Goal: Task Accomplishment & Management: Use online tool/utility

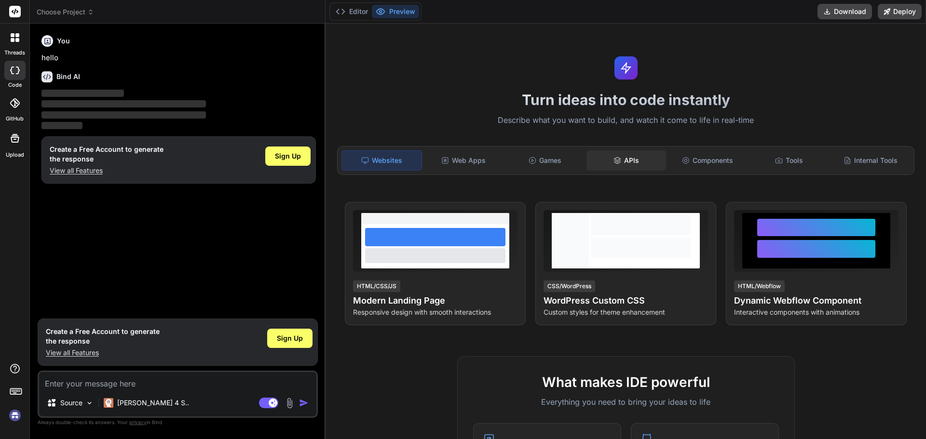
click at [617, 158] on icon at bounding box center [617, 161] width 8 height 8
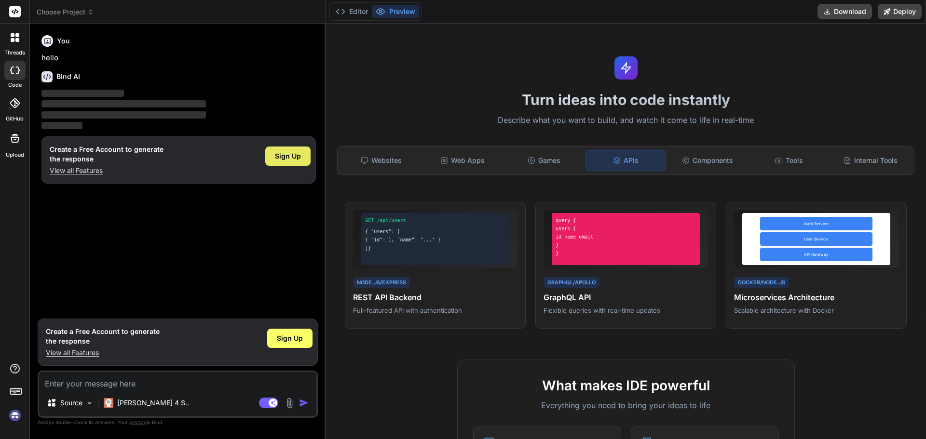
click at [284, 159] on span "Sign Up" at bounding box center [288, 156] width 26 height 10
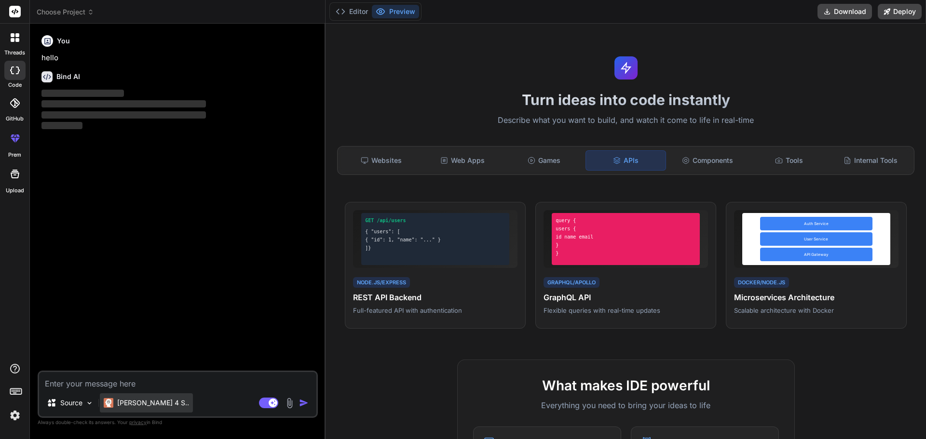
click at [144, 399] on p "[PERSON_NAME] 4 S.." at bounding box center [153, 403] width 72 height 10
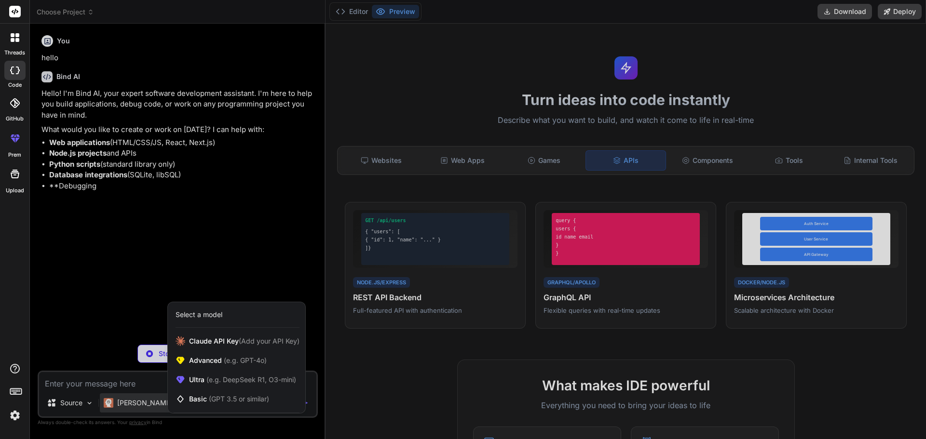
click at [99, 374] on div at bounding box center [463, 219] width 926 height 439
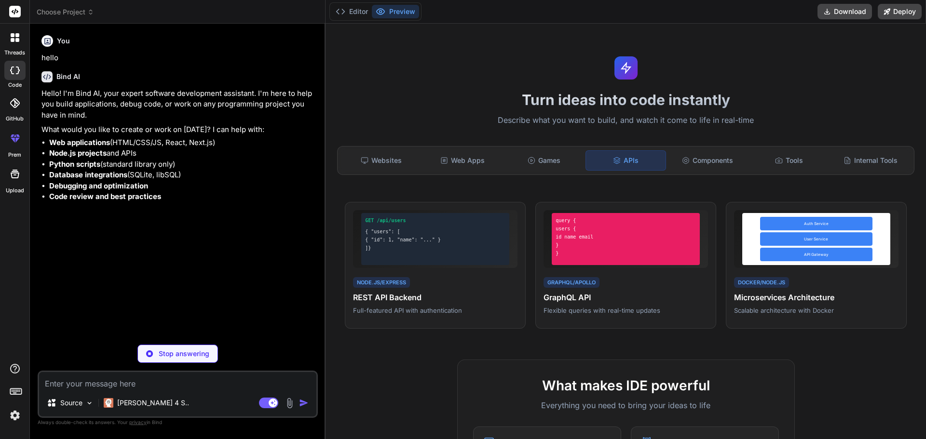
click at [94, 387] on textarea at bounding box center [177, 380] width 277 height 17
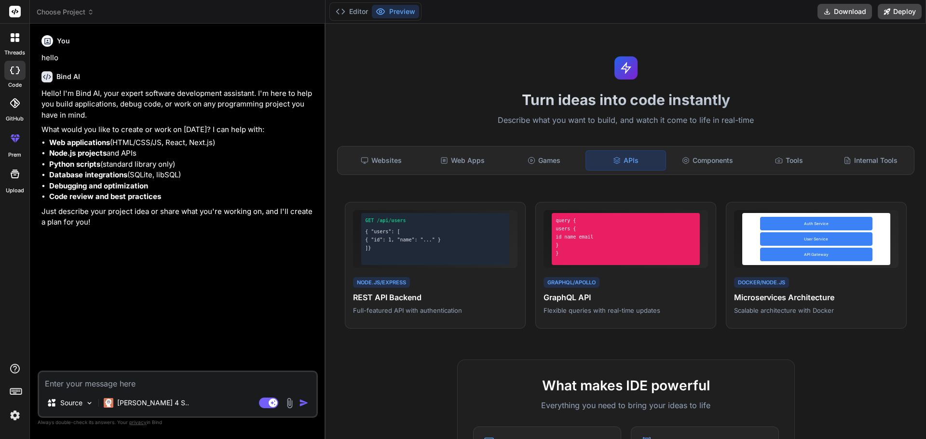
type textarea "x"
click at [78, 373] on textarea at bounding box center [177, 380] width 277 height 17
paste textarea "Bind AI IDE"
type textarea "Bind AI IDE"
type textarea "x"
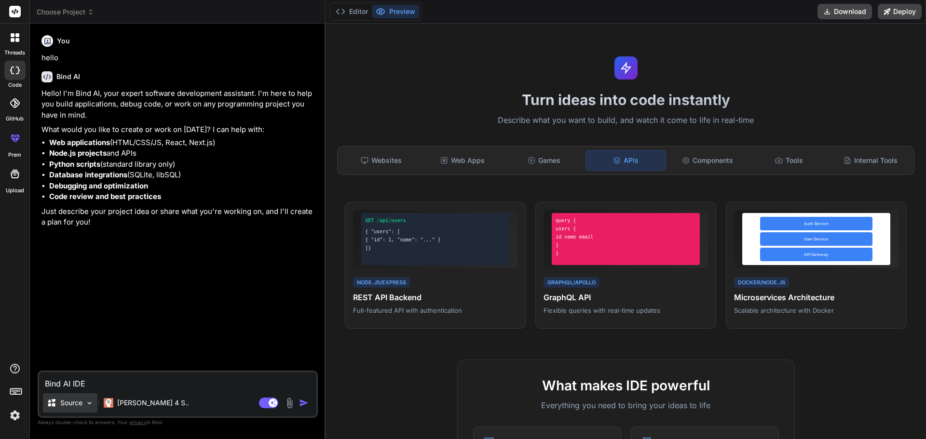
type textarea "Bind AI IDE"
click at [79, 395] on div "Source" at bounding box center [70, 403] width 55 height 19
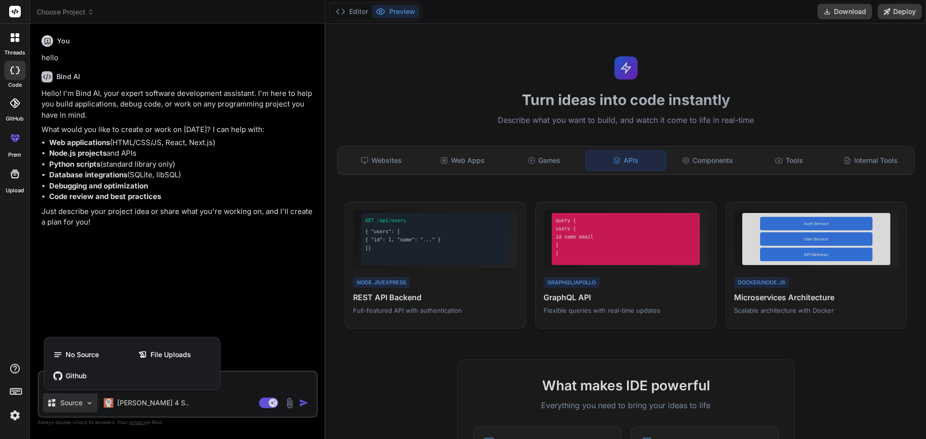
click at [79, 398] on div at bounding box center [463, 219] width 926 height 439
type textarea "x"
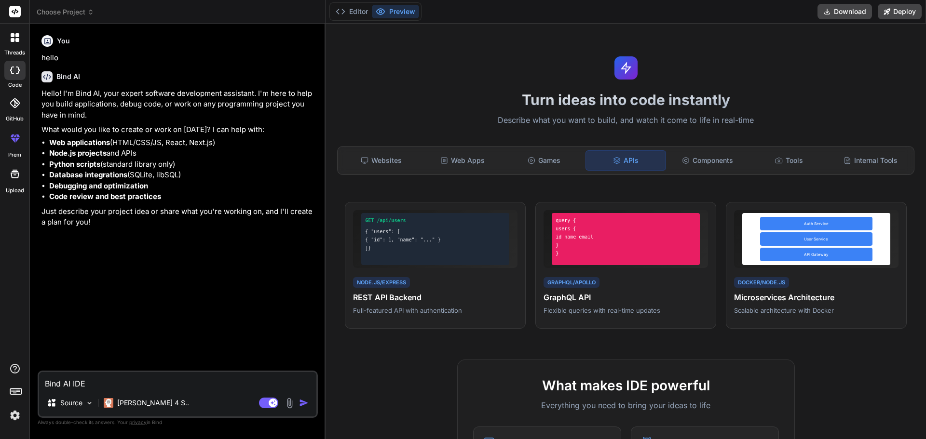
click at [92, 373] on textarea "Bind AI IDE" at bounding box center [177, 380] width 277 height 17
paste textarea "ขึ้นโครงโปรเจค go identity-service/ ├── 📁 cmd/ │ └── main.go ├── 📁 internal/ │ …"
type textarea "ขึ้นโครงโปรเจค go identity-service/ ├── 📁 cmd/ │ └── main.go ├── 📁 internal/ │ …"
type textarea "x"
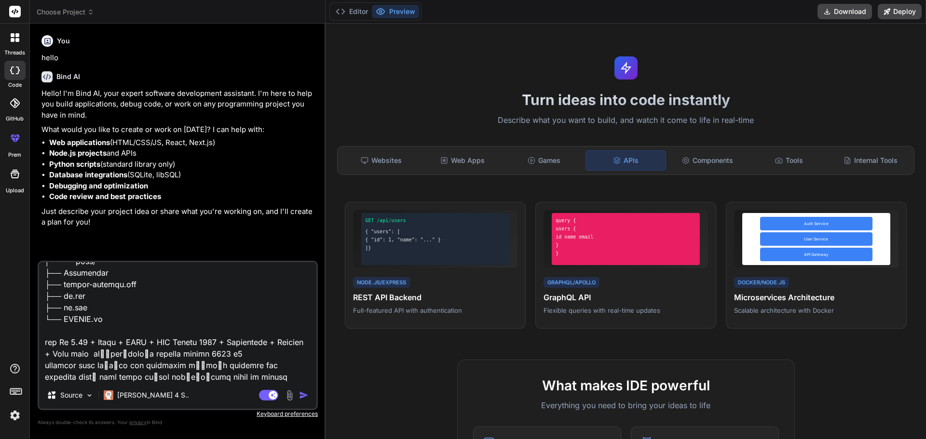
scroll to position [453, 0]
type textarea "ขึ้นโครงโปรเจค go identity-service/ ├── 📁 cmd/ │ └── main.go ├── 📁 internal/ │ …"
click at [289, 395] on img at bounding box center [289, 395] width 11 height 11
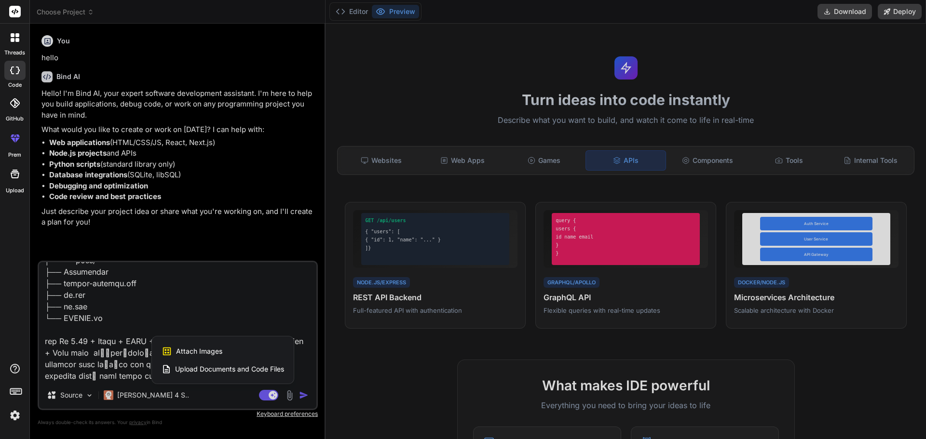
click at [272, 310] on div at bounding box center [463, 219] width 926 height 439
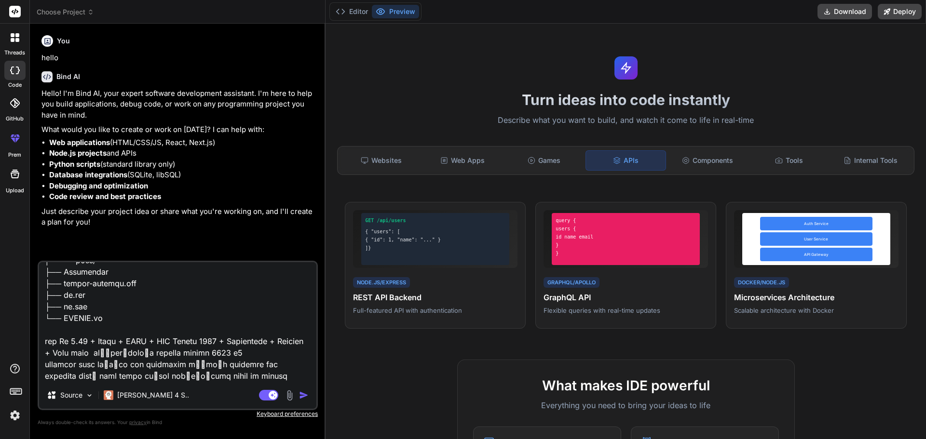
click at [303, 394] on img "button" at bounding box center [304, 396] width 10 height 10
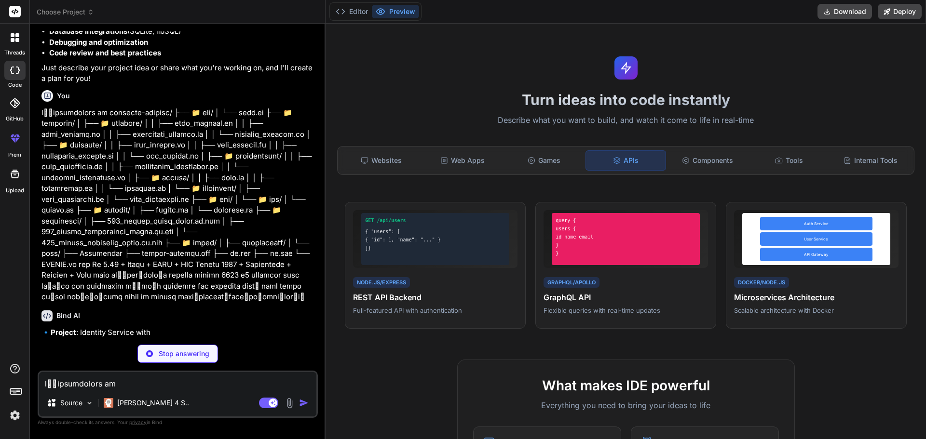
scroll to position [144, 0]
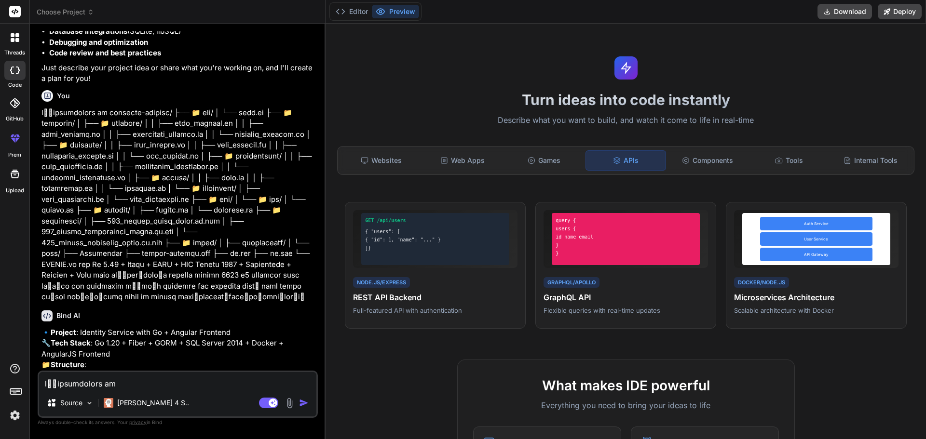
type textarea "x"
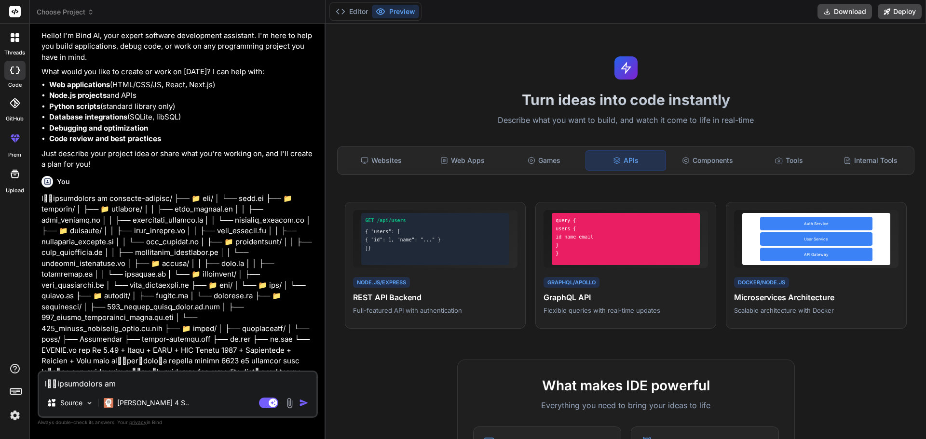
scroll to position [380, 0]
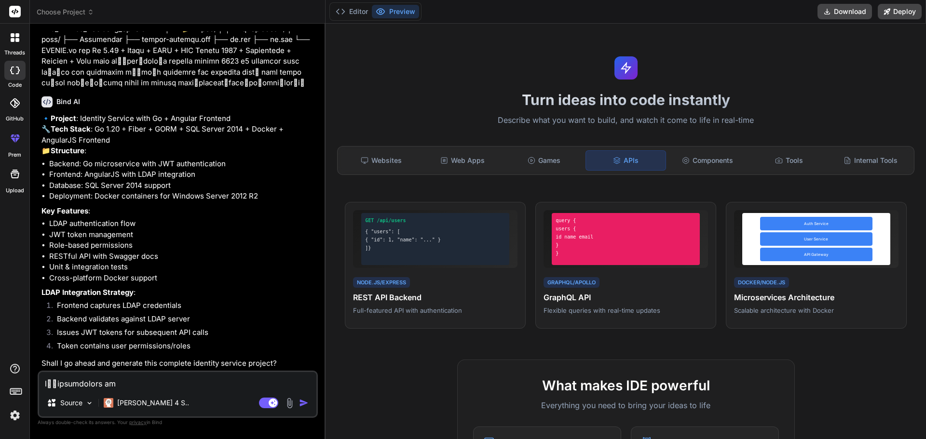
click at [146, 384] on textarea at bounding box center [177, 380] width 277 height 17
click at [79, 364] on p "Shall I go ahead and generate this complete identity service project?" at bounding box center [178, 363] width 274 height 11
click at [204, 291] on p "LDAP Integration Strategy :" at bounding box center [178, 292] width 274 height 11
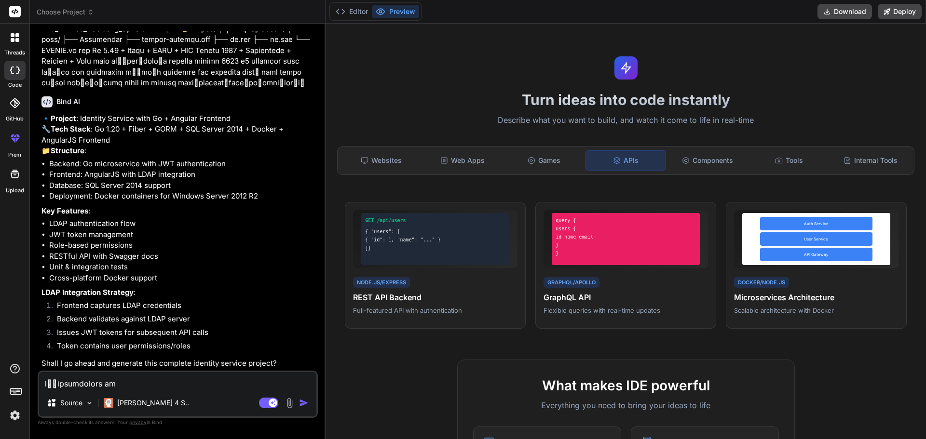
click at [136, 380] on textarea at bounding box center [177, 380] width 277 height 17
type textarea "จ"
type textarea "x"
type textarea "จั"
type textarea "x"
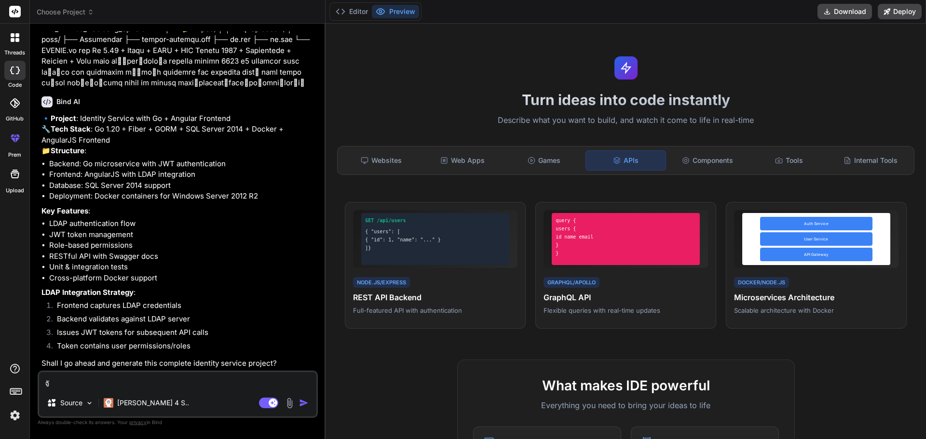
type textarea "จัด"
type textarea "x"
type textarea "จัดา"
type textarea "x"
type textarea "จัด"
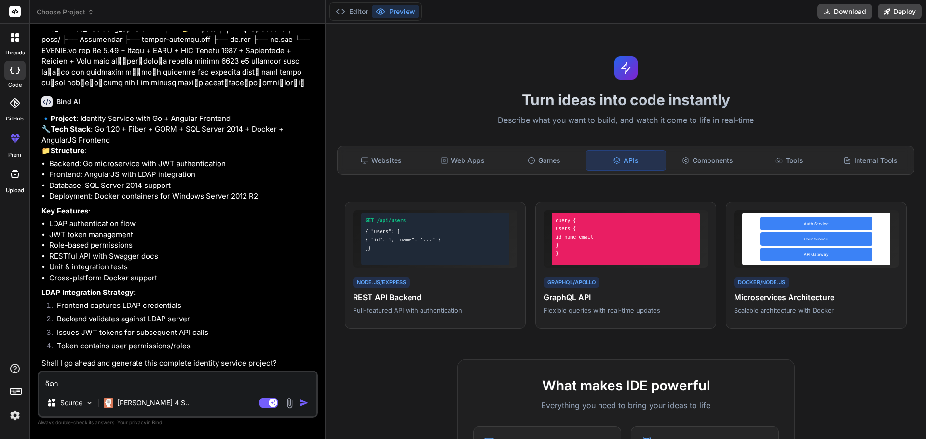
type textarea "x"
type textarea "จัดไ"
type textarea "x"
type textarea "จัดไป"
type textarea "x"
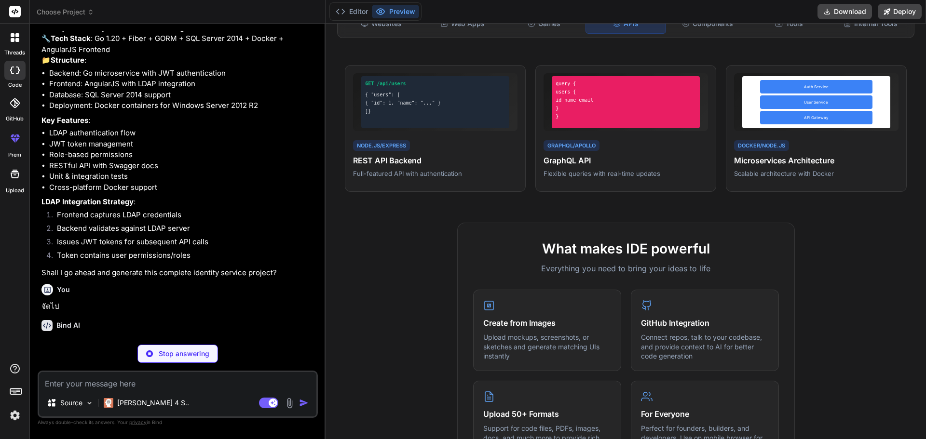
scroll to position [480, 0]
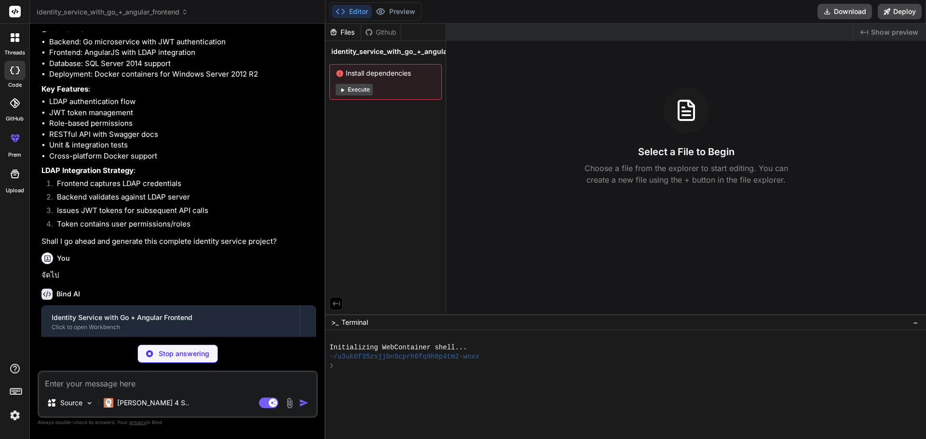
click at [365, 88] on button "Execute" at bounding box center [354, 90] width 37 height 12
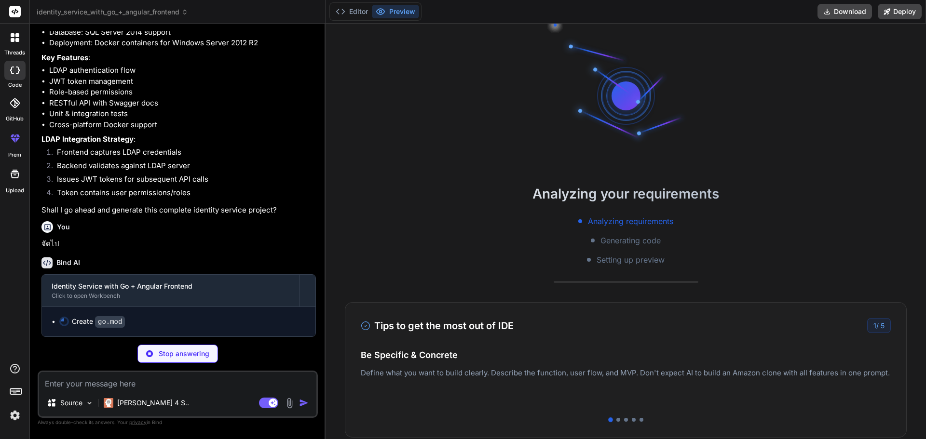
scroll to position [533, 0]
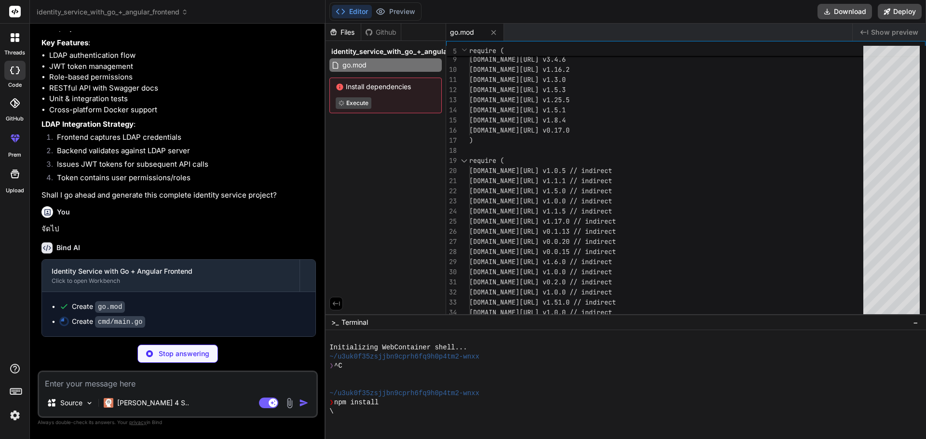
type textarea "x"
type textarea "api.SetupRoutes(app, db, config) // Start server log.Printf("Server starting on…"
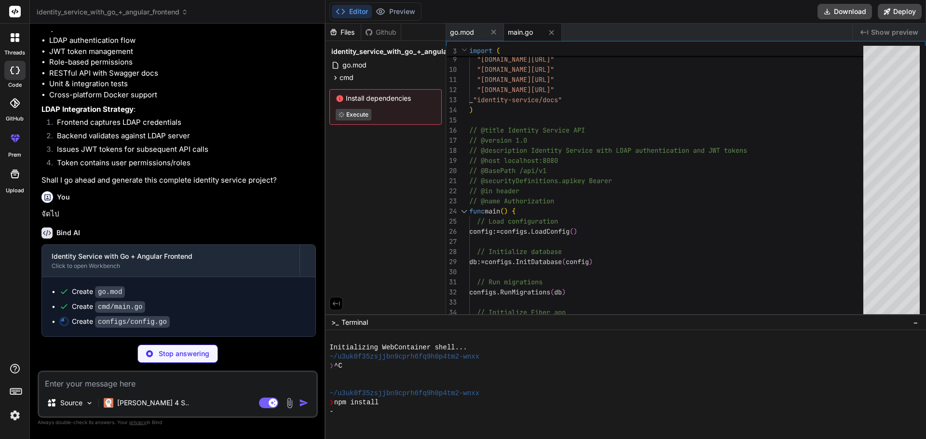
scroll to position [563, 0]
type textarea "x"
type textarea "return config } func getEnv(key, defaultValue string) string { if value := os.G…"
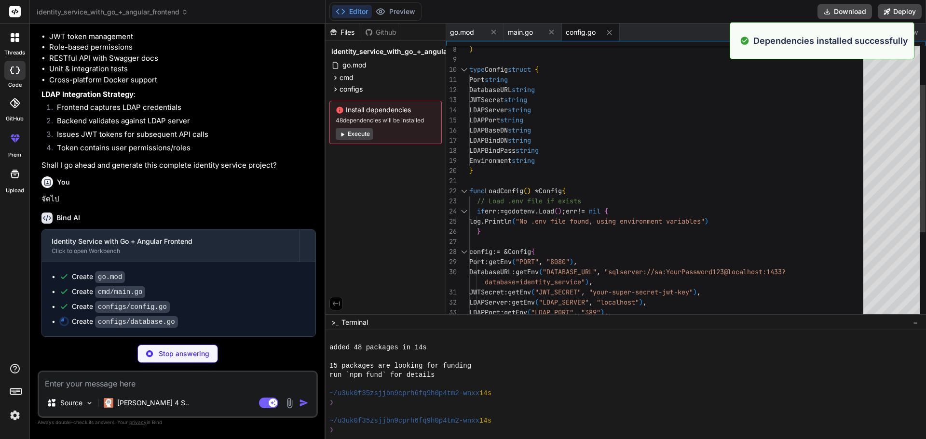
type textarea "x"
type textarea "log.Fatal("Failed to run migrations: ", err) } log.Println("Database migrations…"
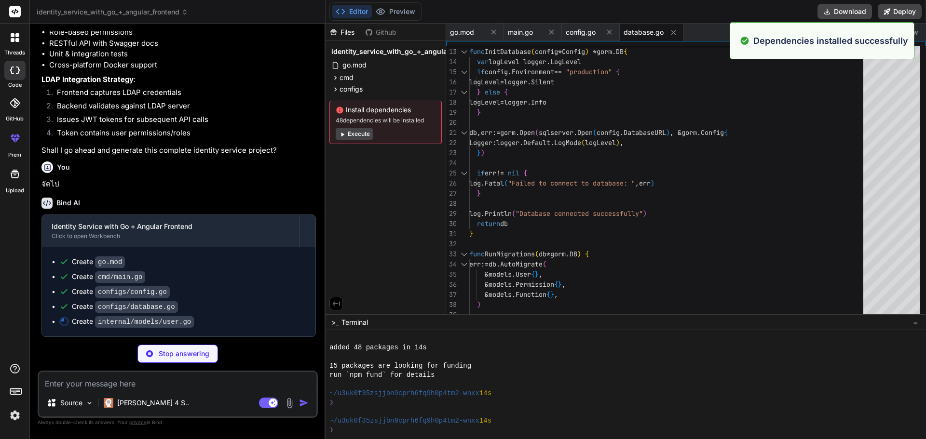
scroll to position [593, 0]
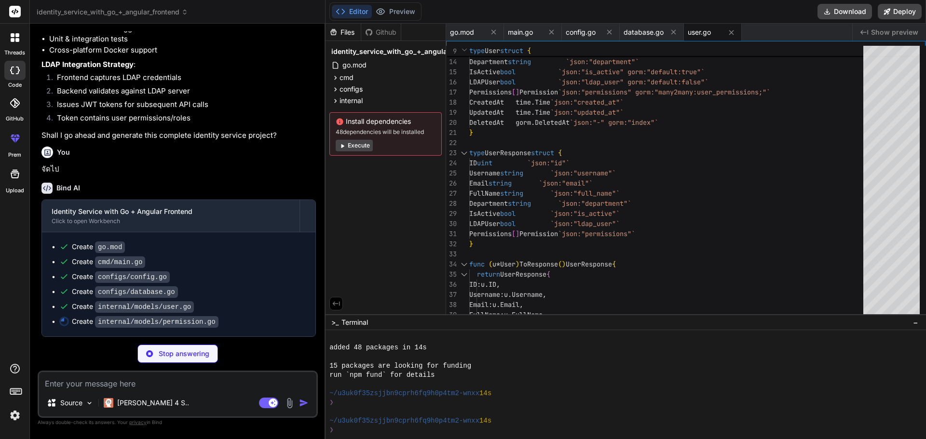
type textarea "x"
type textarea "Name string `json:"name" gorm:"uniqueIndex;not null"` Code string `json:"code" …"
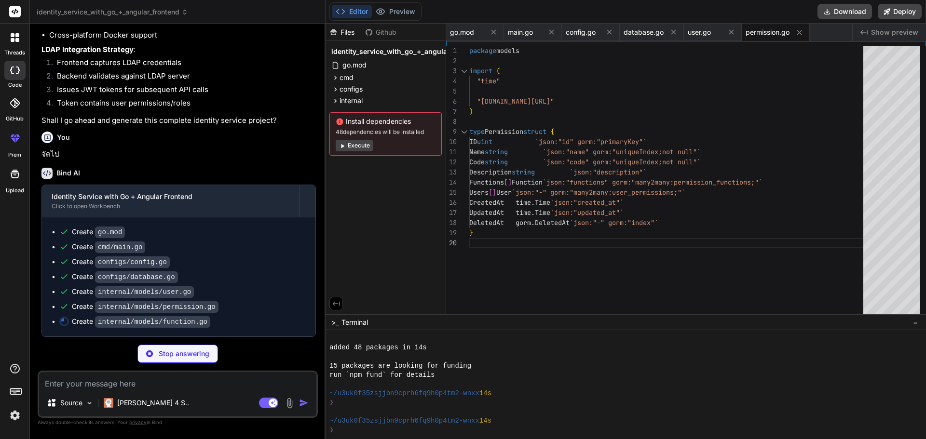
scroll to position [623, 0]
type textarea "x"
type textarea "}"
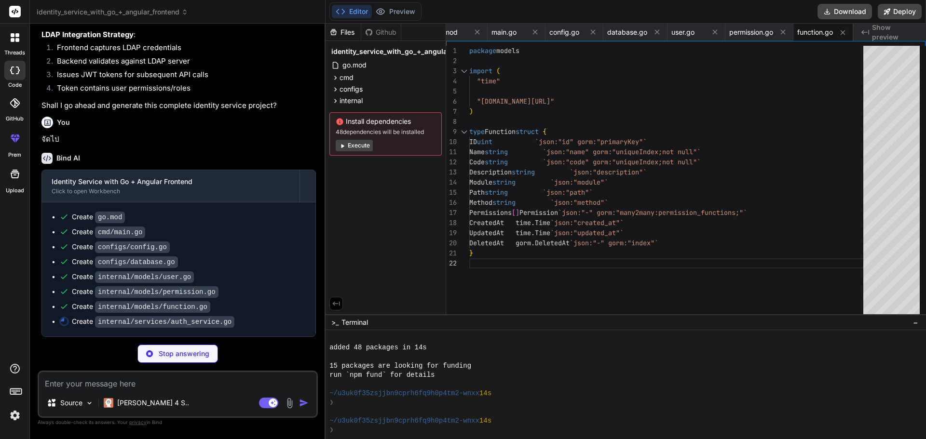
scroll to position [638, 0]
type textarea "x"
type textarea "func CheckPasswordHash(password, hash string) bool { err := bcrypt.CompareHashA…"
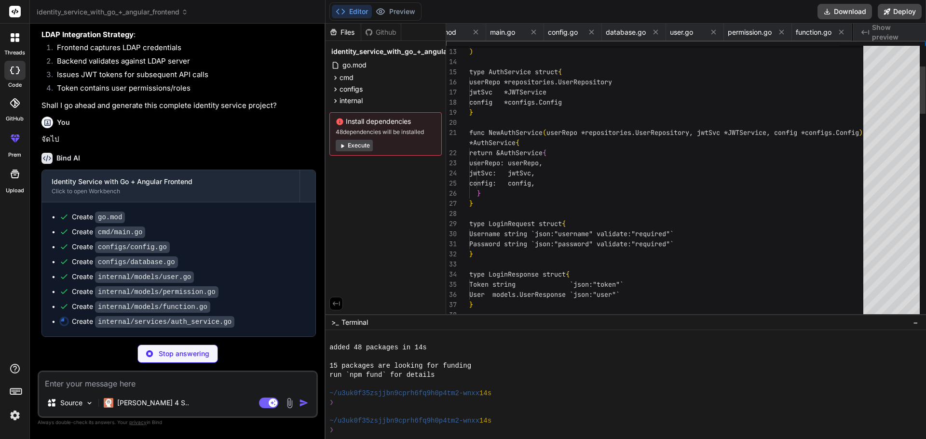
scroll to position [0, 93]
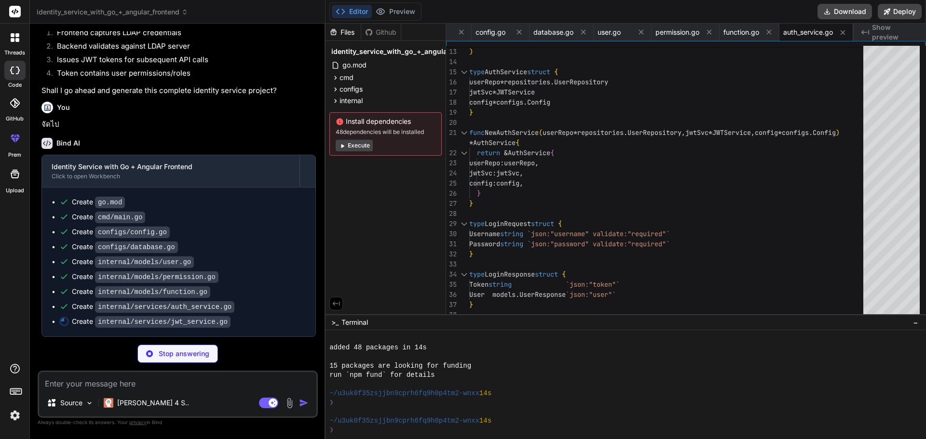
type textarea "x"
type textarea "if claims, ok := [DOMAIN_NAME].(*Claims); ok && token.Valid { return claims, ni…"
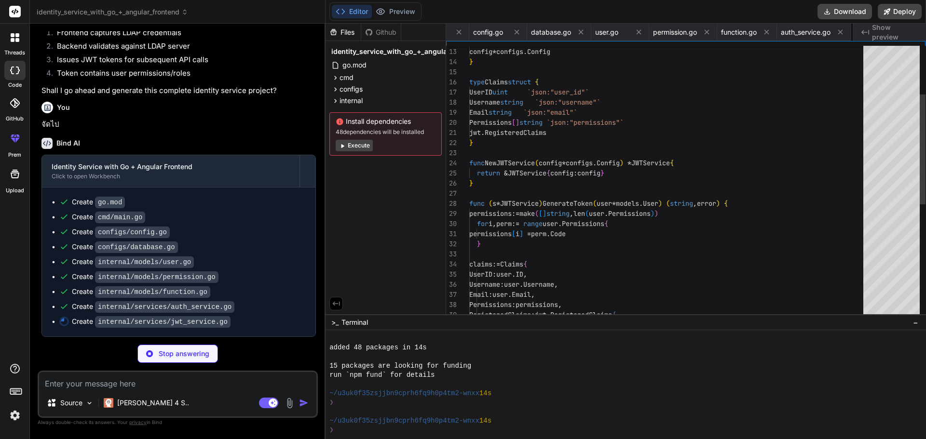
scroll to position [0, 163]
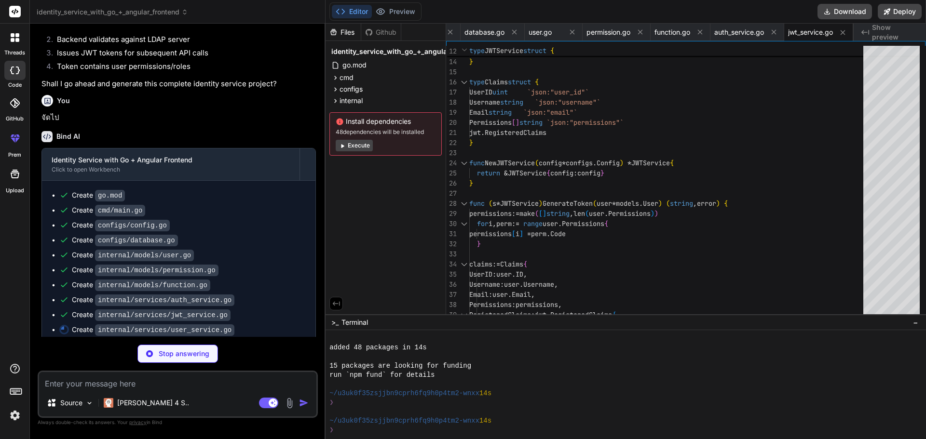
type textarea "x"
type textarea "func (s *UserService) Delete(id uint) error { return s.userRepo.Delete(id) } fu…"
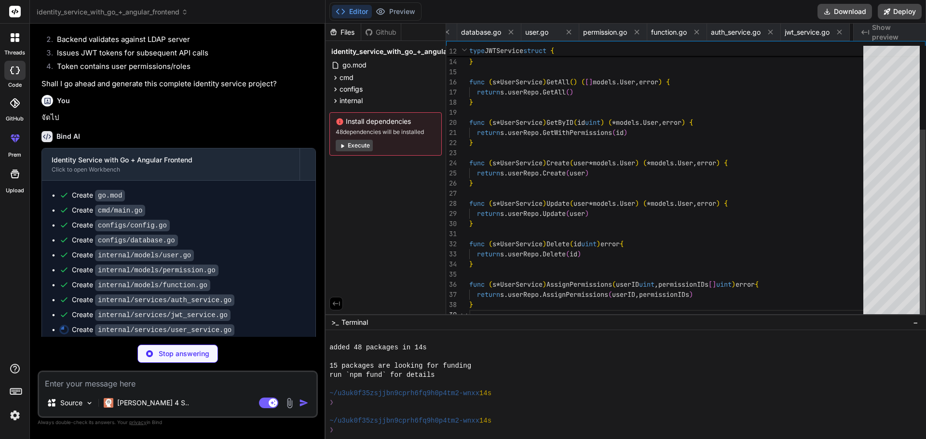
scroll to position [0, 237]
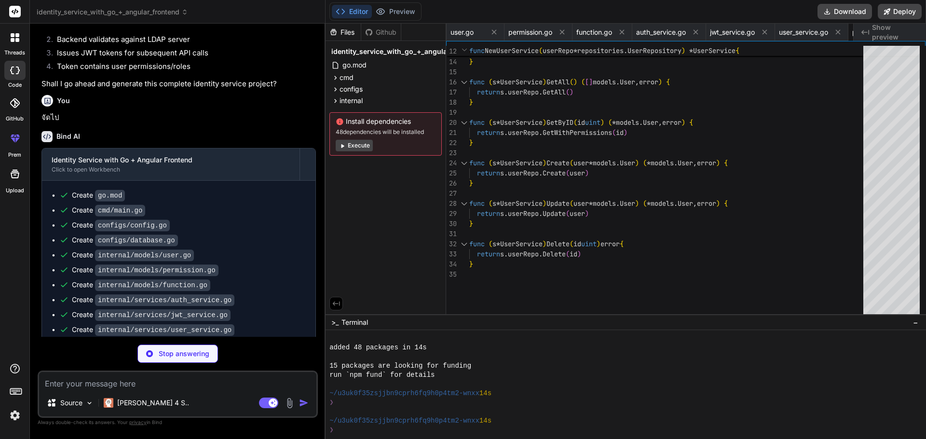
type textarea "x"
type textarea "func (s *PermissionService) Delete(id uint) error { return s.permRepo.Delete(id…"
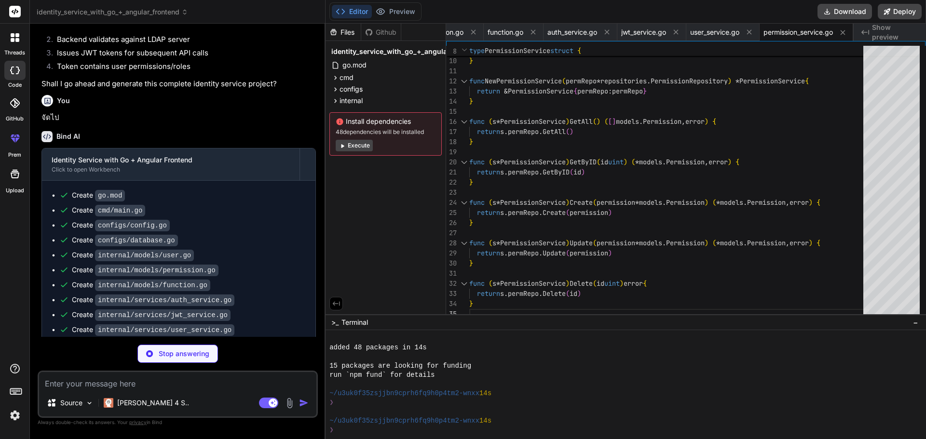
type textarea "x"
type textarea "return r.db.Model(&user).Association("Permissions").Replace(permissions) }"
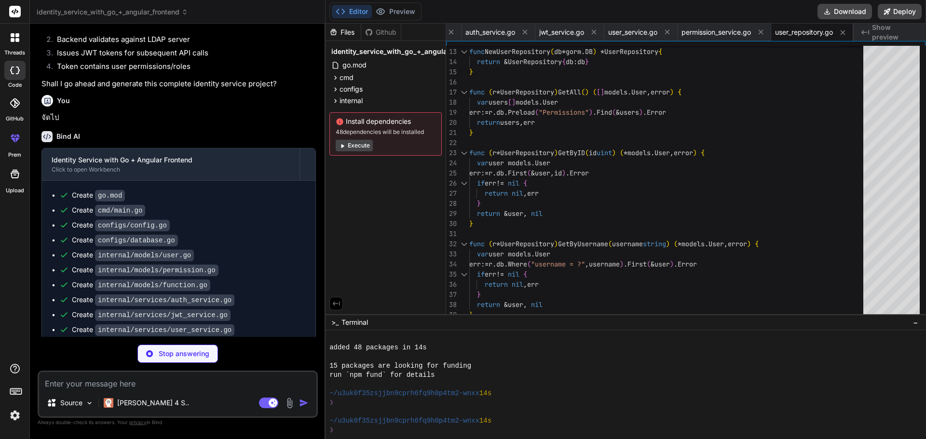
type textarea "x"
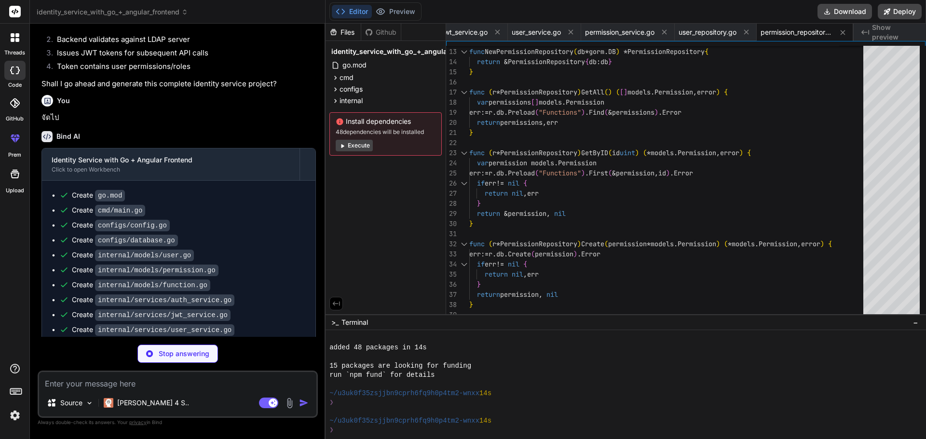
scroll to position [0, 609]
type textarea "x"
type textarea "return c.JSON(response) }"
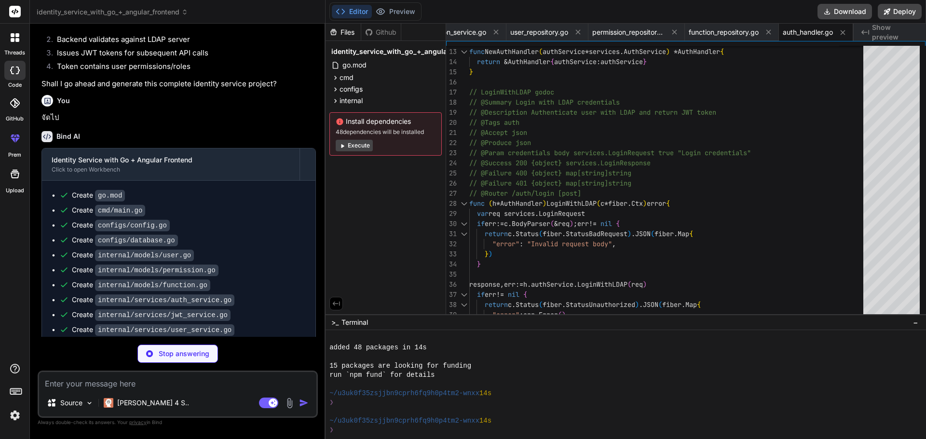
type textarea "x"
type textarea ""message": "Permissions assigned successfully", }) }"
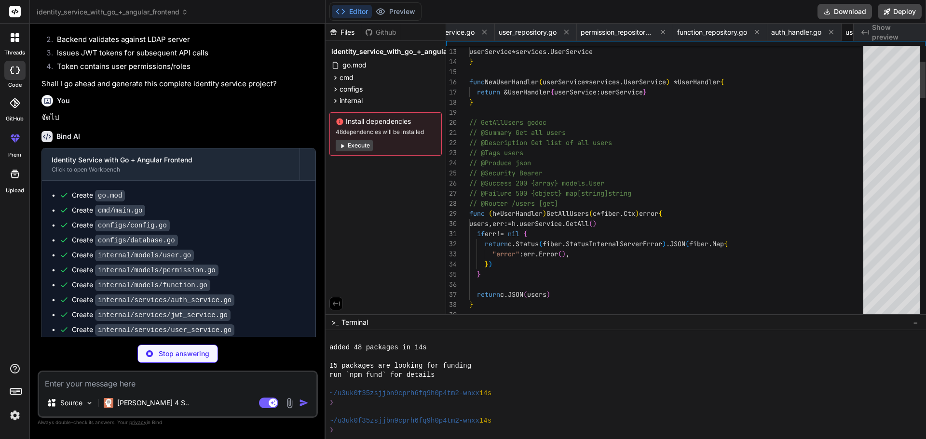
scroll to position [0, 760]
type textarea "x"
type textarea "}"
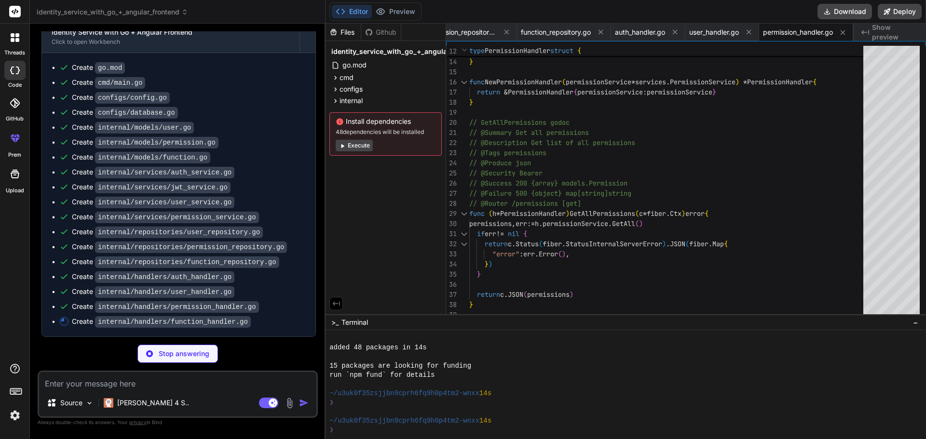
scroll to position [787, 0]
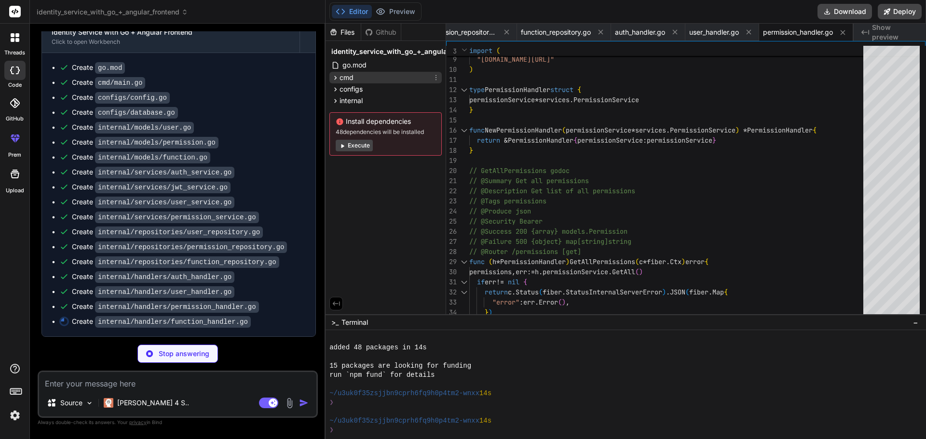
click at [366, 76] on div "cmd" at bounding box center [385, 78] width 112 height 12
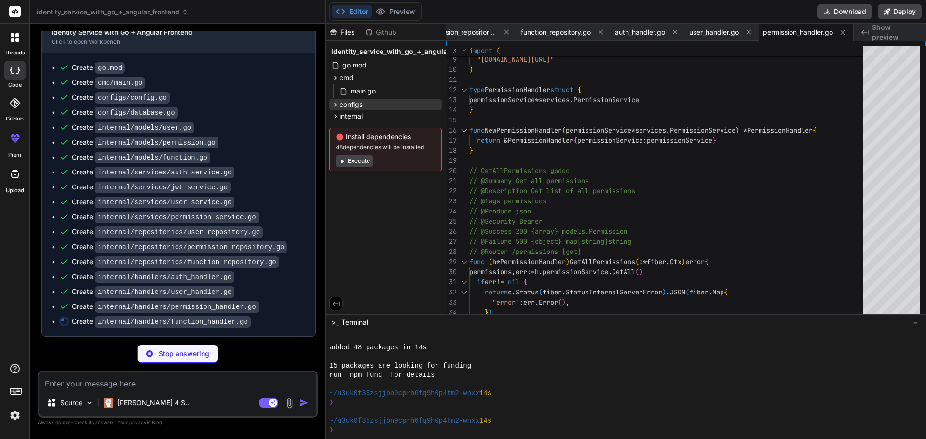
click at [367, 102] on div "configs" at bounding box center [385, 105] width 112 height 12
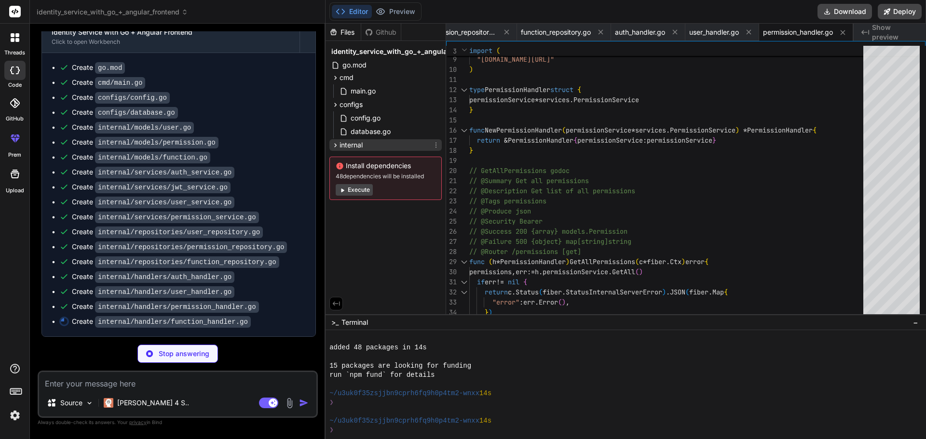
click at [360, 149] on span "internal" at bounding box center [351, 145] width 23 height 10
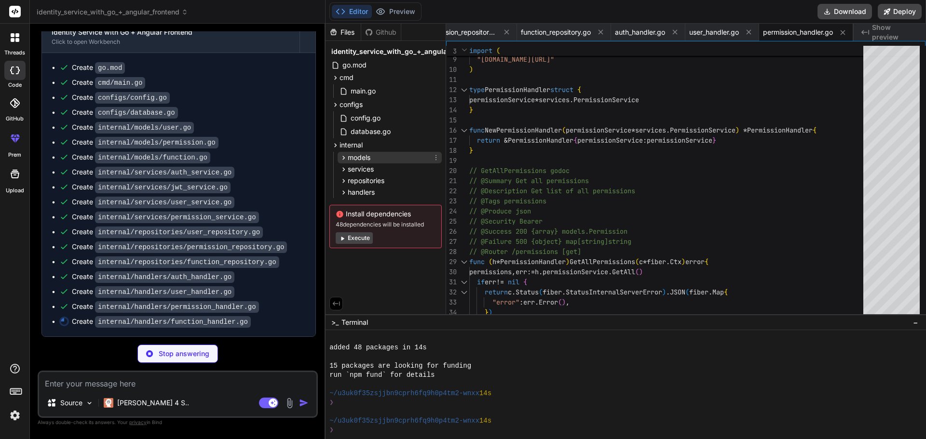
click at [373, 154] on div "models" at bounding box center [390, 158] width 104 height 12
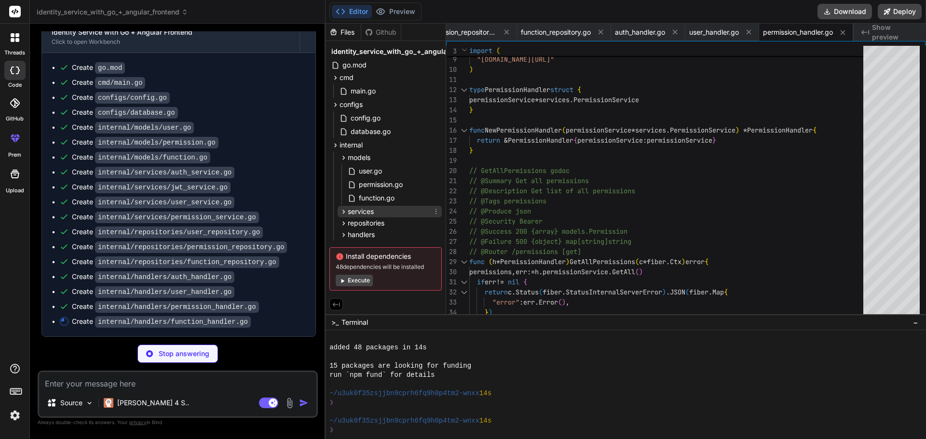
click at [367, 215] on span "services" at bounding box center [361, 212] width 26 height 10
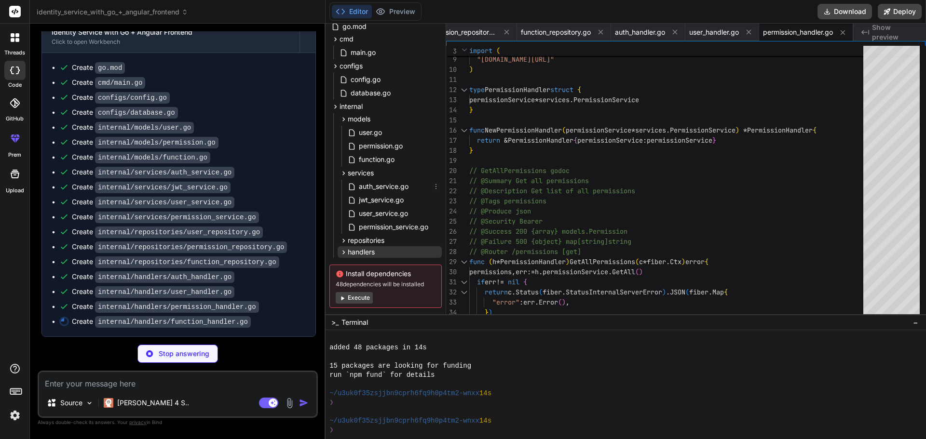
type textarea "x"
type textarea "} return c.SendStatus(fiber.StatusNoContent) }"
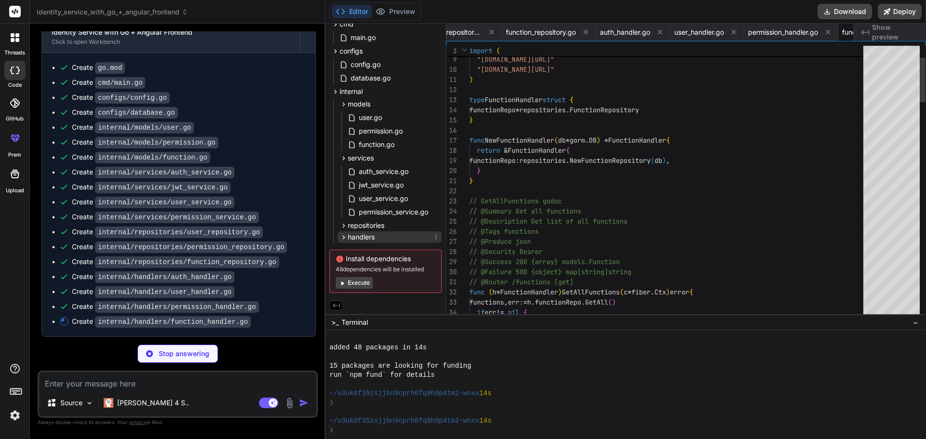
scroll to position [0, 943]
click at [383, 225] on span "repositories" at bounding box center [366, 226] width 37 height 10
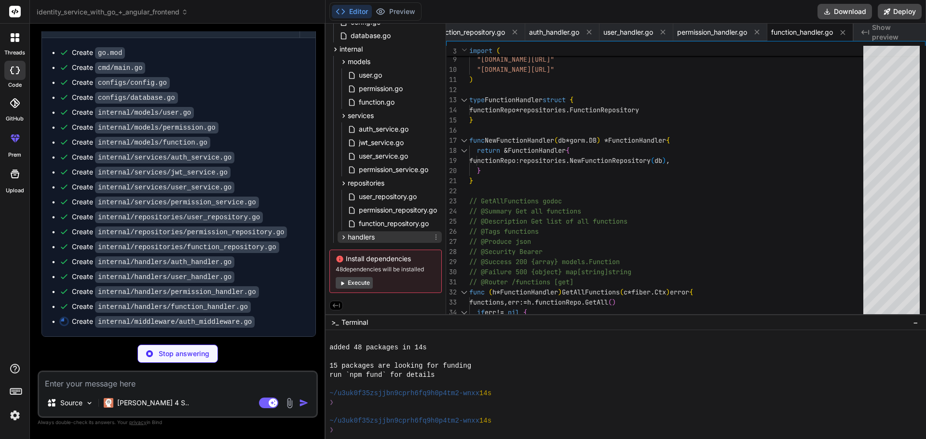
click at [377, 232] on div "handlers" at bounding box center [390, 238] width 104 height 12
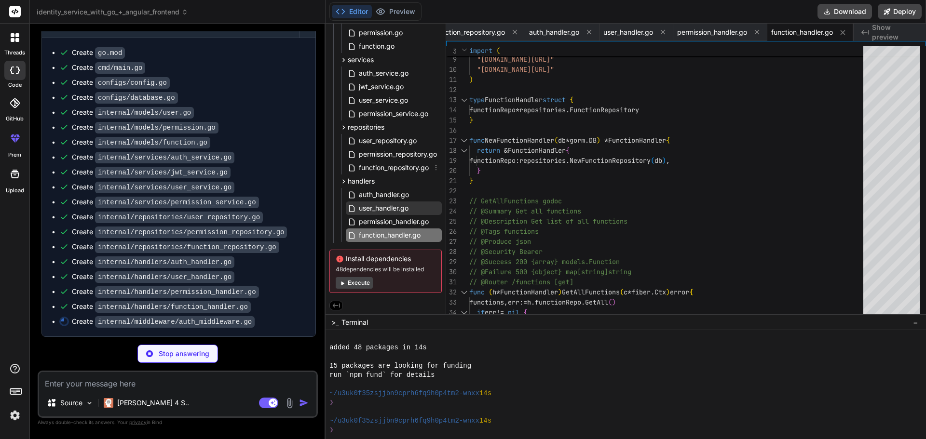
scroll to position [154, 0]
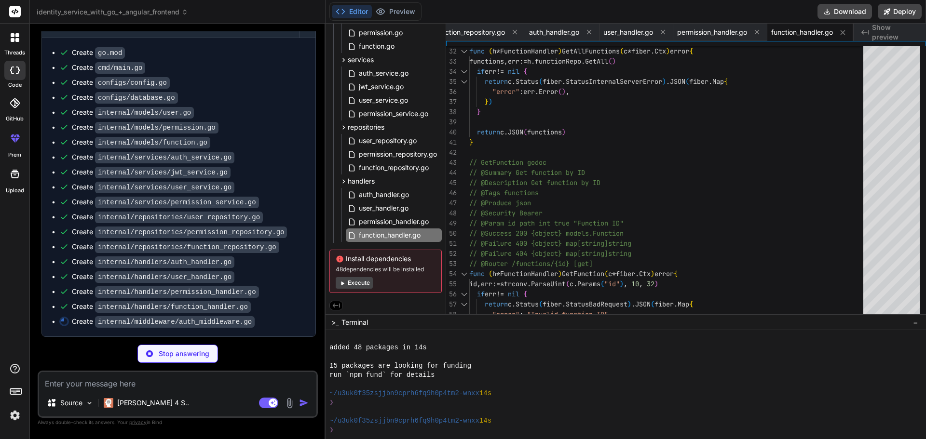
click at [377, 260] on span "Install dependencies" at bounding box center [386, 259] width 100 height 10
type textarea "x"
type textarea "} }"
click at [377, 260] on div "Install dependencies 48 dependencies will be installed Execute" at bounding box center [385, 271] width 112 height 43
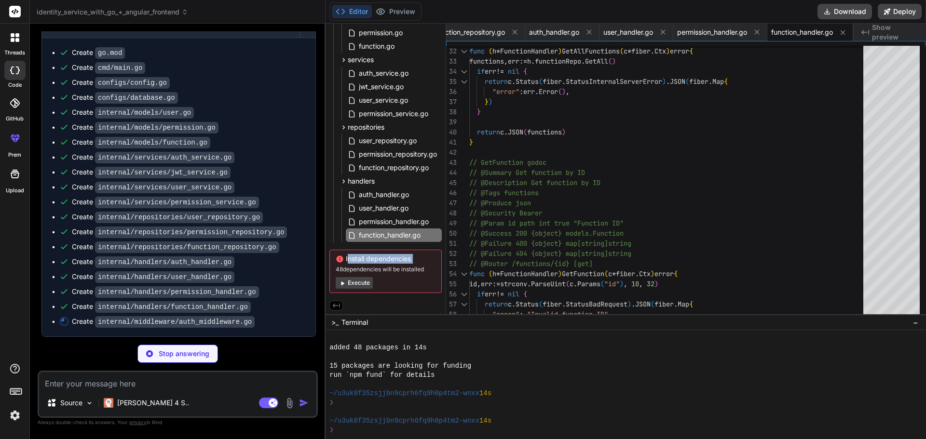
scroll to position [0, 1032]
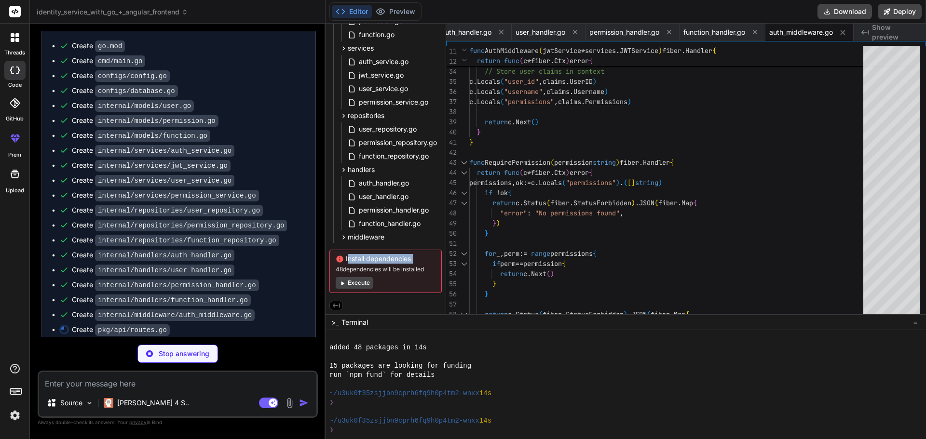
click at [363, 278] on button "Execute" at bounding box center [354, 283] width 37 height 12
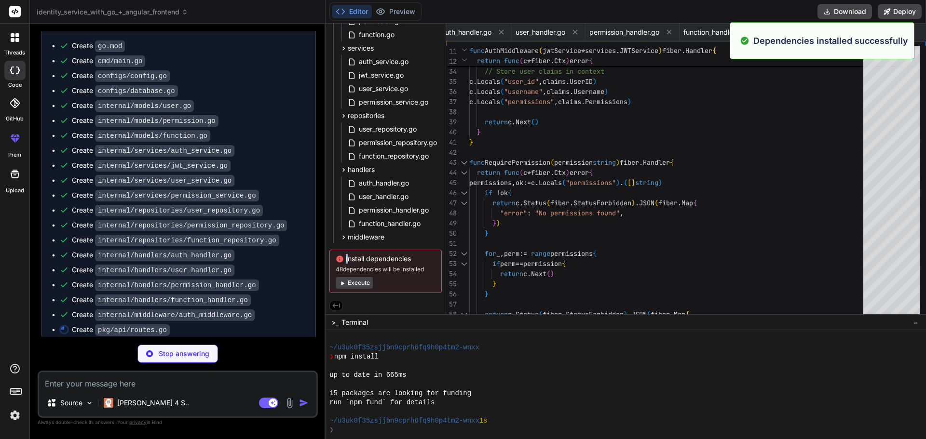
scroll to position [211, 0]
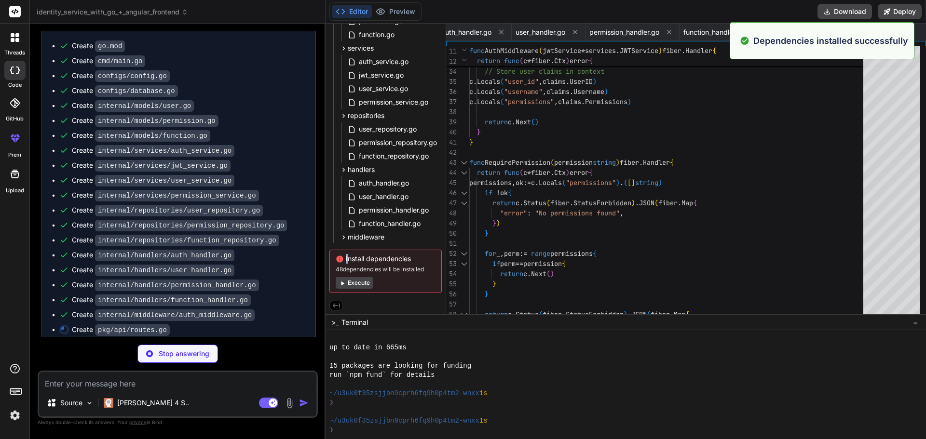
click at [362, 280] on button "Execute" at bounding box center [354, 283] width 37 height 12
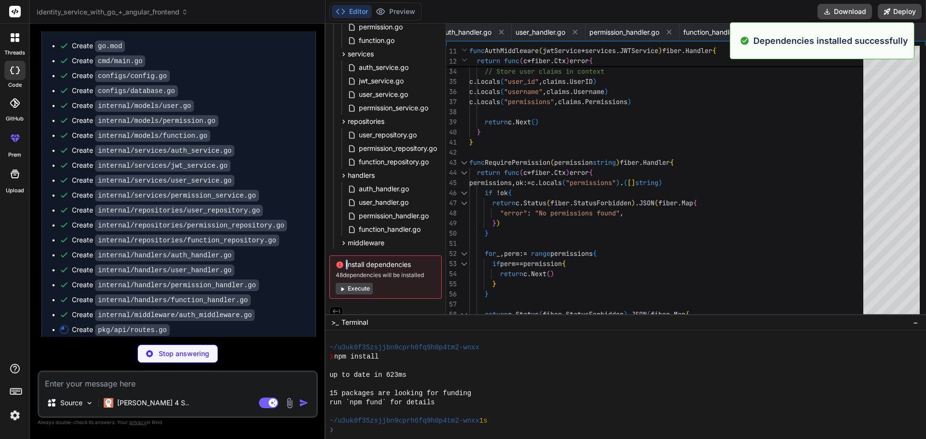
scroll to position [348, 0]
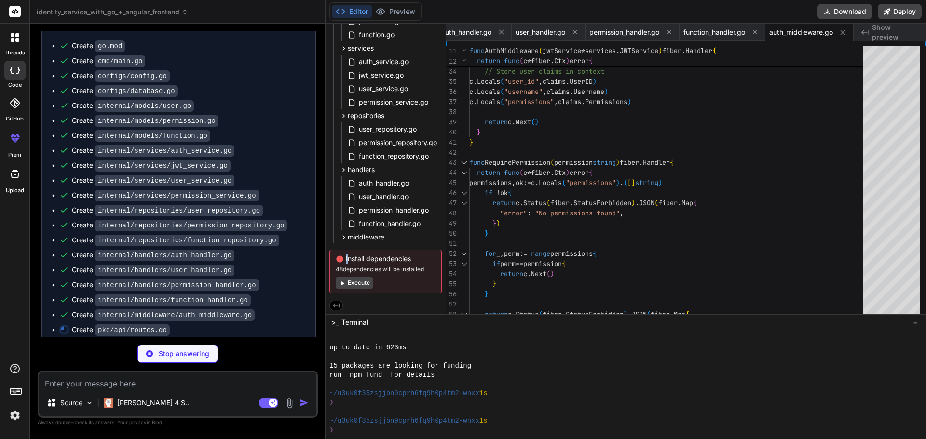
type textarea "x"
type textarea "// Health check api.Get("/health", func(c *fiber.Ctx) error { return c.JSON([DO…"
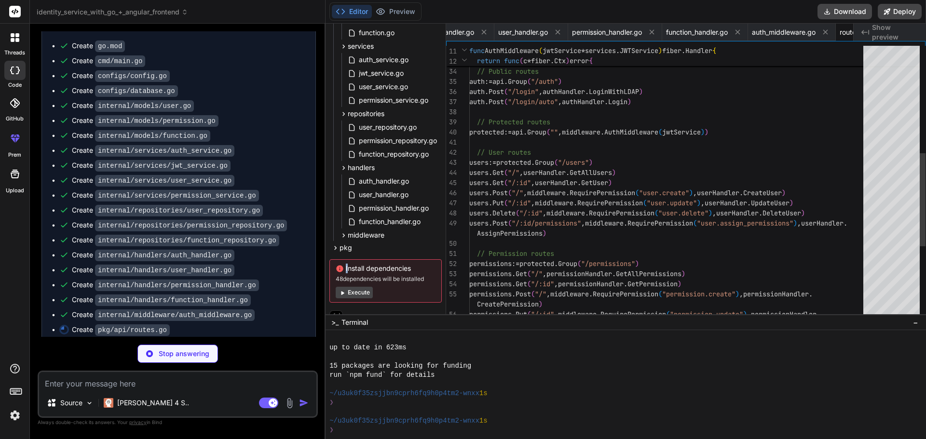
click at [352, 282] on div "Install dependencies 48 dependencies will be installed Execute" at bounding box center [385, 280] width 112 height 43
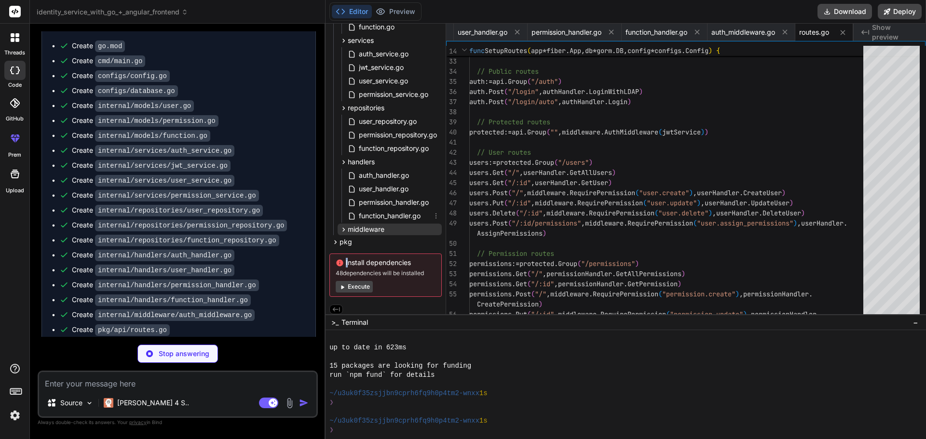
scroll to position [177, 0]
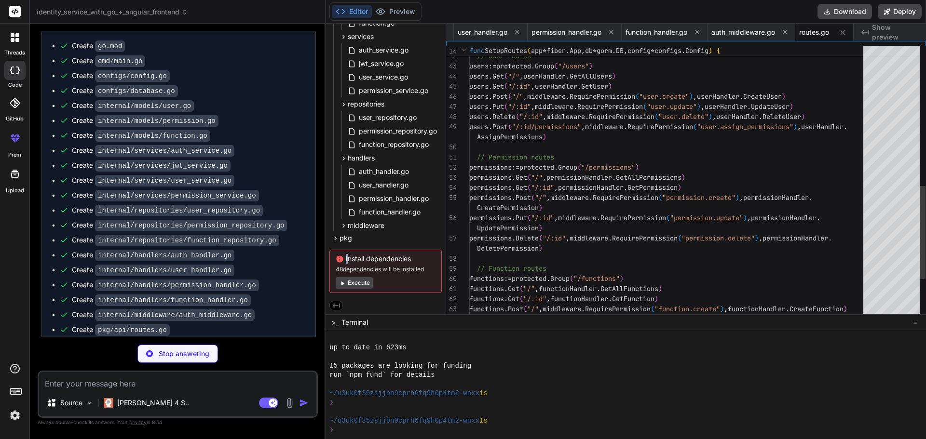
type textarea "x"
type textarea "PORT=8080 DATABASE_URL=sqlserver://sa:YourPassword123@localhost:1433?database=i…"
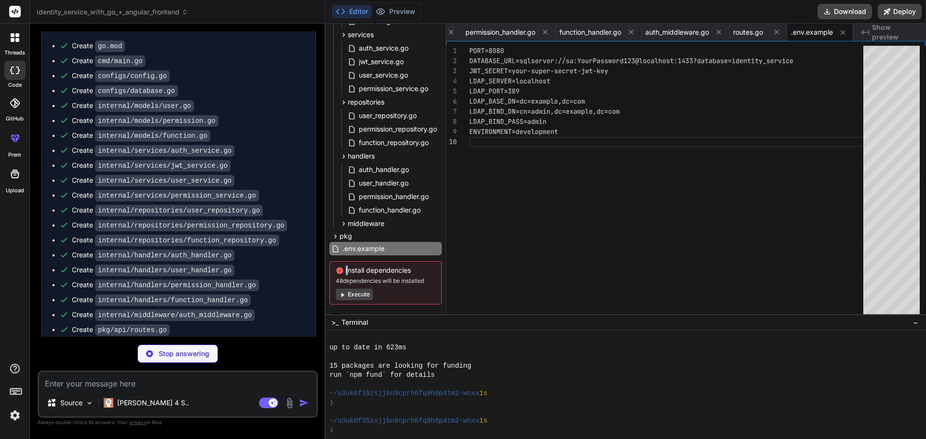
type textarea "x"
type textarea "# Copy config files if needed COPY --from=builder /app/.env.example .env # Expo…"
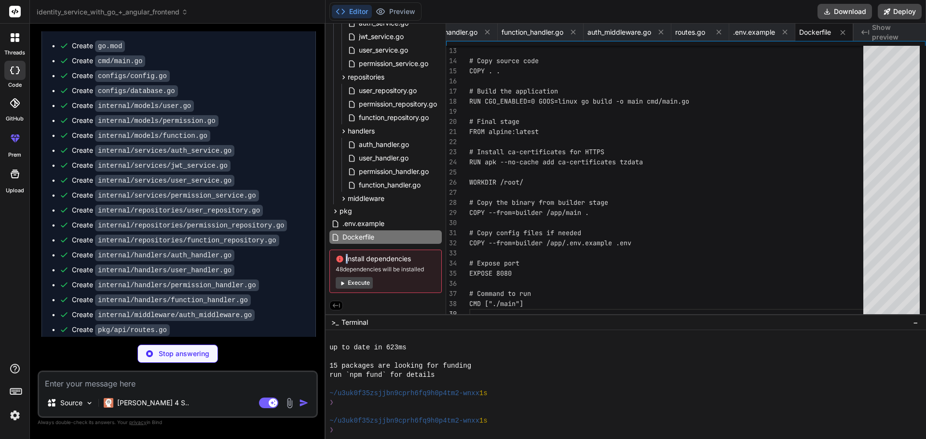
scroll to position [862, 0]
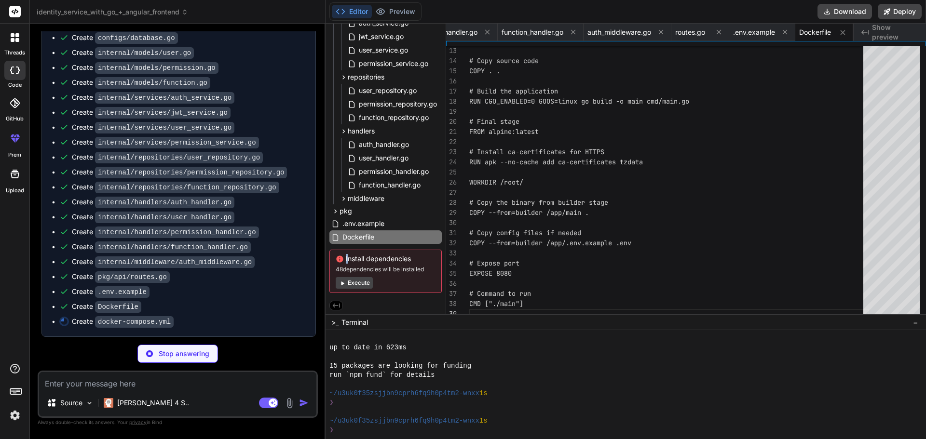
click at [360, 278] on button "Execute" at bounding box center [354, 283] width 37 height 12
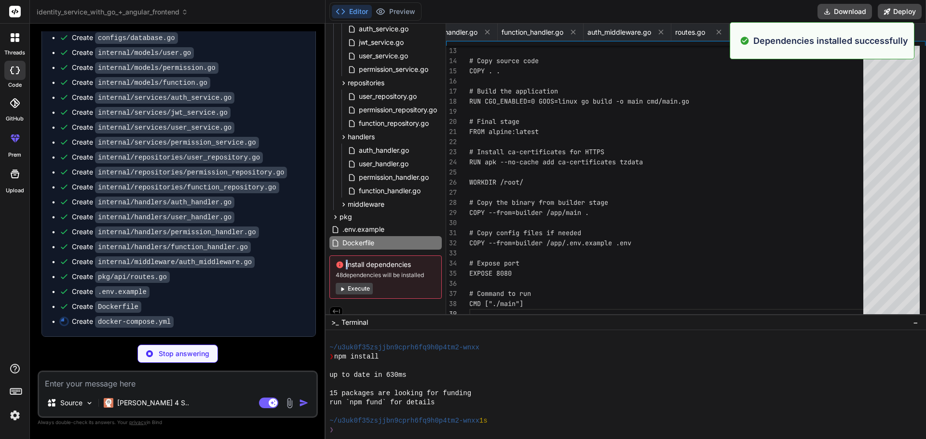
scroll to position [486, 0]
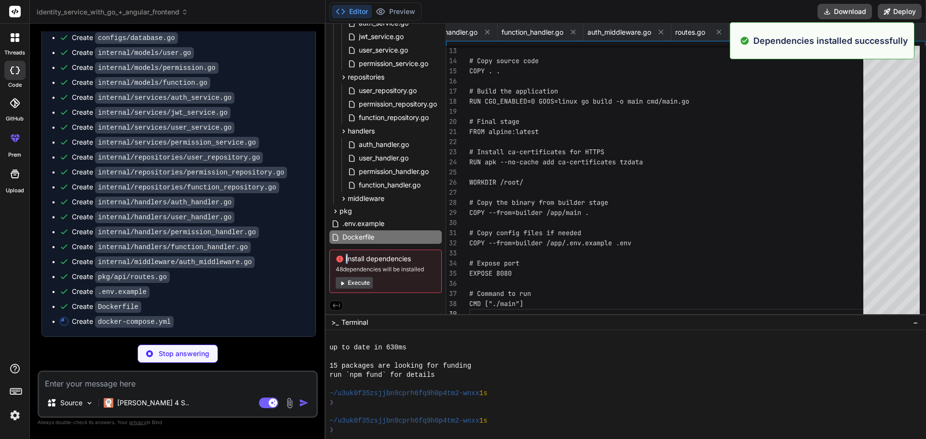
type textarea "x"
type textarea "volumes: sqlserver_data: ldap_data: ldap_config:"
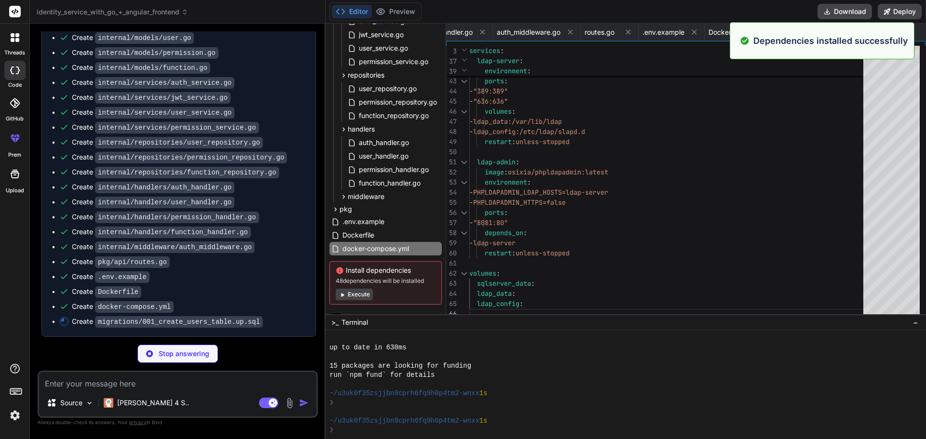
click at [374, 281] on span "48 dependencies will be installed" at bounding box center [386, 281] width 100 height 8
type textarea "x"
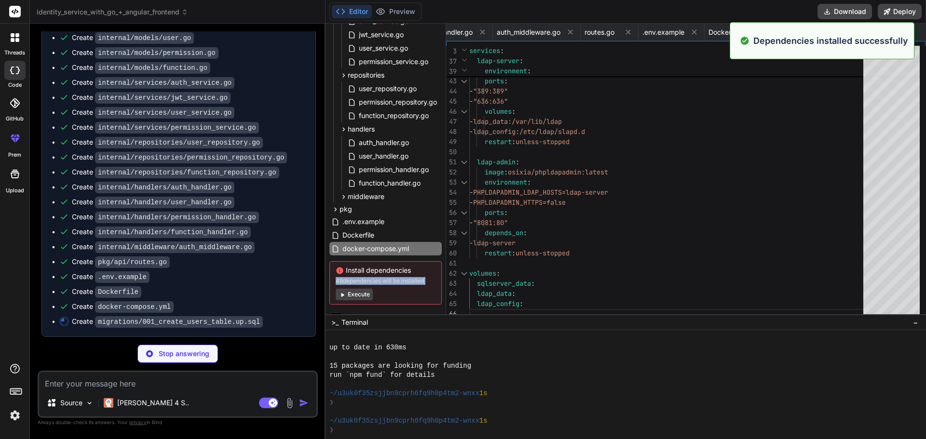
type textarea "deleted_at DATETIME2 NULL ); CREATE INDEX idx_users_username ON users(username)…"
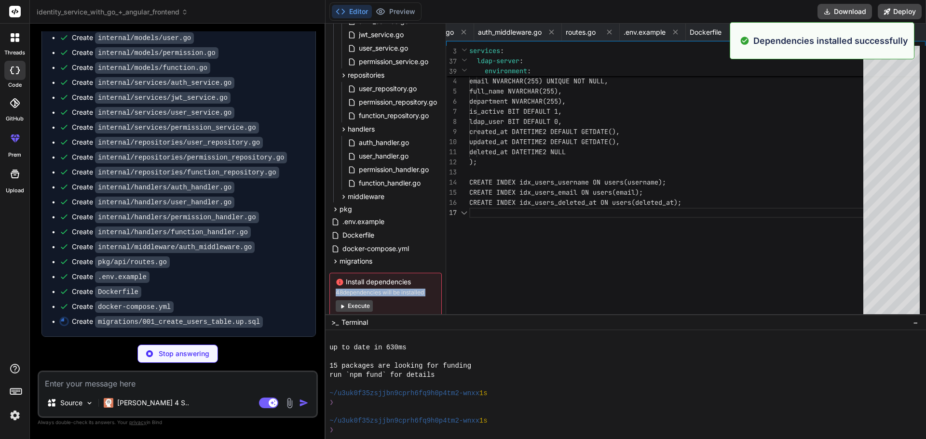
scroll to position [0, 0]
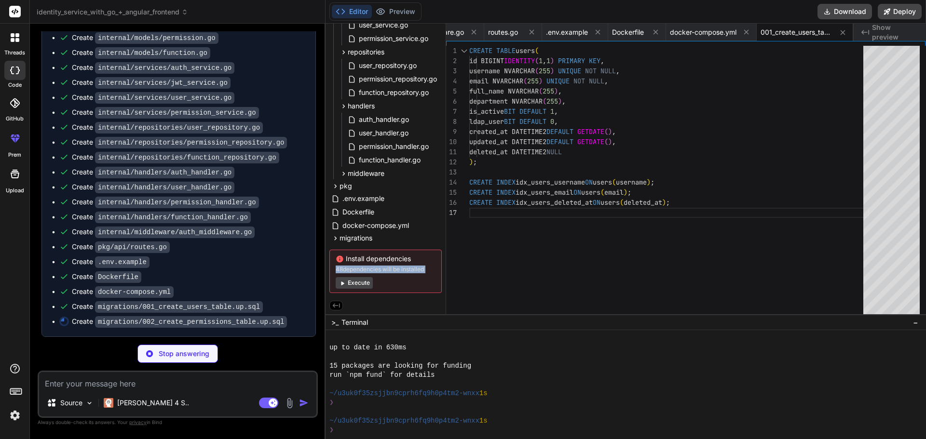
type textarea "x"
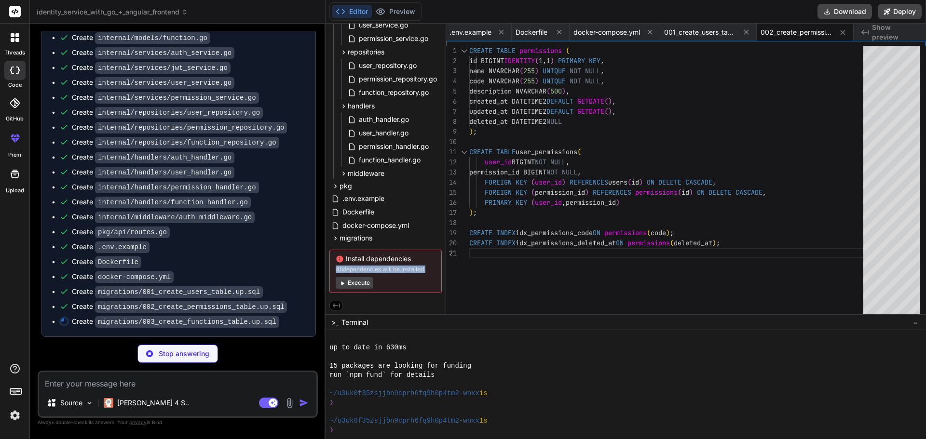
type textarea "x"
type textarea "CREATE INDEX idx_functions_code ON functions(code); CREATE INDEX idx_functions_…"
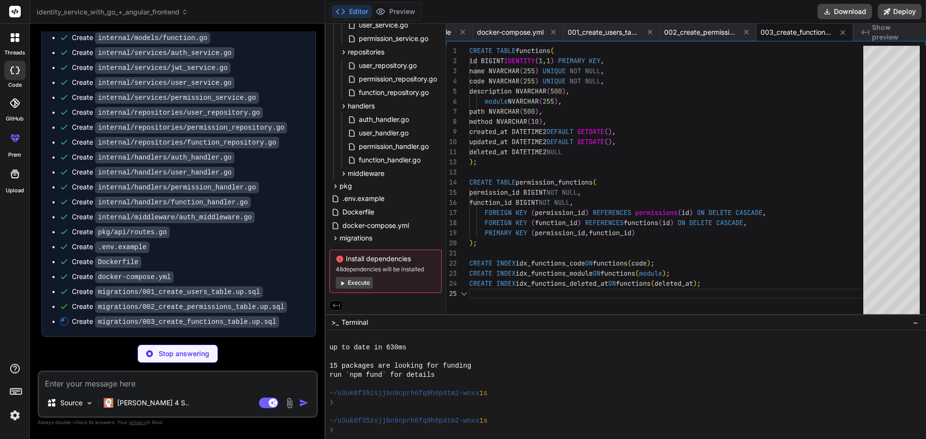
click at [868, 33] on icon "Created with Pixso." at bounding box center [865, 32] width 8 height 8
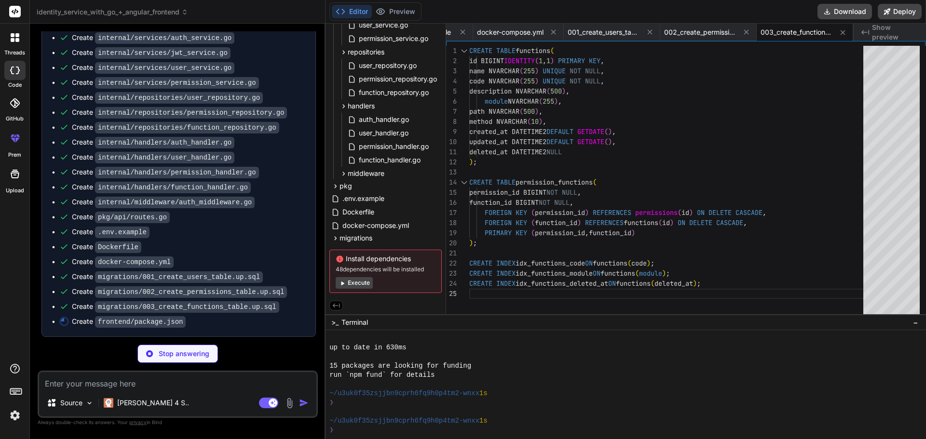
click at [890, 38] on div "Created with Pixso. Show preview" at bounding box center [890, 32] width 72 height 17
click at [868, 32] on icon "Created with Pixso." at bounding box center [865, 32] width 8 height 8
click at [794, 36] on span "003_create_functions_table.up.sql" at bounding box center [797, 32] width 72 height 10
type textarea "x"
type textarea ""license": "MIT" }"
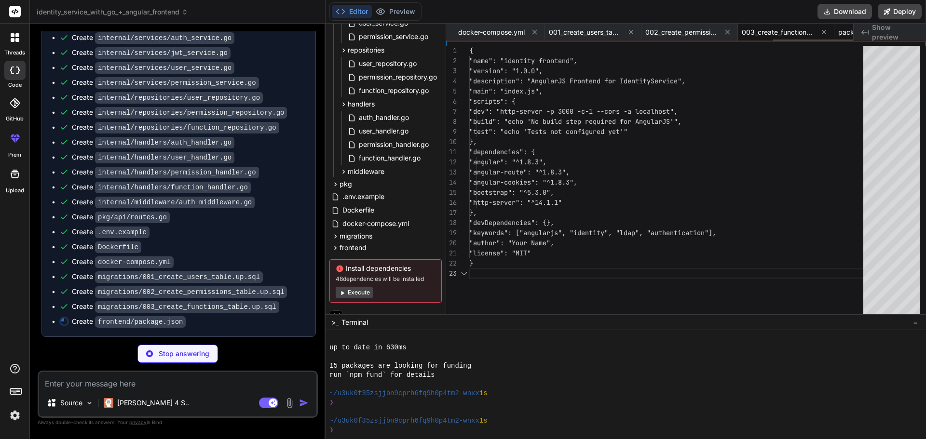
click at [738, 37] on div "003_create_functions_table.up.sql" at bounding box center [786, 32] width 96 height 17
type textarea "x"
type textarea "CREATE INDEX idx_functions_code ON functions(code); CREATE INDEX idx_functions_…"
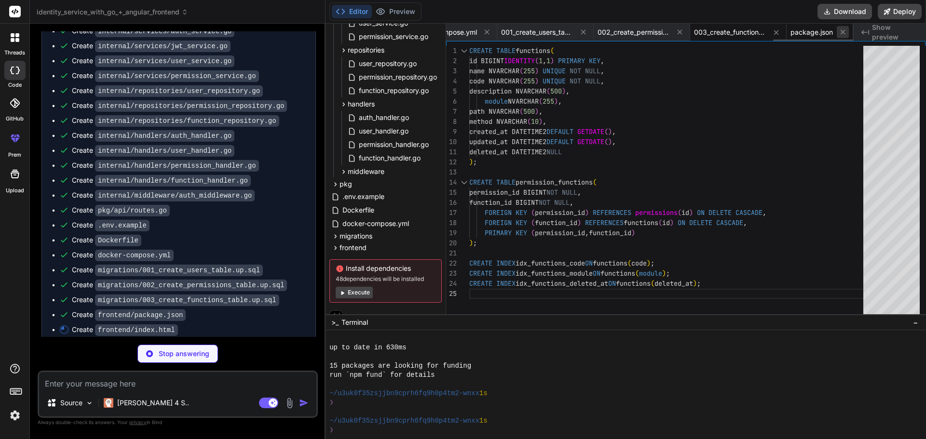
click at [844, 31] on icon at bounding box center [843, 32] width 5 height 5
type textarea "x"
click at [845, 33] on icon at bounding box center [843, 32] width 8 height 8
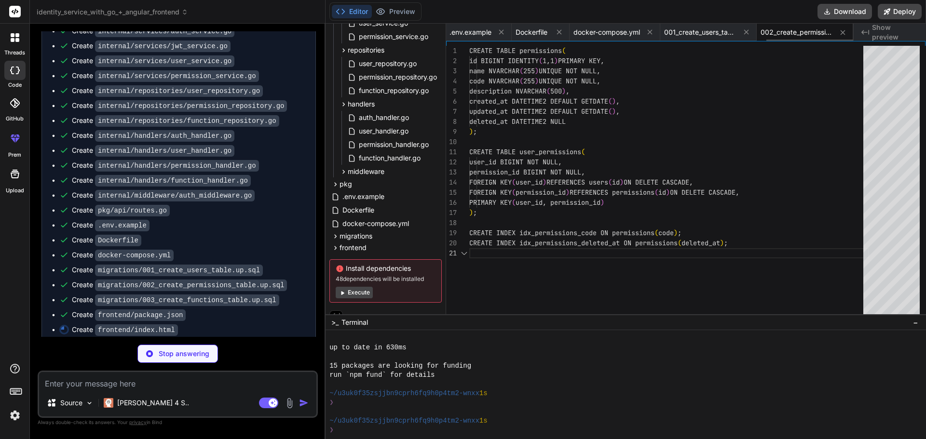
type textarea "x"
click at [845, 33] on icon at bounding box center [843, 32] width 8 height 8
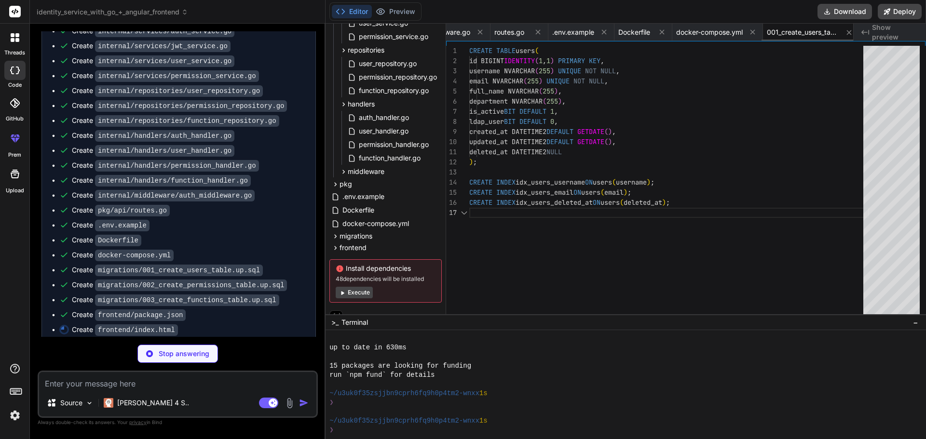
click at [845, 33] on icon at bounding box center [849, 32] width 8 height 8
type textarea "volumes: sqlserver_data: ldap_data: ldap_config:"
type textarea "x"
click at [828, 33] on icon at bounding box center [824, 32] width 8 height 8
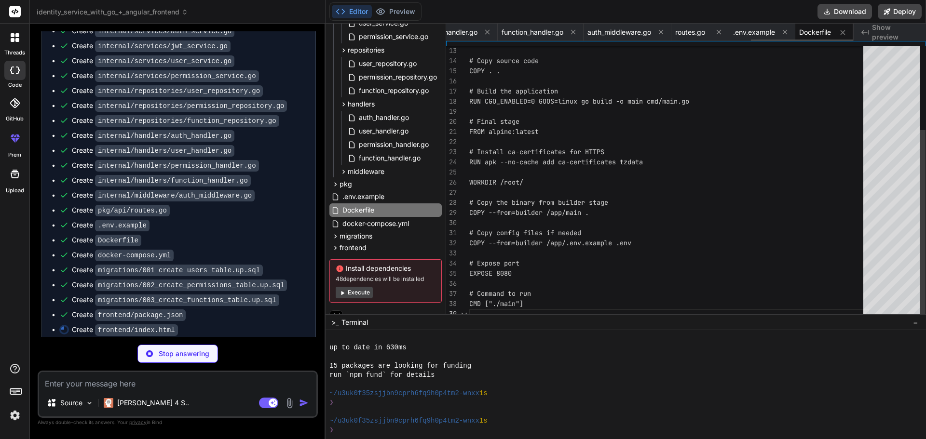
click at [845, 33] on icon at bounding box center [843, 32] width 5 height 5
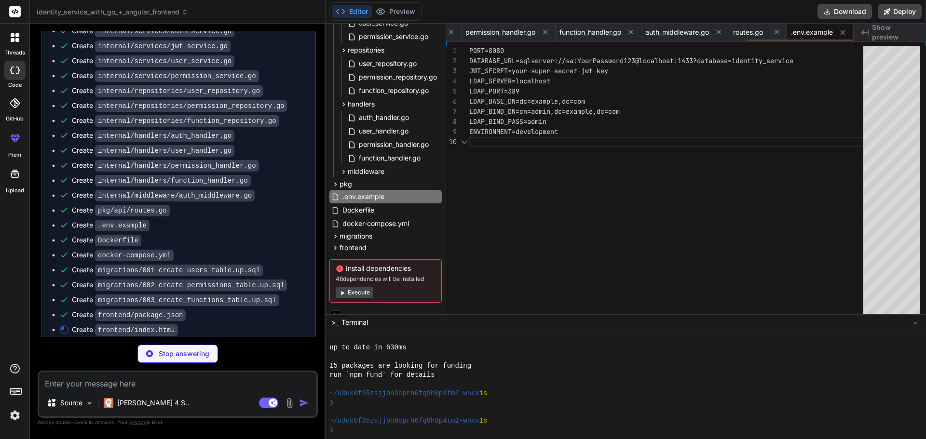
click at [845, 33] on icon at bounding box center [843, 32] width 5 height 5
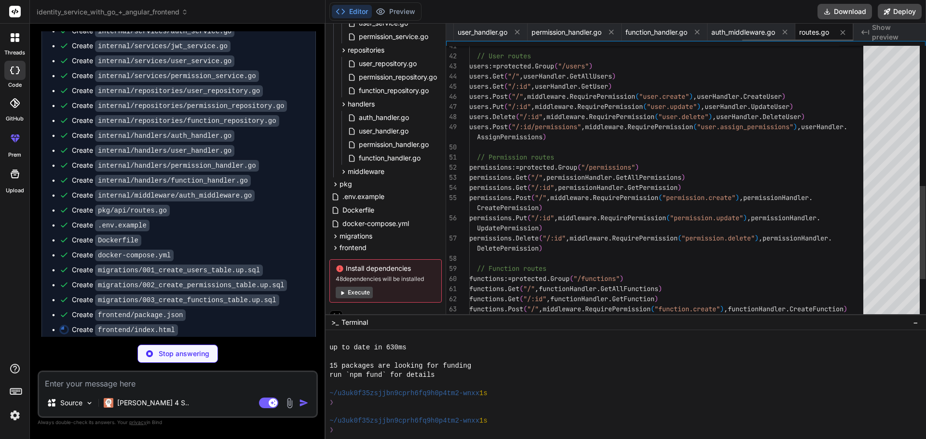
click at [845, 33] on icon at bounding box center [843, 32] width 8 height 8
type textarea "} }"
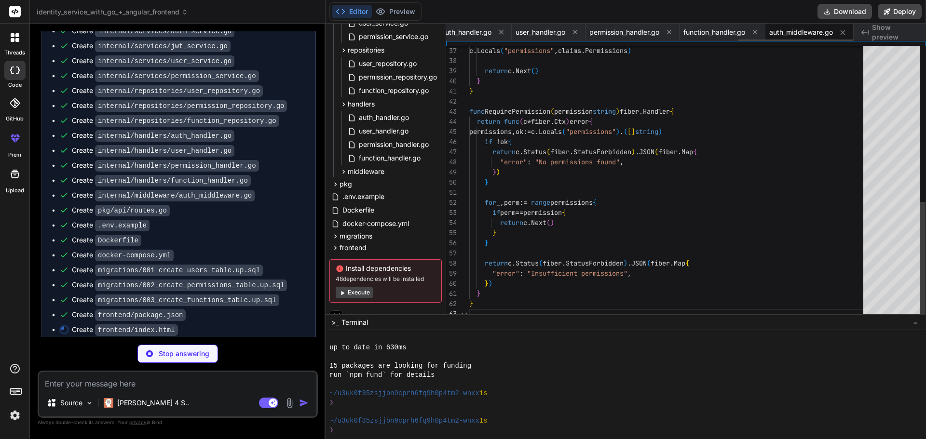
type textarea "x"
click at [845, 33] on icon at bounding box center [843, 32] width 8 height 8
type textarea "} return c.SendStatus(fiber.StatusNoContent) }"
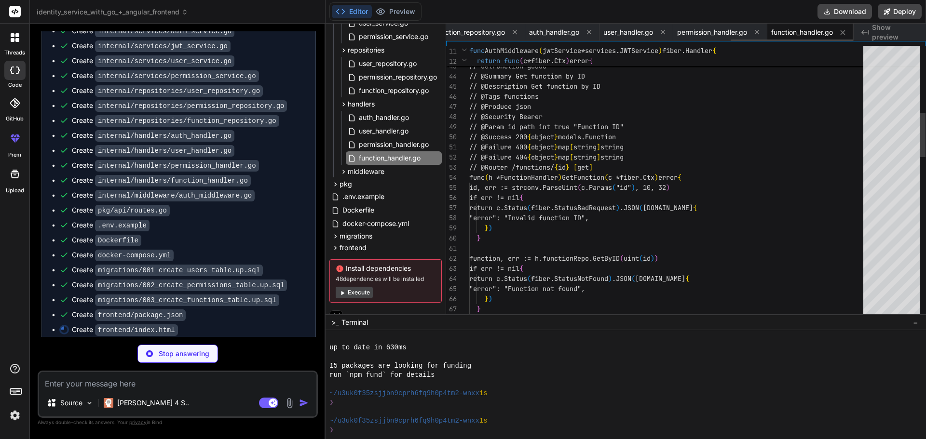
type textarea "x"
click at [845, 33] on icon at bounding box center [843, 32] width 8 height 8
type textarea "}"
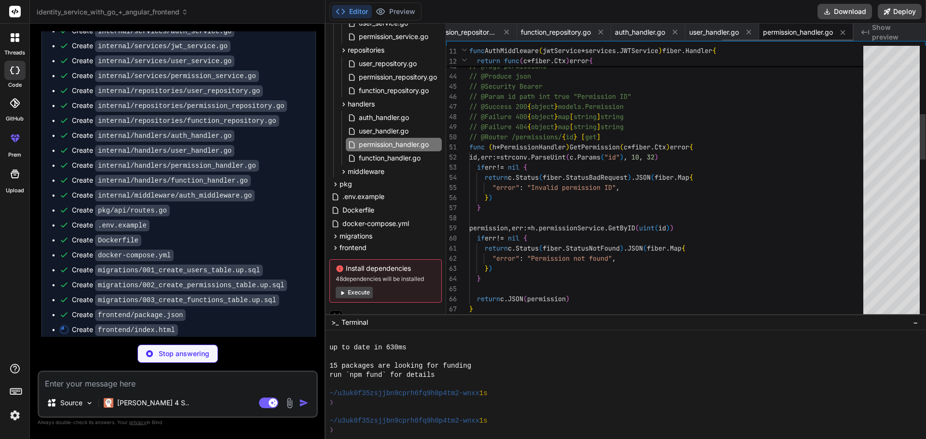
type textarea "x"
click at [845, 33] on icon at bounding box center [843, 32] width 5 height 5
type textarea ""message": "Permissions assigned successfully", }) }"
type textarea "x"
click at [834, 33] on icon at bounding box center [830, 32] width 8 height 8
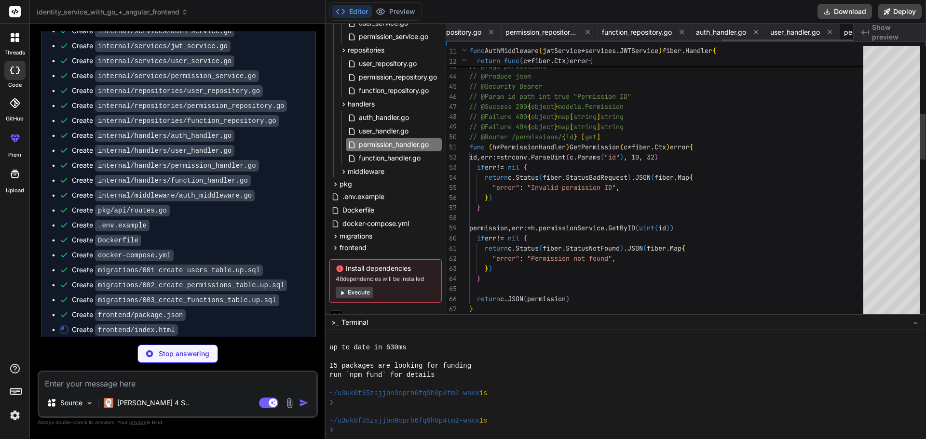
type textarea "return c.JSON(response) }"
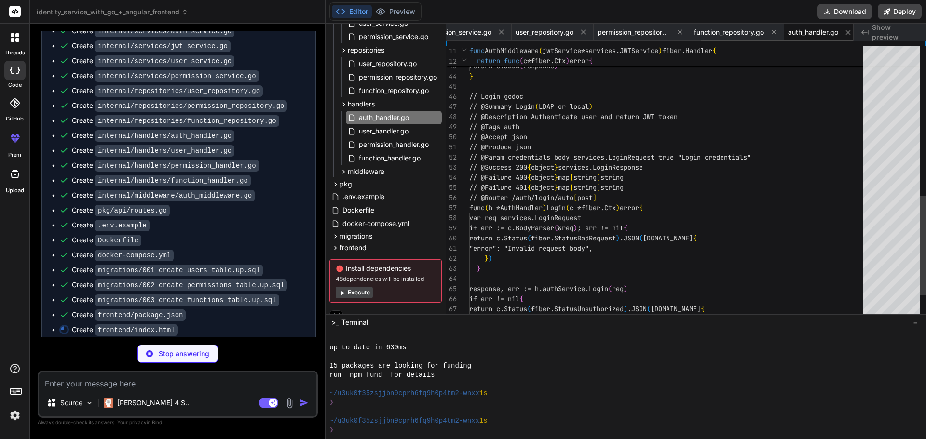
type textarea "x"
click at [855, 33] on icon at bounding box center [859, 32] width 8 height 8
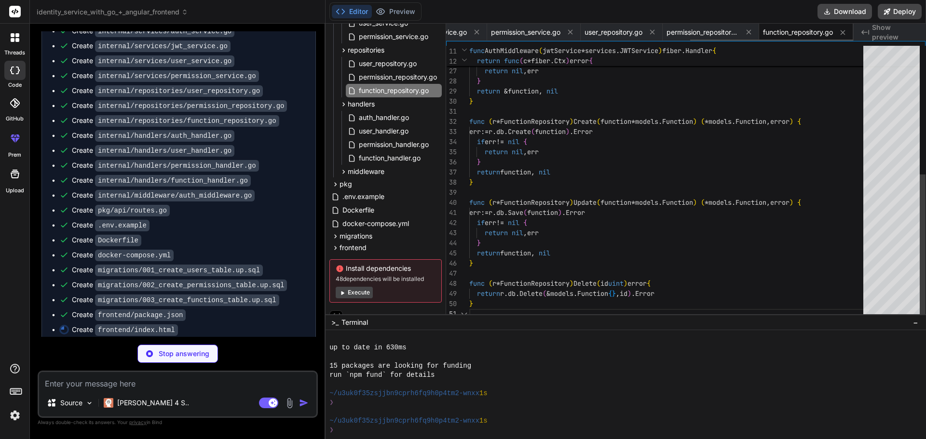
click at [845, 33] on icon at bounding box center [843, 32] width 8 height 8
type textarea "x"
click at [837, 33] on icon at bounding box center [834, 32] width 5 height 5
type textarea "return r.db.Model(&user).Association("Permissions").Replace(permissions) }"
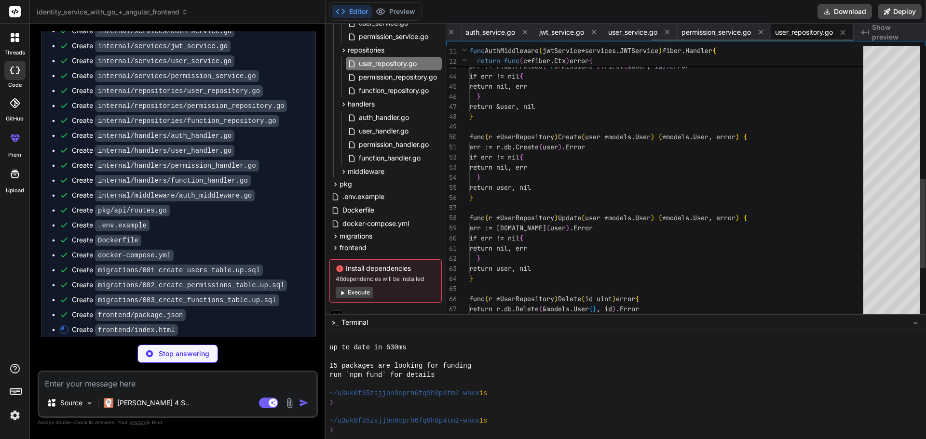
type textarea "x"
click at [845, 33] on icon at bounding box center [843, 32] width 5 height 5
type textarea "func (s *PermissionService) Delete(id uint) error { return s.permRepo.Delete(id…"
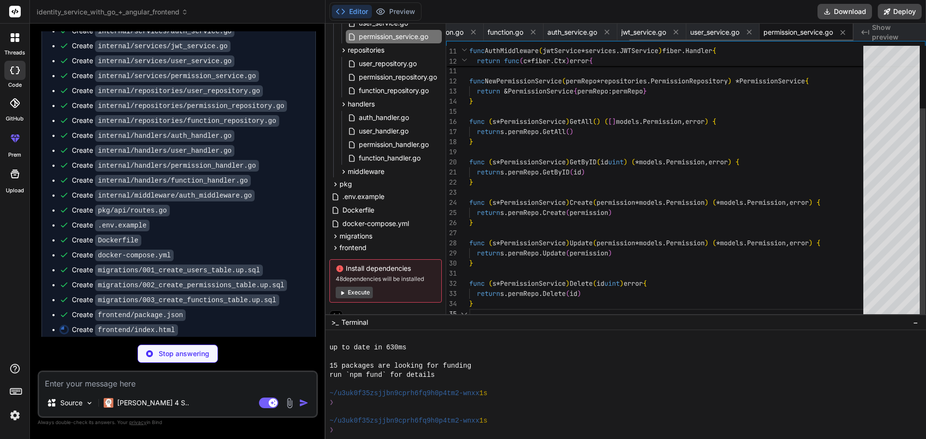
type textarea "x"
click at [845, 33] on icon at bounding box center [843, 32] width 8 height 8
type textarea "func (s *UserService) Delete(id uint) error { return s.userRepo.Delete(id) } fu…"
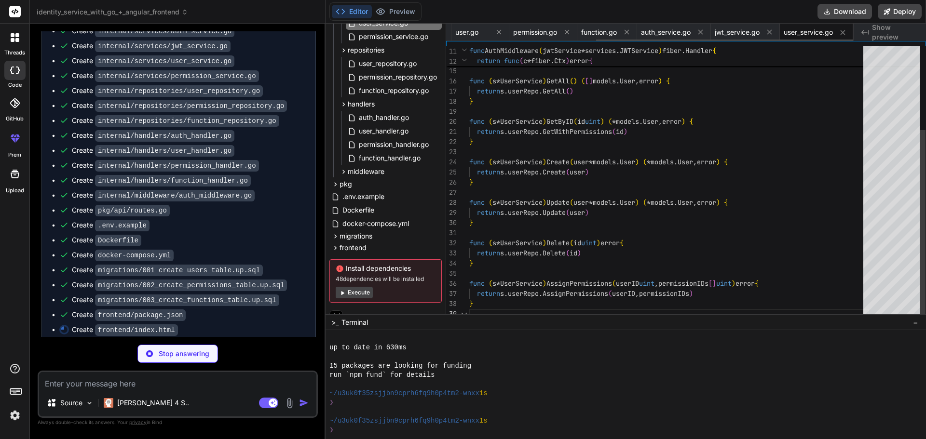
type textarea "x"
click at [845, 33] on icon at bounding box center [843, 32] width 8 height 8
type textarea "if claims, ok := token.Claims.(*Claims); ok && token.Valid { return claims, nil…"
type textarea "x"
click at [844, 33] on icon at bounding box center [839, 32] width 8 height 8
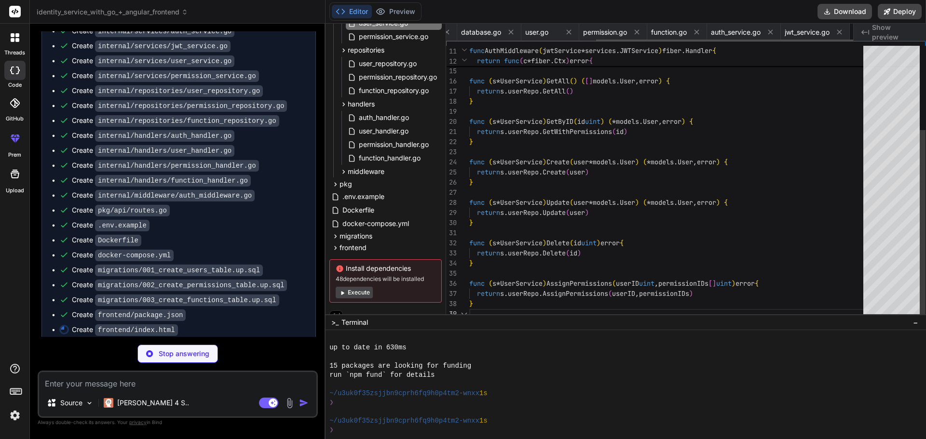
type textarea "func CheckPasswordHash(password, hash string) bool { err := bcrypt.CompareHashA…"
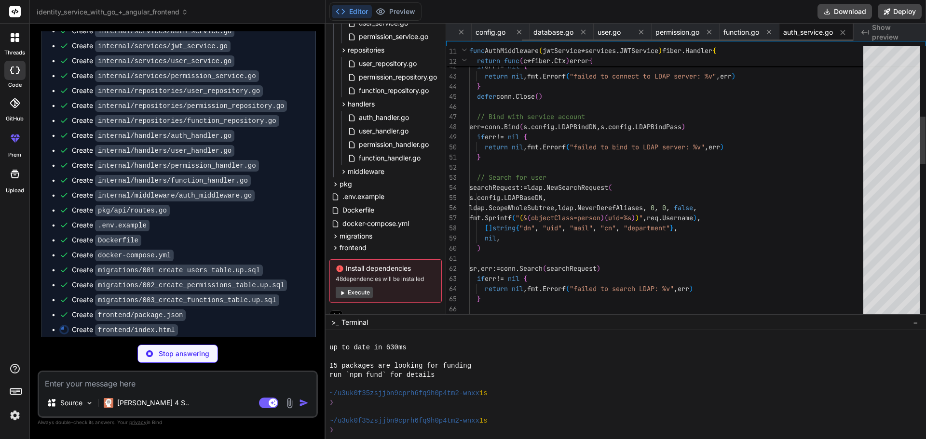
type textarea "x"
click at [845, 33] on icon at bounding box center [843, 32] width 8 height 8
type textarea "}"
type textarea "x"
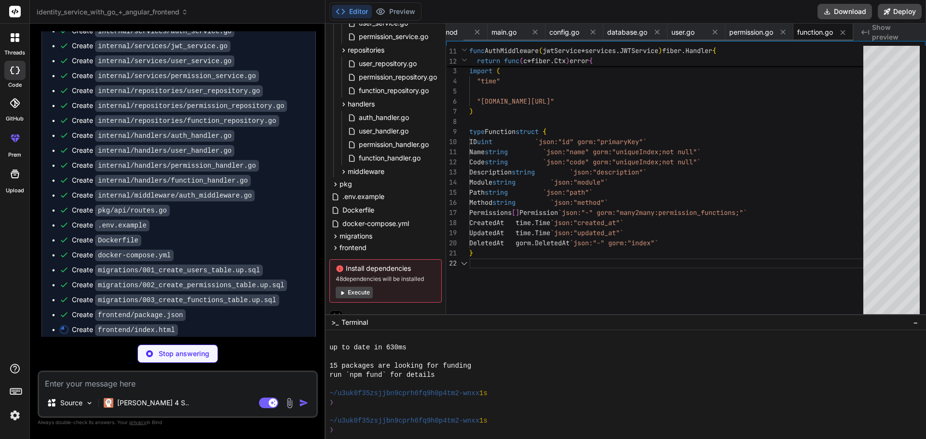
click at [845, 33] on icon at bounding box center [843, 32] width 8 height 8
type textarea "Name string `json:"name" gorm:"uniqueIndex;not null"` Code string `json:"code" …"
click at [845, 33] on div "go.mod main.go config.go database.go user.go permission.go function.go" at bounding box center [649, 32] width 407 height 17
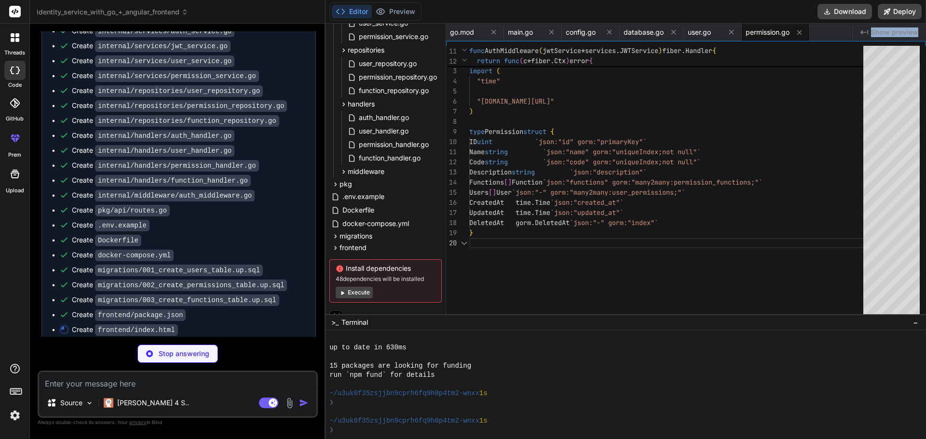
click at [845, 33] on div "go.mod main.go config.go database.go user.go permission.go" at bounding box center [649, 32] width 406 height 17
type textarea "x"
type textarea "<script src="js/services/apiService.js"></script> <script src="js/services/user…"
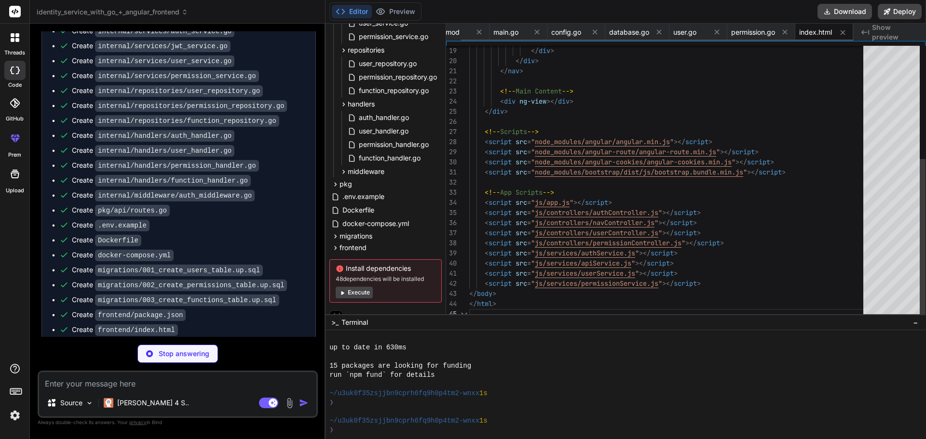
click at [801, 33] on span "index.html" at bounding box center [815, 32] width 33 height 10
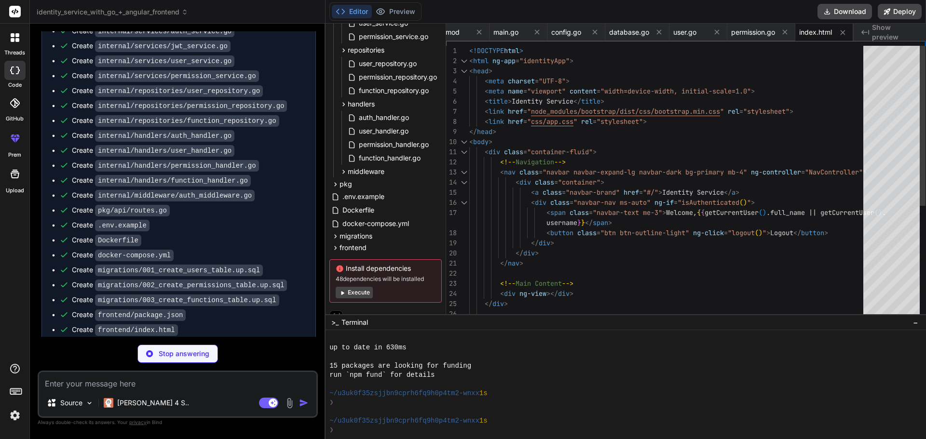
type textarea "x"
type textarea "}); }]);"
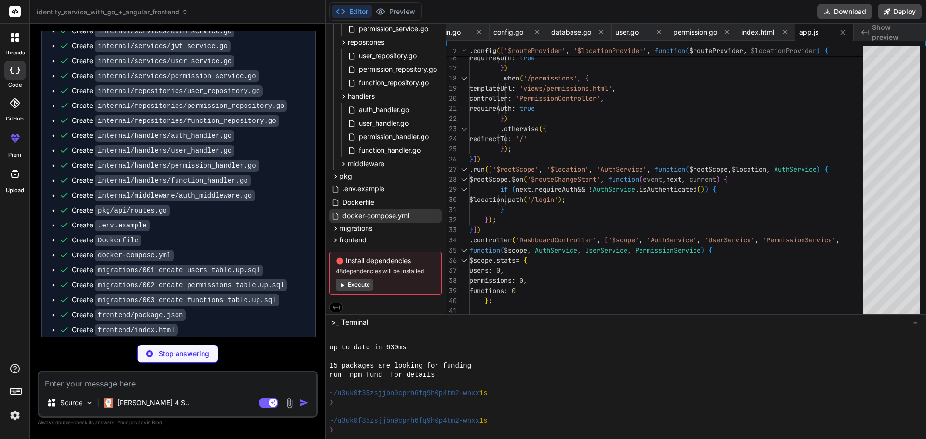
type textarea "x"
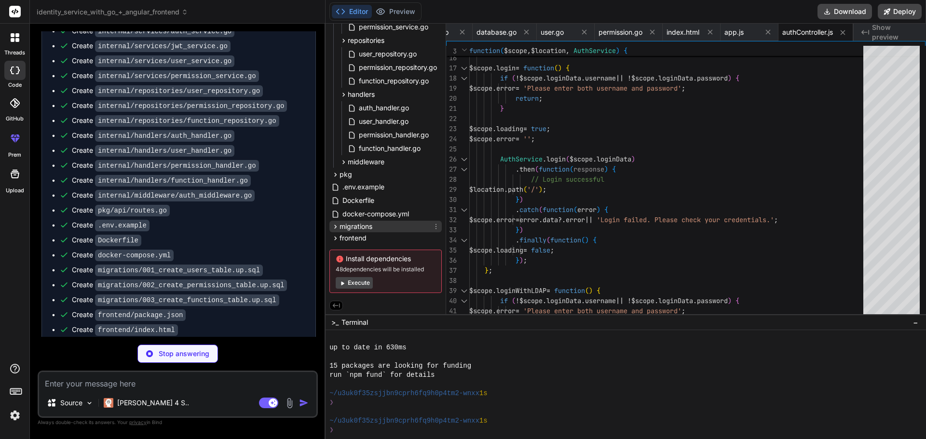
click at [373, 230] on div "migrations" at bounding box center [385, 227] width 112 height 12
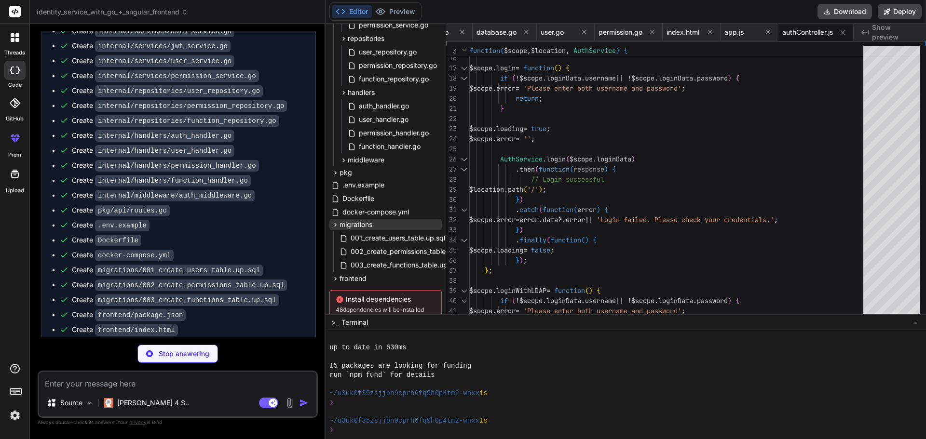
type textarea "x"
type textarea "$scope.logout = function() { AuthService.logout(); $location.path('/login'); };…"
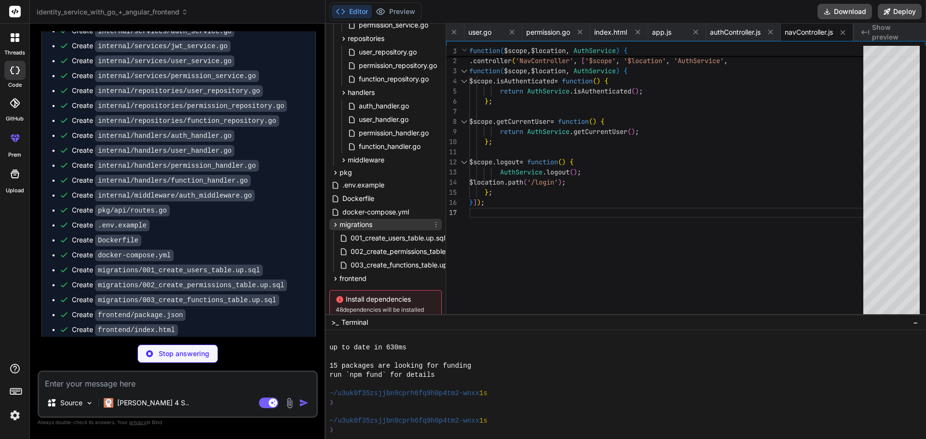
click at [372, 224] on span "migrations" at bounding box center [356, 225] width 33 height 10
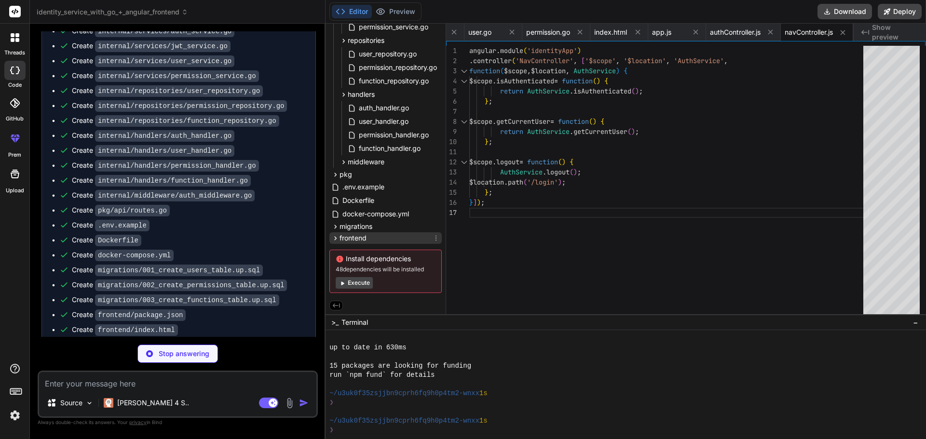
click at [369, 239] on div "frontend" at bounding box center [385, 238] width 112 height 12
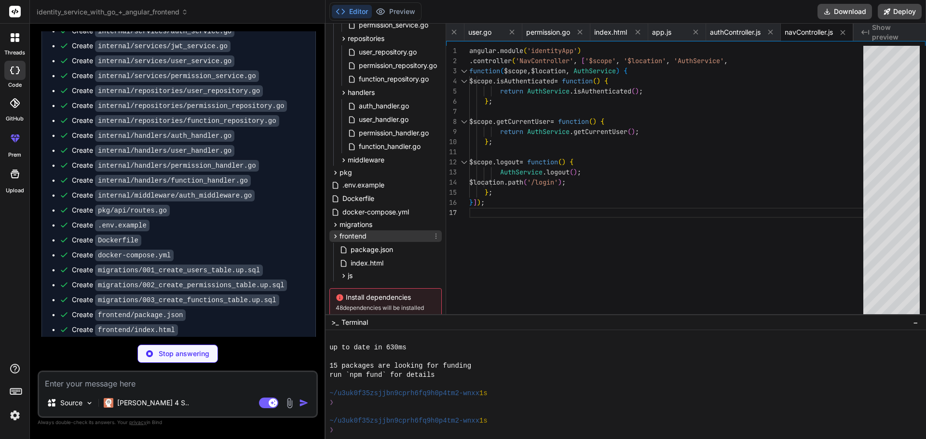
click at [370, 237] on div "frontend" at bounding box center [385, 237] width 112 height 12
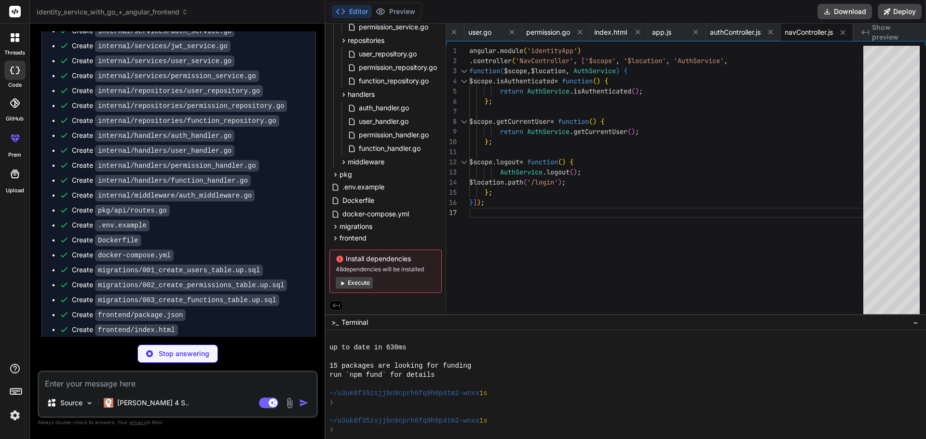
click at [355, 283] on button "Execute" at bounding box center [354, 283] width 37 height 12
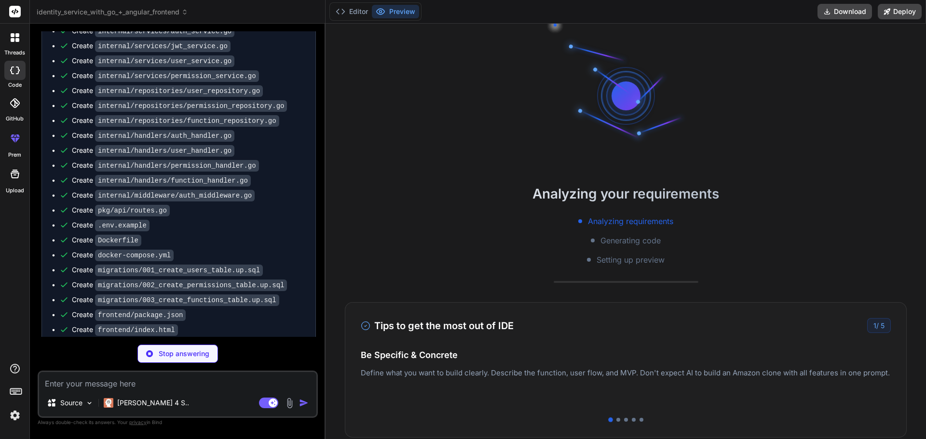
type textarea "x"
type textarea "$scope.selectedUser = user; $scope.loadPermissions(); // Open permissions modal…"
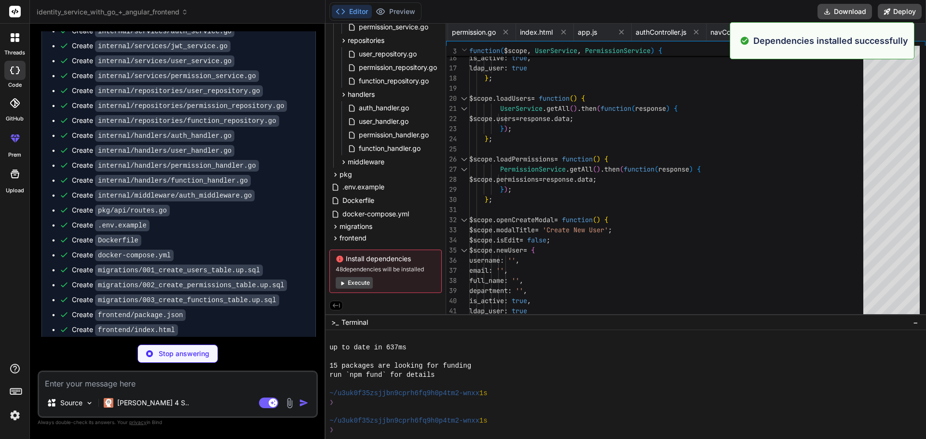
click at [789, 44] on p "Dependencies installed successfully" at bounding box center [830, 40] width 155 height 13
type textarea "x"
click at [789, 44] on p "Dependencies installed successfully" at bounding box center [830, 40] width 155 height 13
type textarea "UserService.getAll().then(function(response) { $scope.users = response.data; })…"
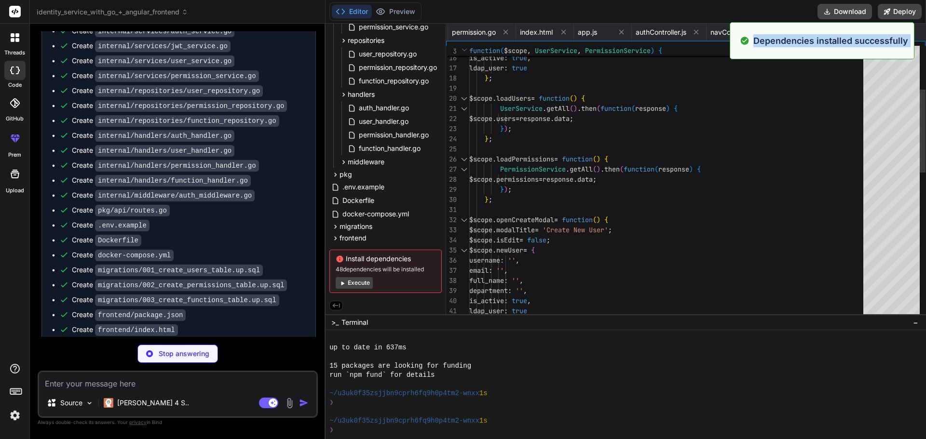
click at [786, 136] on div "ldap_user : true department : '' , is_active : true , } ; $scope . loadUsers = …" at bounding box center [669, 351] width 400 height 901
click at [337, 302] on icon at bounding box center [336, 305] width 9 height 9
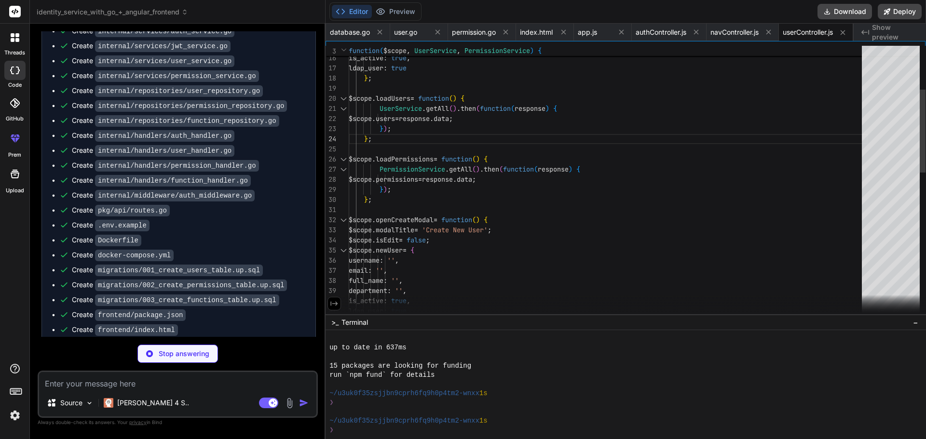
type textarea "x"
type textarea "}); } }; // Initialize $scope.loadPermissions(); }]);"
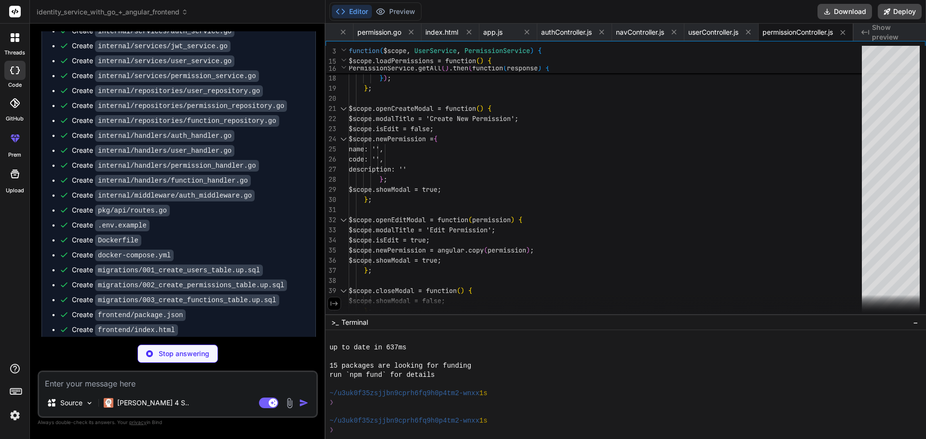
click at [333, 305] on icon at bounding box center [334, 304] width 9 height 9
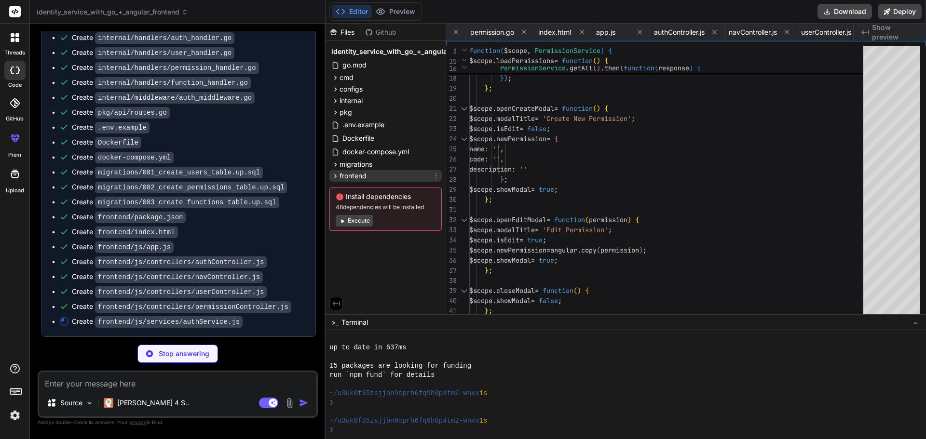
click at [366, 175] on span "frontend" at bounding box center [353, 176] width 27 height 10
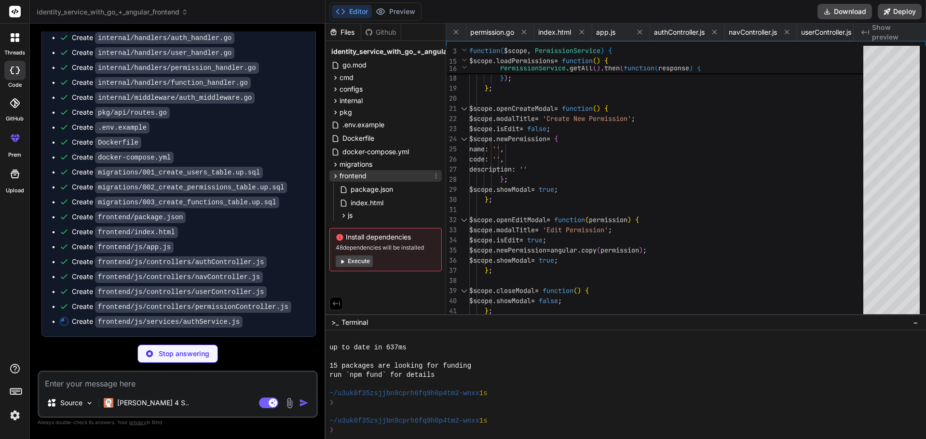
click at [366, 175] on span "frontend" at bounding box center [353, 176] width 27 height 10
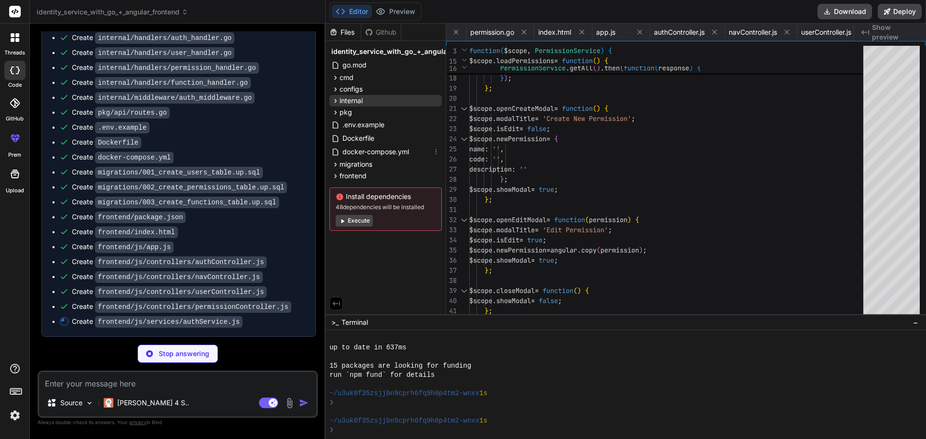
type textarea "x"
type textarea "}; // Initialize auth token on service creation var token = this.getToken(); if…"
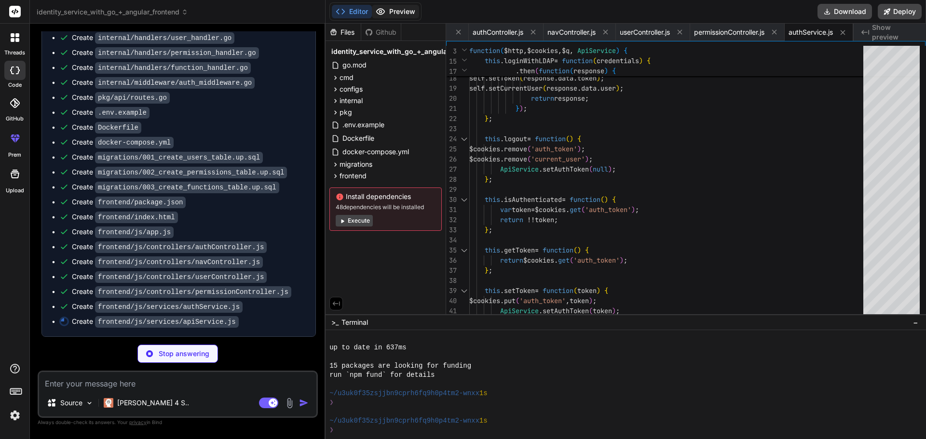
click at [392, 13] on button "Preview" at bounding box center [395, 12] width 47 height 14
type textarea "x"
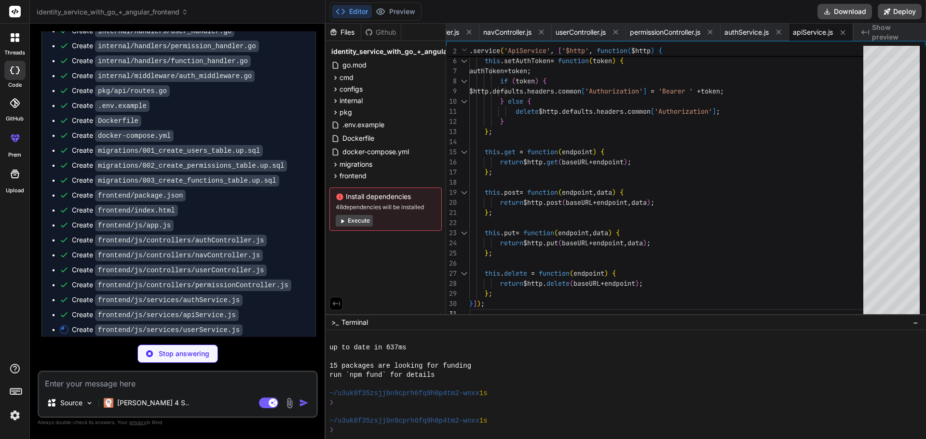
type textarea "x"
type textarea "}; this.assignPermissions = function(userId, permissionIds) { return ApiService…"
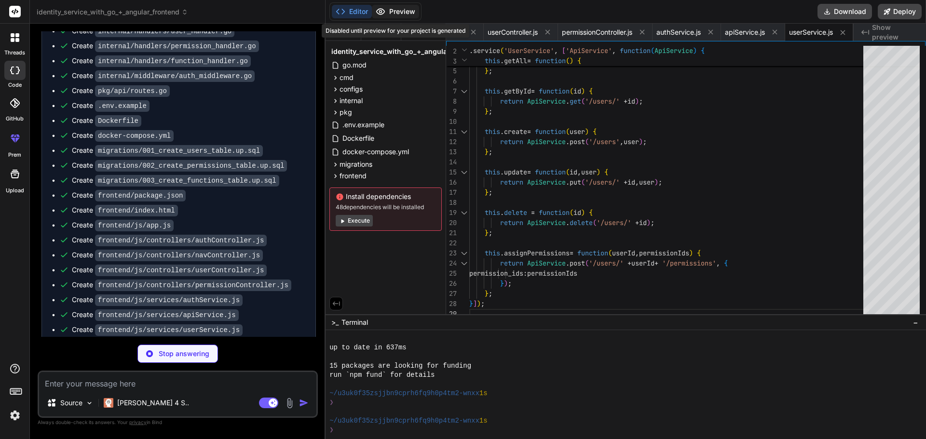
type textarea "x"
type textarea "}; }]);"
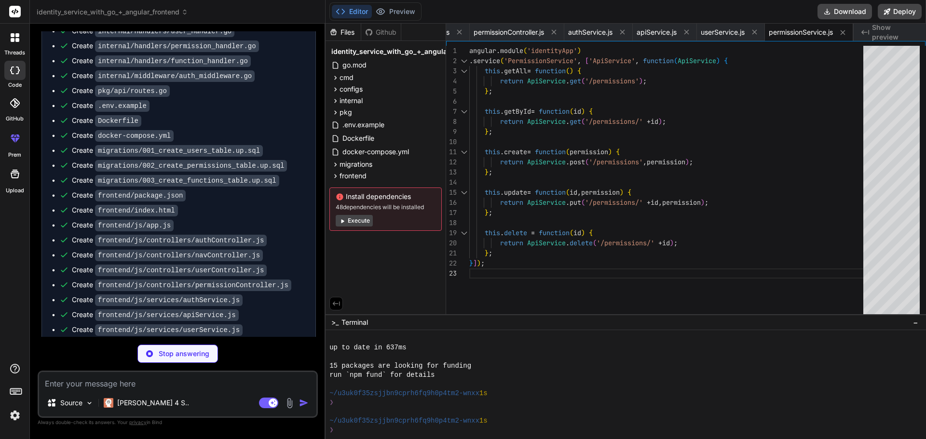
click at [829, 252] on div "this . update = function ( id , permission ) { return ApiService . put ( '/perm…" at bounding box center [669, 182] width 400 height 273
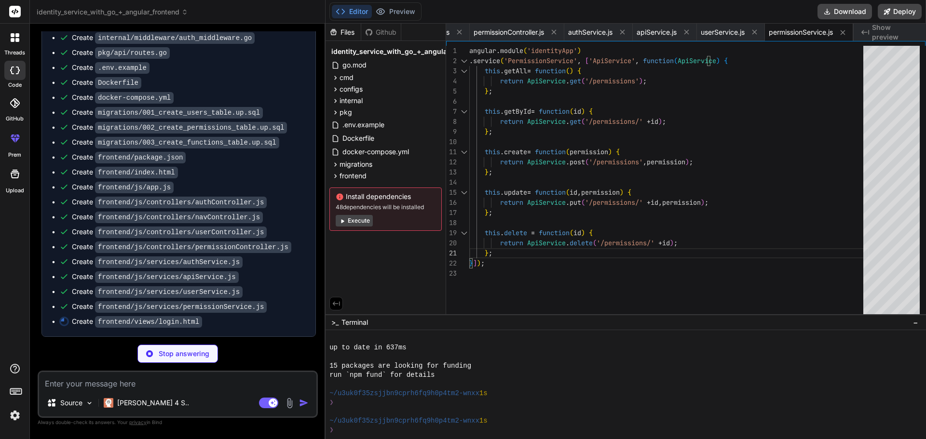
type textarea "x"
type textarea "</div> </div>"
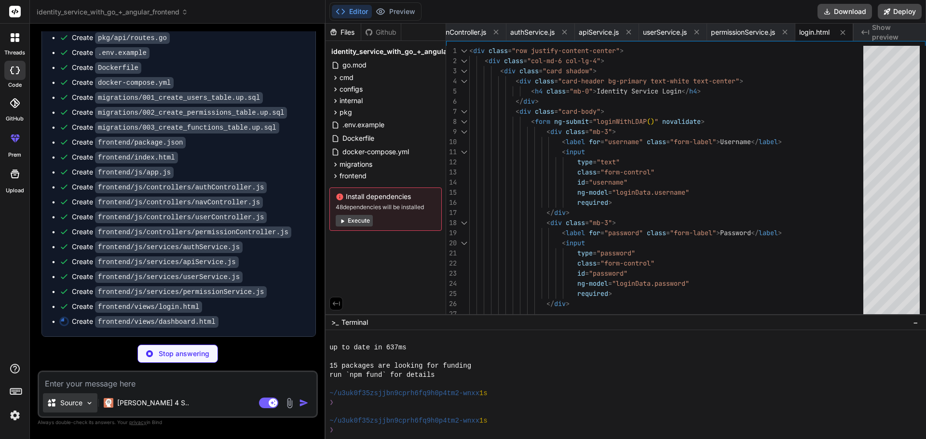
click at [56, 397] on div "Source" at bounding box center [70, 403] width 55 height 19
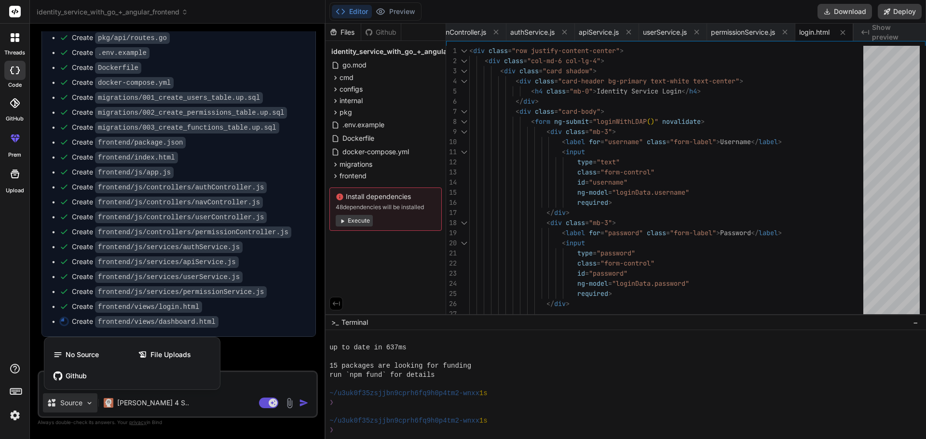
click at [242, 386] on div at bounding box center [463, 219] width 926 height 439
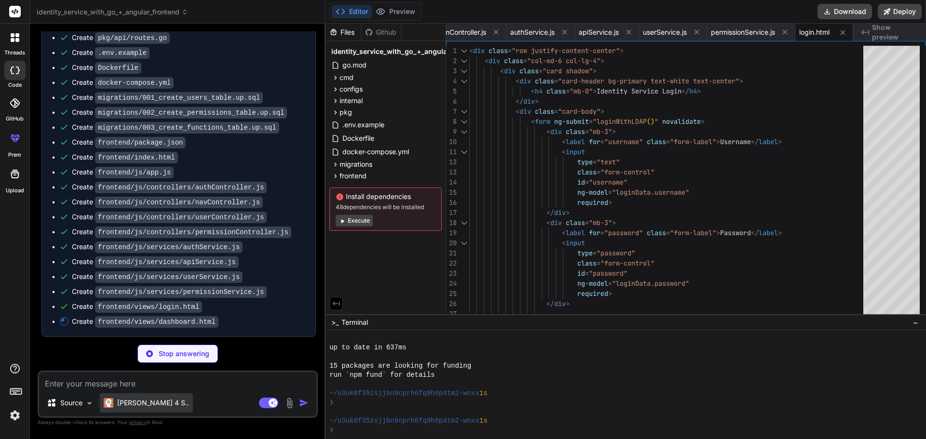
click at [117, 402] on div "[PERSON_NAME] 4 S.." at bounding box center [146, 403] width 85 height 10
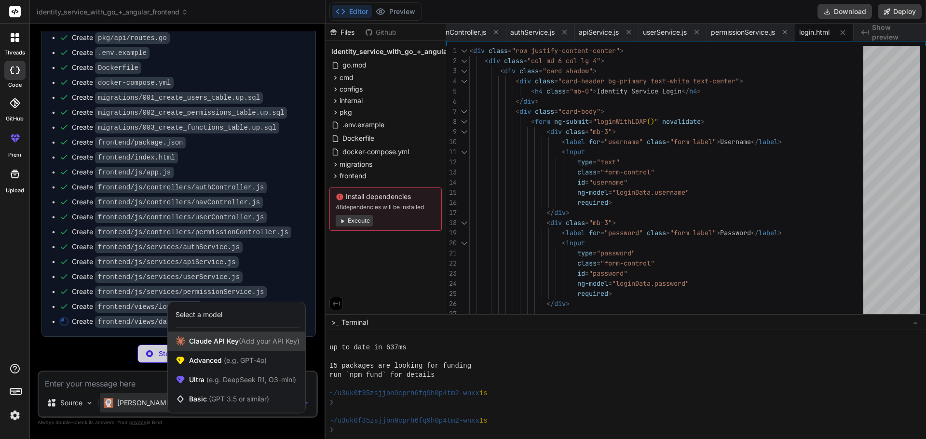
type textarea "x"
type textarea "<div ng-if="currentUser.permissions.length === 0"> <p class="text-muted">No per…"
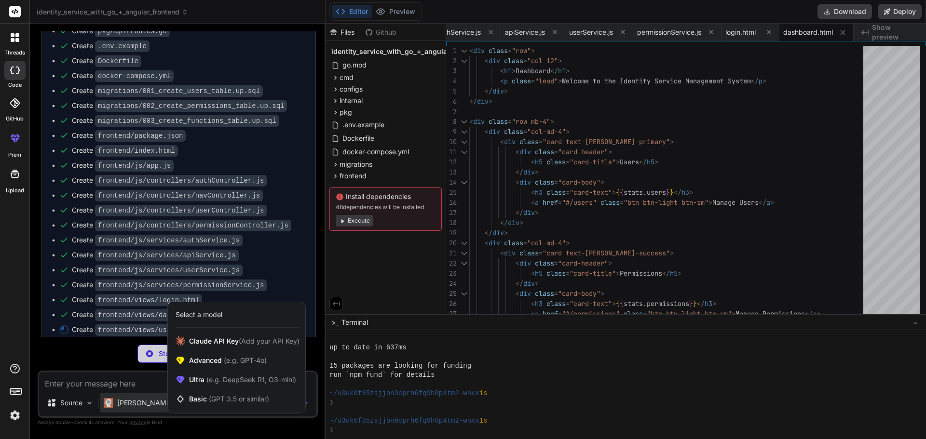
click at [739, 383] on div at bounding box center [463, 219] width 926 height 439
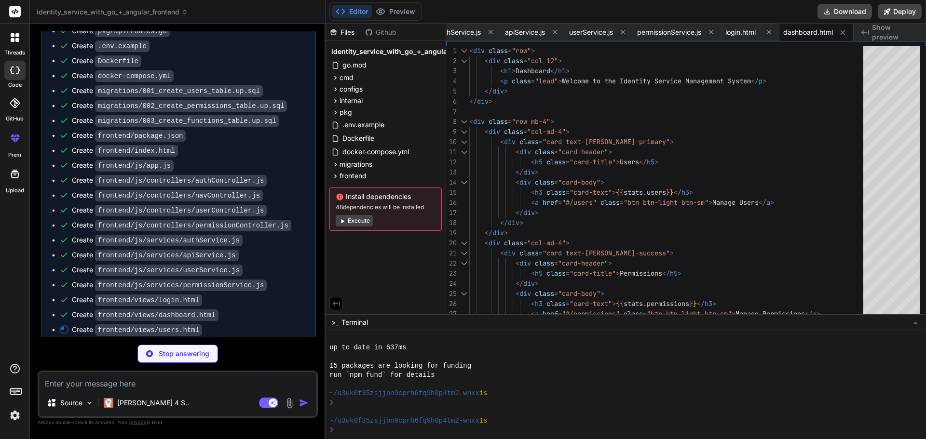
type textarea "x"
type textarea "</div> <div class="modal-footer"> <button type="button" class="btn btn-secondar…"
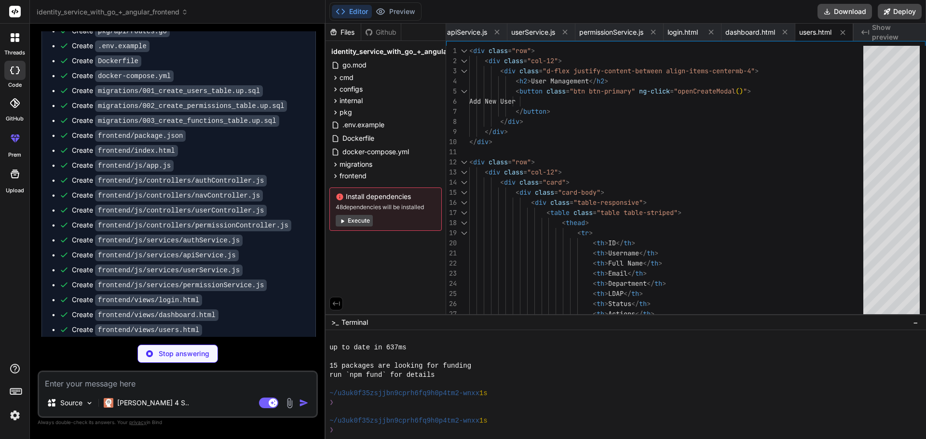
type textarea "x"
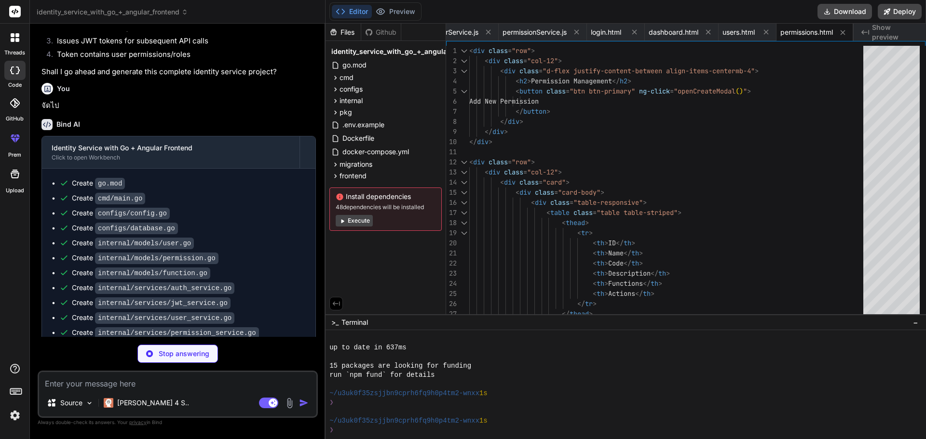
scroll to position [604, 0]
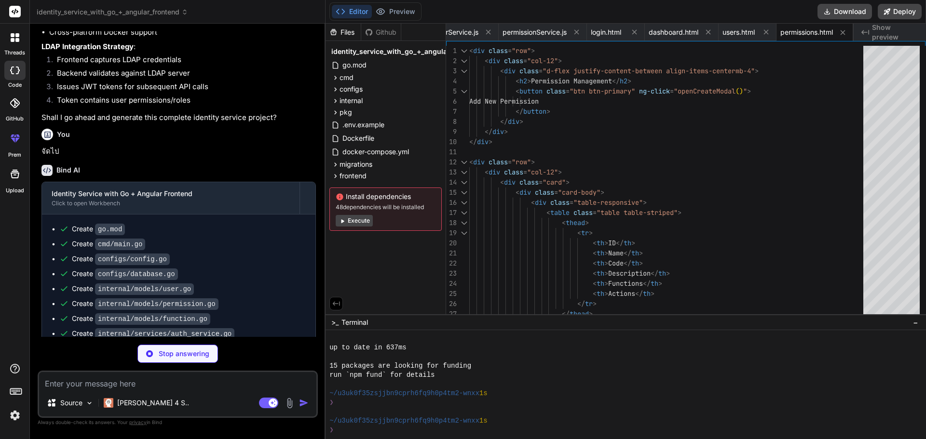
type textarea "x"
type textarea "border: none; border-radius: 0.375rem; } code { background-color: #f8f9fa; padd…"
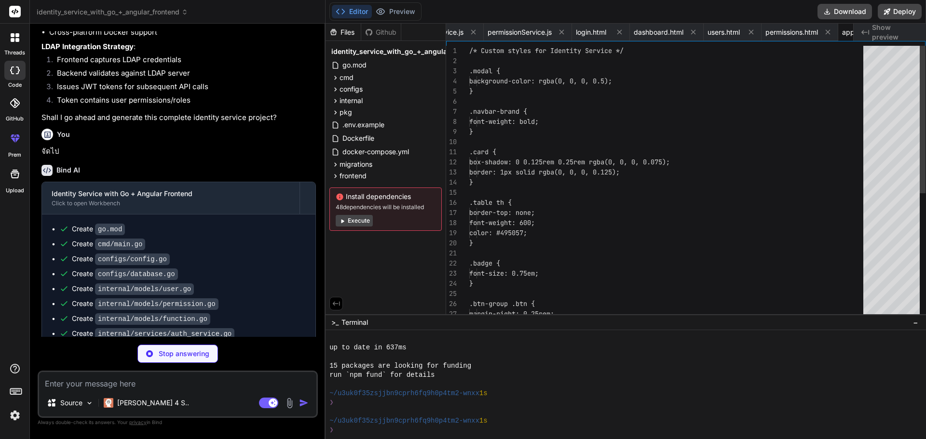
scroll to position [0, 1016]
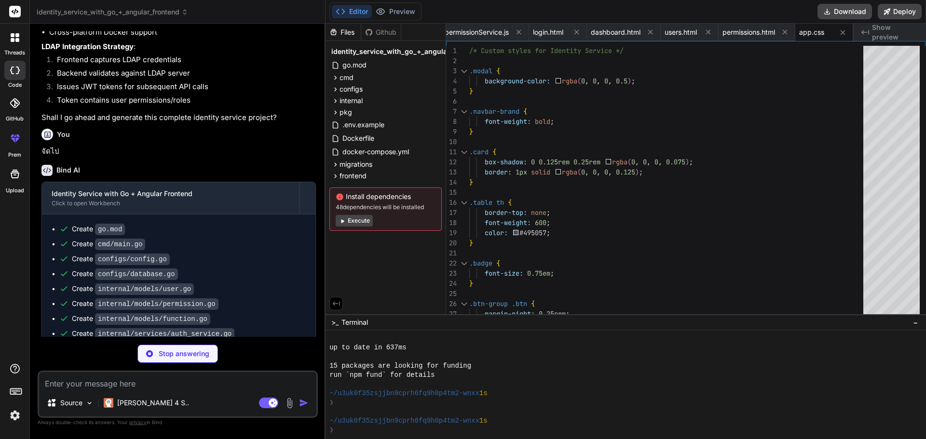
type textarea "x"
type textarea "// Test Delete err = repo.Delete(createdUser.ID) assert.NoError(t, err) }"
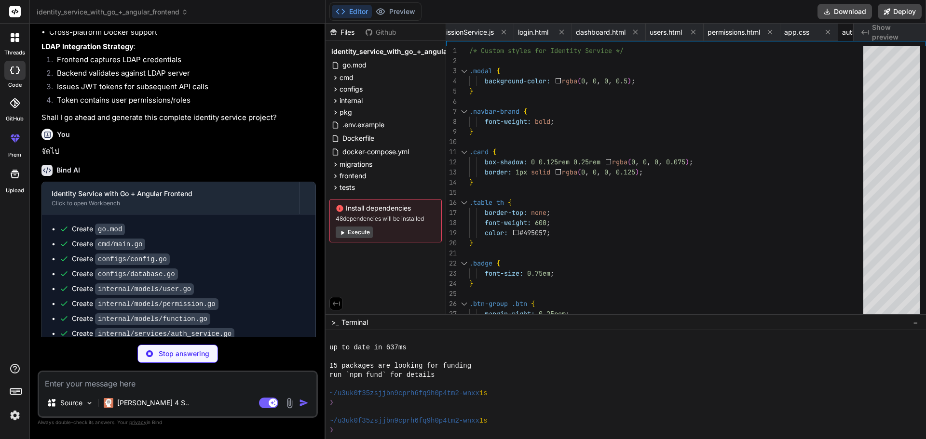
type textarea "x"
type textarea "2. Create feature branch 3. Add tests for new functionality 4. Ensure all tests…"
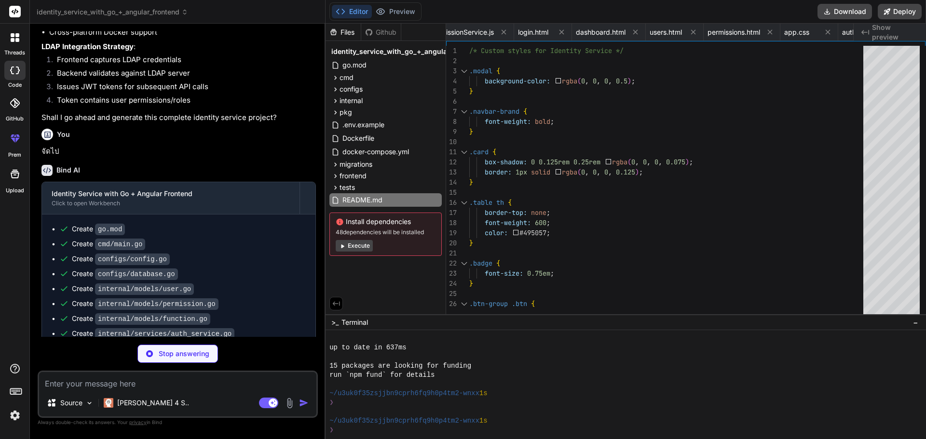
type textarea "x"
type textarea "swag.Register(SwaggerInfo.InstanceName(), SwaggerInfo) }"
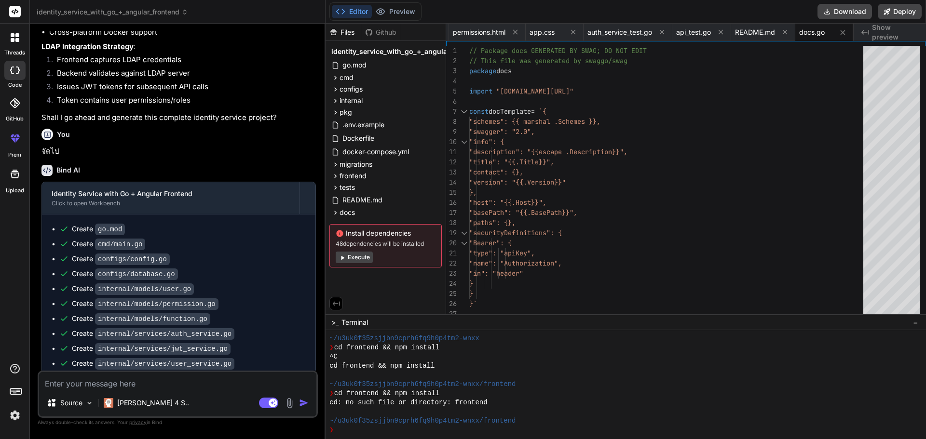
scroll to position [825, 0]
type textarea "x"
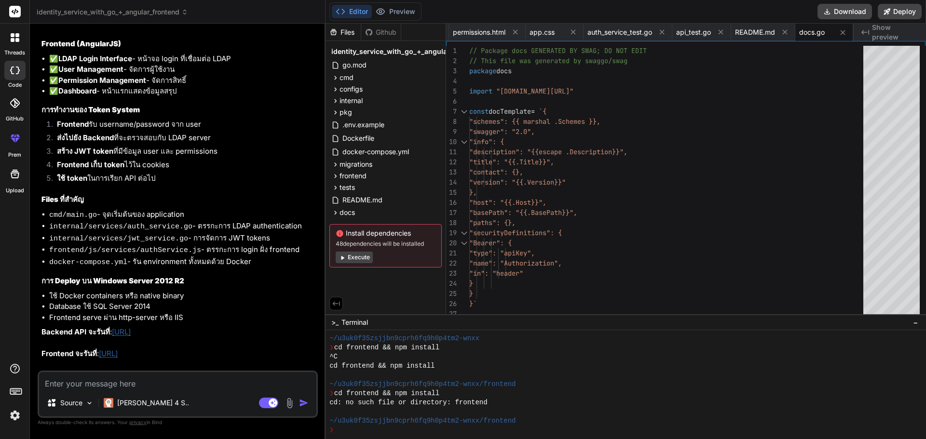
scroll to position [1770, 0]
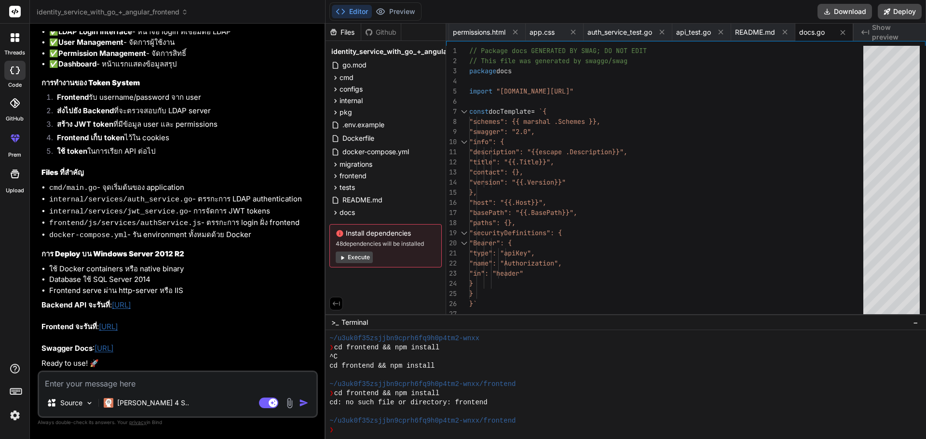
click at [113, 350] on link "http://localhost:8080/swagger/" at bounding box center [104, 348] width 19 height 9
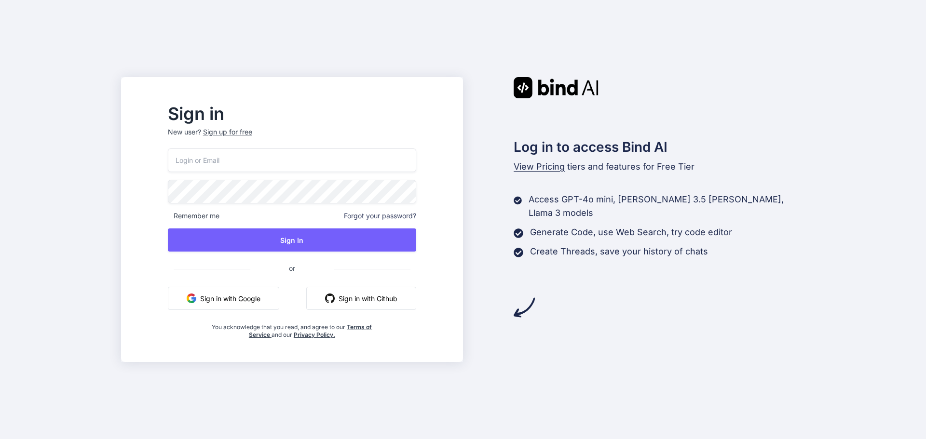
click at [276, 299] on button "Sign in with Google" at bounding box center [223, 298] width 111 height 23
click at [388, 304] on button "Sign in with Github" at bounding box center [361, 298] width 110 height 23
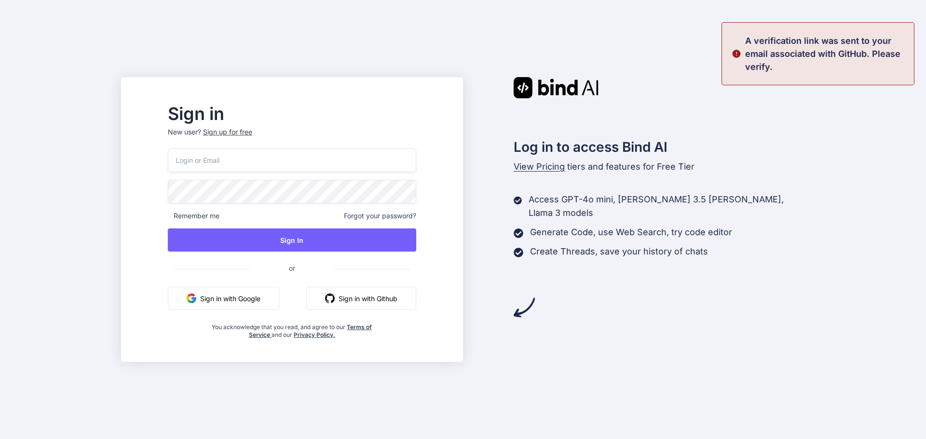
click at [263, 298] on button "Sign in with Google" at bounding box center [223, 298] width 111 height 23
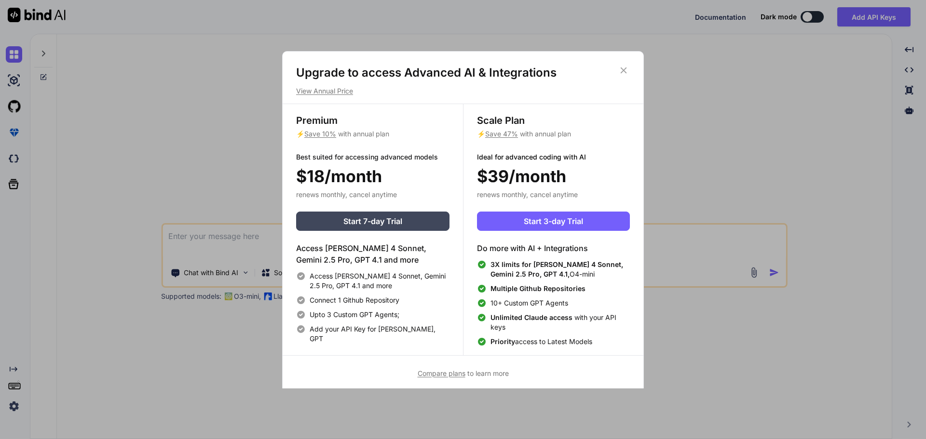
click at [755, 127] on div "Upgrade to access Advanced AI & Integrations View Annual Price Premium ⚡ Save 1…" at bounding box center [463, 219] width 926 height 439
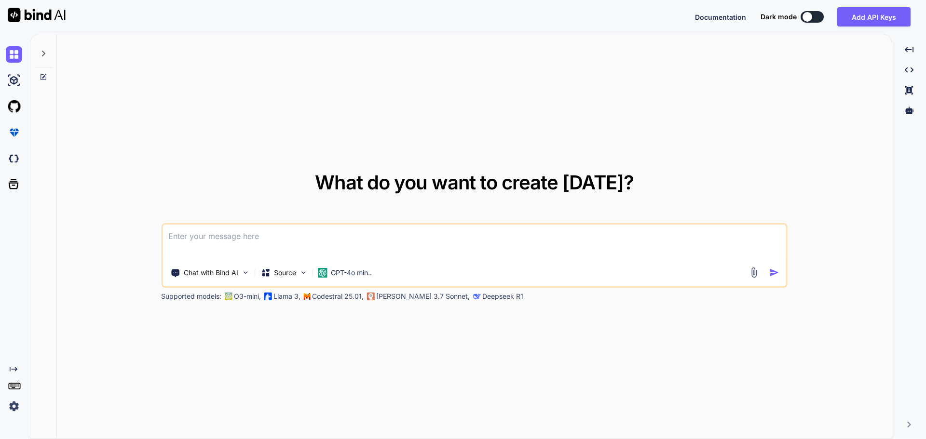
click at [814, 16] on button at bounding box center [812, 17] width 23 height 12
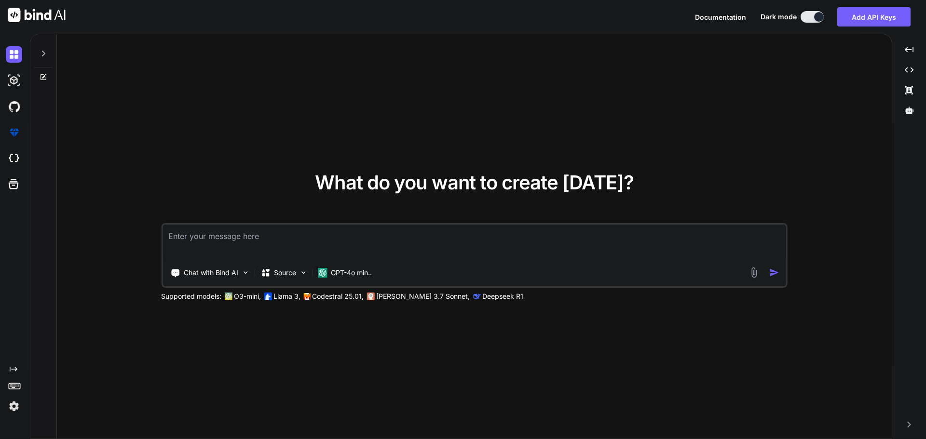
click at [814, 18] on div at bounding box center [819, 17] width 10 height 10
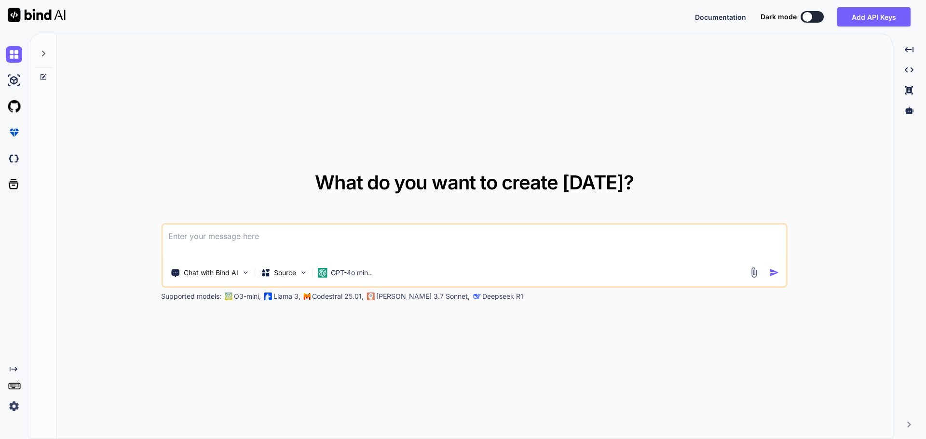
click at [813, 14] on button at bounding box center [812, 17] width 23 height 12
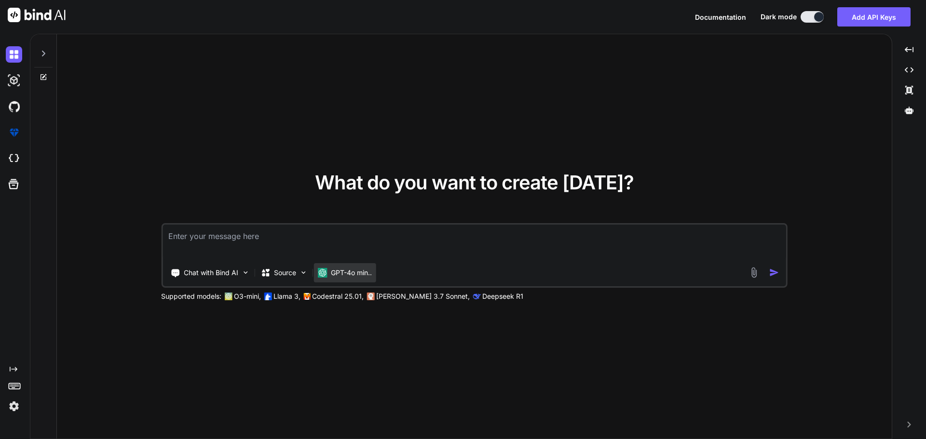
click at [360, 265] on div "GPT-4o min.." at bounding box center [345, 272] width 62 height 19
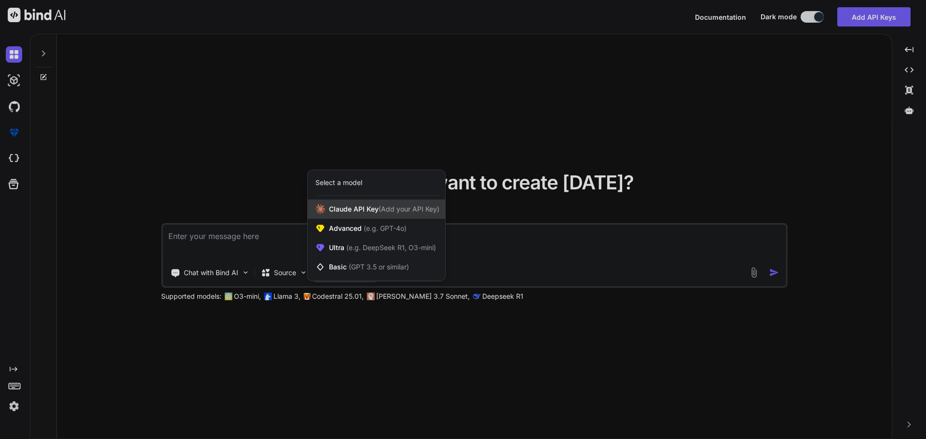
click at [379, 210] on span "(Add your API Key)" at bounding box center [409, 209] width 61 height 8
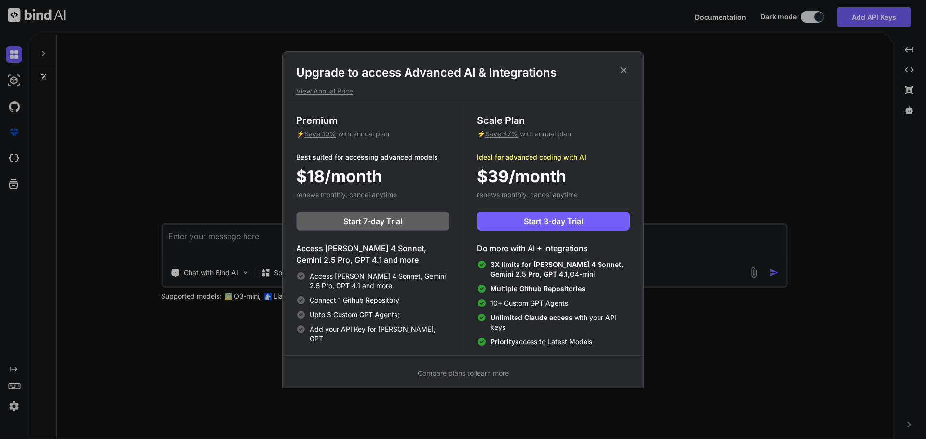
click at [641, 64] on div "Upgrade to access Advanced AI & Integrations View Annual Price Premium ⚡ Save 1…" at bounding box center [463, 222] width 362 height 342
click at [626, 67] on icon at bounding box center [623, 70] width 11 height 11
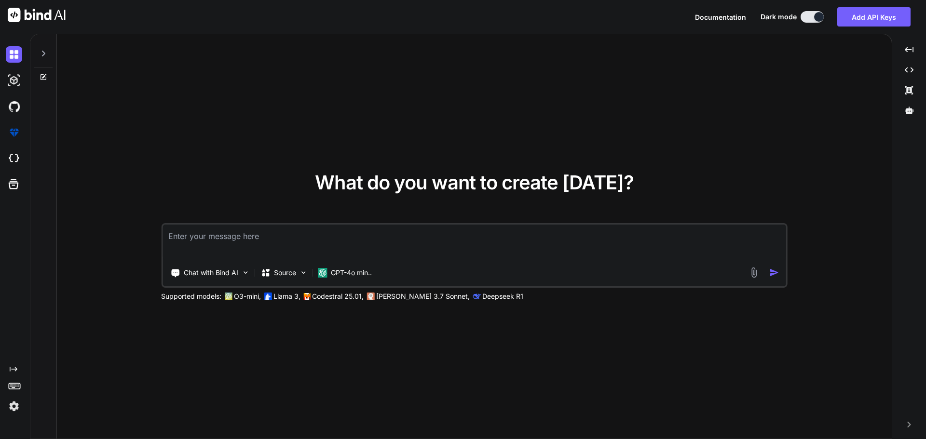
click at [212, 235] on textarea at bounding box center [475, 243] width 624 height 36
click at [274, 267] on div "Source" at bounding box center [284, 272] width 55 height 19
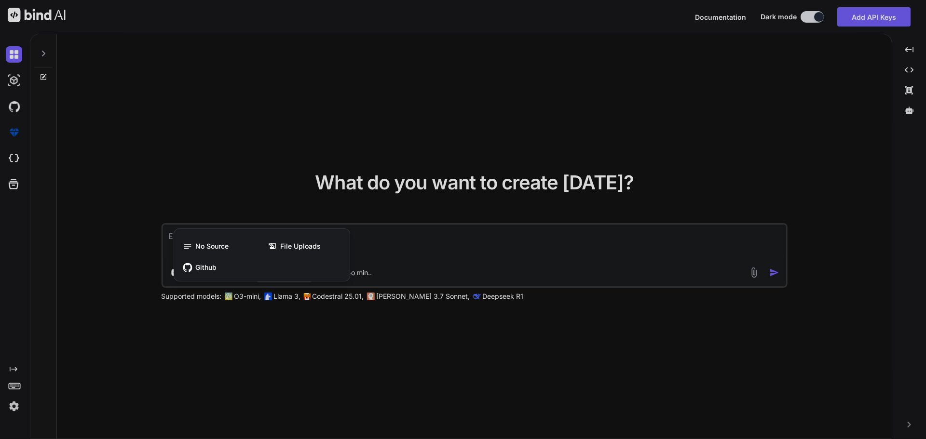
click at [77, 250] on div at bounding box center [463, 219] width 926 height 439
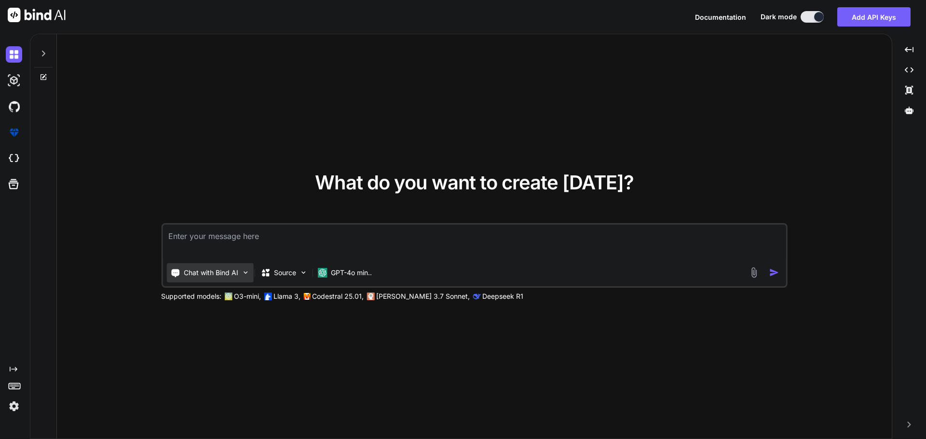
click at [212, 279] on div "Chat with Bind AI" at bounding box center [209, 272] width 87 height 19
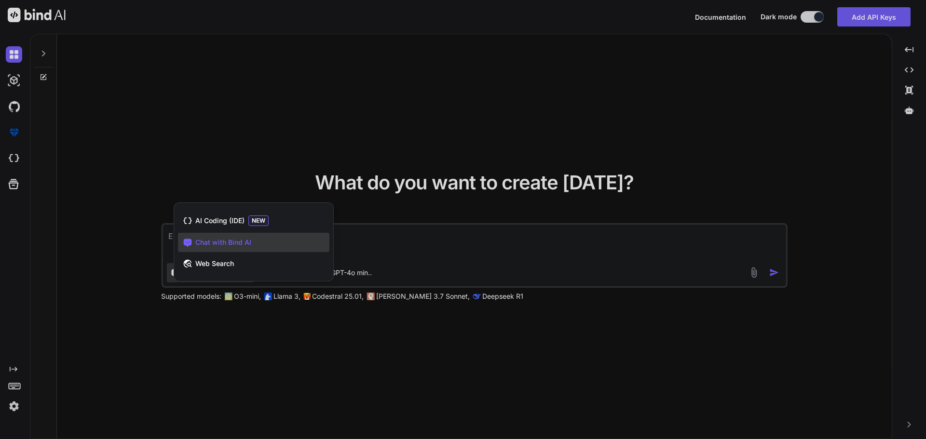
click at [106, 221] on div at bounding box center [463, 219] width 926 height 439
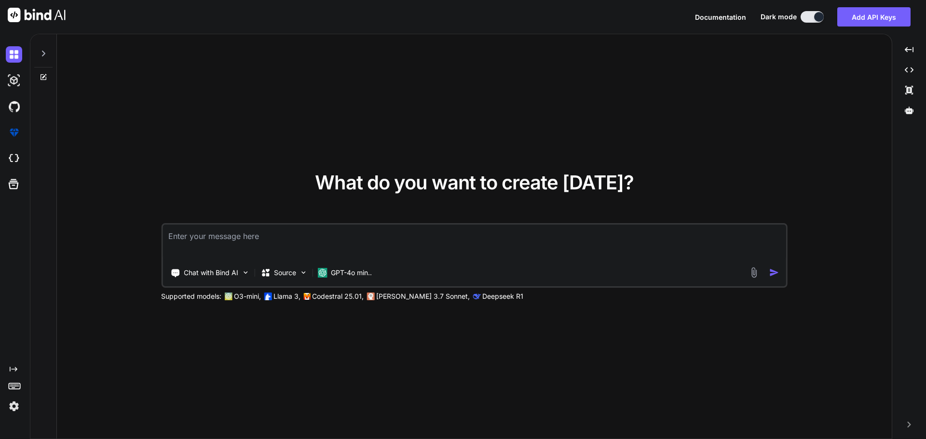
click at [334, 283] on div "Chat with Bind AI Source GPT-4o min.." at bounding box center [474, 255] width 627 height 65
click at [318, 269] on img at bounding box center [322, 273] width 10 height 10
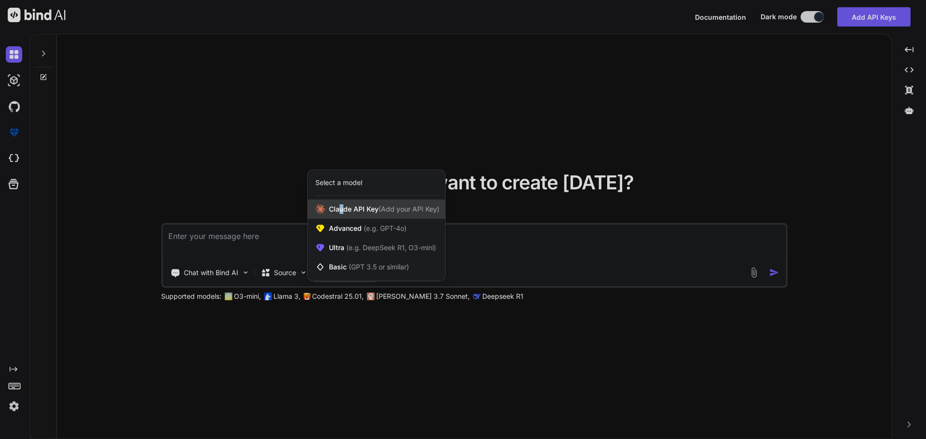
click at [344, 214] on span "Claude API Key (Add your API Key)" at bounding box center [384, 209] width 110 height 10
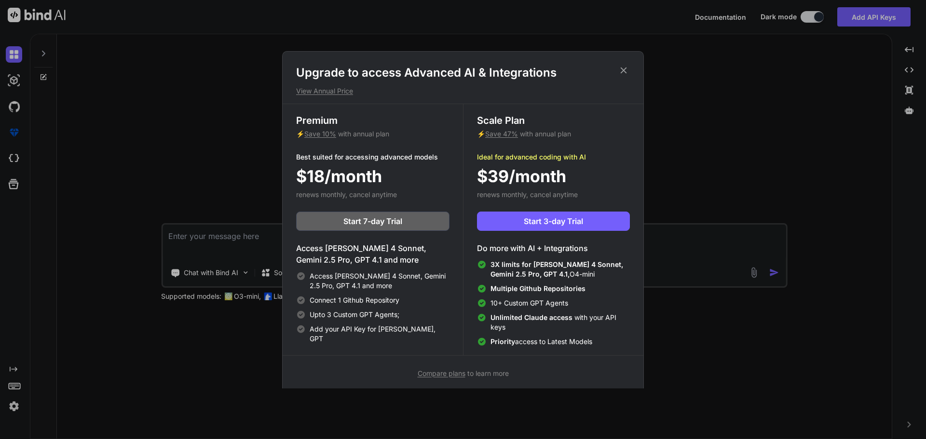
click at [228, 110] on div "Upgrade to access Advanced AI & Integrations View Annual Price Premium ⚡ Save 1…" at bounding box center [463, 219] width 926 height 439
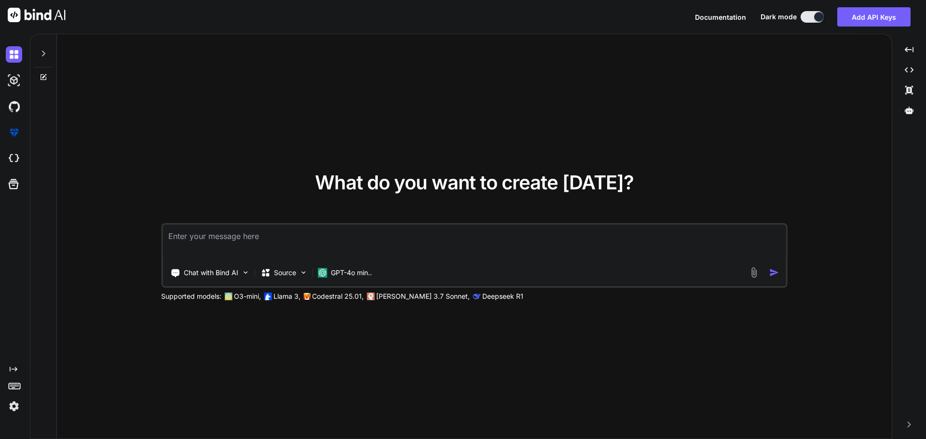
click at [11, 367] on icon "Created with Pixso." at bounding box center [14, 370] width 8 height 8
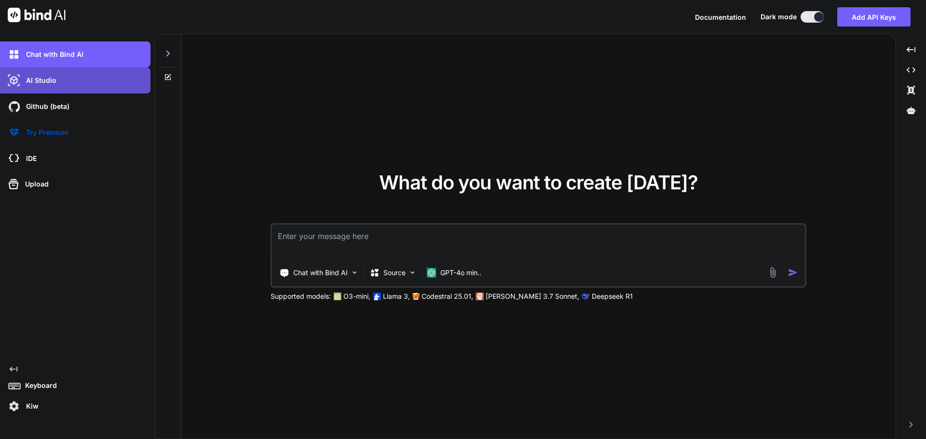
click at [68, 74] on div "AI Studio" at bounding box center [78, 80] width 145 height 16
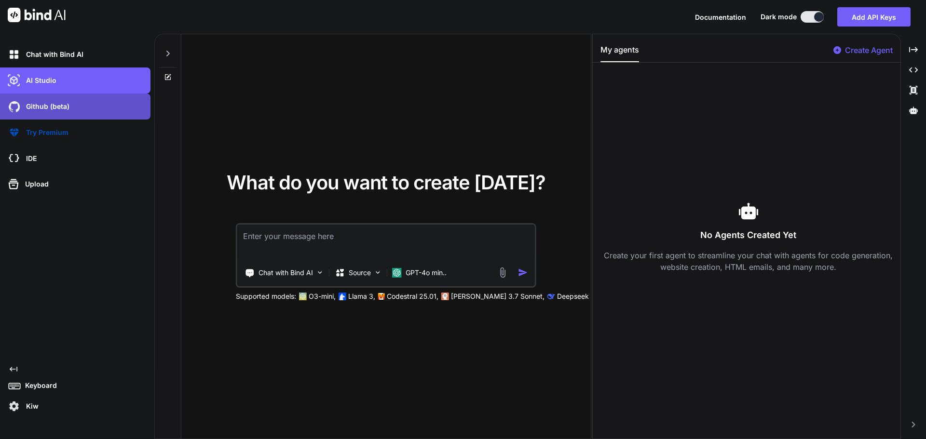
click at [65, 100] on div "Github (beta)" at bounding box center [78, 106] width 145 height 16
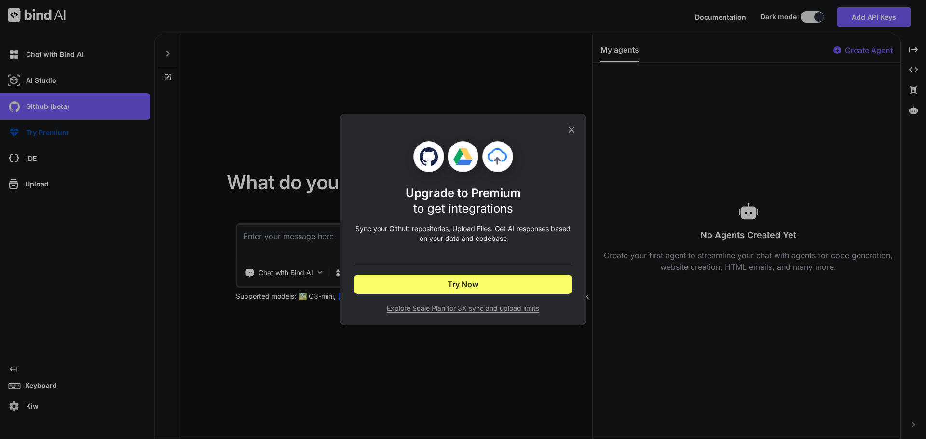
click at [569, 134] on icon at bounding box center [571, 129] width 11 height 11
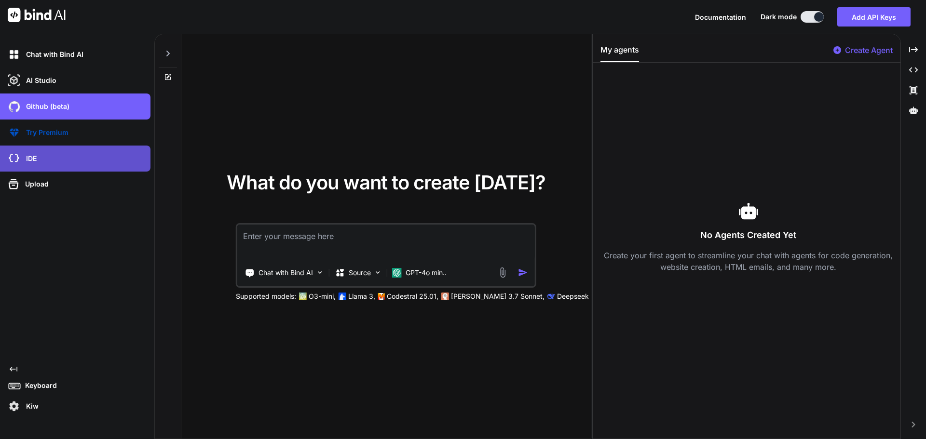
click at [35, 153] on div "IDE" at bounding box center [78, 158] width 145 height 16
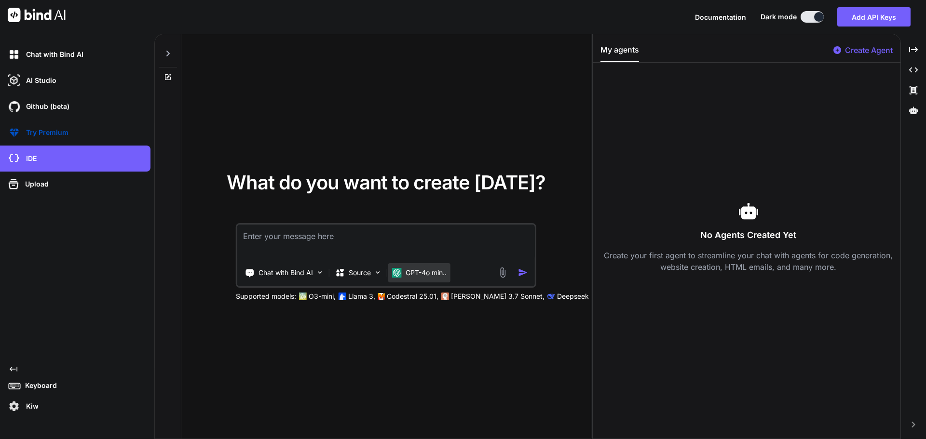
click at [428, 272] on p "GPT-4o min.." at bounding box center [426, 273] width 41 height 10
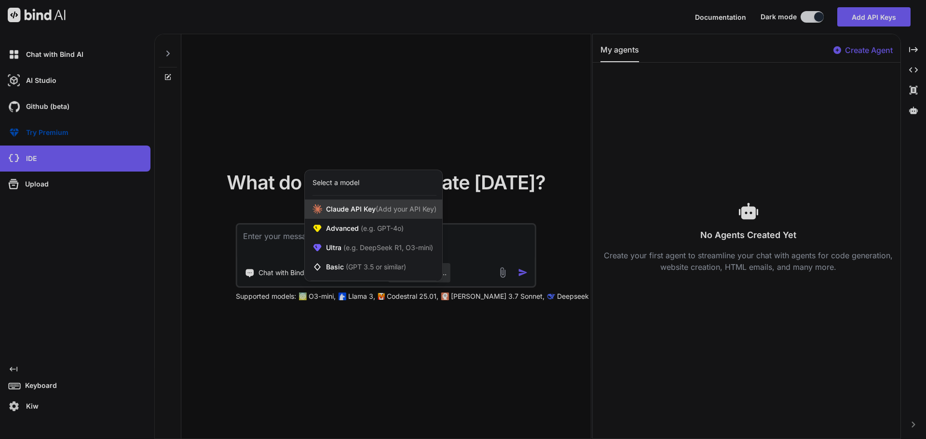
click at [395, 214] on span "Claude API Key (Add your API Key)" at bounding box center [381, 209] width 110 height 10
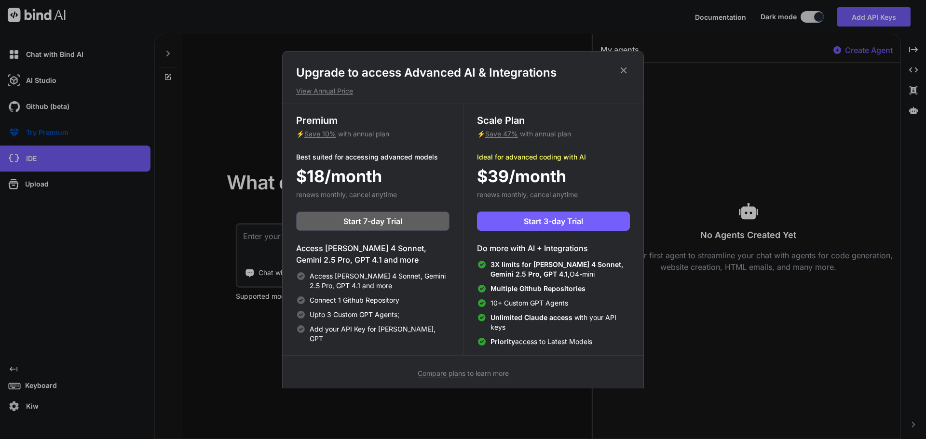
click at [214, 219] on div "Upgrade to access Advanced AI & Integrations View Annual Price Premium ⚡ Save 1…" at bounding box center [463, 219] width 926 height 439
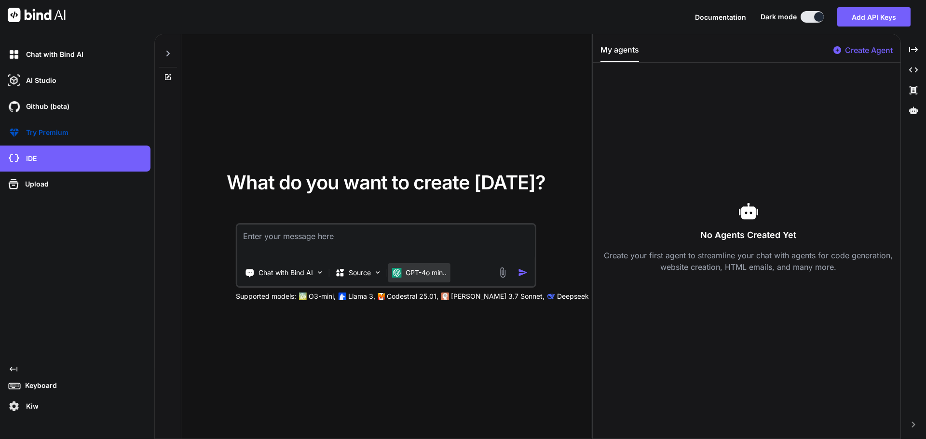
click at [432, 277] on p "GPT-4o min.." at bounding box center [426, 273] width 41 height 10
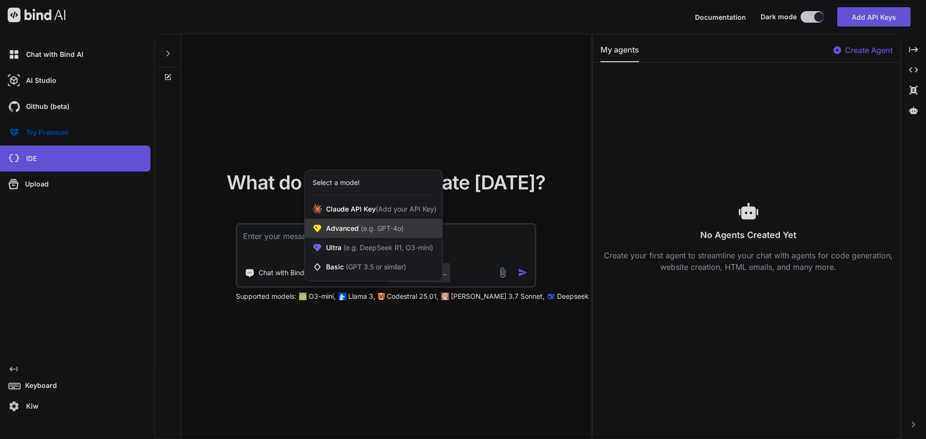
click at [378, 234] on div "Advanced (e.g. GPT-4o)" at bounding box center [373, 228] width 137 height 19
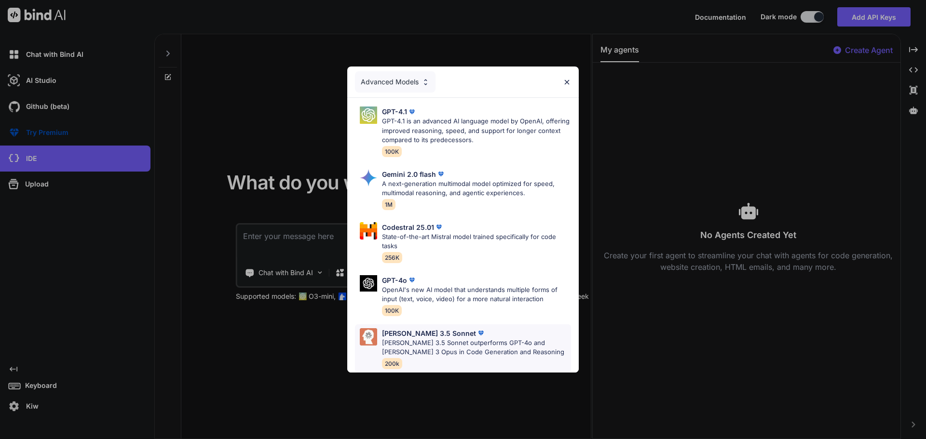
click at [410, 339] on p "Claude 3.5 Sonnet outperforms GPT-4o and Claude 3 Opus in Code Generation and R…" at bounding box center [476, 348] width 189 height 19
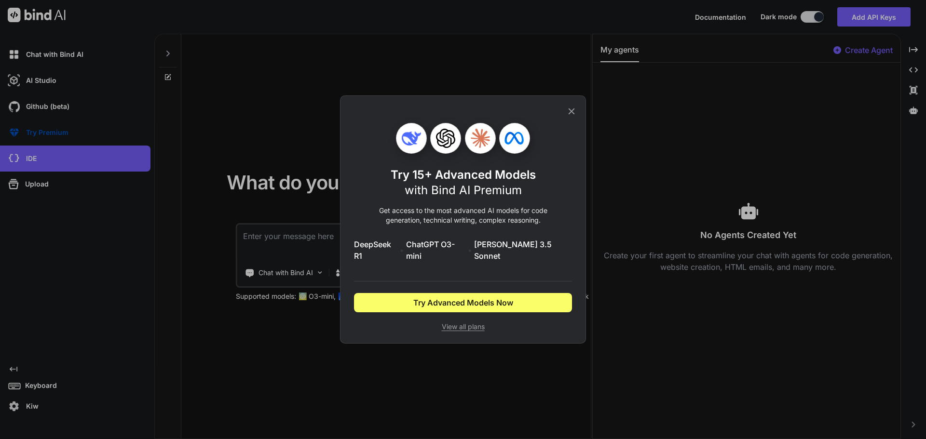
click at [467, 325] on span "View all plans" at bounding box center [463, 327] width 218 height 10
click at [574, 115] on icon at bounding box center [572, 112] width 6 height 6
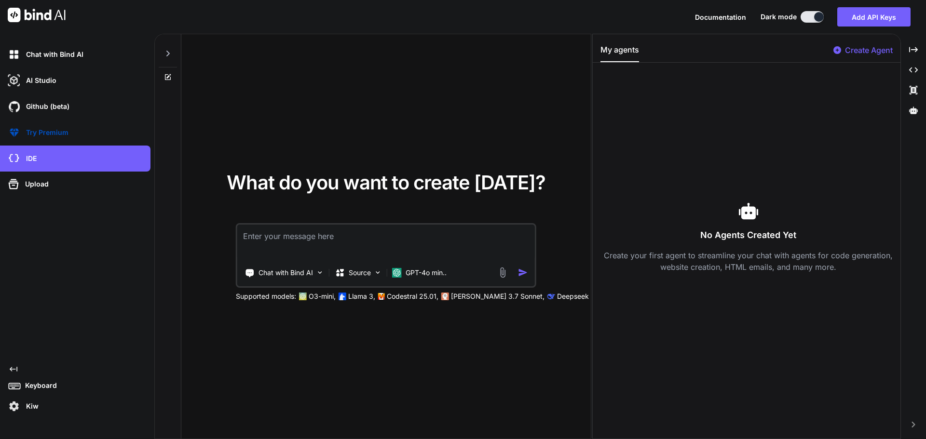
drag, startPoint x: 107, startPoint y: 15, endPoint x: 26, endPoint y: 15, distance: 81.0
click at [26, 15] on div "Documentation Dark mode Add API Keys Created with Pixso." at bounding box center [463, 17] width 926 height 34
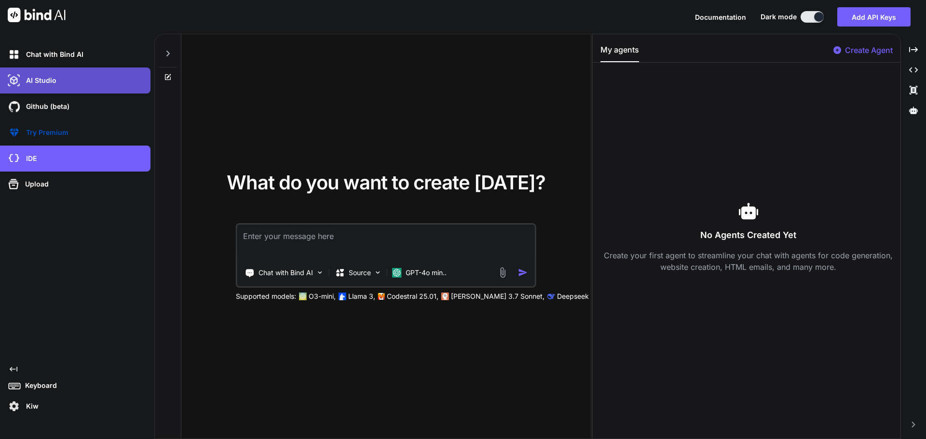
click at [71, 85] on div "AI Studio" at bounding box center [78, 80] width 145 height 16
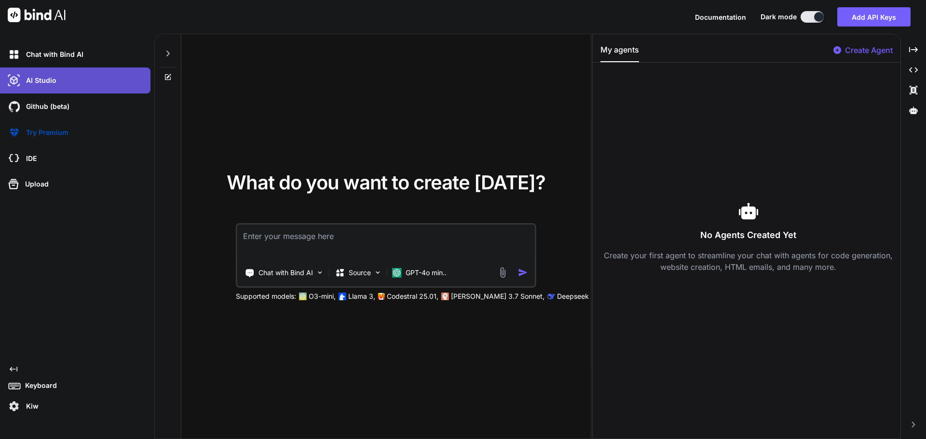
click at [94, 84] on div "AI Studio" at bounding box center [78, 80] width 145 height 16
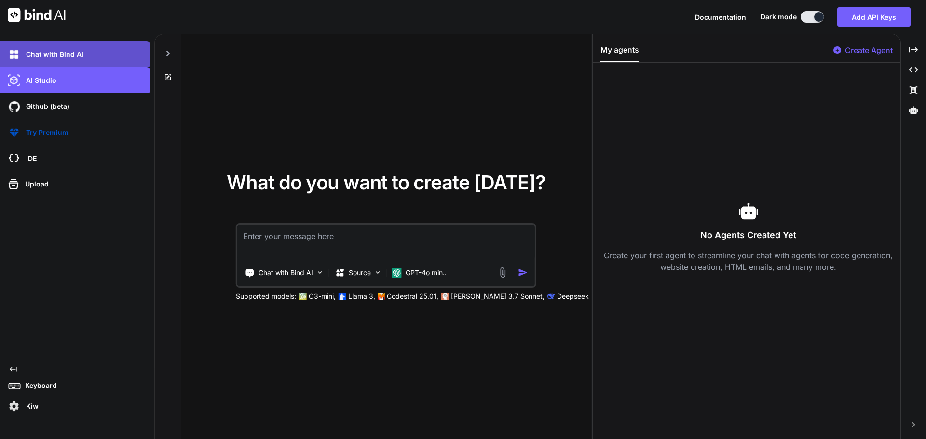
click at [74, 55] on p "Chat with Bind AI" at bounding box center [52, 55] width 61 height 10
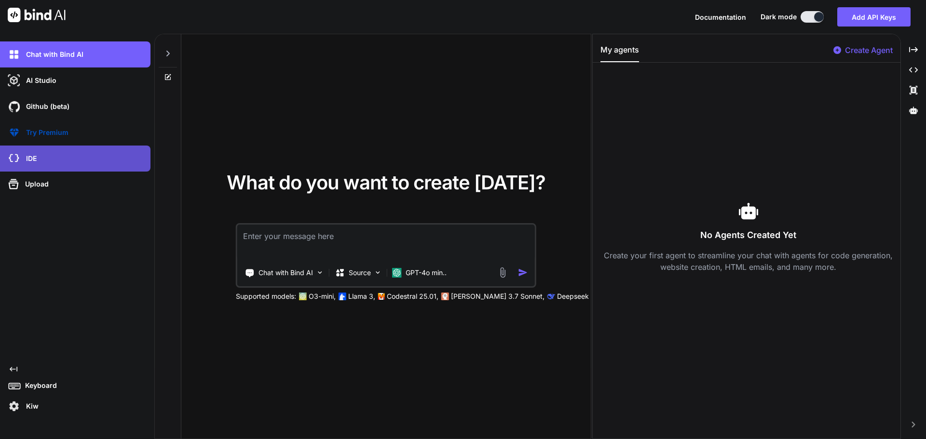
click at [48, 155] on div "IDE" at bounding box center [78, 158] width 145 height 16
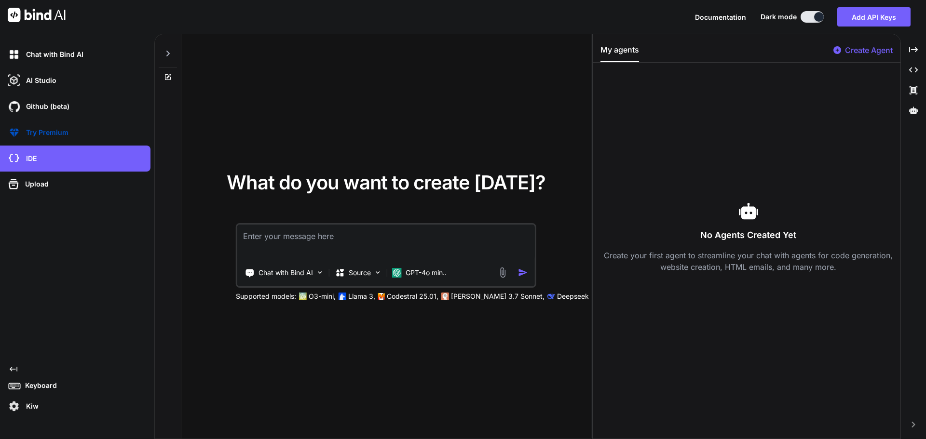
click at [21, 399] on img at bounding box center [14, 406] width 16 height 16
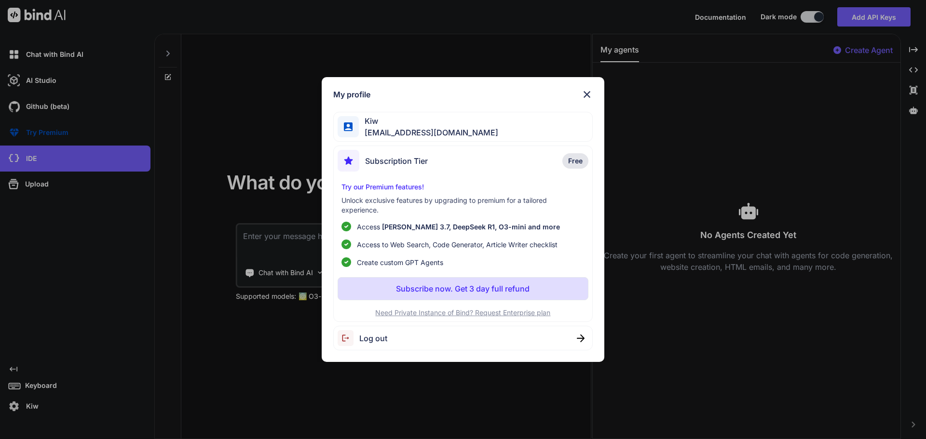
click at [588, 95] on img at bounding box center [587, 95] width 12 height 12
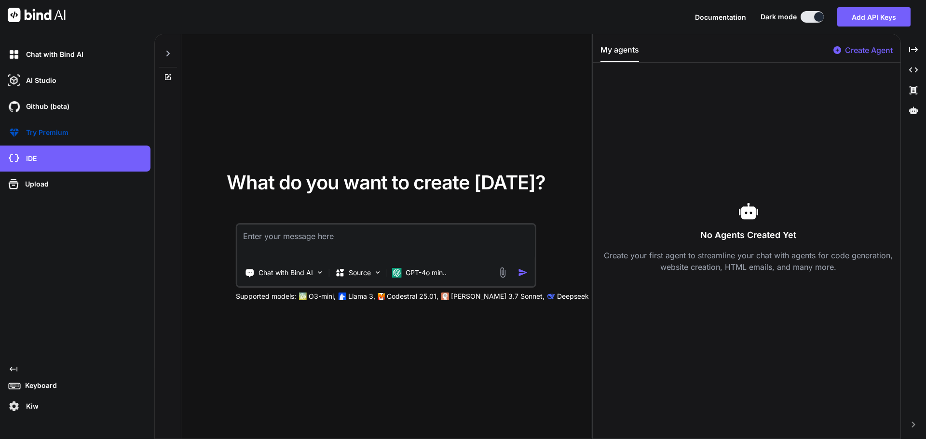
click at [680, 220] on div at bounding box center [748, 211] width 296 height 19
click at [68, 54] on p "Chat with Bind AI" at bounding box center [52, 55] width 61 height 10
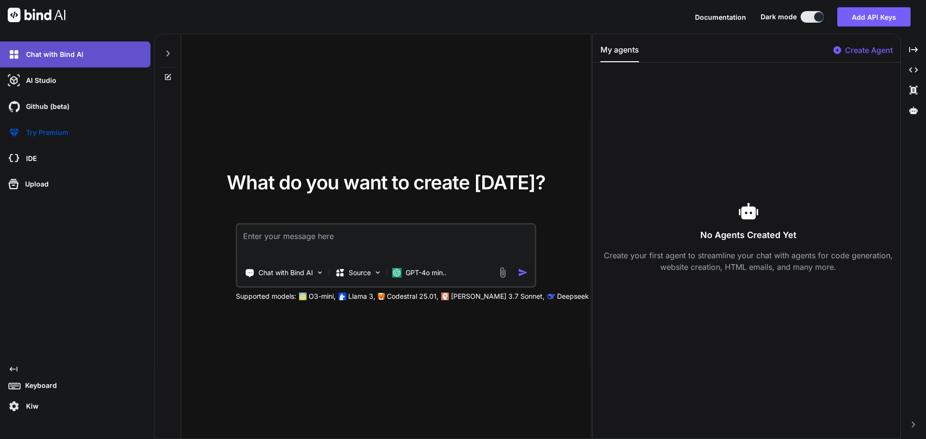
click at [87, 59] on div "Chat with Bind AI" at bounding box center [78, 54] width 145 height 16
click at [282, 247] on textarea at bounding box center [386, 243] width 298 height 36
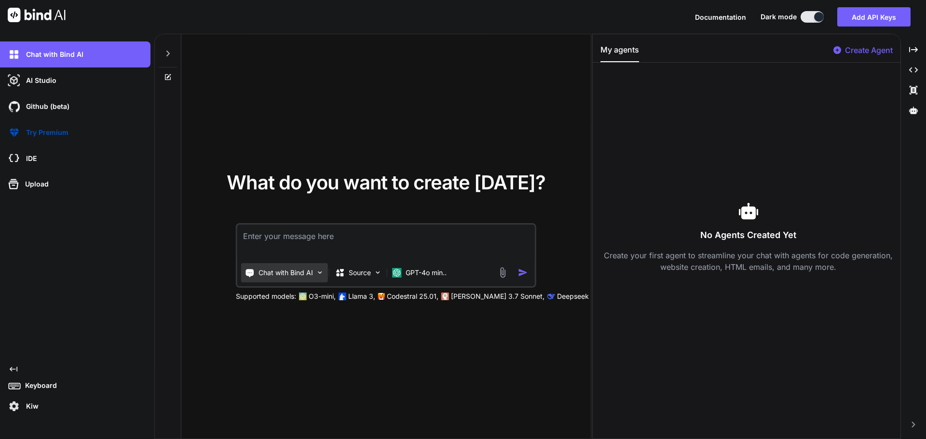
click at [297, 268] on p "Chat with Bind AI" at bounding box center [286, 273] width 55 height 10
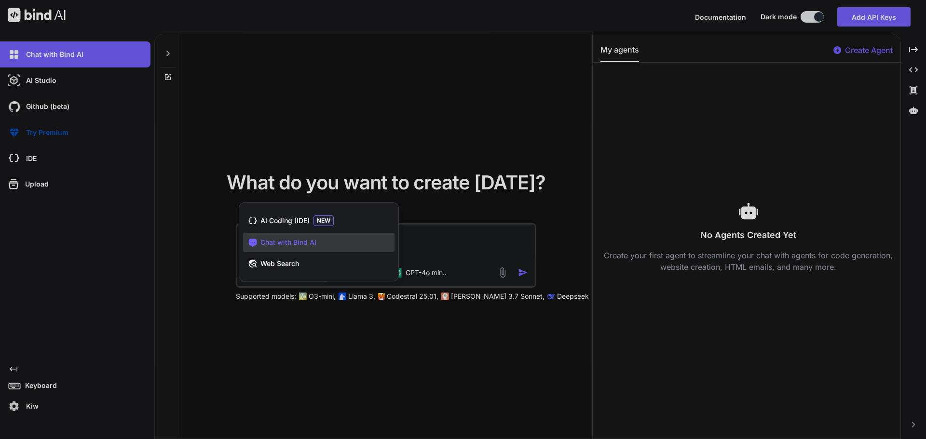
click at [474, 245] on div at bounding box center [463, 219] width 926 height 439
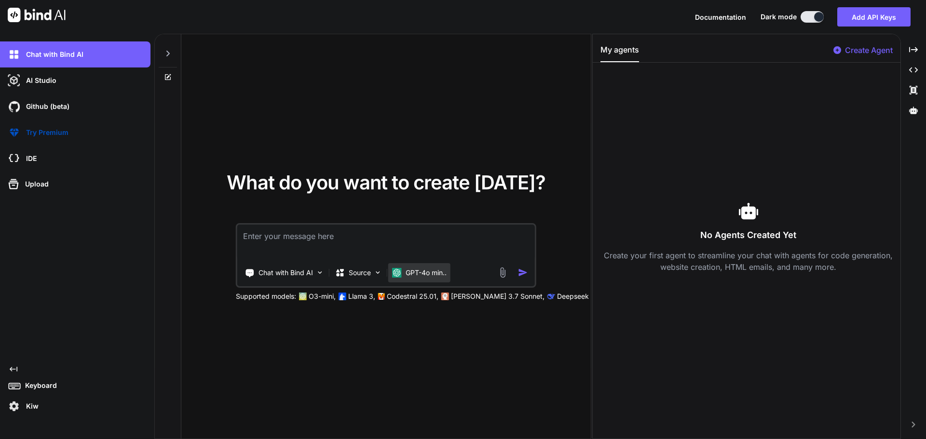
click at [419, 273] on p "GPT-4o min.." at bounding box center [426, 273] width 41 height 10
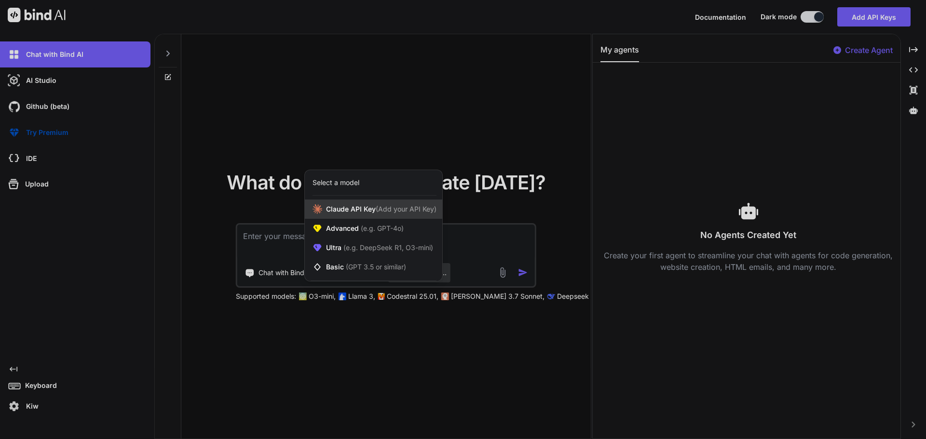
click at [412, 215] on div "Claude API Key (Add your API Key)" at bounding box center [373, 209] width 137 height 19
type textarea "x"
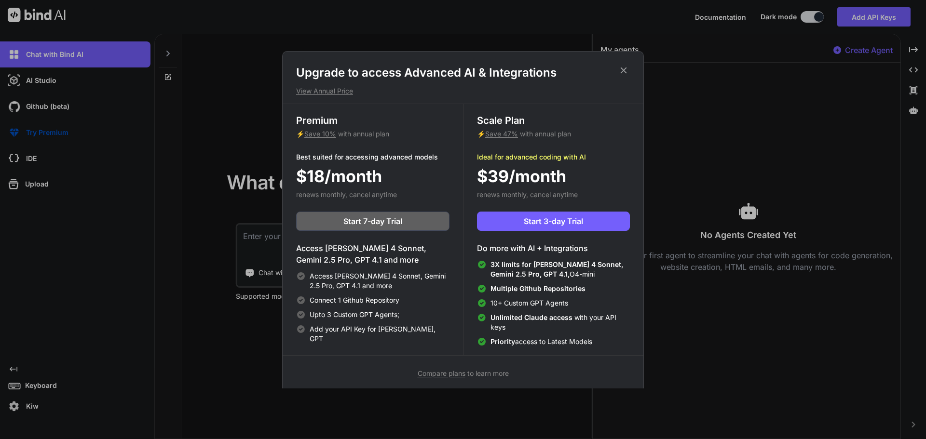
click at [625, 68] on icon at bounding box center [623, 70] width 11 height 11
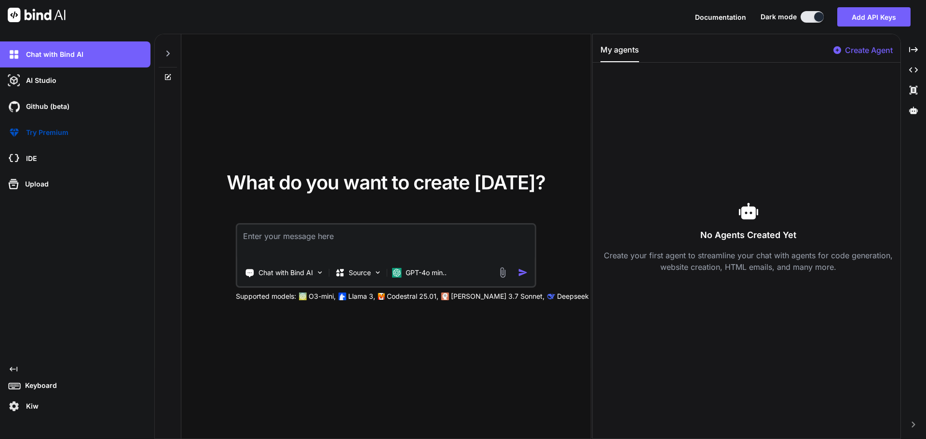
click at [392, 240] on textarea at bounding box center [386, 243] width 298 height 36
paste textarea "ขึ้นโครงโปรเจค go identity-service/ ├── 📁 cmd/ │ └── main.go ├── 📁 internal/ │ …"
type textarea "ขึ้นโครงโปรเจค go identity-service/ ├── 📁 cmd/ │ └── main.go ├── 📁 internal/ │ …"
type textarea "x"
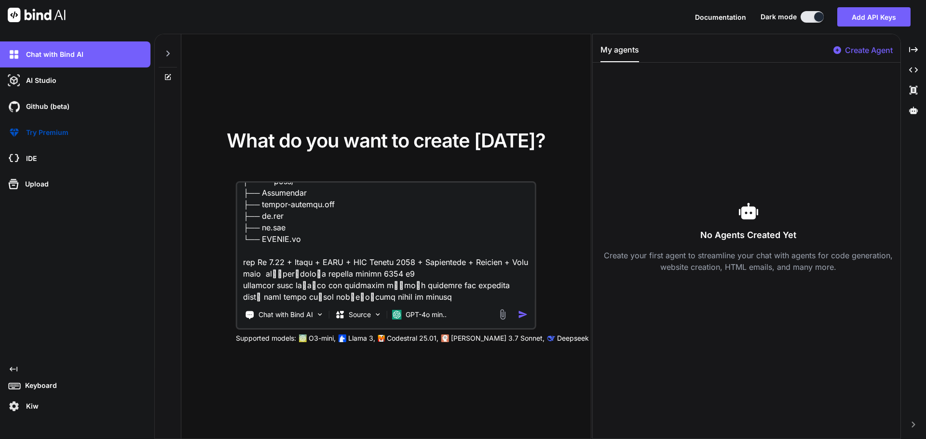
scroll to position [453, 0]
click at [485, 299] on textarea at bounding box center [386, 243] width 298 height 120
type textarea "ขึ้นโครงโปรเจค go identity-service/ ├── 📁 cmd/ │ └── main.go ├── 📁 internal/ │ …"
type textarea "x"
paste textarea "ขอแก้ ไม่เอา frontend เพราะมีอยู่แล้วจะเอา go ไปต่อ"
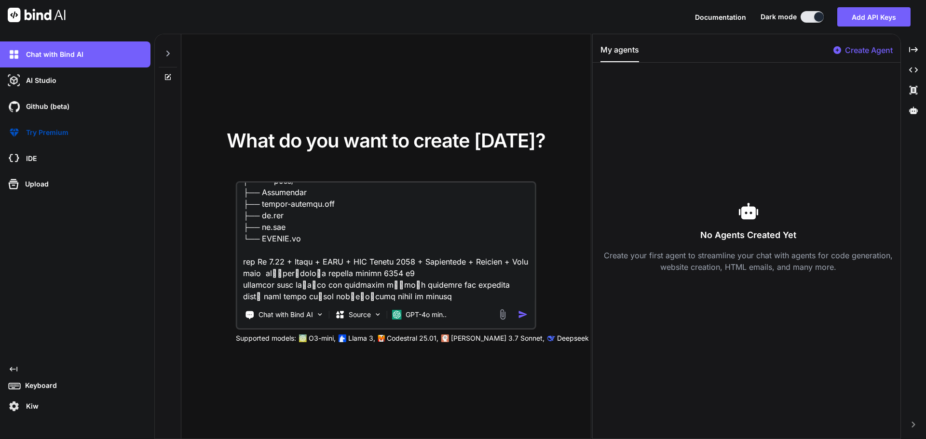
type textarea "ขึ้นโครงโปรเจค go identity-service/ ├── 📁 cmd/ │ └── main.go ├── 📁 internal/ │ …"
type textarea "x"
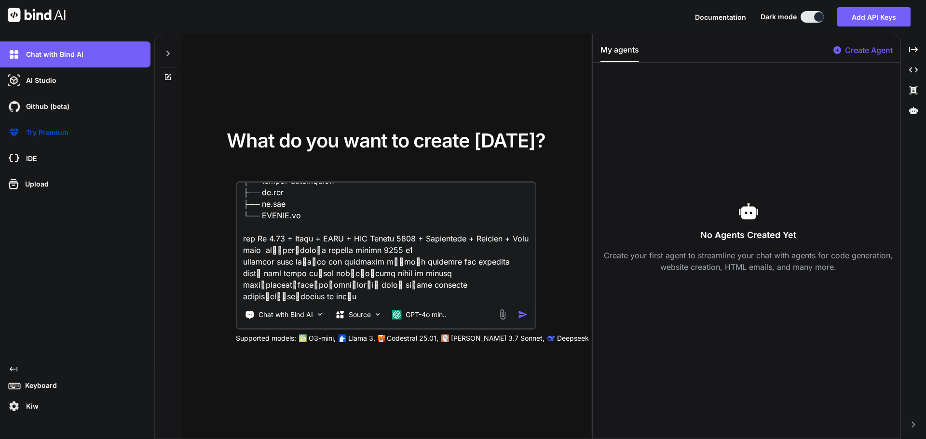
type textarea "ขึ้นโครงโปรเจค go identity-service/ ├── 📁 cmd/ │ └── main.go ├── 📁 internal/ │ …"
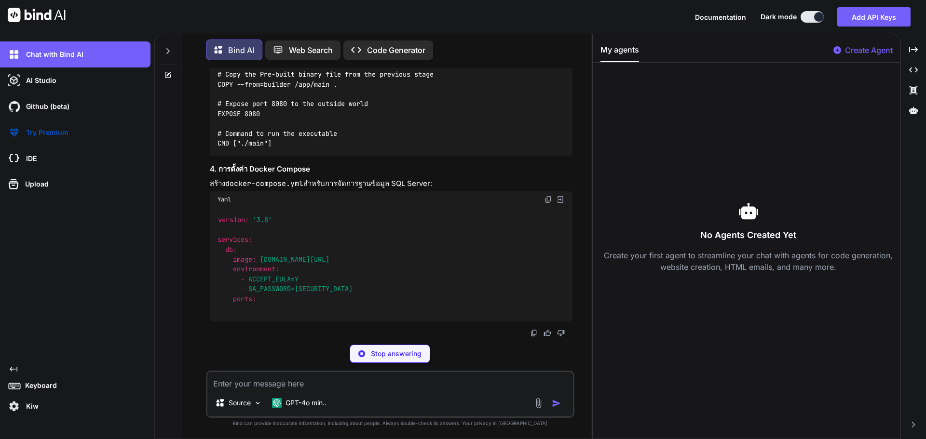
scroll to position [711, 0]
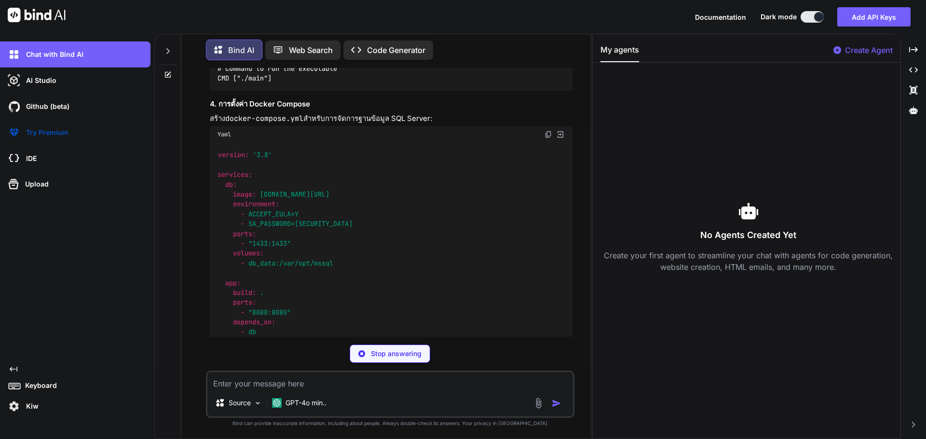
click at [370, 44] on p "Code Generator" at bounding box center [396, 50] width 58 height 12
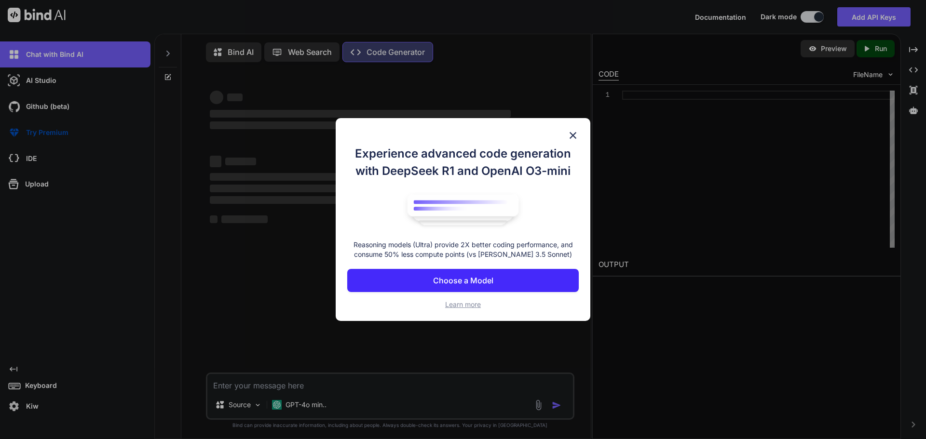
click at [483, 282] on p "Choose a Model" at bounding box center [463, 281] width 60 height 12
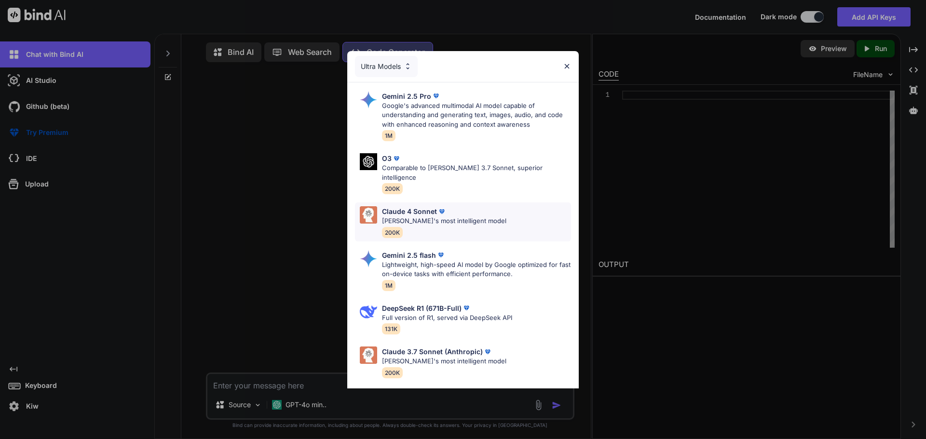
click at [418, 217] on p "Claude's most intelligent model" at bounding box center [444, 222] width 124 height 10
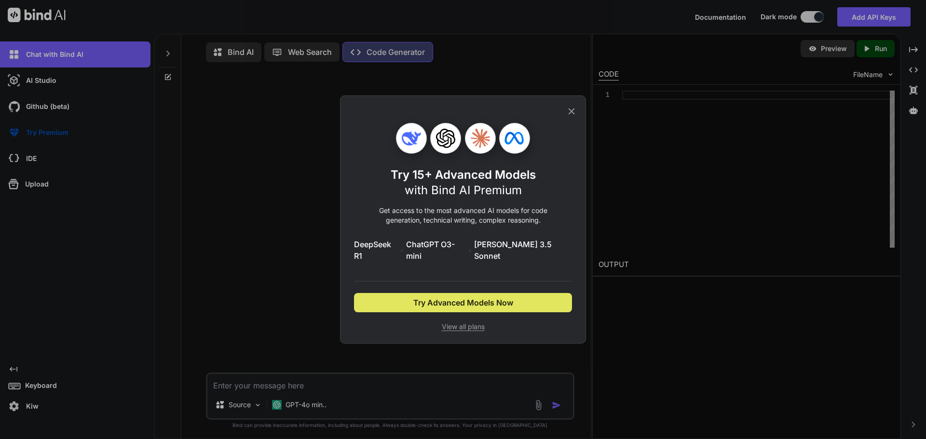
click at [436, 297] on span "Try Advanced Models Now" at bounding box center [463, 303] width 100 height 12
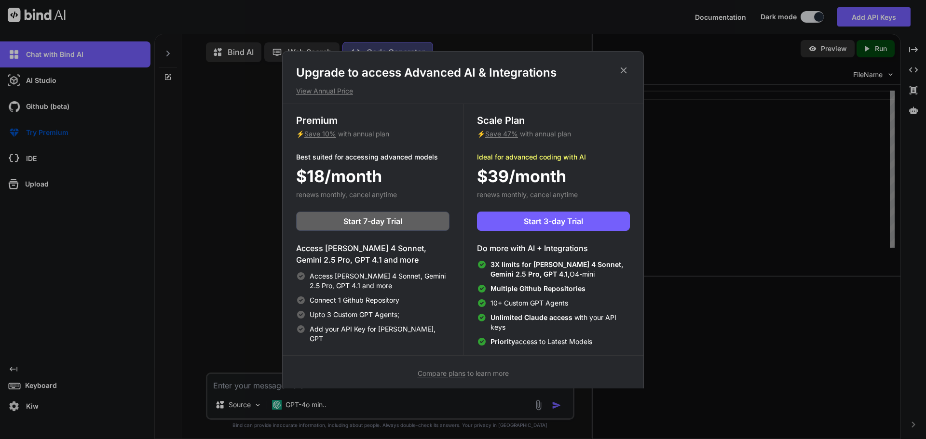
click at [615, 69] on h1 "Upgrade to access Advanced AI & Integrations" at bounding box center [463, 72] width 334 height 15
click at [621, 73] on icon at bounding box center [624, 70] width 6 height 6
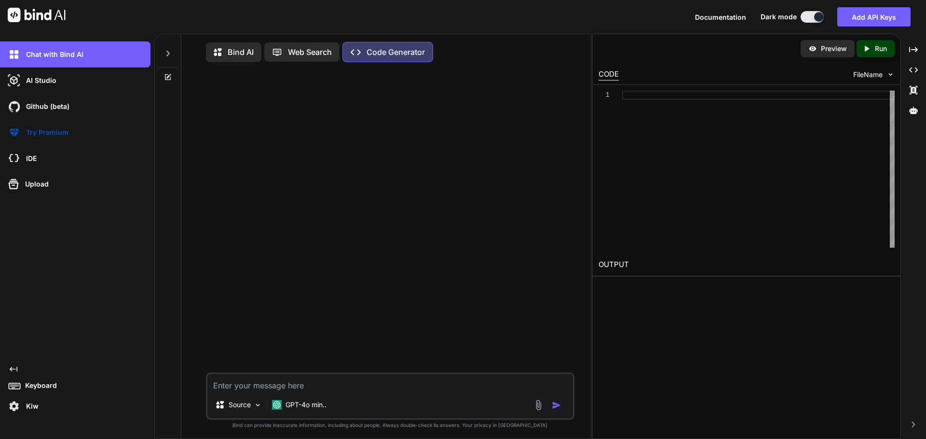
click at [268, 60] on div "Web Search" at bounding box center [301, 51] width 75 height 19
click at [228, 50] on p "Bind AI" at bounding box center [241, 52] width 26 height 12
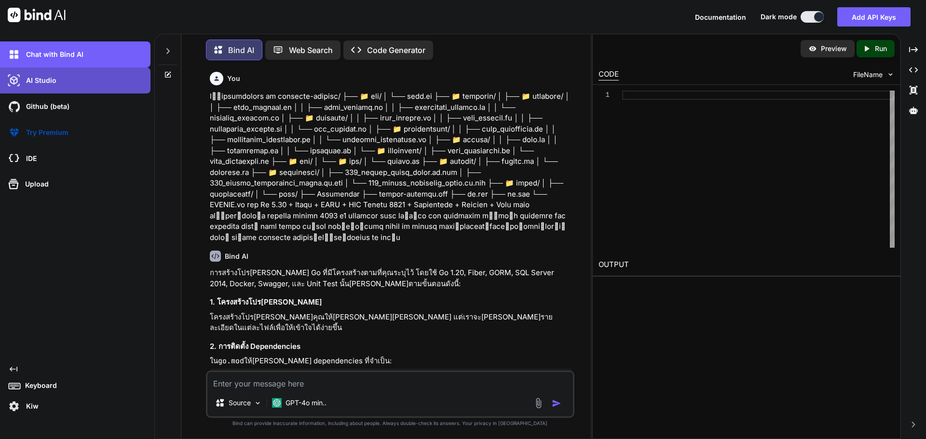
click at [71, 88] on div "AI Studio" at bounding box center [78, 80] width 145 height 16
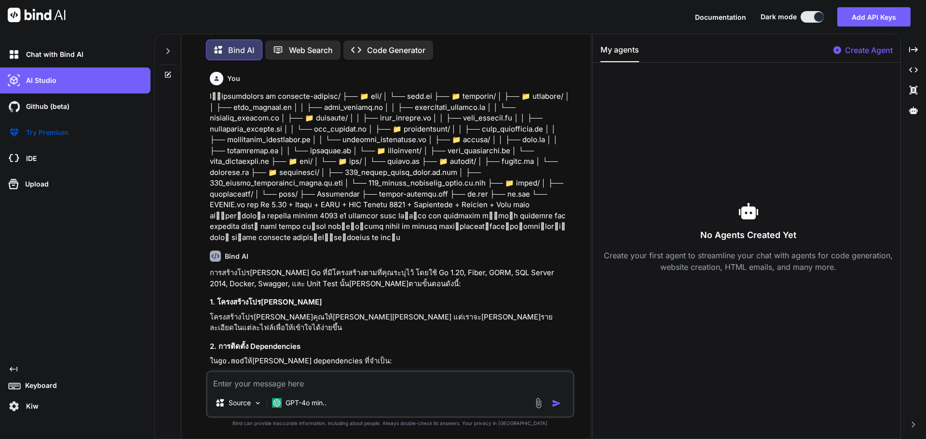
click at [869, 46] on p "Create Agent" at bounding box center [869, 50] width 48 height 12
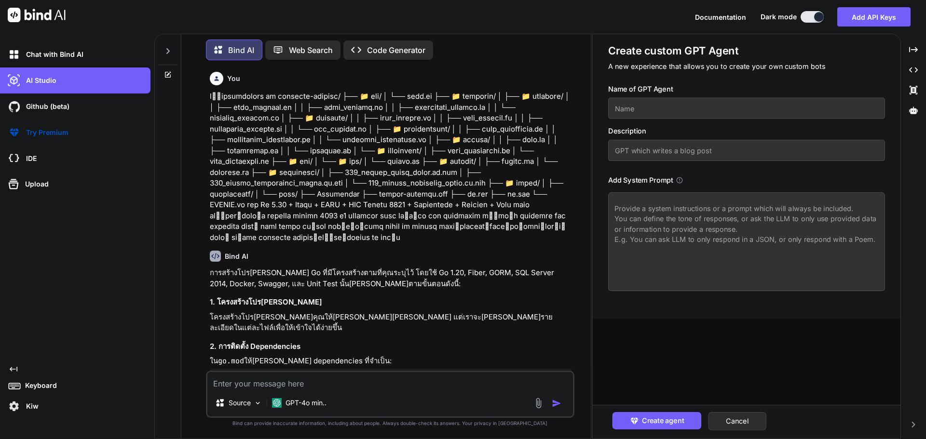
click at [721, 108] on input "text" at bounding box center [746, 108] width 277 height 21
click at [318, 44] on p "Web Search" at bounding box center [311, 50] width 44 height 12
click at [316, 44] on p "Web Search" at bounding box center [311, 50] width 44 height 12
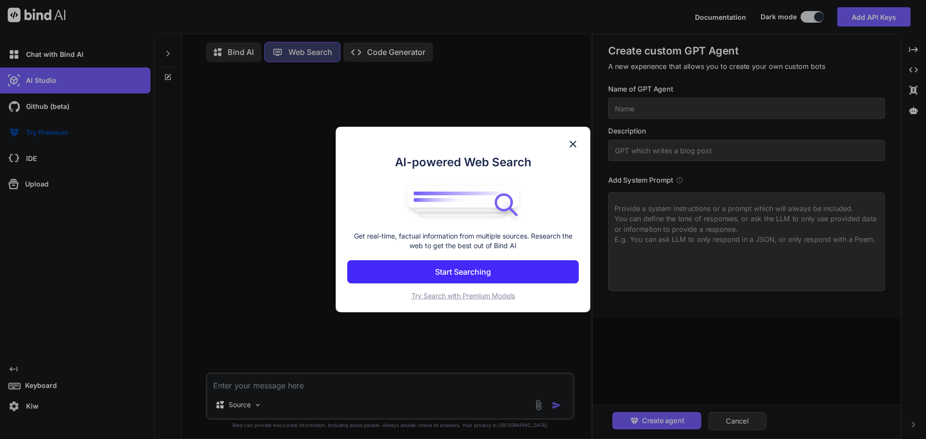
scroll to position [4, 0]
click at [216, 44] on div "AI-powered Web Search Get real-time, factual information from multiple sources.…" at bounding box center [463, 219] width 926 height 439
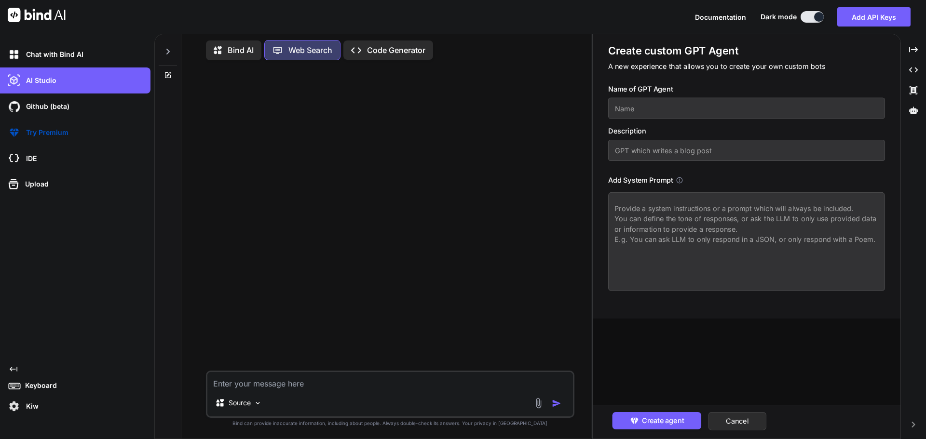
click at [247, 49] on p "Bind AI" at bounding box center [241, 50] width 26 height 12
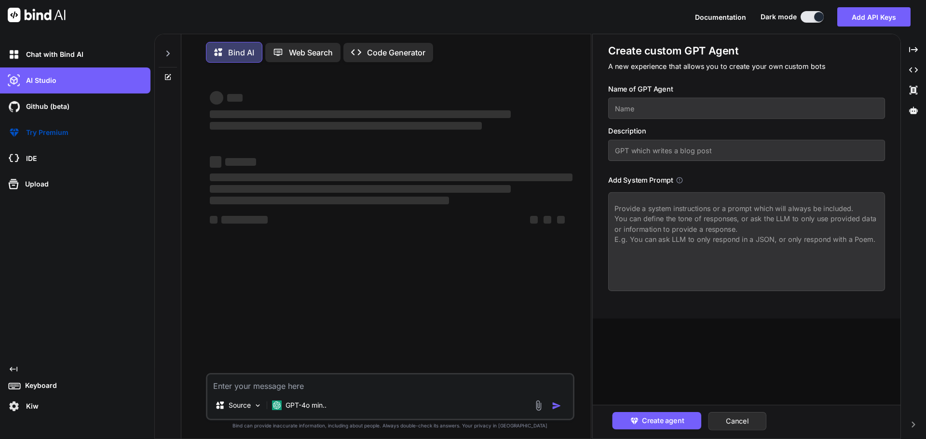
click at [231, 51] on p "Bind AI" at bounding box center [241, 53] width 26 height 12
click at [244, 413] on div "Source" at bounding box center [238, 405] width 55 height 19
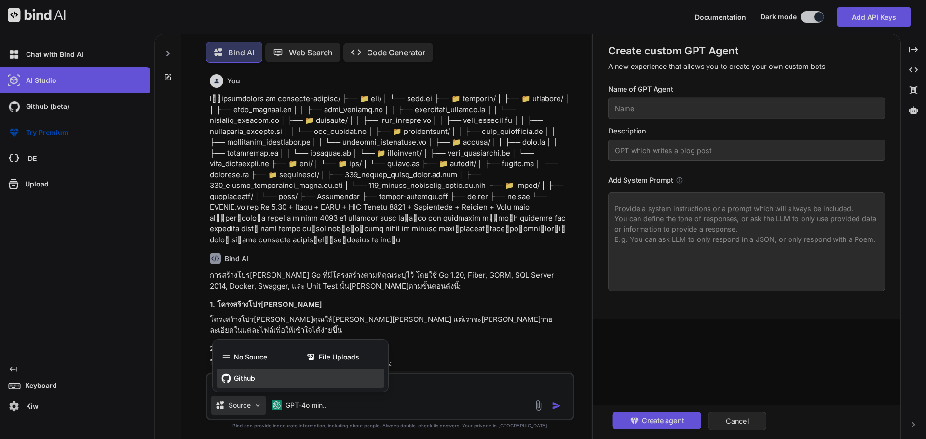
scroll to position [5, 0]
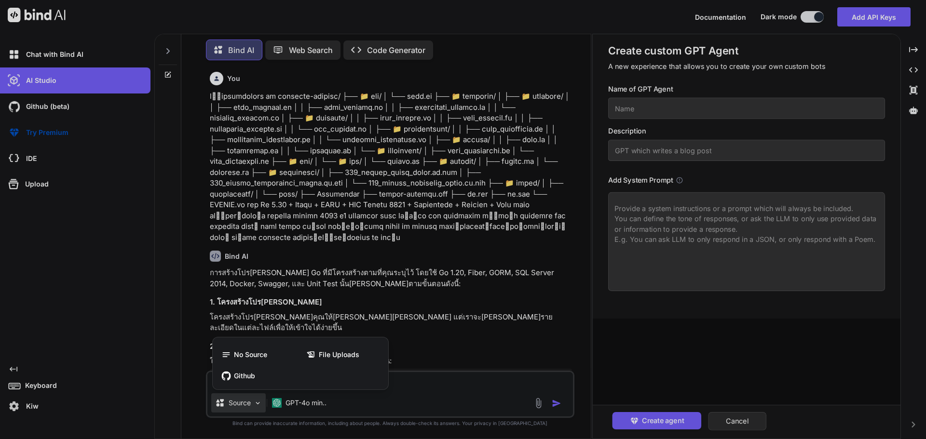
click at [452, 270] on div at bounding box center [463, 219] width 926 height 439
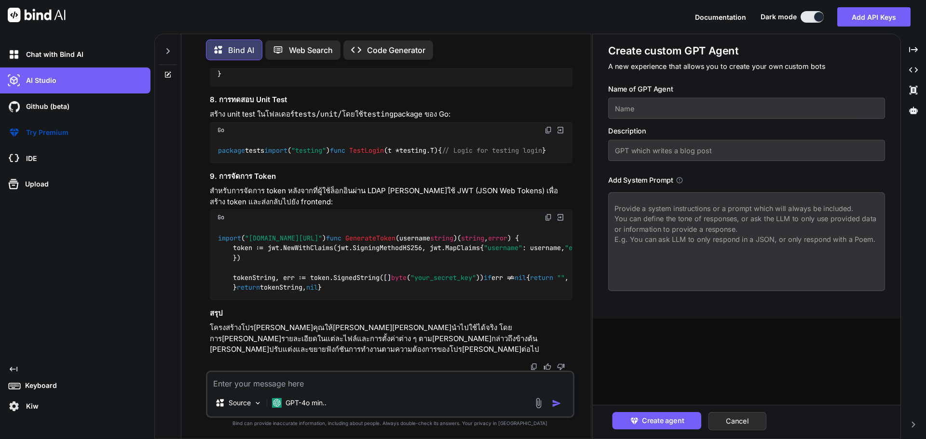
scroll to position [2068, 0]
click at [341, 392] on div "Source GPT-4o min.." at bounding box center [390, 394] width 368 height 47
click at [354, 387] on textarea at bounding box center [390, 380] width 366 height 17
click at [307, 376] on textarea at bounding box center [390, 380] width 366 height 17
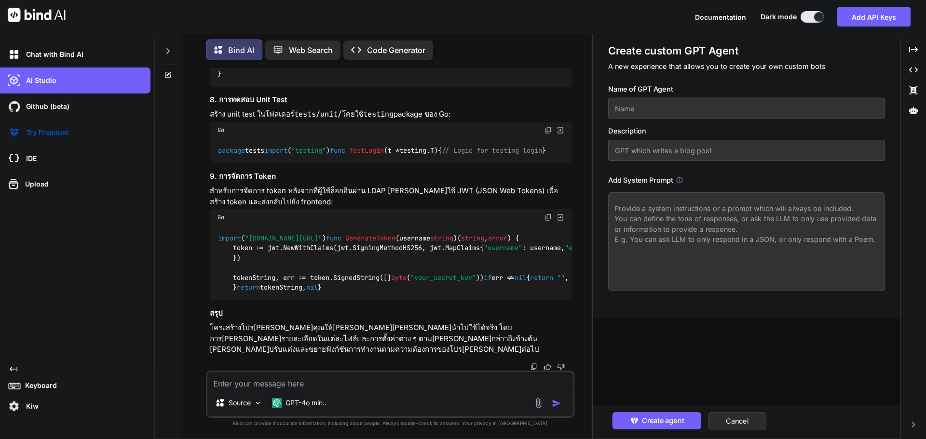
click at [309, 381] on textarea at bounding box center [390, 380] width 366 height 17
type textarea "x"
type textarea "ท"
type textarea "x"
type textarea "ทำ"
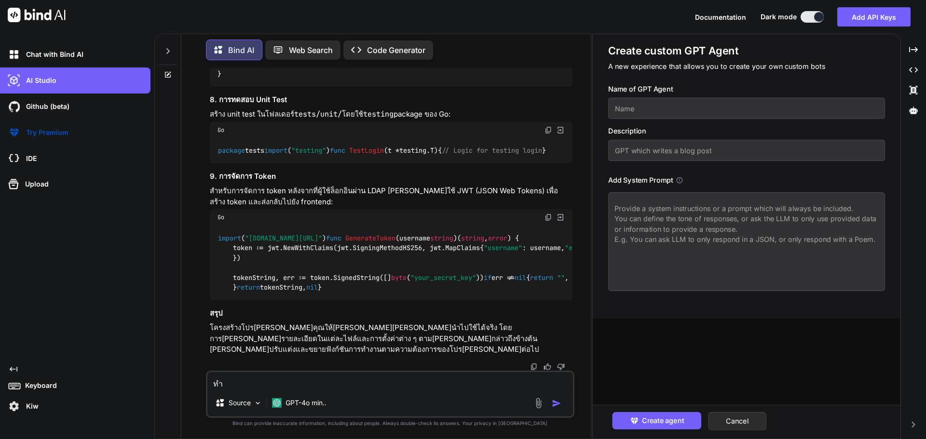
type textarea "x"
type textarea "ทำให"
type textarea "x"
type textarea "ทำให้"
type textarea "x"
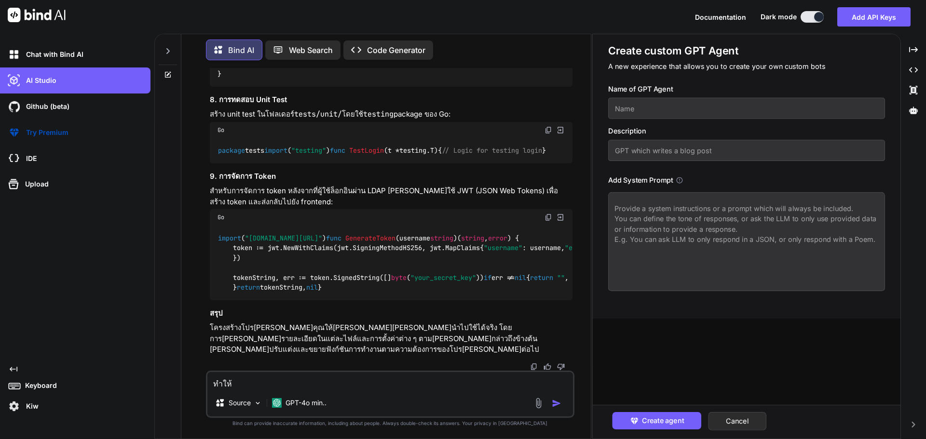
type textarea "ทำให้ห"
type textarea "x"
type textarea "ทำให้หน"
type textarea "x"
type textarea "ทำให้หน่"
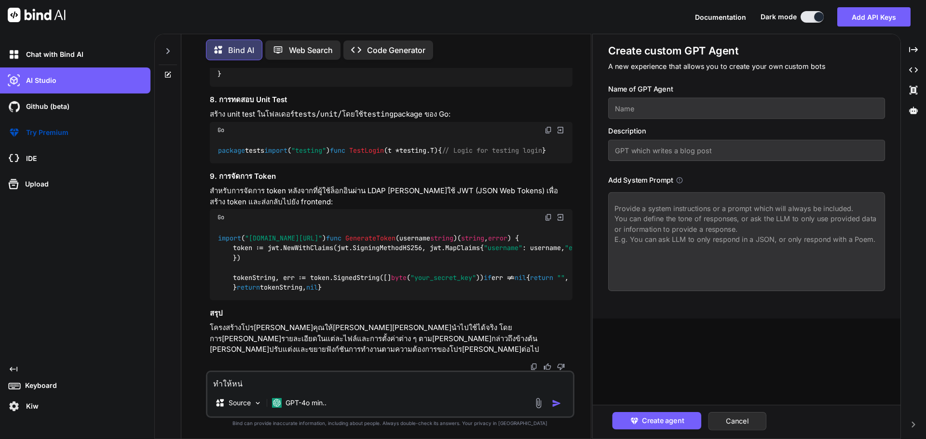
type textarea "x"
type textarea "ทำให้หน่อ"
type textarea "x"
type textarea "ทำให้หน่อย"
type textarea "x"
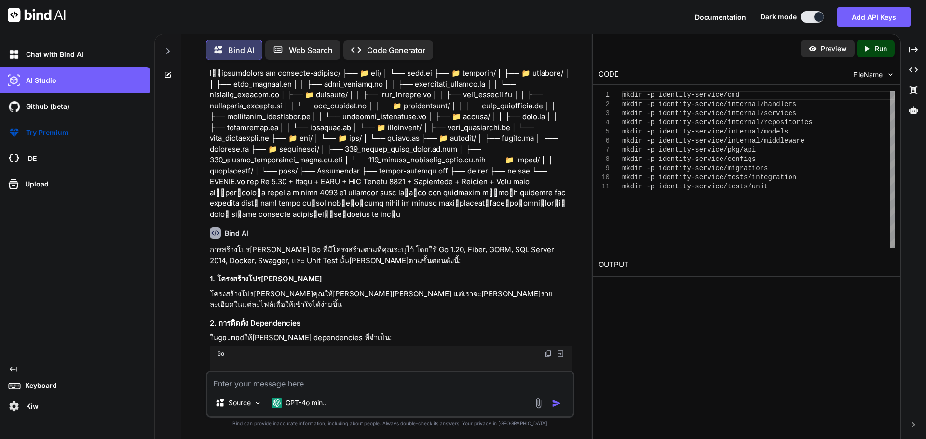
scroll to position [0, 0]
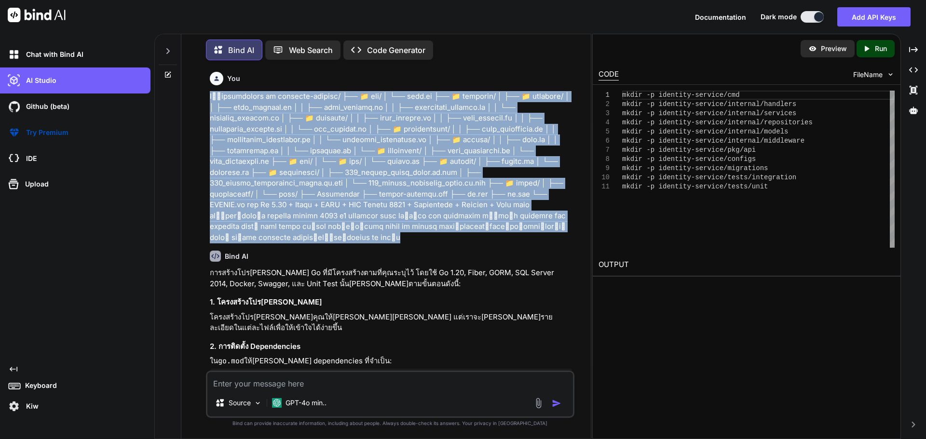
drag, startPoint x: 253, startPoint y: 236, endPoint x: 209, endPoint y: 92, distance: 150.7
click at [210, 92] on p at bounding box center [391, 167] width 363 height 152
copy p "ขึ้นโครงโปรเจค go identity-service/ ├── 📁 cmd/ │ └── main.go ├── 📁 internal/ │ …"
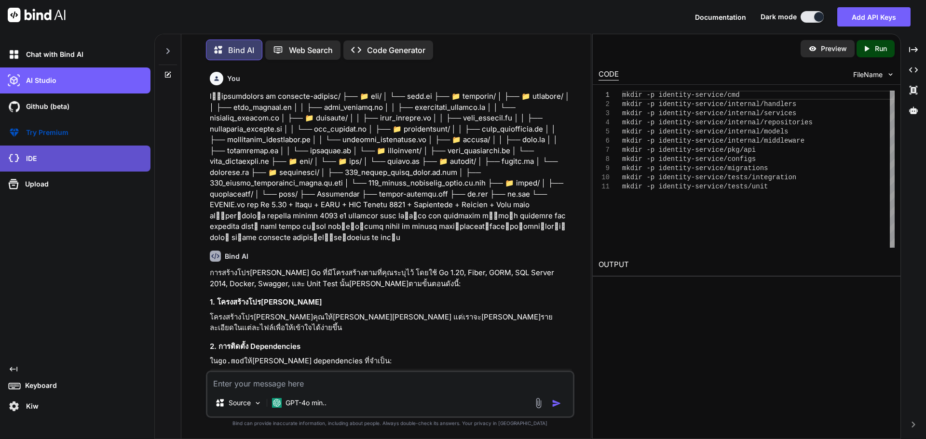
click at [52, 156] on div "IDE" at bounding box center [78, 158] width 145 height 16
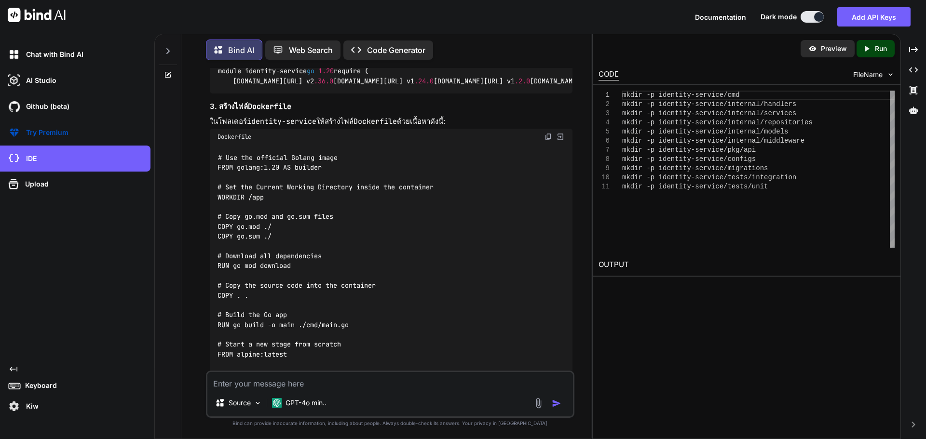
scroll to position [2090, 0]
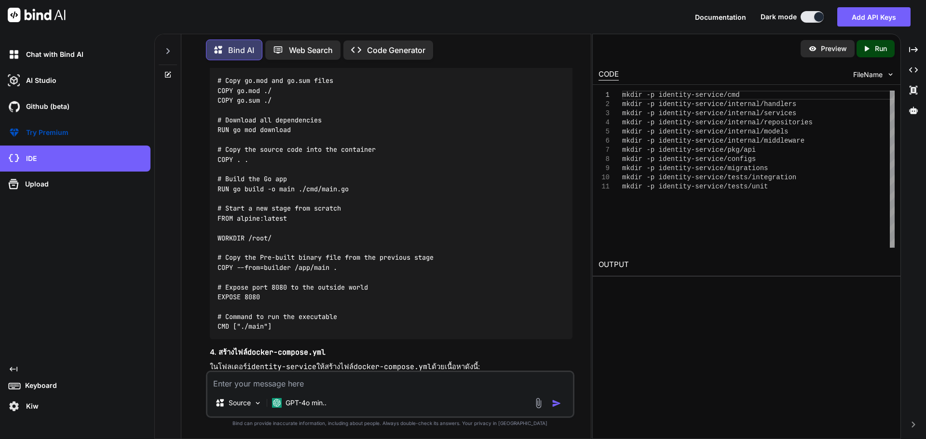
click at [398, 44] on p "Code Generator" at bounding box center [396, 50] width 58 height 12
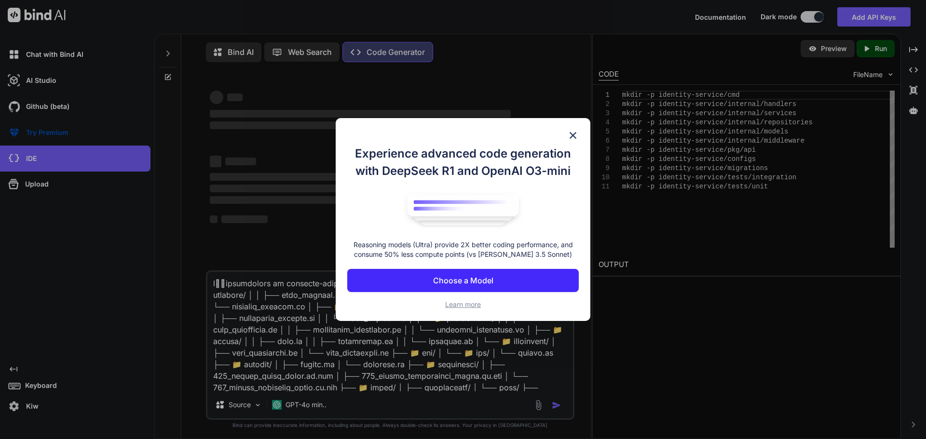
type textarea "x"
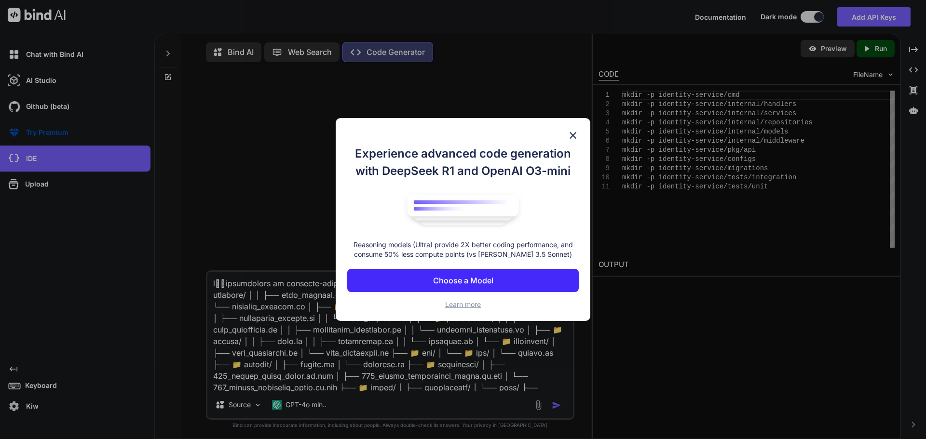
click at [449, 280] on p "Choose a Model" at bounding box center [463, 281] width 60 height 12
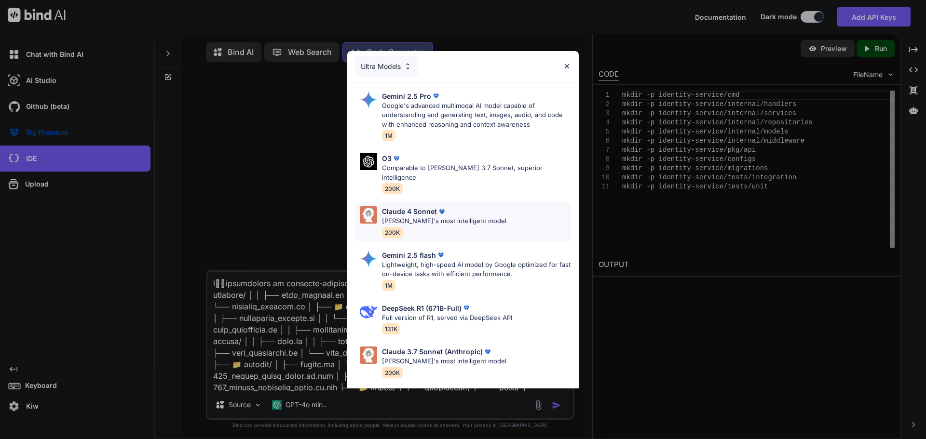
click at [487, 205] on div "Claude 4 Sonnet Claude's most intelligent model 200K" at bounding box center [463, 222] width 216 height 39
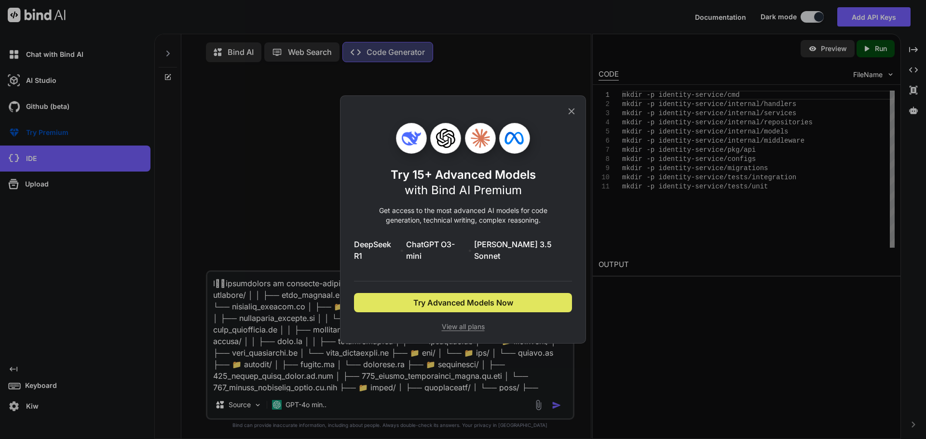
click at [462, 298] on span "Try Advanced Models Now" at bounding box center [463, 303] width 100 height 12
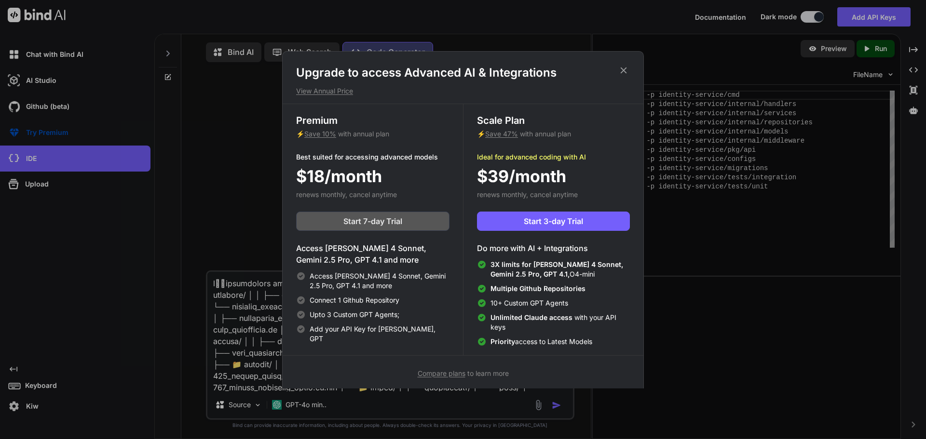
click at [383, 222] on span "Start 7-day Trial" at bounding box center [372, 222] width 59 height 12
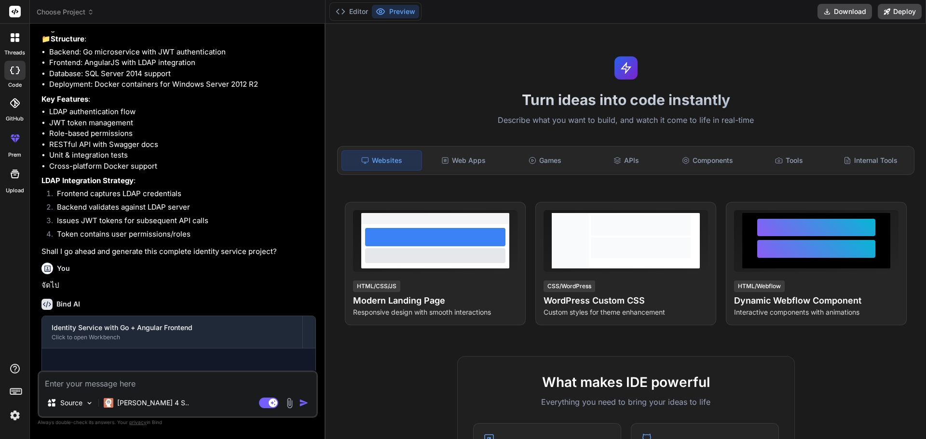
scroll to position [494, 0]
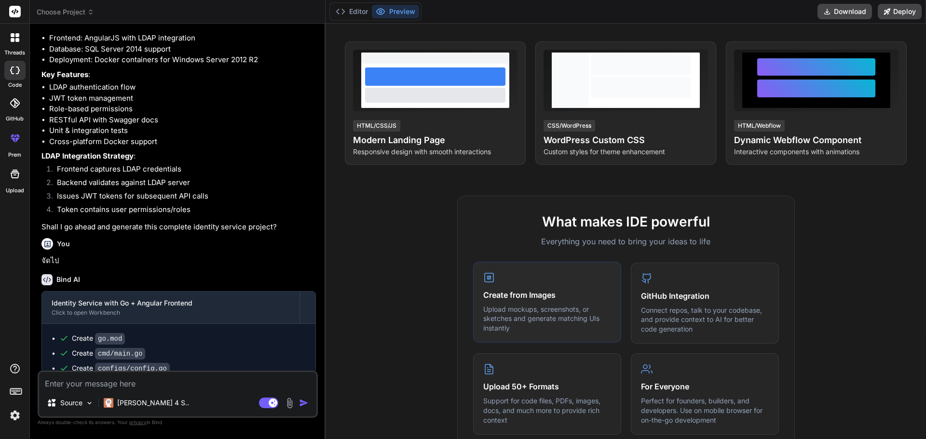
type textarea "x"
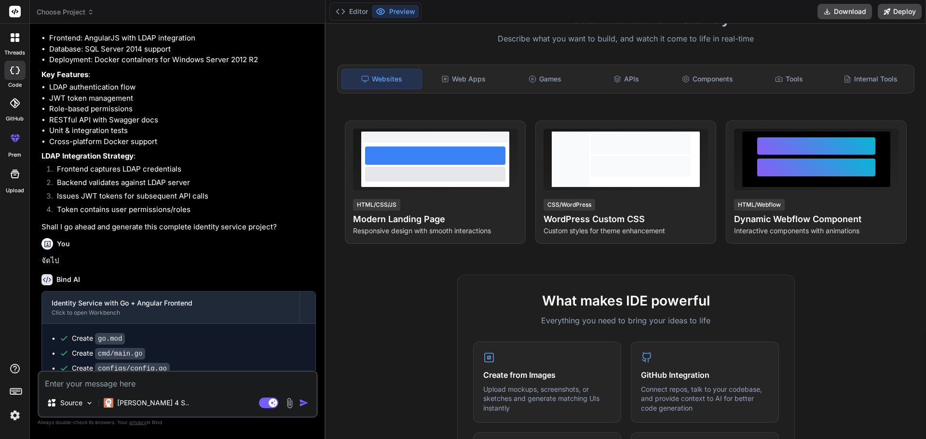
scroll to position [0, 0]
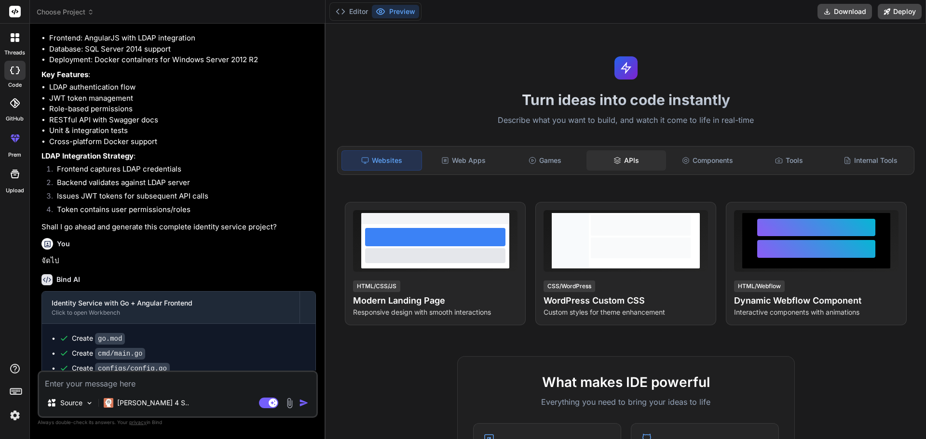
click at [627, 151] on div "APIs" at bounding box center [626, 160] width 80 height 20
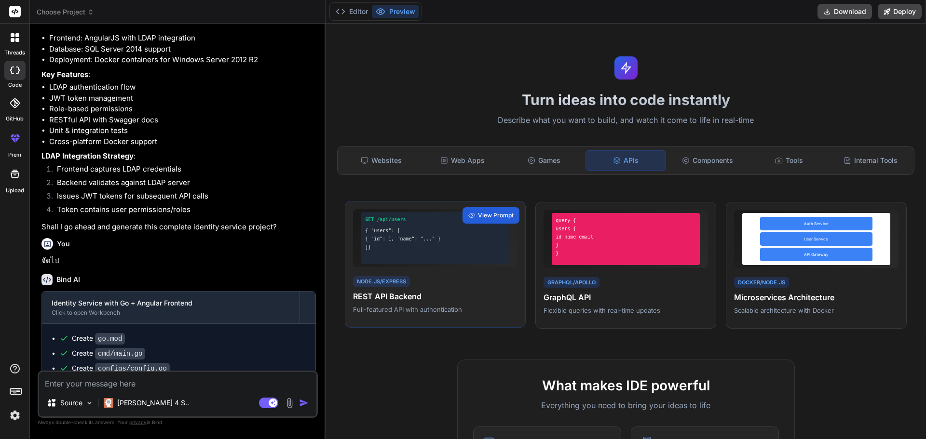
click at [452, 241] on div "{ "id": 1, "name": "..." }" at bounding box center [435, 238] width 140 height 7
click at [478, 215] on span "View Prompt" at bounding box center [496, 215] width 36 height 9
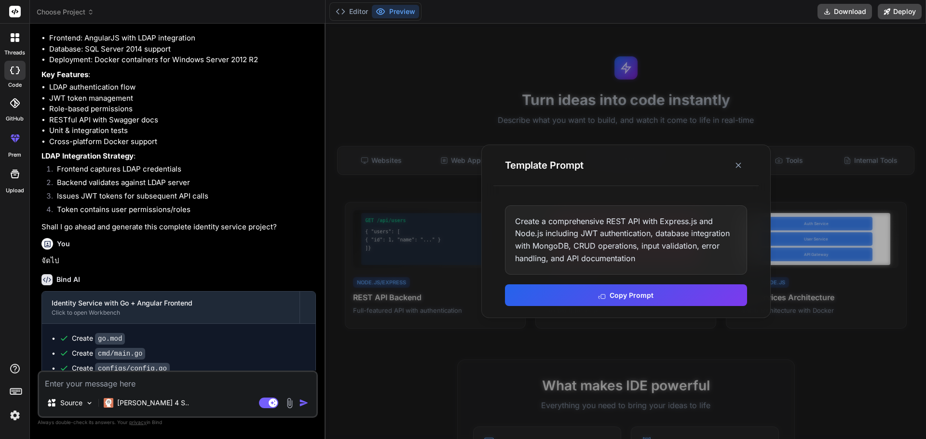
click at [746, 138] on div at bounding box center [626, 232] width 600 height 416
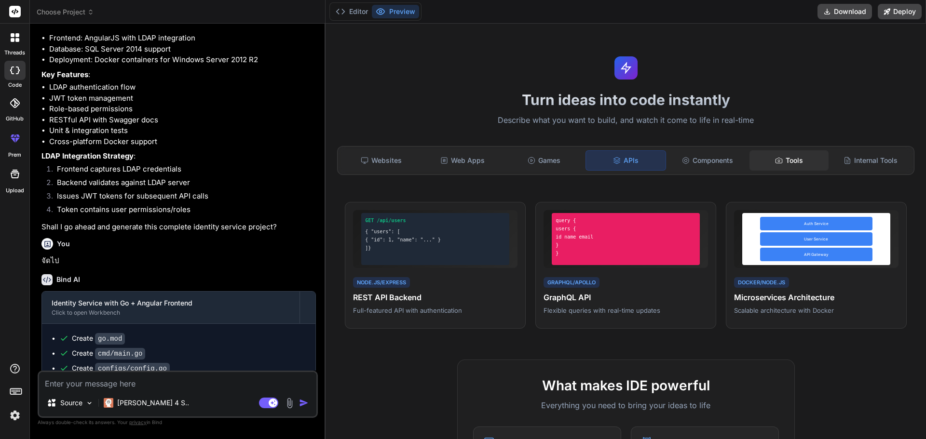
click at [750, 161] on div "Tools" at bounding box center [790, 160] width 80 height 20
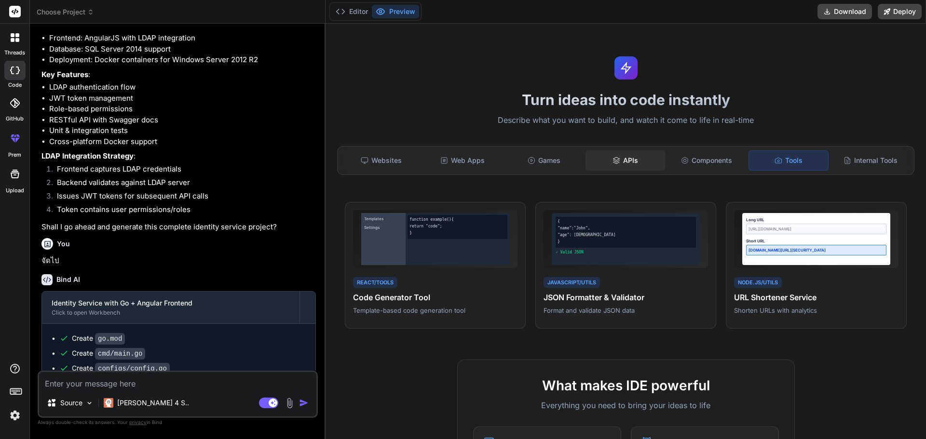
click at [641, 157] on div "APIs" at bounding box center [626, 160] width 80 height 20
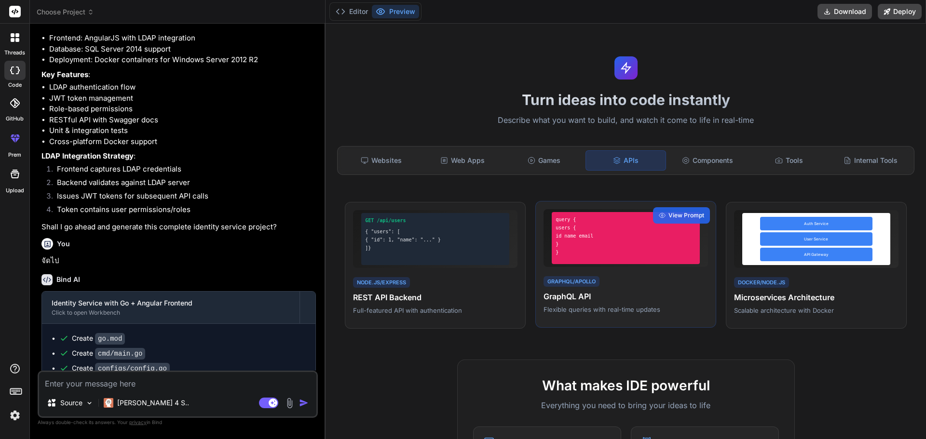
click at [634, 234] on div "id name email" at bounding box center [626, 235] width 140 height 7
click at [630, 264] on div "query { users { id name email } }" at bounding box center [626, 238] width 148 height 52
click at [675, 217] on span "View Prompt" at bounding box center [686, 215] width 36 height 9
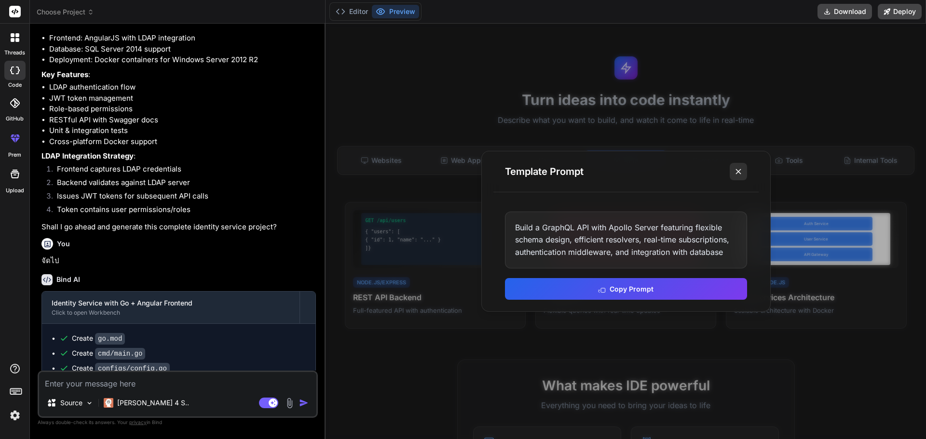
click at [742, 172] on icon at bounding box center [739, 172] width 10 height 10
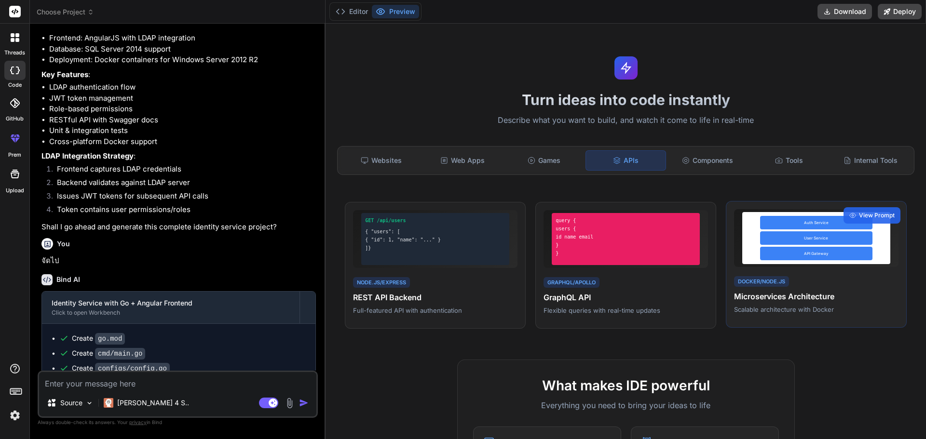
click at [801, 230] on div "Auth Service User Service API Gateway" at bounding box center [816, 238] width 148 height 52
click at [849, 218] on icon at bounding box center [852, 215] width 7 height 7
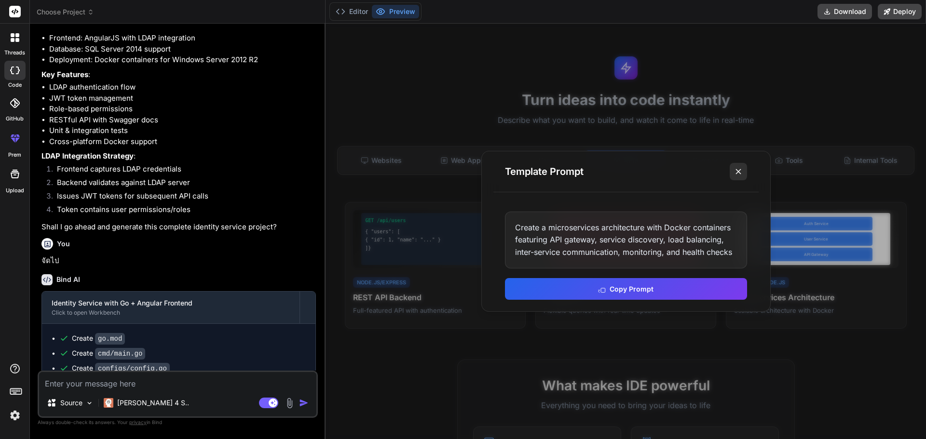
click at [731, 173] on button at bounding box center [738, 171] width 17 height 17
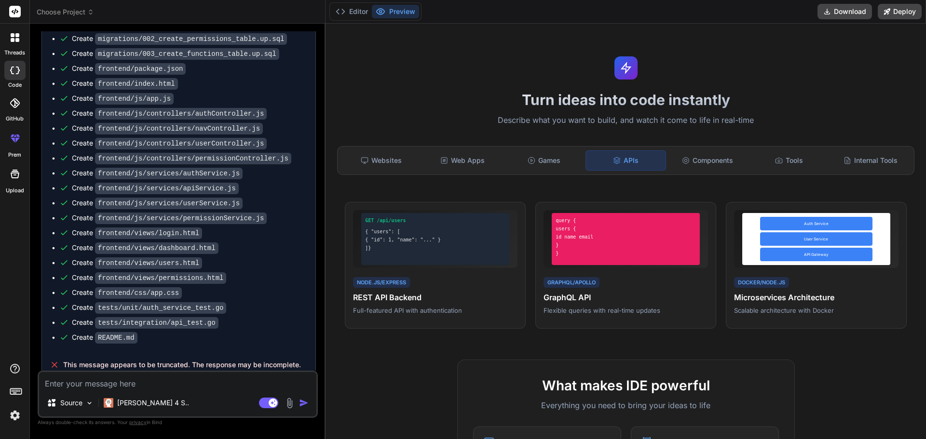
scroll to position [1182, 0]
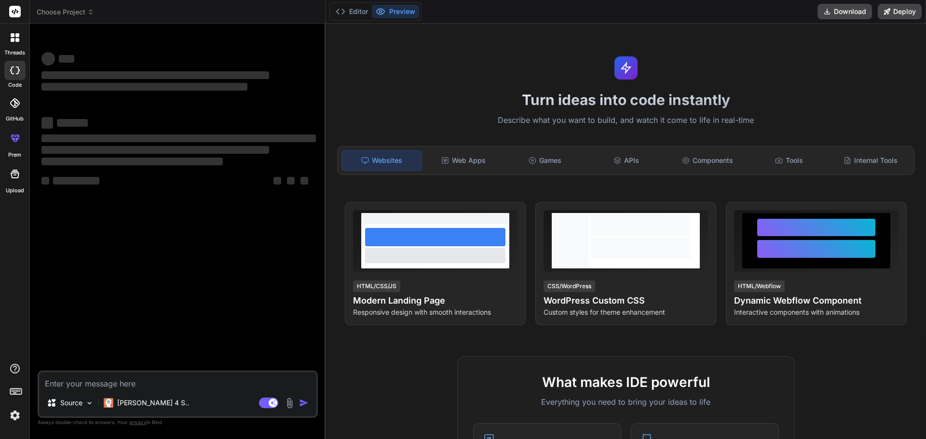
click at [12, 418] on img at bounding box center [15, 416] width 16 height 16
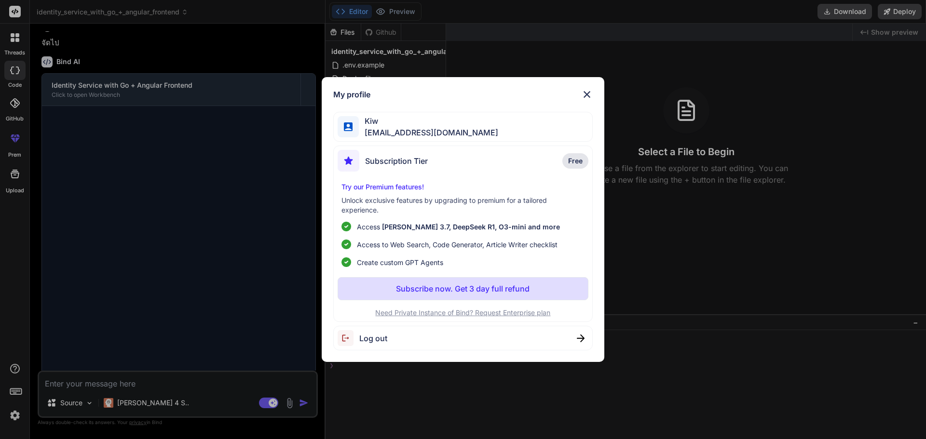
scroll to position [719, 0]
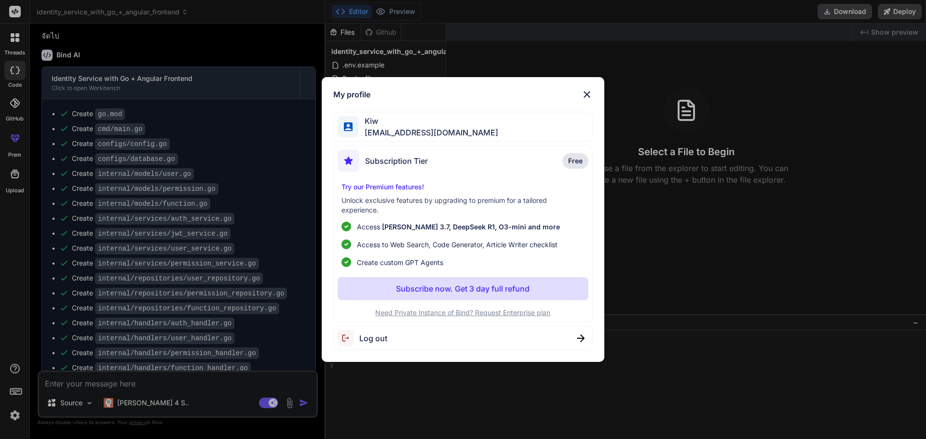
click at [591, 93] on img at bounding box center [587, 95] width 12 height 12
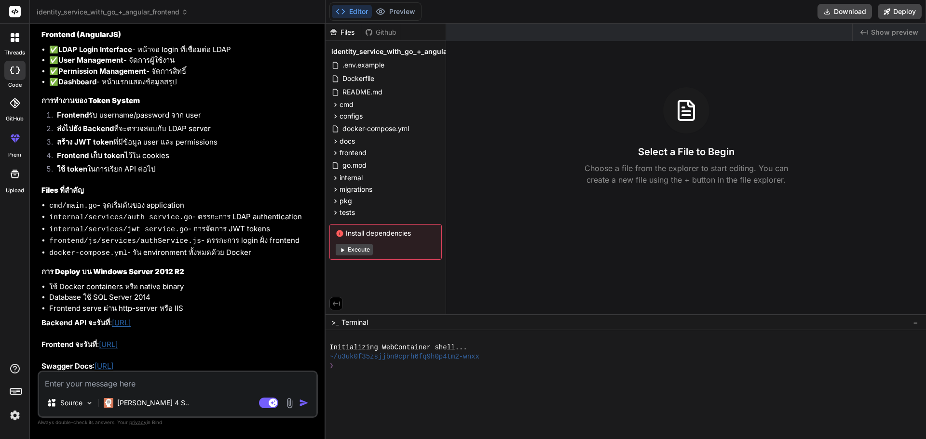
scroll to position [1770, 0]
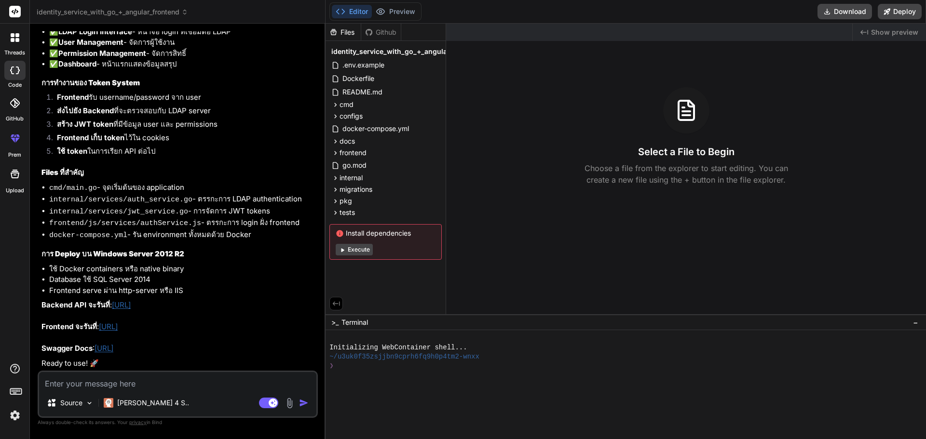
click at [369, 28] on icon at bounding box center [369, 32] width 8 height 8
click at [355, 253] on button "Execute" at bounding box center [354, 250] width 37 height 12
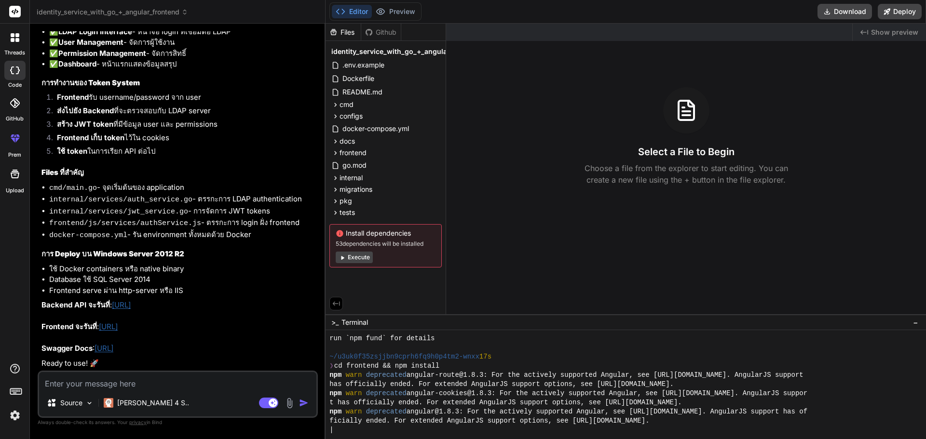
scroll to position [174, 0]
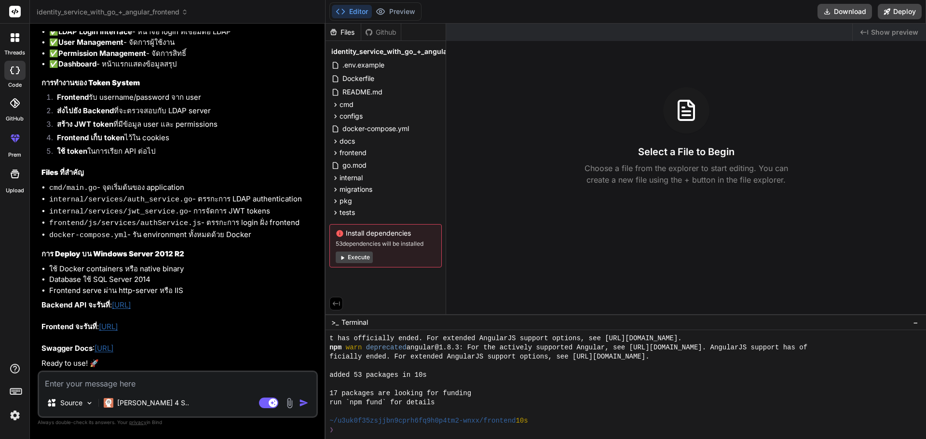
click at [507, 390] on div "17 packages are looking for funding" at bounding box center [621, 393] width 584 height 9
click at [353, 259] on button "Execute" at bounding box center [354, 258] width 37 height 12
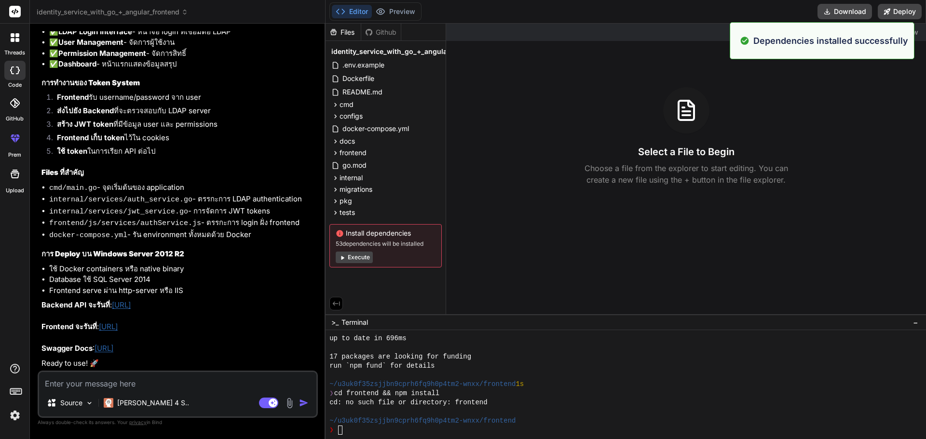
scroll to position [321, 0]
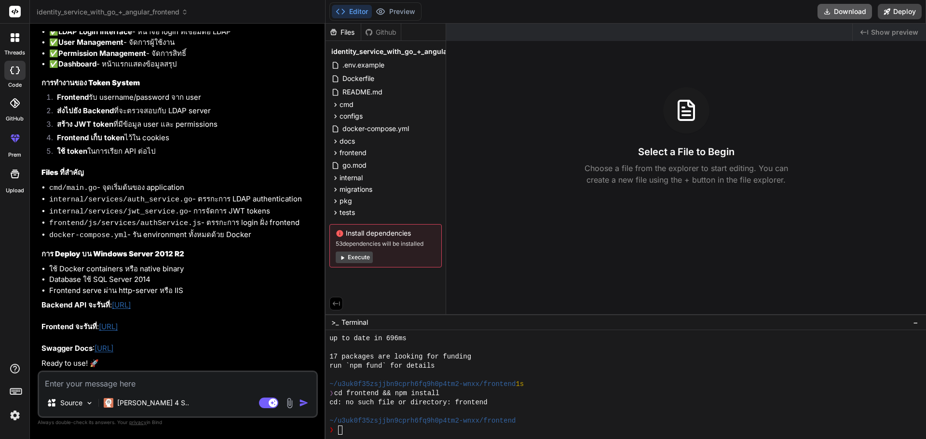
click at [835, 11] on button "Download" at bounding box center [845, 11] width 55 height 15
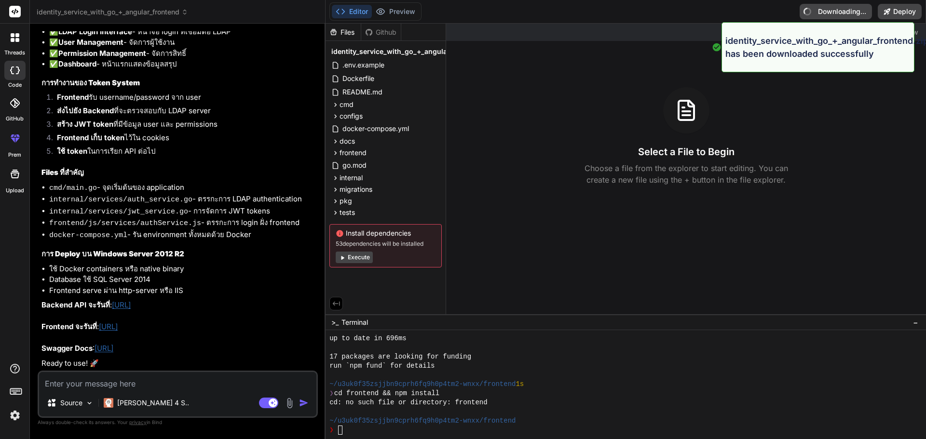
type textarea "x"
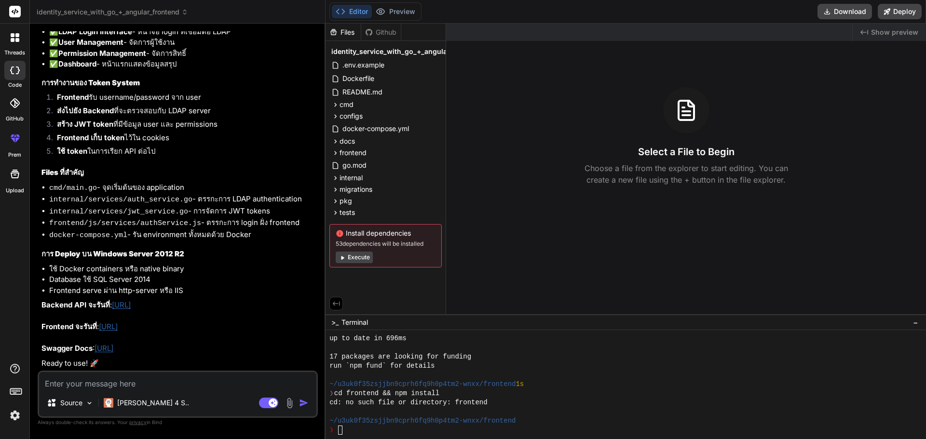
click at [186, 386] on textarea at bounding box center [177, 380] width 277 height 17
type textarea "-"
type textarea "x"
type textarea "-v"
type textarea "x"
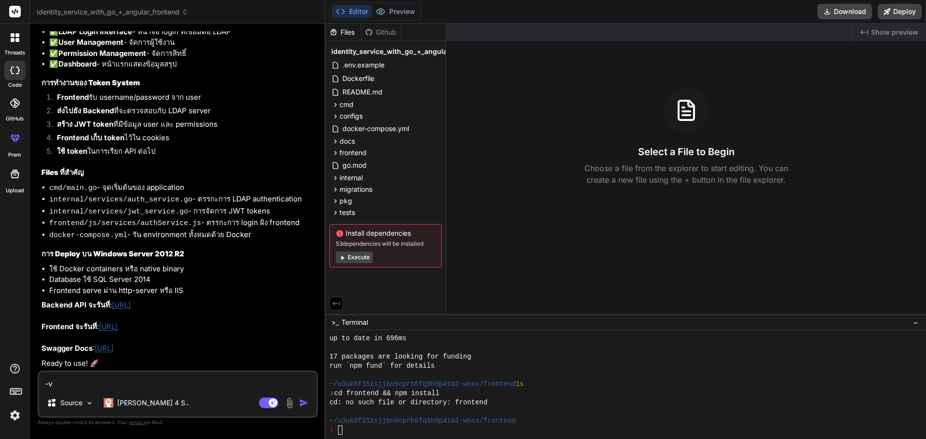
type textarea "-"
type textarea "x"
type textarea "ข"
type textarea "x"
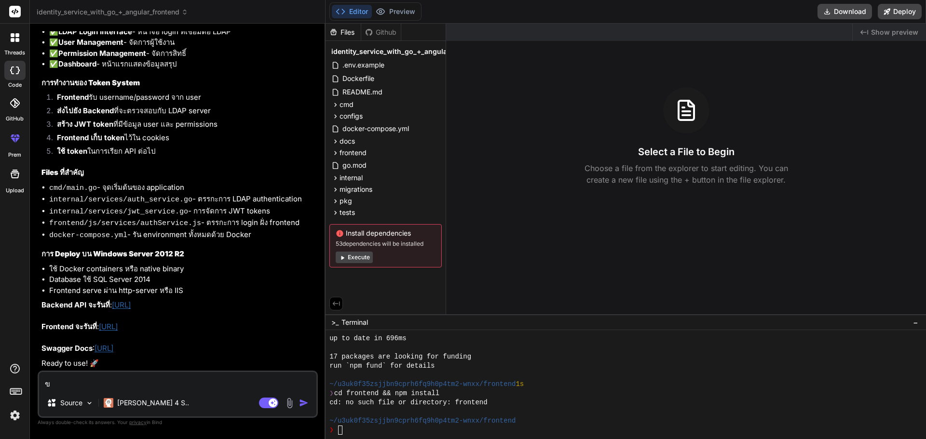
type textarea "ขอ"
type textarea "x"
type textarea "ขอแ"
type textarea "x"
type textarea "ขอแก"
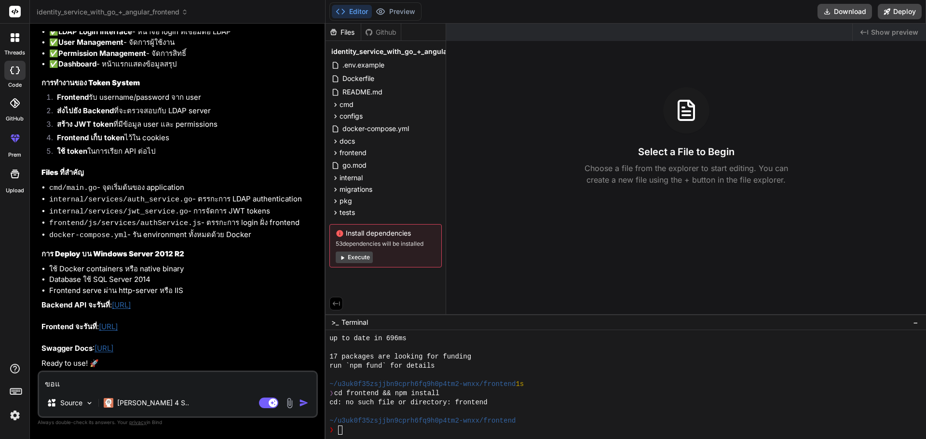
type textarea "x"
type textarea "ขอแก้"
type textarea "x"
type textarea "ขอแก้"
type textarea "x"
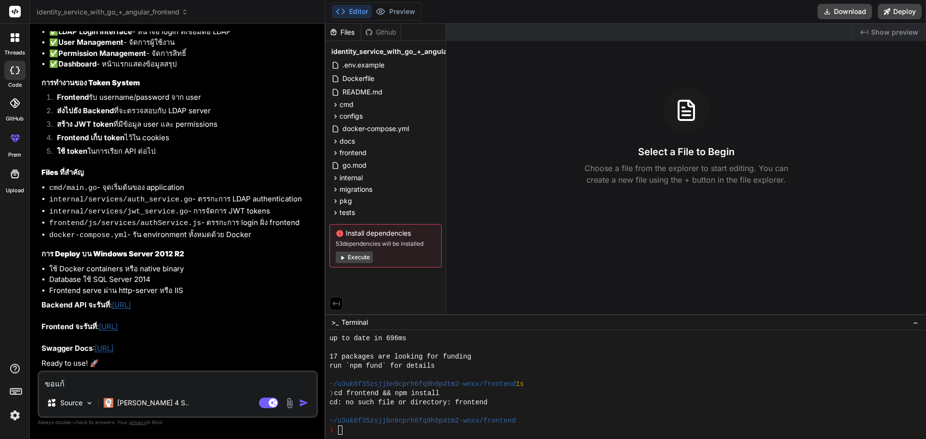
type textarea "ขอแก้ ไ"
type textarea "x"
type textarea "ขอแก้ ไม"
type textarea "x"
type textarea "ขอแก้ ไม่"
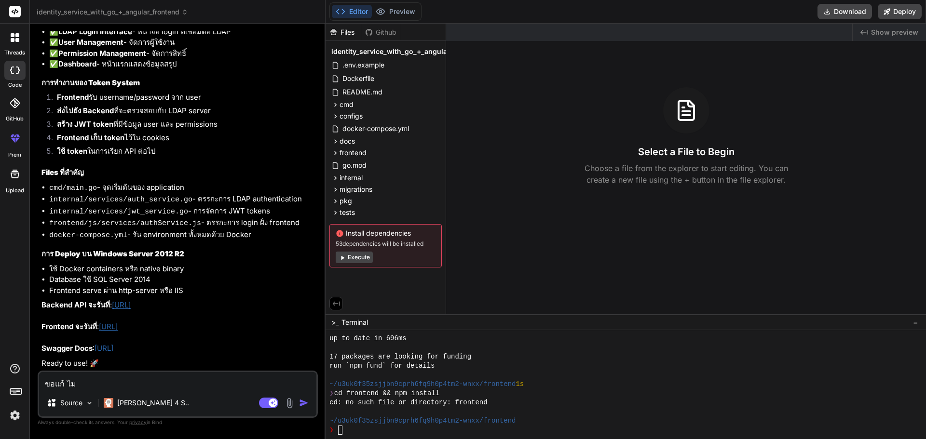
type textarea "x"
type textarea "ขอแก้ ไม่เ"
type textarea "x"
type textarea "ขอแก้ [PERSON_NAME]"
type textarea "x"
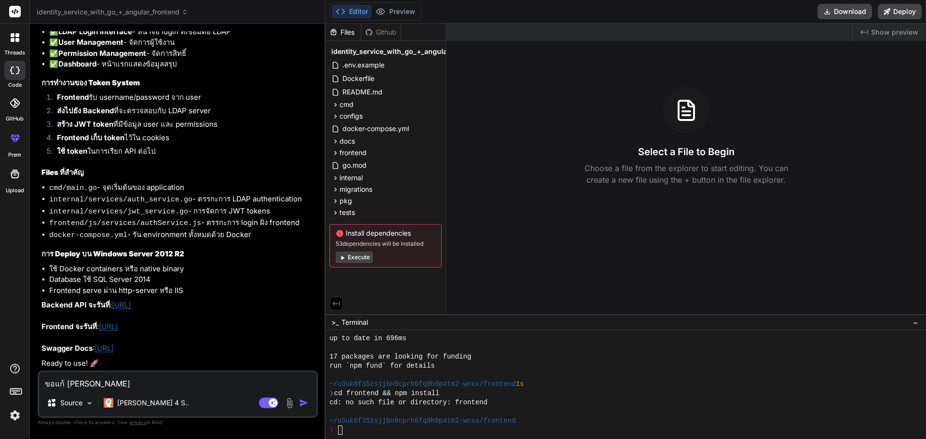
type textarea "ขอแก้ ไม่เอา"
type textarea "x"
type textarea "ขอแก้ ไม่เอา"
type textarea "x"
click at [152, 385] on textarea "ขอแก้ ไม่เอา" at bounding box center [177, 380] width 277 height 17
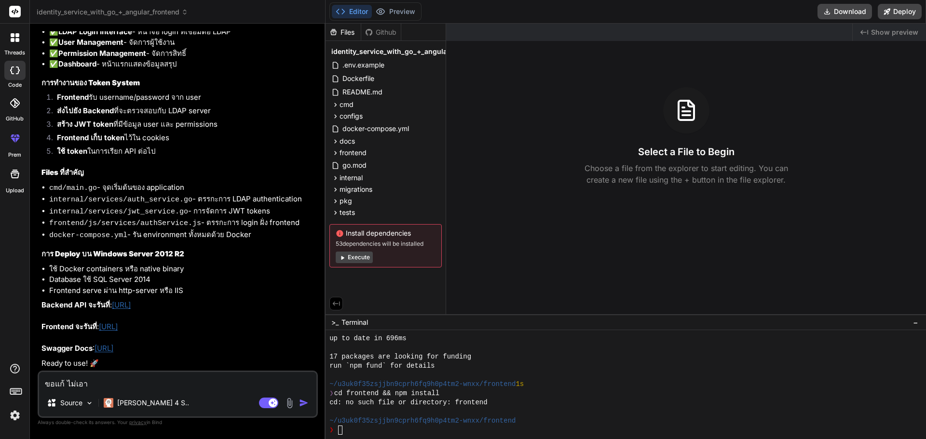
paste textarea "frontend"
type textarea "ขอแก้ ไม่เอา frontend"
type textarea "x"
type textarea "ขอแก้ ไม่เอา frontend"
click at [272, 405] on rect at bounding box center [273, 403] width 9 height 9
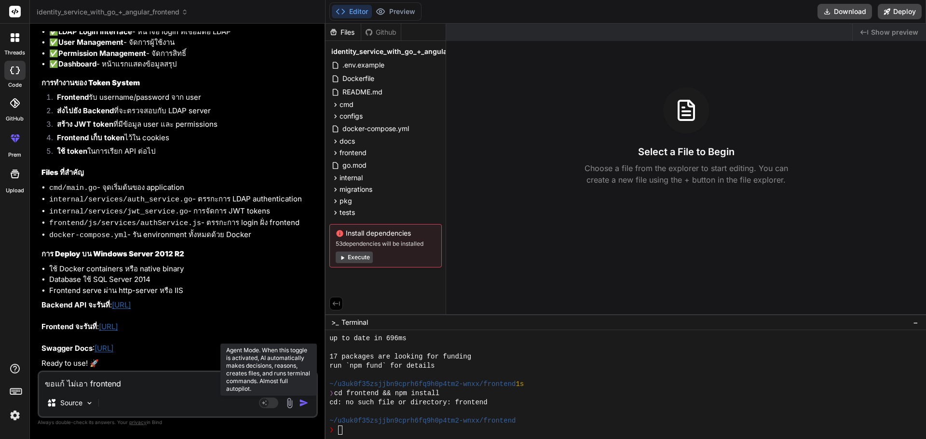
click at [272, 405] on rect at bounding box center [268, 403] width 19 height 11
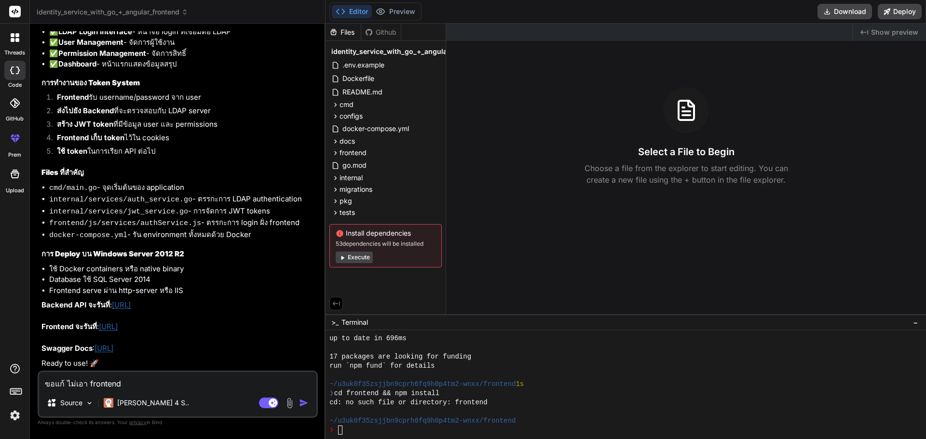
click at [302, 400] on img "button" at bounding box center [304, 403] width 10 height 10
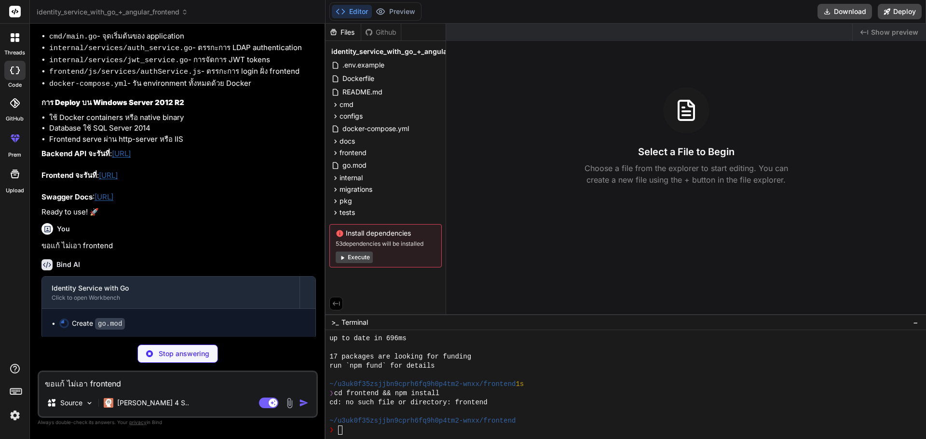
scroll to position [1923, 0]
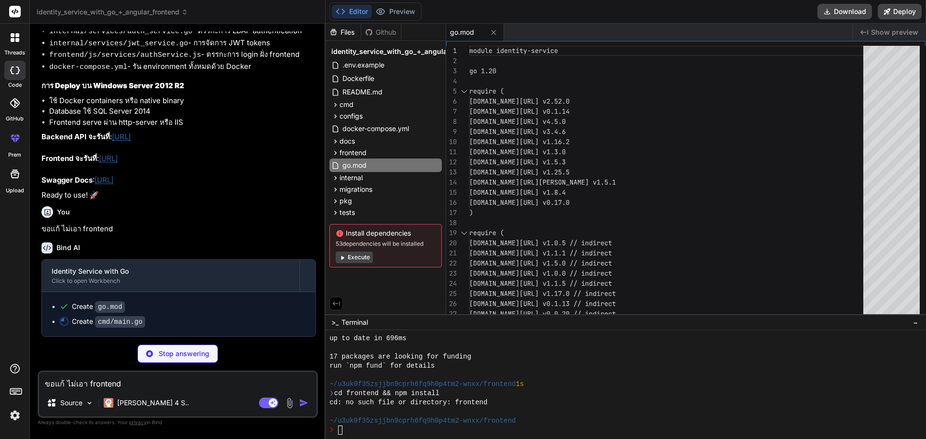
type textarea "x"
type textarea "api.SetupRoutes(app, db, config) // Start server log.Printf("Server starting on…"
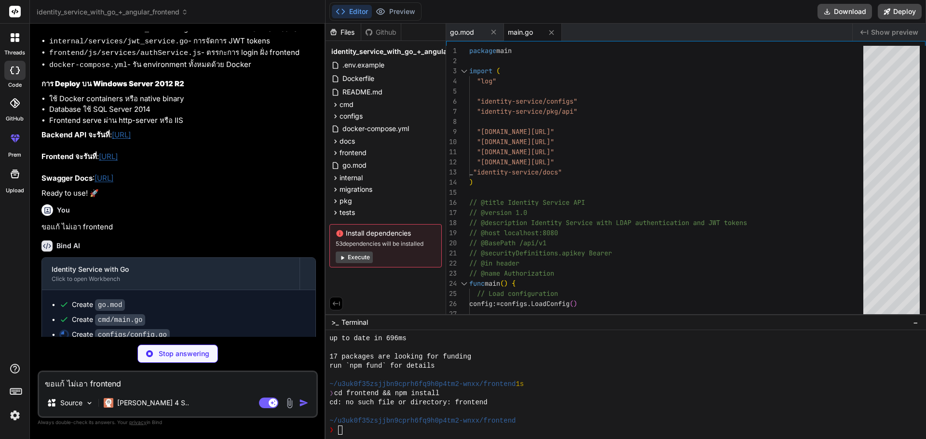
click at [166, 351] on p "Stop answering" at bounding box center [184, 354] width 51 height 10
type textarea "x"
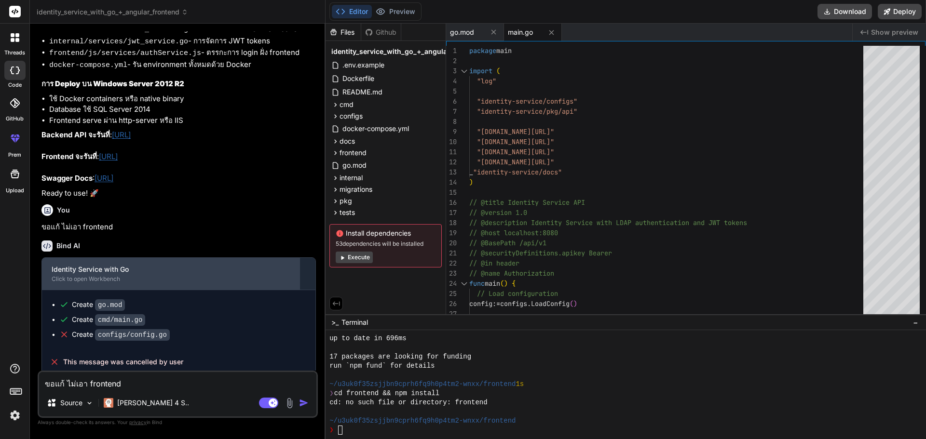
click at [217, 283] on div "Click to open Workbench" at bounding box center [171, 279] width 238 height 8
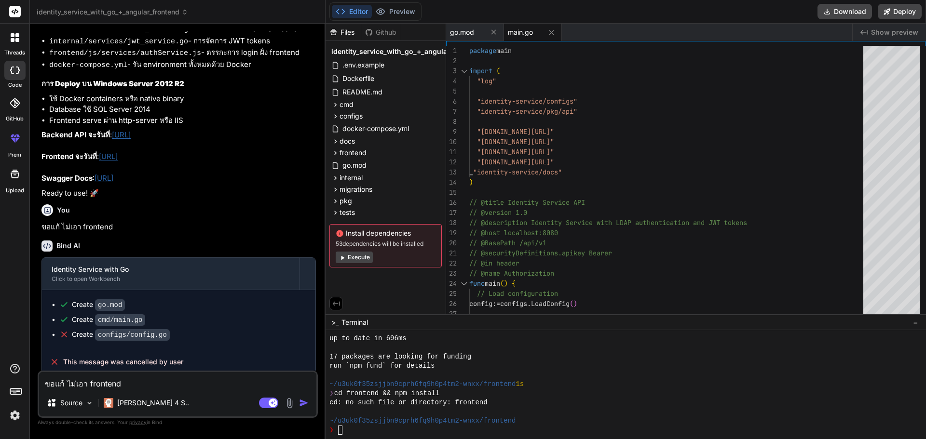
click at [125, 233] on p "ขอแก้ ไม่เอา frontend" at bounding box center [178, 227] width 274 height 11
click at [99, 233] on p "ขอแก้ ไม่เอา frontend" at bounding box center [178, 227] width 274 height 11
copy div "ขอแก้ ไม่เอา frontend"
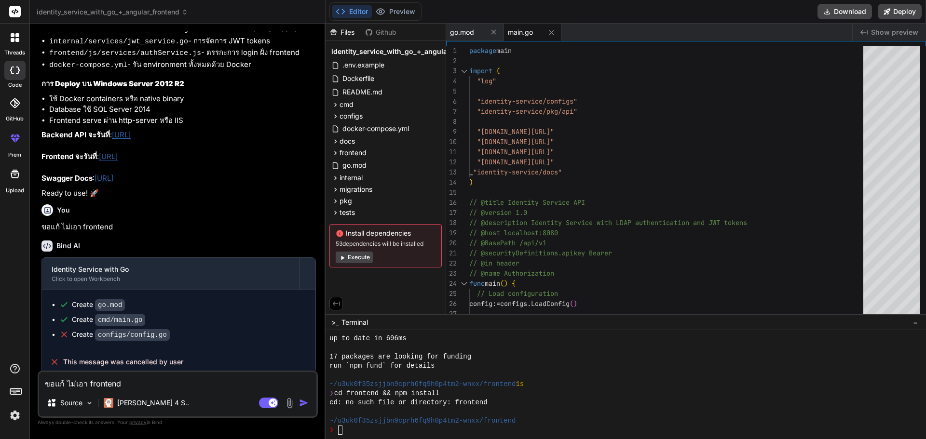
click at [84, 382] on textarea "ขอแก้ ไม่เอา frontend" at bounding box center [177, 380] width 277 height 17
paste textarea "ขอแก้ ไม่เอา frontend"
type textarea "ขอแก้ ไม่เอา frontend"
type textarea "x"
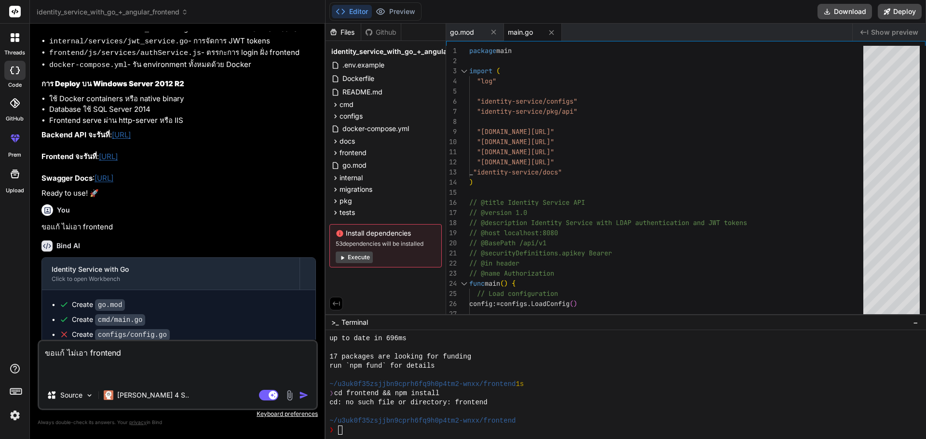
type textarea "ขอแก้ ไม่เอา frontend"
type textarea "x"
type textarea "ขอแก้ ไม่เอา frontend"
type textarea "x"
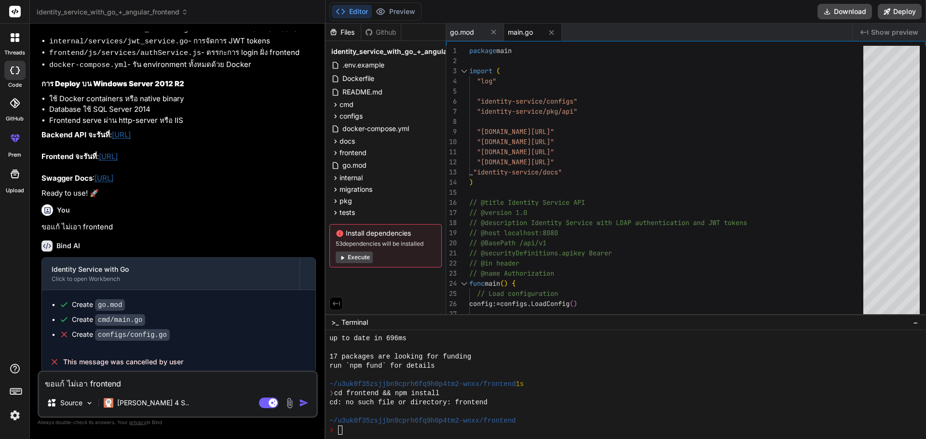
type textarea "ขอแก้ ไม่เอา frontend"
type textarea "x"
type textarea "ขอแก้ ไม่เอา frontend เ"
type textarea "x"
type textarea "ขอแก้ ไม่เอา frontend เพ"
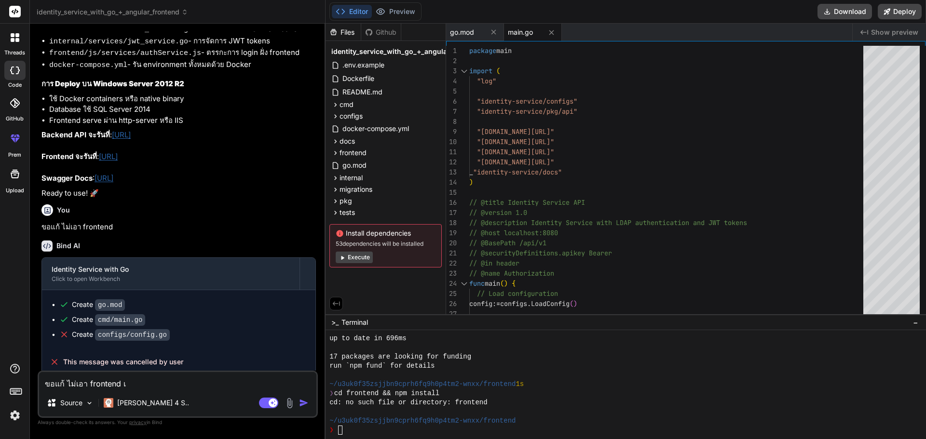
type textarea "x"
type textarea "ขอแก้ ไม่เอา frontend เพร"
type textarea "x"
type textarea "ขอแก้ ไม่เอา frontend เพรา"
type textarea "x"
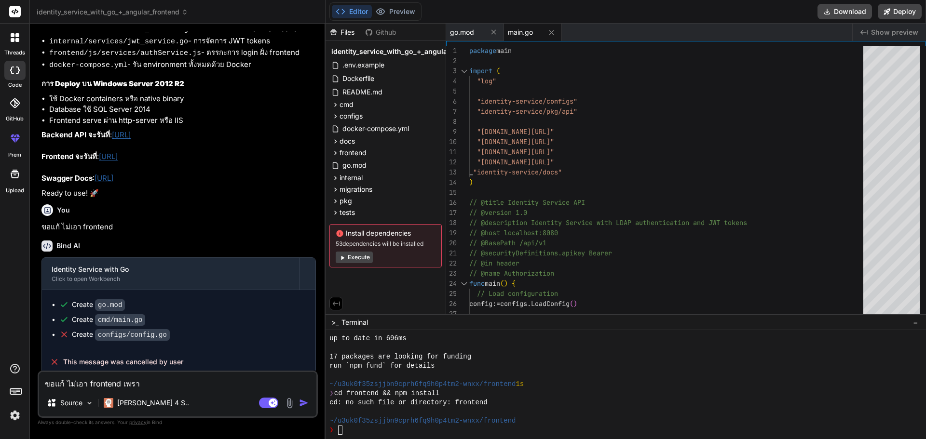
type textarea "ขอแก้ ไม่เอา frontend เพราะ"
type textarea "x"
type textarea "ขอแก้ ไม่เอา frontend เพราะม"
type textarea "x"
type textarea "ขอแก้ ไม่เอา frontend เพราะมี"
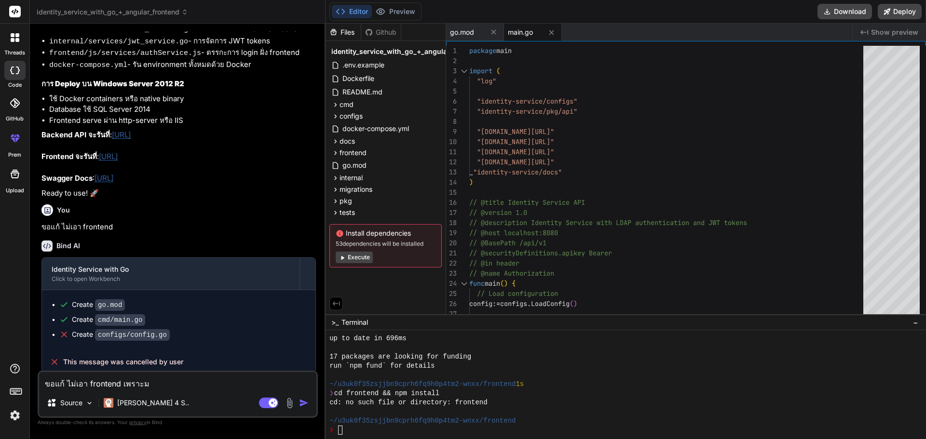
type textarea "x"
type textarea "ขอแก้ ไม่เอา frontend เพราะมีอ"
type textarea "x"
type textarea "ขอแก้ ไม่เอา frontend เพราะมีอย"
type textarea "x"
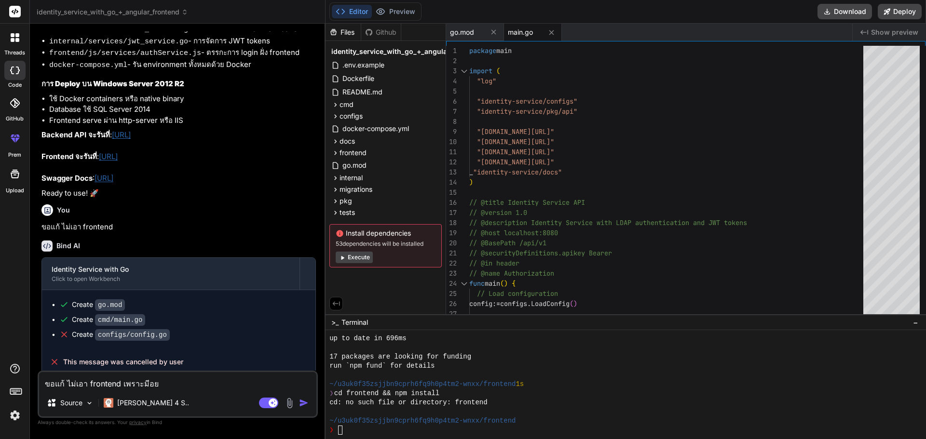
type textarea "ขอแก้ ไม่เอา frontend เพราะมีอยู"
type textarea "x"
type textarea "ขอแก้ ไม่เอา frontend เพราะมีอยู่"
type textarea "x"
type textarea "ขอแก้ ไม่เอา frontend เพราะมีอยู่แ"
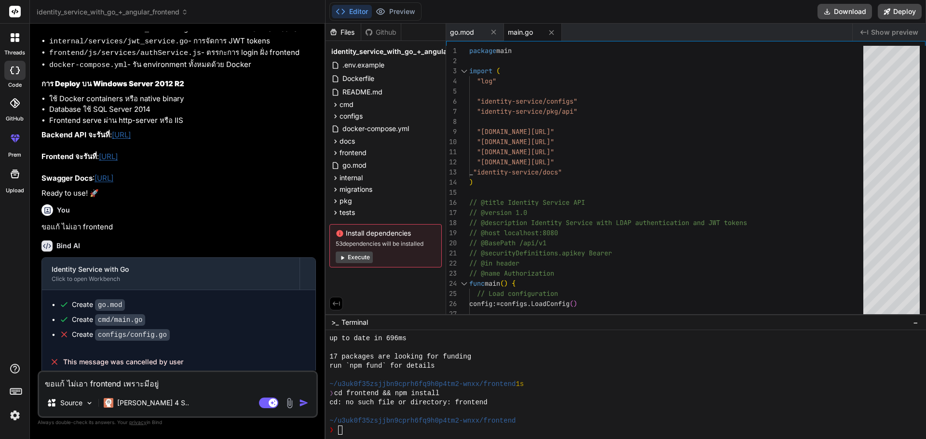
type textarea "x"
type textarea "ขอแก้ ไม่เอา frontend เพราะมีอยู่แล"
type textarea "x"
type textarea "ขอแก้ ไม่เอา frontend เพราะมีอยู่แล้เ"
type textarea "x"
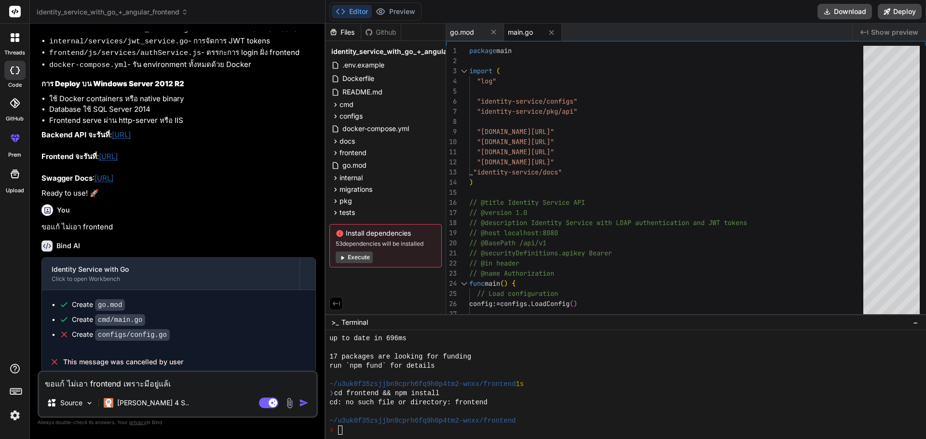
type textarea "ขอแก้ ไม่เอา frontend เพราะมีอยู่แล้เว"
type textarea "x"
type textarea "ขอแก้ ไม่เอา frontend เพราะมีอยู่แล้เวจ"
type textarea "x"
type textarea "ขอแก้ ไม่เอา frontend เพราะมีอยู่แล้เว"
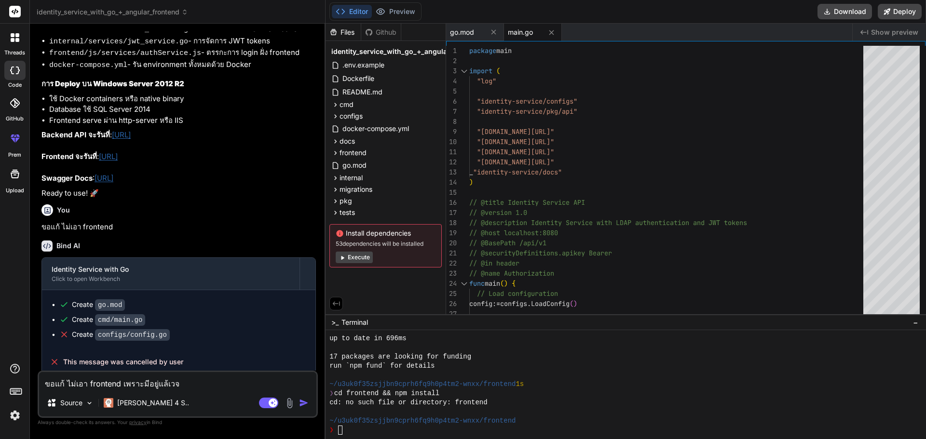
type textarea "x"
type textarea "ขอแก้ ไม่เอา frontend เพราะมีอยู่แล้เ"
type textarea "x"
type textarea "ขอแก้ ไม่เอา frontend เพราะมีอยู่แล้"
type textarea "x"
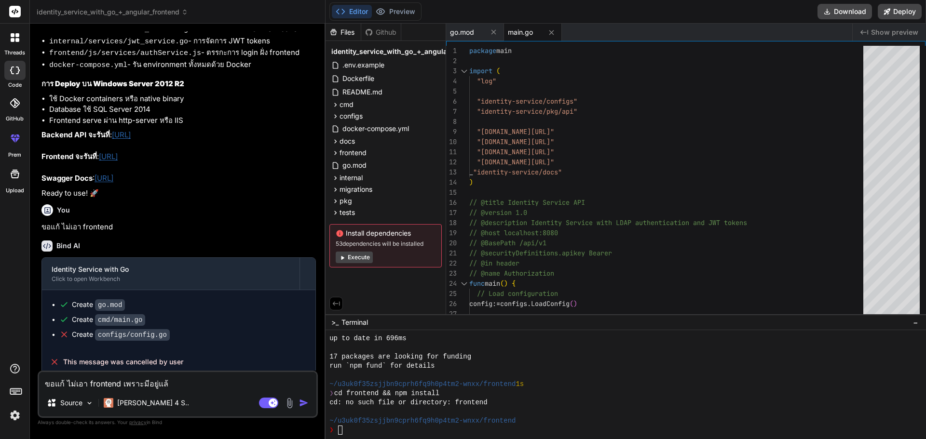
type textarea "ขอแก้ ไม่เอา frontend เพราะมีอยู่แล้ว"
type textarea "x"
type textarea "ขอแก้ ไม่เอา frontend เพราะมีอยู่แล้วจ"
type textarea "x"
type textarea "ขอแก้ ไม่เอา frontend เพราะมีอยู่แล้วจะ"
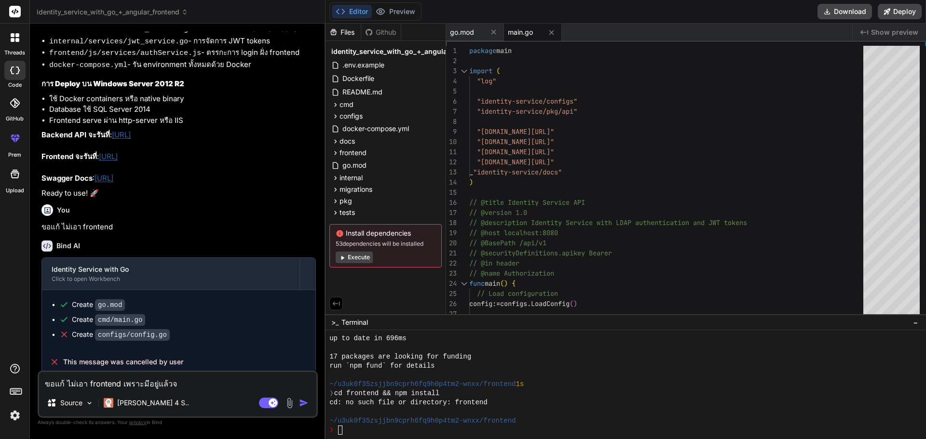
type textarea "x"
type textarea "ขอแก้ ไม่เอา frontend เพราะมีอยู่แล้วจะเ"
type textarea "x"
type textarea "ขอแก้ ไม่เอา frontend เพราะมีอยู่แล้วจะเอ"
type textarea "x"
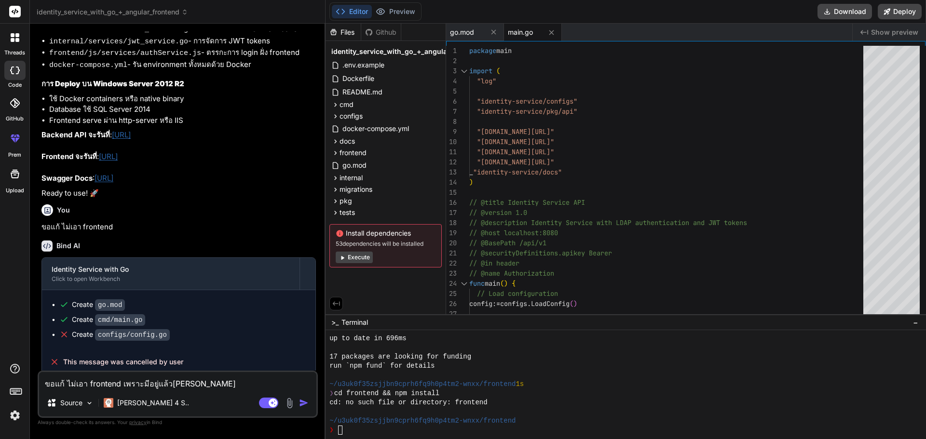
type textarea "ขอแก้ ไม่เอา frontend เพราะมีอยู่แล้วจะเอา"
type textarea "x"
type textarea "ขอแก้ ไม่เอา frontend เพราะมีอยู่แล้วจะเอา"
type textarea "x"
type textarea "ขอแก้ ไม่เอา frontend เพราะมีอยู่แล้วจะเอา g"
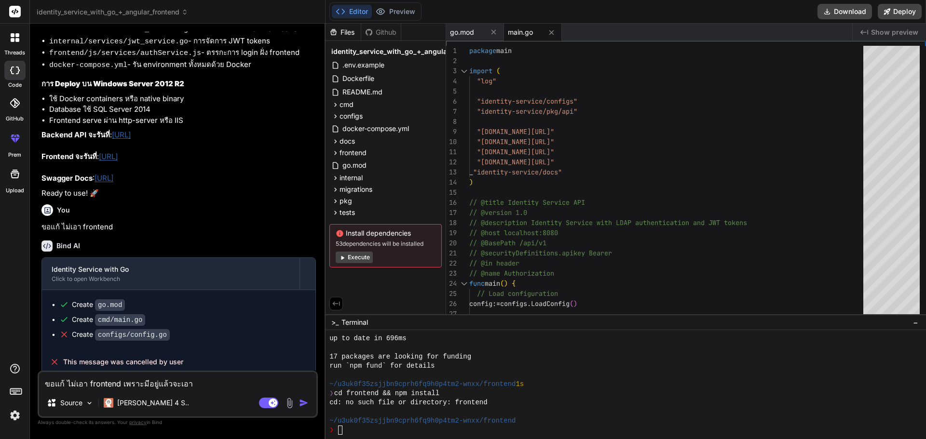
type textarea "x"
type textarea "ขอแก้ ไม่เอา frontend เพราะมีอยู่แล้วจะเอา go"
type textarea "x"
type textarea "ขอแก้ ไม่เอา frontend เพราะมีอยู่แล้วจะเอา go"
type textarea "x"
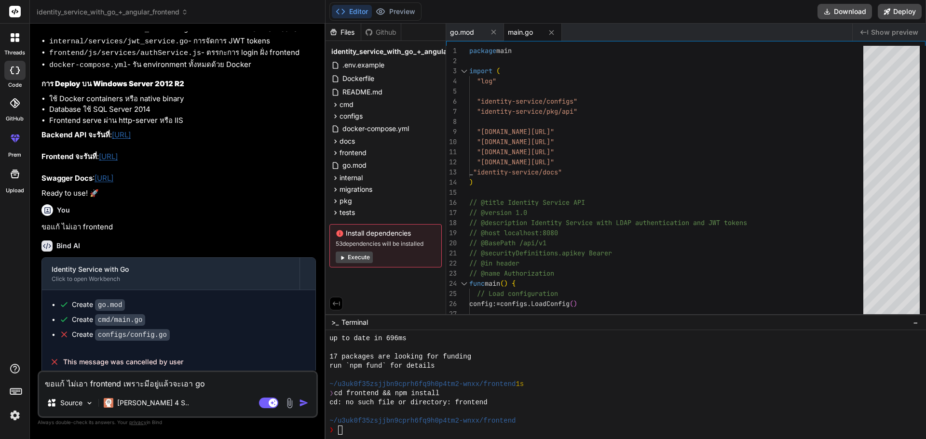
type textarea "ขอแก้ ไม่เอา frontend เพราะมีอยู่แล้วจะเอา go ไ"
type textarea "x"
type textarea "ขอแก้ ไม่เอา frontend เพราะมีอยู่แล้วจะเอา go ไป"
type textarea "x"
type textarea "ขอแก้ ไม่เอา frontend เพราะมีอยู่แล้วจะเอา go ไปต"
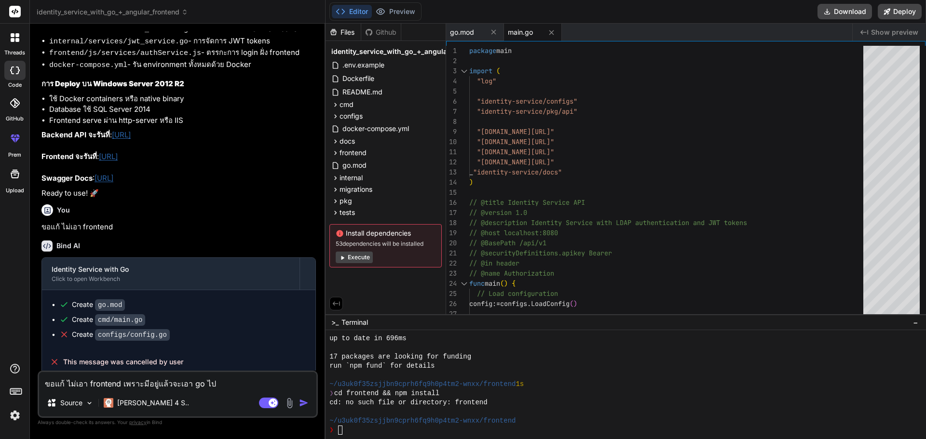
type textarea "x"
type textarea "ขอแก้ ไม่เอา frontend เพราะมีอยู่แล้วจะเอา go ไปต่"
type textarea "x"
type textarea "ขอแก้ ไม่เอา frontend เพราะมีอยู่แล้วจะเอา go ไปต่อ"
type textarea "x"
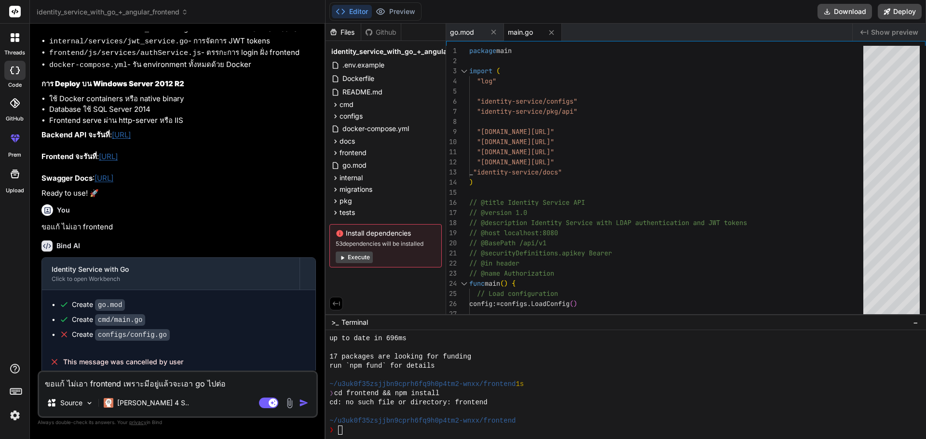
type textarea "ขอแก้ ไม่เอา frontend เพราะมีอยู่แล้วจะเอา go ไปต่อ"
type textarea "x"
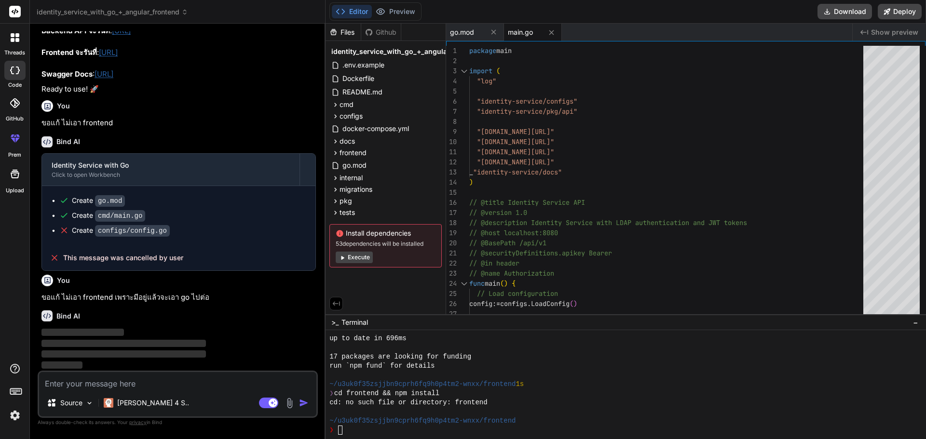
scroll to position [2044, 0]
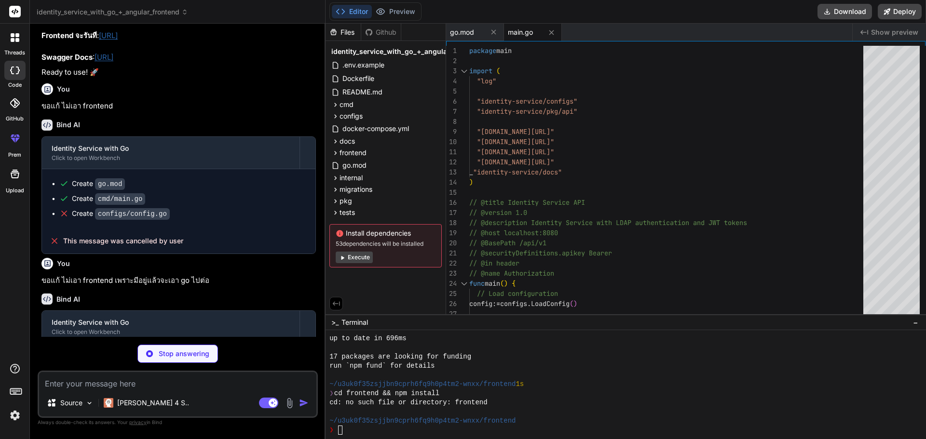
type textarea "x"
type textarea "github.com/rivo/uniseg v0.2.0 // indirect github.com/valyala/bytebufferpool v1.…"
type textarea "x"
type textarea "api.SetupRoutes(app, db, config) // Start server log.Printf("Server starting on…"
type textarea "x"
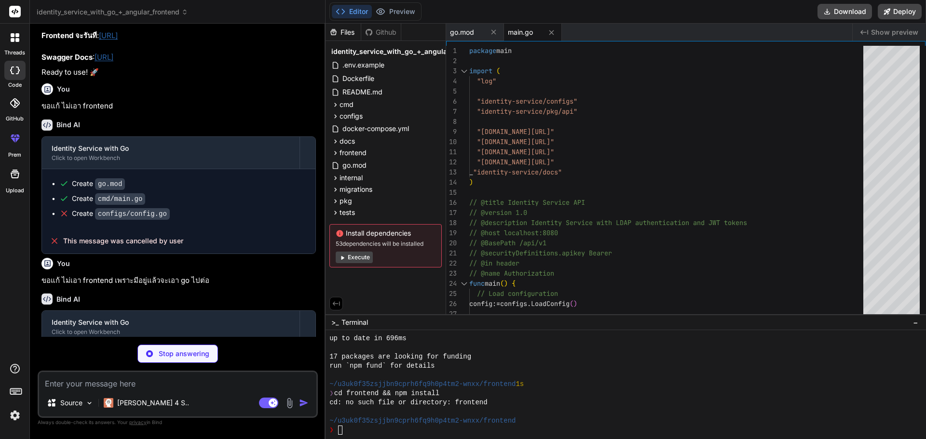
type textarea "return config } func getEnv(key, defaultValue string) string { if value := os.G…"
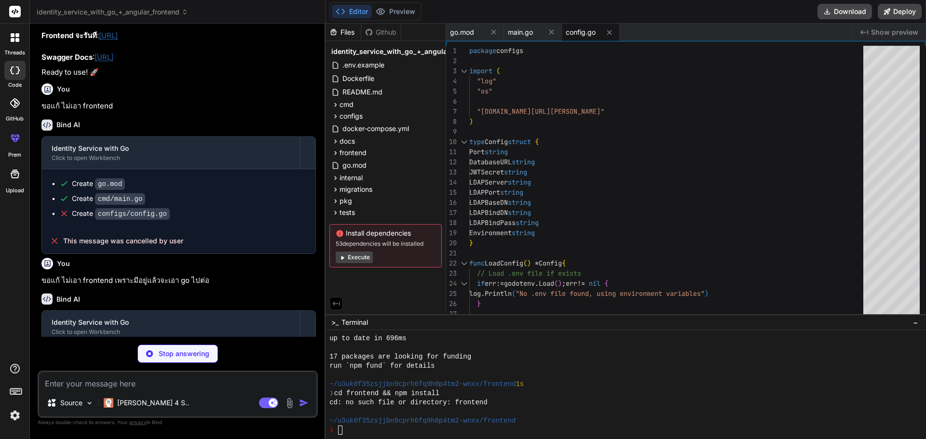
scroll to position [2142, 0]
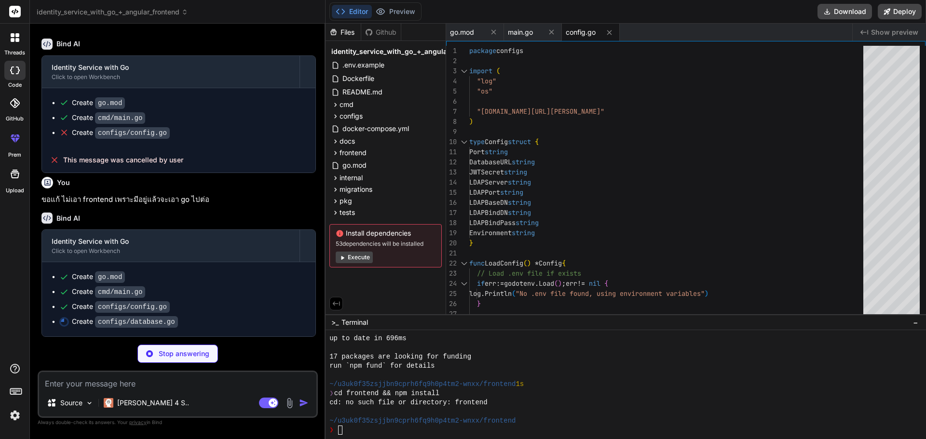
type textarea "x"
type textarea "log.Fatal("Failed to run migrations: ", err) } log.Println("Database migrations…"
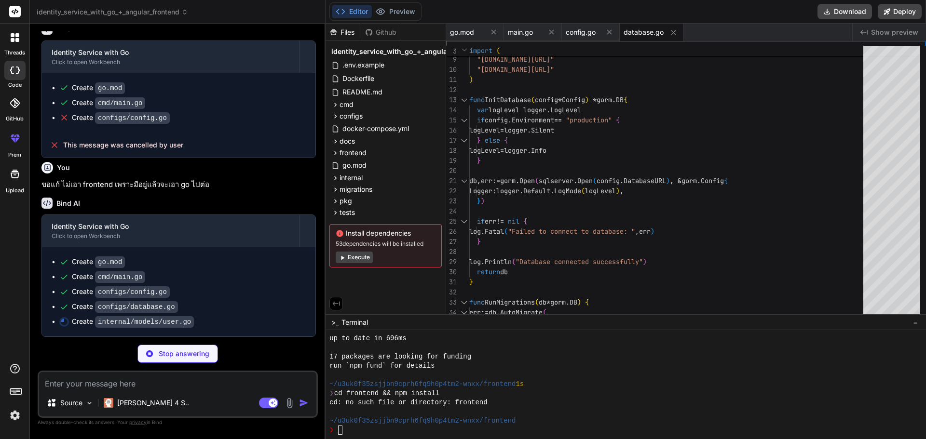
scroll to position [2157, 0]
click at [393, 29] on div "Github" at bounding box center [381, 32] width 40 height 10
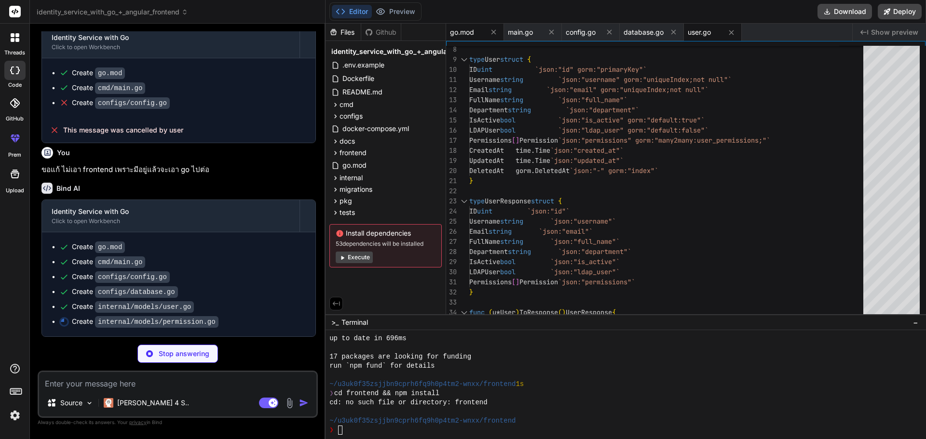
type textarea "x"
type textarea "Name string `json:"name" gorm:"uniqueIndex;not null"` Code string `json:"code" …"
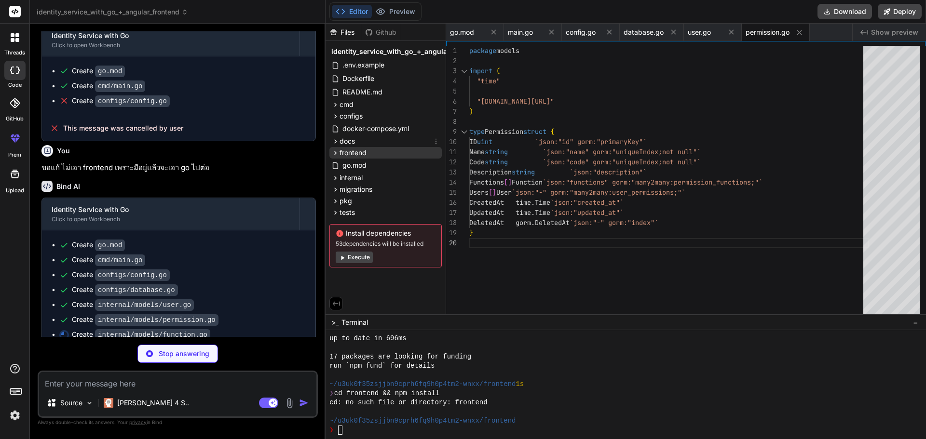
type textarea "x"
type textarea "}"
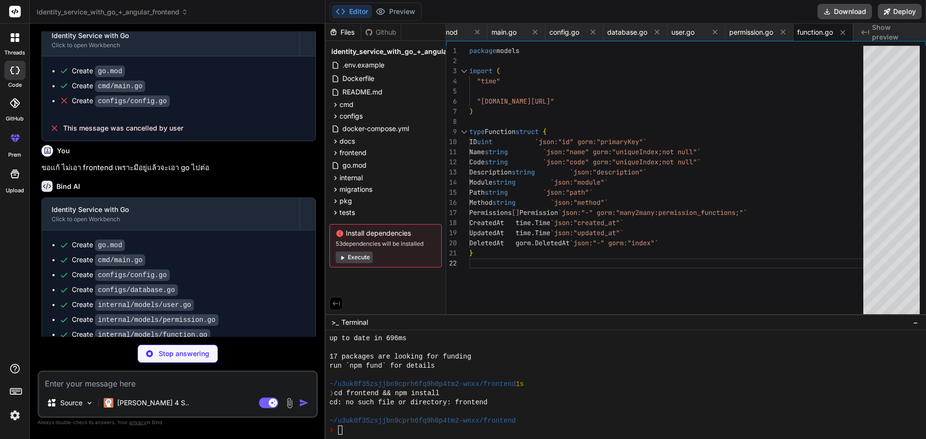
type textarea "x"
type textarea "func CheckPasswordHash(password, hash string) bool { err := bcrypt.CompareHashA…"
type textarea "x"
type textarea "if claims, ok := token.Claims.(*Claims); ok && token.Valid { return claims, nil…"
type textarea "x"
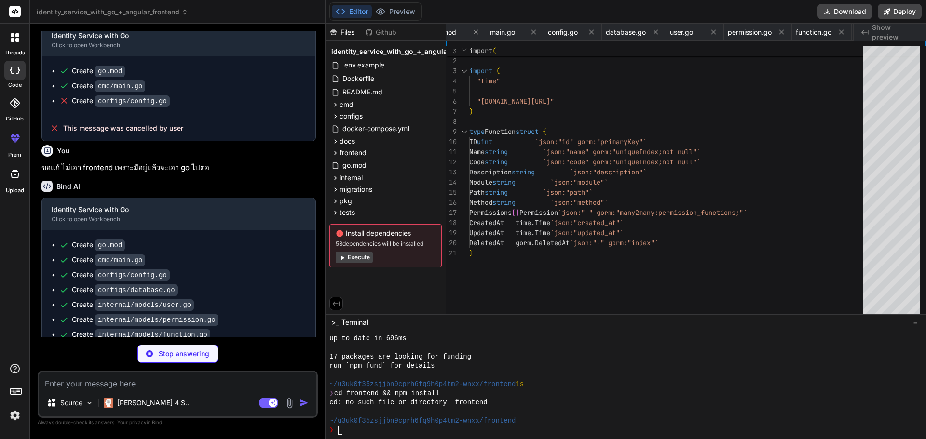
type textarea "func (s *UserService) Delete(id uint) error { return s.userRepo.Delete(id) } fu…"
type textarea "x"
type textarea "func (s *PermissionService) Delete(id uint) error { return s.permRepo.Delete(id…"
type textarea "x"
type textarea "return r.db.Model(&user).Association("Permissions").Replace(permissions) }"
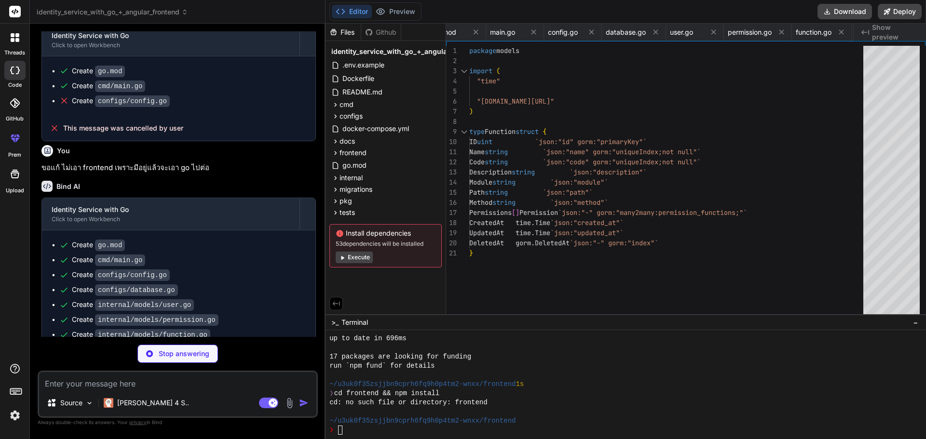
type textarea "x"
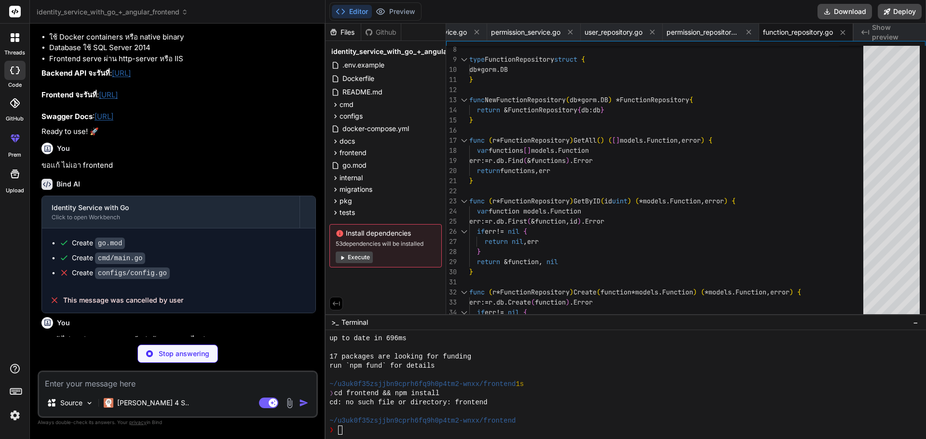
scroll to position [2306, 0]
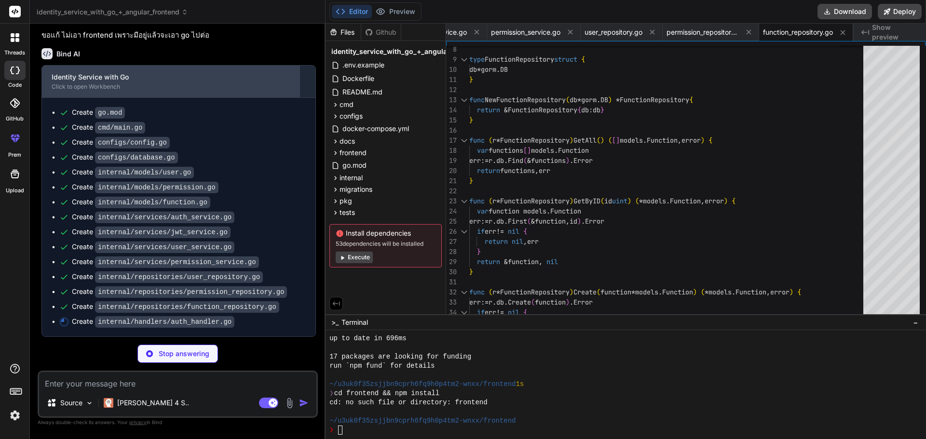
type textarea "x"
type textarea "return c.JSON(response) }"
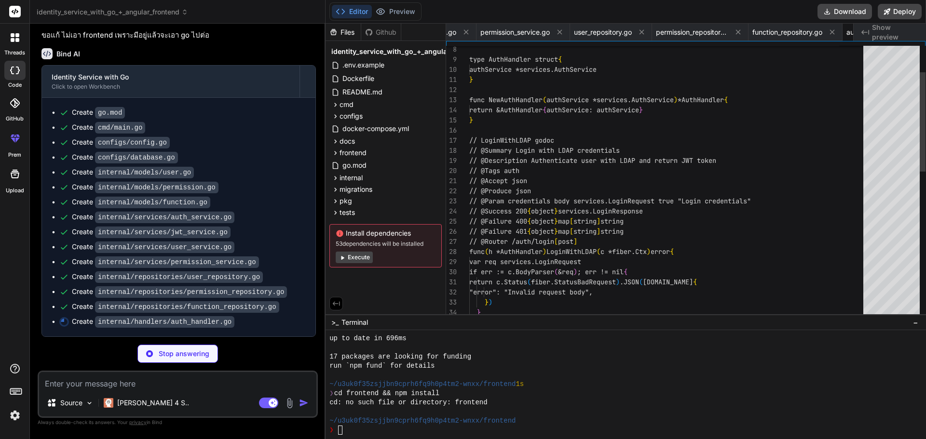
scroll to position [0, 684]
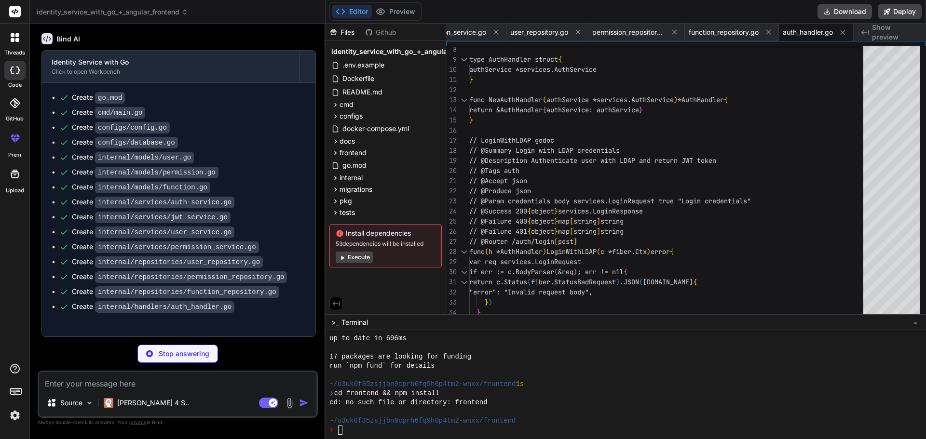
click at [93, 30] on div "Bind AI Web Search Created with Pixso. Code Generator You hello Bind AI Hello! …" at bounding box center [178, 231] width 296 height 415
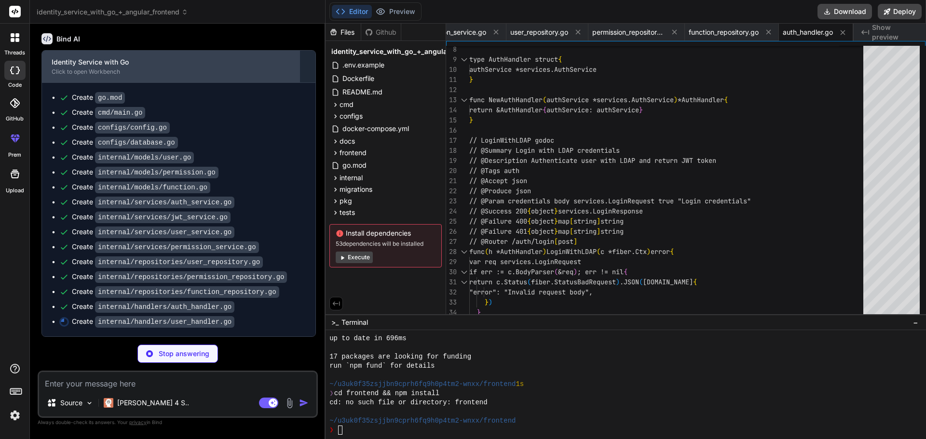
copy div "ขอแก้ ไม่เอา frontend เพราะมีอยู่แล้วจะเอา go ไปต่อ"
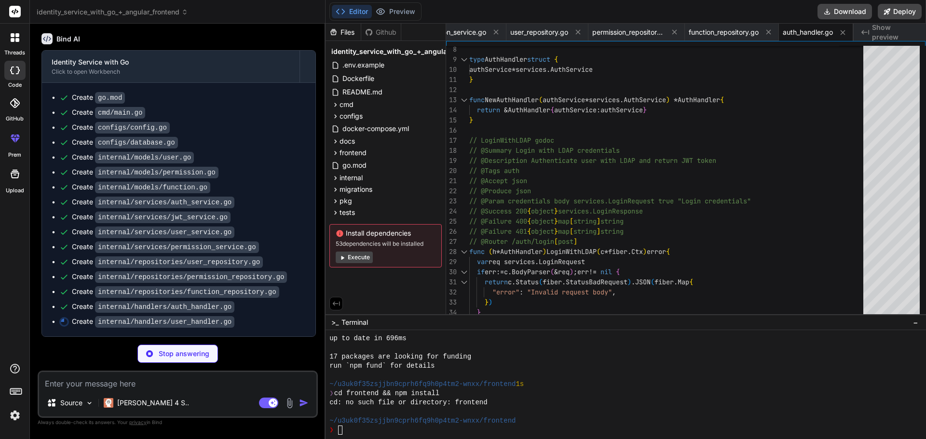
type textarea "x"
type textarea ""message": "Permissions assigned successfully", }) }"
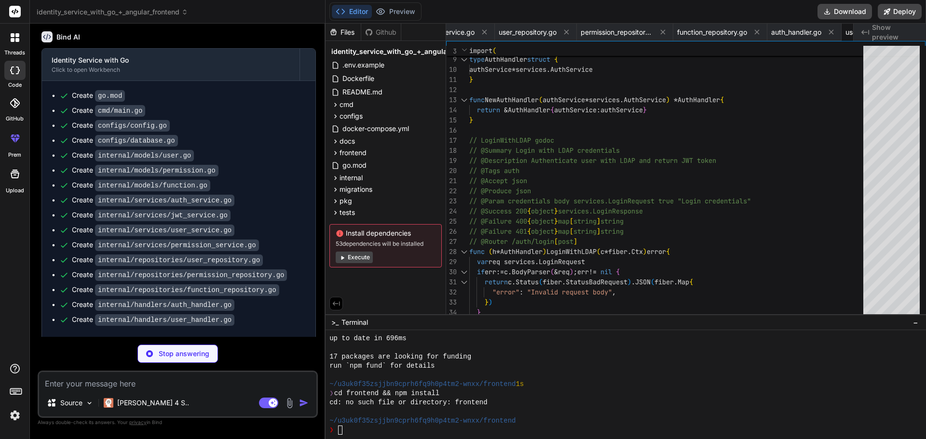
type textarea "x"
type textarea "}"
type textarea "x"
type textarea "} return c.SendStatus(fiber.StatusNoContent) }"
type textarea "x"
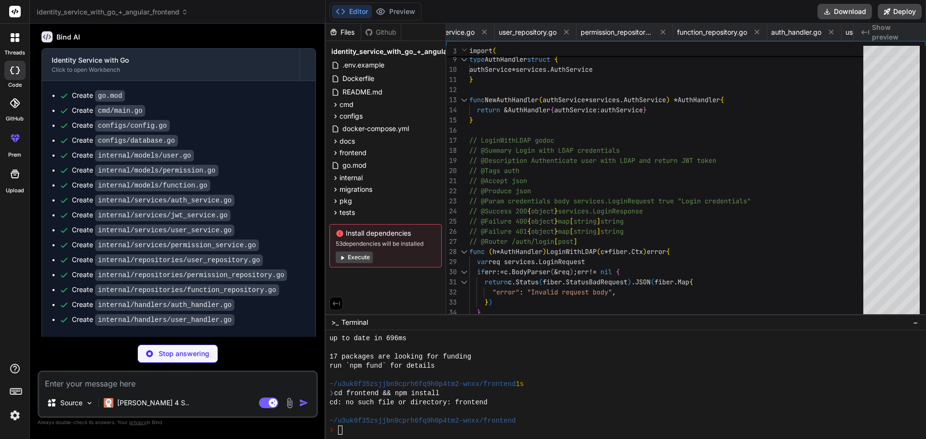
type textarea "} }"
type textarea "x"
type textarea "// Health check api.Get("/health", func(c *fiber.Ctx) error { return c.JSON(fib…"
type textarea "x"
type textarea "PORT=8080 DATABASE_URL=sqlserver://sa:YourPassword123@localhost:1433?database=i…"
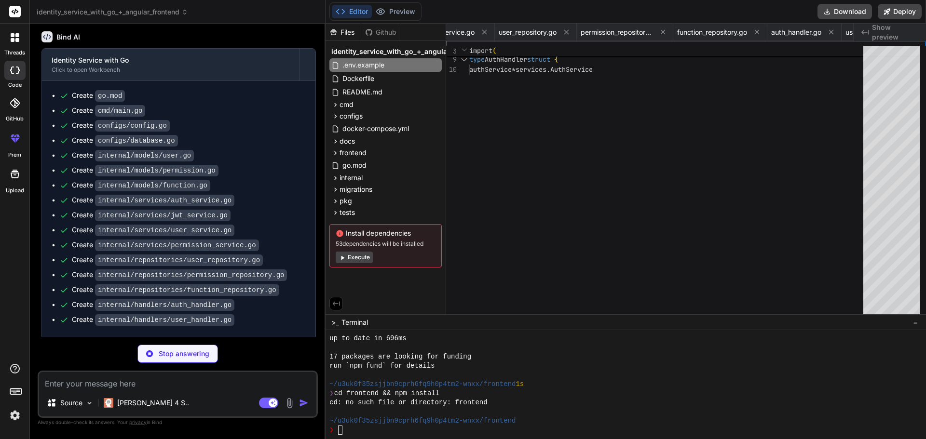
type textarea "x"
type textarea "# Copy config files if needed COPY --from=builder /app/.env.example .env # Expo…"
type textarea "x"
type textarea "volumes: sqlserver_data: ldap_data: ldap_config:"
type textarea "x"
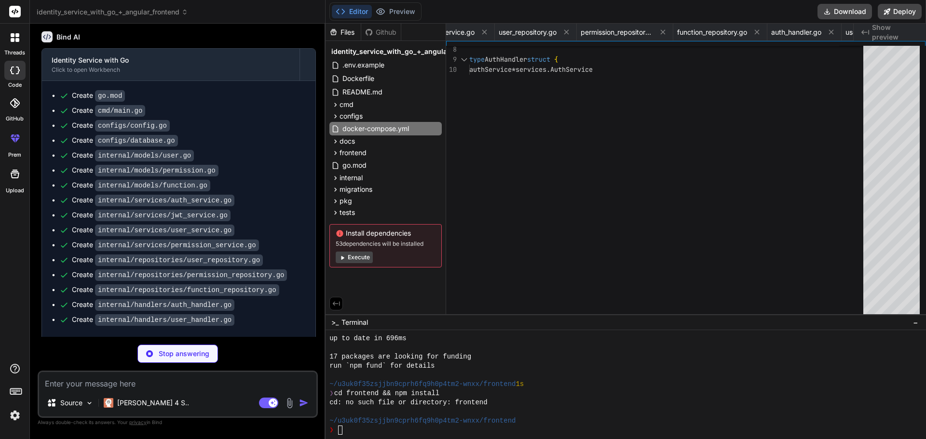
type textarea "deleted_at DATETIME2 NULL ); CREATE INDEX idx_users_username ON users(username)…"
type textarea "x"
type textarea "CREATE INDEX idx_functions_code ON functions(code); CREATE INDEX idx_functions_…"
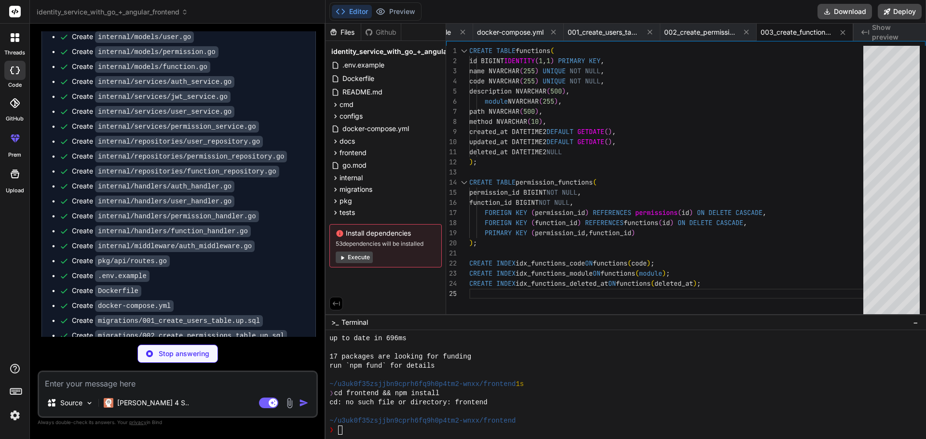
scroll to position [2486, 0]
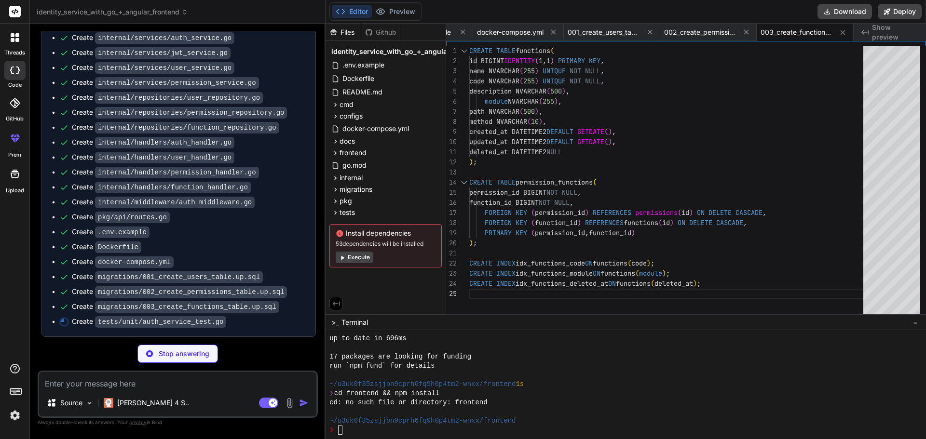
type textarea "x"
type textarea "// Test Delete err = repo.Delete(createdUser.ID) assert.NoError(t, err) }"
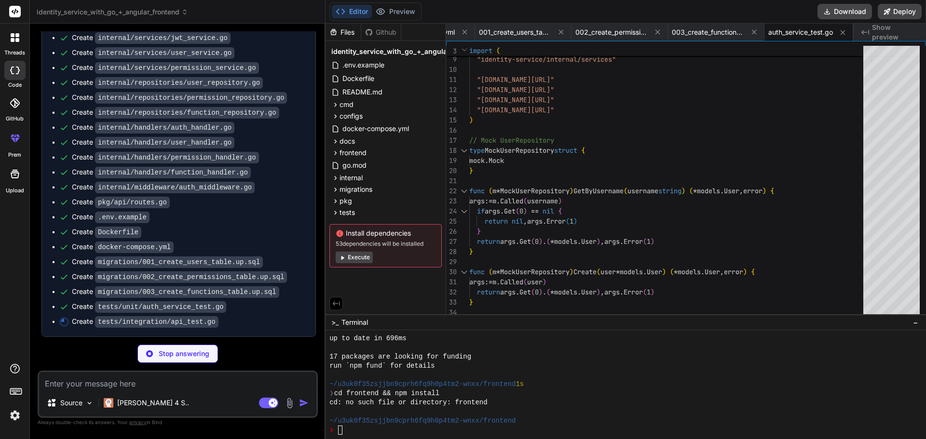
scroll to position [2501, 0]
click at [371, 150] on div "frontend" at bounding box center [385, 153] width 112 height 12
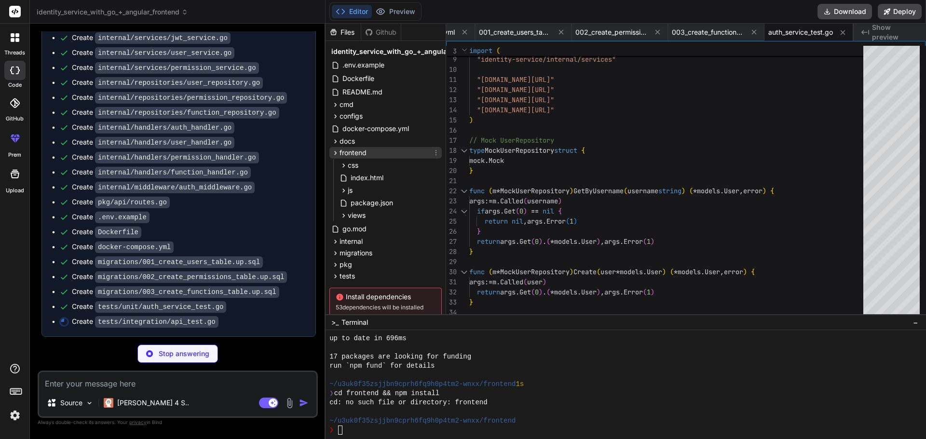
click at [379, 152] on div "frontend" at bounding box center [385, 153] width 112 height 12
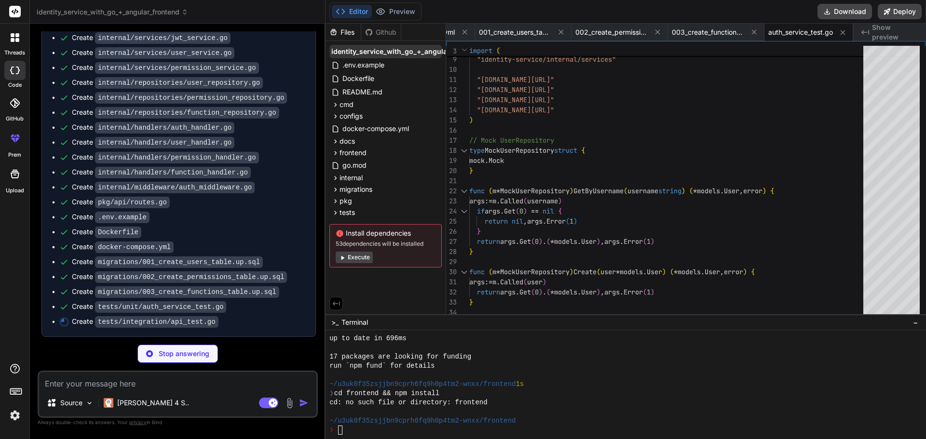
click at [377, 50] on span "identity_service_with_go_+_angular_frontend" at bounding box center [406, 52] width 151 height 10
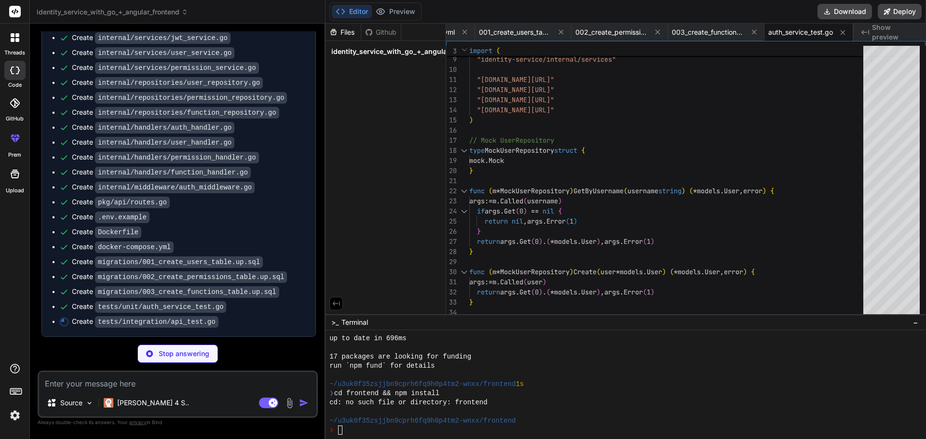
click at [376, 44] on div "identity_service_with_go_+_angular_frontend" at bounding box center [386, 51] width 120 height 21
click at [371, 52] on span "identity_service_with_go_+_angular_frontend" at bounding box center [406, 52] width 151 height 10
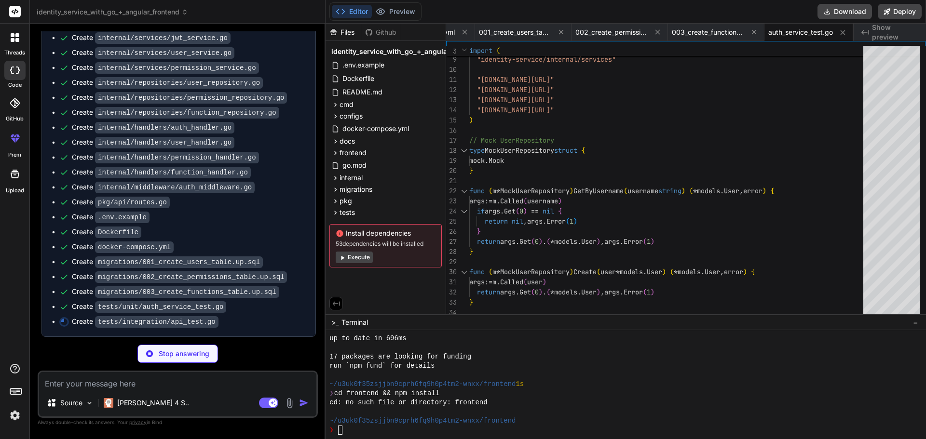
click at [350, 259] on button "Execute" at bounding box center [354, 258] width 37 height 12
type textarea "x"
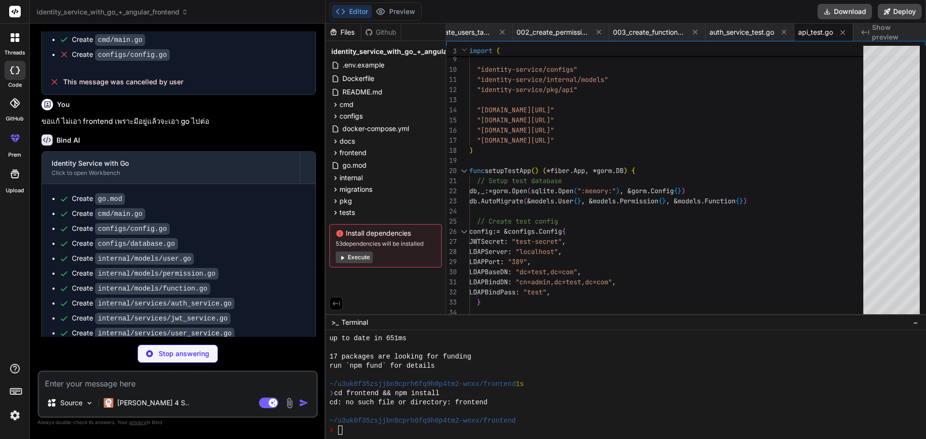
scroll to position [2194, 0]
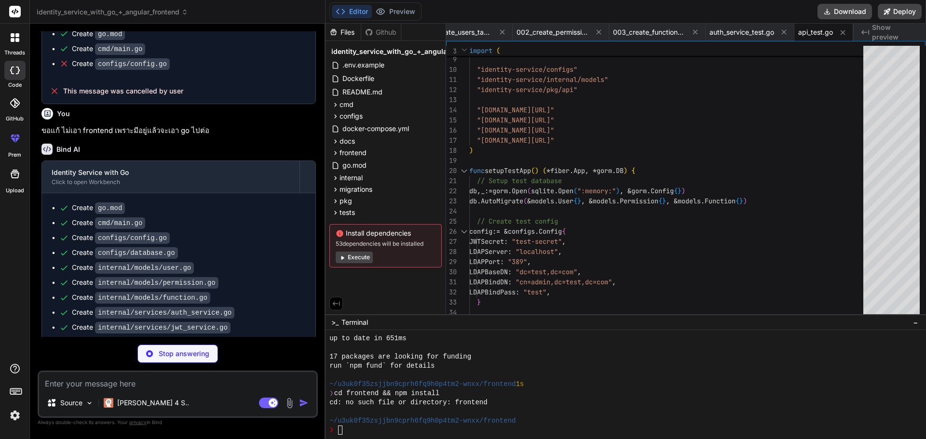
click at [352, 12] on button "Editor" at bounding box center [352, 12] width 40 height 14
type textarea "x"
click at [847, 34] on button at bounding box center [843, 33] width 12 height 12
type textarea "// Test Delete err = repo.Delete(createdUser.ID) assert.NoError(t, err) }"
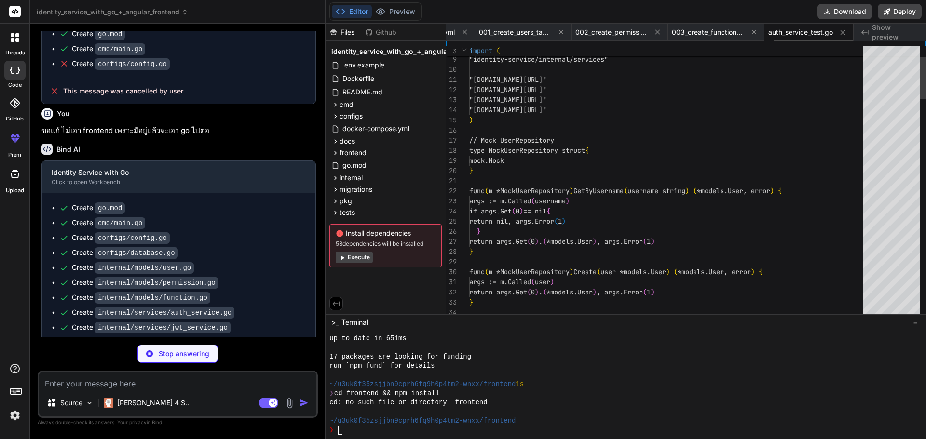
type textarea "x"
click at [847, 34] on button at bounding box center [843, 33] width 12 height 12
type textarea "CREATE INDEX idx_functions_code ON functions(code); CREATE INDEX idx_functions_…"
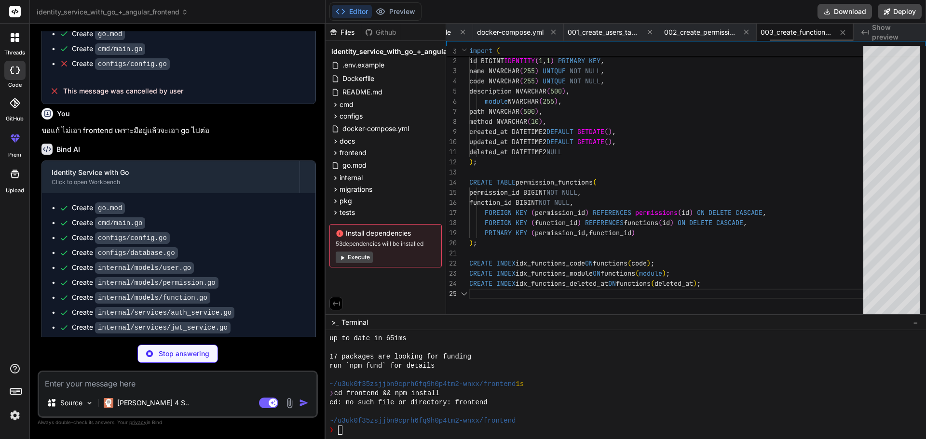
type textarea "x"
click at [847, 34] on button at bounding box center [843, 33] width 12 height 12
click at [830, 34] on button at bounding box center [824, 32] width 12 height 12
type textarea "x"
type textarea "deleted_at DATETIME2 NULL ); CREATE INDEX idx_users_username ON users(username)…"
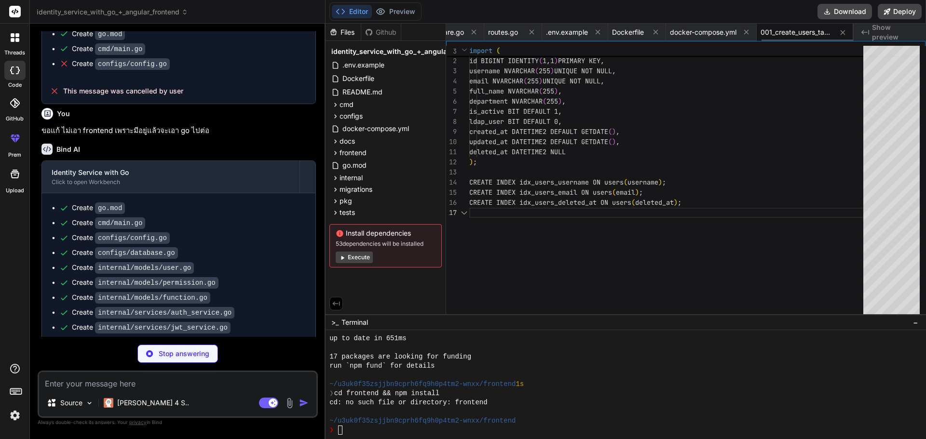
type textarea "x"
click at [847, 34] on button at bounding box center [843, 33] width 12 height 12
type textarea "volumes: sqlserver_data: ldap_data: ldap_config:"
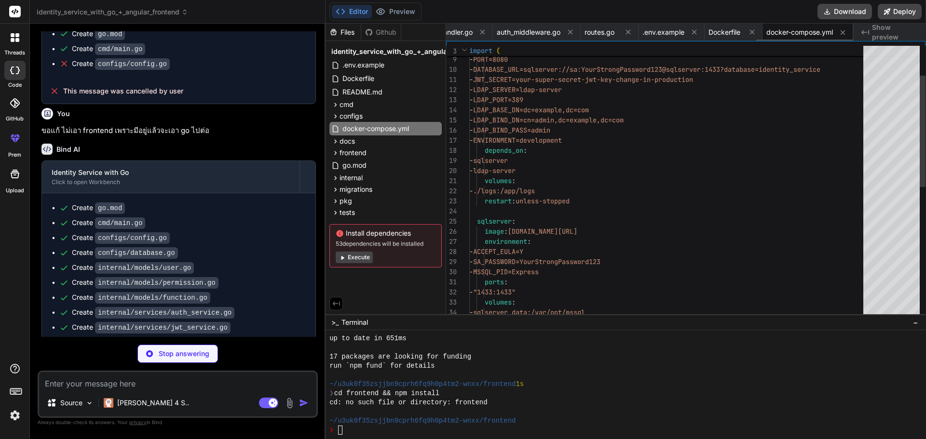
type textarea "x"
click at [847, 34] on button at bounding box center [843, 33] width 12 height 12
type textarea "# Copy config files if needed COPY --from=builder /app/.env.example .env # Expo…"
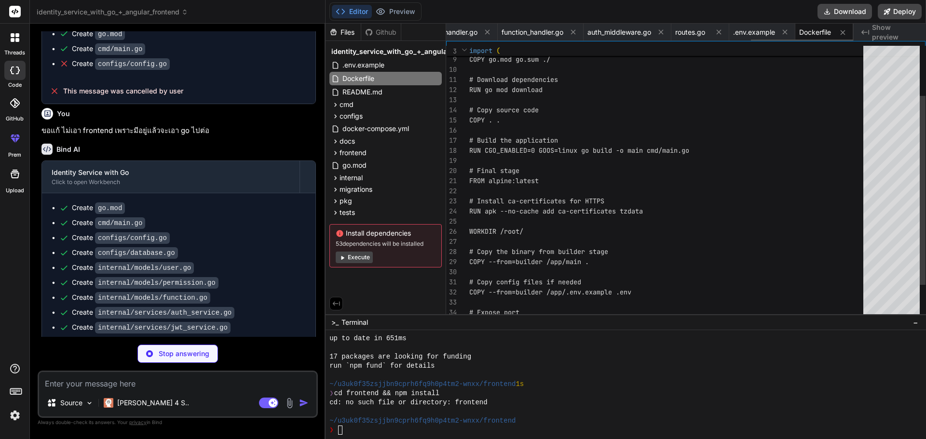
type textarea "x"
click at [847, 34] on button at bounding box center [843, 33] width 12 height 12
click at [832, 34] on button at bounding box center [825, 32] width 12 height 12
type textarea "// Health check api.Get("/health", func(c *fiber.Ctx) error { return c.JSON(fib…"
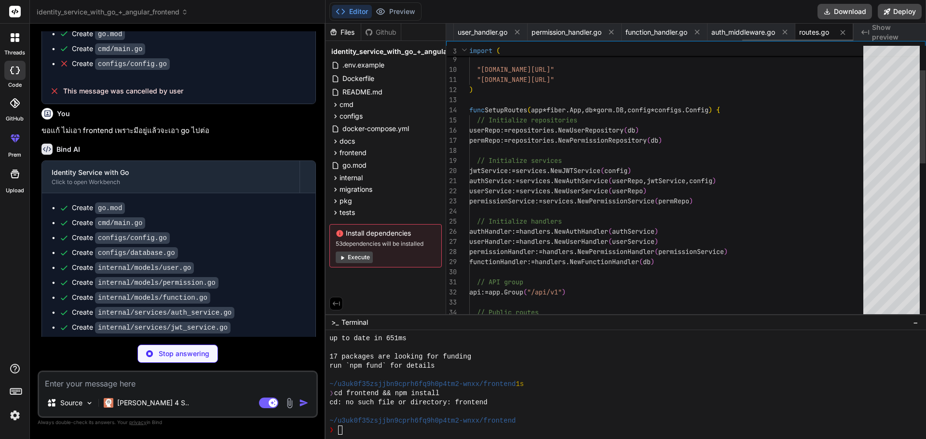
type textarea "x"
click at [847, 34] on button at bounding box center [843, 33] width 12 height 12
type textarea "} }"
type textarea "x"
click at [832, 34] on button at bounding box center [825, 32] width 12 height 12
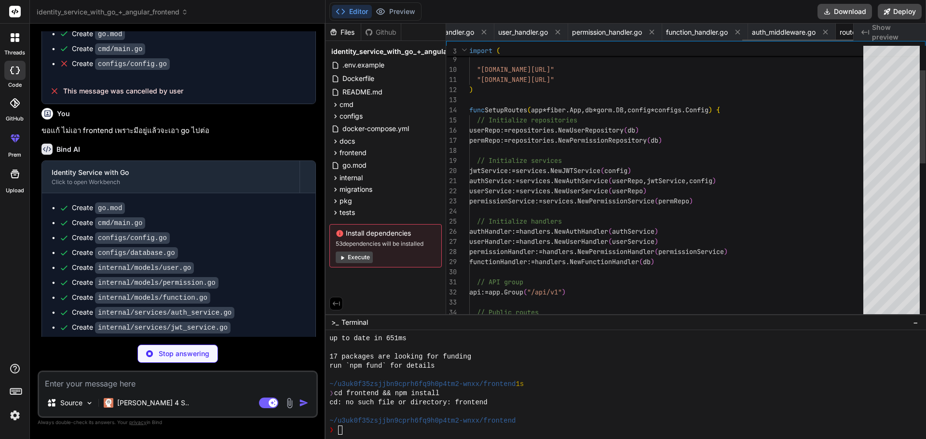
type textarea "} return c.SendStatus(fiber.StatusNoContent) }"
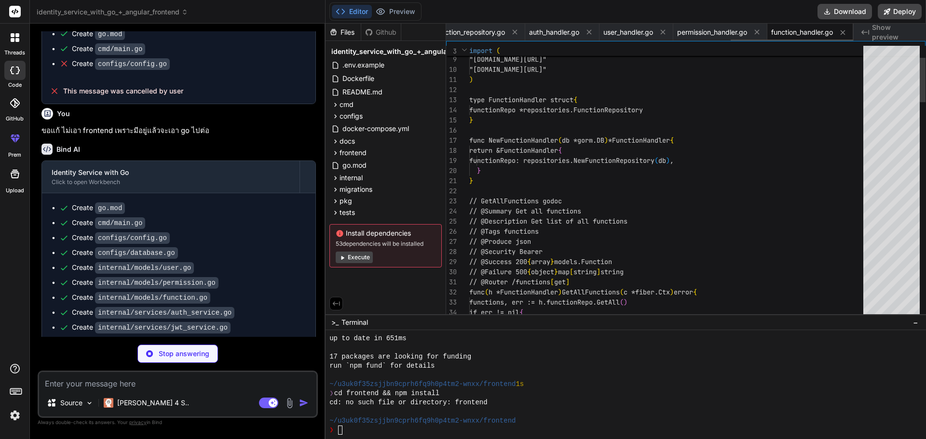
type textarea "x"
click at [847, 34] on button at bounding box center [843, 33] width 12 height 12
type textarea "}"
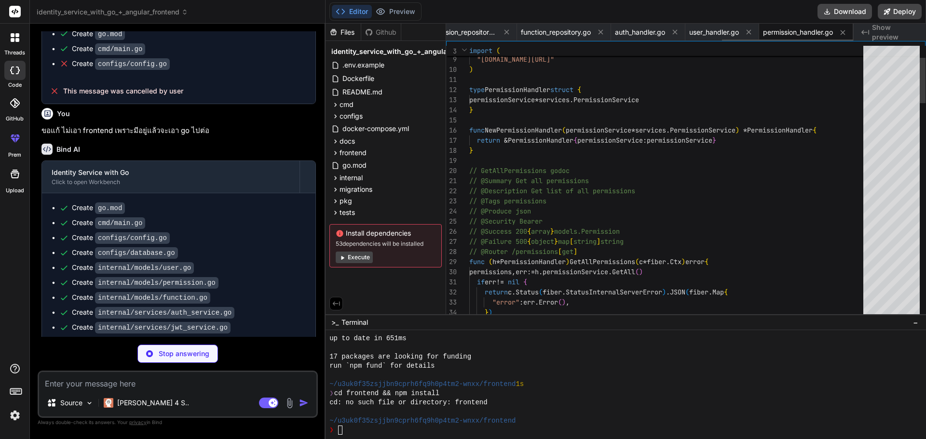
type textarea "x"
click at [847, 34] on button at bounding box center [843, 33] width 12 height 12
type textarea ""message": "Permissions assigned successfully", }) }"
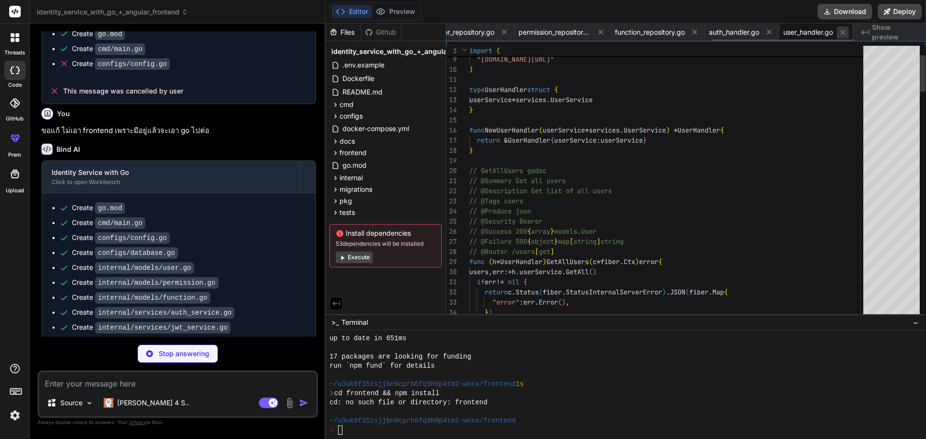
click at [847, 34] on icon at bounding box center [843, 32] width 8 height 8
type textarea "x"
type textarea "return c.JSON(response) }"
type textarea "x"
click at [835, 34] on icon at bounding box center [831, 32] width 8 height 8
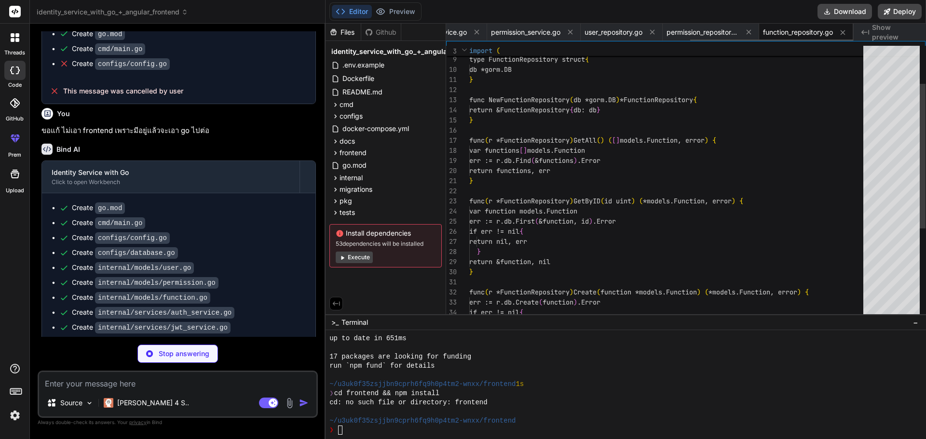
click at [847, 34] on icon at bounding box center [843, 32] width 8 height 8
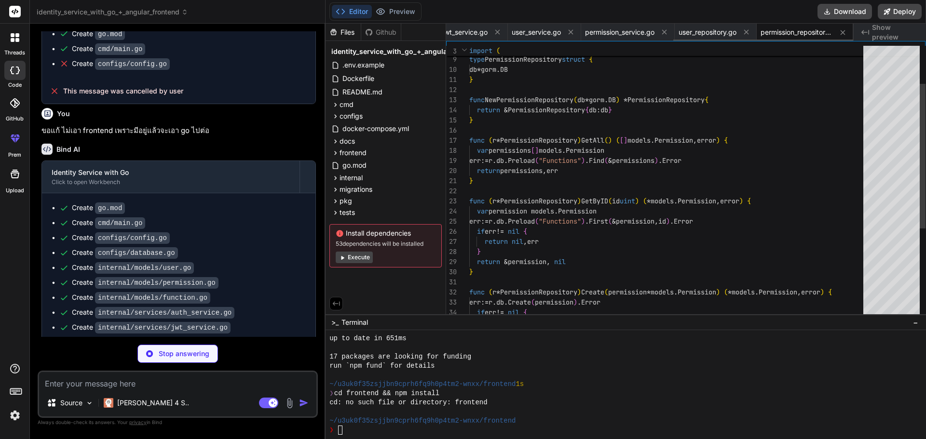
click at [847, 34] on icon at bounding box center [843, 32] width 8 height 8
type textarea "x"
type textarea "return r.db.Model(&user).Association("Permissions").Replace(permissions) }"
click at [838, 34] on icon at bounding box center [834, 32] width 8 height 8
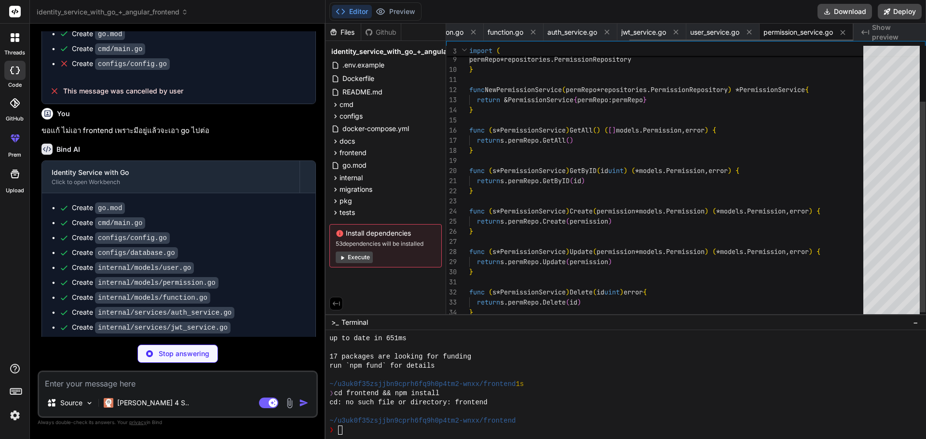
click at [847, 34] on icon at bounding box center [843, 32] width 8 height 8
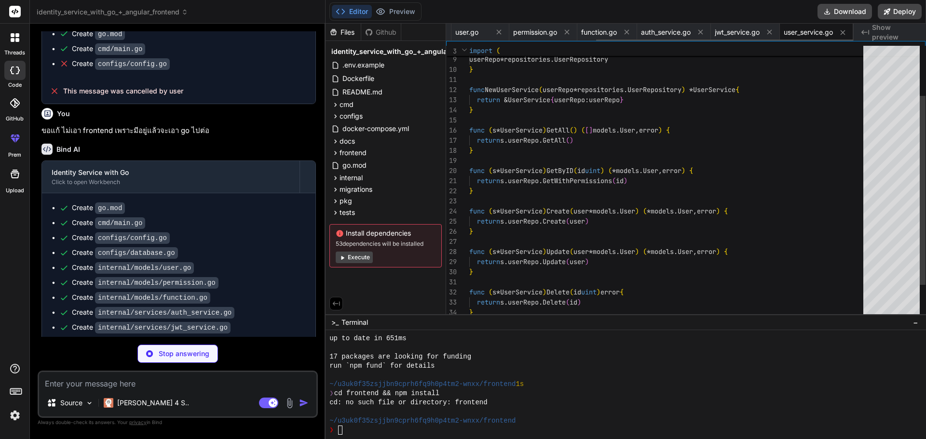
click at [847, 34] on icon at bounding box center [843, 32] width 8 height 8
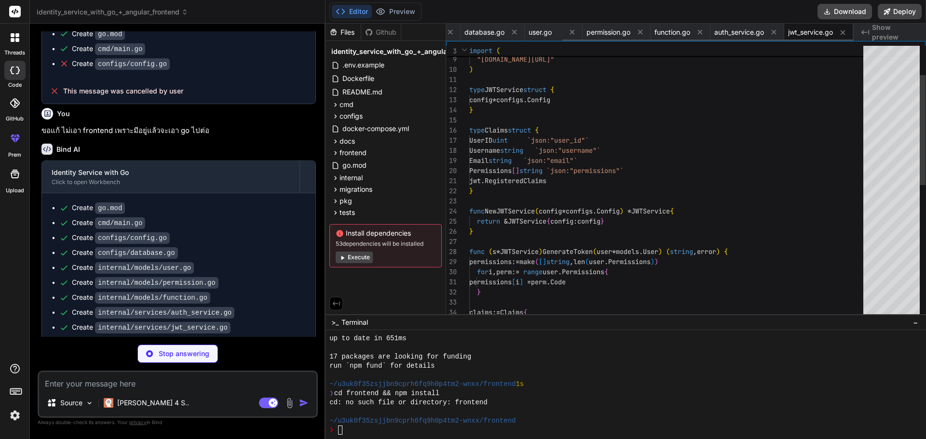
click at [847, 34] on icon at bounding box center [843, 32] width 8 height 8
click at [845, 34] on icon at bounding box center [840, 32] width 8 height 8
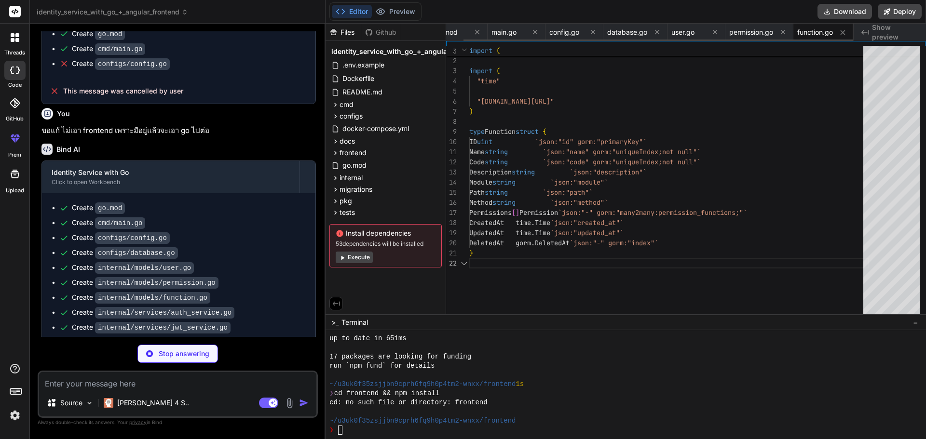
scroll to position [0, 18]
click at [847, 34] on icon at bounding box center [843, 32] width 8 height 8
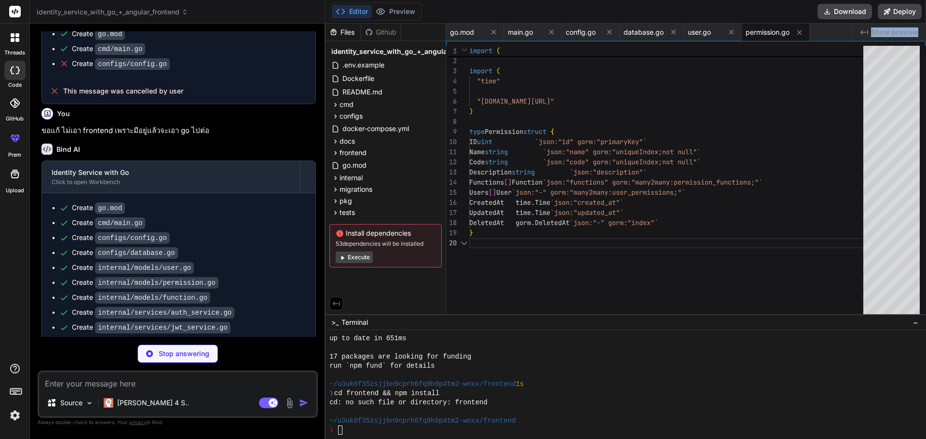
click at [847, 34] on div "go.mod main.go config.go database.go user.go permission.go" at bounding box center [649, 32] width 406 height 17
click at [801, 32] on icon at bounding box center [799, 32] width 8 height 8
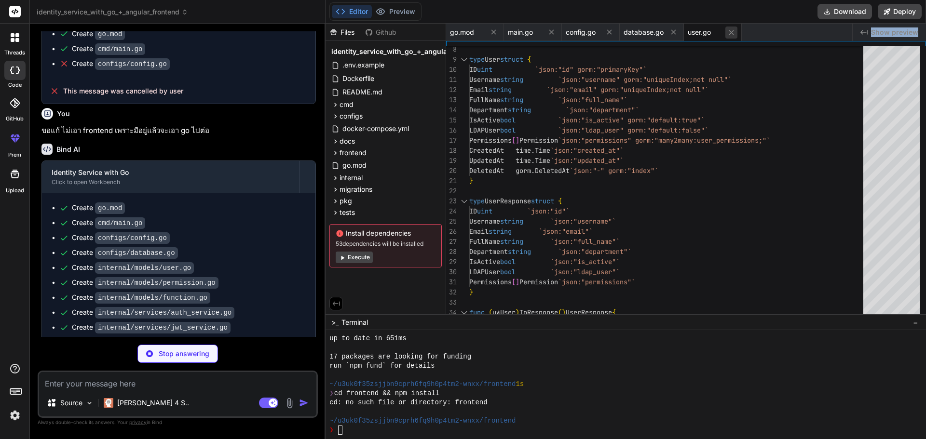
click at [732, 32] on icon at bounding box center [731, 32] width 8 height 8
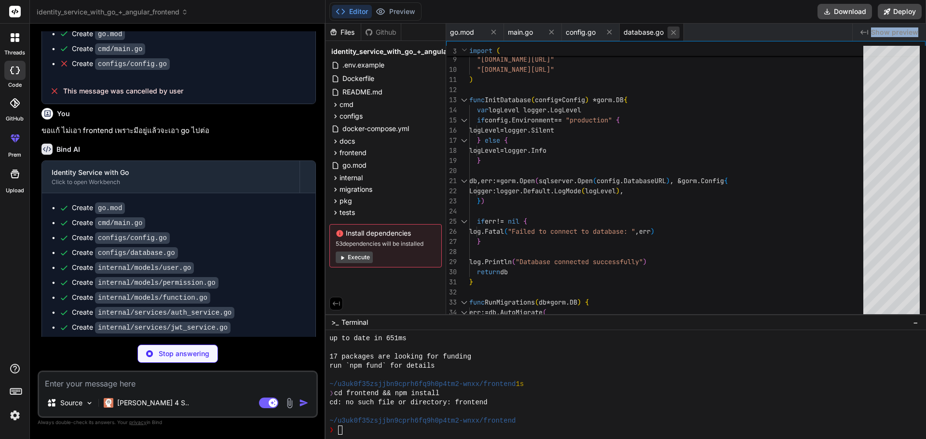
click at [673, 30] on icon at bounding box center [673, 32] width 8 height 8
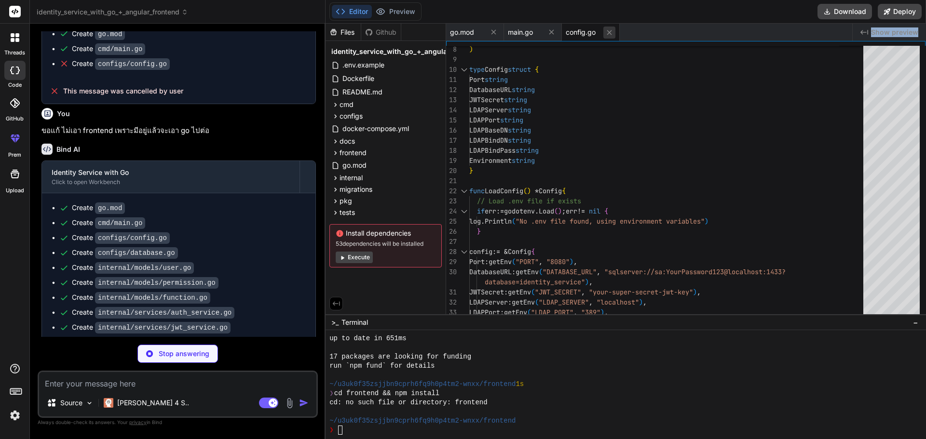
click at [611, 34] on icon at bounding box center [609, 32] width 5 height 5
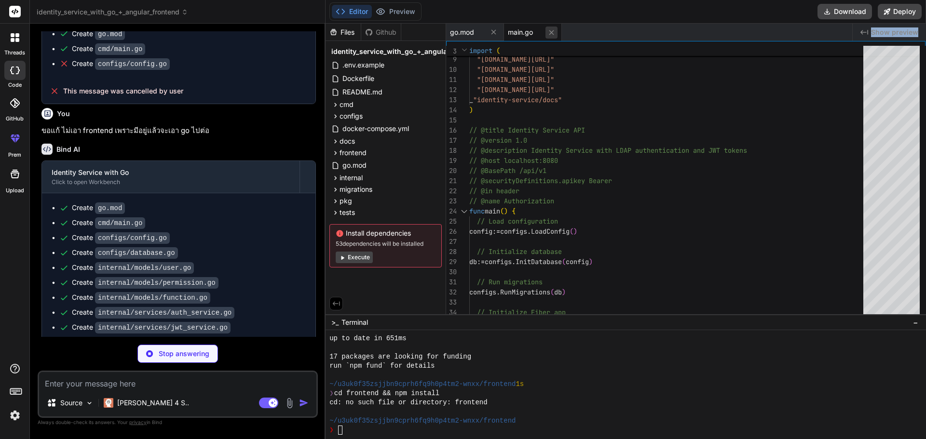
click at [551, 34] on icon at bounding box center [551, 32] width 8 height 8
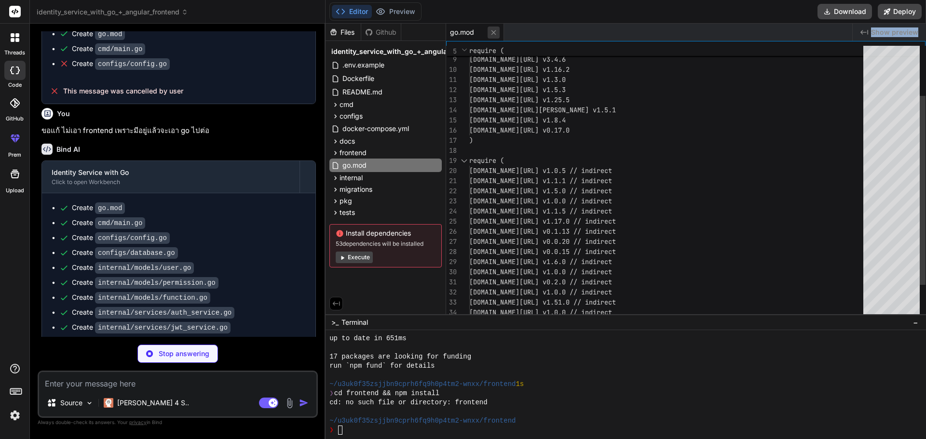
click at [495, 32] on icon at bounding box center [494, 32] width 8 height 8
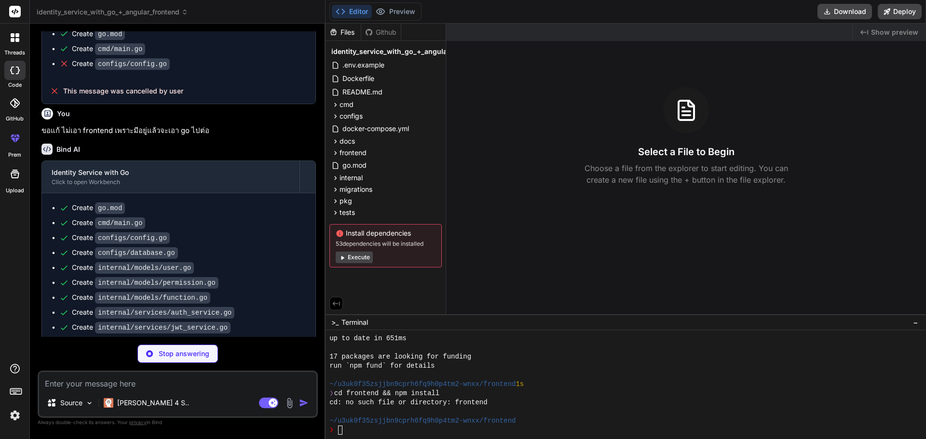
click at [383, 295] on div "Files Github identity_service_with_go_+_angular_frontend .env.example Dockerfil…" at bounding box center [386, 169] width 121 height 291
click at [334, 302] on icon at bounding box center [336, 304] width 7 height 4
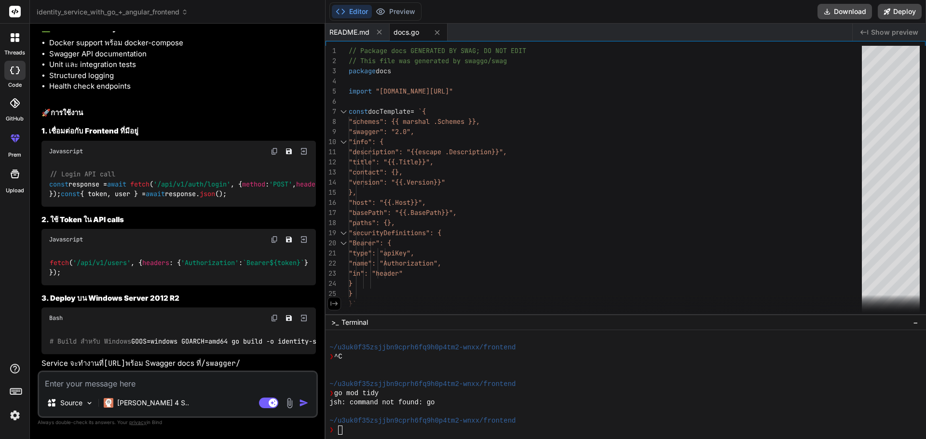
click at [815, 11] on div "Editor Preview Disabled until preview for your project is generated Download De…" at bounding box center [626, 12] width 600 height 24
click at [828, 9] on icon at bounding box center [827, 11] width 11 height 11
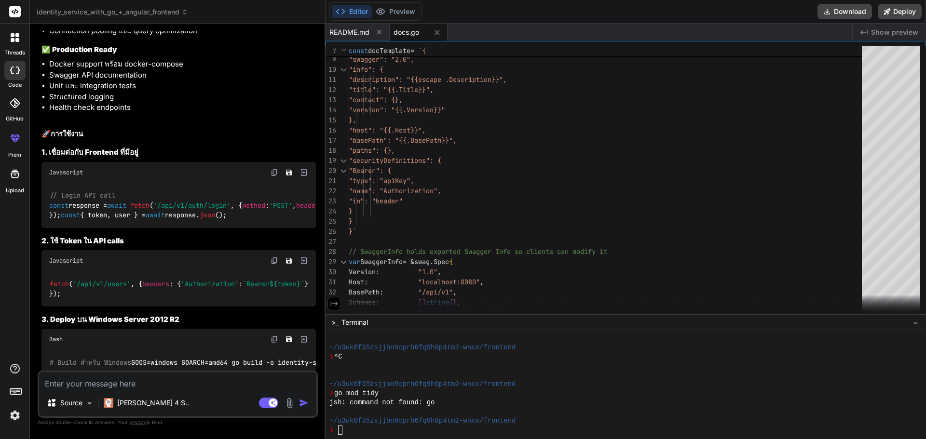
scroll to position [3253, 0]
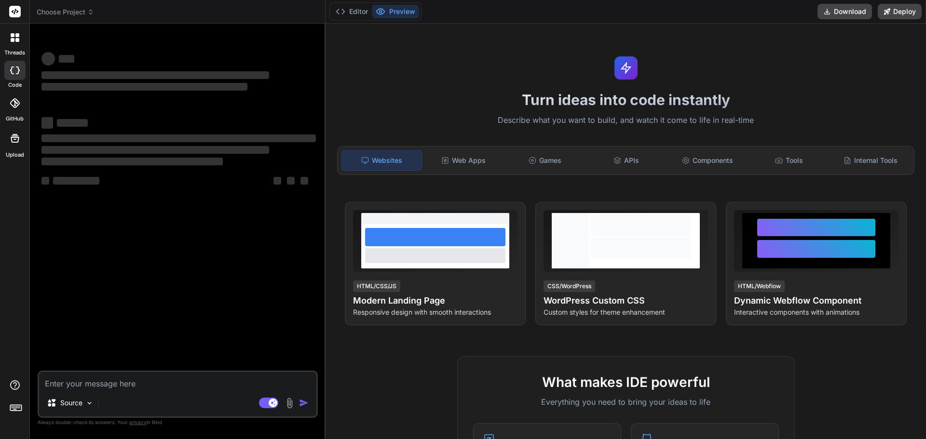
type textarea "x"
click at [627, 159] on div "APIs" at bounding box center [626, 160] width 80 height 20
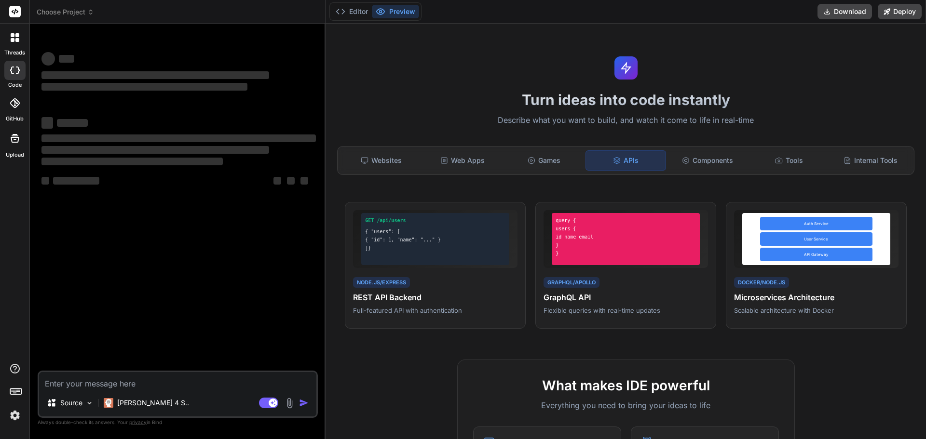
click at [101, 381] on textarea at bounding box center [177, 380] width 277 height 17
click at [69, 8] on span "Choose Project" at bounding box center [65, 12] width 57 height 10
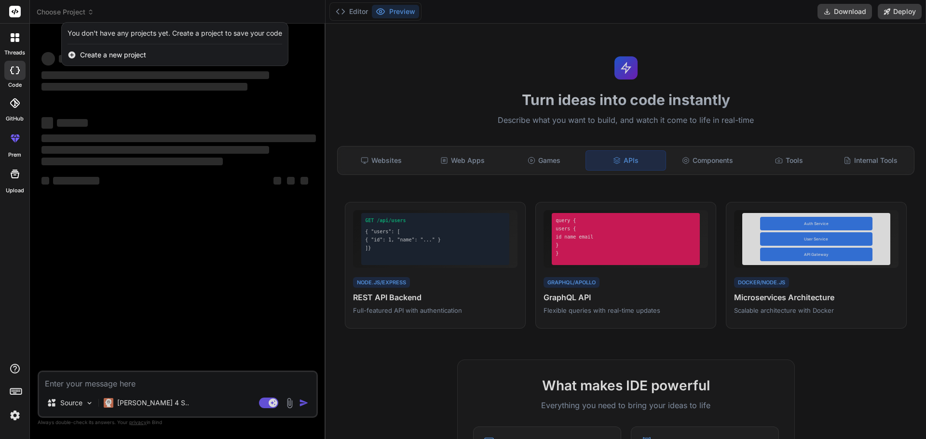
click at [116, 55] on span "Create a new project" at bounding box center [113, 55] width 66 height 10
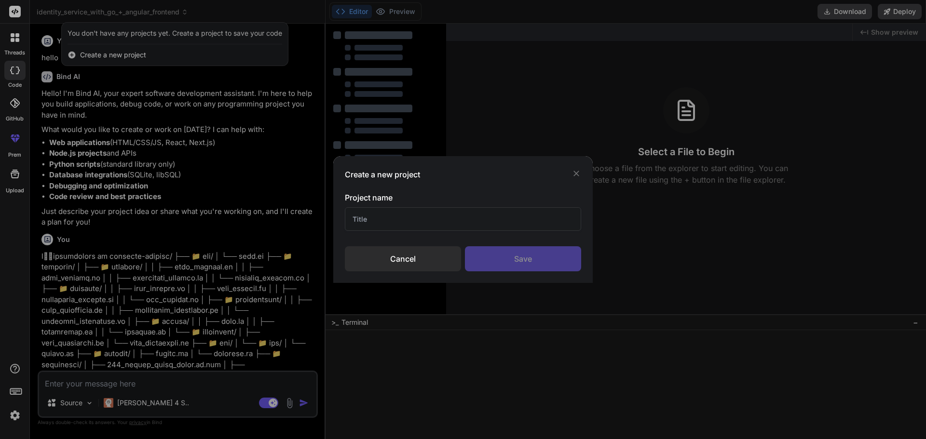
type textarea "x"
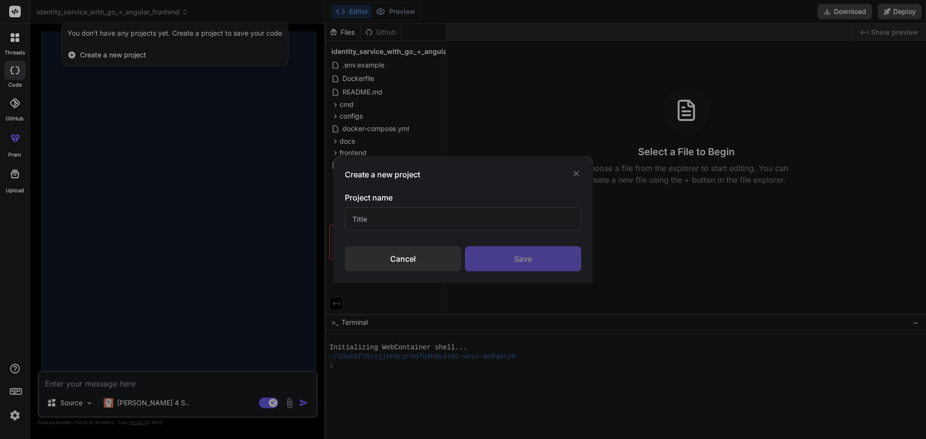
scroll to position [1307, 0]
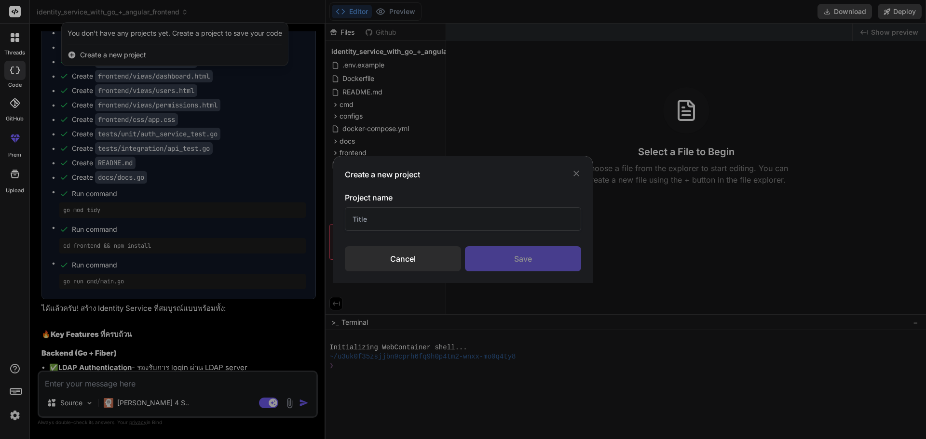
click at [415, 226] on input "text" at bounding box center [463, 219] width 236 height 24
type input "เ"
type input "go"
click at [490, 245] on div "Project name go Cancel Save" at bounding box center [463, 232] width 236 height 80
click at [530, 271] on div "Save" at bounding box center [523, 258] width 116 height 25
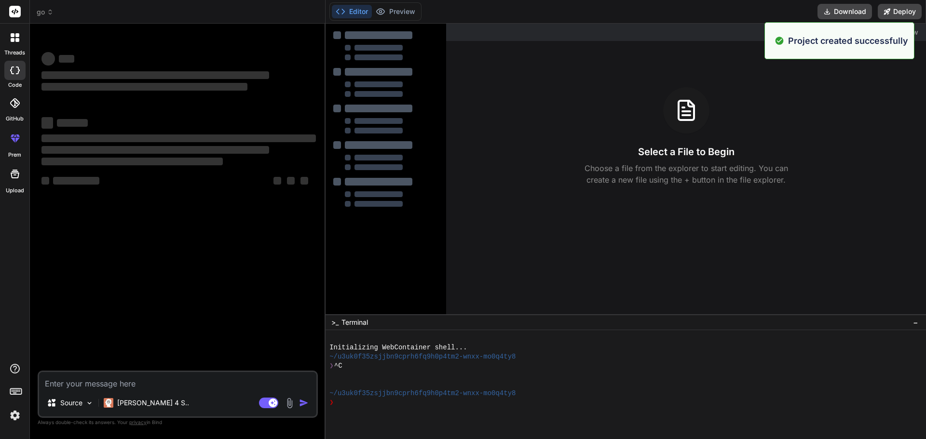
scroll to position [0, 0]
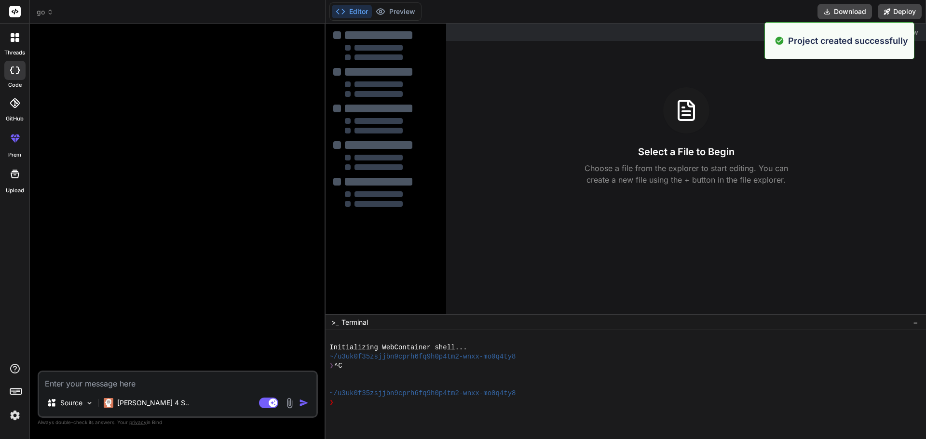
type textarea "x"
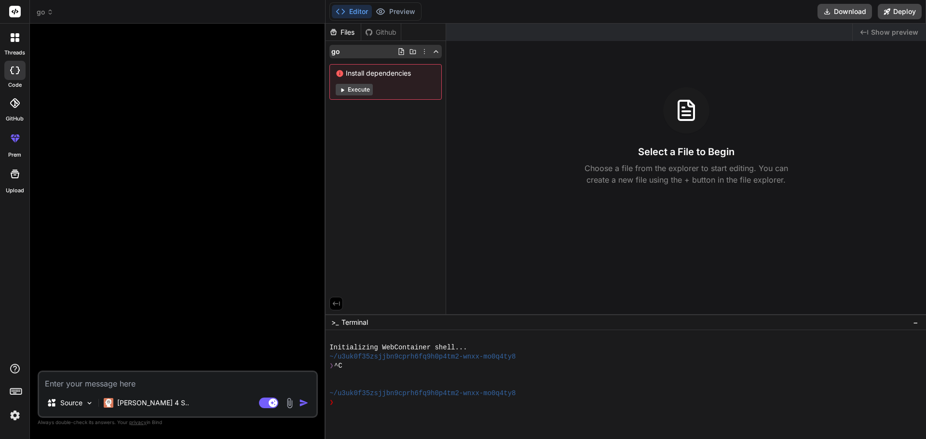
click at [358, 47] on div "go" at bounding box center [385, 52] width 112 height 14
click at [366, 49] on div "go" at bounding box center [385, 52] width 112 height 14
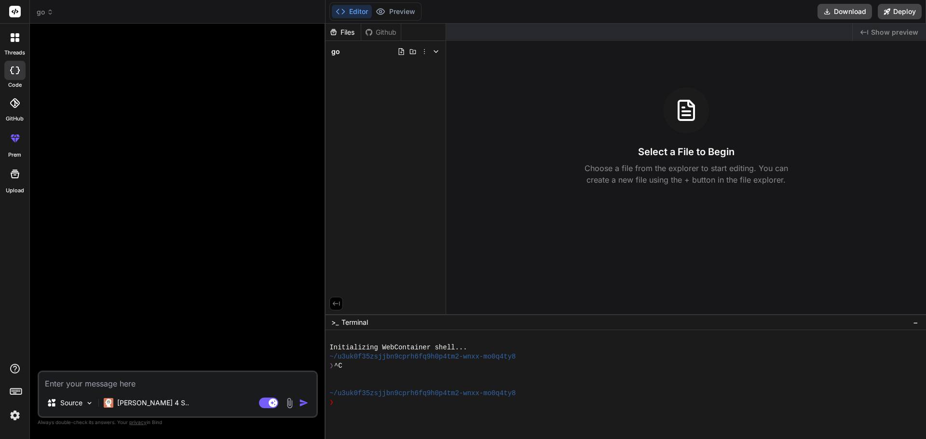
drag, startPoint x: 375, startPoint y: 144, endPoint x: 280, endPoint y: 135, distance: 95.5
click at [375, 144] on div "Files Github go" at bounding box center [386, 169] width 121 height 291
click at [88, 376] on textarea at bounding box center [177, 380] width 277 height 17
paste textarea "lึ้ipsumdolors am consecte-adipisc/ ├── 📁 eli/ │ └── sedd.ei ├── 📁 temporin/ │ …"
type textarea "lึ้ipsumdolors am consecte-adipisc/ ├── 📁 eli/ │ └── sedd.ei ├── 📁 temporin/ │ …"
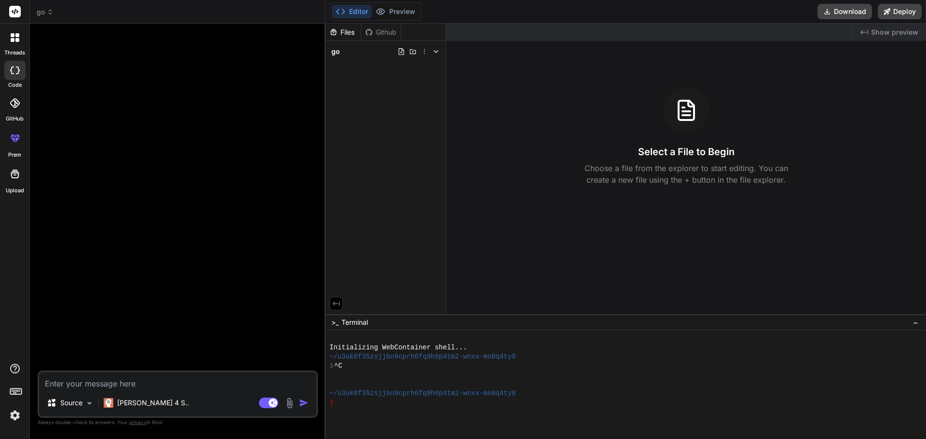
type textarea "x"
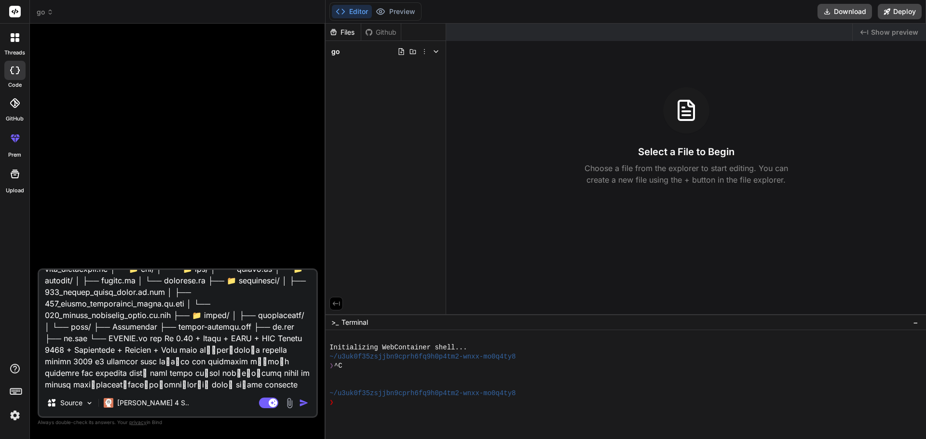
scroll to position [118, 0]
type textarea "lึ้ipsumdolors am consecte-adipisc/ ├── 📁 eli/ │ └── sedd.ei ├── 📁 temporin/ │ …"
drag, startPoint x: 307, startPoint y: 407, endPoint x: 323, endPoint y: 399, distance: 17.9
click at [307, 407] on img "button" at bounding box center [304, 403] width 10 height 10
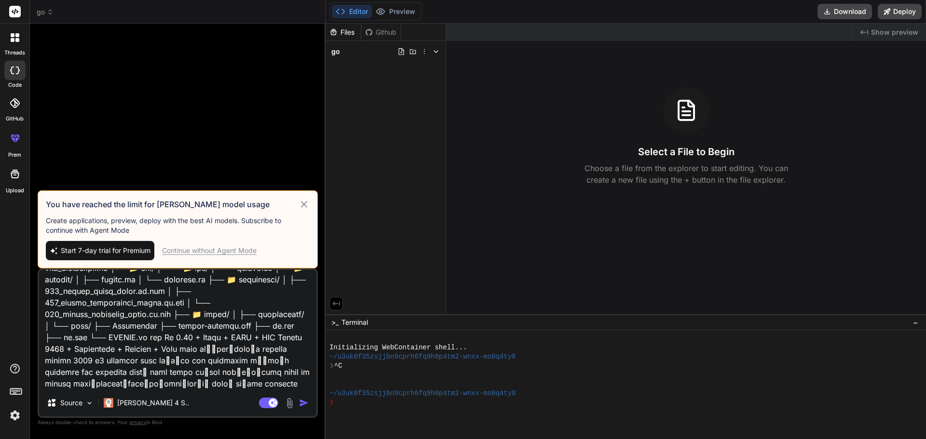
click at [300, 204] on icon at bounding box center [304, 205] width 11 height 12
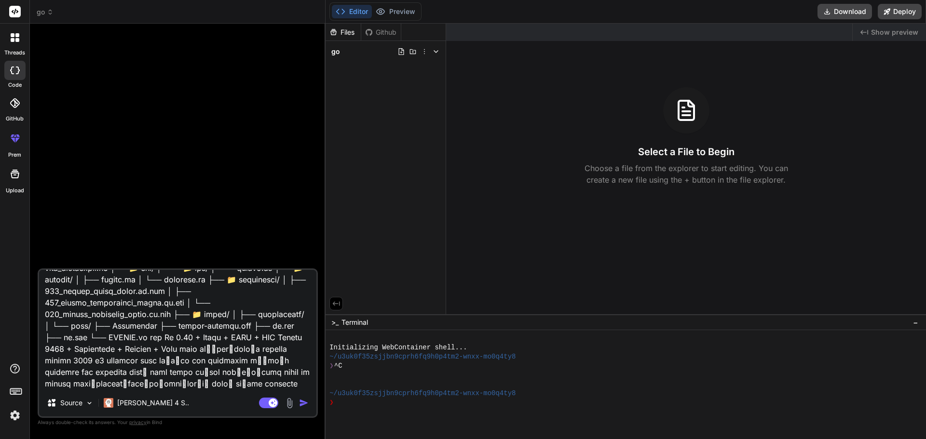
click at [300, 401] on img "button" at bounding box center [304, 403] width 10 height 10
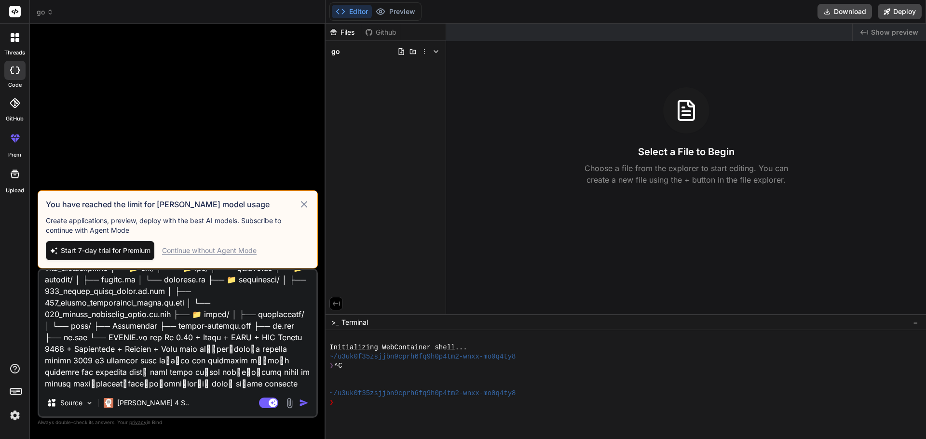
click at [72, 246] on span "Start 7-day trial for Premium" at bounding box center [106, 251] width 90 height 10
type textarea "x"
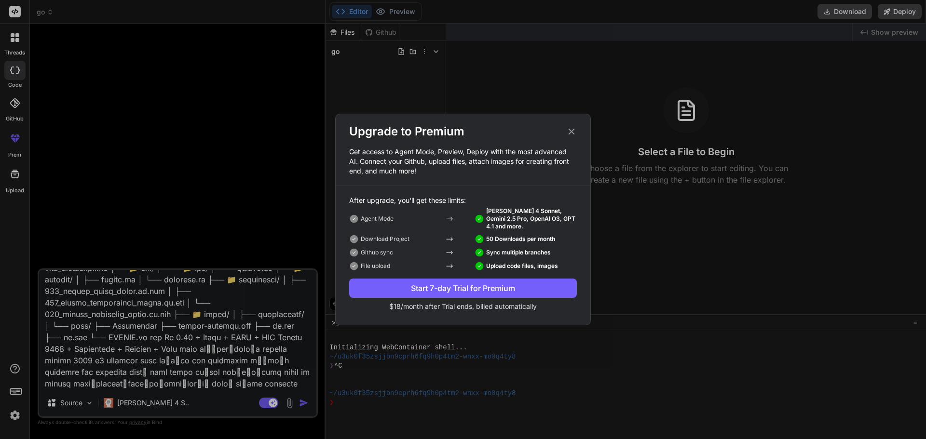
click at [427, 288] on div "Start 7-day Trial for Premium" at bounding box center [463, 289] width 228 height 12
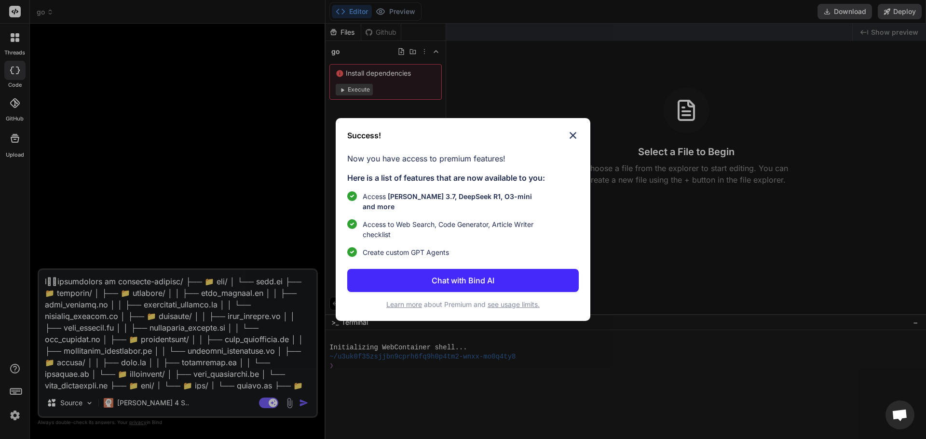
click at [464, 275] on p "Chat with Bind AI" at bounding box center [463, 281] width 63 height 12
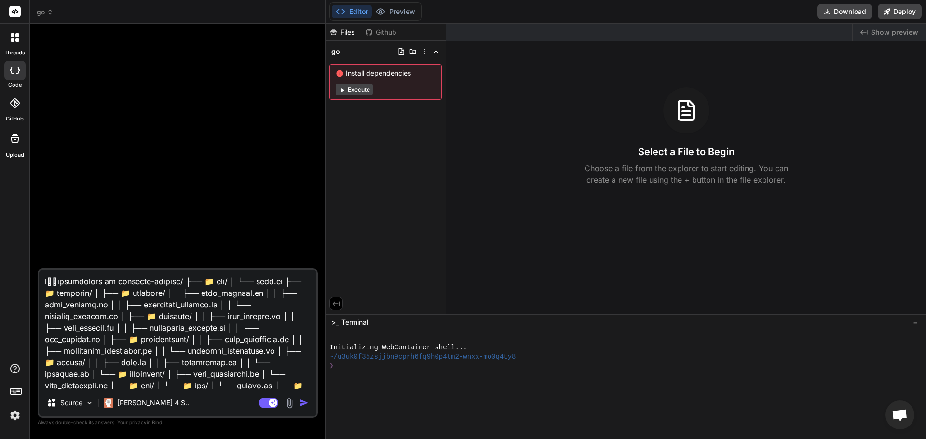
click at [304, 405] on img "button" at bounding box center [304, 403] width 10 height 10
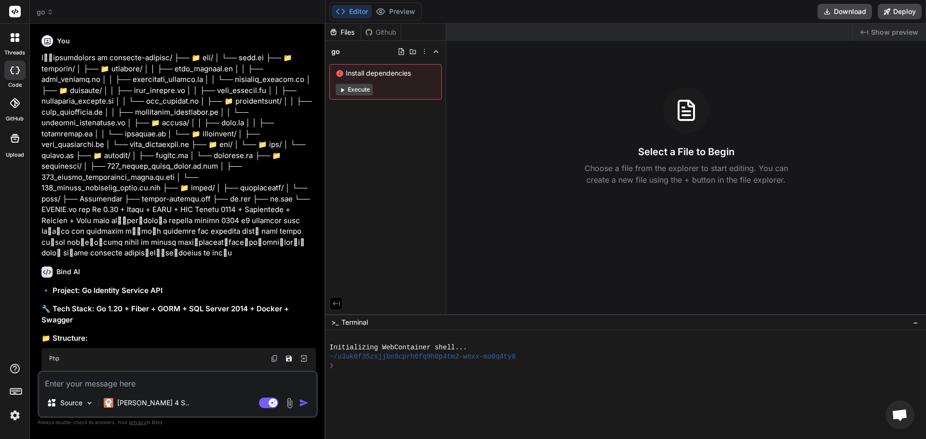
type textarea "x"
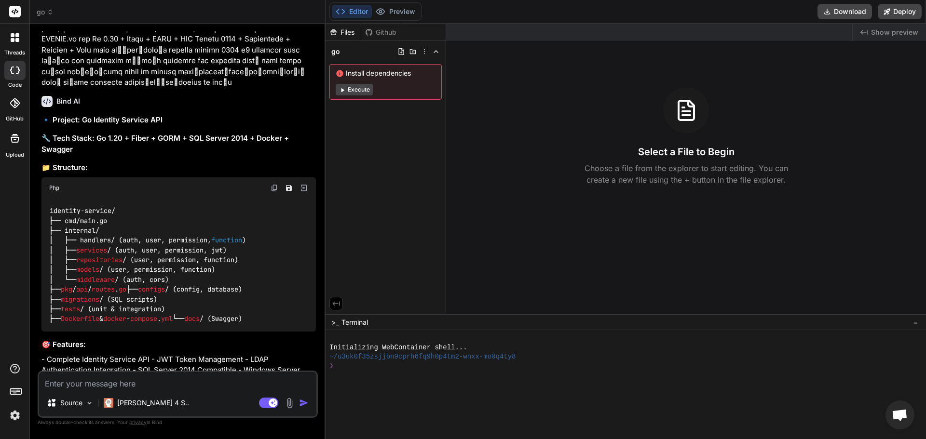
scroll to position [238, 0]
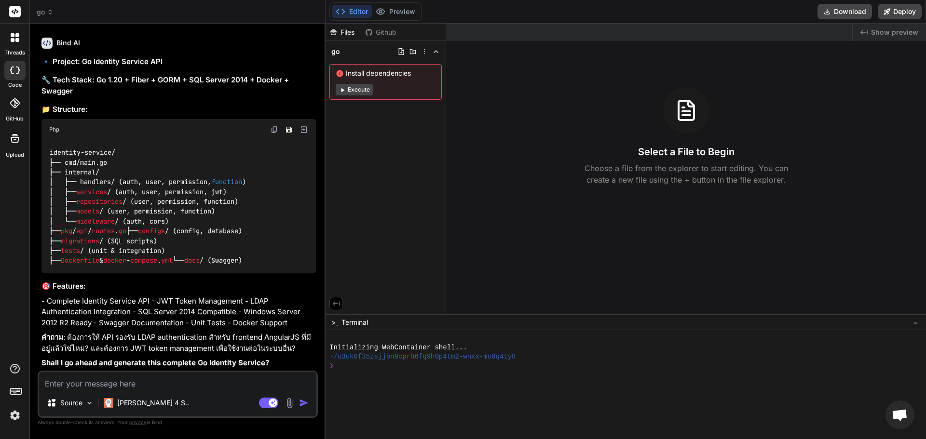
click at [134, 384] on textarea at bounding box center [177, 380] width 277 height 17
type textarea "."
type textarea "x"
type textarea ".="
type textarea "x"
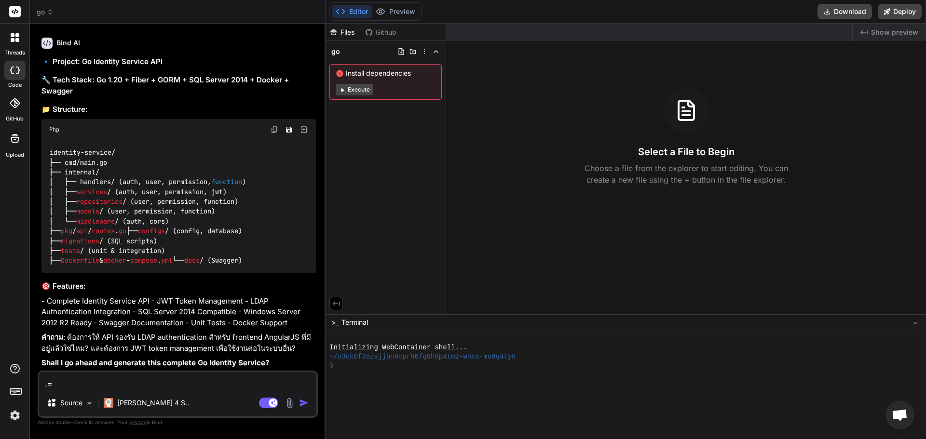
type textarea ".=h"
type textarea "x"
type textarea ".="
type textarea "x"
type textarea "."
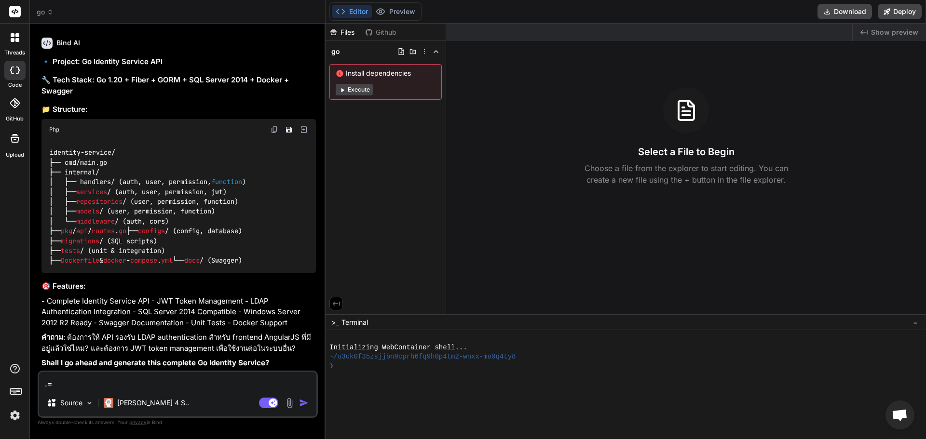
type textarea "x"
type textarea "ใ"
type textarea "x"
type textarea "ใช"
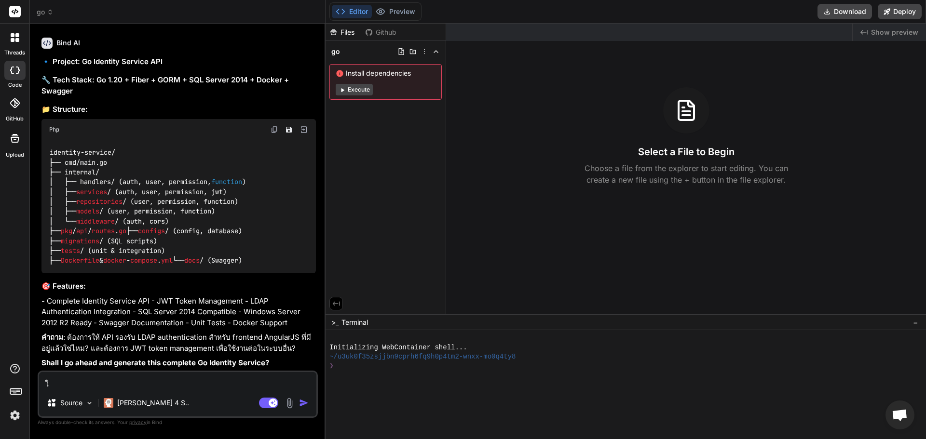
type textarea "x"
type textarea "ใช้"
type textarea "x"
type textarea "ใช้อ"
type textarea "x"
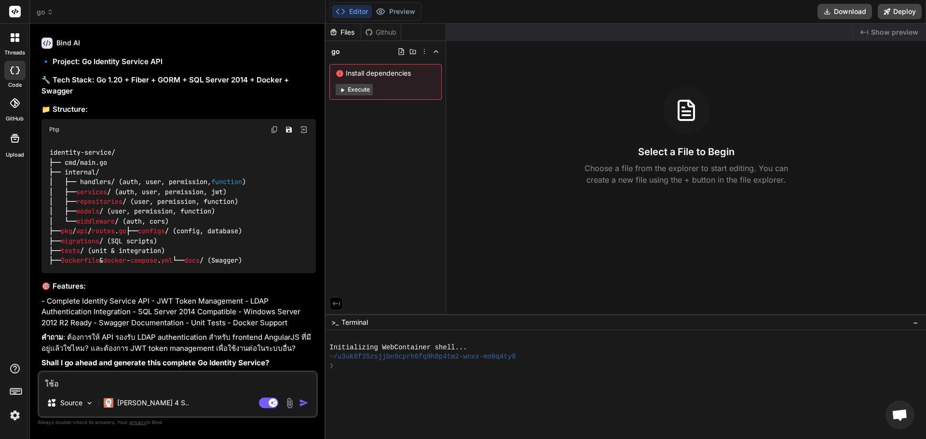
type textarea "ใช้อล"
type textarea "x"
type textarea "ใช้อล่้"
type textarea "x"
type textarea "ใช้อล่"
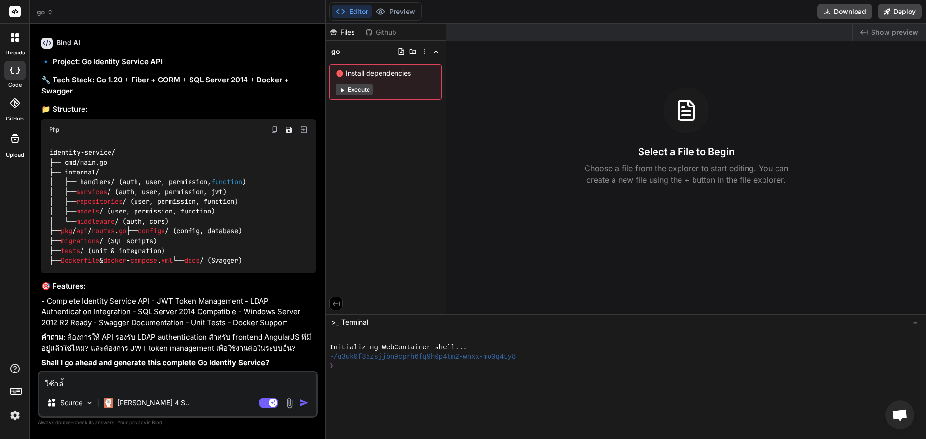
type textarea "x"
type textarea "ใช้อล"
type textarea "x"
type textarea "ใช้อ"
type textarea "x"
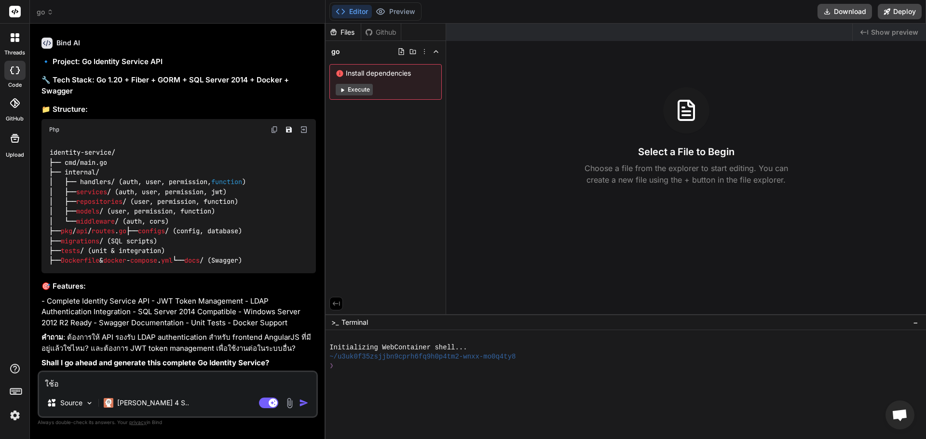
type textarea "ใช้"
type textarea "x"
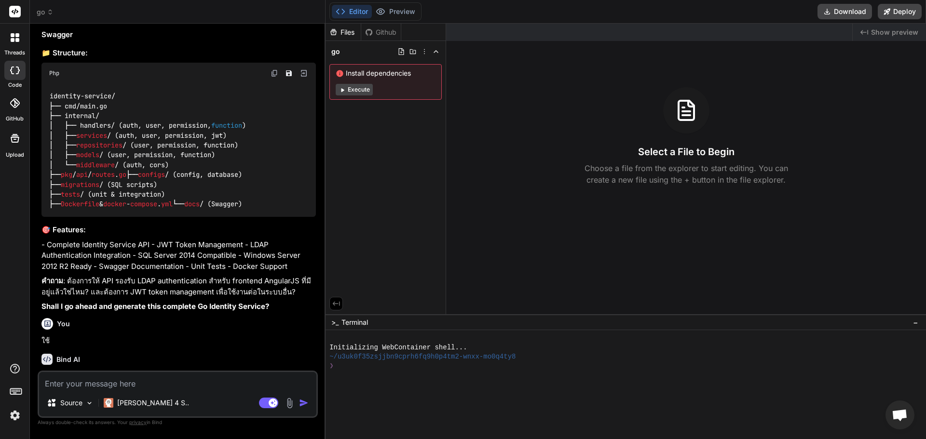
scroll to position [338, 0]
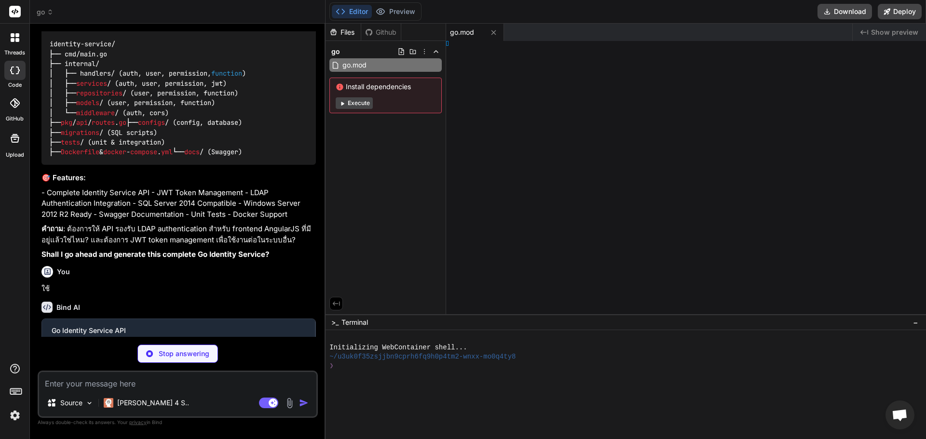
type textarea "x"
type textarea "ENT=100"
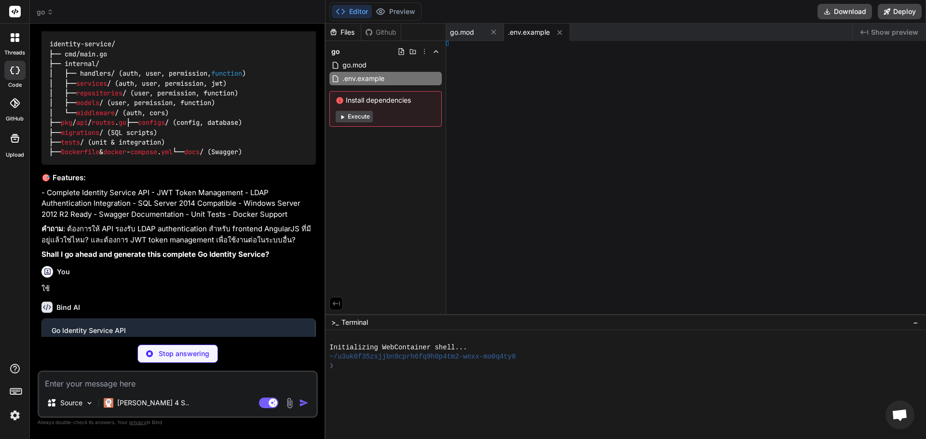
type textarea "x"
type textarea "tValue }"
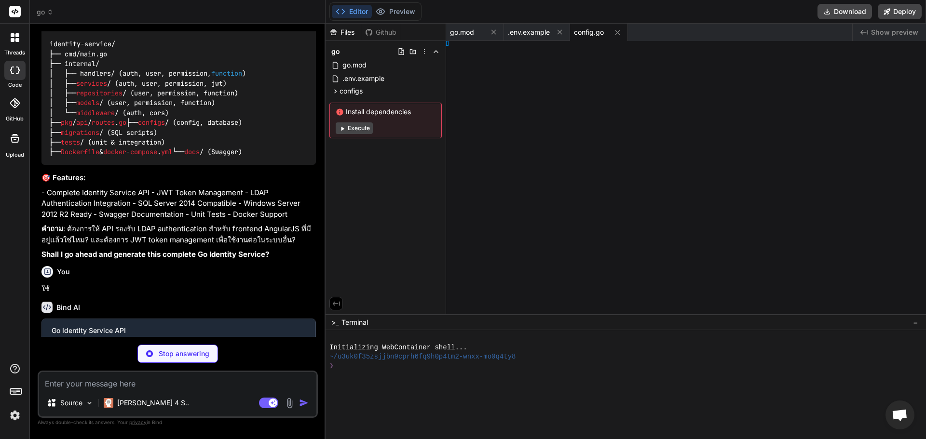
type textarea "x"
type textarea "eturn DB }"
type textarea "x"
type textarea "nt"` }"
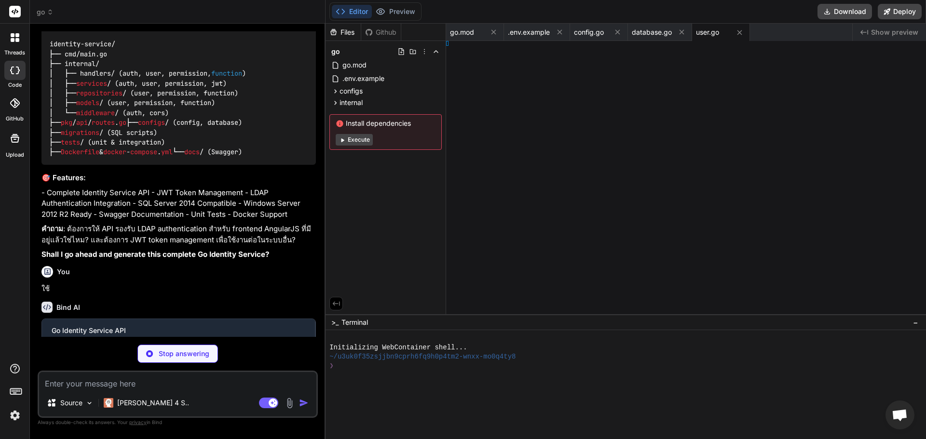
type textarea "x"
type textarea "ive"` }"
type textarea "x"
type textarea "ve"` }"
type textarea "x"
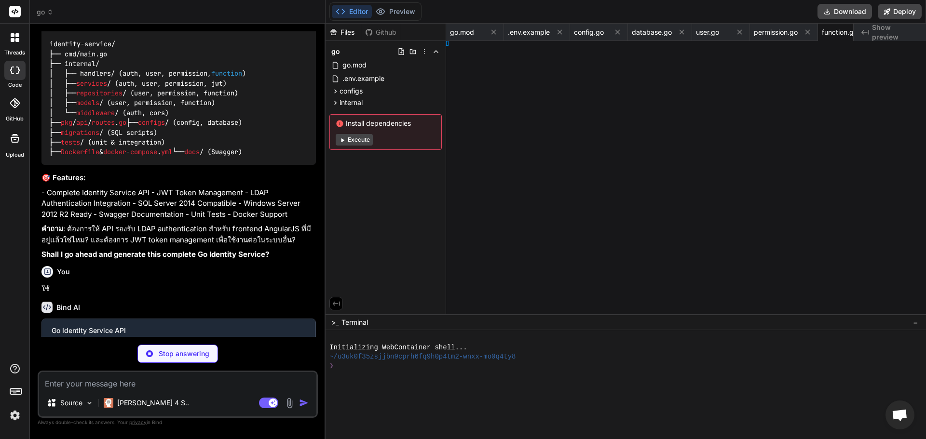
type textarea "me, nil }"
type textarea "x"
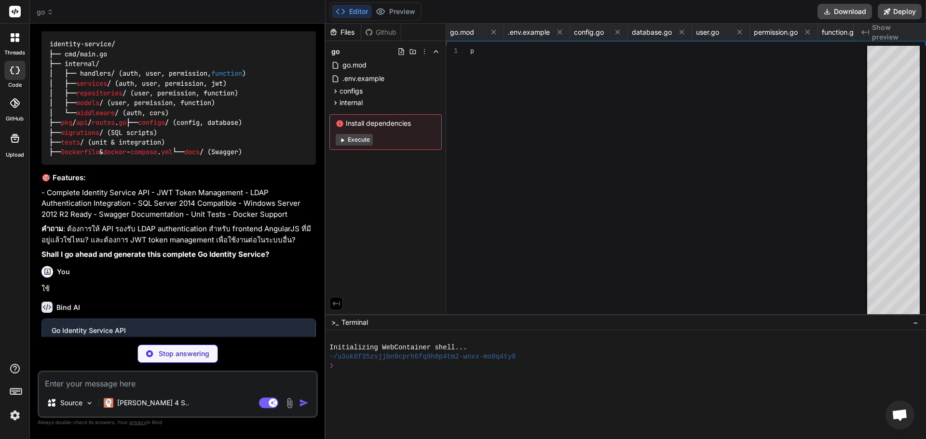
type textarea "tokenString, err = token.SignedString([]byte(j.config.JWT.Secret)) if err != ni…"
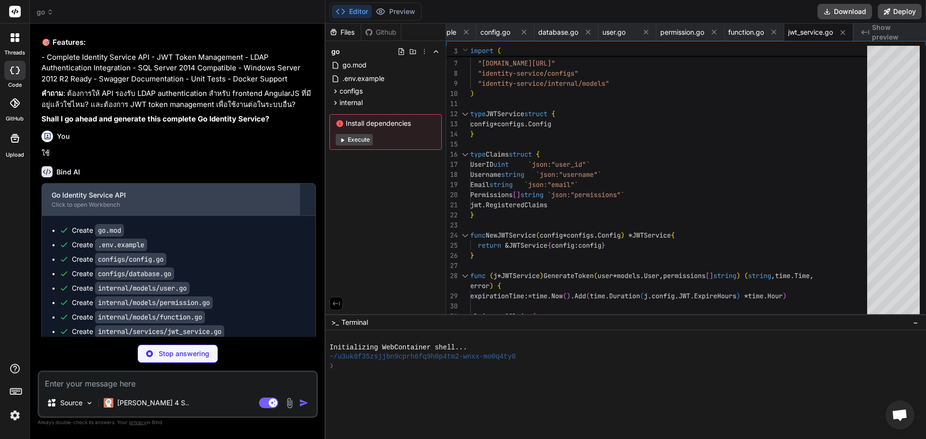
scroll to position [506, 0]
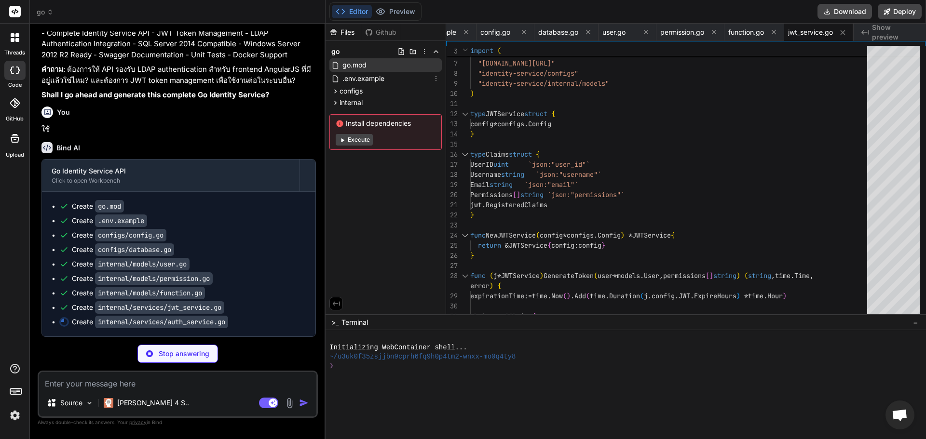
type textarea "x"
click at [368, 60] on div "go.mod" at bounding box center [385, 65] width 112 height 14
type textarea "[DOMAIN_NAME][URL] v0.17.0 // indirect [DOMAIN_NAME][URL] v0.19.0 // indirect […"
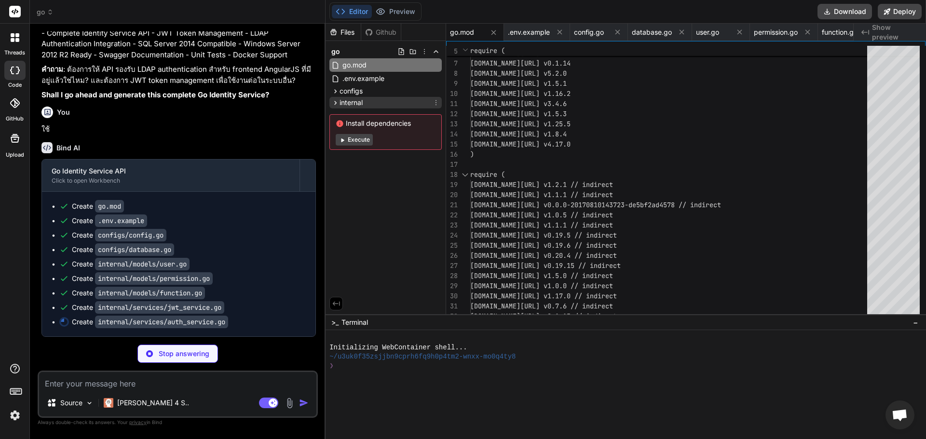
click at [354, 101] on span "internal" at bounding box center [351, 103] width 23 height 10
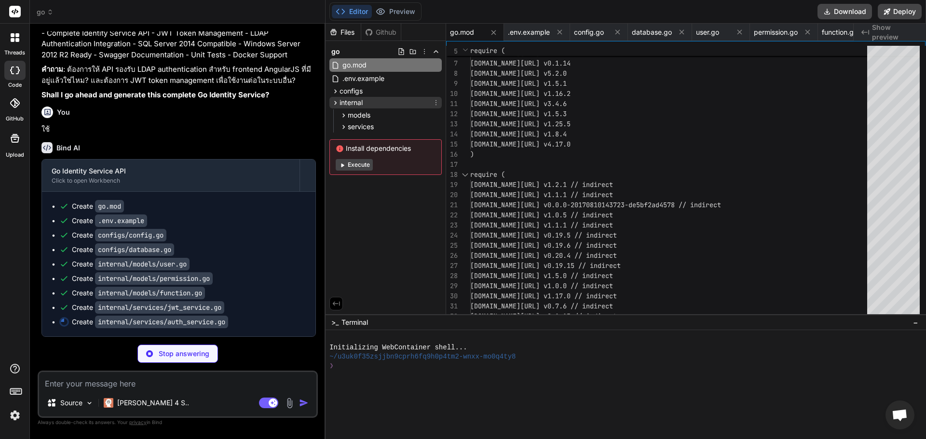
click at [373, 105] on div "internal" at bounding box center [385, 103] width 112 height 12
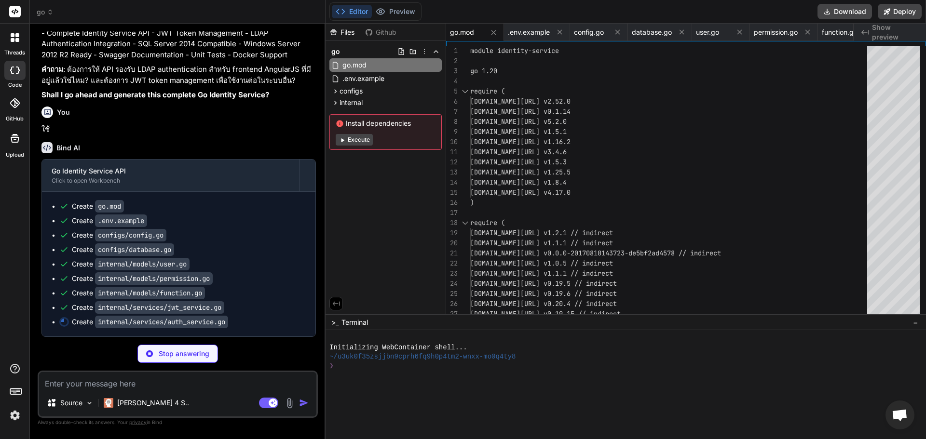
type textarea "x"
type textarea "} func (a *AuthService) RefreshToken(tokenString string) (string, time.Time, er…"
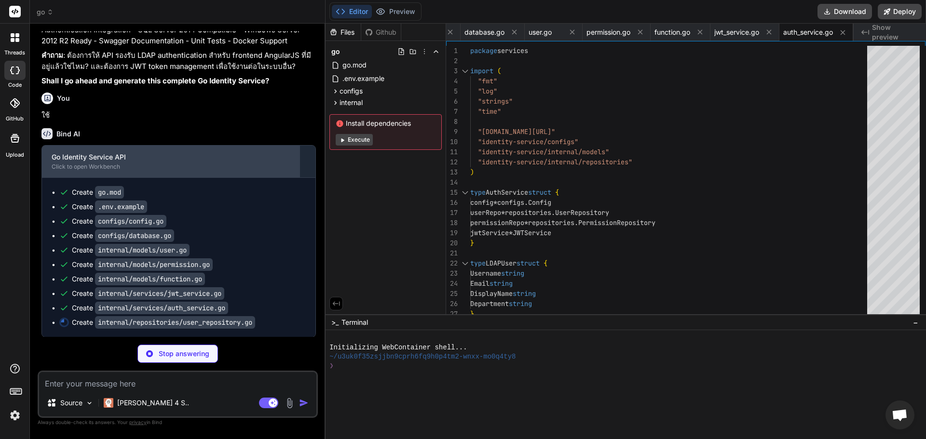
scroll to position [520, 0]
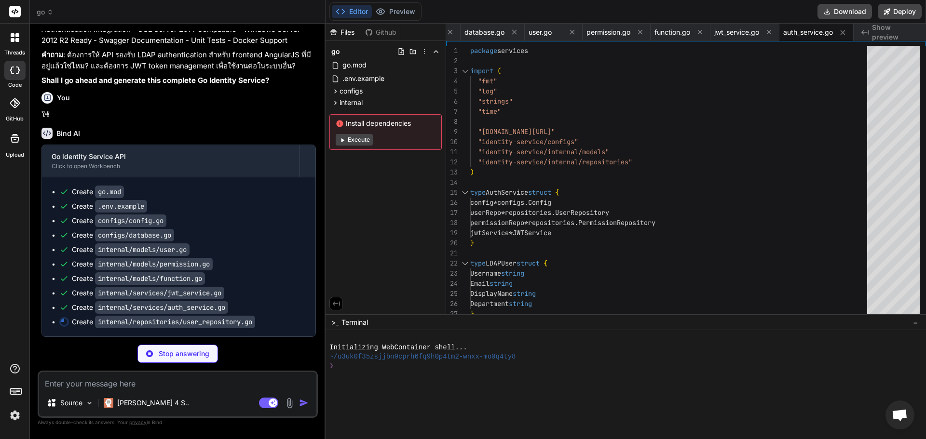
click at [362, 142] on button "Execute" at bounding box center [354, 140] width 37 height 12
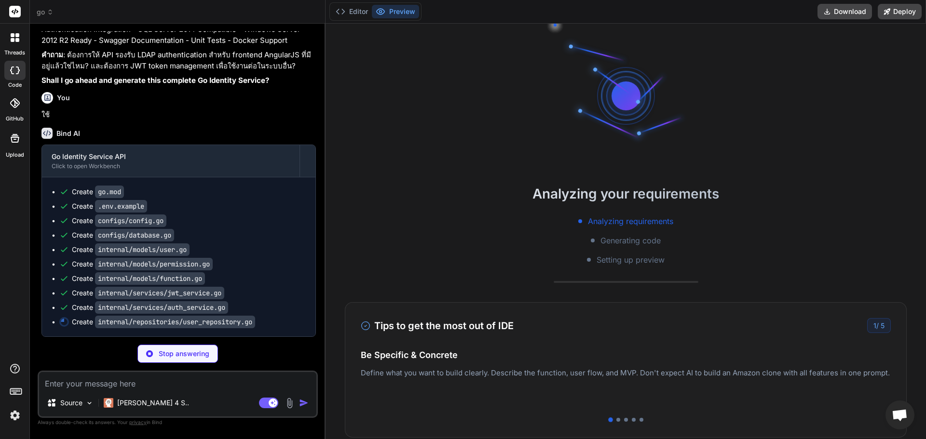
type textarea "x"
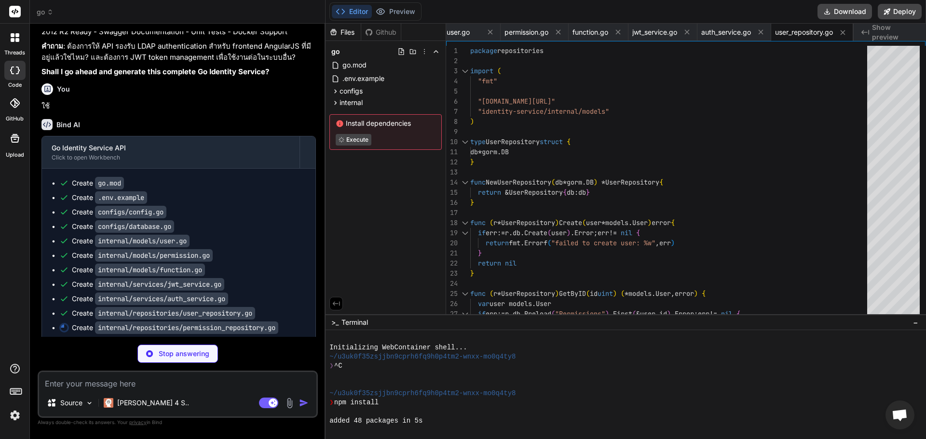
scroll to position [46, 0]
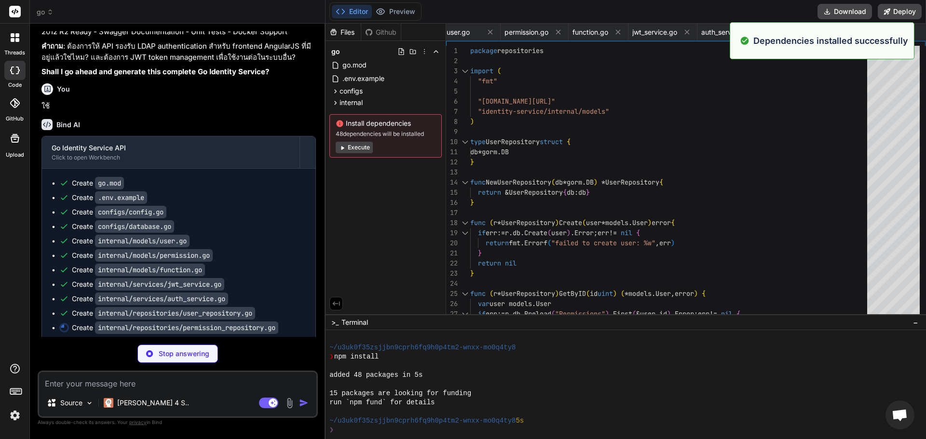
type textarea "x"
type textarea "if err != nil { return nil, fmt.Errorf("failed to get user permissions: %w", er…"
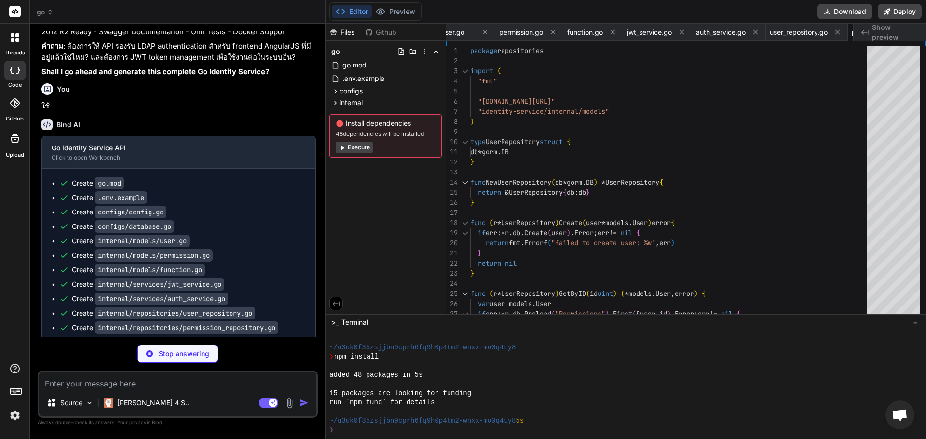
type textarea "x"
type textarea "func (r *FunctionRepository) GetByModule(module string) ([]models.Function, err…"
type textarea "x"
type textarea ""username": claims.Username, "permissions": claims.Permissions, "expires_at": c…"
type textarea "x"
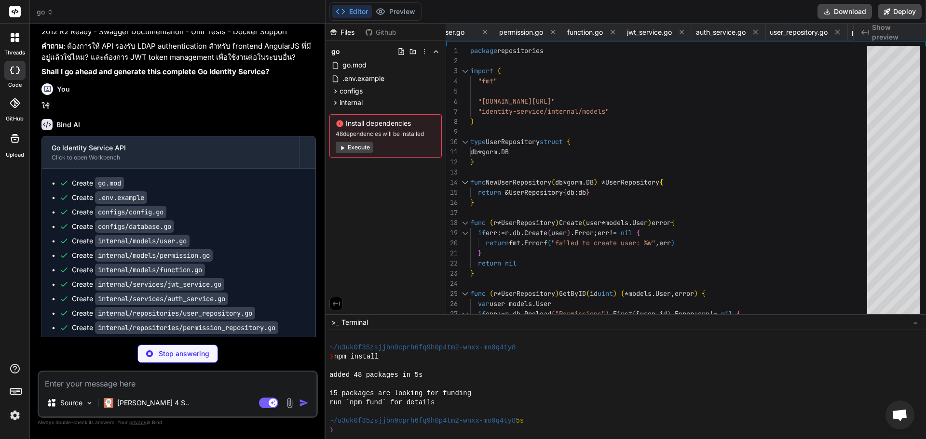
type textarea "return c.JSON(fiber.Map{ "message": "Permission removed successfully", }) }"
type textarea "x"
type textarea "return c.JSON(fiber.Map{ "message": "Permission deleted successfully", }) }"
type textarea "x"
type textarea "}) }"
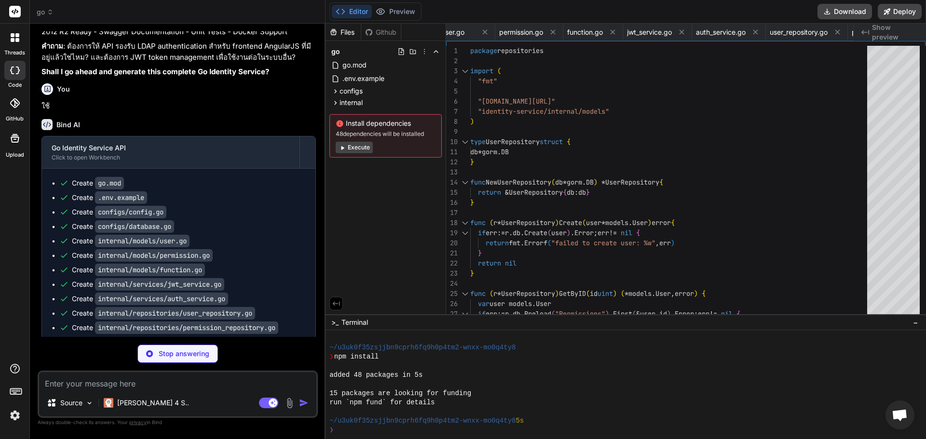
type textarea "x"
type textarea "if !hasPermission { return c.Status(http.StatusForbidden).JSON(fiber.Map{ "erro…"
type textarea "x"
type textarea "AllowMethods: "GET,POST,HEAD,PUT,DELETE,PATCH,OPTIONS", AllowHeaders: "Origin, …"
type textarea "x"
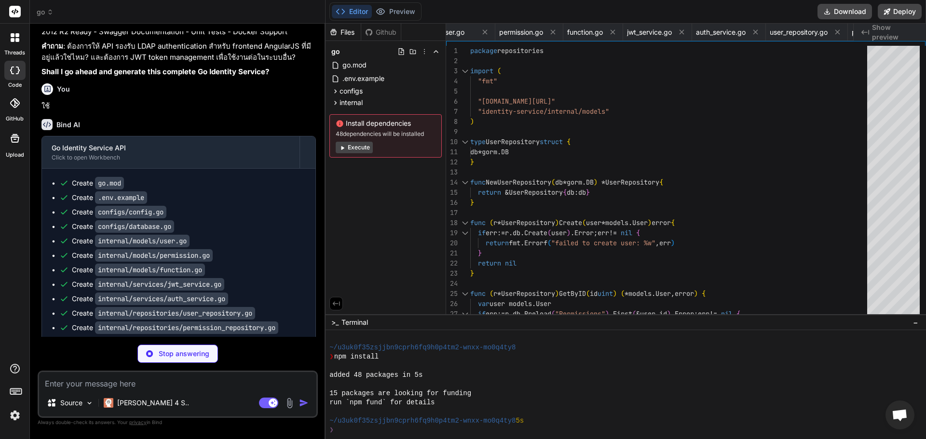
type textarea "functions.Post("/", middleware.RequirePermission("function.create"), functionHa…"
type textarea "x"
type textarea "AFTER UPDATE AS BEGIN SET NOCOUNT ON; UPDATE users SET updated_at = GETDATE() W…"
type textarea "x"
type textarea "SET NOCOUNT ON; UPDATE permissions SET updated_at = GETDATE() WHERE id IN (SELE…"
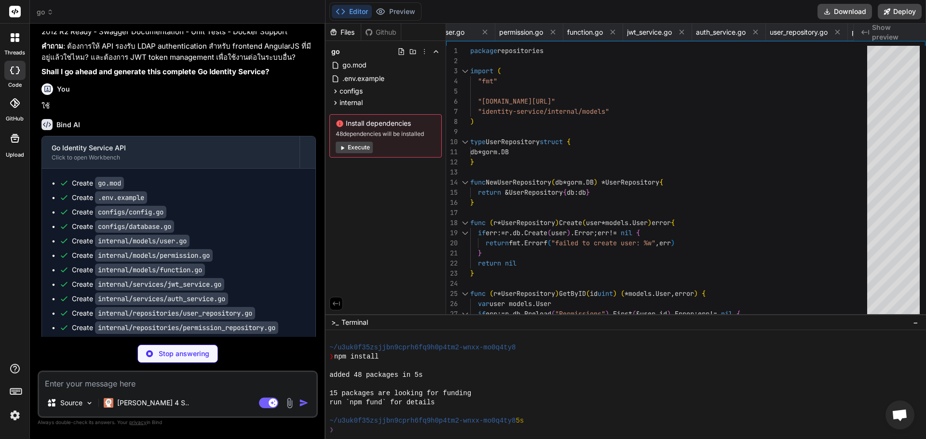
type textarea "x"
type textarea "AS BEGIN SET NOCOUNT ON; UPDATE functions SET updated_at = GETDATE() WHERE id I…"
type textarea "x"
type textarea "WHERE id IN (SELECT id FROM inserted); END;"
type textarea "x"
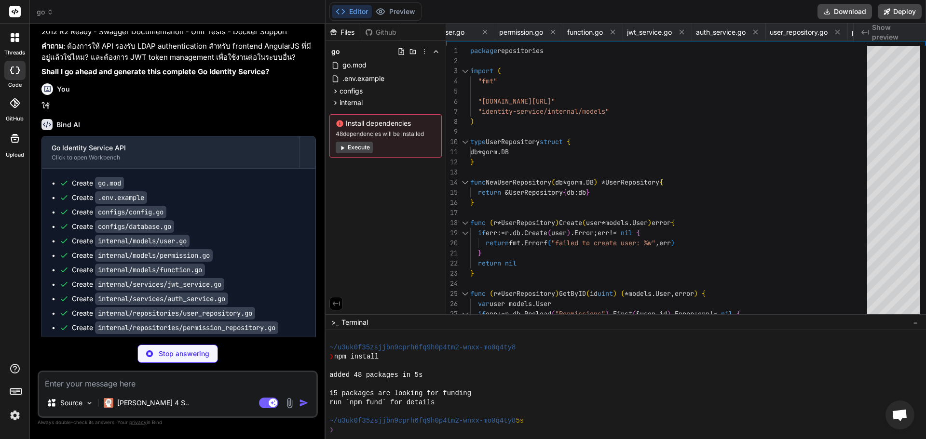
type textarea "('Dashboard View', 'dashboard', 'main', 'Main dashboard access'), ('Reports Vie…"
type textarea "x"
type textarea "} }"
type textarea "x"
type textarea "swag.Register(SwaggerInfo.InstanceName(), SwaggerInfo) }"
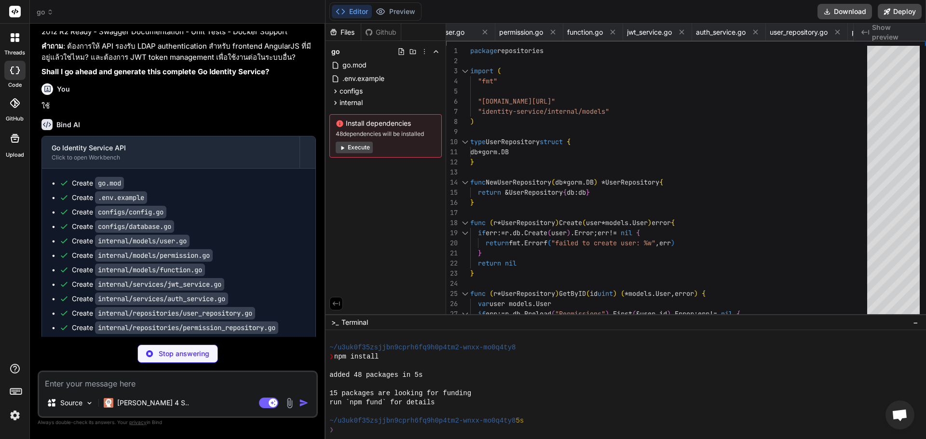
type textarea "x"
type textarea "}"
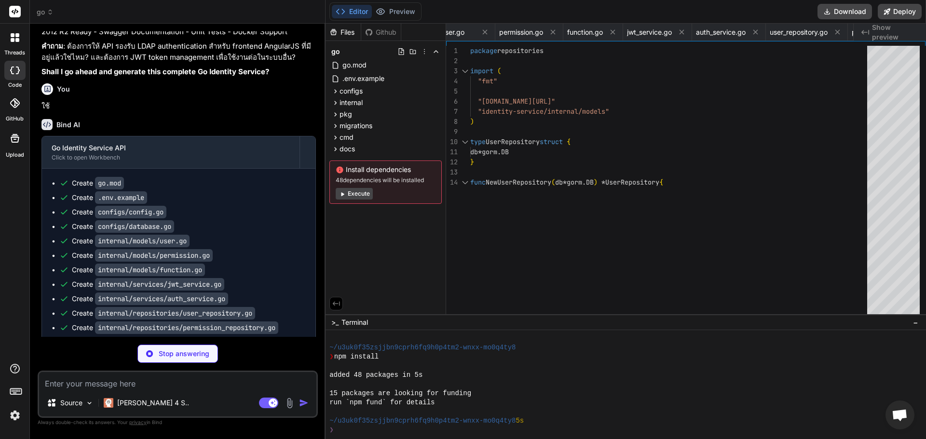
type textarea "x"
type textarea "name: Authorization type: apiKey swagger: "2.0""
type textarea "x"
type textarea "# Health check HEALTHCHECK --interval=30s --timeout=10s --start-period=5s --ret…"
type textarea "x"
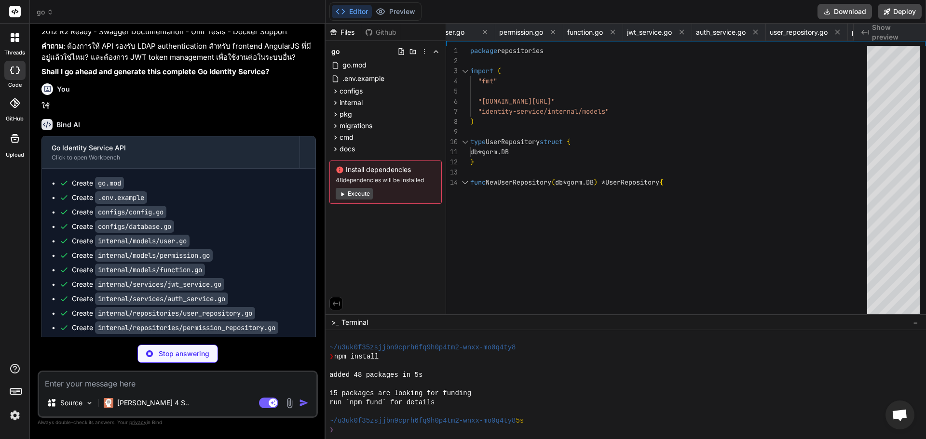
type textarea "driver: bridge"
type textarea "x"
type textarea "assert.Error(t, err) }"
type textarea "x"
type textarea "req.Header.Set("Content-Type", "application/json") // Note: This will fail due …"
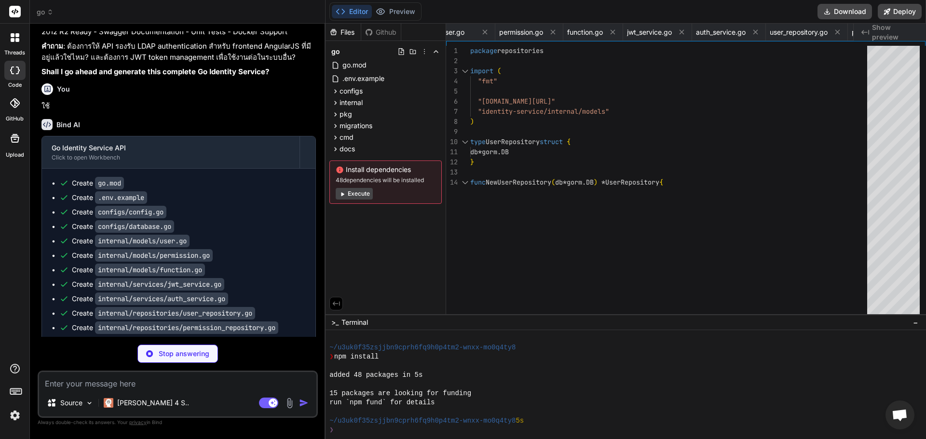
type textarea "x"
type textarea "build-windows: ## Build for Windows Server 2012 R2 @echo "Building for Windows …"
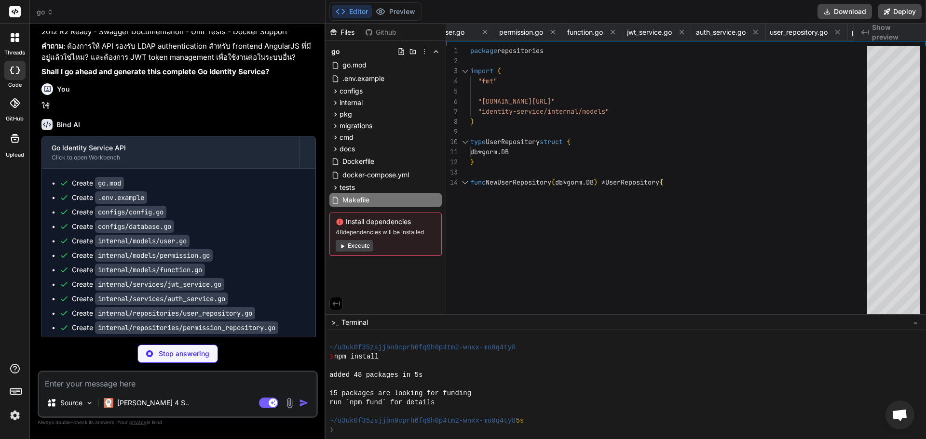
type textarea "x"
type textarea "- Open an issue for bugs or feature requests"
type textarea "x"
type textarea "# Docker volumes docker-data/ # Swagger generated files (keep docs/ but ignore …"
type textarea "x"
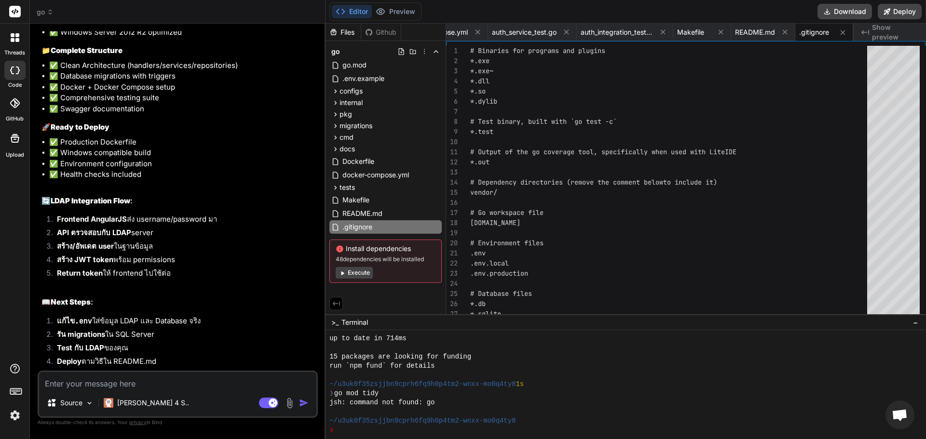
scroll to position [1360, 0]
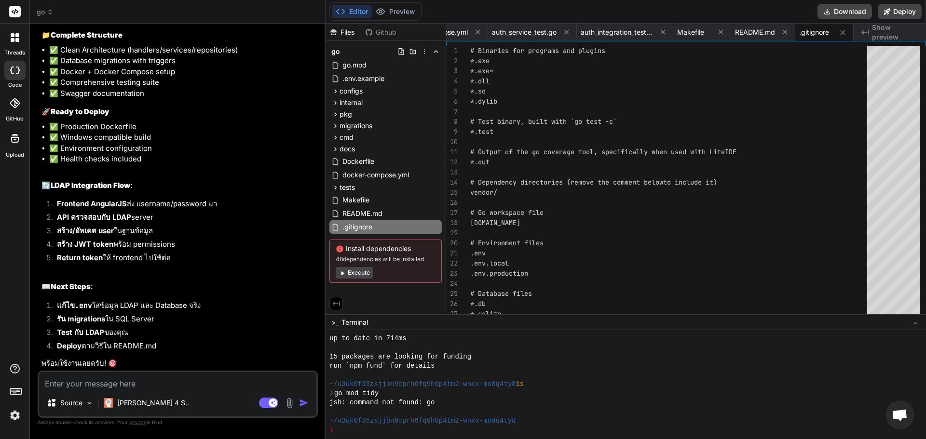
click at [75, 216] on strong "API ตรวจสอบกับ LDAP" at bounding box center [94, 217] width 74 height 9
click at [61, 215] on strong "API ตรวจสอบกับ LDAP" at bounding box center [94, 217] width 74 height 9
click at [109, 312] on li "แก้ไข .env ใส่ข้อมูล LDAP และ Database จริง" at bounding box center [182, 307] width 267 height 14
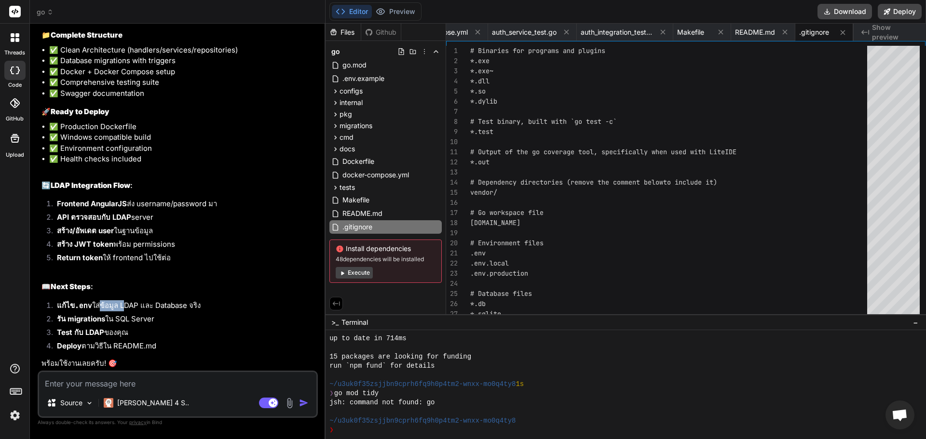
click at [109, 312] on li "แก้ไข .env ใส่ข้อมูล LDAP และ Database จริง" at bounding box center [182, 307] width 267 height 14
click at [207, 313] on li "แก้ไข .env ใส่ข้อมูล LDAP และ Database จริง" at bounding box center [182, 307] width 267 height 14
click at [133, 385] on textarea at bounding box center [177, 380] width 277 height 17
type textarea "xy"
type textarea "x"
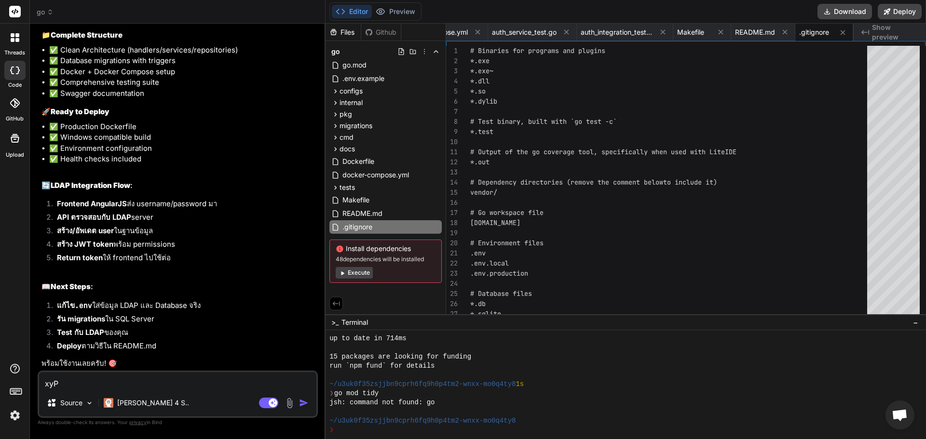
type textarea "xyPO"
type textarea "x"
type textarea "xyP"
type textarea "x"
type textarea "xy"
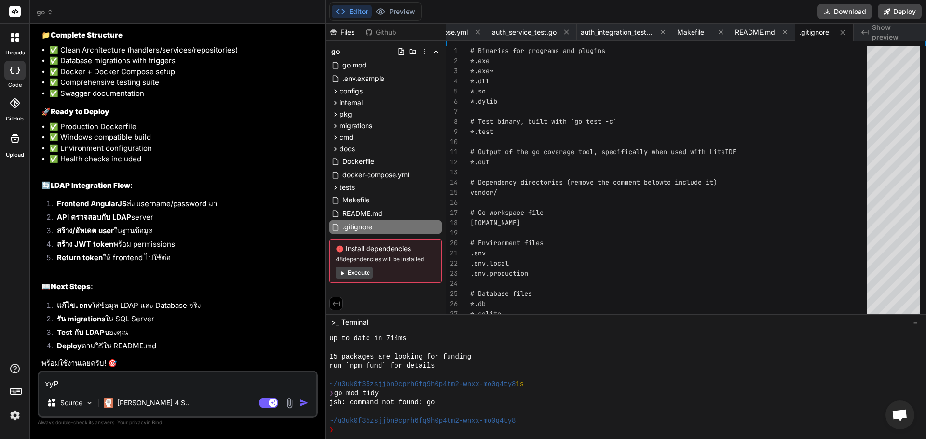
type textarea "x"
type textarea "ปผ"
type textarea "x"
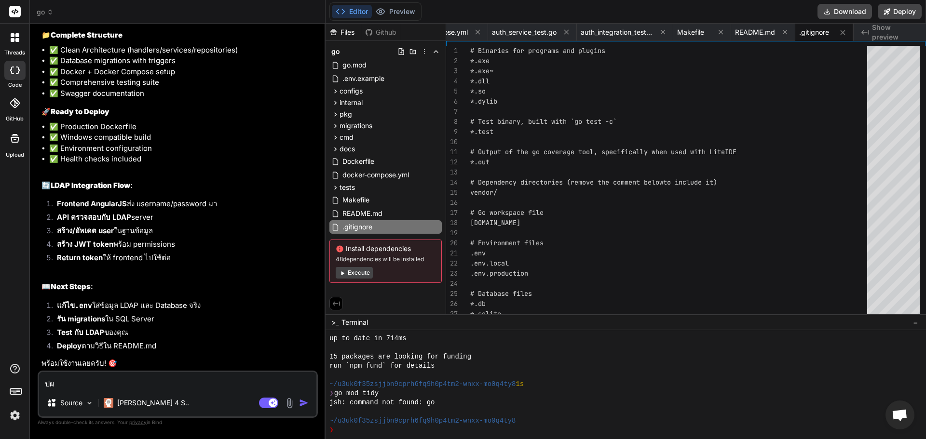
type textarea "ป"
type textarea "x"
type textarea "ปะ"
type textarea "x"
type textarea "ป"
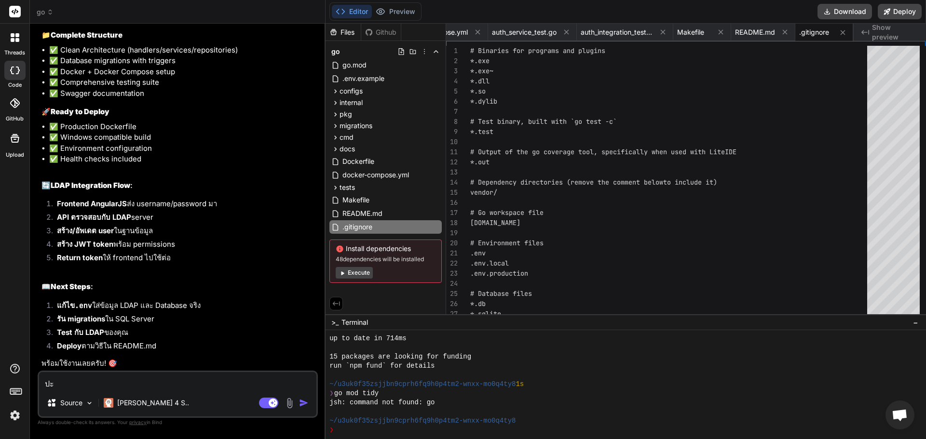
type textarea "x"
type textarea "ปั"
type textarea "x"
type textarea "ปัญ"
type textarea "x"
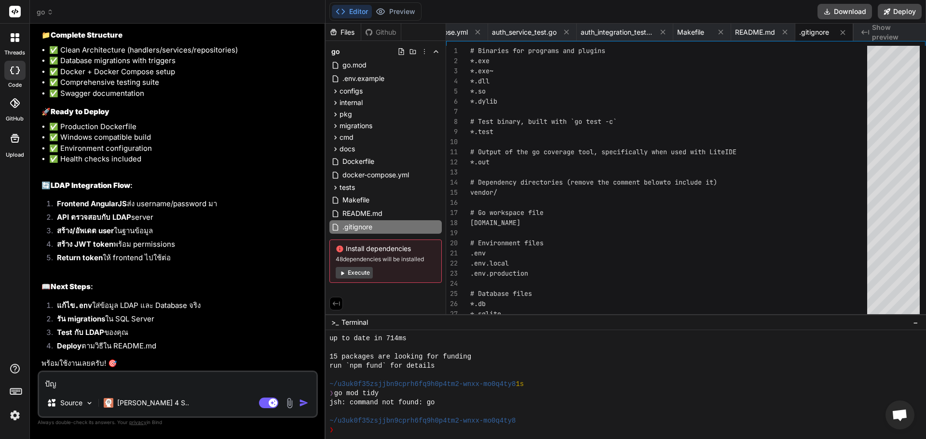
type textarea "ปัญห"
type textarea "x"
type textarea "ปัญหา"
type textarea "x"
type textarea "ปัญหาค"
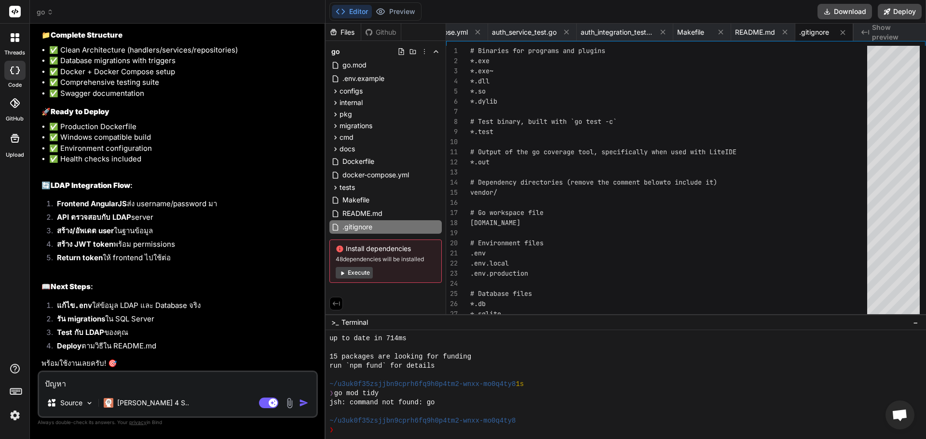
type textarea "x"
type textarea "ปัญหาคื"
type textarea "x"
type textarea "ปัญหาคือ"
type textarea "x"
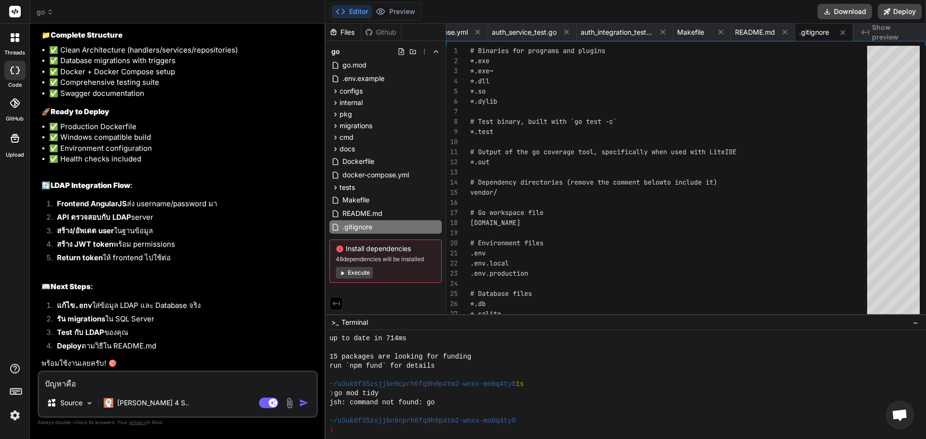
type textarea "ปัญหาคือ"
type textarea "x"
type textarea "ปัญหาคือ ม"
type textarea "x"
type textarea "ปัญหาคือ มั"
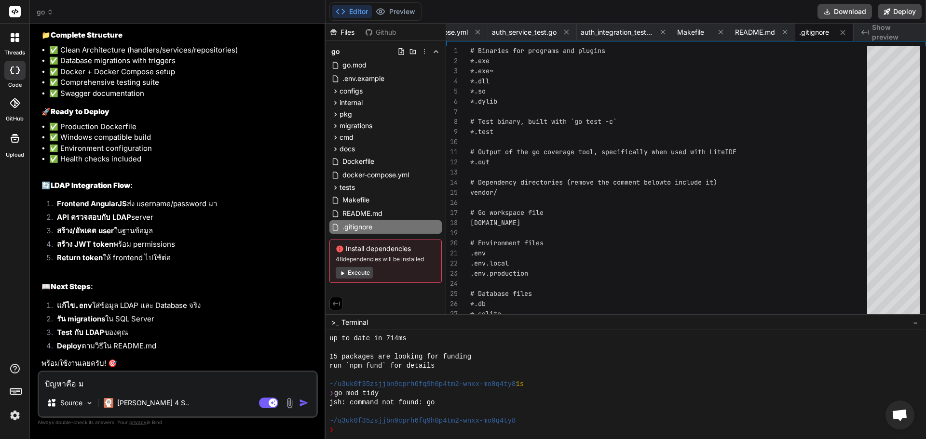
type textarea "x"
type textarea "ปัญหาคือ มัน"
type textarea "x"
type textarea "ปัญหาคือ มันด"
type textarea "x"
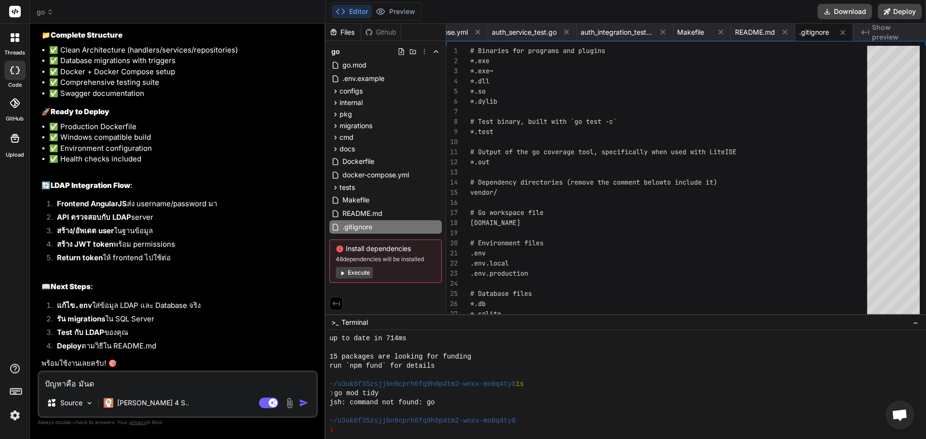
type textarea "ปัญหาคือ มันดป"
type textarea "x"
type textarea "ปัญหาคือ มันดปผ"
type textarea "x"
type textarea "ปัญหาคือ มันดป"
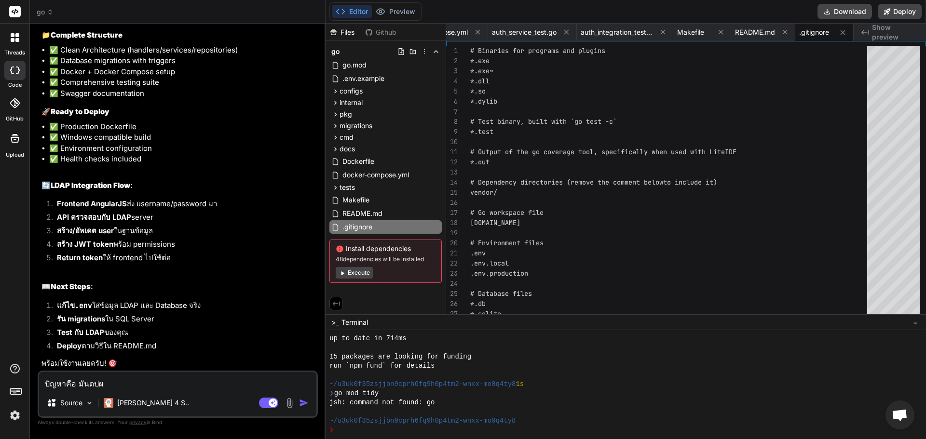
type textarea "x"
type textarea "ปัญหาคือ มันด"
type textarea "x"
type textarea "ปัญหาคือ มัน"
type textarea "x"
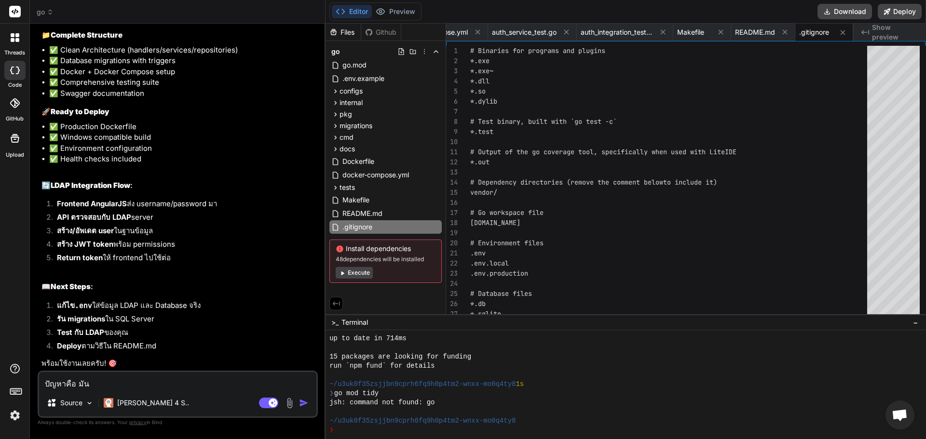
type textarea "ปัญหาคือ มันเ"
type textarea "x"
type textarea "ปัญหาคือ มันเป"
type textarea "x"
type textarea "ปัญหาคือ มันเป็"
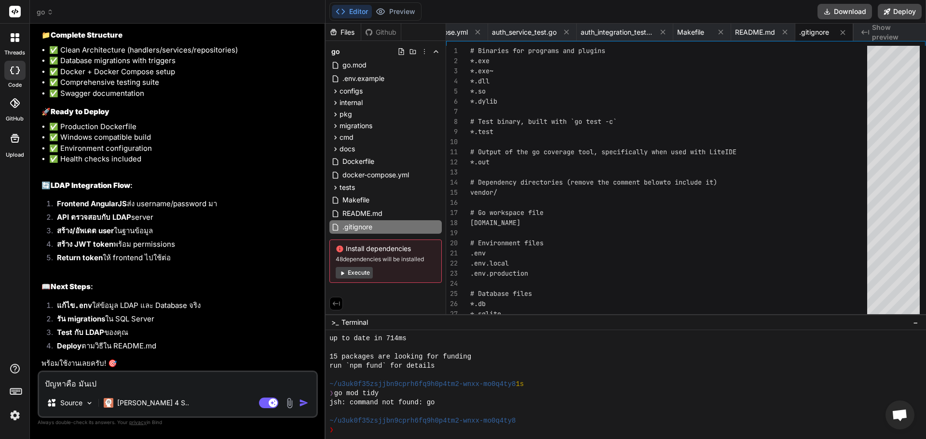
type textarea "x"
type textarea "ปัญหาคือ มันเป็น"
type textarea "x"
type textarea "ปัญหาคือ มันเป็น"
type textarea "x"
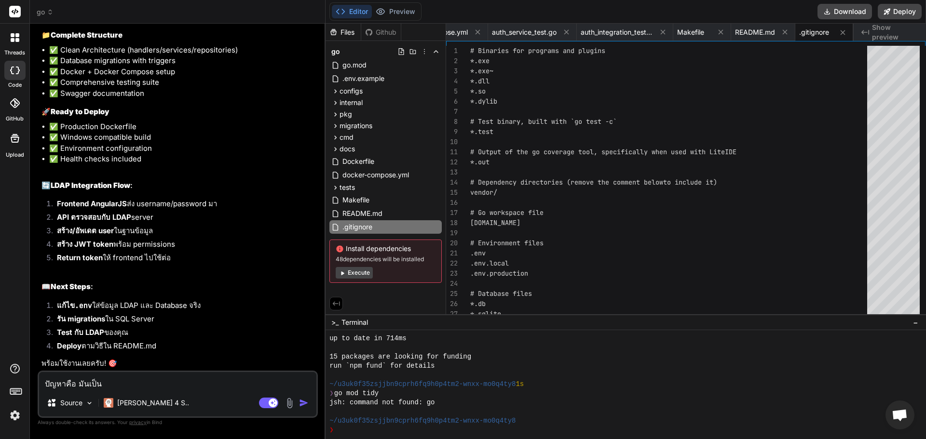
paste textarea "Windows Authentication"
type textarea "ปัญหาคือ มันเป็น Windows Authentication"
type textarea "x"
type textarea "ปัญหาคือ มันเป็น Windows Authentication"
type textarea "x"
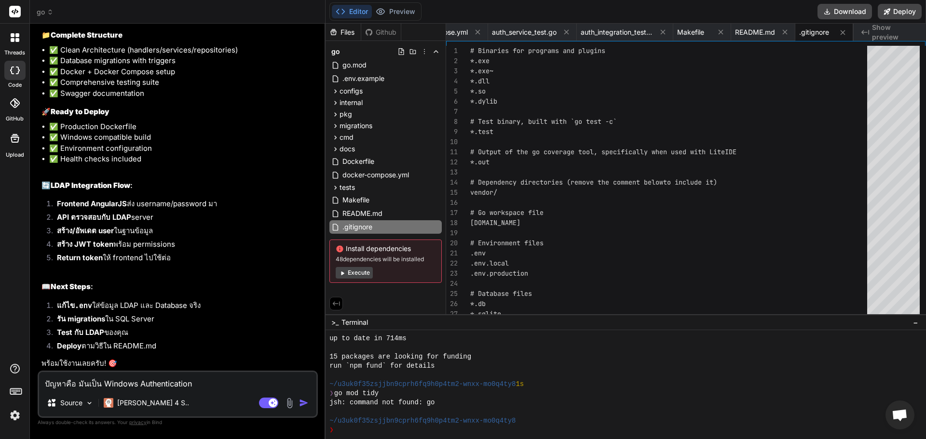
type textarea "ปัญหาคือ มันเป็น Windows Authentication ."
type textarea "x"
type textarea "ปัญหาคือ มันเป็น Windows Authentication .o"
type textarea "x"
type textarea "ปัญหาคือ มันเป็น Windows Authentication ."
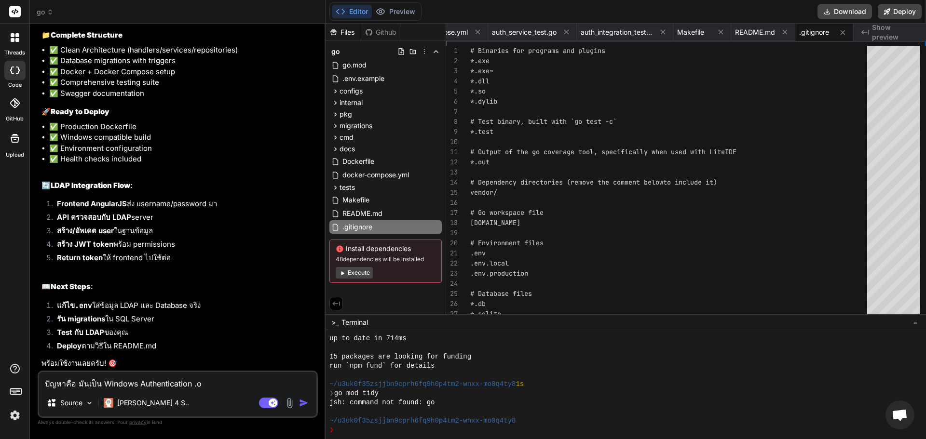
type textarea "x"
type textarea "ปัญหาคือ มันเป็น Windows Authentication"
type textarea "x"
type textarea "ปัญหาคือ มันเป็น Windows Authentication ใ"
type textarea "x"
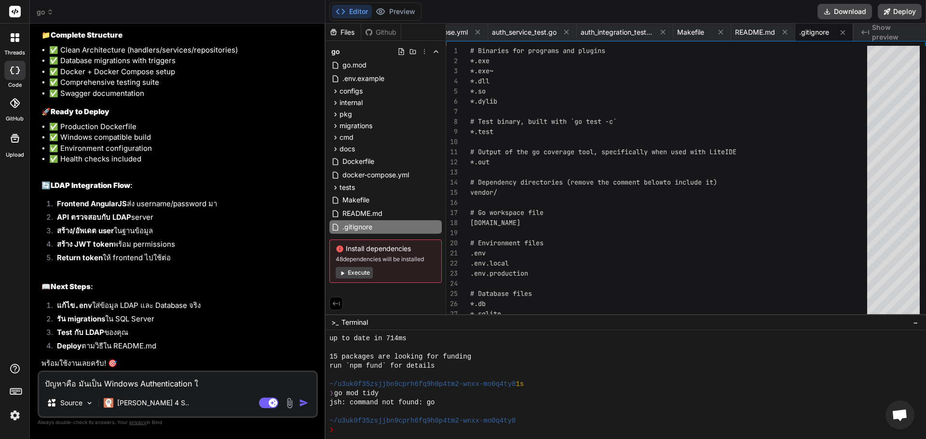
type textarea "ปัญหาคือ มันเป็น Windows Authentication ใน"
type textarea "x"
type textarea "ปัญหาคือ มันเป็น Windows Authentication ในก"
type textarea "x"
type textarea "ปัญหาคือ มันเป็น Windows Authentication ในกา"
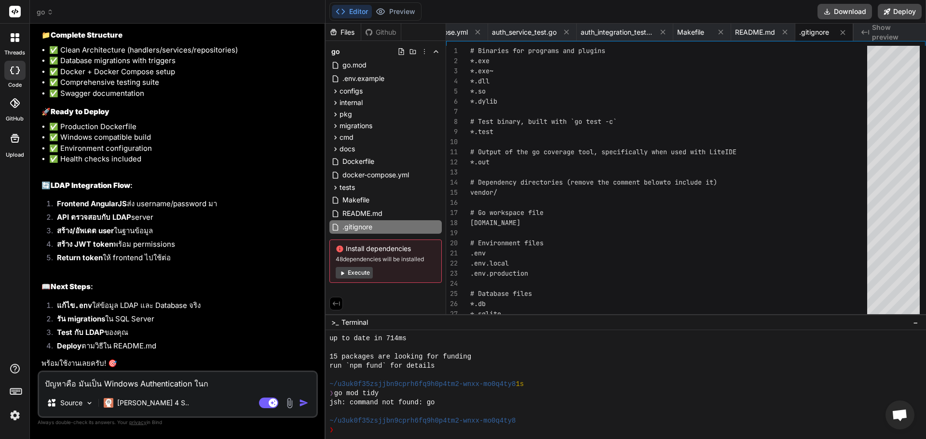
type textarea "x"
type textarea "ปัญหาคือ มันเป็น Windows Authentication ในการ"
type textarea "x"
type textarea "ปัญหาคือ มันเป็น Windows Authentication ในการี"
type textarea "x"
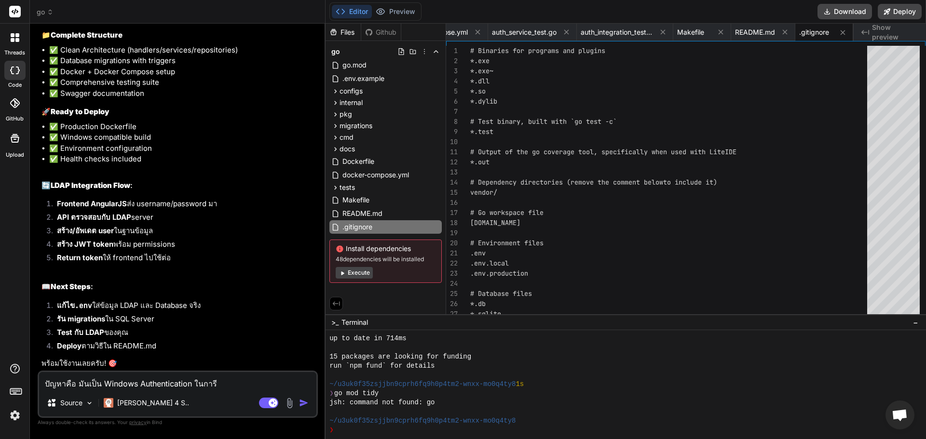
type textarea "ปัญหาคือ มันเป็น Windows Authentication ในการ"
type textarea "x"
type textarea "ปัญหาคือ มันเป็น Windows Authentication ในการ"
type textarea "x"
type textarea "ปัญหาคือ มันเป็น Windows Authentication ในการ l"
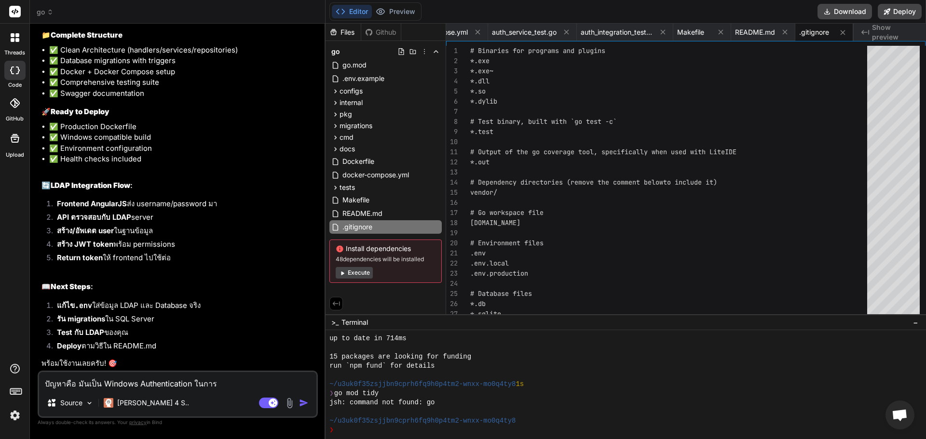
type textarea "x"
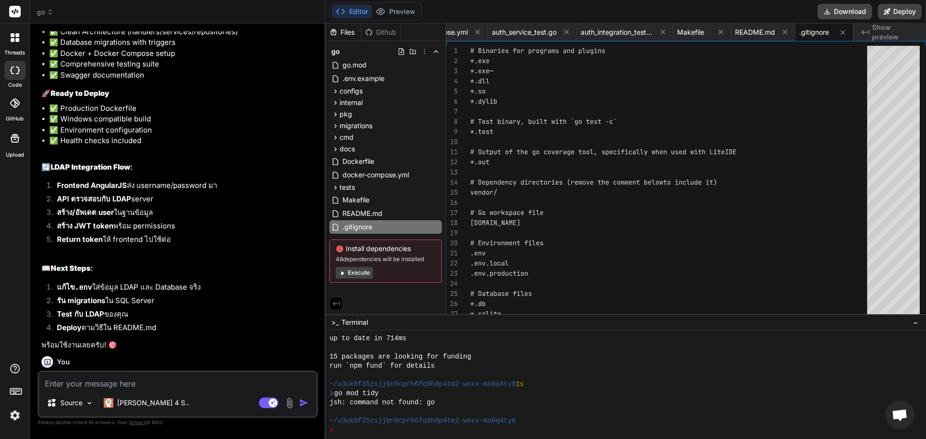
scroll to position [1460, 0]
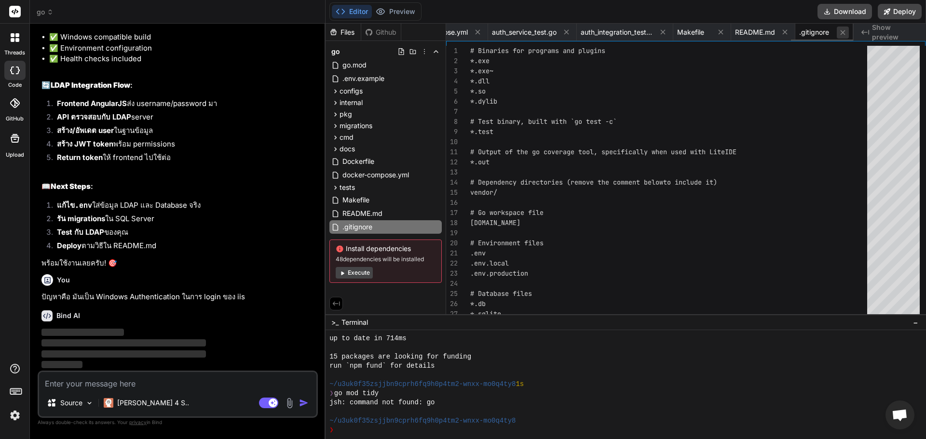
click at [847, 33] on icon at bounding box center [843, 32] width 8 height 8
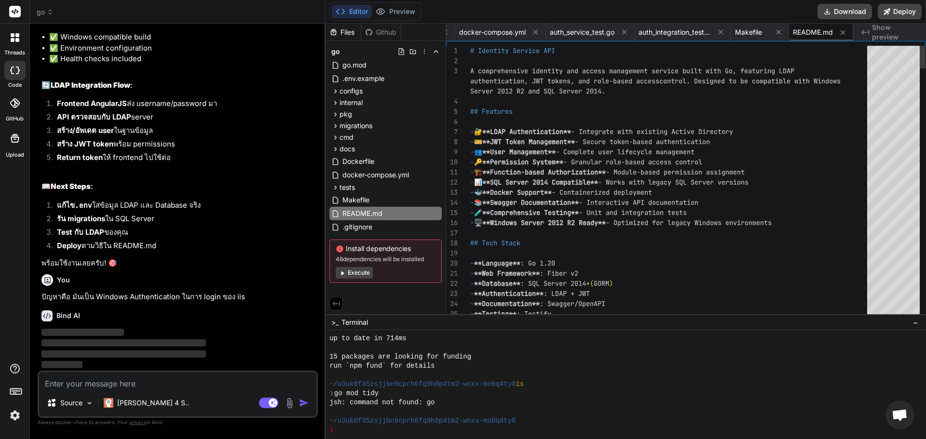
click at [847, 33] on icon at bounding box center [843, 32] width 8 height 8
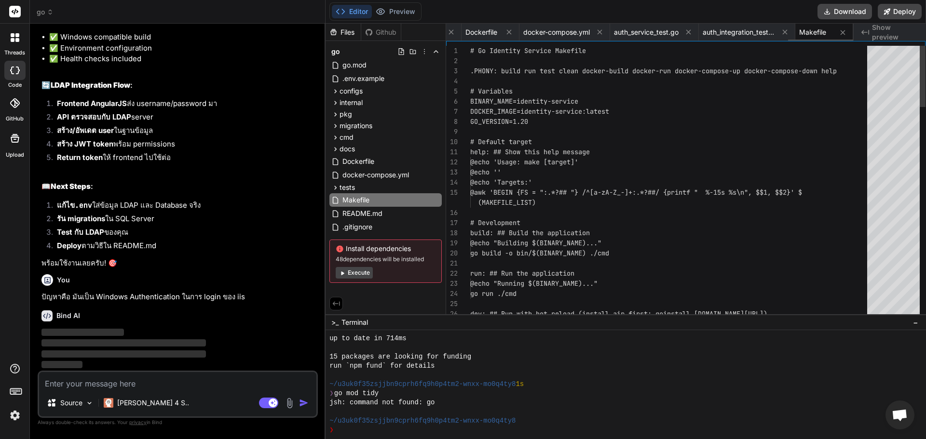
click at [847, 33] on icon at bounding box center [843, 32] width 8 height 8
click at [829, 33] on icon at bounding box center [824, 32] width 8 height 8
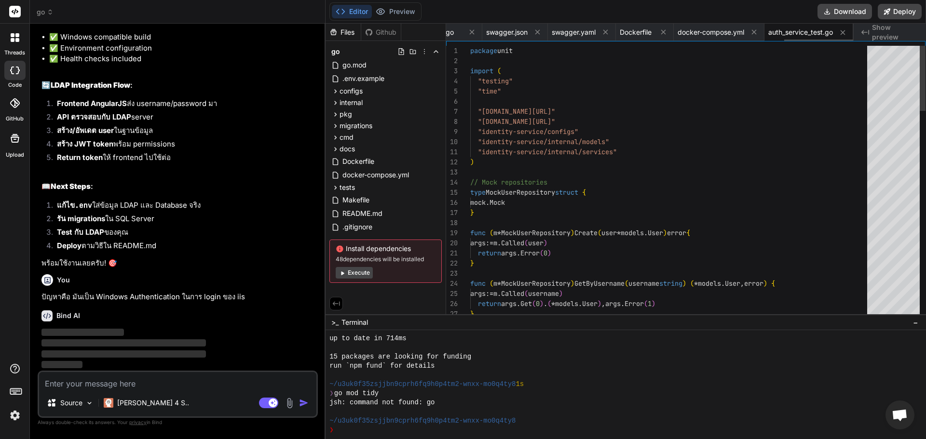
click at [847, 33] on icon at bounding box center [843, 32] width 8 height 8
click at [831, 33] on button at bounding box center [825, 32] width 12 height 12
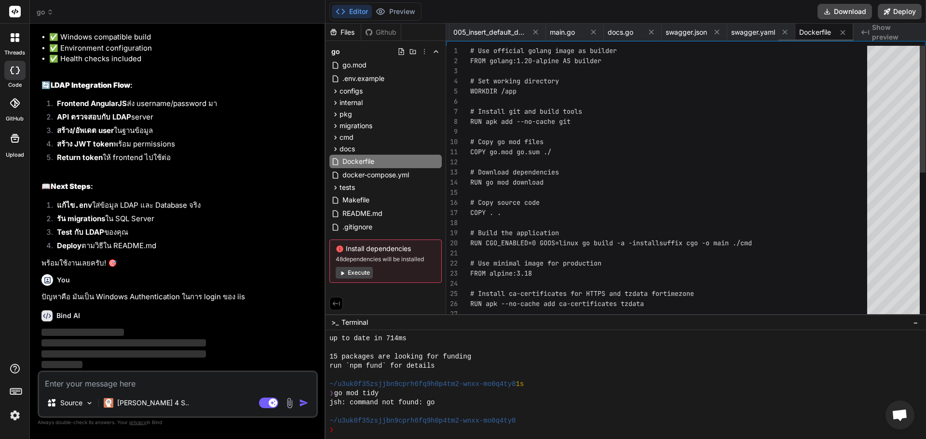
click at [847, 33] on icon at bounding box center [843, 32] width 8 height 8
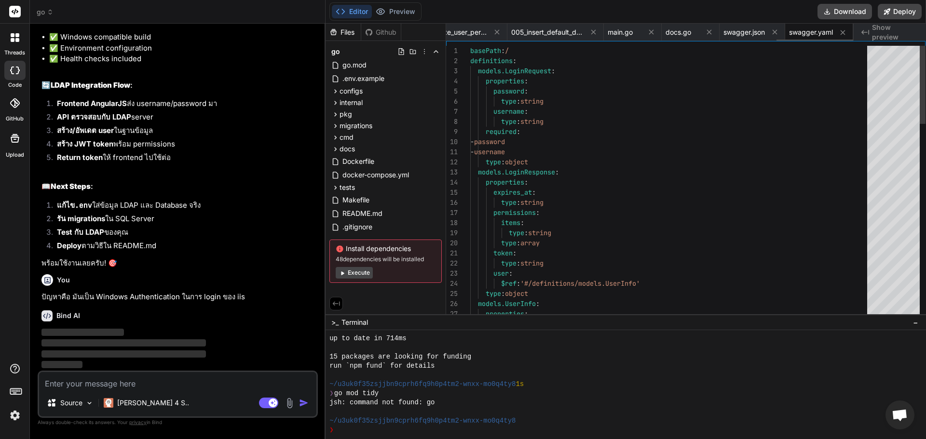
click at [847, 33] on icon at bounding box center [843, 32] width 8 height 8
click at [831, 33] on icon at bounding box center [827, 32] width 8 height 8
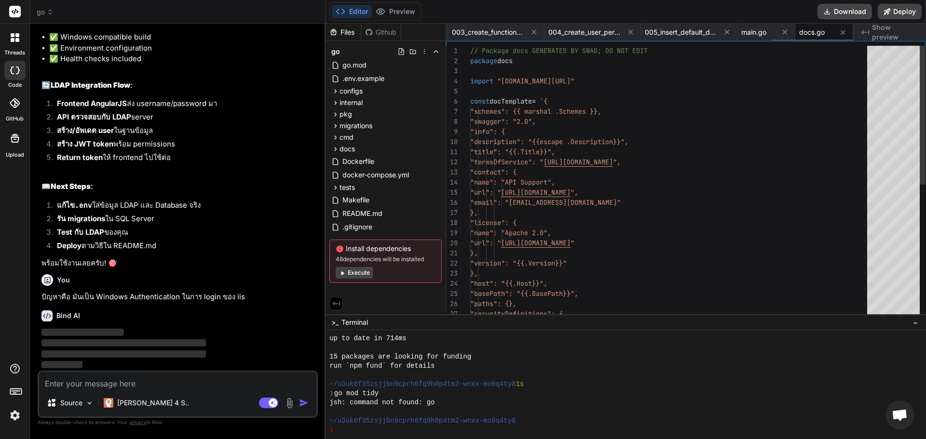
click at [847, 33] on icon at bounding box center [843, 32] width 8 height 8
click at [832, 33] on icon at bounding box center [828, 32] width 8 height 8
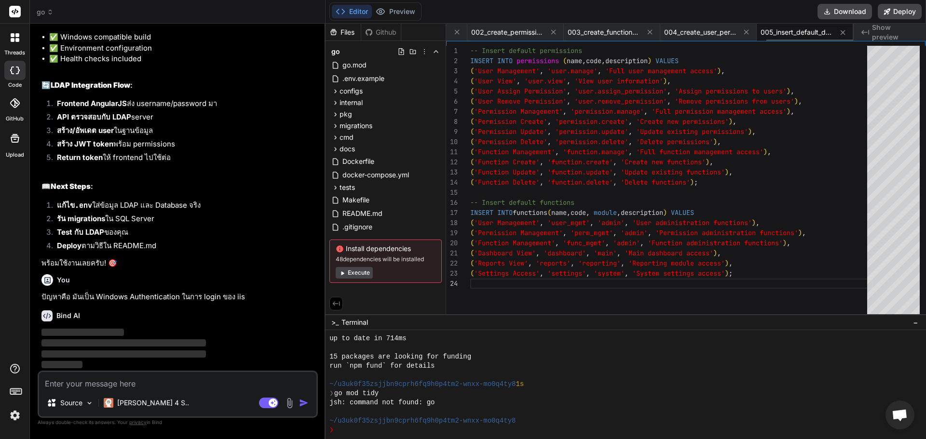
click at [847, 33] on icon at bounding box center [843, 32] width 8 height 8
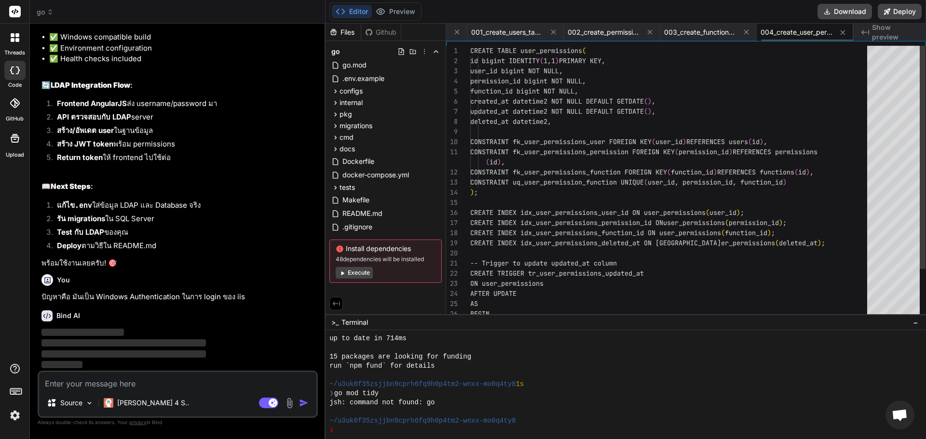
click at [847, 33] on icon at bounding box center [843, 32] width 8 height 8
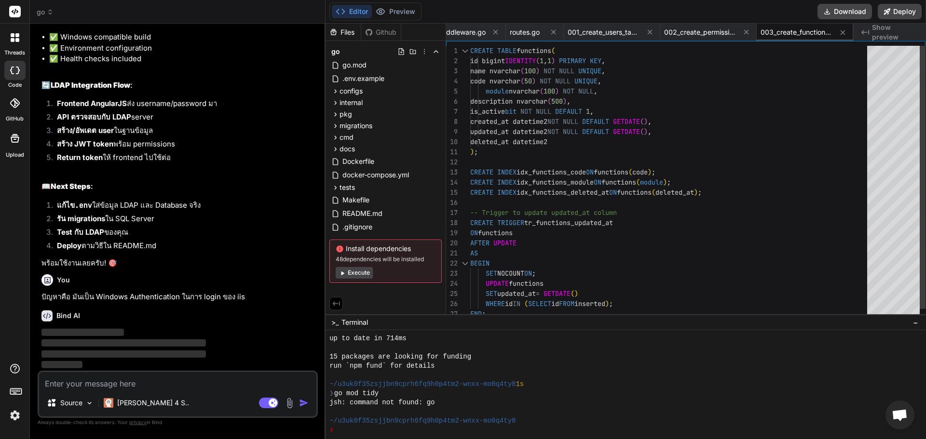
click at [847, 33] on icon at bounding box center [843, 32] width 8 height 8
click at [832, 33] on icon at bounding box center [828, 32] width 8 height 8
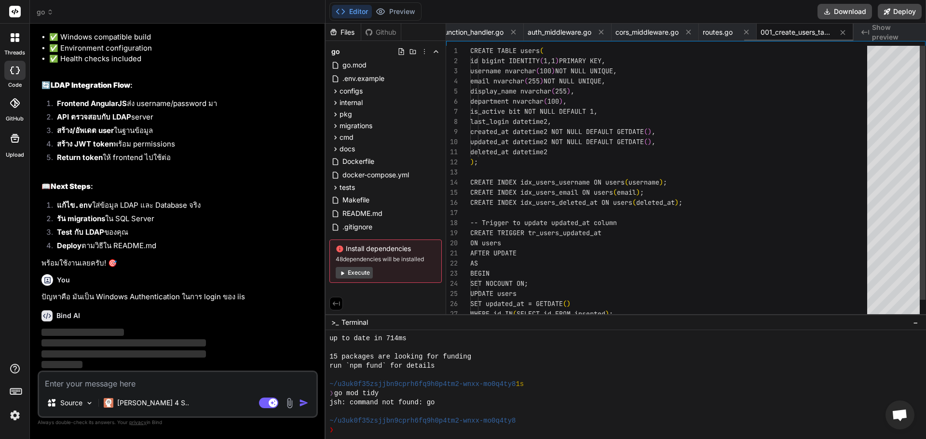
click at [847, 33] on icon at bounding box center [843, 32] width 8 height 8
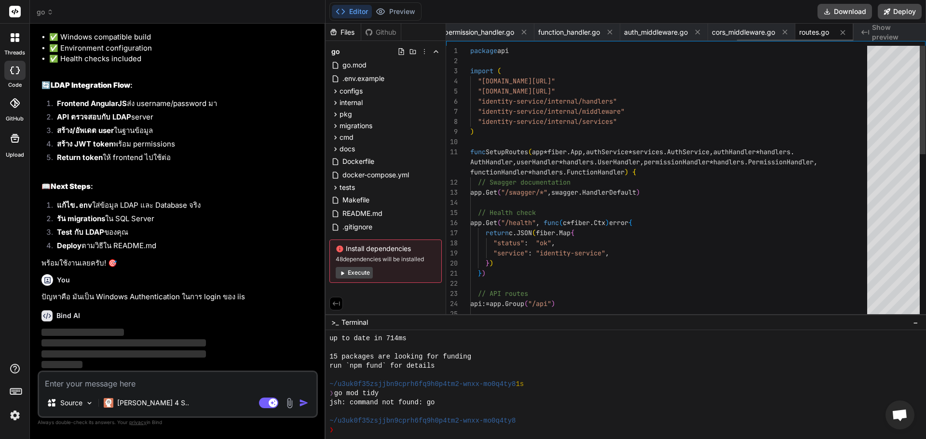
click at [847, 33] on icon at bounding box center [843, 32] width 8 height 8
click at [832, 33] on icon at bounding box center [828, 32] width 8 height 8
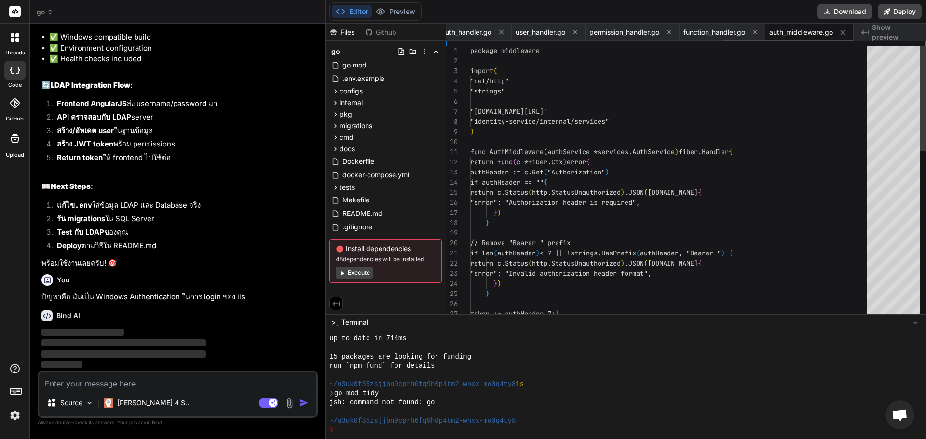
click at [847, 33] on button at bounding box center [843, 33] width 12 height 12
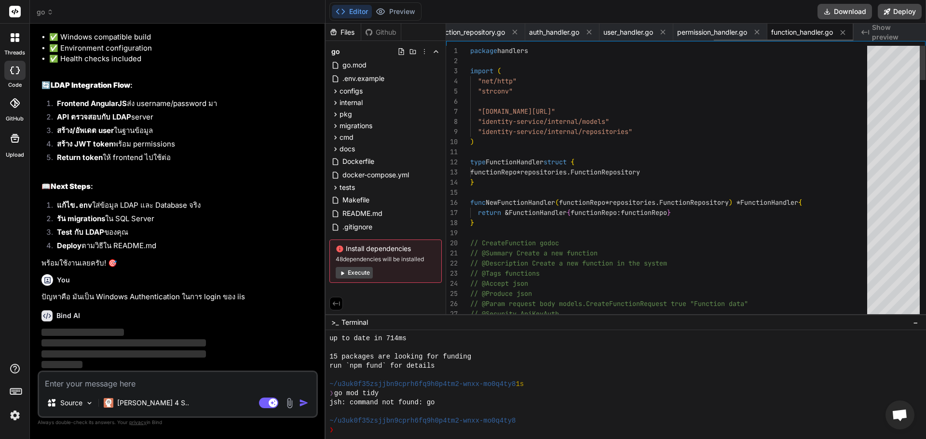
click at [847, 33] on icon at bounding box center [843, 32] width 8 height 8
click at [835, 33] on icon at bounding box center [831, 32] width 8 height 8
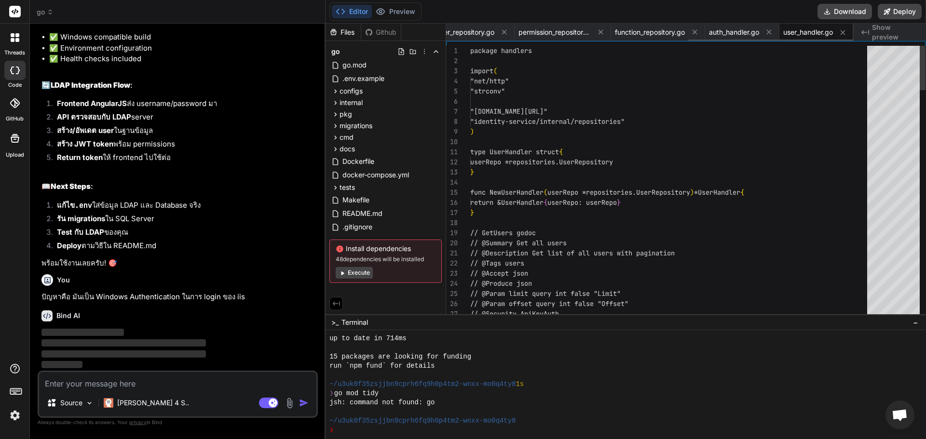
click at [847, 33] on button at bounding box center [843, 33] width 12 height 12
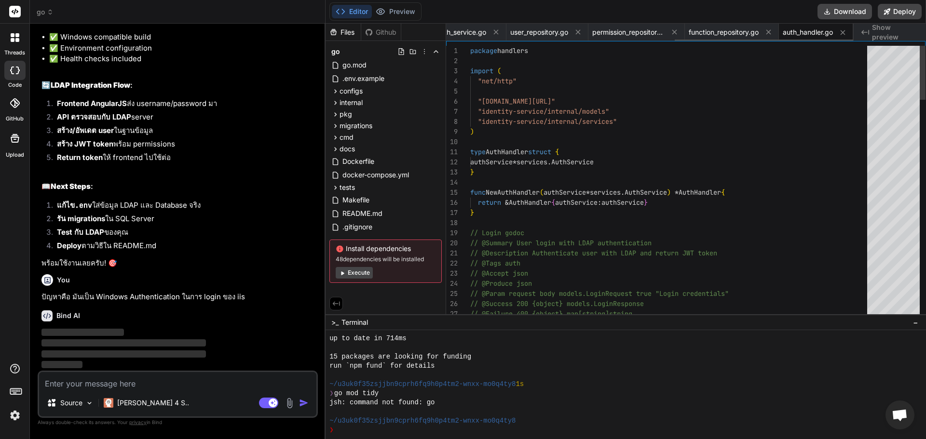
click at [847, 33] on button at bounding box center [843, 33] width 12 height 12
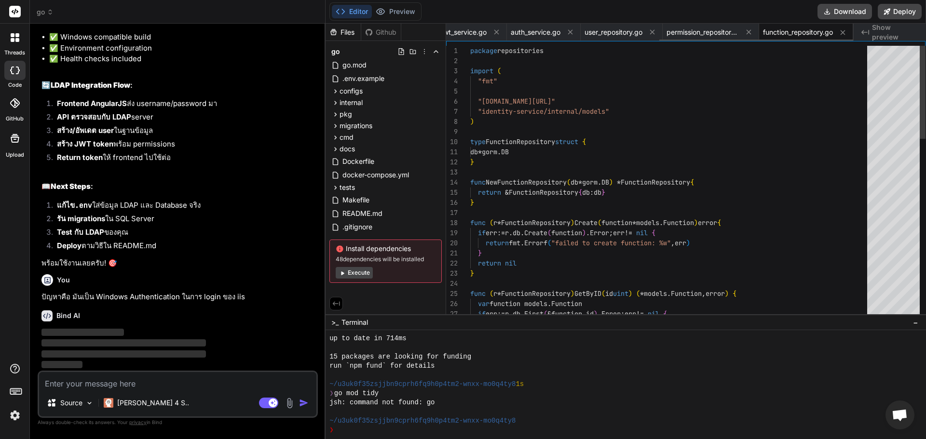
click at [847, 33] on icon at bounding box center [843, 32] width 8 height 8
click at [842, 33] on icon at bounding box center [837, 32] width 8 height 8
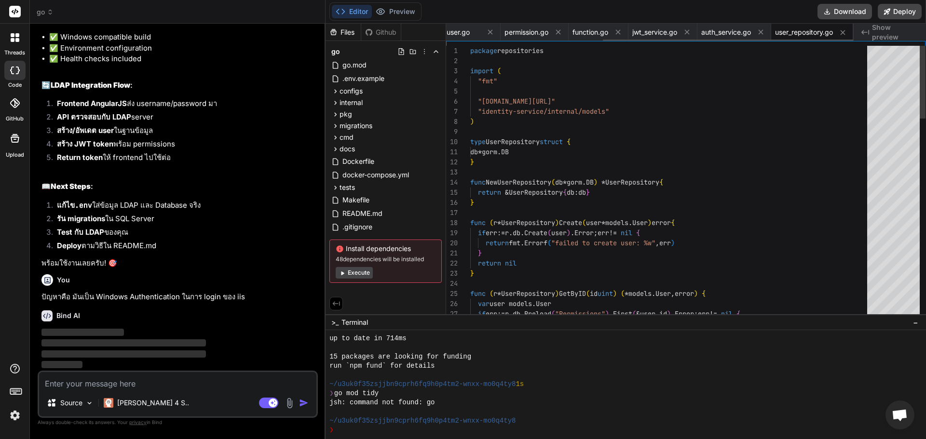
click at [847, 33] on icon at bounding box center [843, 32] width 8 height 8
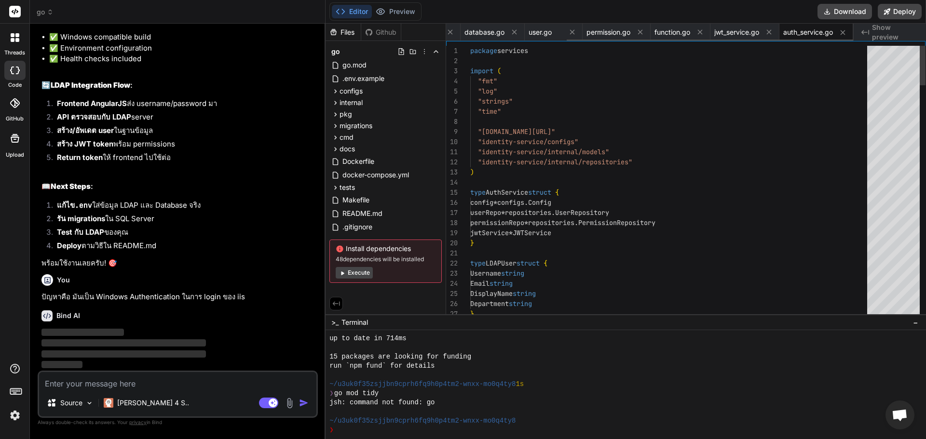
click at [847, 33] on button at bounding box center [843, 33] width 12 height 12
click at [846, 33] on button at bounding box center [840, 32] width 12 height 12
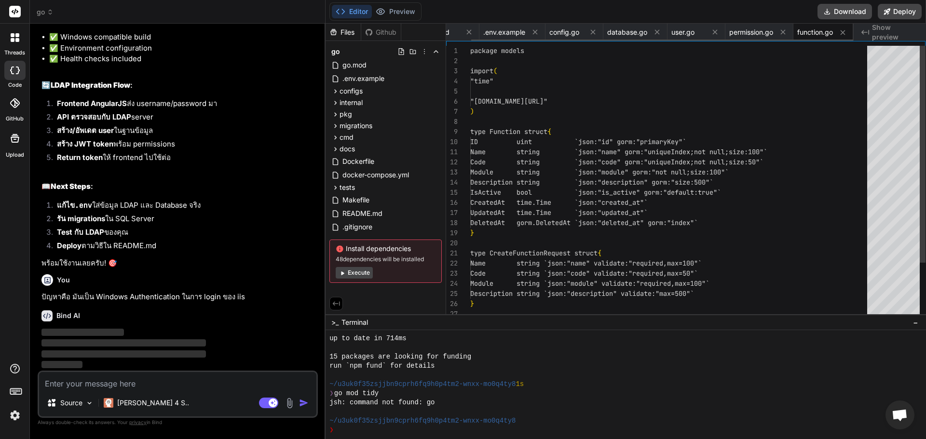
scroll to position [0, 27]
click at [847, 33] on button at bounding box center [843, 33] width 12 height 12
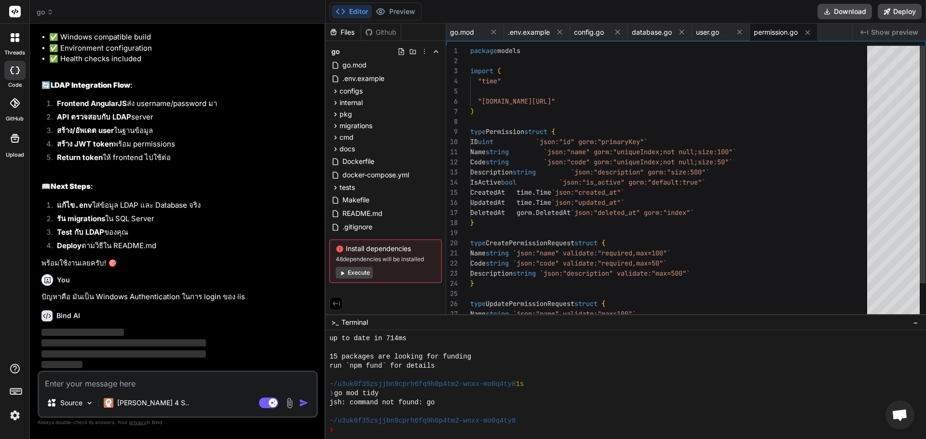
scroll to position [0, 0]
click at [847, 33] on div "go.mod .env.example config.go database.go user.go permission.go" at bounding box center [649, 32] width 406 height 17
click at [813, 30] on button at bounding box center [808, 33] width 12 height 12
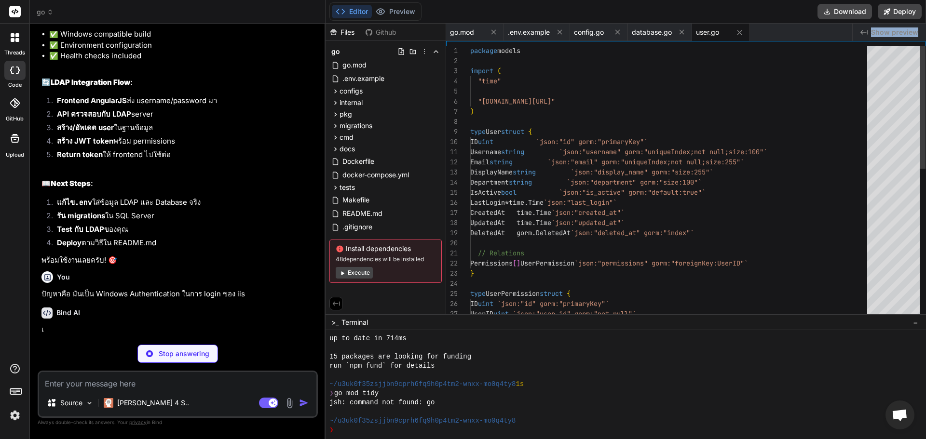
scroll to position [1460, 0]
click at [813, 30] on div "go.mod .env.example config.go database.go user.go" at bounding box center [649, 32] width 406 height 17
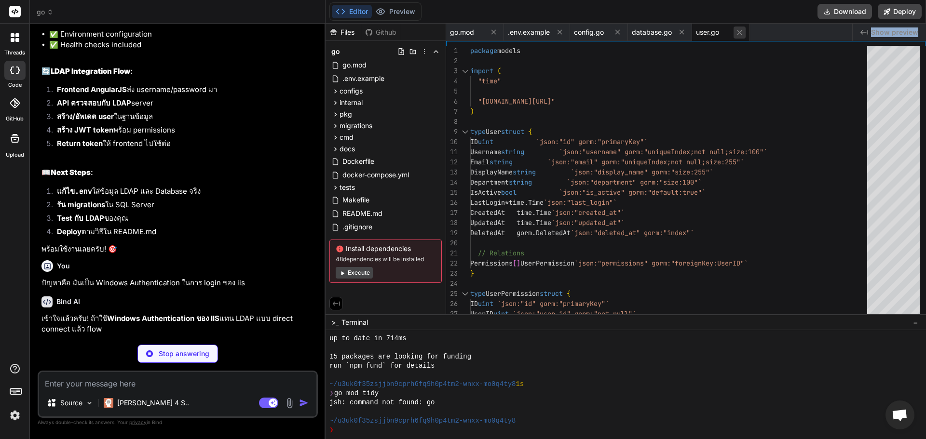
click at [743, 32] on icon at bounding box center [740, 32] width 8 height 8
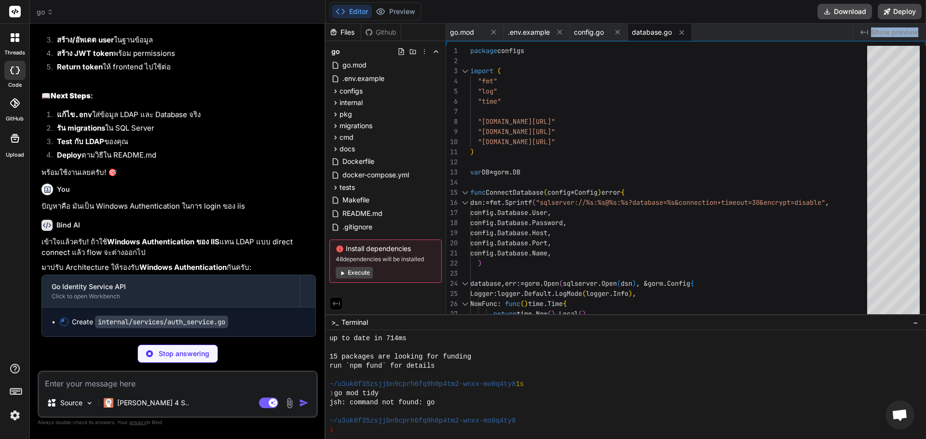
scroll to position [1551, 0]
click at [682, 32] on icon at bounding box center [682, 32] width 5 height 5
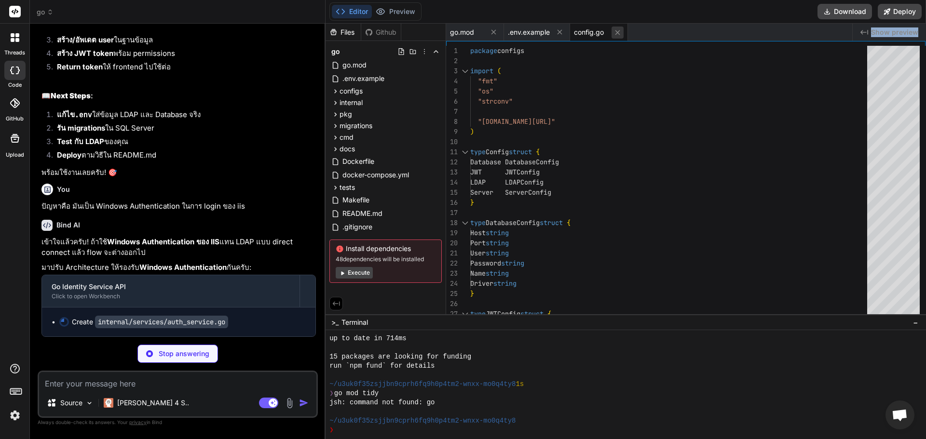
click at [621, 32] on icon at bounding box center [617, 32] width 8 height 8
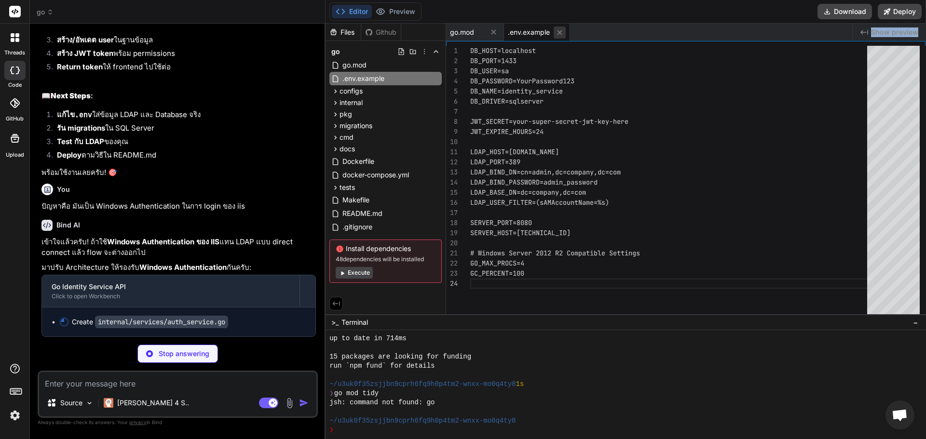
click at [565, 34] on button at bounding box center [560, 33] width 12 height 12
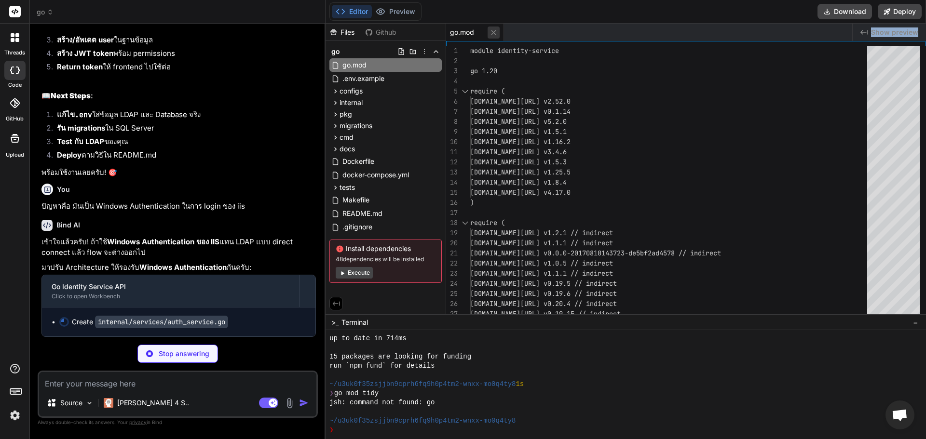
click at [496, 31] on icon at bounding box center [494, 32] width 8 height 8
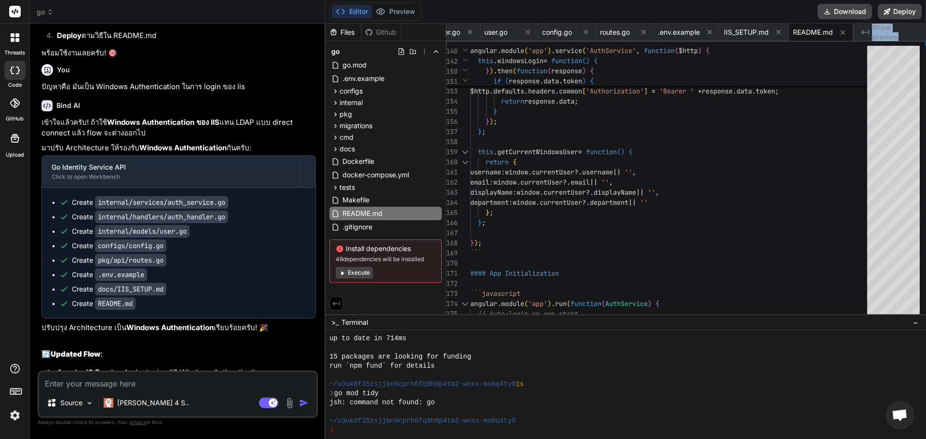
scroll to position [1966, 0]
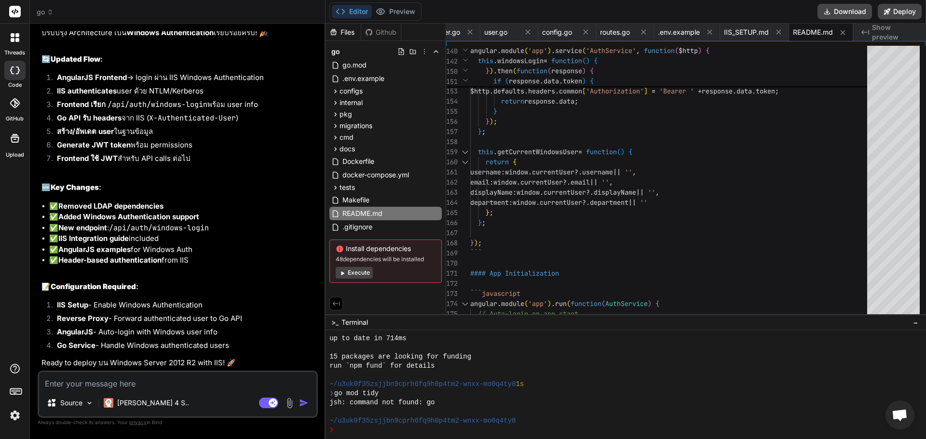
click at [185, 240] on li "✅ IIS Integration guide included" at bounding box center [182, 238] width 267 height 11
click at [173, 227] on code "/api/auth/windows-login" at bounding box center [159, 228] width 100 height 10
click at [123, 158] on li "Frontend ใช้ JWT สำหรับ API calls ต่อไป" at bounding box center [182, 160] width 267 height 14
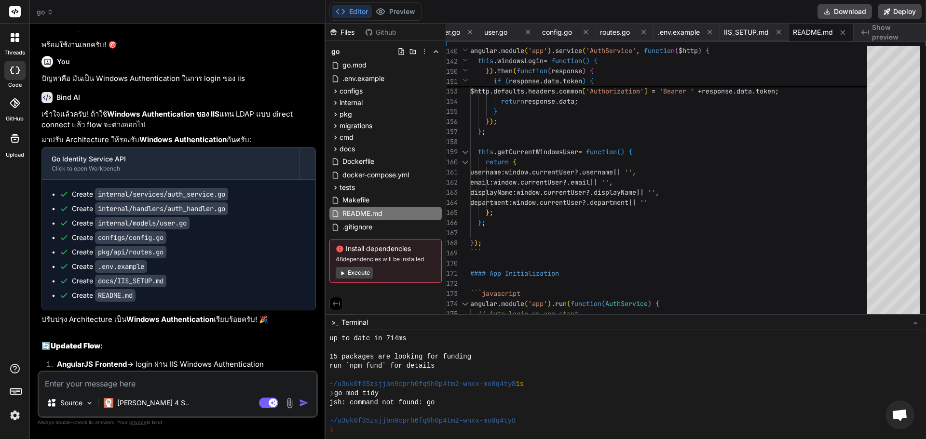
scroll to position [1644, 0]
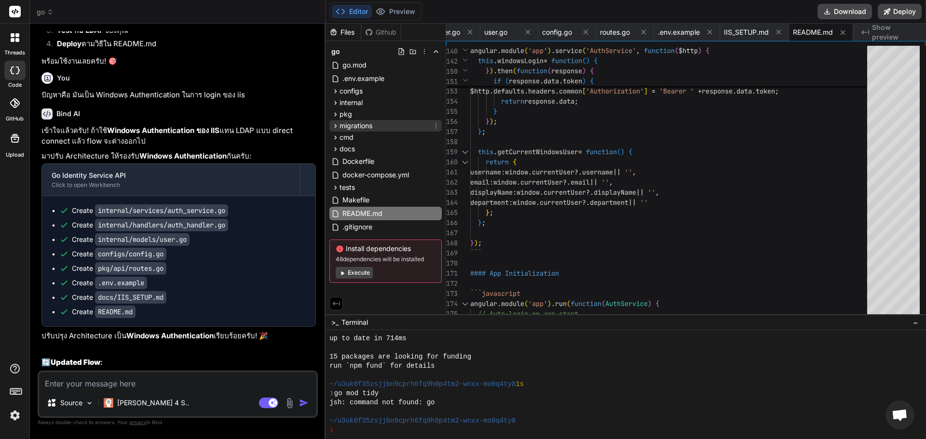
click at [368, 126] on span "migrations" at bounding box center [356, 126] width 33 height 10
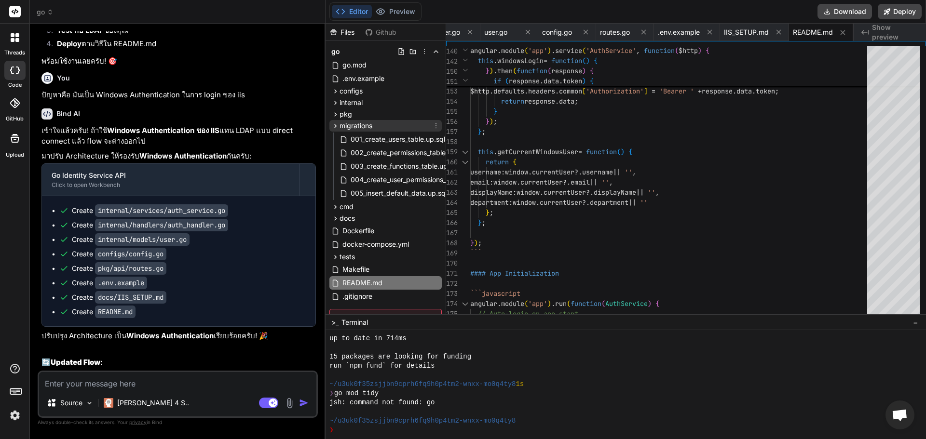
click at [368, 126] on span "migrations" at bounding box center [356, 126] width 33 height 10
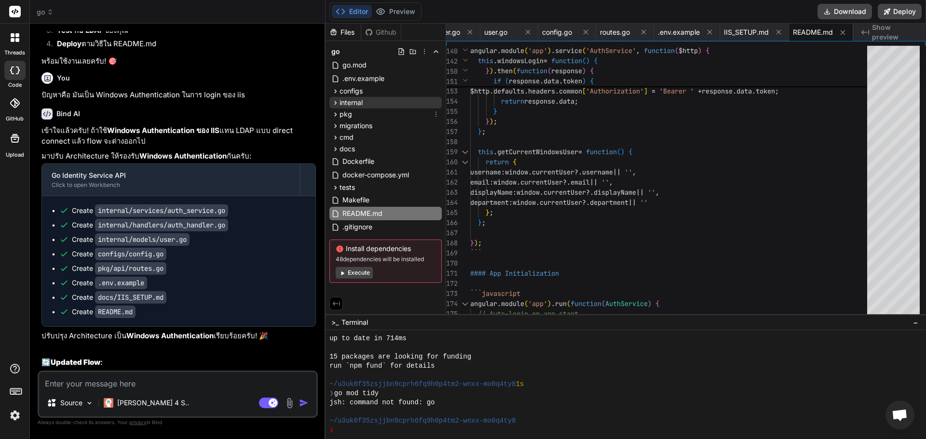
click at [363, 108] on div "internal" at bounding box center [385, 103] width 112 height 12
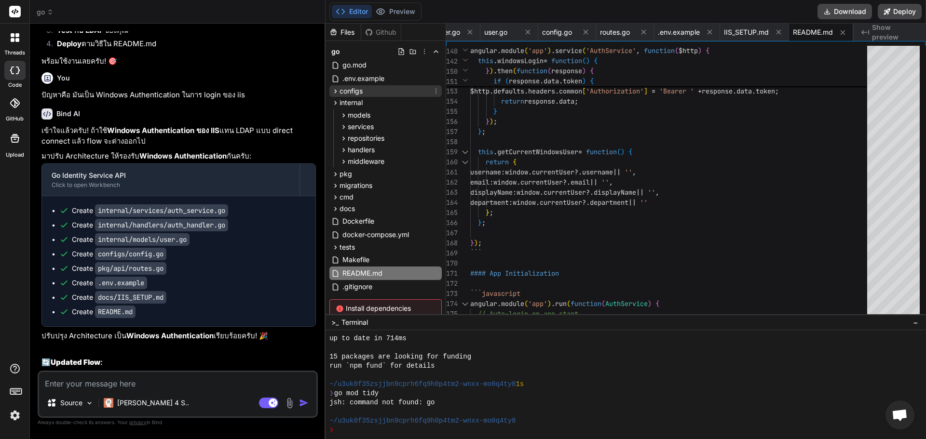
click at [361, 92] on span "configs" at bounding box center [351, 91] width 23 height 10
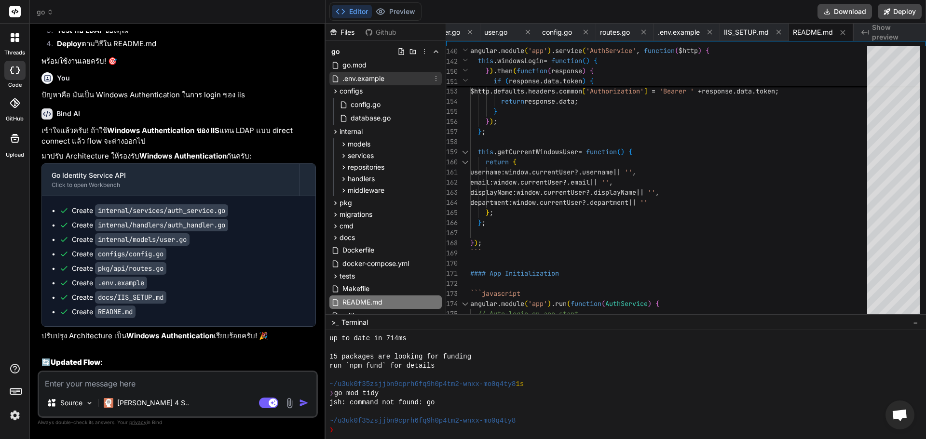
click at [392, 81] on div ".env.example" at bounding box center [385, 79] width 112 height 14
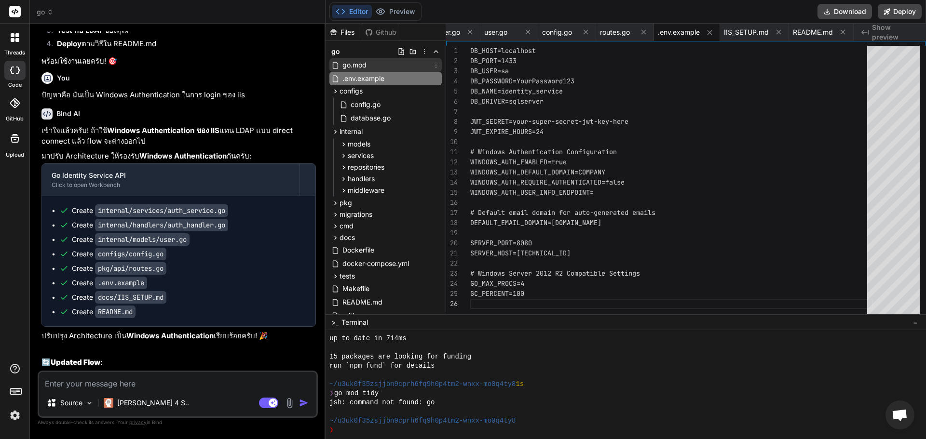
click at [367, 68] on span "go.mod" at bounding box center [354, 65] width 26 height 12
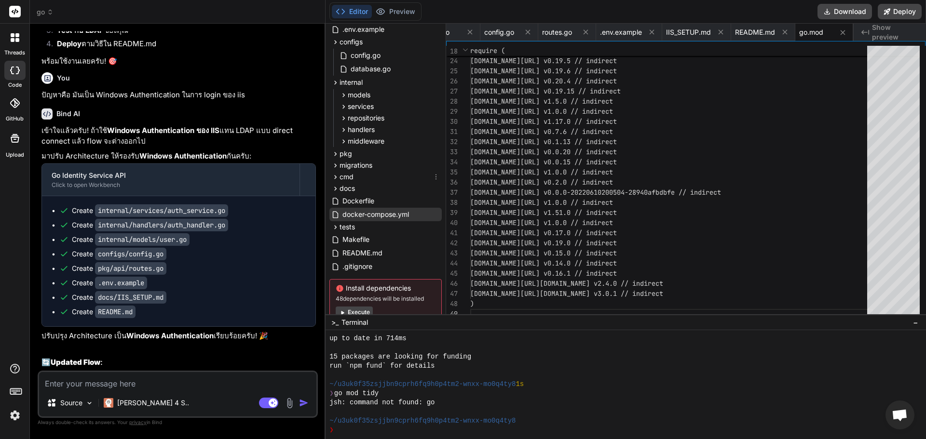
scroll to position [79, 0]
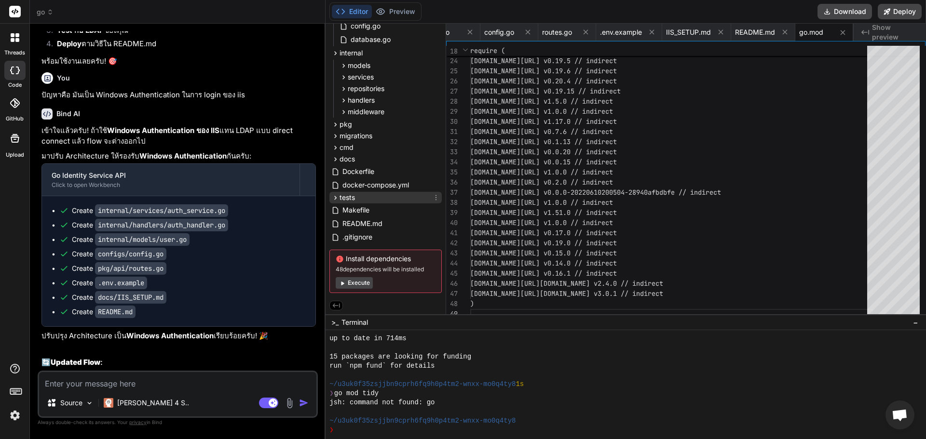
click at [383, 200] on div "tests" at bounding box center [385, 198] width 112 height 12
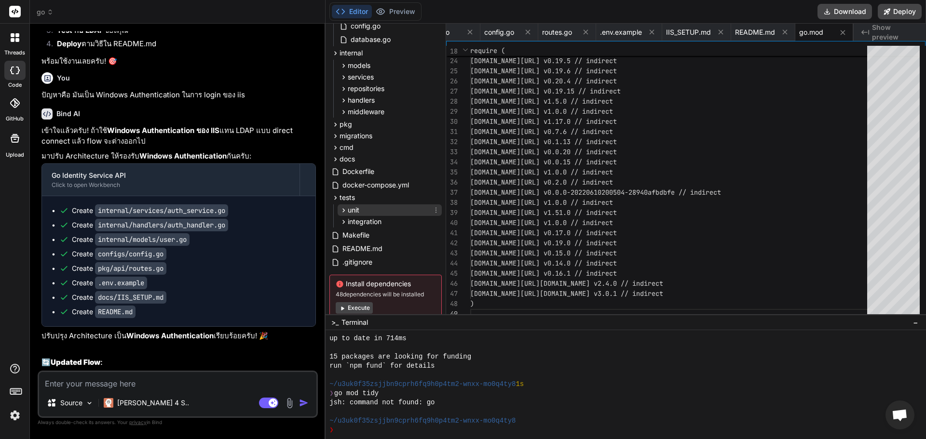
click at [377, 208] on div "unit" at bounding box center [390, 210] width 104 height 12
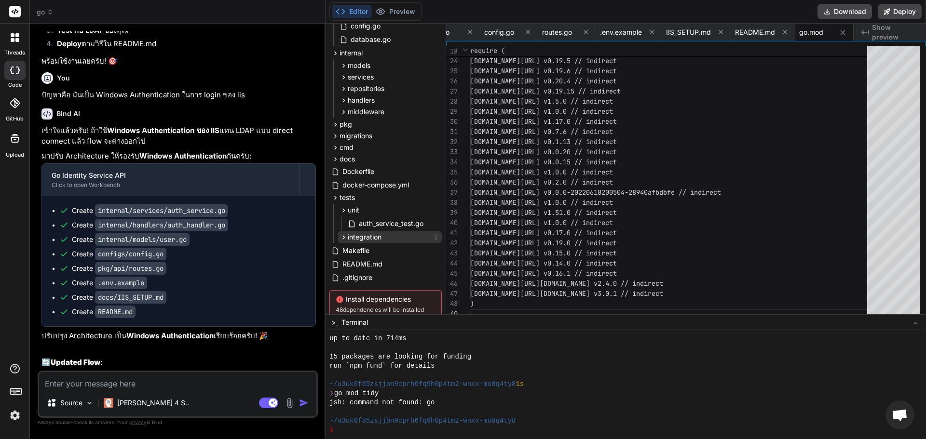
click at [375, 239] on span "integration" at bounding box center [365, 237] width 34 height 10
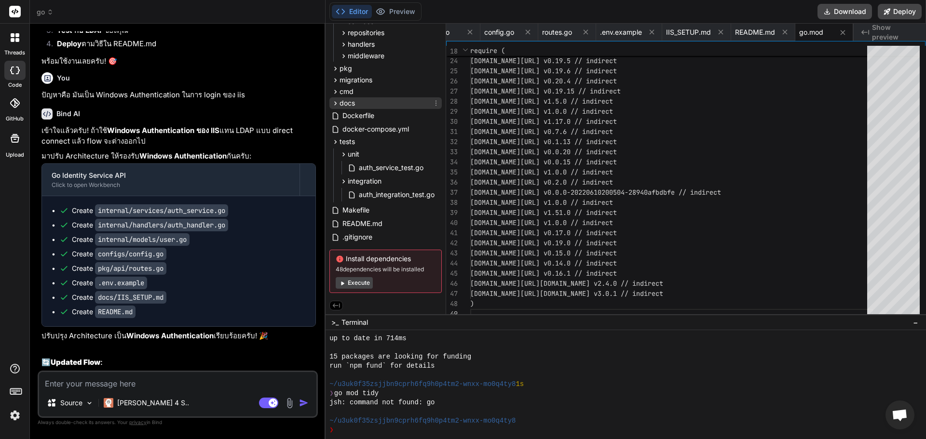
click at [366, 102] on div "docs" at bounding box center [385, 103] width 112 height 12
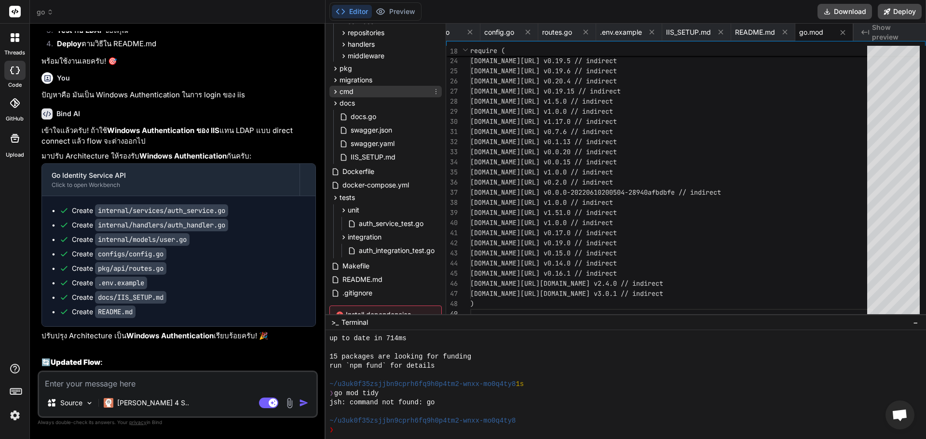
click at [380, 93] on div "cmd" at bounding box center [385, 92] width 112 height 12
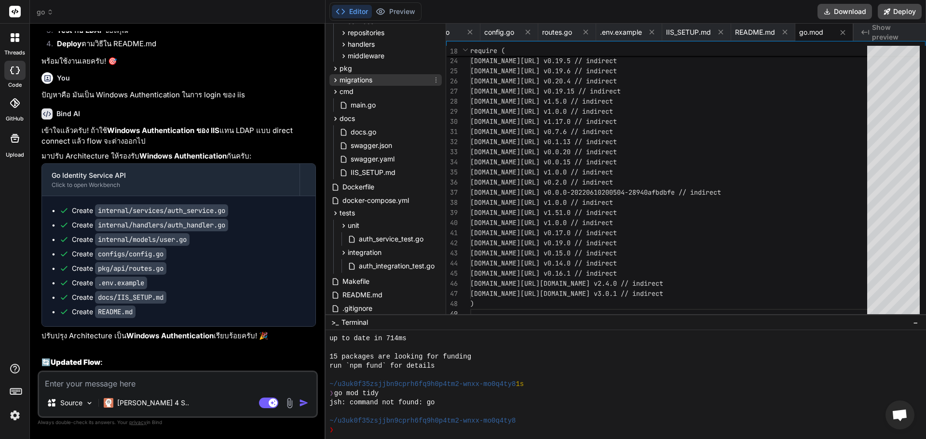
click at [369, 79] on span "migrations" at bounding box center [356, 80] width 33 height 10
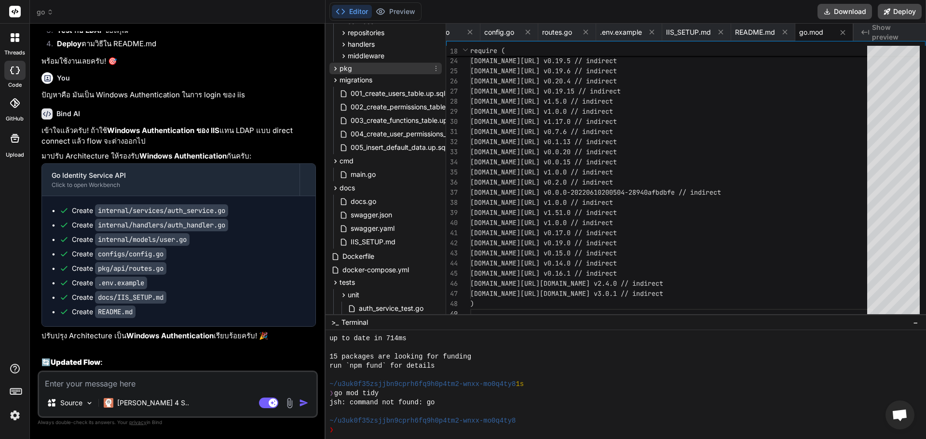
click at [373, 66] on div "pkg" at bounding box center [385, 69] width 112 height 12
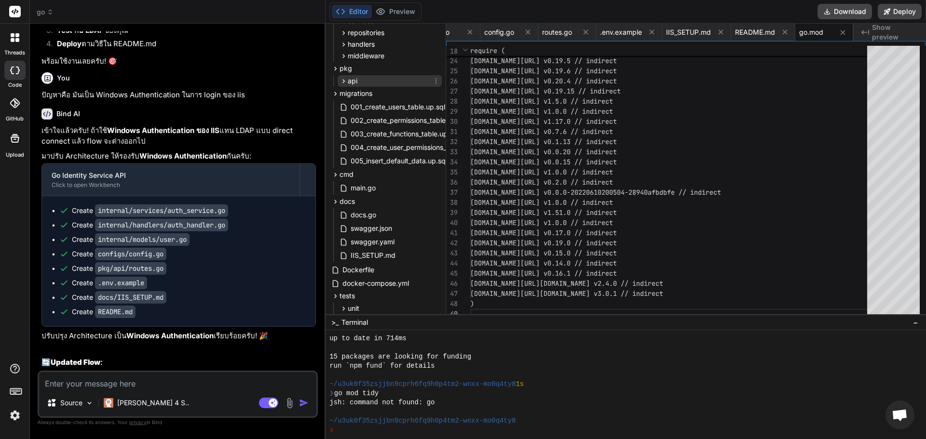
click at [373, 83] on div "api" at bounding box center [390, 81] width 104 height 12
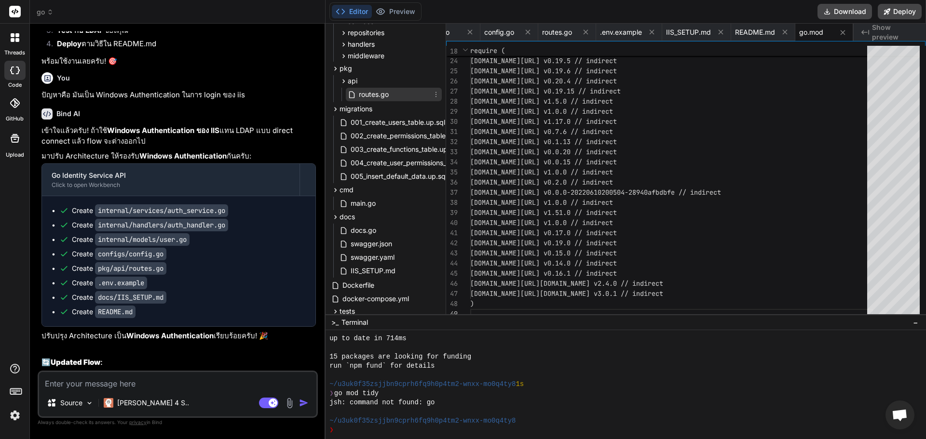
click at [384, 93] on span "routes.go" at bounding box center [374, 95] width 32 height 12
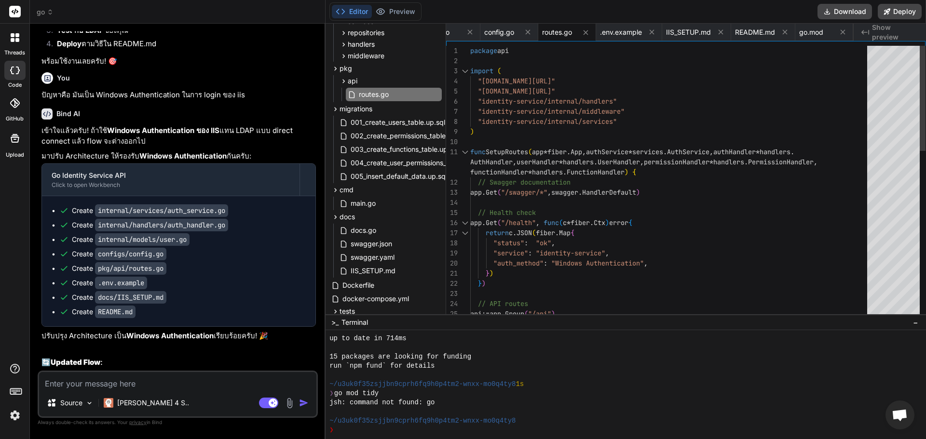
click at [560, 108] on div "api := app . Group ( "/api" ) } ) // API routes "auth_method" : "Windows Authen…" at bounding box center [671, 400] width 403 height 709
click at [574, 90] on div "api := app . Group ( "/api" ) } ) // API routes "auth_method" : "Windows Authen…" at bounding box center [671, 400] width 403 height 709
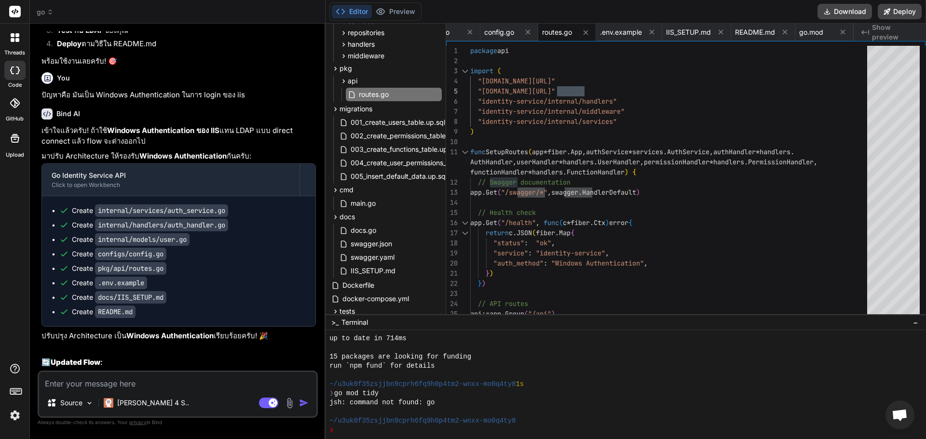
scroll to position [1484, 0]
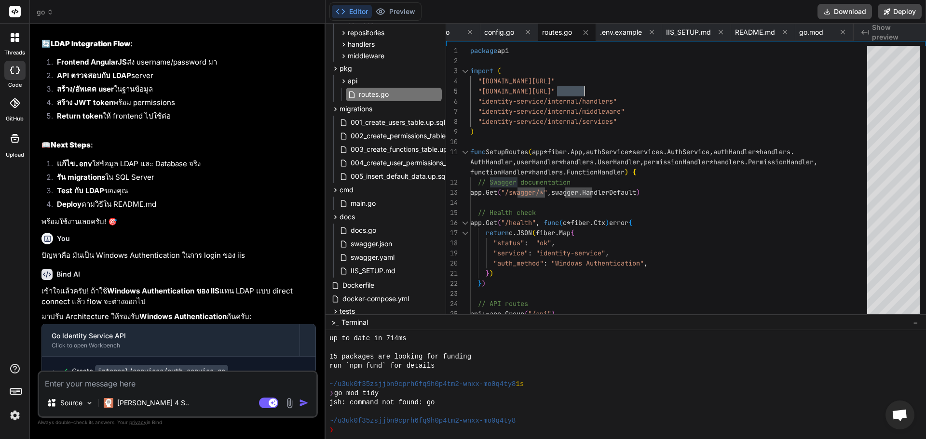
click at [105, 261] on p "ปัญหาคือ มันเป็น Windows Authentication ในการ login ของ iis" at bounding box center [178, 255] width 274 height 11
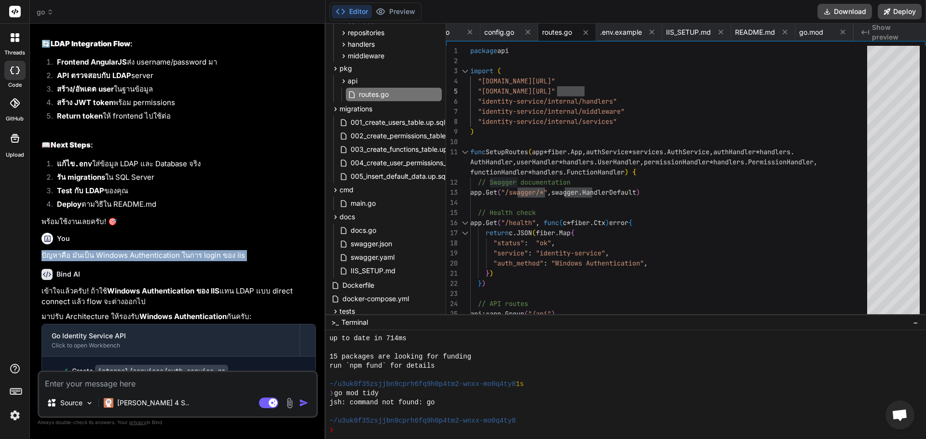
click at [105, 261] on p "ปัญหาคือ มันเป็น Windows Authentication ในการ login ของ iis" at bounding box center [178, 255] width 274 height 11
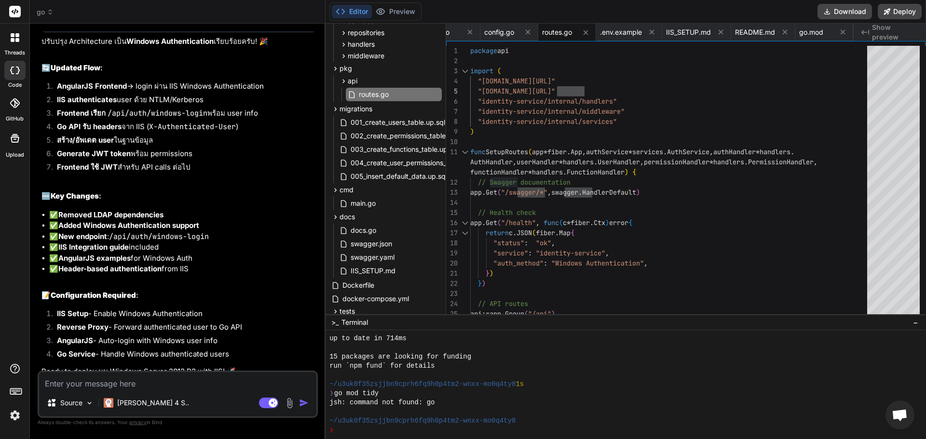
scroll to position [1966, 0]
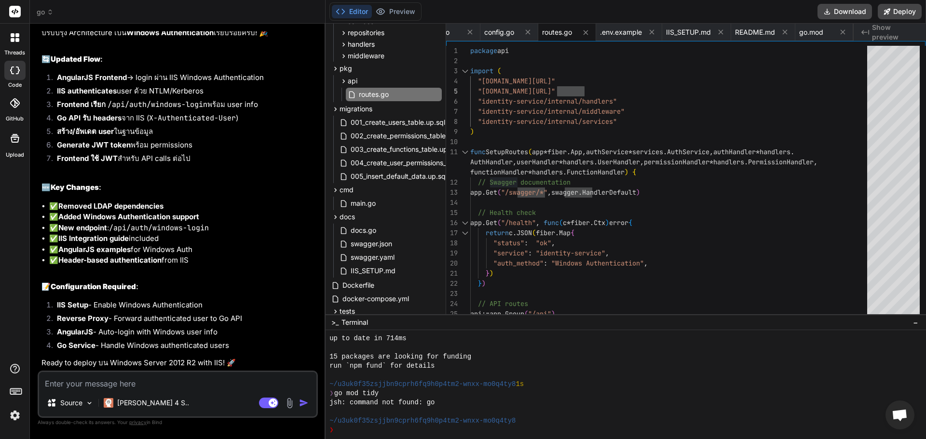
click at [183, 263] on li "✅ Header-based authentication from IIS" at bounding box center [182, 260] width 267 height 11
click at [123, 263] on strong "Header-based authentication" at bounding box center [109, 260] width 103 height 9
click at [143, 391] on div "Source Claude 4 S.. Agent Mode. When this toggle is activated, AI automatically…" at bounding box center [178, 394] width 280 height 47
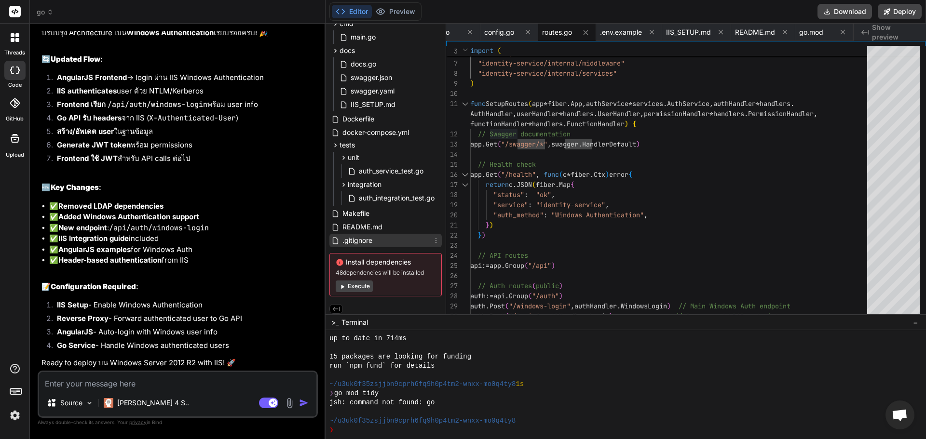
scroll to position [306, 0]
click at [386, 237] on div ".gitignore" at bounding box center [385, 238] width 112 height 14
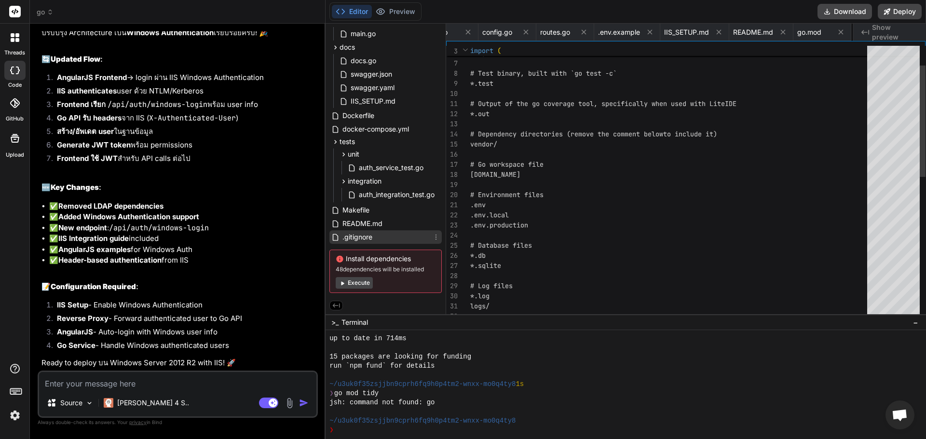
scroll to position [0, 232]
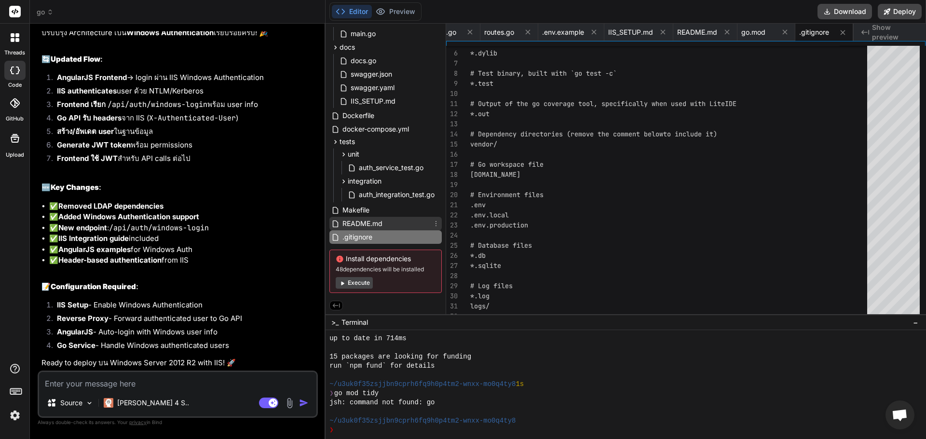
click at [384, 220] on div "README.md" at bounding box center [385, 224] width 112 height 14
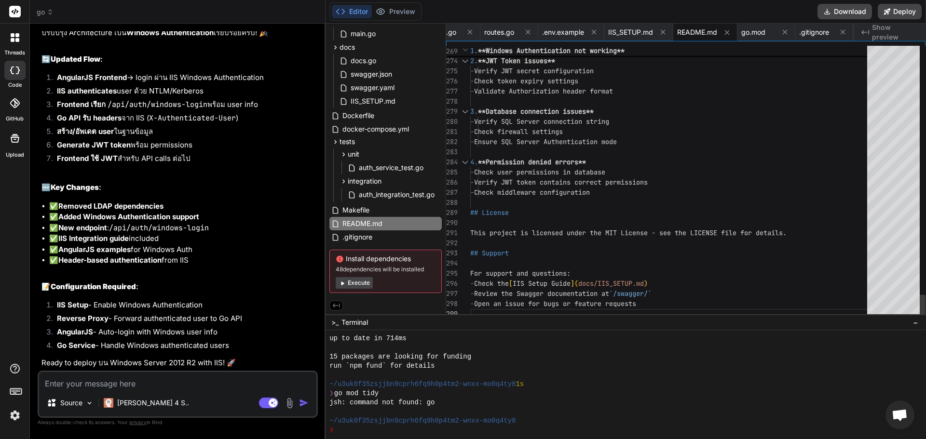
scroll to position [0, 0]
click at [375, 262] on div "Install dependencies 48 dependencies will be installed Execute" at bounding box center [385, 271] width 112 height 43
click at [364, 282] on button "Execute" at bounding box center [354, 283] width 37 height 12
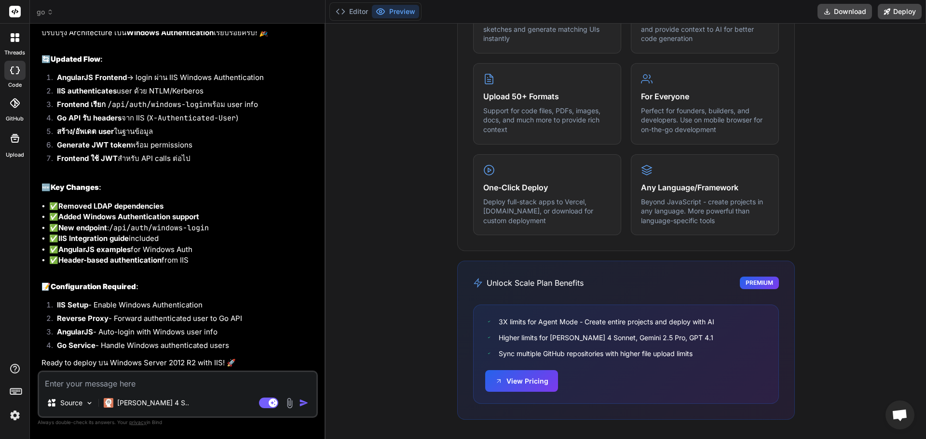
scroll to position [449, 0]
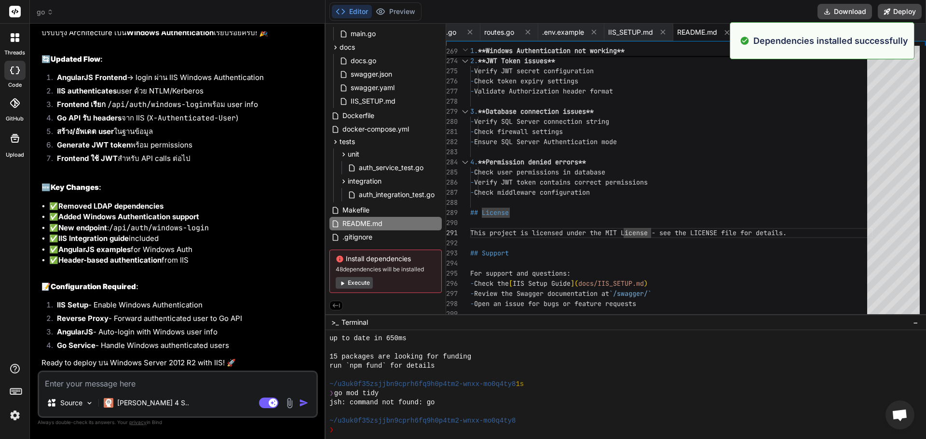
click at [348, 283] on button "Execute" at bounding box center [354, 283] width 37 height 12
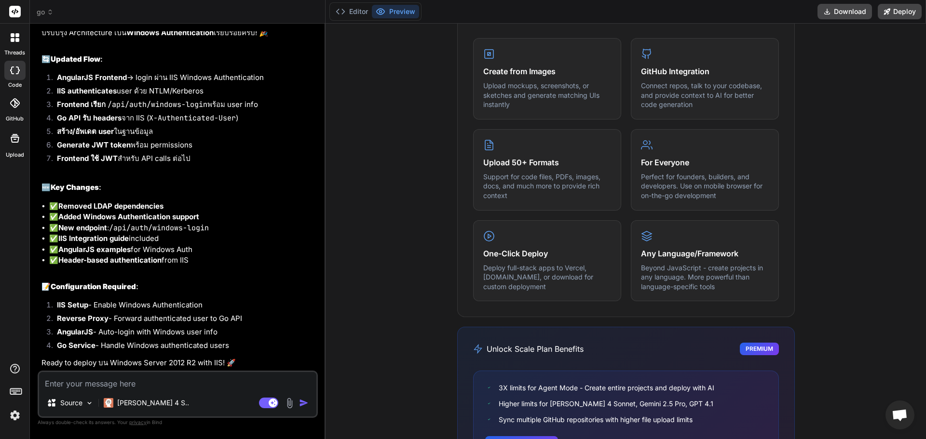
scroll to position [596, 0]
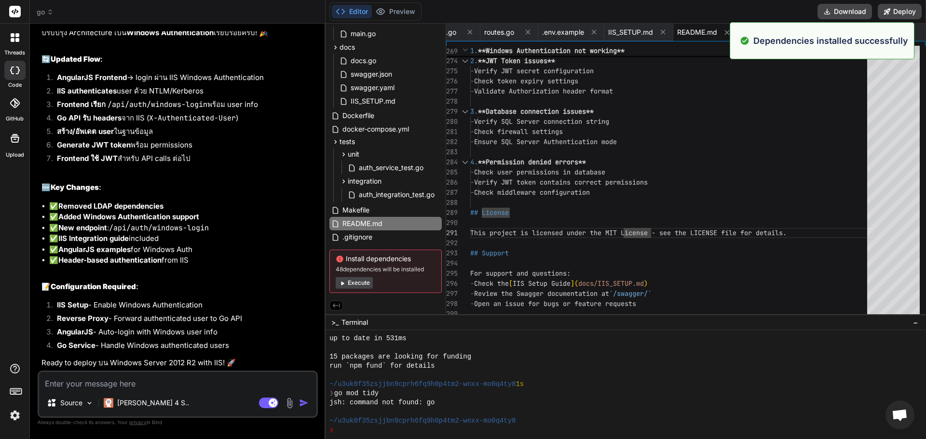
click at [388, 269] on span "48 dependencies will be installed" at bounding box center [386, 270] width 100 height 8
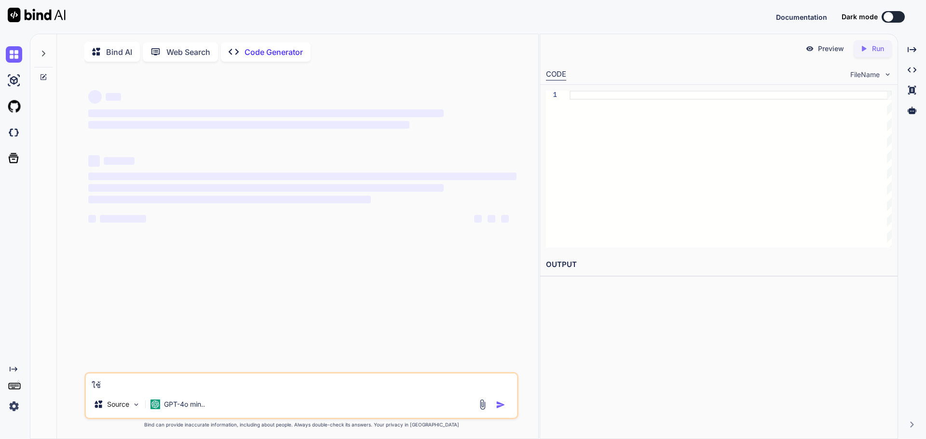
click at [141, 386] on textarea "ใช้" at bounding box center [301, 382] width 431 height 17
type textarea "x"
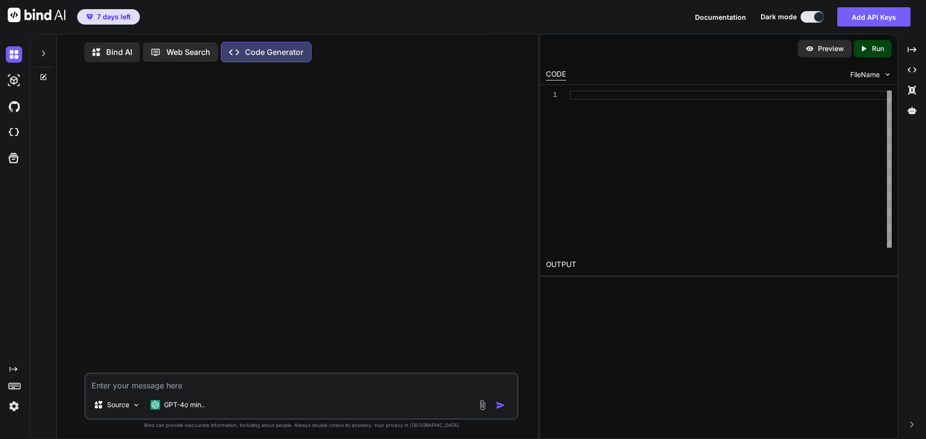
type textarea "x"
type textarea "lึ้ipsumdolors am consecte-adipisc/ ├── 📁 eli/ │ └── sedd.ei ├── 📁 temporin/ │ …"
type textarea "x"
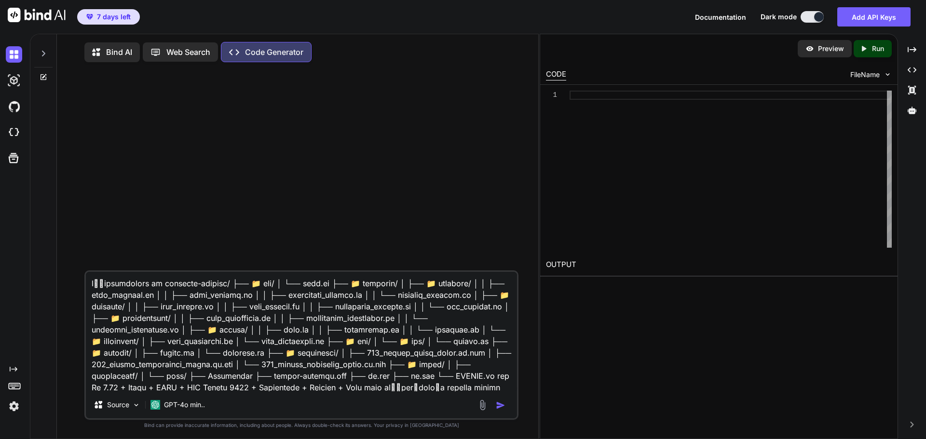
scroll to position [24, 0]
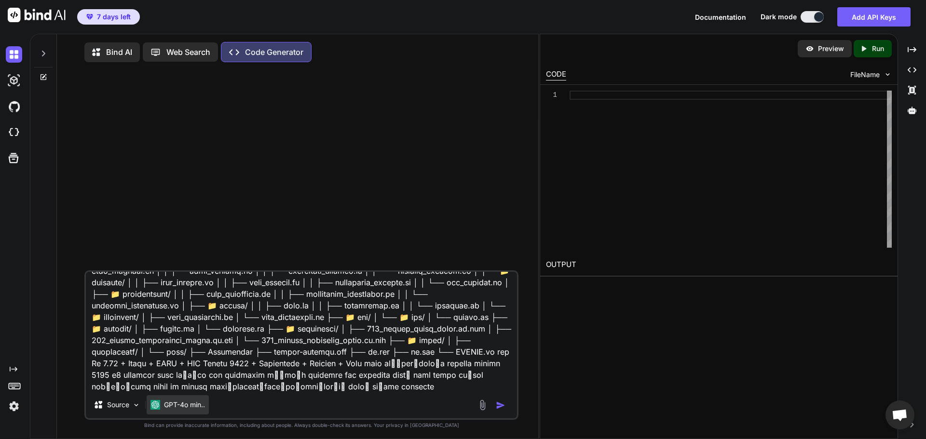
type textarea "lึ้ipsumdolors am consecte-adipisc/ ├── 📁 eli/ │ └── sedd.ei ├── 📁 temporin/ │ …"
click at [173, 413] on div "GPT-4o min.." at bounding box center [178, 404] width 62 height 19
click at [182, 410] on p "GPT-4o min.." at bounding box center [184, 405] width 41 height 10
click at [204, 409] on p "GPT-4o min.." at bounding box center [184, 405] width 41 height 10
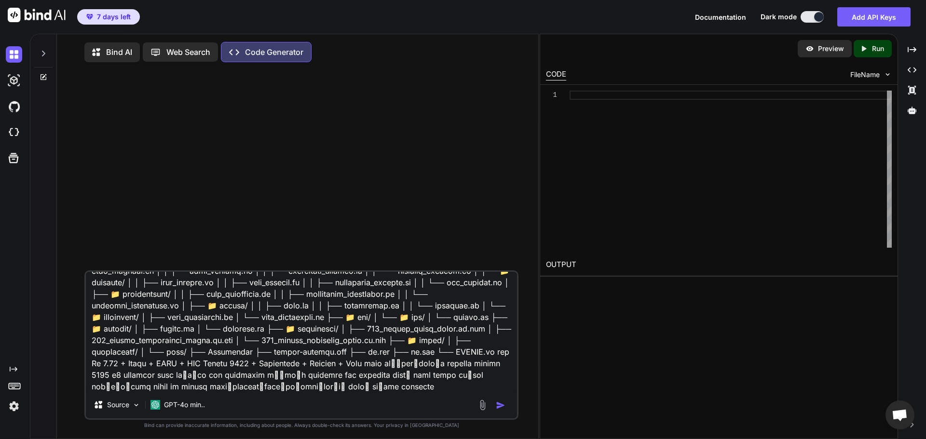
click at [275, 86] on div at bounding box center [302, 170] width 432 height 201
click at [111, 401] on div "Source" at bounding box center [117, 404] width 55 height 19
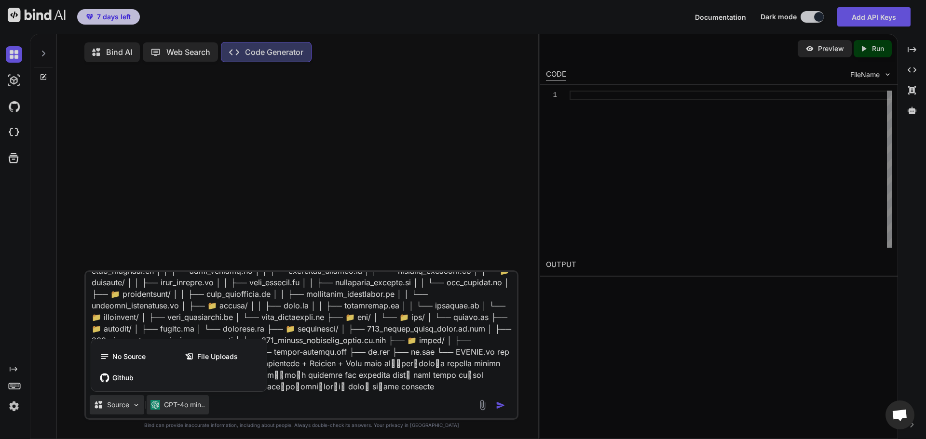
click at [160, 404] on div at bounding box center [463, 219] width 926 height 439
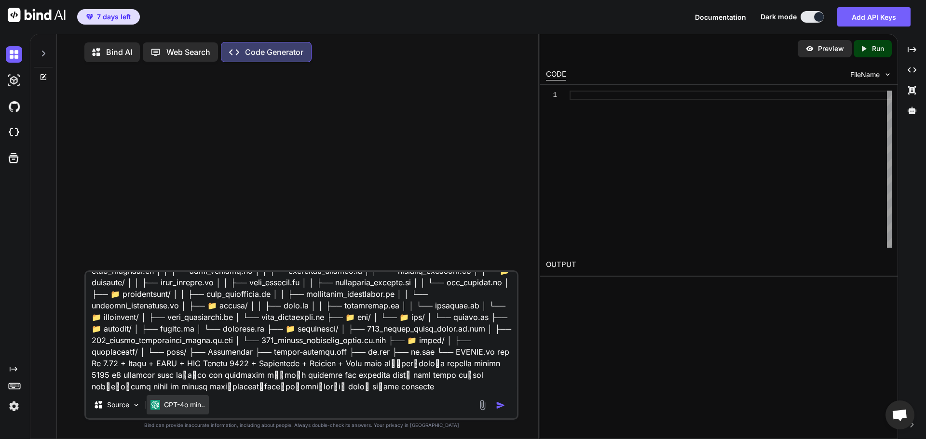
click at [181, 408] on p "GPT-4o min.." at bounding box center [184, 405] width 41 height 10
click at [122, 406] on p "Source" at bounding box center [118, 405] width 22 height 10
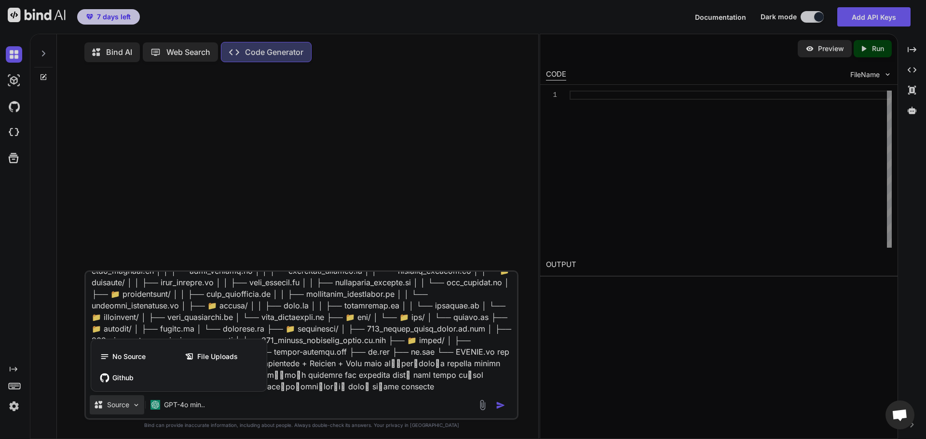
click at [169, 410] on div at bounding box center [463, 219] width 926 height 439
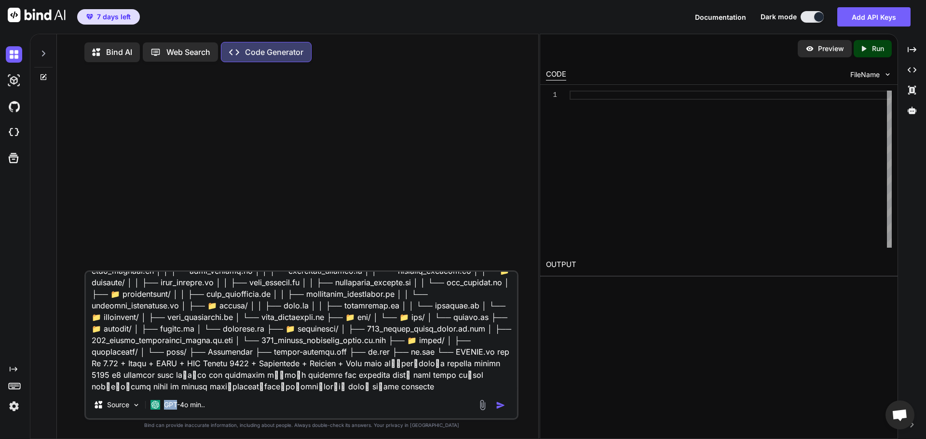
click at [169, 410] on p "GPT-4o min.." at bounding box center [184, 405] width 41 height 10
click at [322, 135] on div at bounding box center [302, 170] width 432 height 201
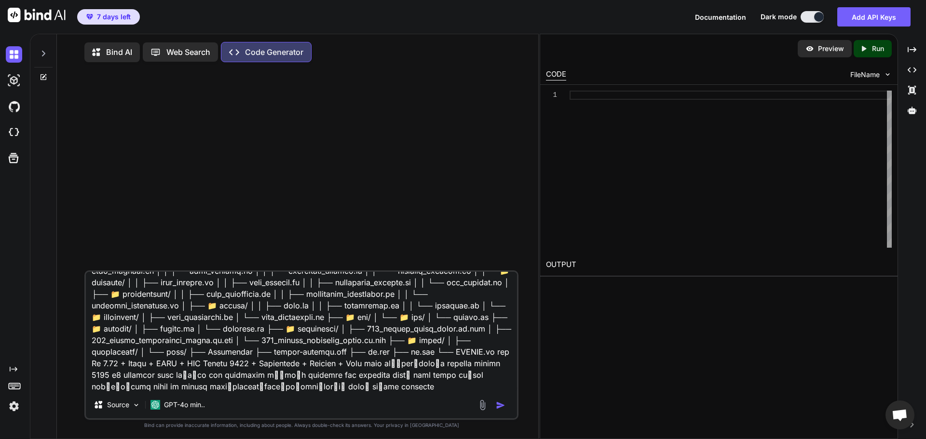
click at [110, 45] on div "Bind AI" at bounding box center [111, 52] width 55 height 20
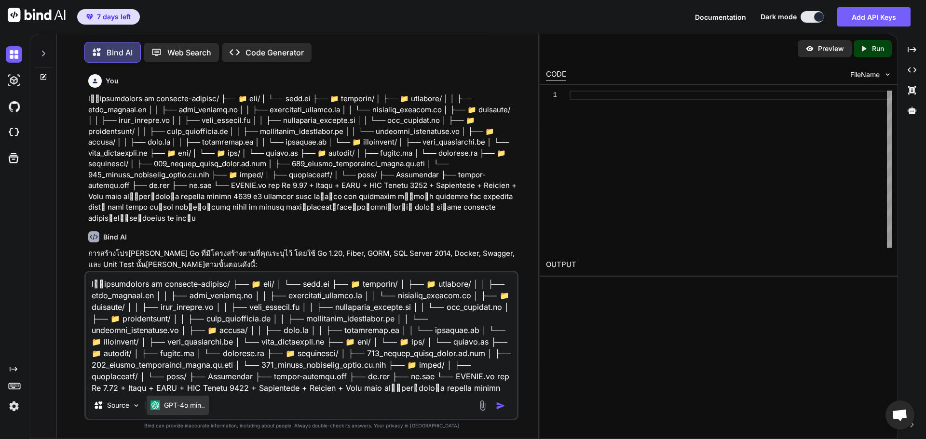
click at [187, 410] on p "GPT-4o min.." at bounding box center [184, 406] width 41 height 10
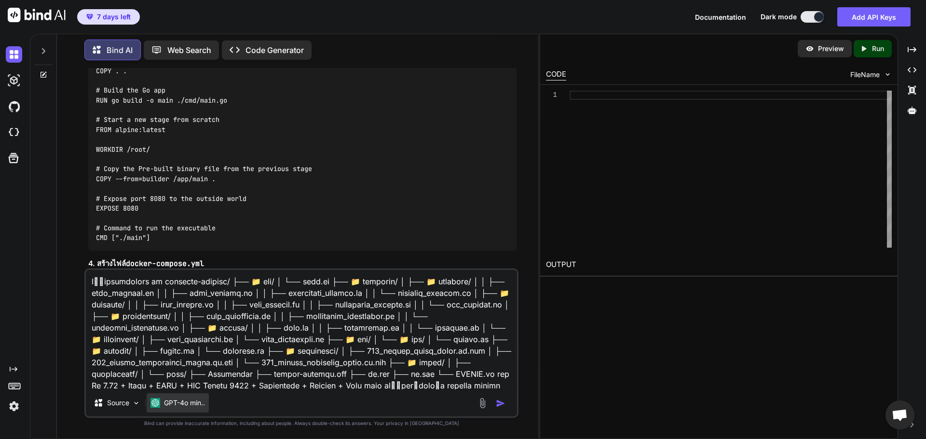
scroll to position [2331, 0]
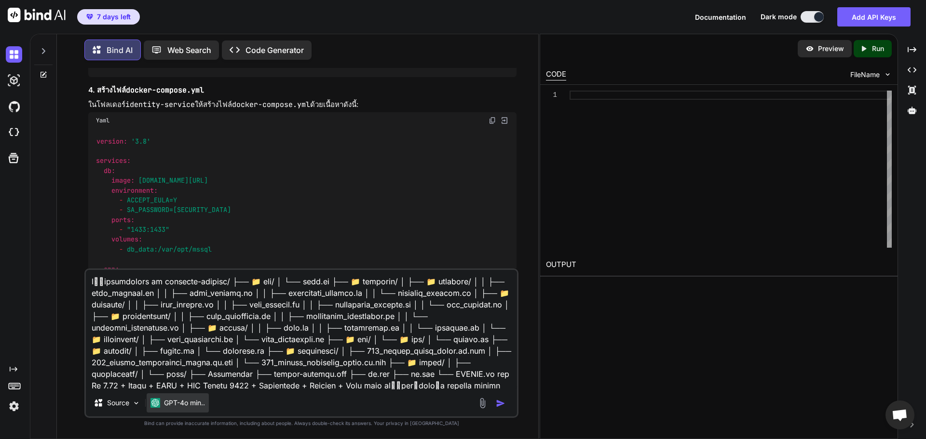
click at [192, 398] on div "GPT-4o min.." at bounding box center [178, 403] width 62 height 19
click at [809, 16] on button at bounding box center [812, 17] width 23 height 12
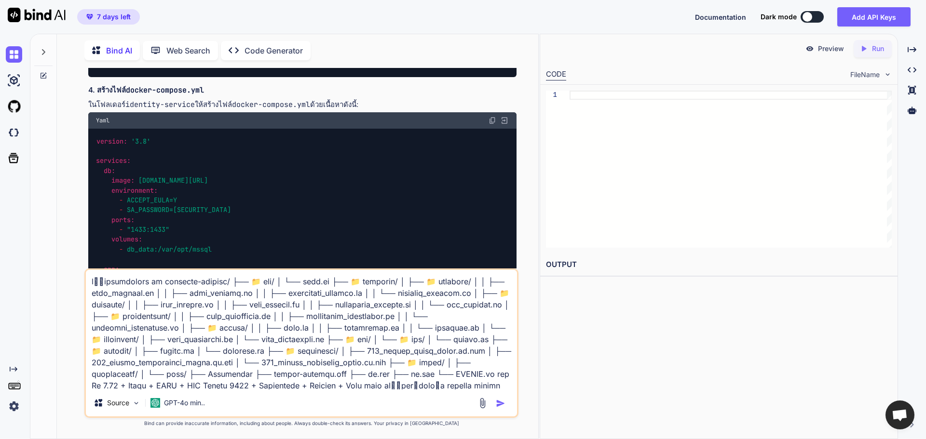
scroll to position [4, 0]
click at [817, 14] on button at bounding box center [812, 17] width 23 height 12
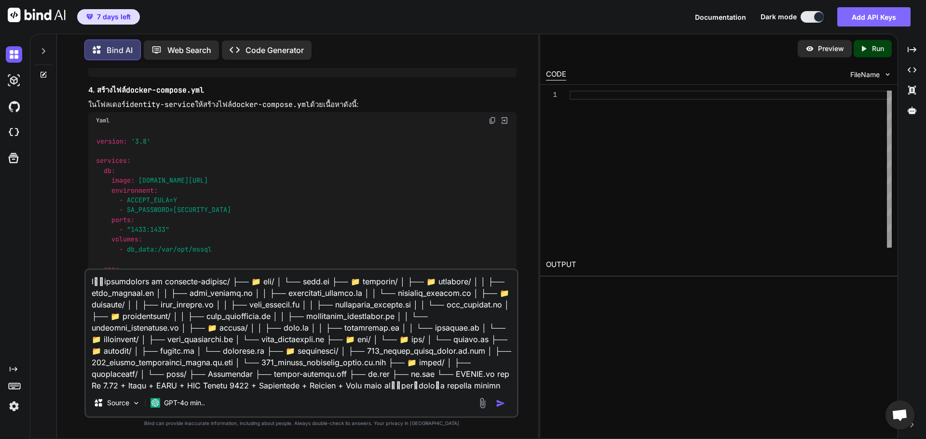
scroll to position [5, 0]
click at [869, 21] on button "Add API Keys" at bounding box center [873, 16] width 73 height 19
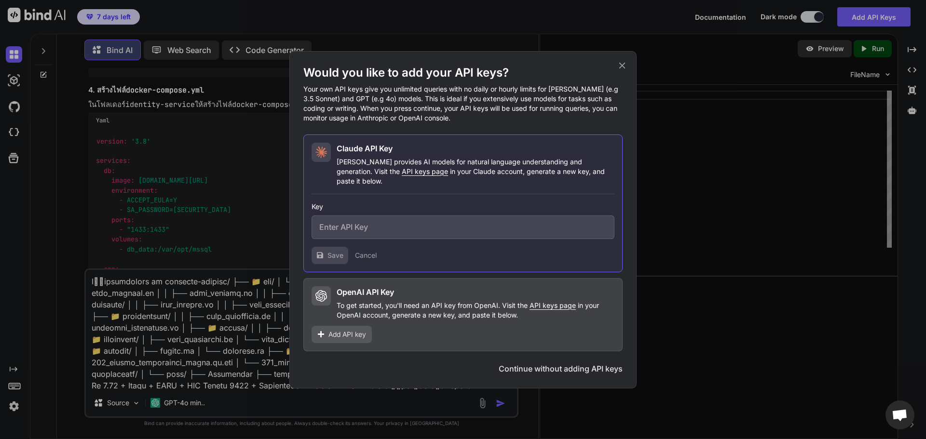
click at [365, 230] on input "text" at bounding box center [463, 228] width 303 height 24
click at [624, 66] on icon at bounding box center [622, 65] width 11 height 11
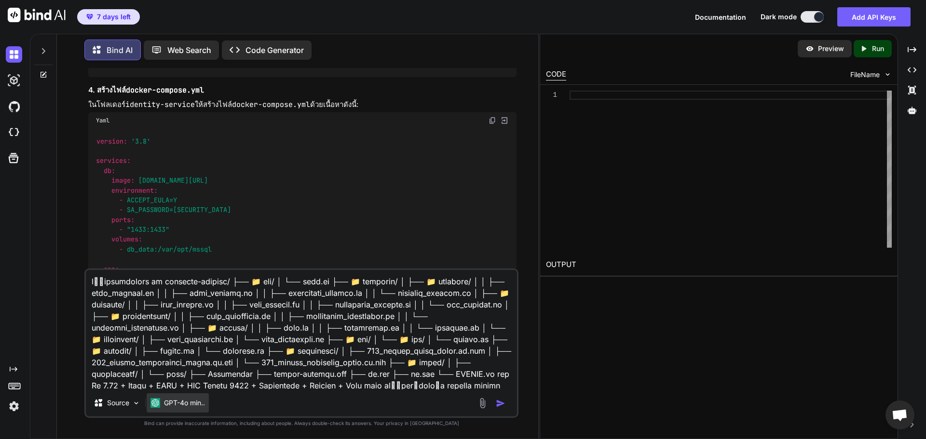
click at [178, 402] on p "GPT-4o min.." at bounding box center [184, 403] width 41 height 10
click at [176, 409] on div "GPT-4o min.." at bounding box center [178, 403] width 62 height 19
click at [116, 399] on p "Source" at bounding box center [118, 403] width 22 height 10
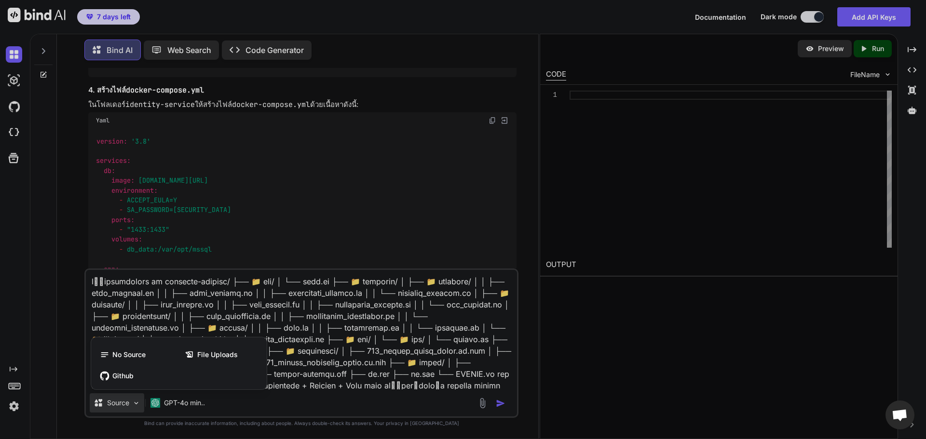
click at [19, 113] on div at bounding box center [463, 219] width 926 height 439
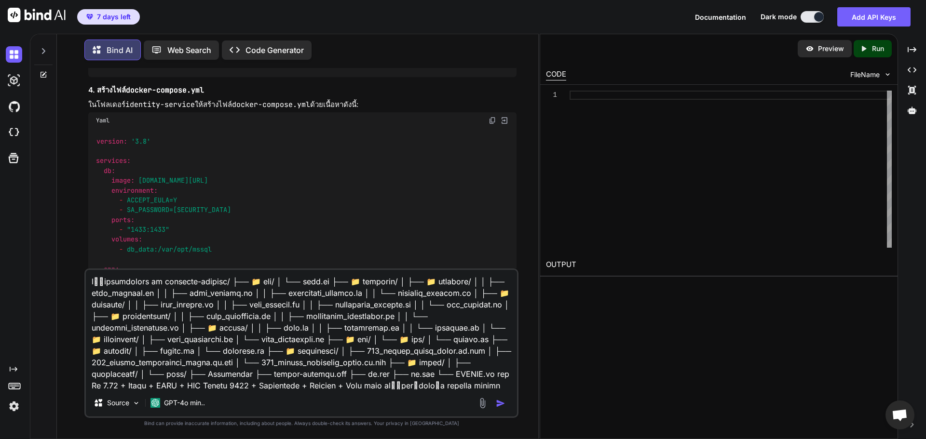
click at [41, 43] on div at bounding box center [43, 48] width 18 height 33
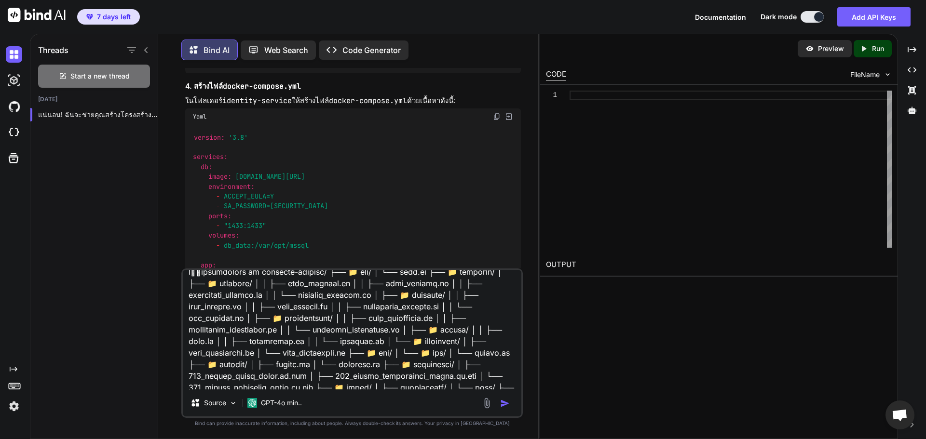
scroll to position [0, 0]
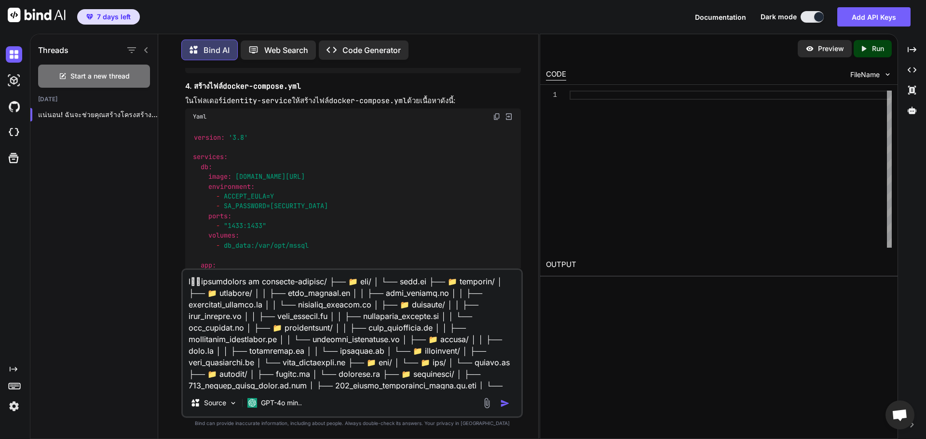
click at [350, 46] on p "Code Generator" at bounding box center [371, 50] width 58 height 12
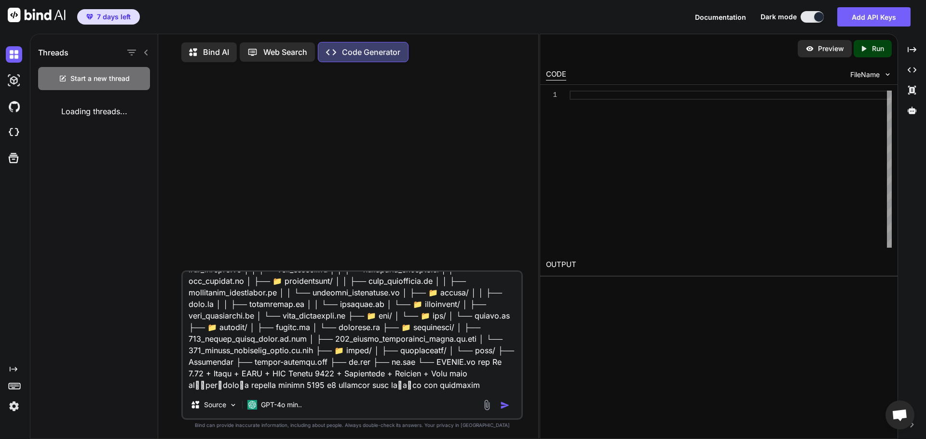
scroll to position [71, 0]
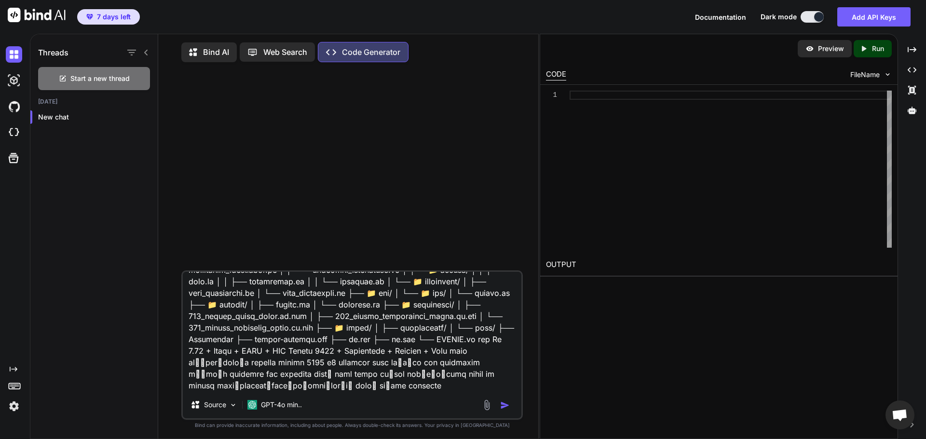
click at [502, 409] on img "button" at bounding box center [505, 406] width 10 height 10
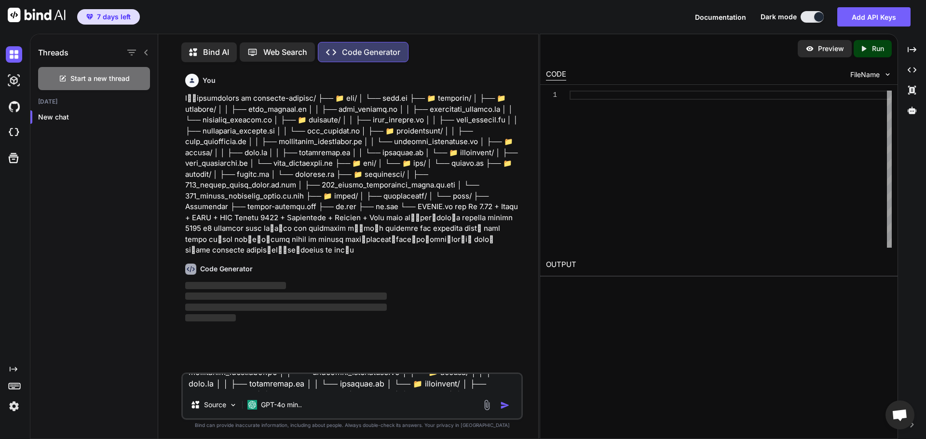
type textarea "x"
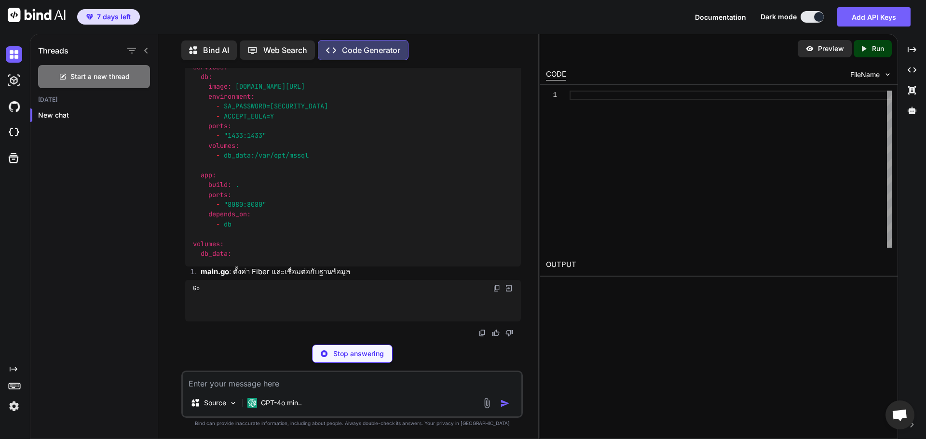
scroll to position [966, 0]
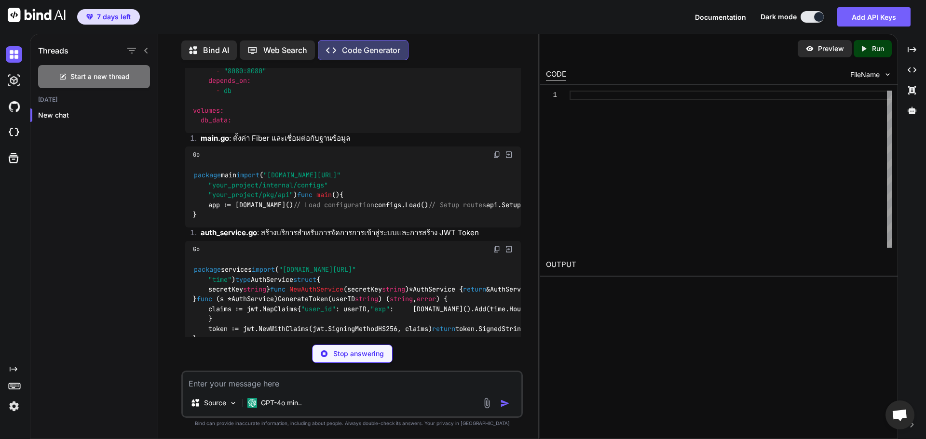
type textarea "x"
type textarea "├── go.sum └── README.md"
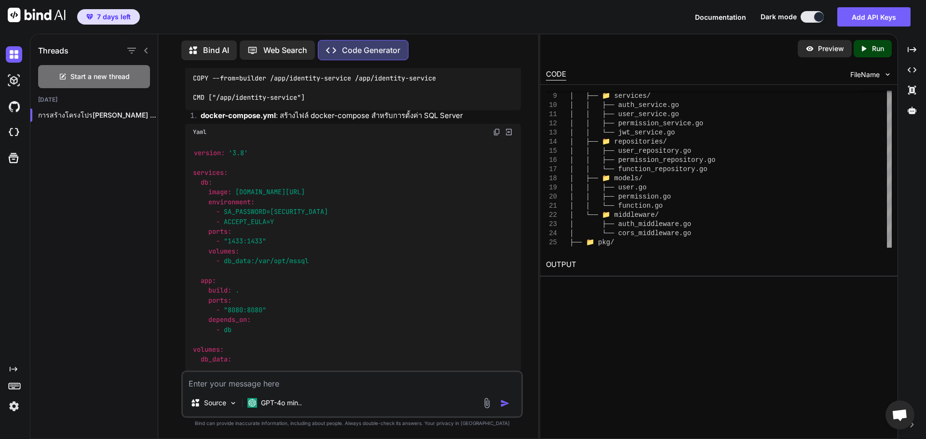
scroll to position [578, 0]
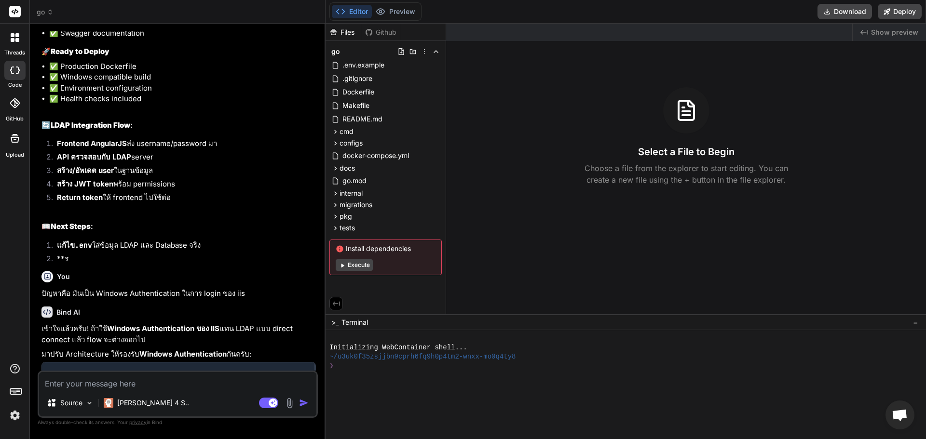
scroll to position [1090, 0]
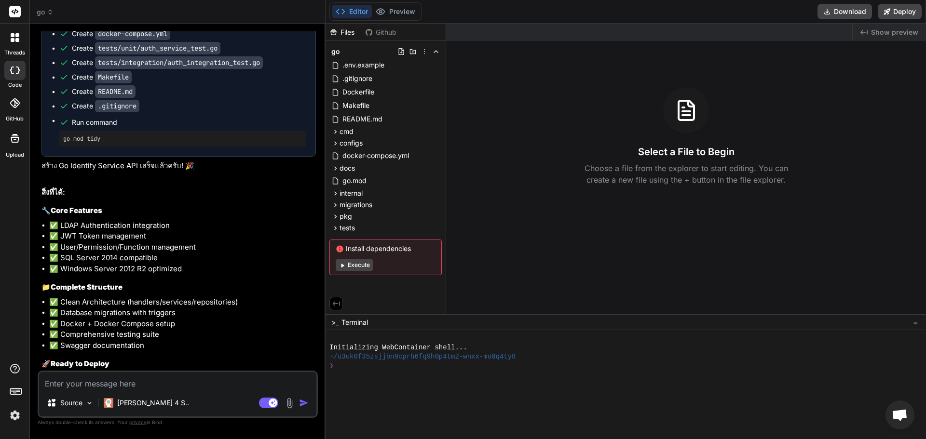
click at [367, 270] on button "Execute" at bounding box center [354, 265] width 37 height 12
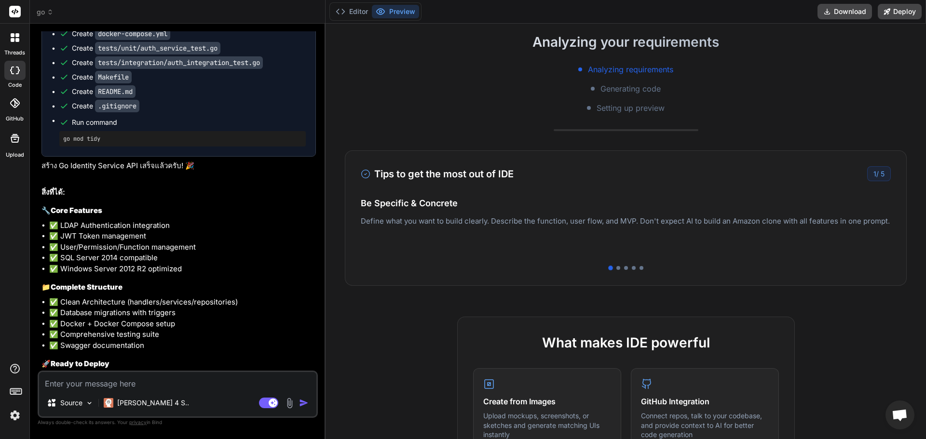
scroll to position [161, 0]
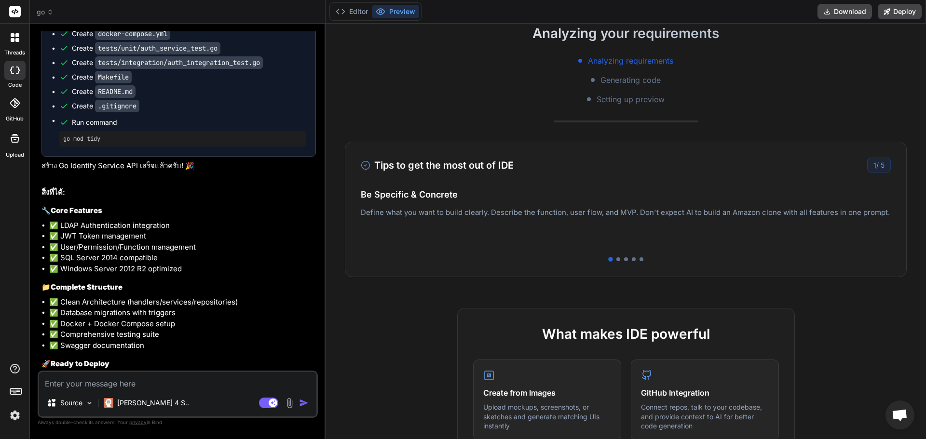
type textarea "x"
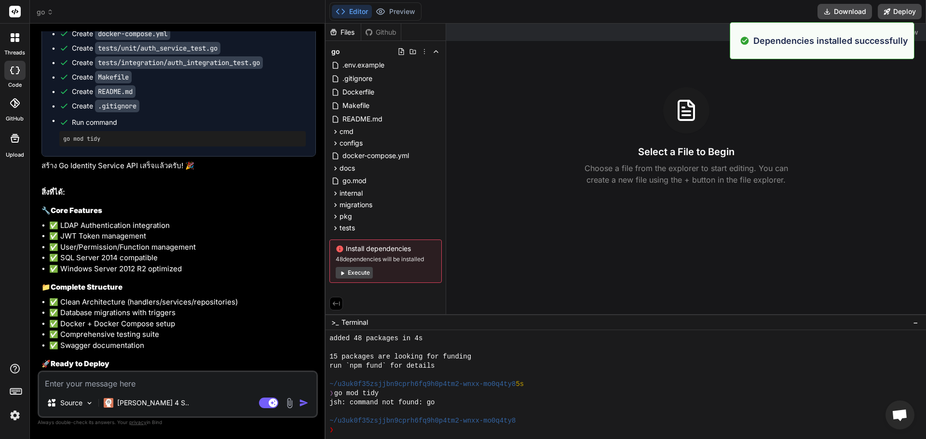
scroll to position [82, 0]
click at [783, 48] on div "Dependencies installed successfully" at bounding box center [822, 40] width 185 height 37
click at [783, 46] on p "Dependencies installed successfully" at bounding box center [830, 40] width 155 height 13
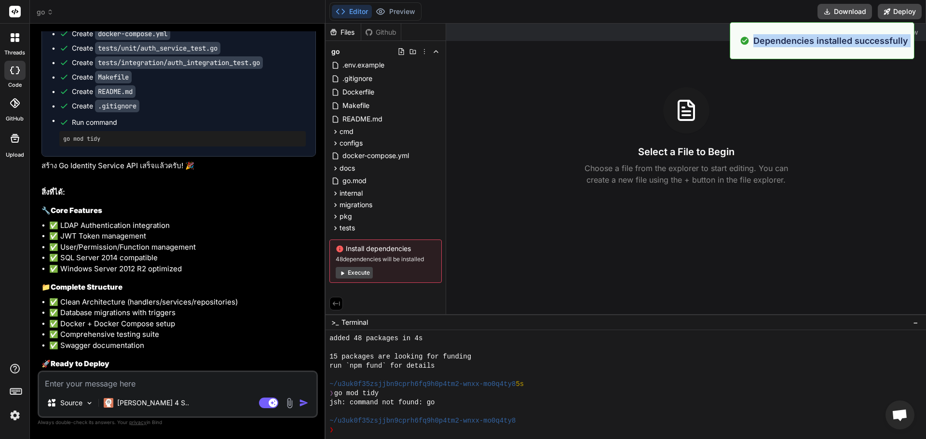
drag, startPoint x: 783, startPoint y: 46, endPoint x: 753, endPoint y: 91, distance: 54.2
click at [782, 50] on div "Dependencies installed successfully" at bounding box center [822, 40] width 185 height 37
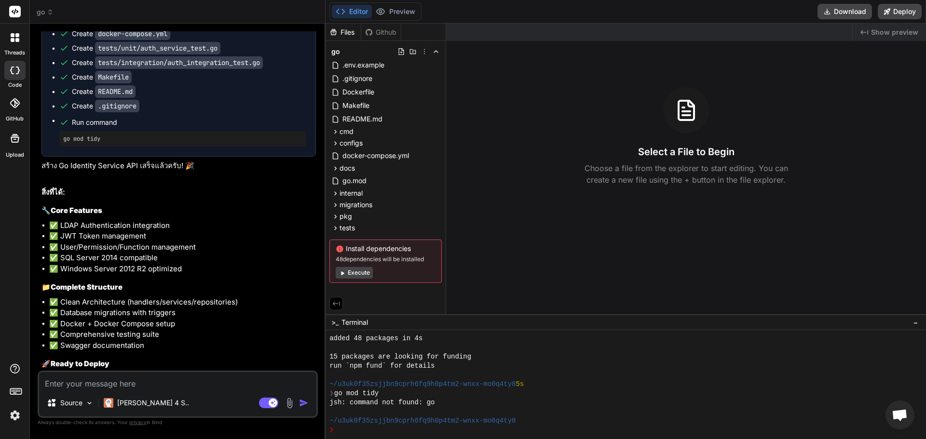
click at [724, 130] on div "Select a File to Begin Choose a file from the explorer to start editing. You ca…" at bounding box center [686, 136] width 480 height 98
click at [914, 325] on span "−" at bounding box center [915, 323] width 5 height 10
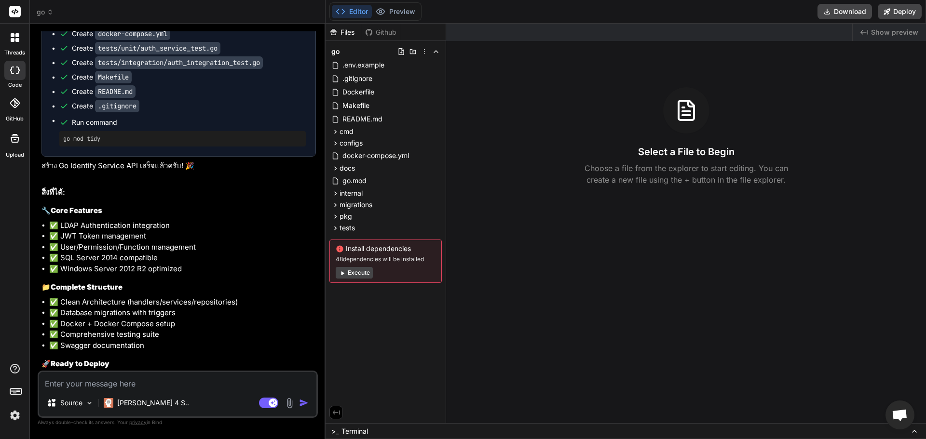
click at [492, 344] on div "Created with Pixso. Show preview Select a File to Begin Choose a file from the …" at bounding box center [686, 224] width 480 height 400
click at [369, 55] on div "go" at bounding box center [385, 52] width 112 height 14
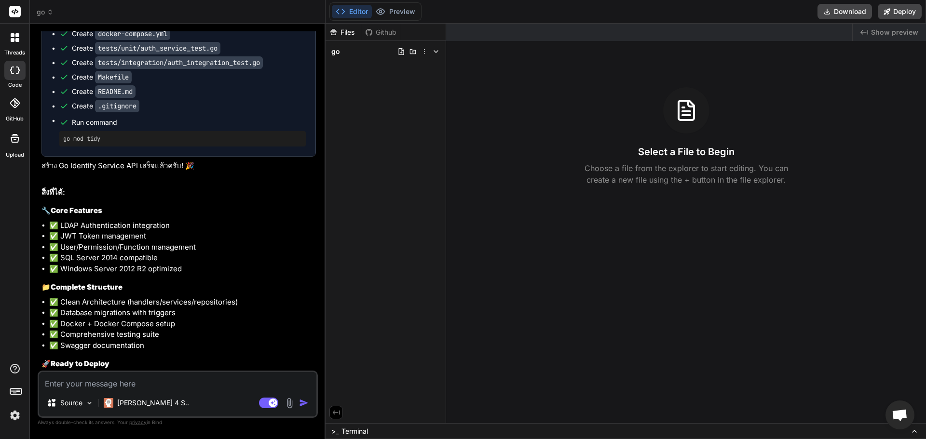
click at [369, 55] on div "go" at bounding box center [385, 52] width 112 height 14
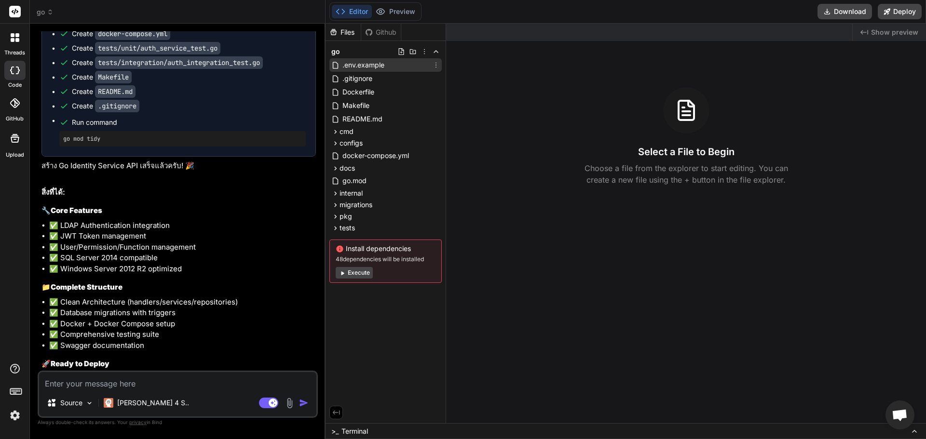
click at [367, 65] on span ".env.example" at bounding box center [363, 65] width 44 height 12
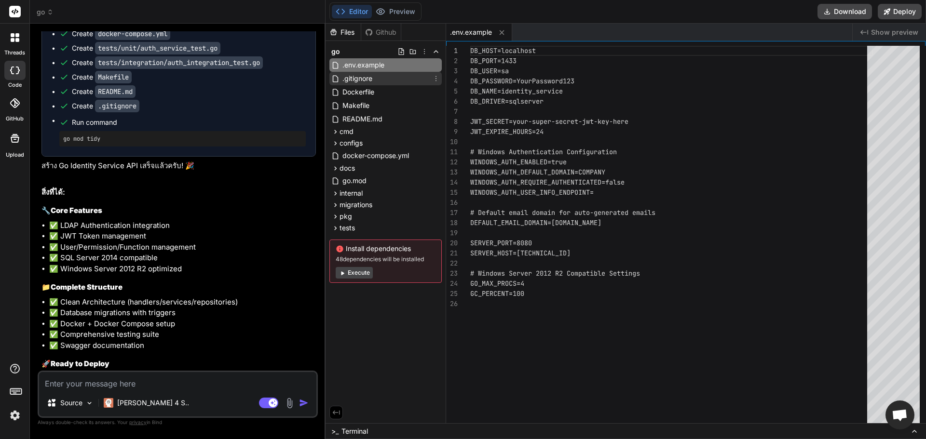
click at [368, 79] on span ".gitignore" at bounding box center [357, 79] width 32 height 12
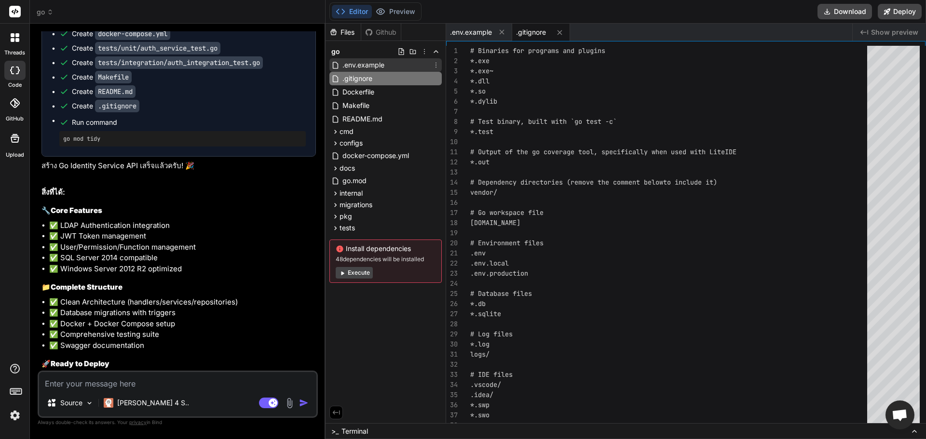
click at [368, 68] on span ".env.example" at bounding box center [363, 65] width 44 height 12
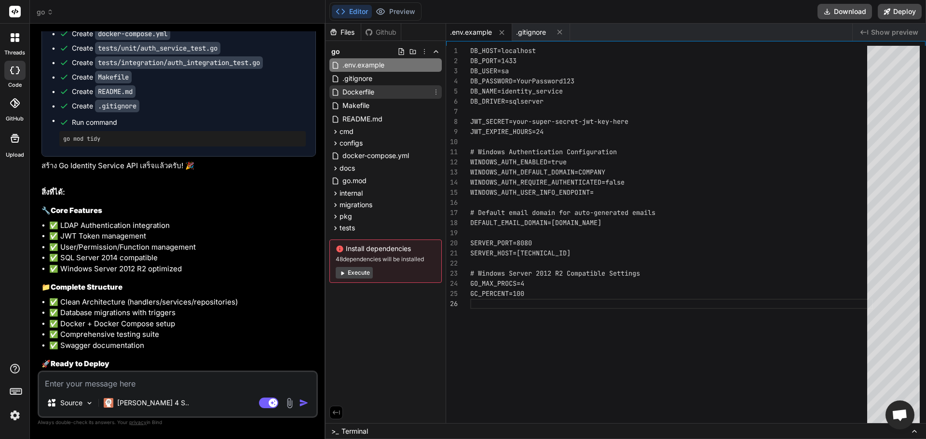
click at [365, 91] on span "Dockerfile" at bounding box center [358, 92] width 34 height 12
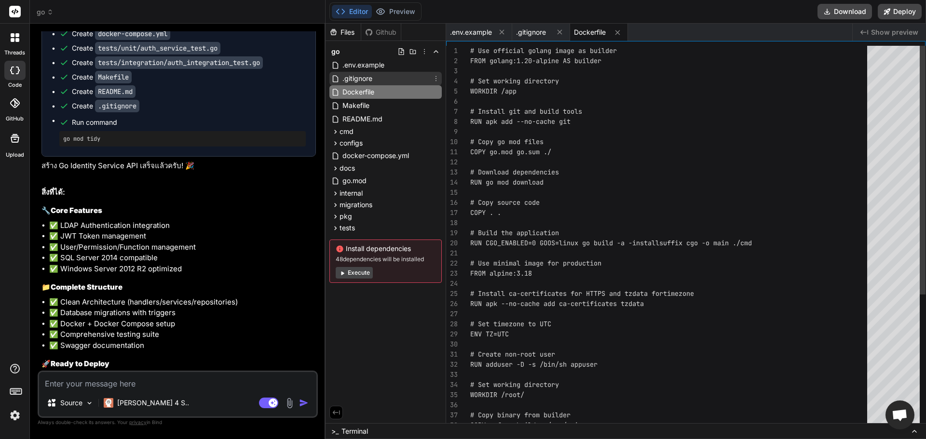
click at [374, 80] on div ".gitignore" at bounding box center [385, 79] width 112 height 14
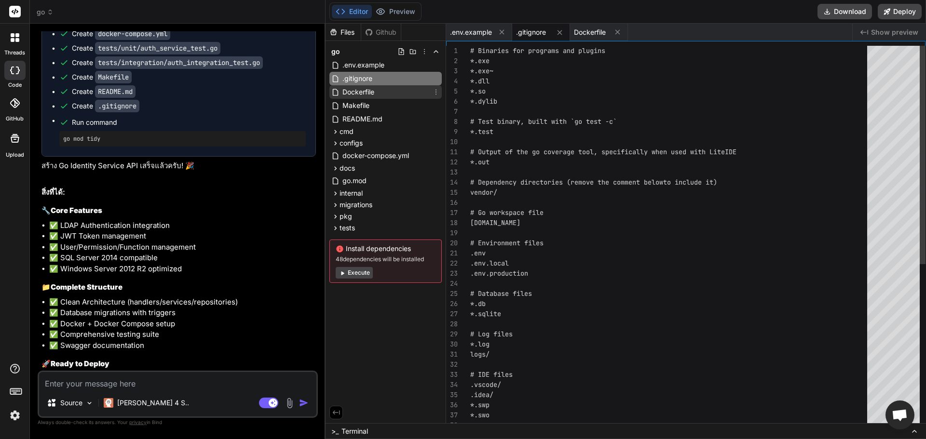
click at [373, 87] on span "Dockerfile" at bounding box center [358, 92] width 34 height 12
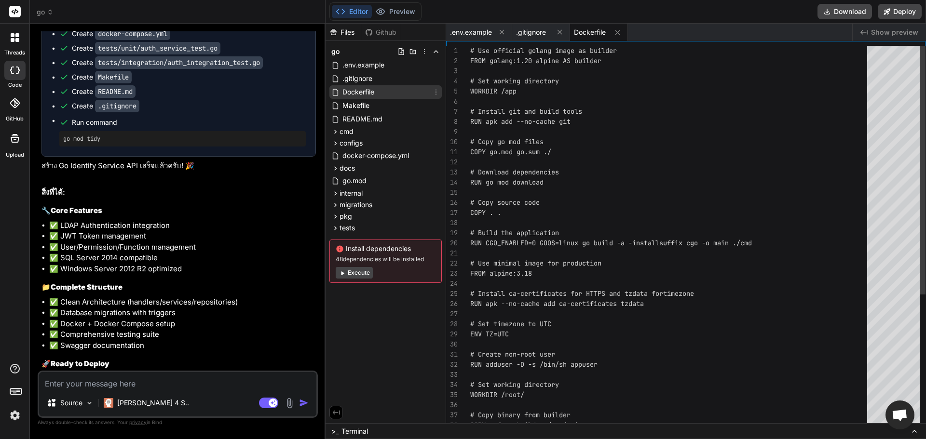
click at [370, 90] on span "Dockerfile" at bounding box center [358, 92] width 34 height 12
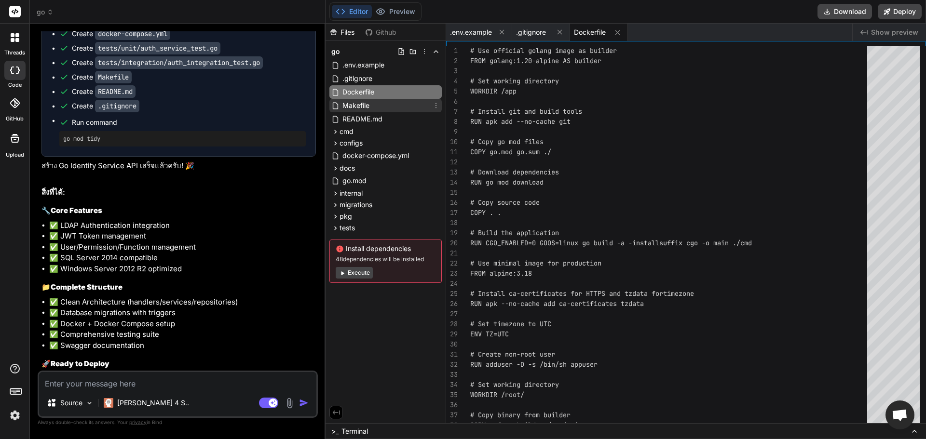
click at [368, 109] on span "Makefile" at bounding box center [355, 106] width 29 height 12
type textarea "build-windows: ## Build for Windows Server 2012 R2 @echo "Building for Windows …"
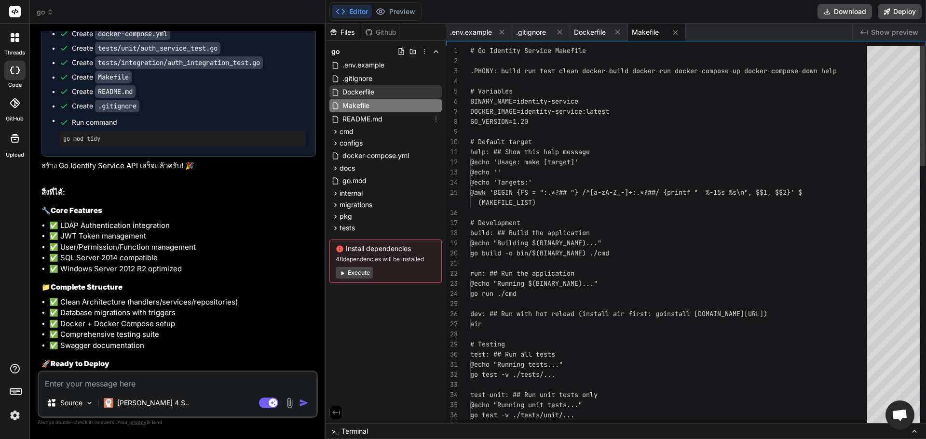
type textarea "x"
click at [371, 95] on span "Dockerfile" at bounding box center [358, 92] width 34 height 12
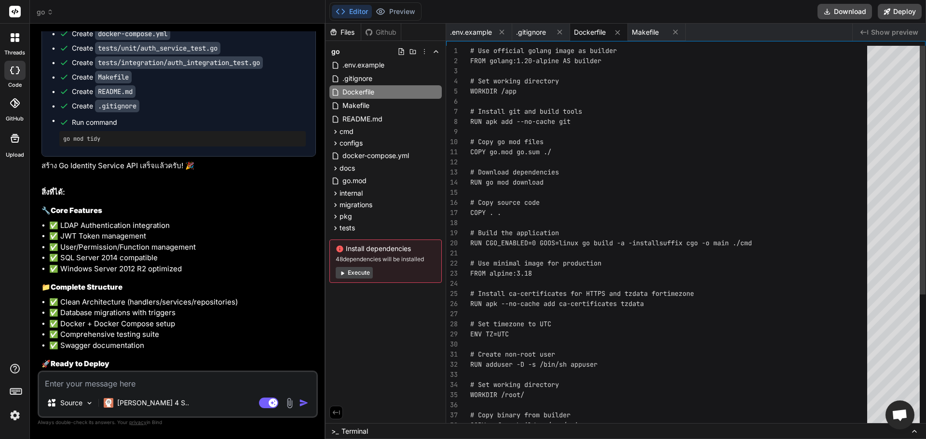
type textarea "# Use official golang image as builder FROM golang:1.20-alpine AS builder # Set…"
click at [529, 60] on div "# Use official golang image as builder FROM golang:1.20-alpine AS builder # Set…" at bounding box center [671, 339] width 403 height 587
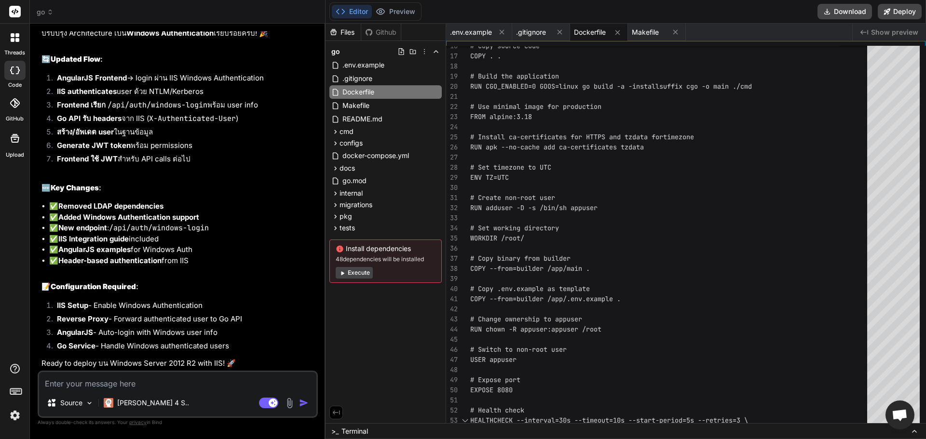
scroll to position [1922, 0]
click at [221, 377] on textarea at bounding box center [177, 380] width 277 height 17
type textarea "-"
type textarea "x"
type textarea "-v"
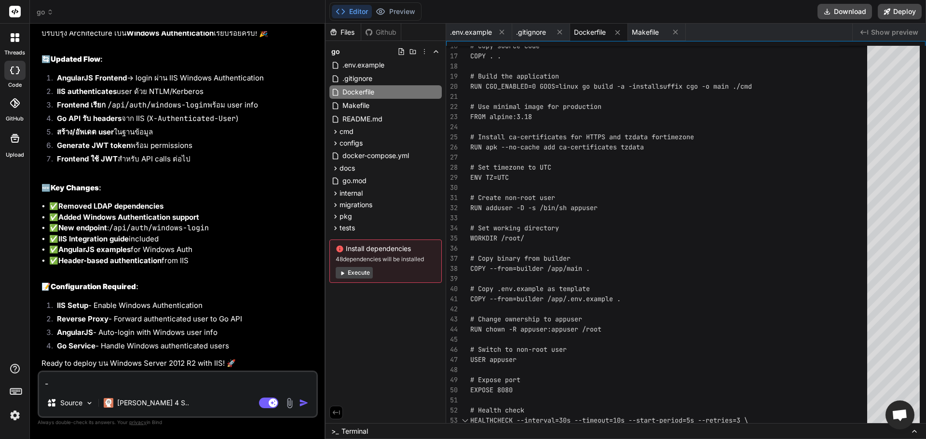
type textarea "x"
type textarea "-"
type textarea "x"
type textarea "ข"
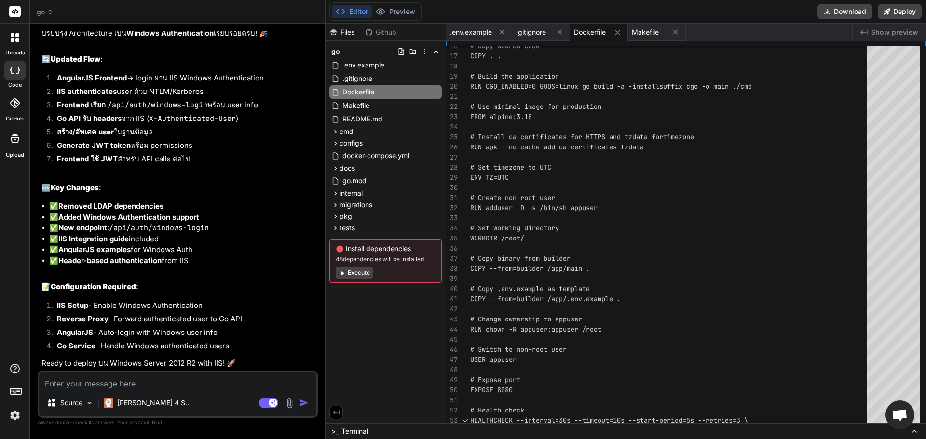
type textarea "x"
type textarea "ขอ"
type textarea "x"
type textarea "ขอ"
type textarea "x"
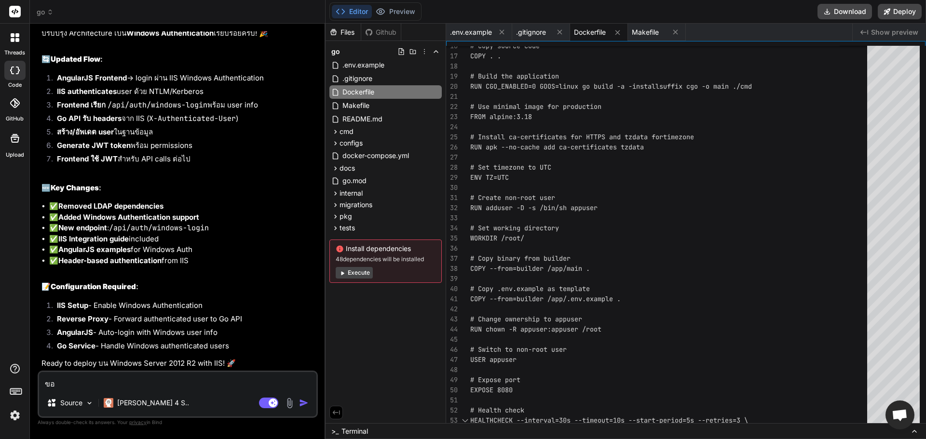
type textarea "ขอ f"
type textarea "x"
type textarea "ขอ"
type textarea "x"
type textarea "ขอ g"
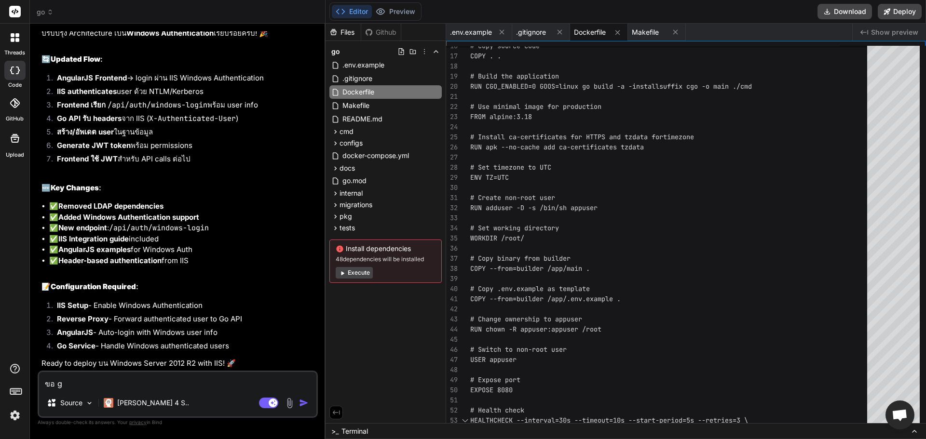
type textarea "x"
type textarea "ขอ gr"
type textarea "x"
type textarea "ขอ grb"
type textarea "x"
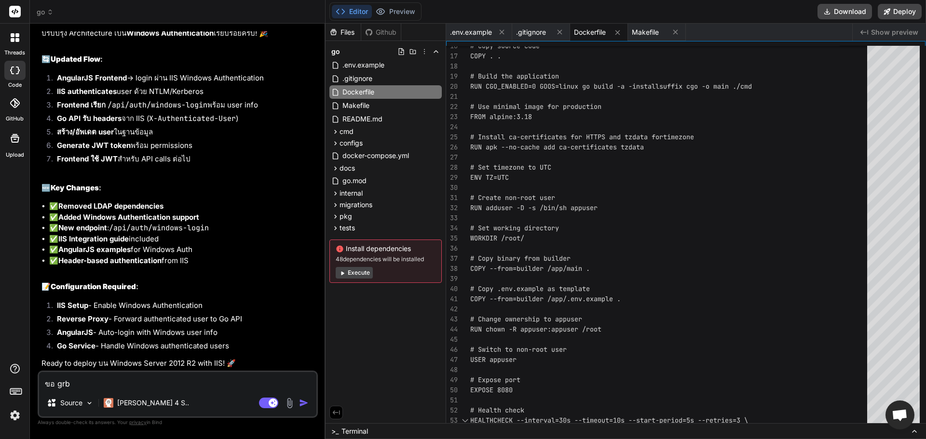
type textarea "ขอ gr"
type textarea "x"
type textarea "ขอ g"
type textarea "x"
type textarea "ขอ"
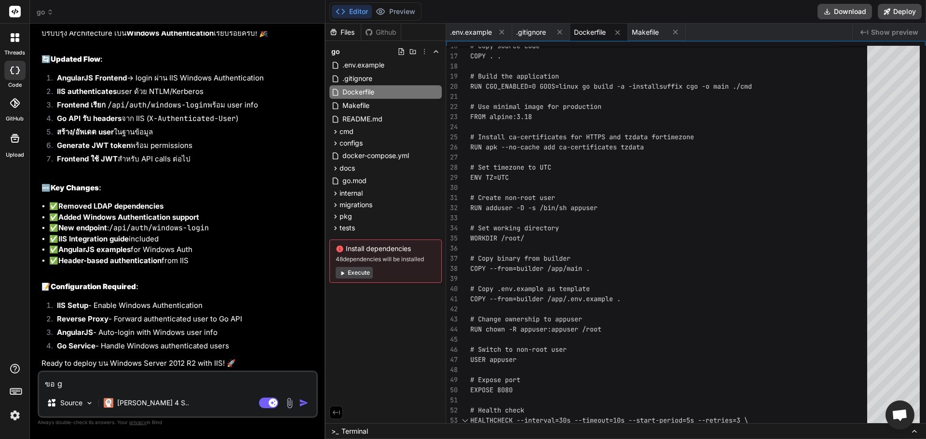
type textarea "x"
type textarea "ขอ เ"
type textarea "x"
type textarea "ขอ เพ"
type textarea "x"
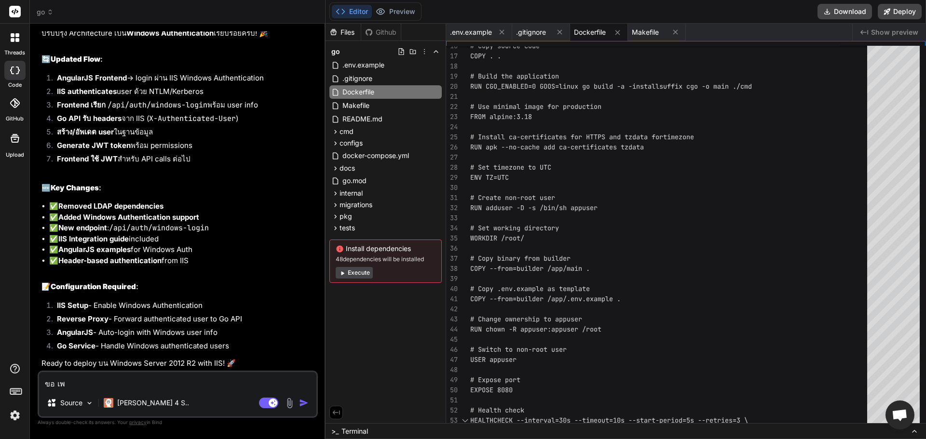
type textarea "ขอ เพิ"
type textarea "x"
type textarea "ขอ เพิ่"
type textarea "x"
type textarea "ขอ เพิ่ท"
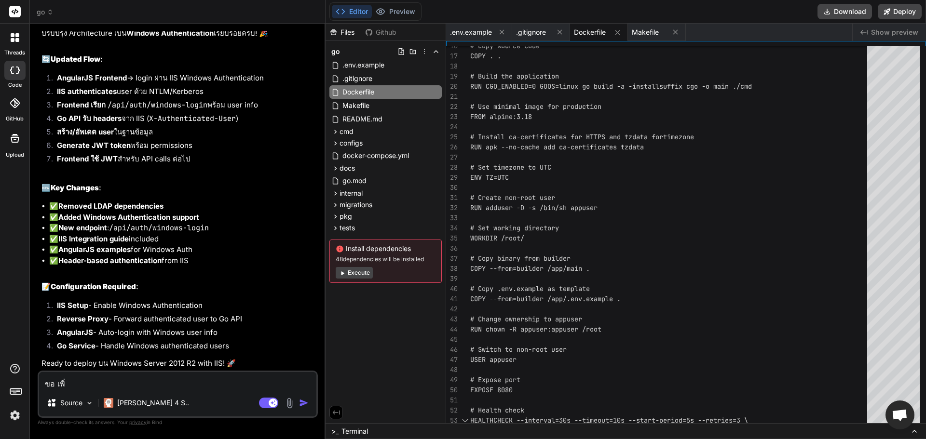
type textarea "x"
type textarea "ขอ เพิ่"
type textarea "x"
type textarea "ขอ เพิ่ท"
type textarea "x"
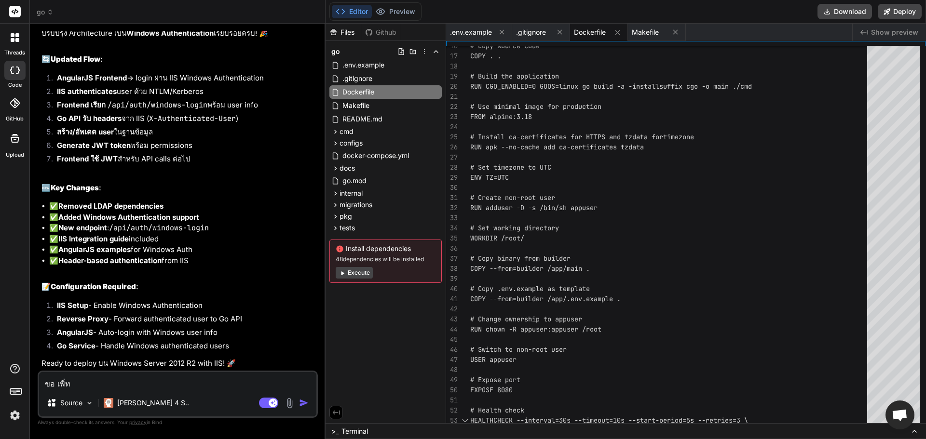
type textarea "ขอ เพิ่"
type textarea "x"
type textarea "ขอ เพิ่ม"
type textarea "x"
type textarea "ขอ เพิ่มเ"
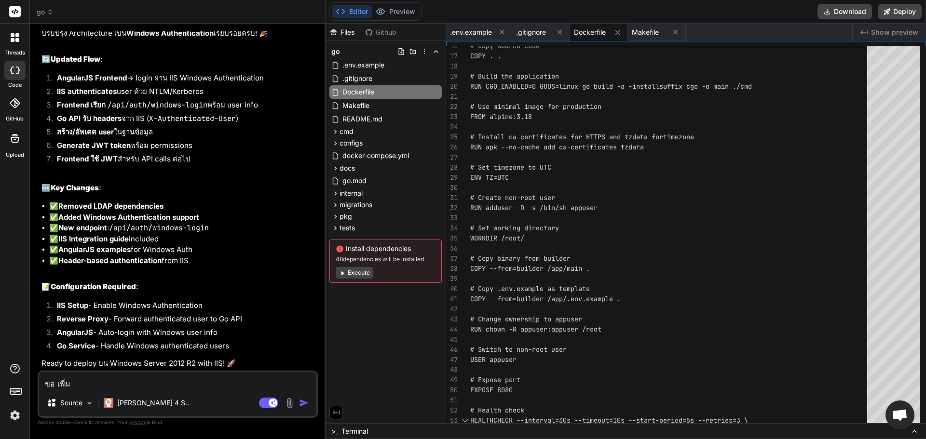
type textarea "x"
type textarea "ขอ เพิ่มเว"
type textarea "x"
type textarea "ขอ เพิ่มเวล"
type textarea "x"
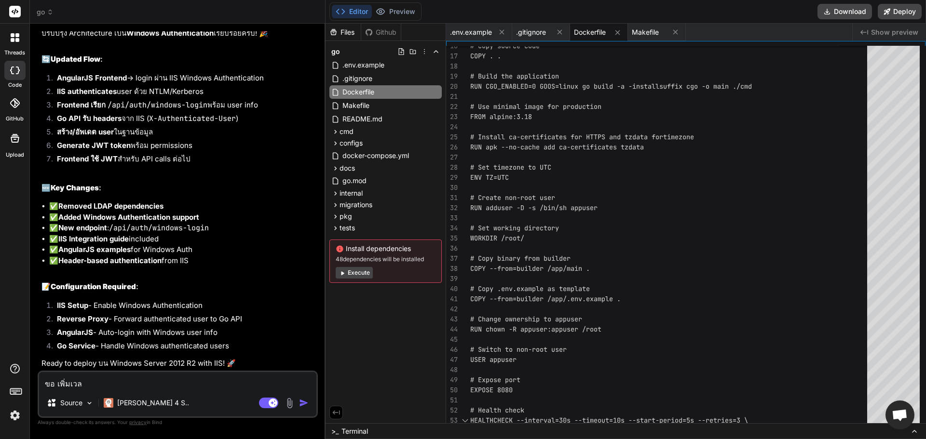
type textarea "ขอ เพิ่มเวลา"
type textarea "x"
type textarea "ขอ เพิ่มเวลา่"
type textarea "x"
type textarea "ขอ เพิ่มเวลา"
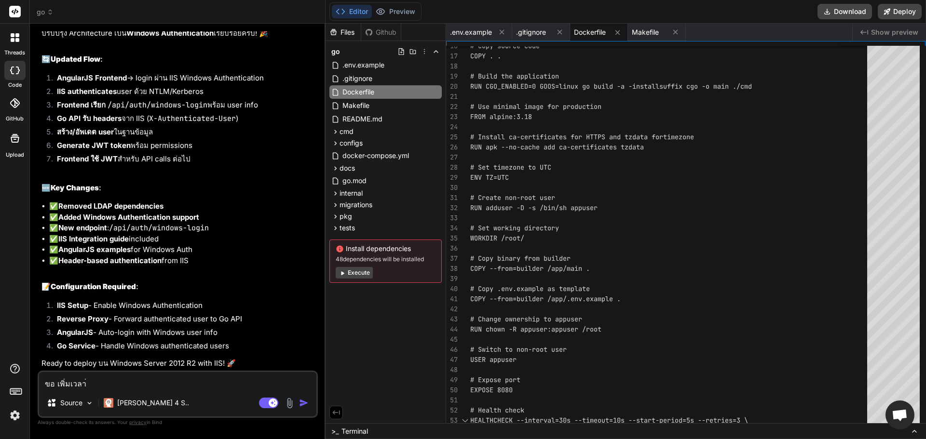
type textarea "x"
type textarea "ขอ เพิ่มเวลาา"
type textarea "x"
type textarea "ขอ เพิ่มเวลาาแ"
type textarea "x"
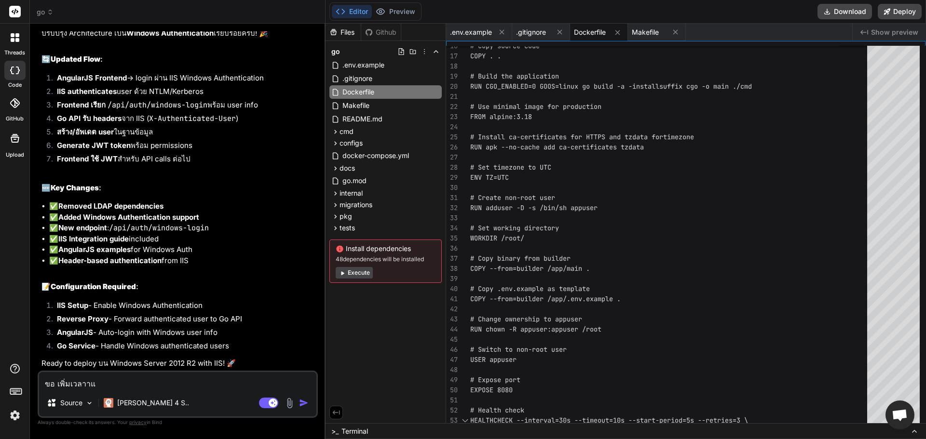
type textarea "ขอ เพิ่มเวลาาแก"
type textarea "x"
type textarea "ขอ เพิ่มเวลาาแก้"
type textarea "x"
type textarea "ขอ เพิ่มเวลาาแก้"
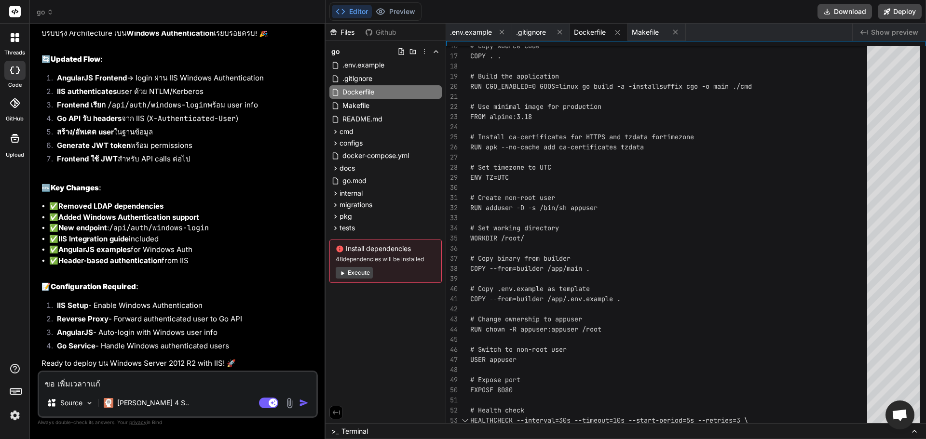
type textarea "x"
type textarea "ขอ เพิ่มเวลาาแก้ g"
type textarea "x"
type textarea "ขอ เพิ่มเวลาาแก้ go"
type textarea "x"
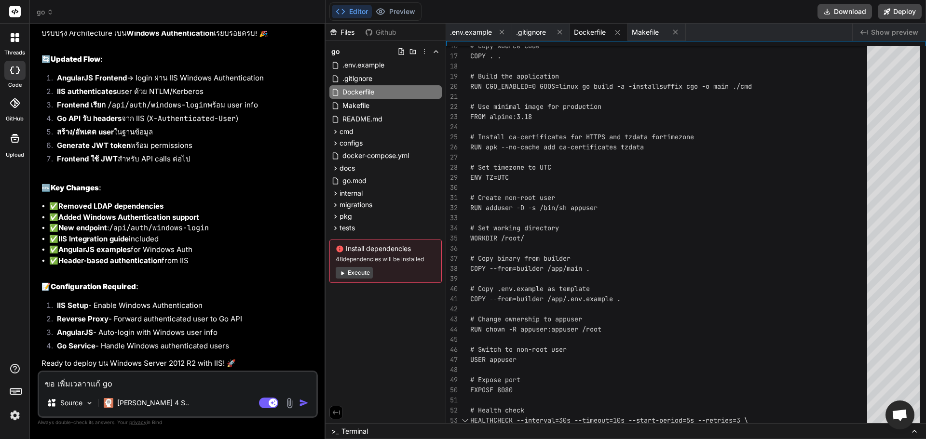
type textarea "ขอ เพิ่มเวลาาแก้ goใ"
type textarea "x"
type textarea "ขอ เพิ่มเวลาาแก้ goให"
type textarea "x"
type textarea "ขอ เพิ่มเวลาาแก้ goให้"
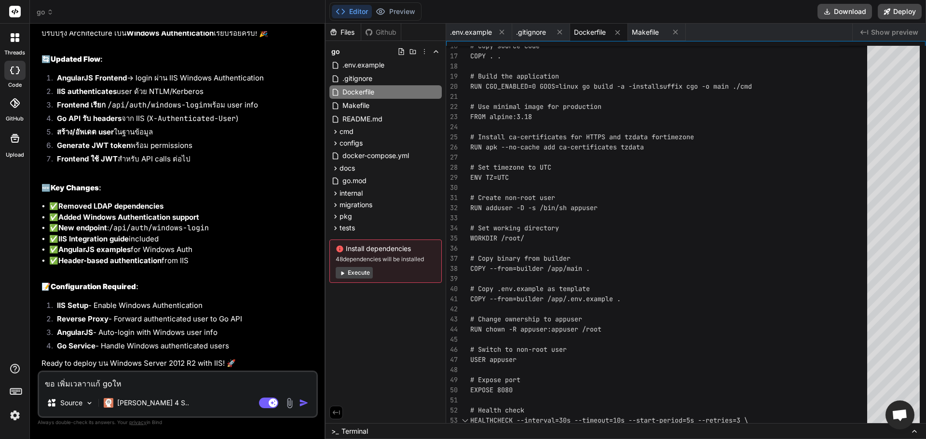
type textarea "x"
type textarea "ขอ เพิ่มเวลาาแก้ goให้"
type textarea "x"
paste textarea "hot reload"
type textarea "ขอ เพิ่มเวลาาแก้ goให้ hot reload"
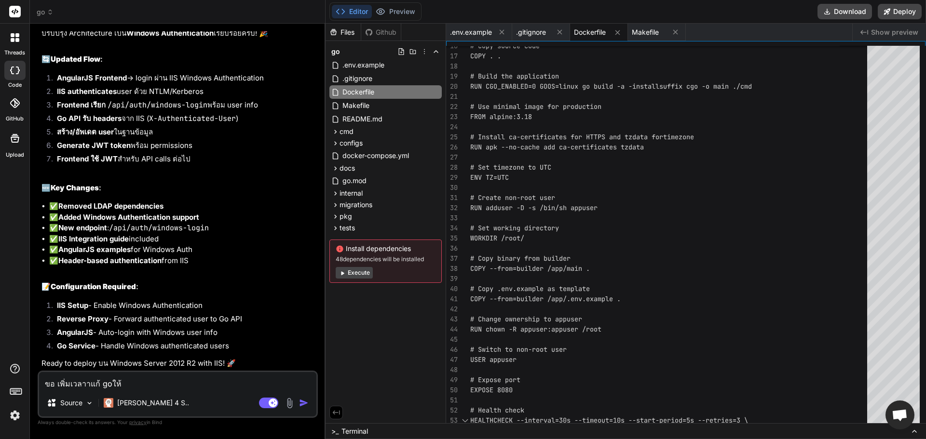
type textarea "x"
type textarea "ขอ เพิ่มเวลาาแก้ goให้ hot reload"
type textarea "x"
type textarea "ขอ เพิ่มเวลาาแก้ goให้ hot reload ด"
type textarea "x"
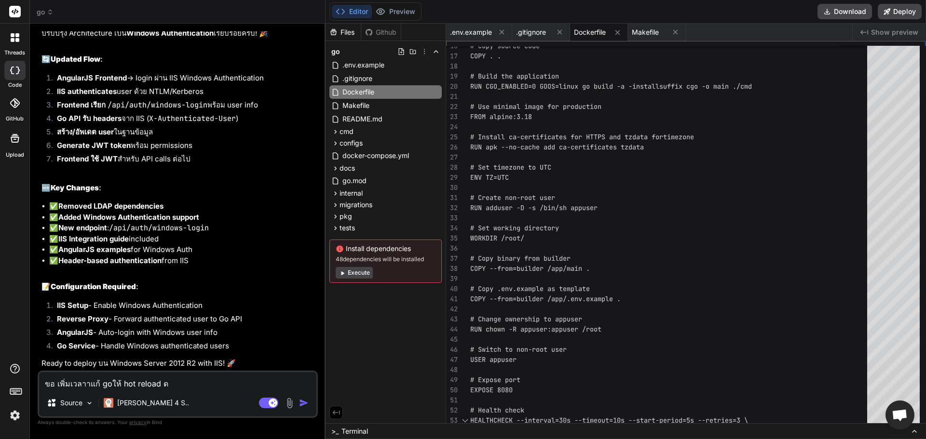
type textarea "ขอ เพิ่มเวลาาแก้ goให้ hot reload ด้"
type textarea "x"
type textarea "ขอ เพิ่มเวลาาแก้ goให้ hot reload ด้ว"
type textarea "x"
type textarea "ขอ เพิ่มเวลาาแก้ goให้ hot reload ด้วย"
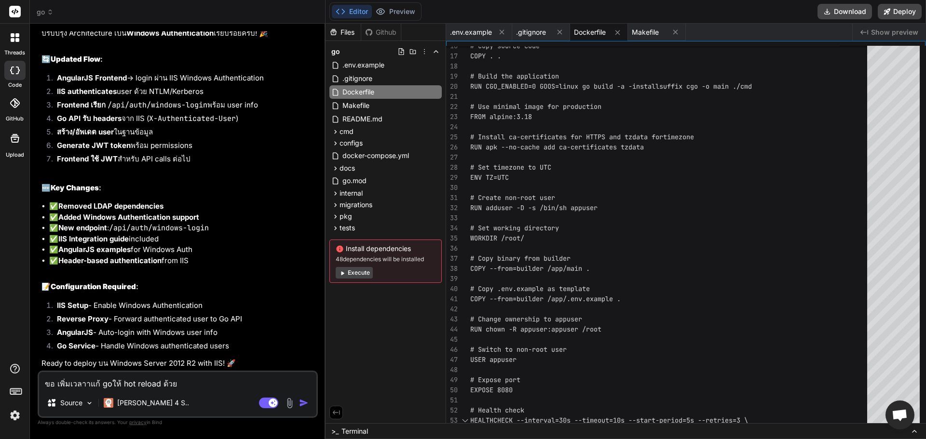
type textarea "x"
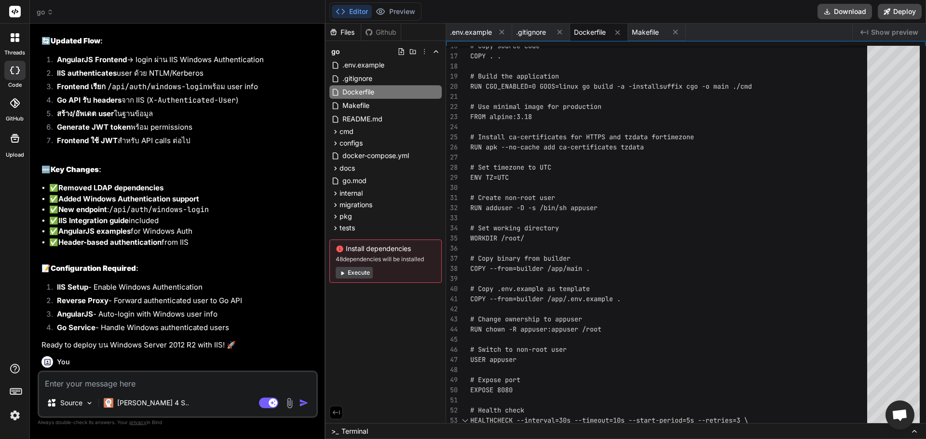
scroll to position [2022, 0]
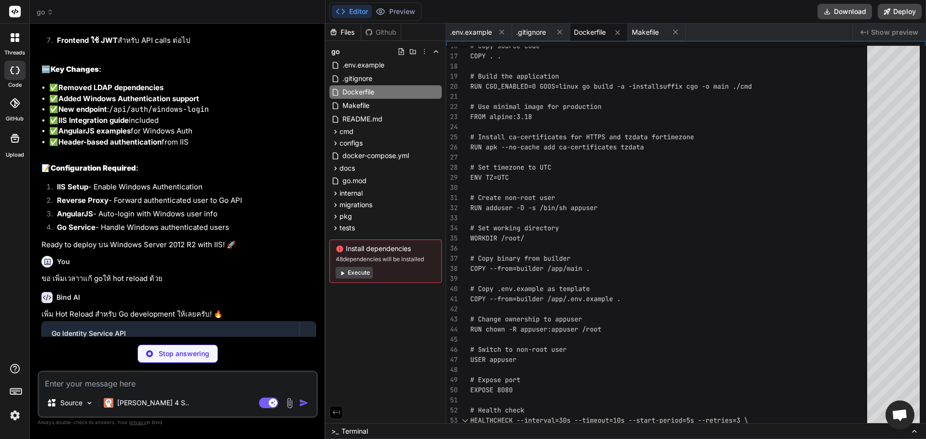
type textarea "x"
type textarea "[screen] clear_on_rebuild = false keep_scroll = true"
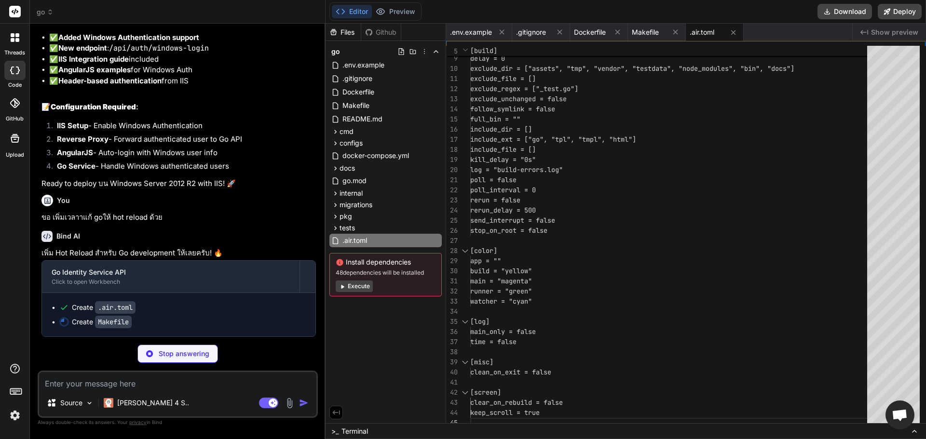
scroll to position [2102, 0]
type textarea "x"
type textarea "done"
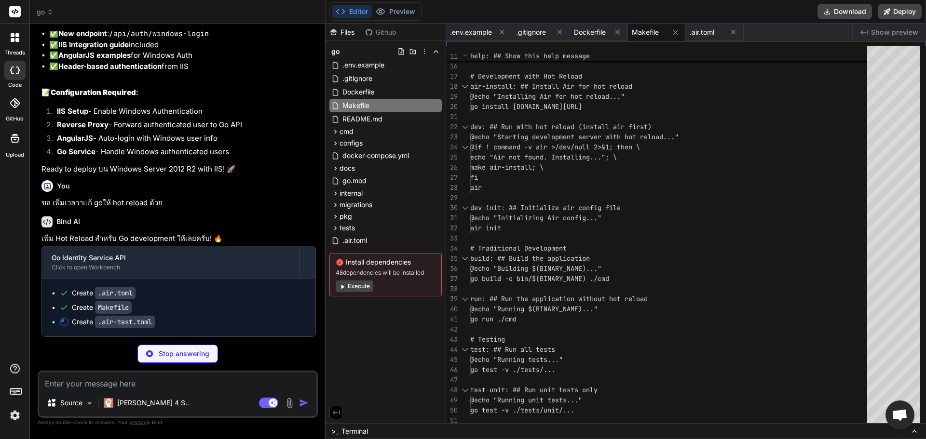
type textarea "x"
type textarea "[screen] clear_on_rebuild = true keep_scroll = false"
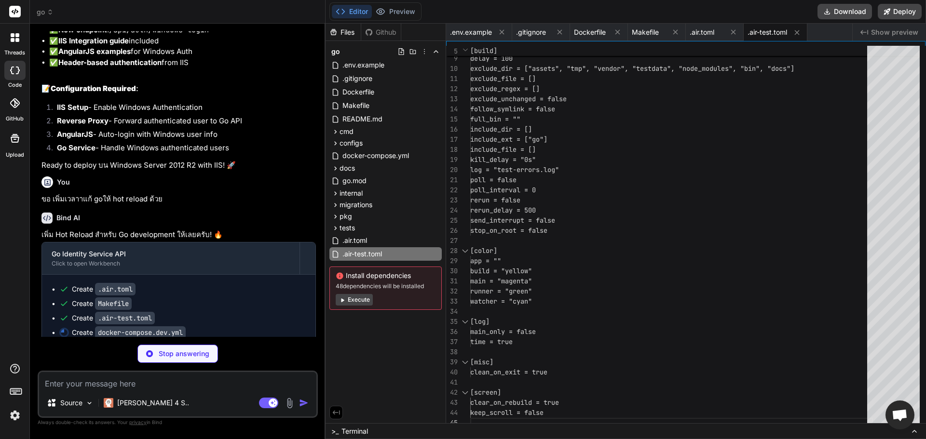
type textarea "x"
type textarea "identity_dev_network: driver: bridge"
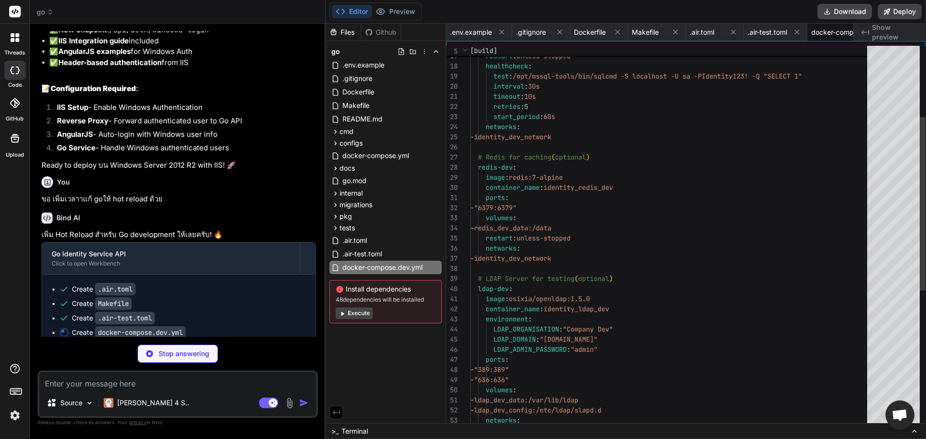
scroll to position [0, 52]
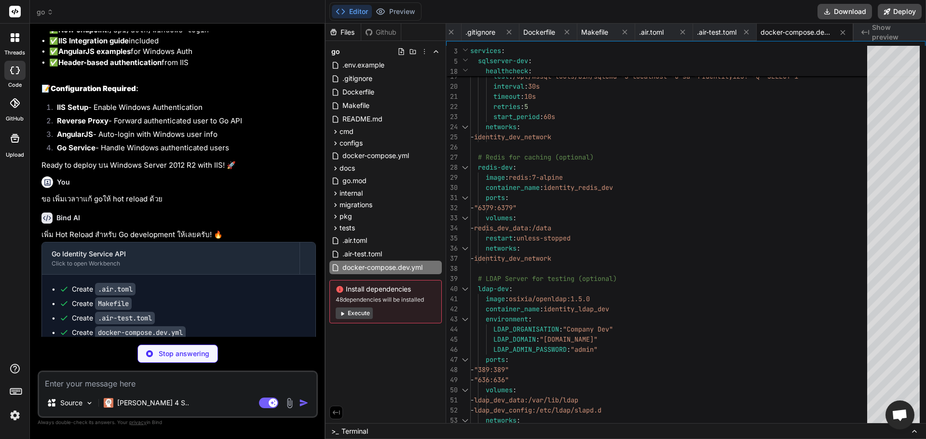
type textarea "x"
type textarea "echo " make lint - Run linter" echo " make docker-compose-dev - Start dev datab…"
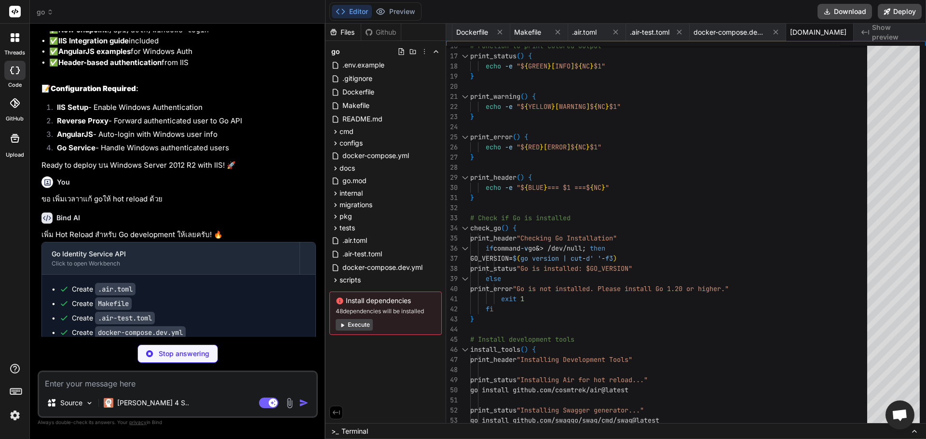
type textarea "x"
type textarea "Write-Host " make test - Run all tests" Write-Host " make lint - Run linter" Wr…"
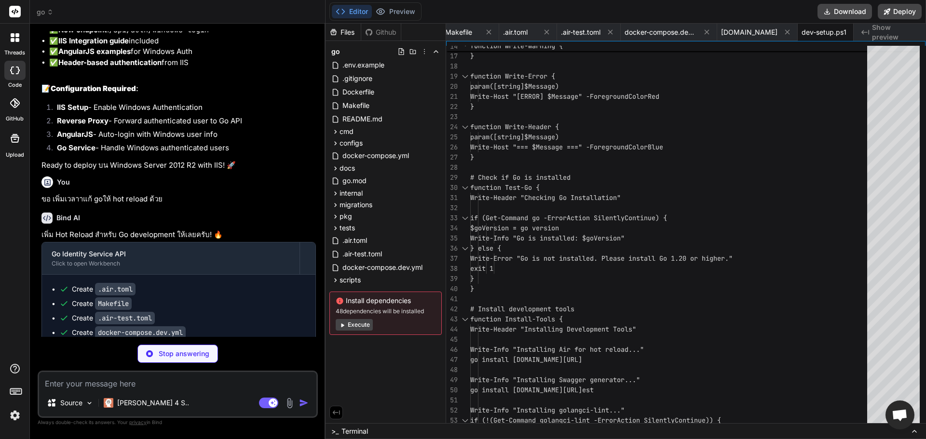
type textarea "x"
type textarea "# Start watching watch_files"
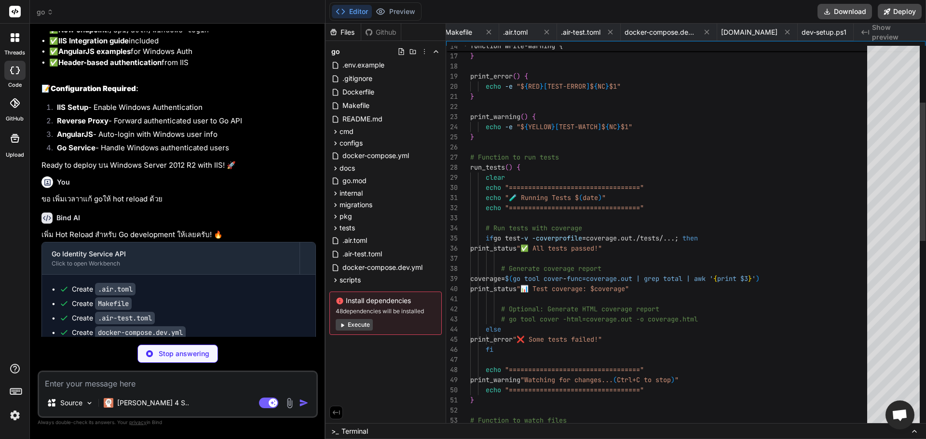
scroll to position [0, 270]
type textarea "x"
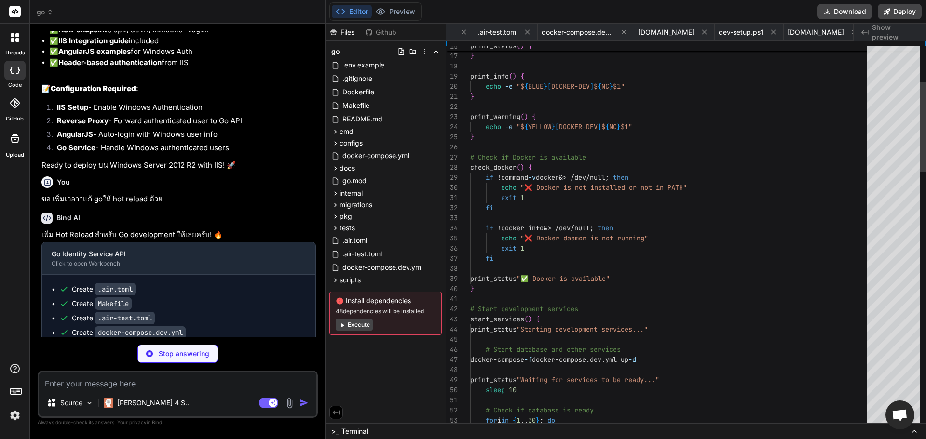
scroll to position [0, 361]
type textarea "x"
type textarea "6. Submit a pull request ## License This project is licensed under the MIT Lice…"
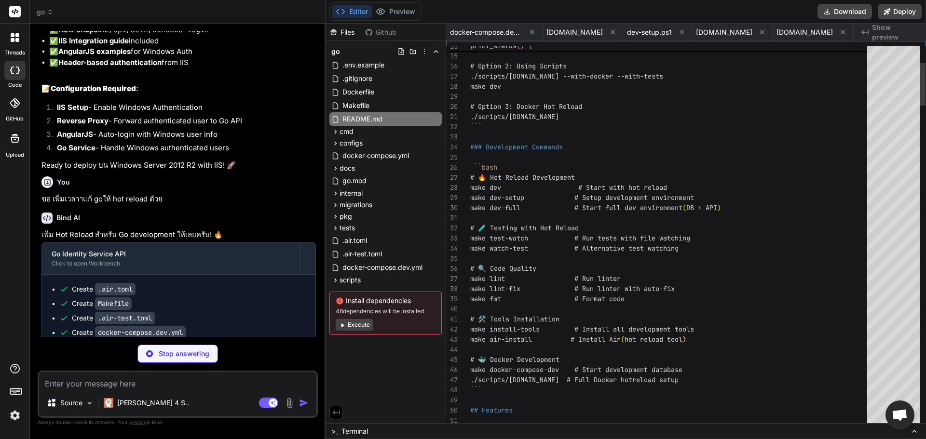
scroll to position [0, 425]
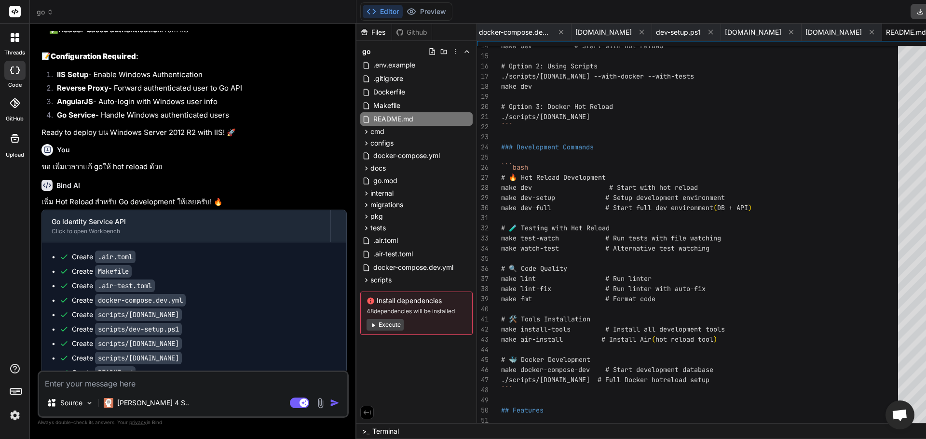
type textarea "x"
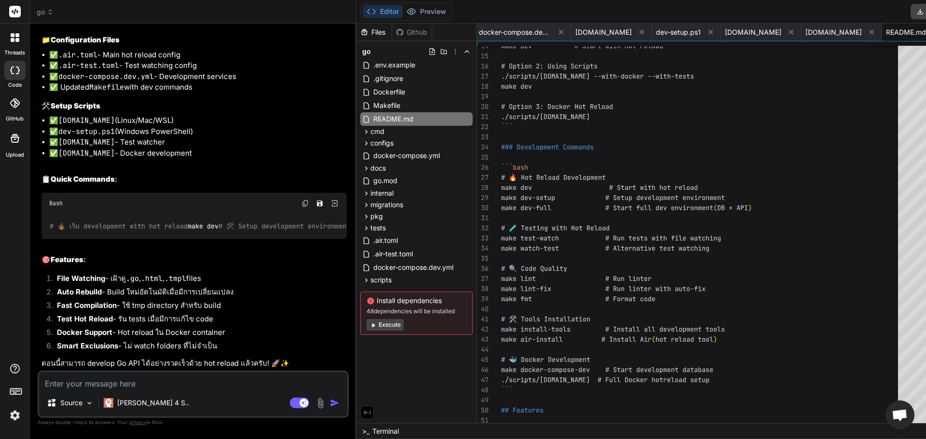
scroll to position [2719, 0]
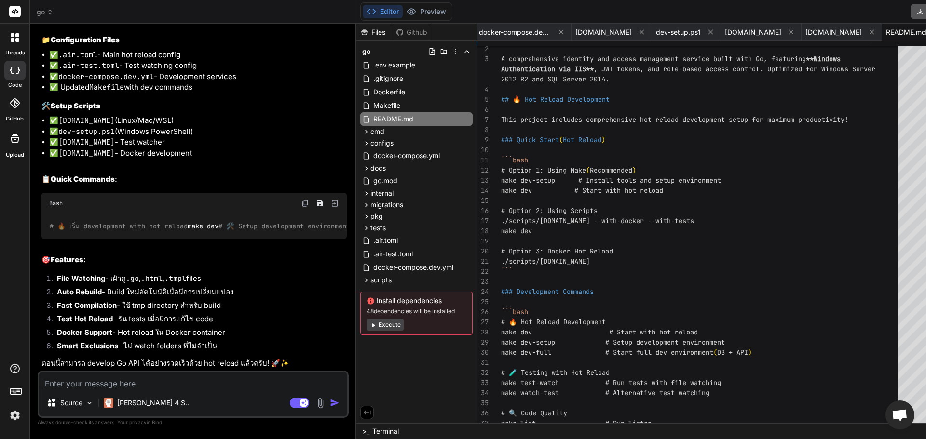
click at [911, 14] on button "Download" at bounding box center [938, 11] width 55 height 15
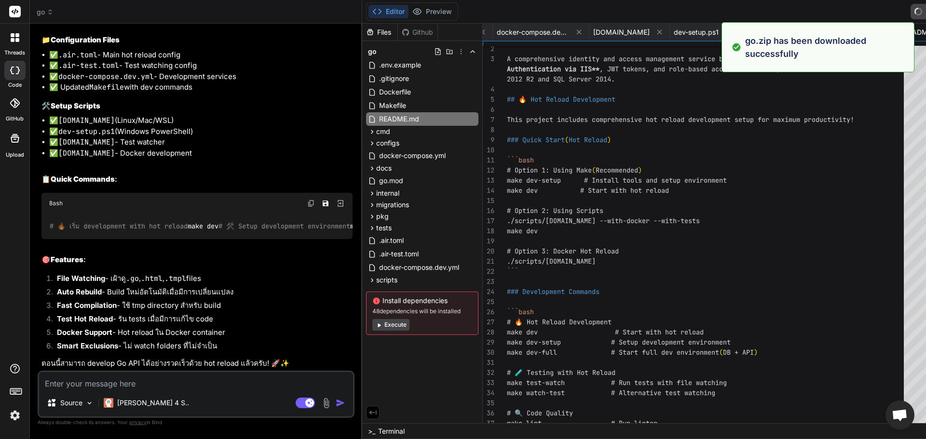
type textarea "x"
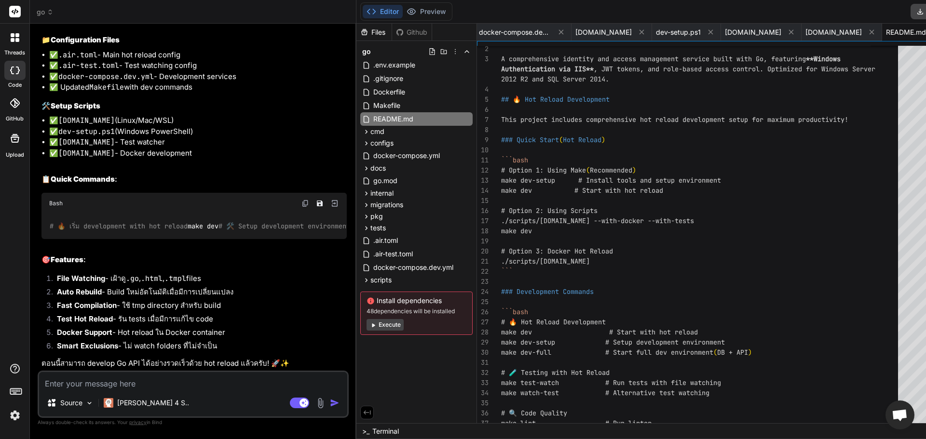
click at [228, 389] on textarea at bounding box center [193, 380] width 308 height 17
paste textarea "clean architecture golang"
type textarea "clean architecture golang"
type textarea "x"
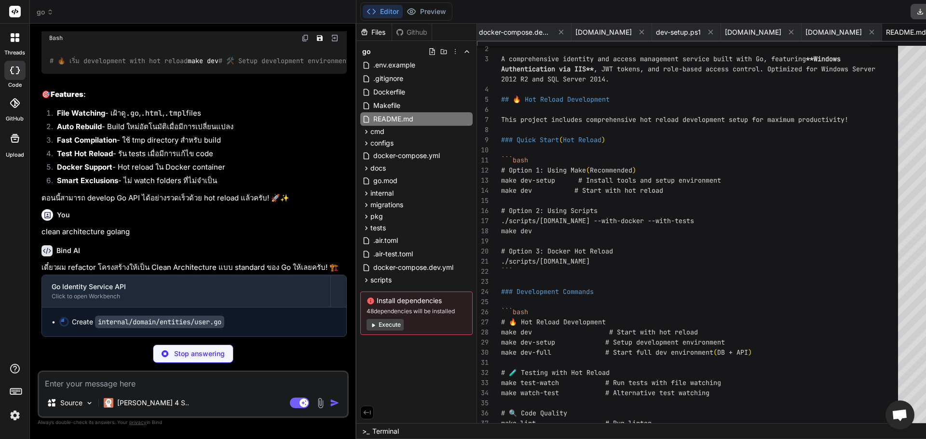
scroll to position [2895, 0]
type textarea "x"
type textarea "u.Department = department } u.UpdatedAt = time.Now() }"
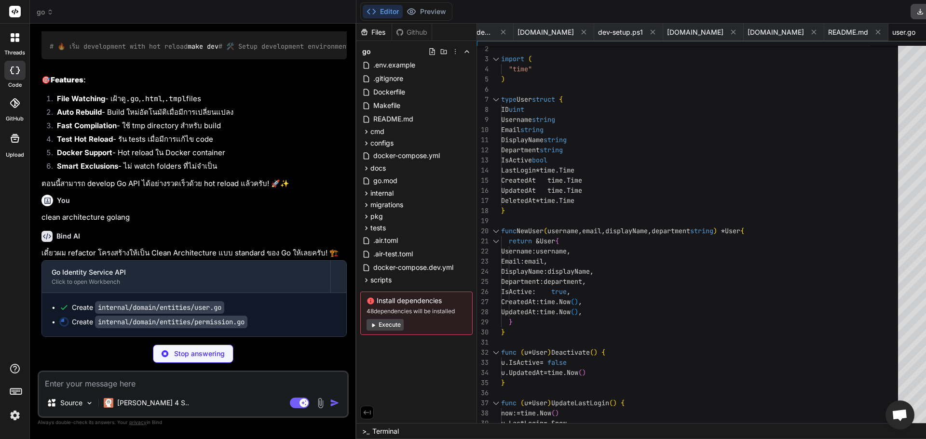
scroll to position [2909, 0]
type textarea "x"
type textarea "func (p *Permission) Deactivate() { p.IsActive = false p.UpdatedAt = time.Now()…"
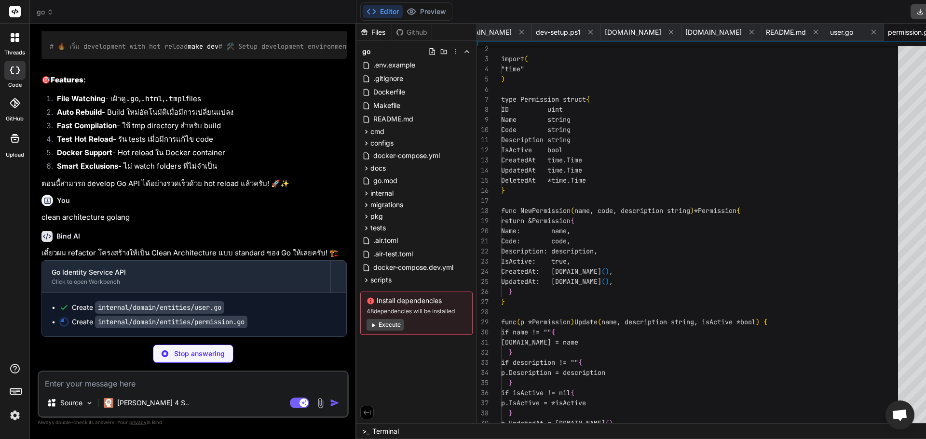
scroll to position [0, 552]
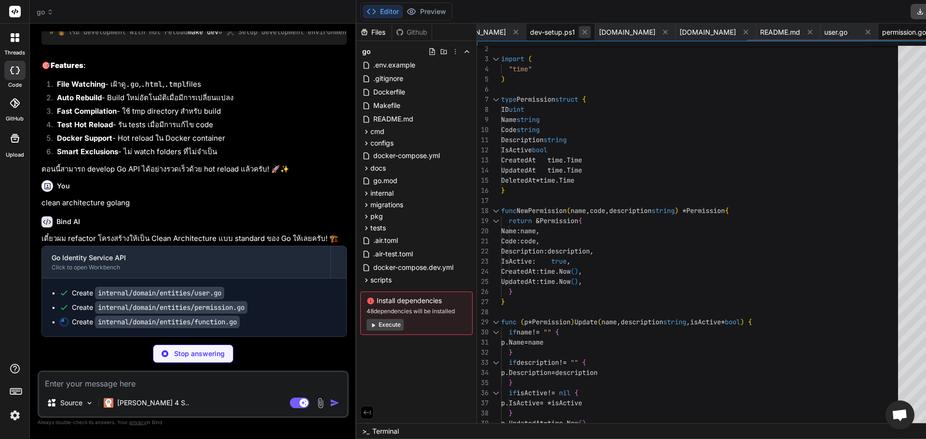
click at [581, 31] on icon at bounding box center [585, 32] width 8 height 8
type textarea "x"
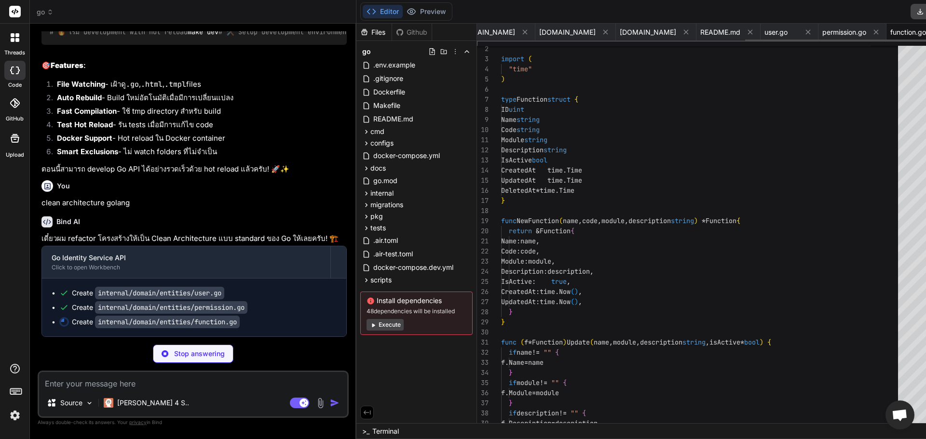
type textarea "x"
click at [539, 31] on span "watch-and-test.sh" at bounding box center [567, 32] width 56 height 10
type textarea "# Start watching watch_files"
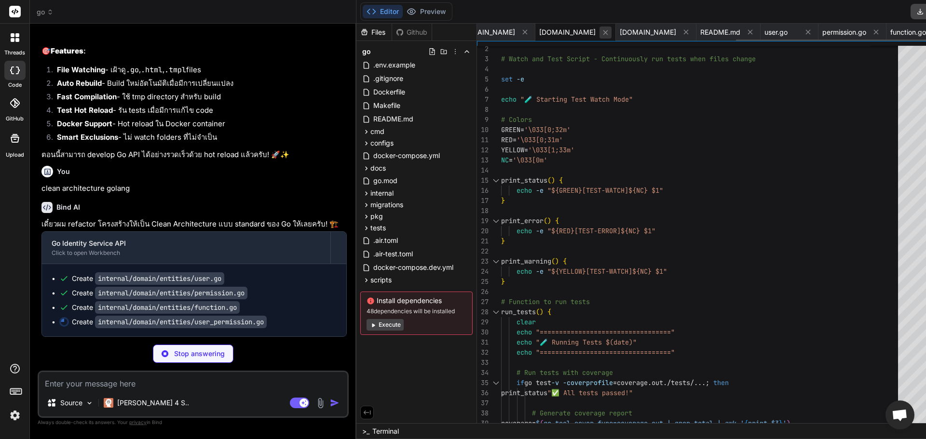
click at [601, 31] on icon at bounding box center [605, 32] width 8 height 8
type textarea "x"
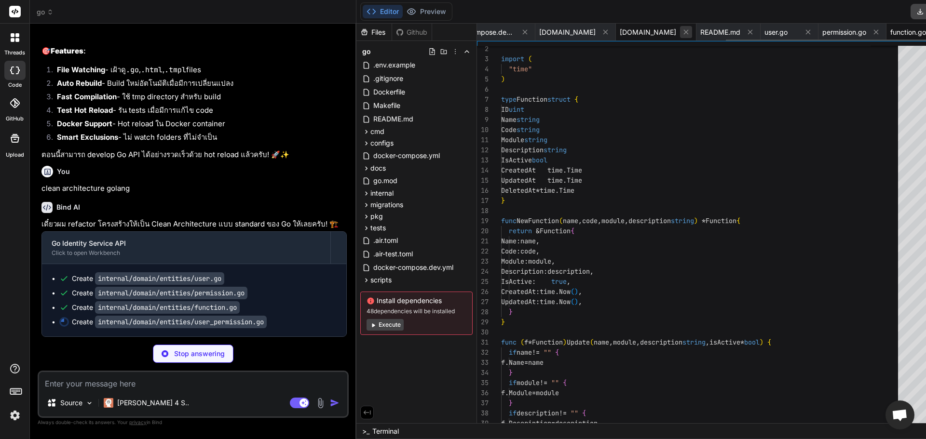
type textarea "x"
type textarea "FunctionID: functionID, CreatedAt: time.Now(), UpdatedAt: time.Now(), } }"
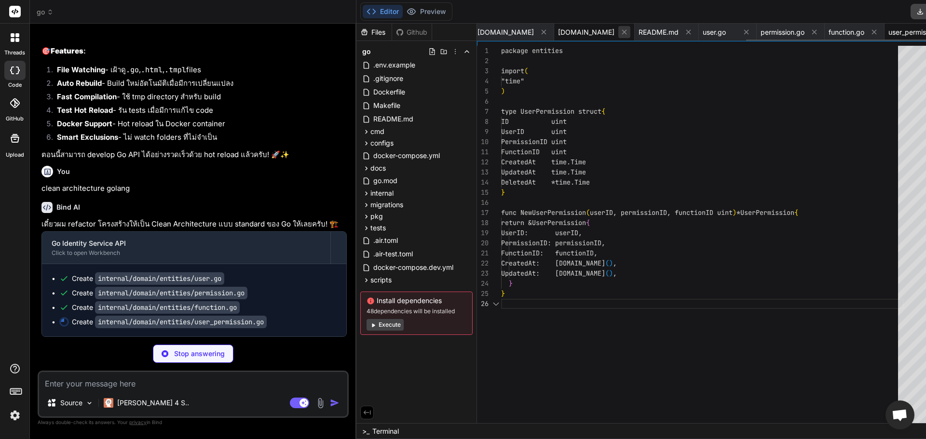
scroll to position [0, 548]
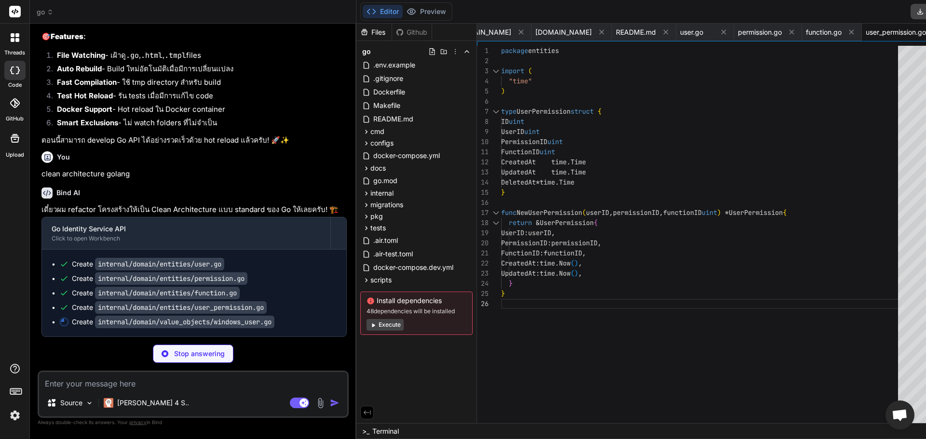
type textarea "x"
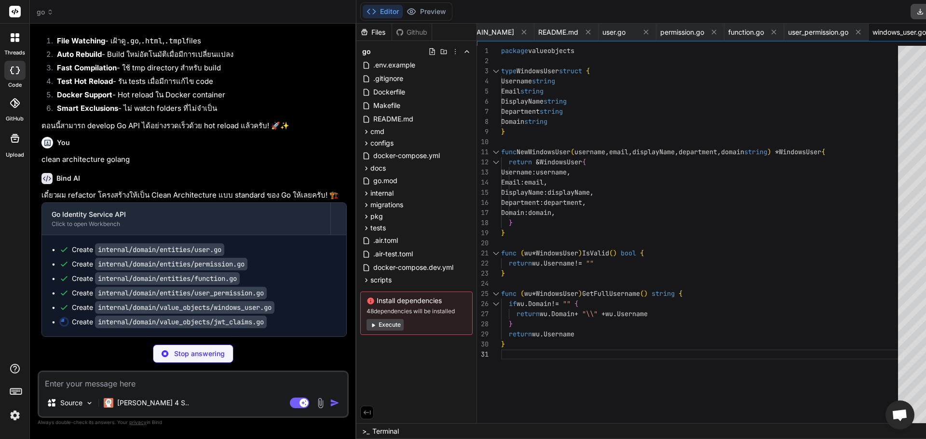
scroll to position [2967, 0]
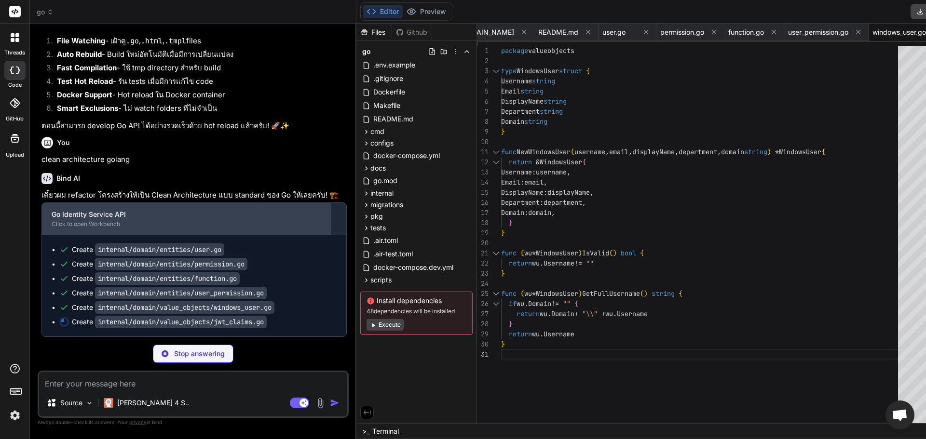
type textarea "x"
type textarea "} }"
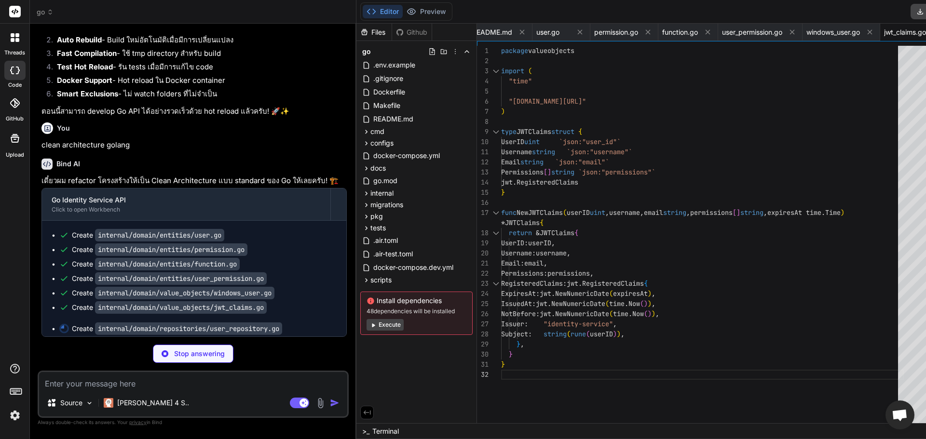
scroll to position [2982, 0]
type textarea "x"
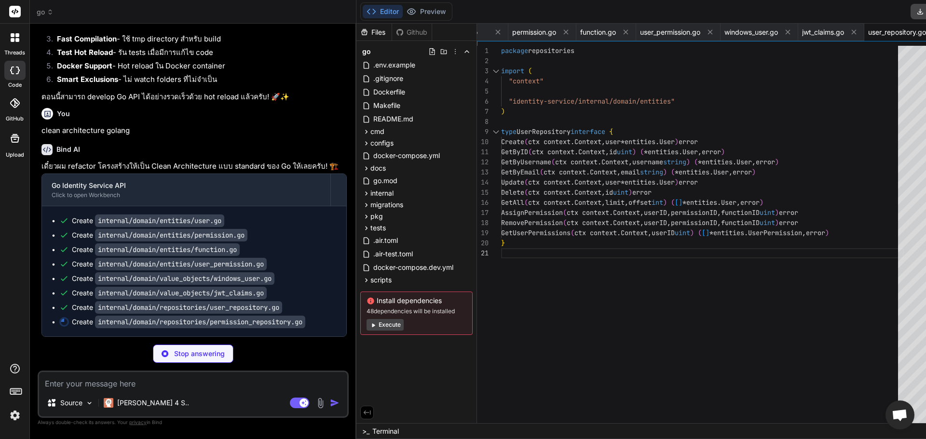
scroll to position [3006, 0]
type textarea "x"
type textarea "GetByID(ctx context.Context, id uint) (*entities.Permission, error) GetByCode(c…"
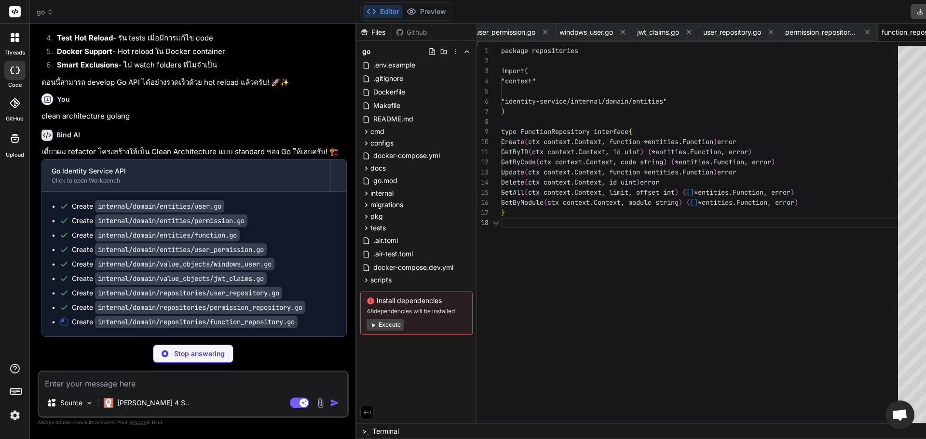
scroll to position [0, 970]
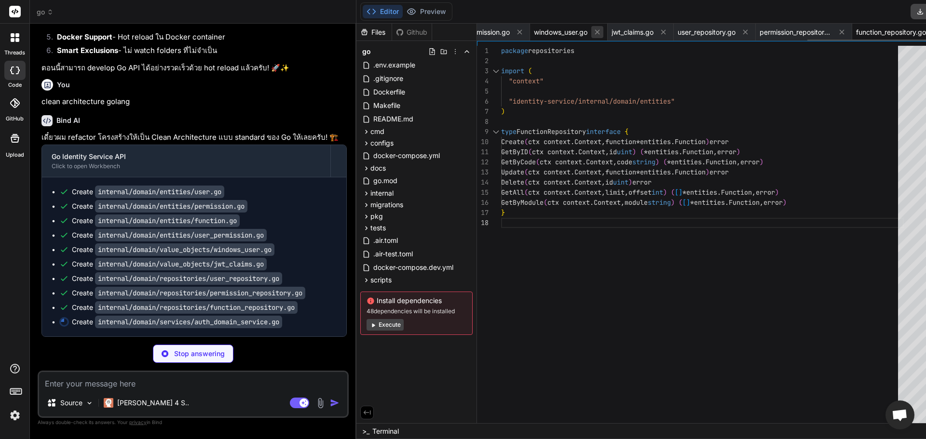
type textarea "x"
type textarea "winUser.Department, ), nil }"
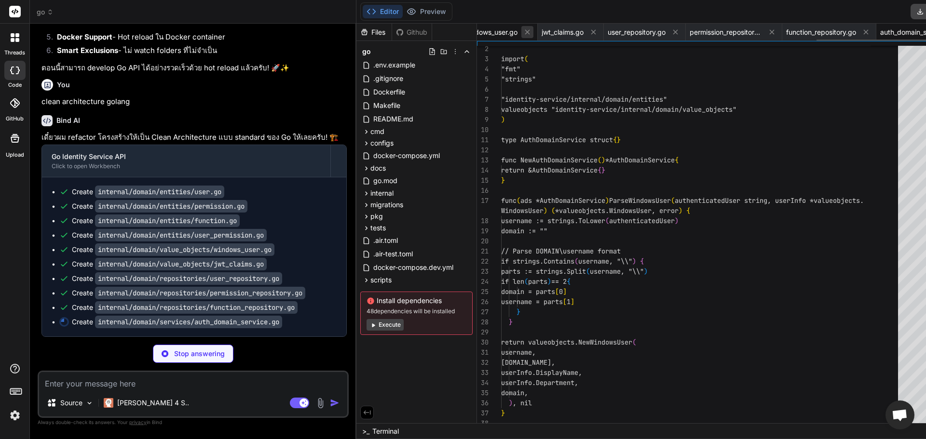
scroll to position [0, 1066]
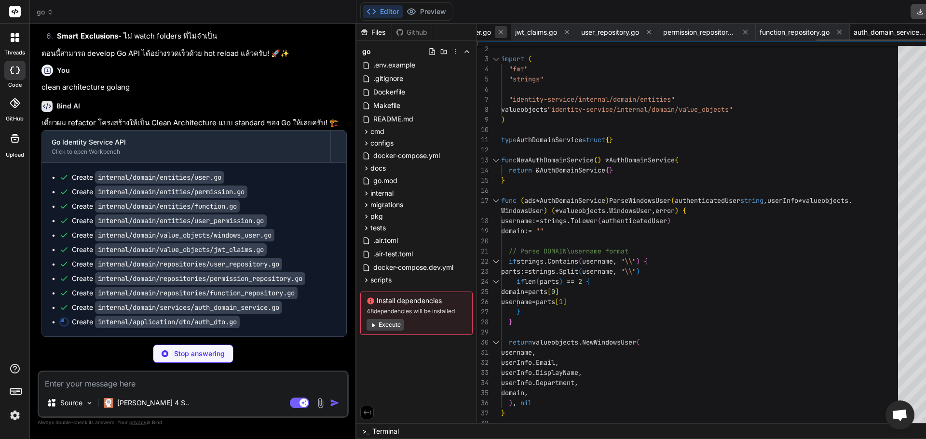
type textarea "x"
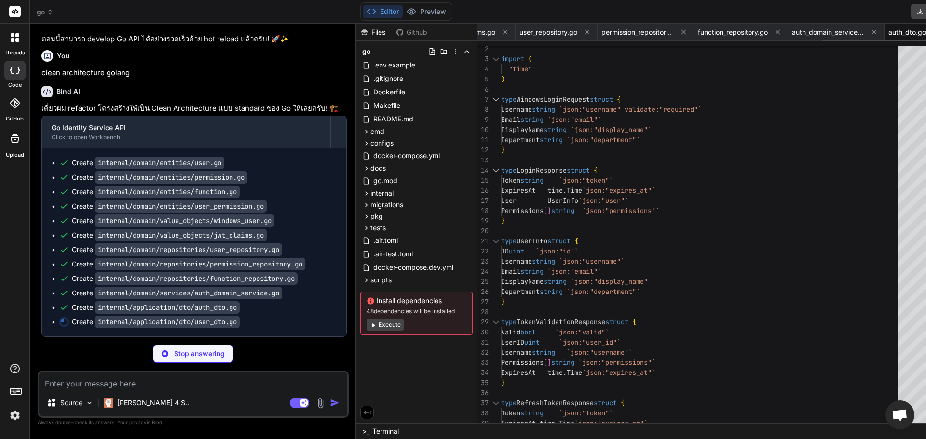
type textarea "x"
type textarea "PermissionID uint `json:"permission_id" validate:"required"` FunctionID uint `j…"
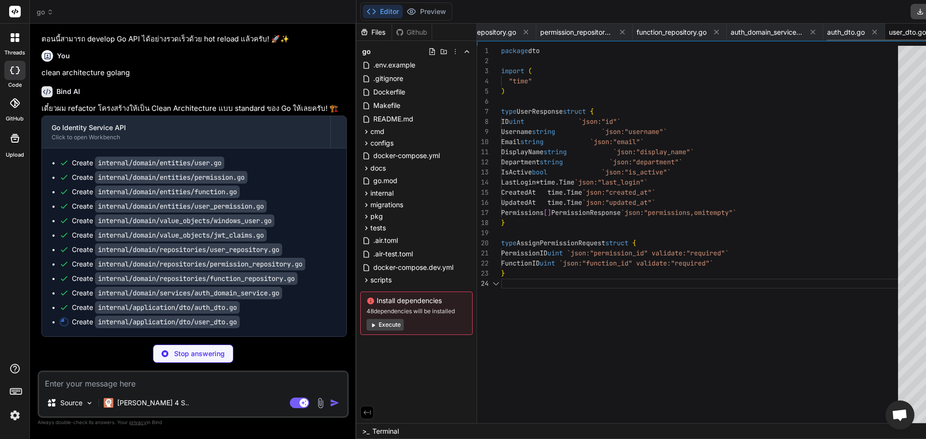
scroll to position [0, 1190]
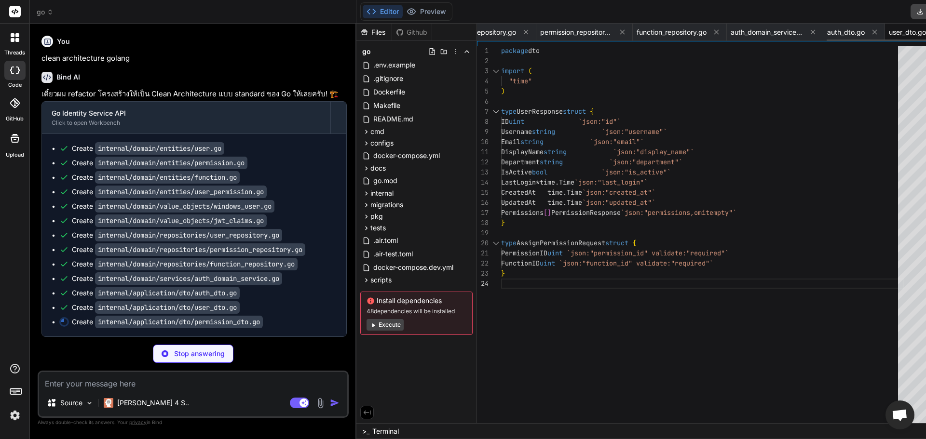
type textarea "x"
type textarea "Name string `json:"name"` Code string `json:"code"` Description string `json:"d…"
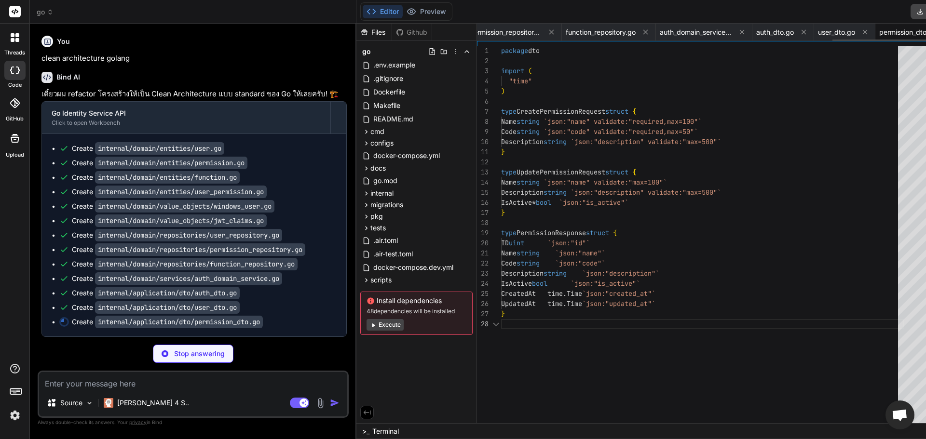
scroll to position [0, 1273]
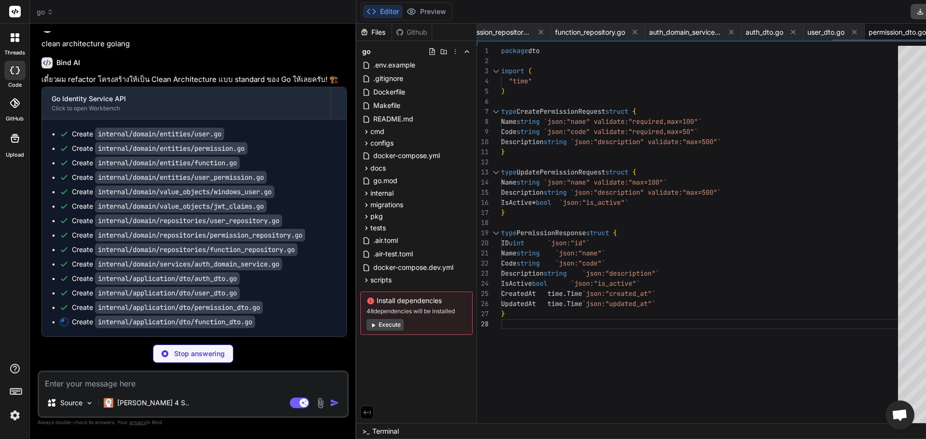
type textarea "x"
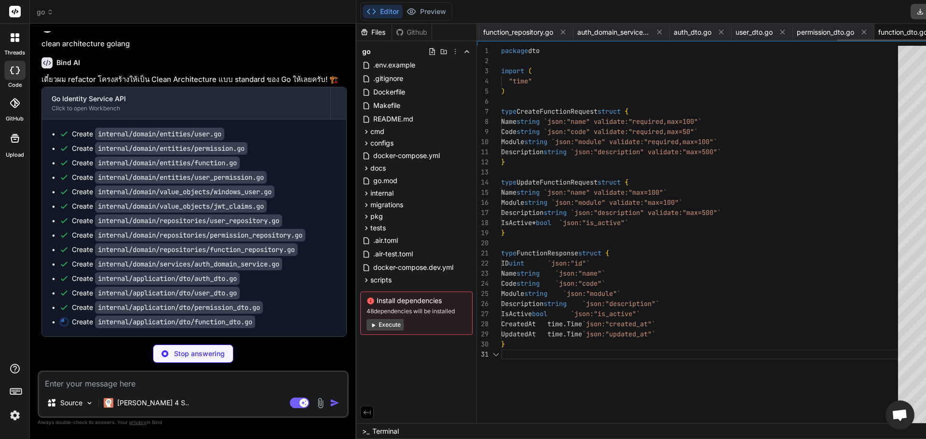
scroll to position [0, 1347]
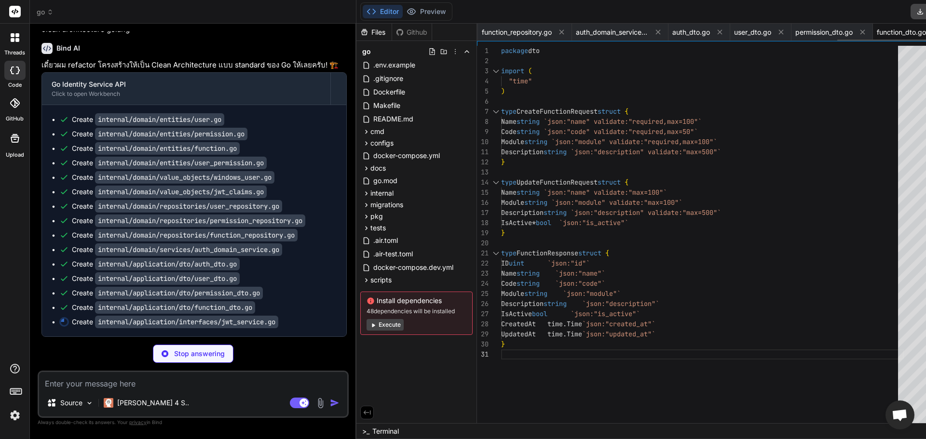
type textarea "x"
type textarea "GenerateToken(user *entities.User, permissions []string) (string, time.Time, er…"
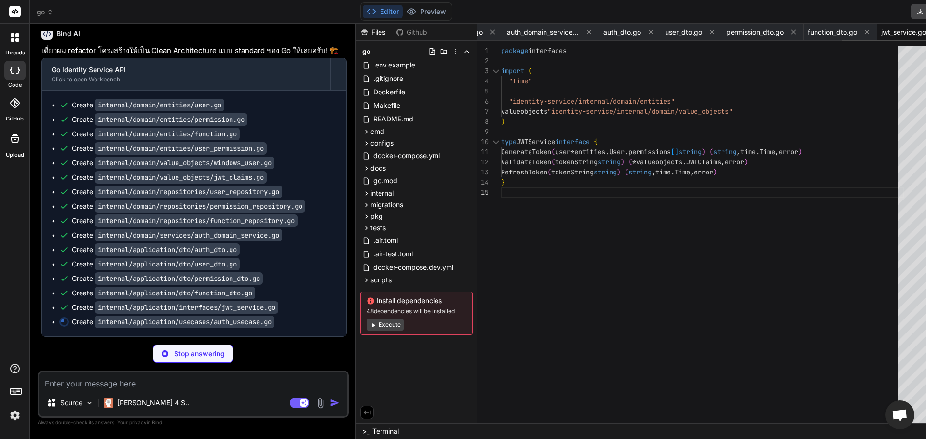
type textarea "x"
type textarea "} return user, nil }"
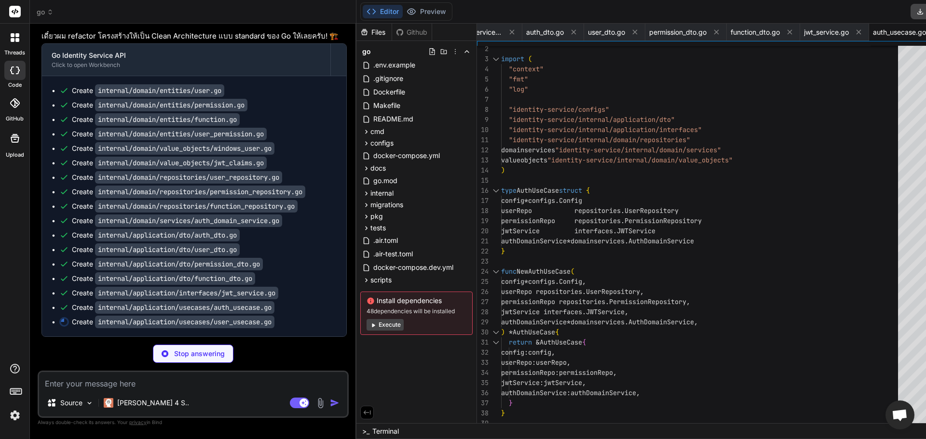
scroll to position [3146, 0]
type textarea "x"
type textarea "error { if err := uc.userRepo.RemovePermission(ctx, userID, permissionID, funct…"
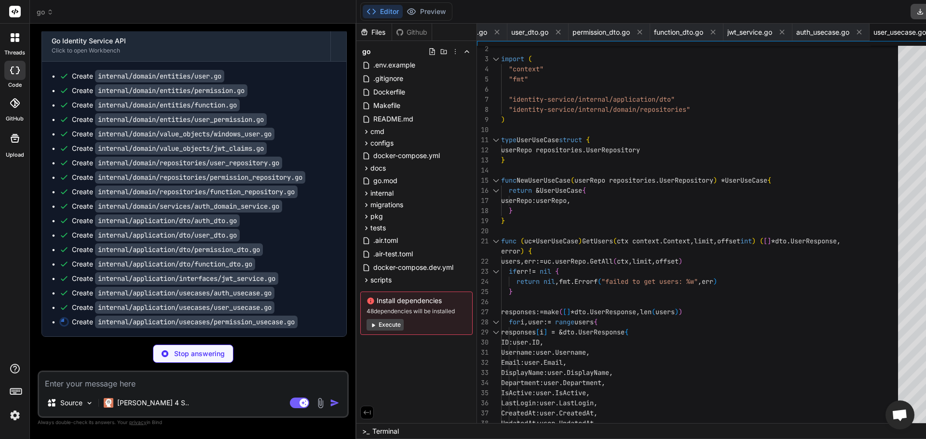
scroll to position [3170, 0]
type textarea "x"
type textarea "return nil }"
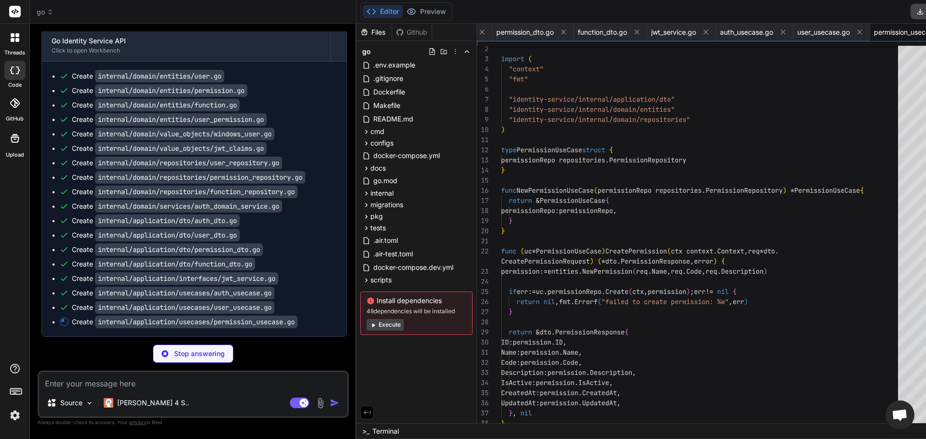
scroll to position [0, 1670]
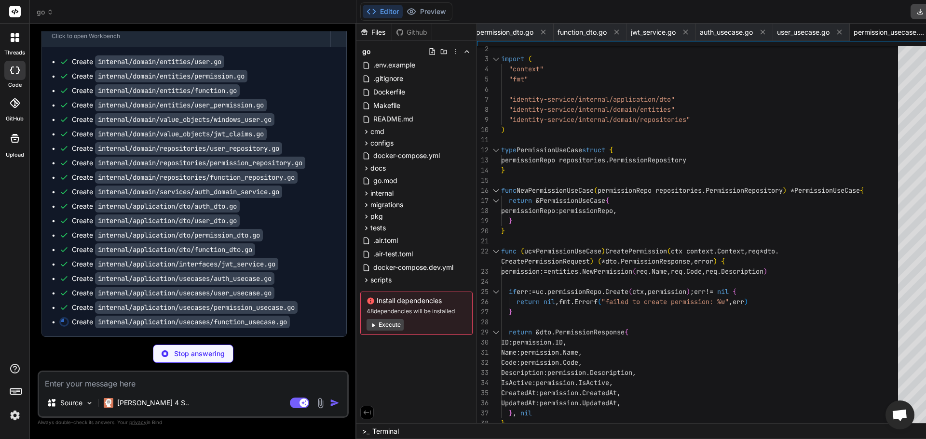
type textarea "x"
type textarea "} return nil }"
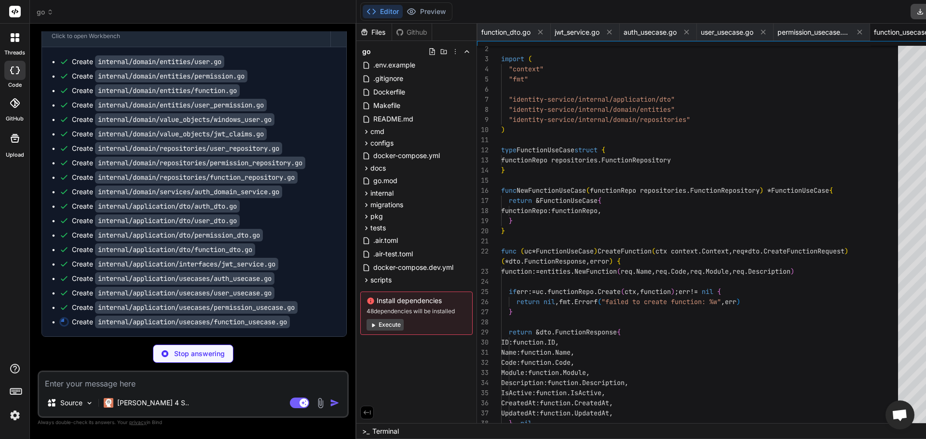
scroll to position [0, 1760]
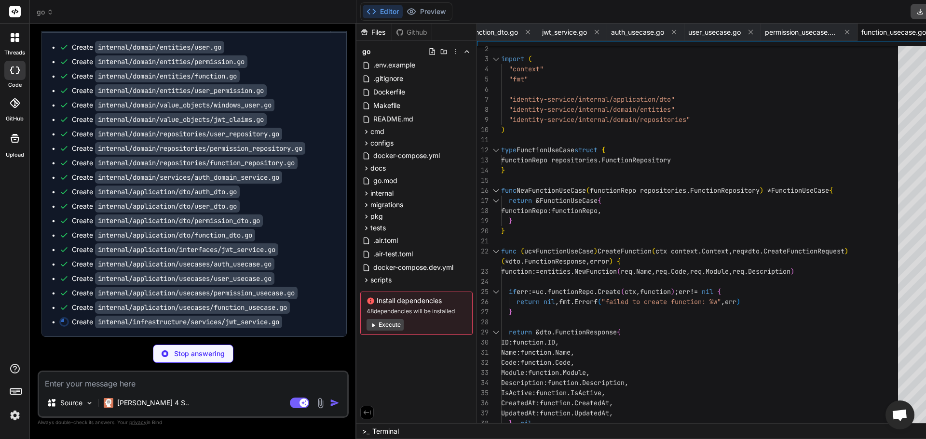
type textarea "x"
type textarea "return "", time.Time{}, fmt.Errorf("failed to refresh token: %w", err) } return…"
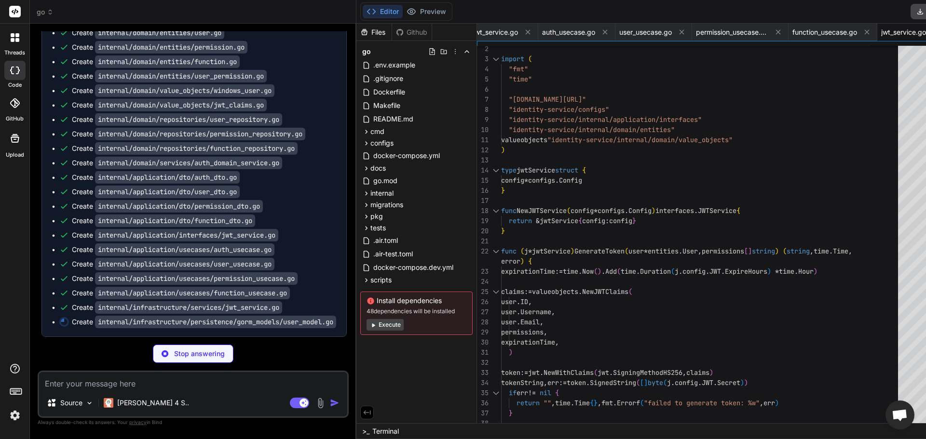
type textarea "x"
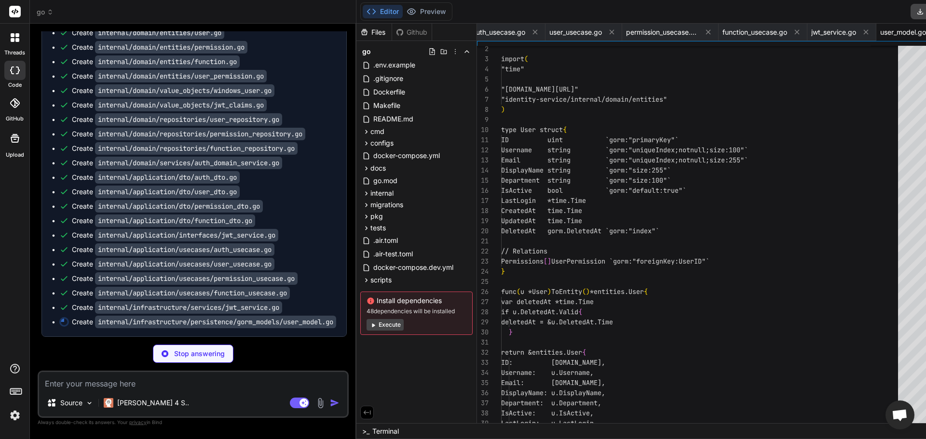
scroll to position [0, 1901]
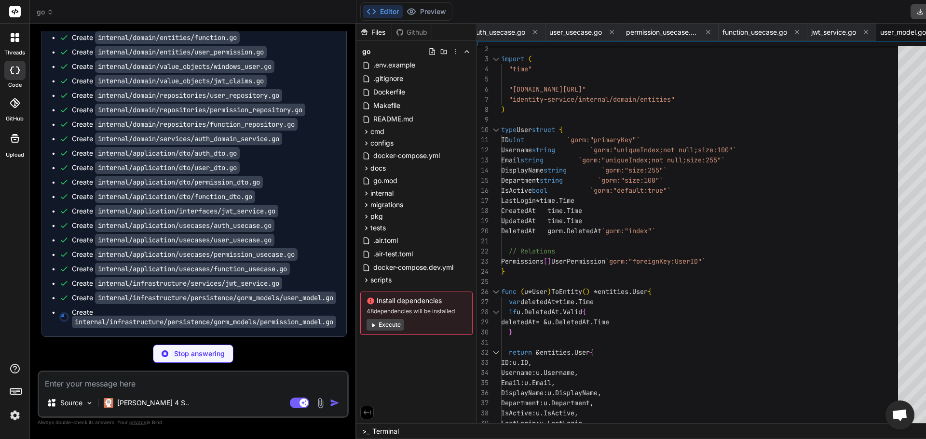
type textarea "x"
type textarea "}"
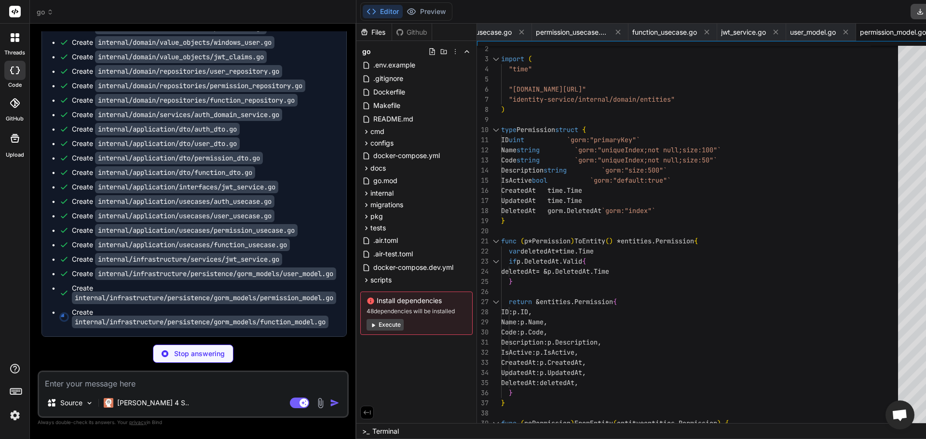
type textarea "x"
type textarea "if entity.DeletedAt != nil { f.DeletedAt = gorm.DeletedAt{Time: *entity.Deleted…"
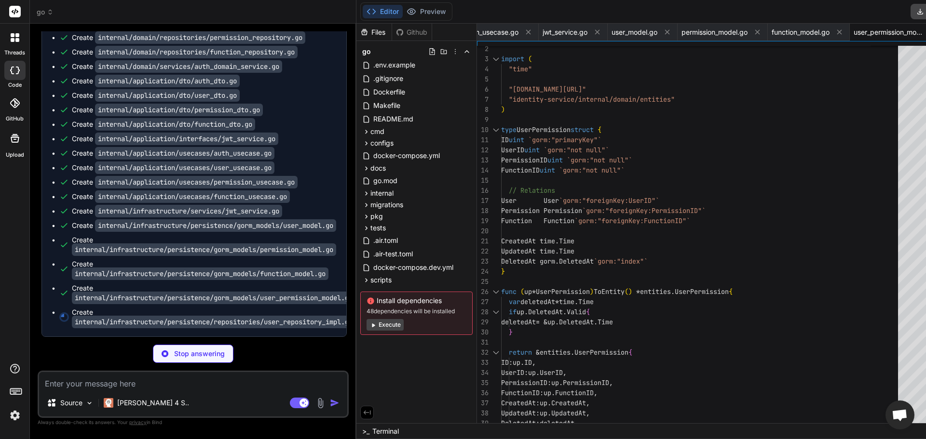
scroll to position [3319, 0]
type textarea "x"
type textarea "} permissions := make([]*entities.UserPermission, len(models)) for i, model := …"
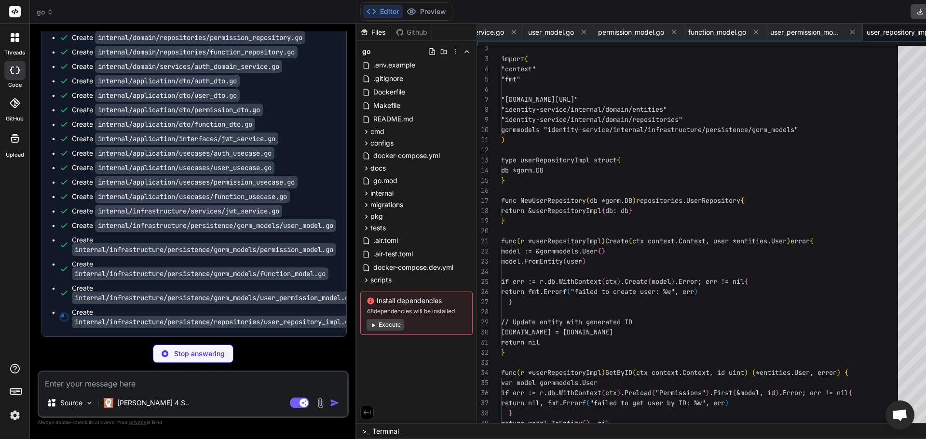
scroll to position [0, 2270]
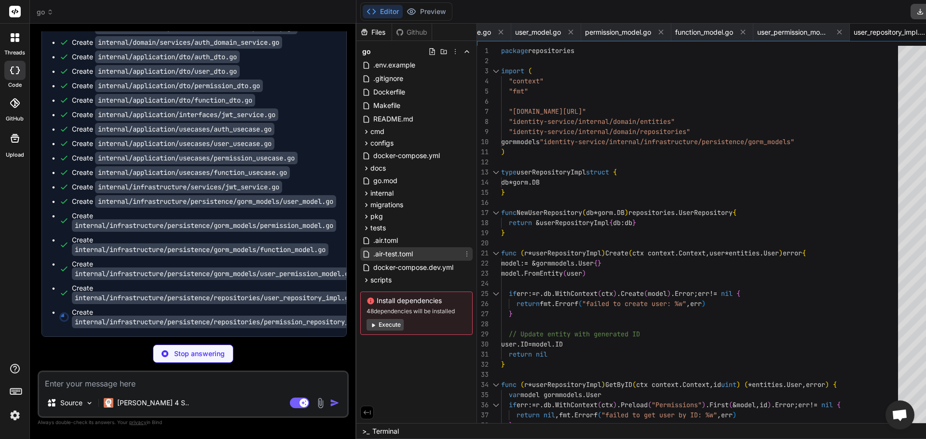
click at [371, 260] on div ".air-test.toml" at bounding box center [416, 254] width 112 height 14
type textarea "x"
type textarea "[screen] clear_on_rebuild = true keep_scroll = false"
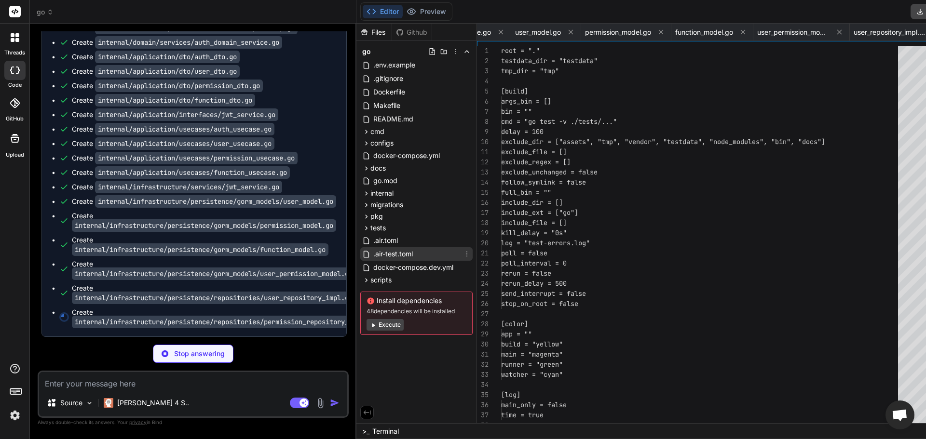
scroll to position [0, 298]
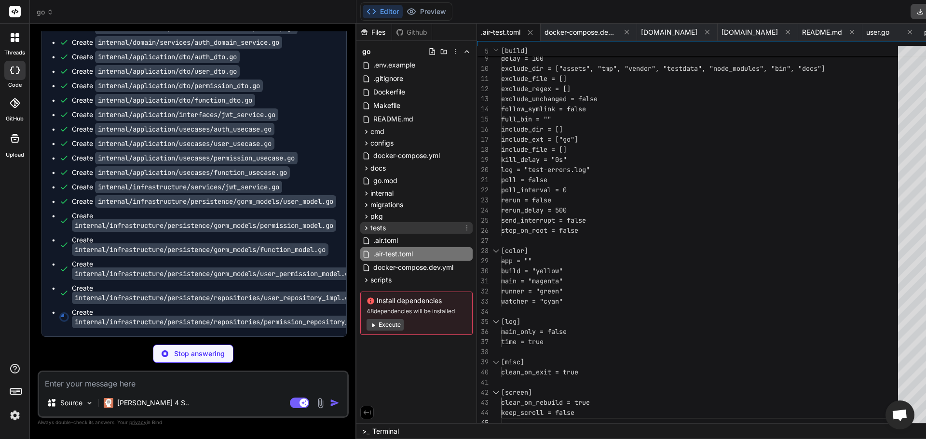
click at [388, 224] on div "tests" at bounding box center [416, 228] width 112 height 12
type textarea "x"
type textarea "permissions[i] = model.ToEntity() } return permissions, nil }"
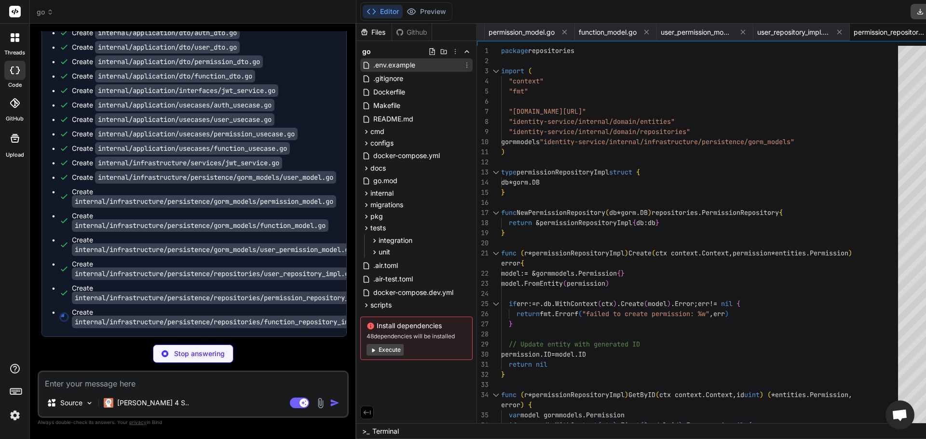
type textarea "x"
click at [372, 70] on span ".env.example" at bounding box center [394, 65] width 44 height 12
type textarea "SERVER_HOST=0.0.0.0 # Windows Server 2012 R2 Compatible Settings GO_MAX_PROCS=4…"
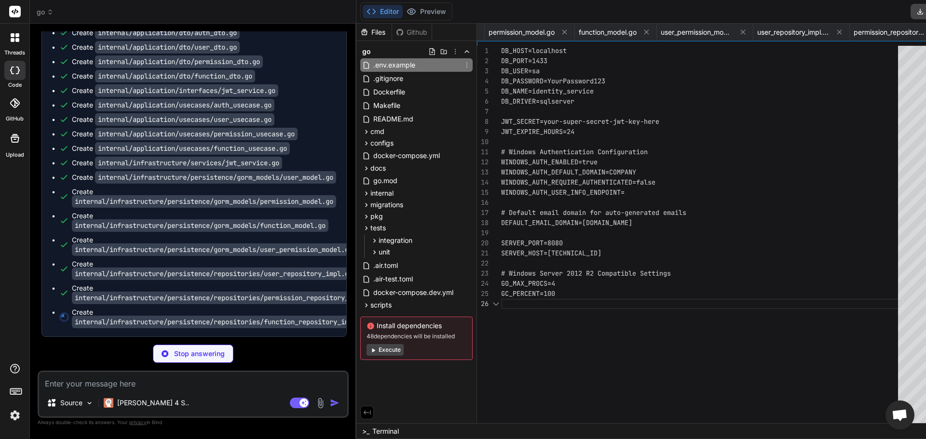
scroll to position [0, 0]
type textarea "x"
type textarea "functions[i] = model.ToEntity() } return functions, nil }"
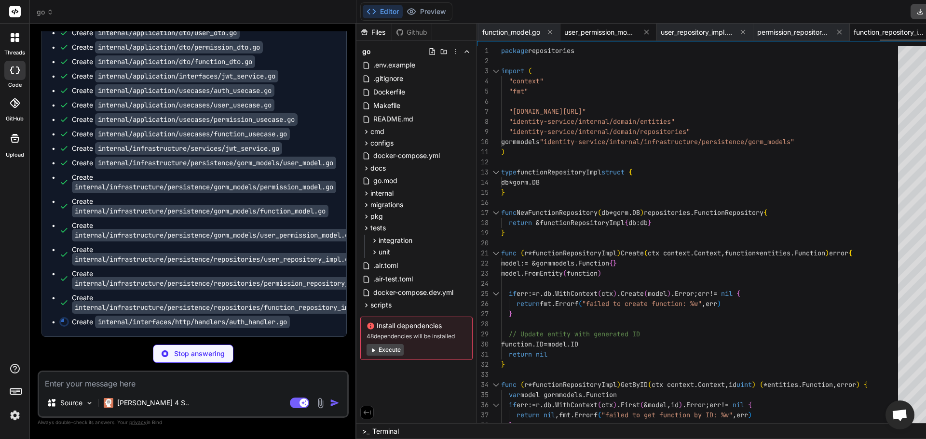
type textarea "x"
click at [564, 33] on span "user_permission_model.go" at bounding box center [600, 32] width 72 height 10
type textarea "if entity.DeletedAt != nil { up.DeletedAt = gorm.DeletedAt{Time: *entity.Delete…"
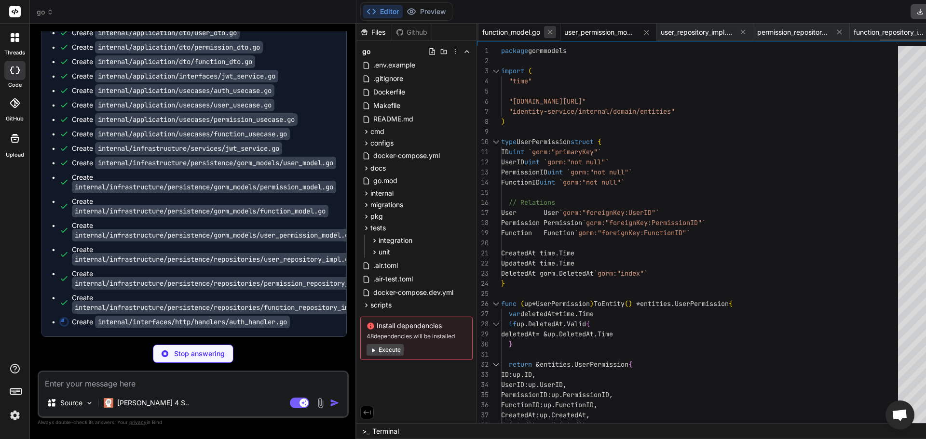
type textarea "x"
click at [642, 31] on icon at bounding box center [646, 32] width 8 height 8
type textarea "functions[i] = model.ToEntity() } return functions, nil }"
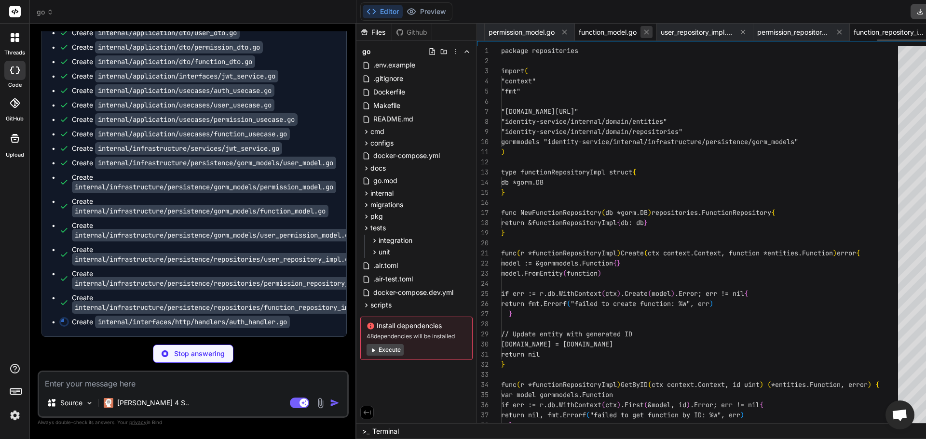
scroll to position [0, 2366]
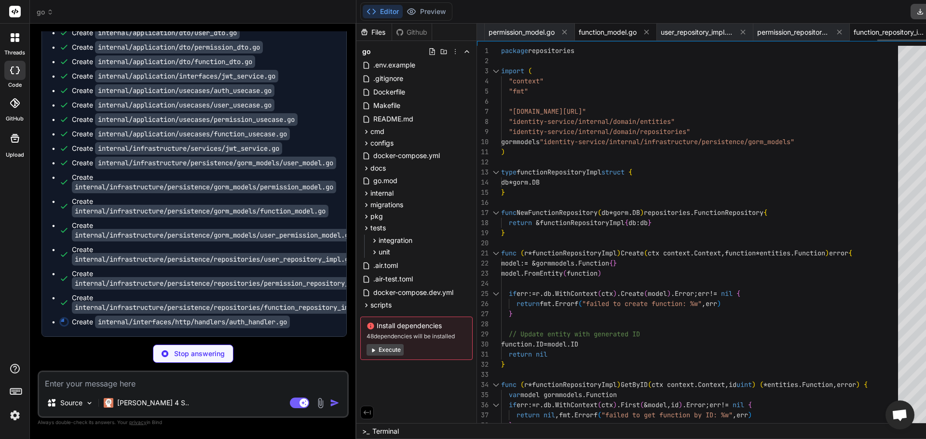
drag, startPoint x: 536, startPoint y: 32, endPoint x: 482, endPoint y: 29, distance: 54.1
click at [575, 29] on div "function_model.go" at bounding box center [616, 32] width 82 height 17
type textarea "x"
type textarea "if entity.DeletedAt != nil { f.DeletedAt = gorm.DeletedAt{Time: *entity.Deleted…"
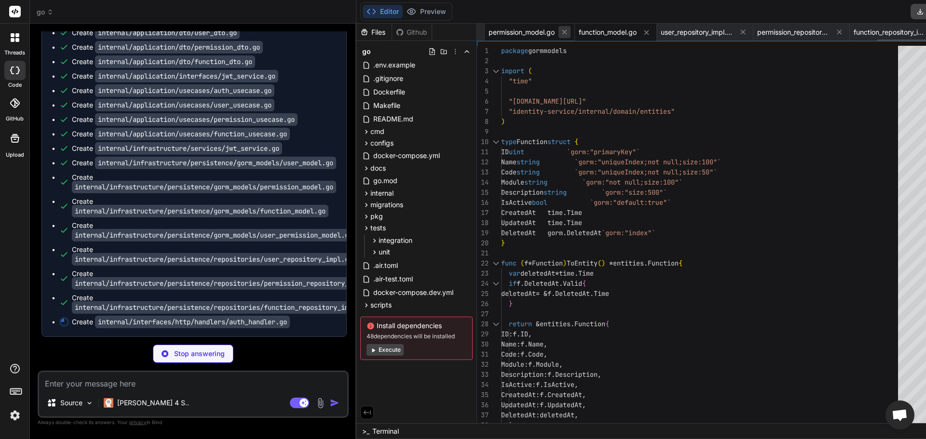
click at [562, 32] on icon at bounding box center [564, 32] width 5 height 5
click at [479, 32] on icon at bounding box center [483, 32] width 8 height 8
click at [562, 32] on icon at bounding box center [564, 32] width 5 height 5
click at [560, 32] on icon at bounding box center [564, 32] width 8 height 8
click at [483, 32] on icon at bounding box center [487, 32] width 8 height 8
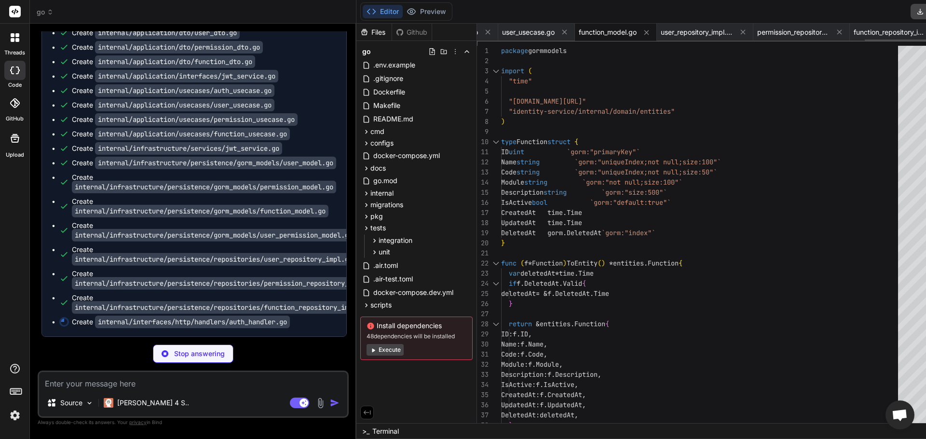
click at [560, 32] on icon at bounding box center [564, 32] width 8 height 8
click at [484, 32] on icon at bounding box center [488, 32] width 8 height 8
click at [562, 32] on icon at bounding box center [564, 32] width 5 height 5
click at [560, 32] on icon at bounding box center [564, 32] width 8 height 8
click at [489, 32] on icon at bounding box center [491, 32] width 5 height 5
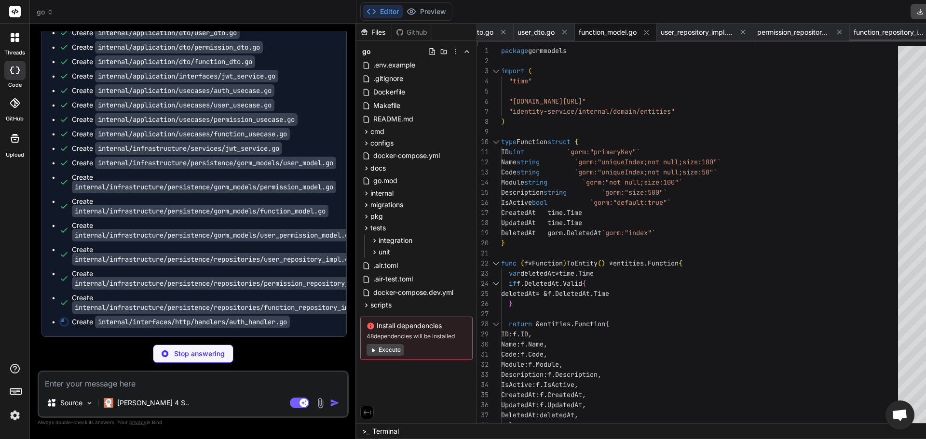
click at [560, 32] on icon at bounding box center [564, 32] width 8 height 8
click at [501, 32] on icon at bounding box center [503, 32] width 5 height 5
click at [562, 32] on icon at bounding box center [564, 32] width 5 height 5
click at [491, 32] on icon at bounding box center [495, 32] width 8 height 8
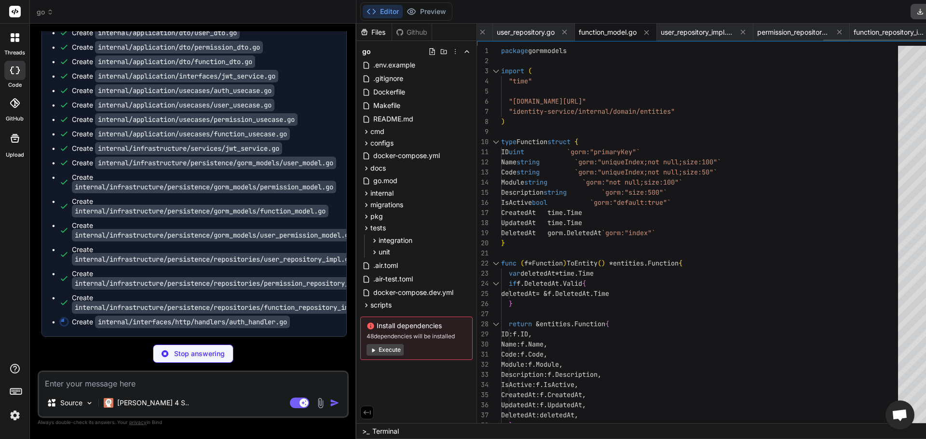
click at [560, 32] on icon at bounding box center [564, 32] width 8 height 8
click at [562, 32] on icon at bounding box center [564, 32] width 5 height 5
click at [496, 32] on icon at bounding box center [498, 32] width 5 height 5
click at [560, 32] on icon at bounding box center [564, 32] width 8 height 8
click at [562, 32] on icon at bounding box center [564, 32] width 5 height 5
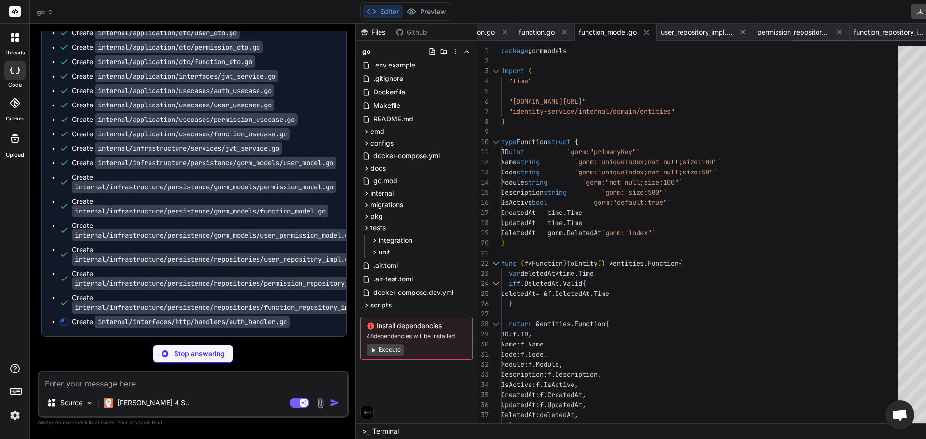
click at [501, 32] on icon at bounding box center [505, 32] width 8 height 8
click at [562, 32] on icon at bounding box center [564, 32] width 5 height 5
click at [504, 32] on icon at bounding box center [506, 32] width 5 height 5
click at [560, 32] on icon at bounding box center [564, 32] width 8 height 8
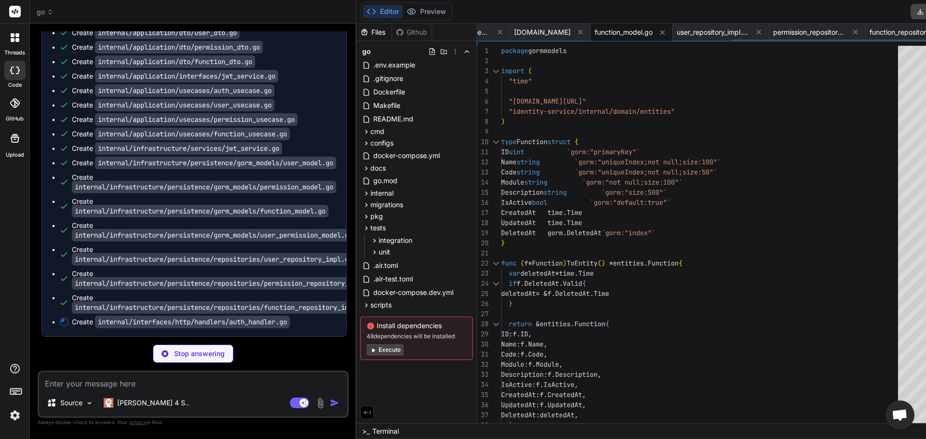
click at [496, 32] on icon at bounding box center [500, 32] width 8 height 8
click at [560, 32] on icon at bounding box center [564, 32] width 8 height 8
click at [562, 32] on icon at bounding box center [564, 32] width 5 height 5
click at [504, 32] on icon at bounding box center [506, 32] width 5 height 5
click at [562, 32] on icon at bounding box center [564, 32] width 5 height 5
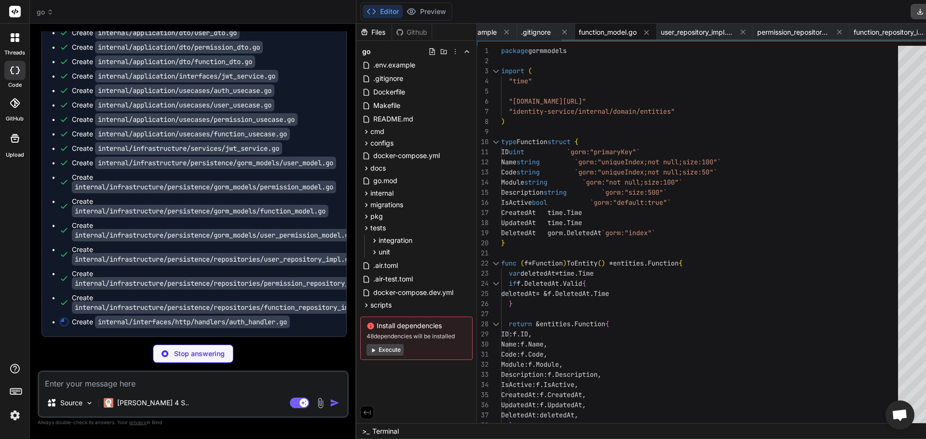
click at [562, 32] on icon at bounding box center [564, 32] width 5 height 5
click at [530, 32] on icon at bounding box center [532, 32] width 5 height 5
click at [547, 32] on span "function_model.go" at bounding box center [576, 32] width 58 height 10
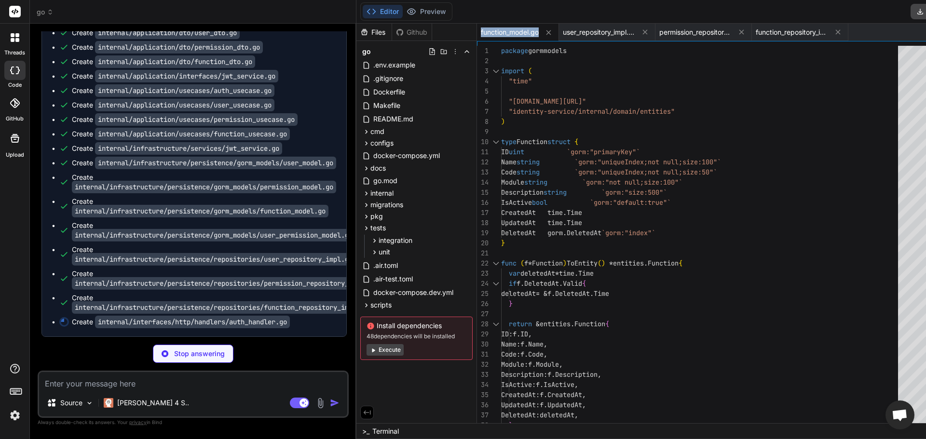
click at [481, 32] on span "function_model.go" at bounding box center [510, 32] width 58 height 10
type textarea "x"
click at [546, 32] on icon at bounding box center [548, 32] width 5 height 5
type textarea "functions[i] = model.ToEntity() } return functions, nil }"
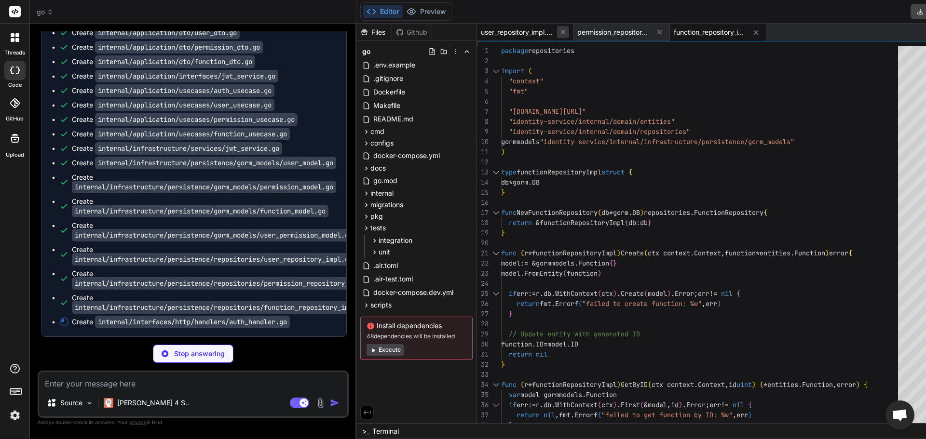
type textarea "x"
type textarea "} return c.JSON(response) }"
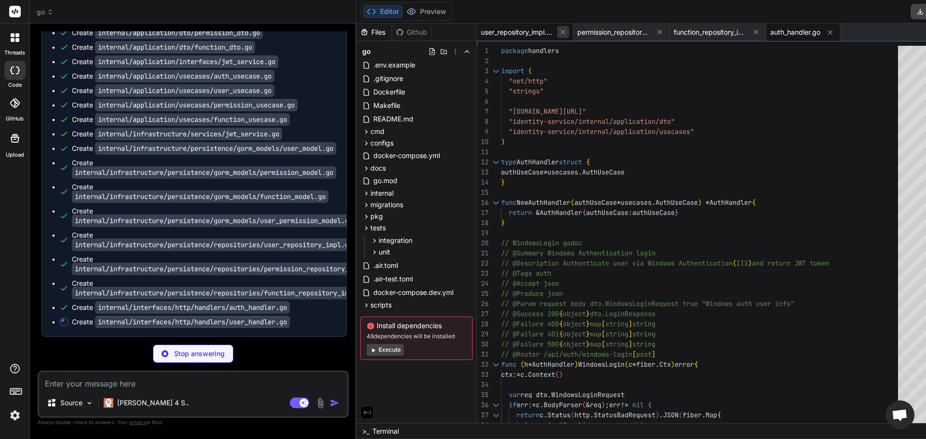
click at [560, 34] on icon at bounding box center [562, 32] width 5 height 5
click at [559, 35] on icon at bounding box center [563, 32] width 8 height 8
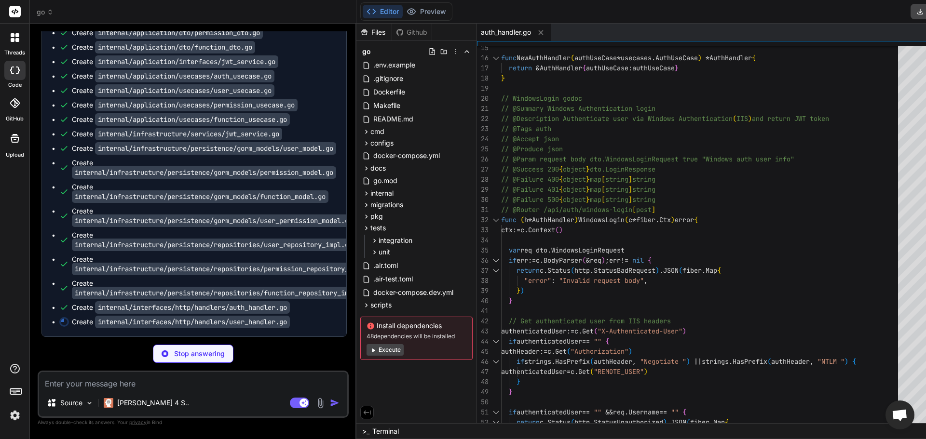
type textarea "x"
type textarea "// @Router /api/auth/windows-login [post] func (h *AuthHandler) WindowsLogin(c …"
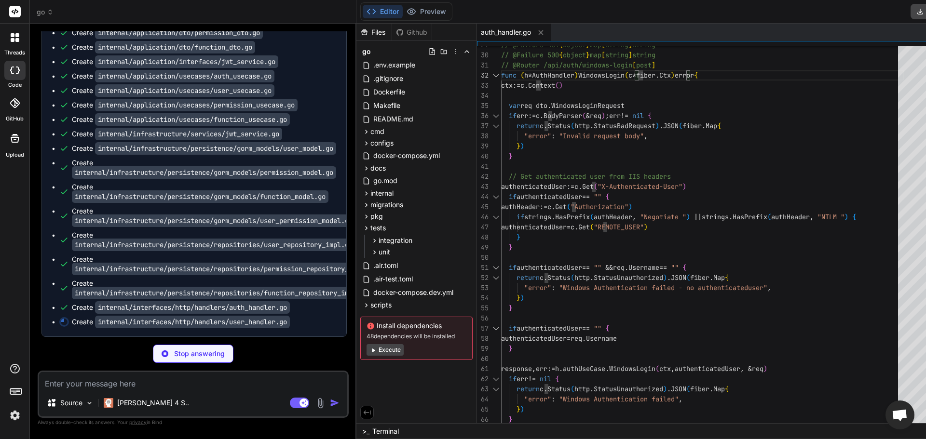
scroll to position [3396, 0]
click at [126, 393] on div "Source Claude 4 S.. Agent Mode. When this toggle is activated, AI automatically…" at bounding box center [193, 394] width 311 height 47
click at [130, 387] on textarea at bounding box center [193, 380] width 308 height 17
type textarea "x"
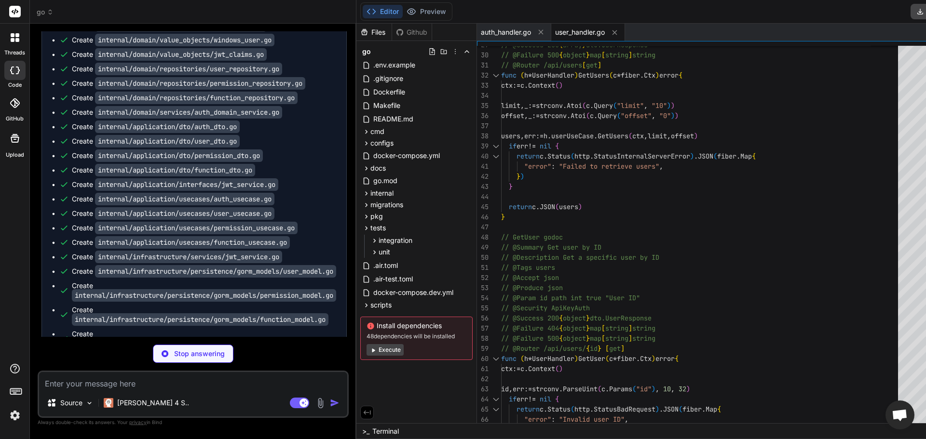
scroll to position [2914, 0]
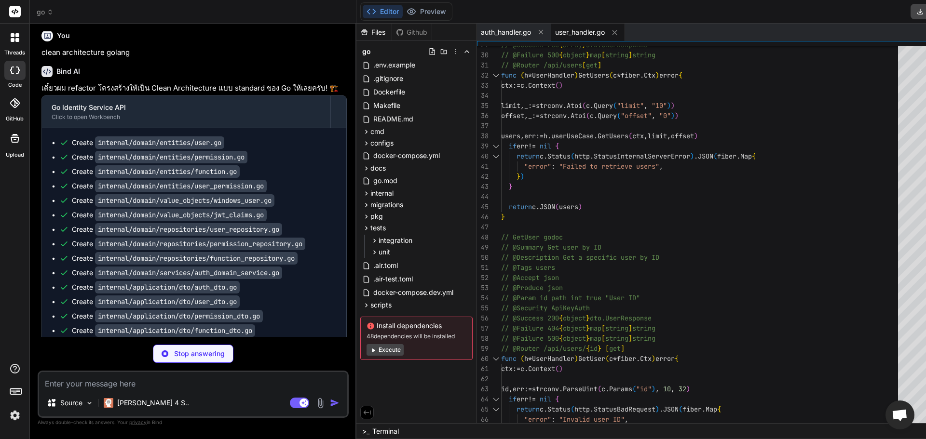
drag, startPoint x: 16, startPoint y: 13, endPoint x: 652, endPoint y: 14, distance: 635.7
click at [652, 14] on div "Editor Preview Disabled until preview for your project is generated Download De…" at bounding box center [687, 12] width 663 height 24
type textarea "x"
type textarea ""message": "Permission deleted successfully", }) }"
type textarea "x"
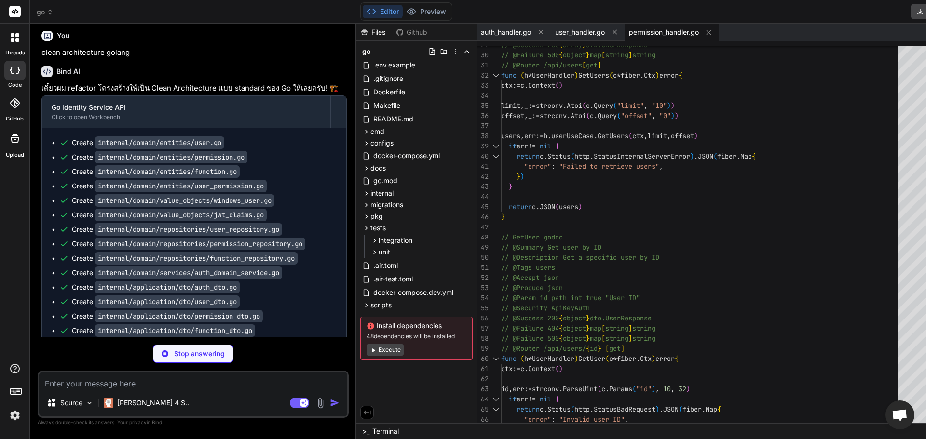
type textarea "return c.JSON(fiber.Map{ "message": "Function deleted successfully", }) }"
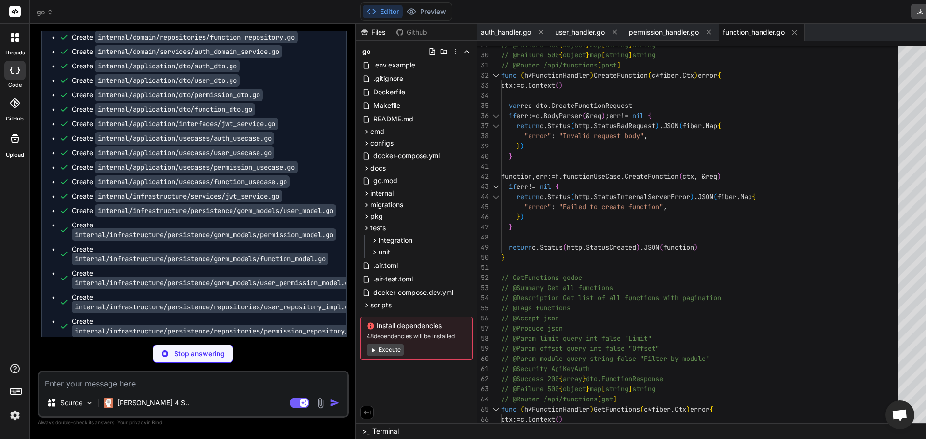
scroll to position [3469, 0]
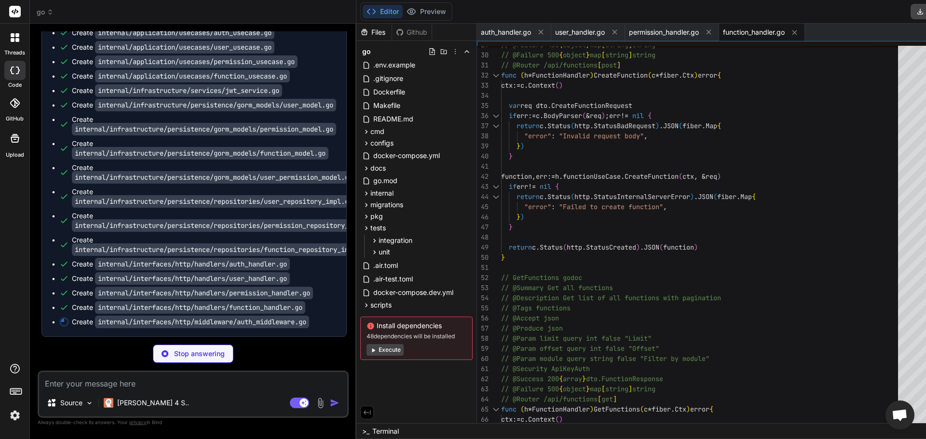
type textarea "x"
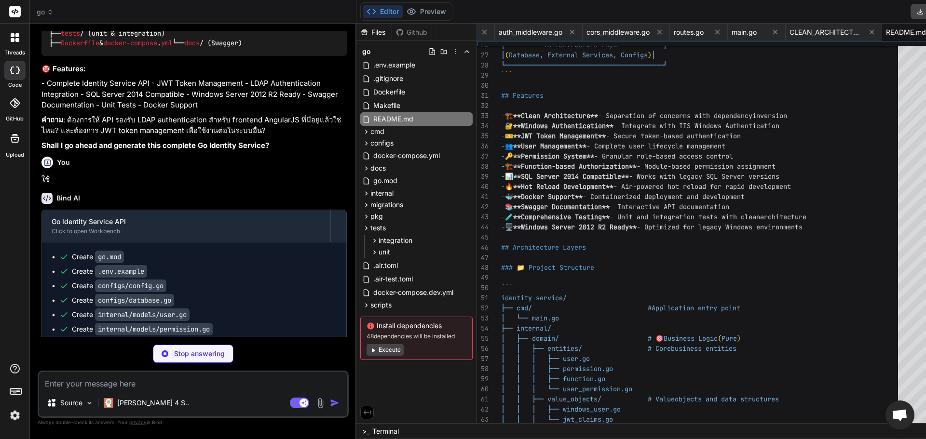
scroll to position [0, 0]
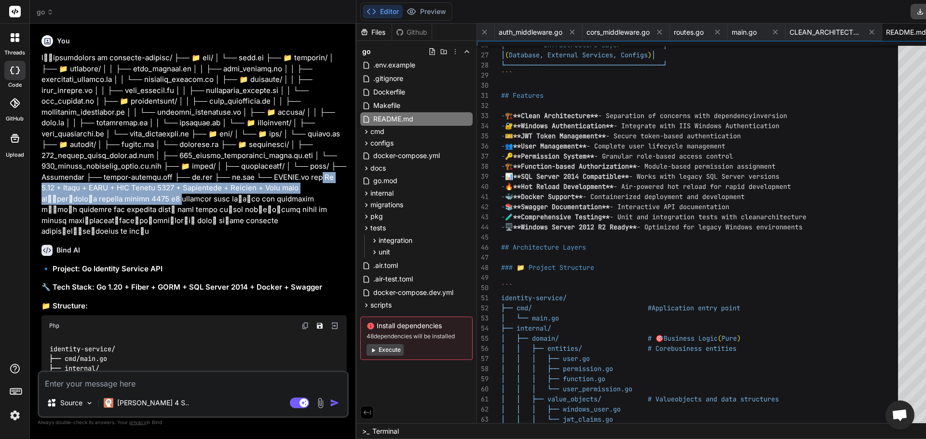
drag, startPoint x: 255, startPoint y: 197, endPoint x: 124, endPoint y: 222, distance: 132.5
click at [124, 222] on p at bounding box center [193, 145] width 305 height 185
copy p "iber + GORM + SQL Server 2014 + Dockerfile + Swagger + Unit test เพื่อให้ลองรับ…"
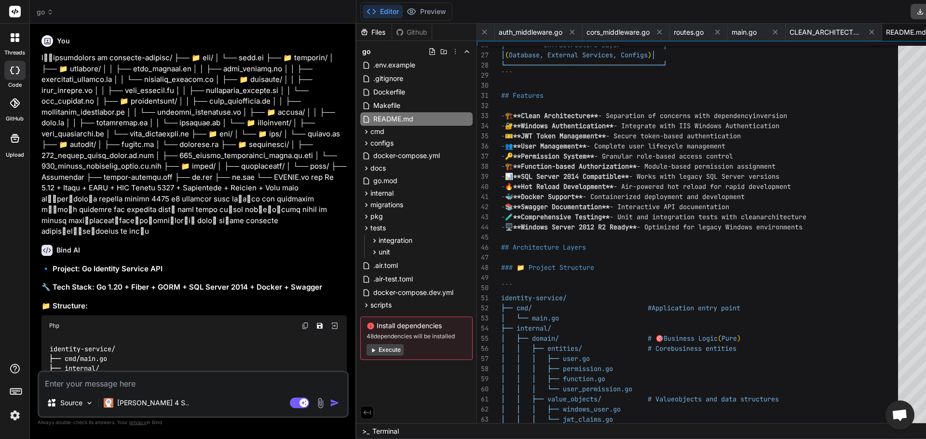
click at [166, 217] on p at bounding box center [193, 145] width 305 height 185
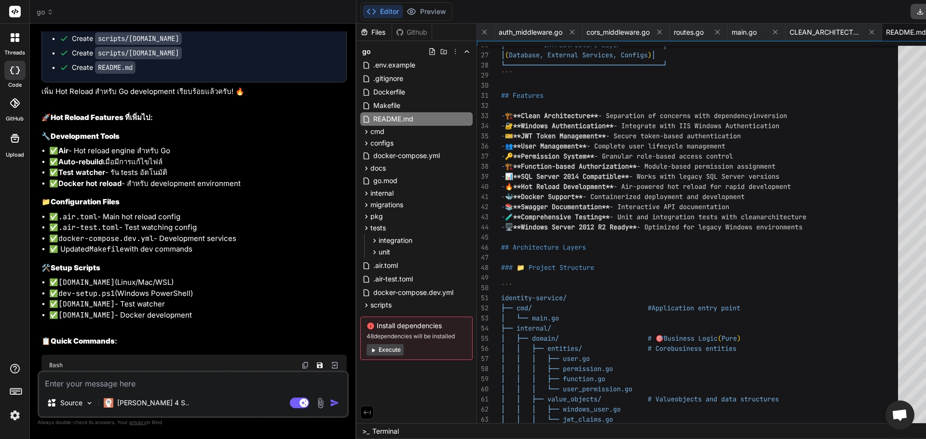
scroll to position [2412, 0]
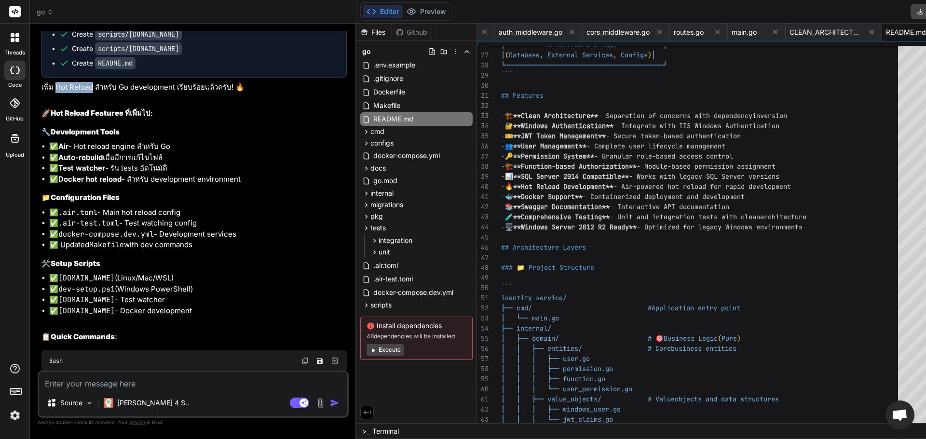
drag, startPoint x: 57, startPoint y: 137, endPoint x: 93, endPoint y: 137, distance: 36.2
click at [93, 93] on p "เพิ่ม Hot Reload สำหรับ Go development เรียบร้อยแล้วครับ! 🔥" at bounding box center [193, 87] width 305 height 11
copy p "Hot Reload"
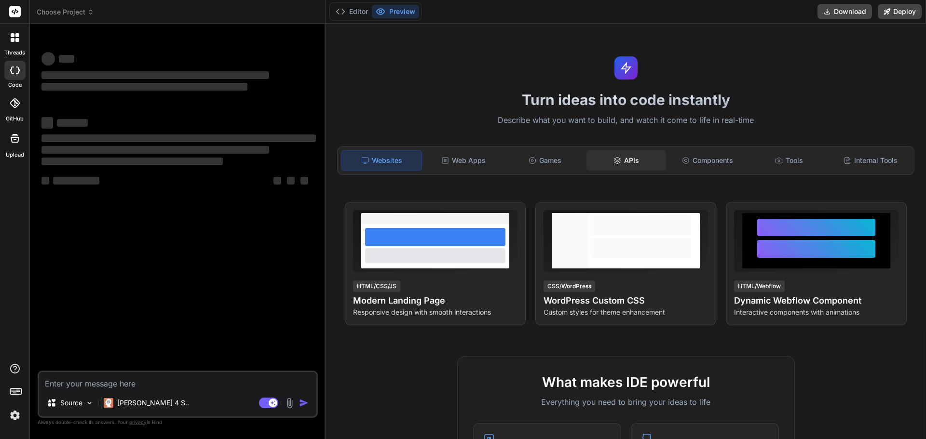
click at [628, 163] on div "APIs" at bounding box center [626, 160] width 80 height 20
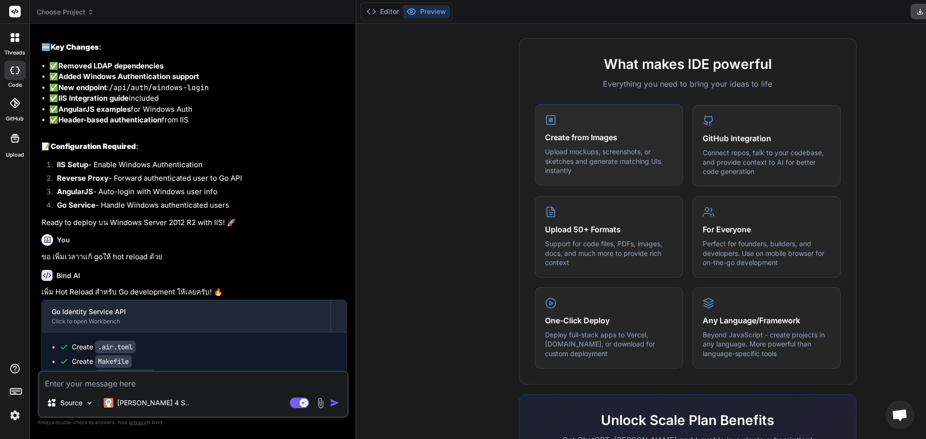
scroll to position [2014, 0]
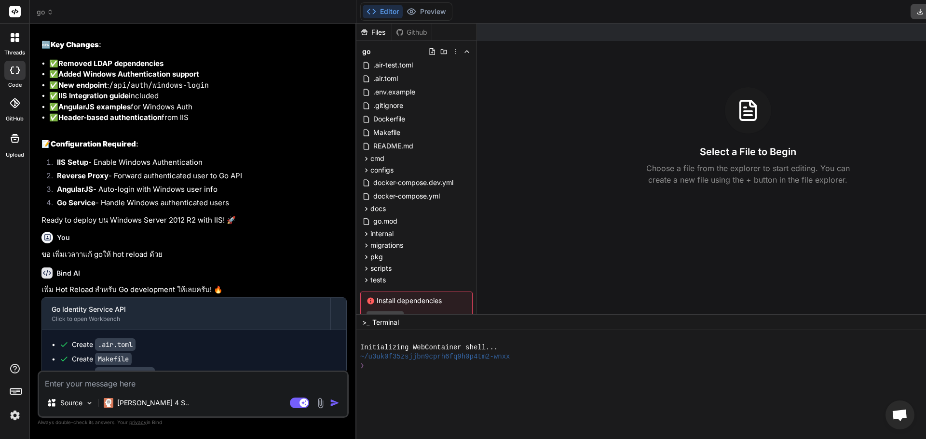
click at [392, 37] on div "Github" at bounding box center [412, 32] width 40 height 10
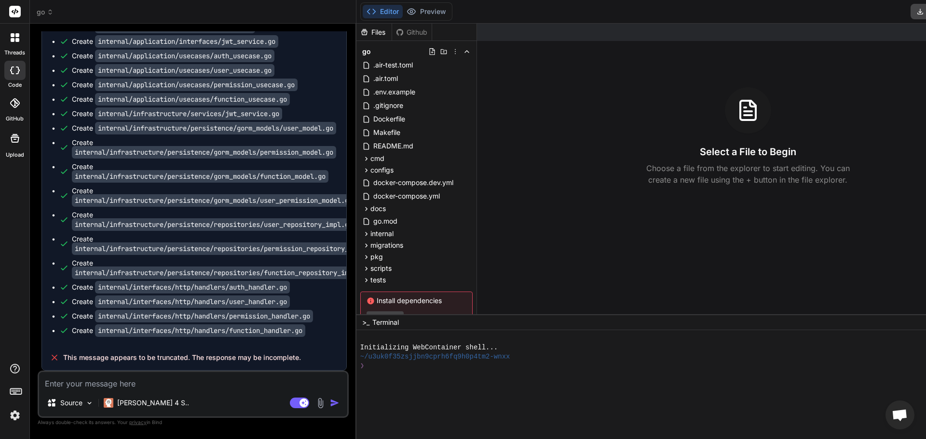
scroll to position [3436, 0]
click at [7, 144] on div at bounding box center [14, 138] width 23 height 23
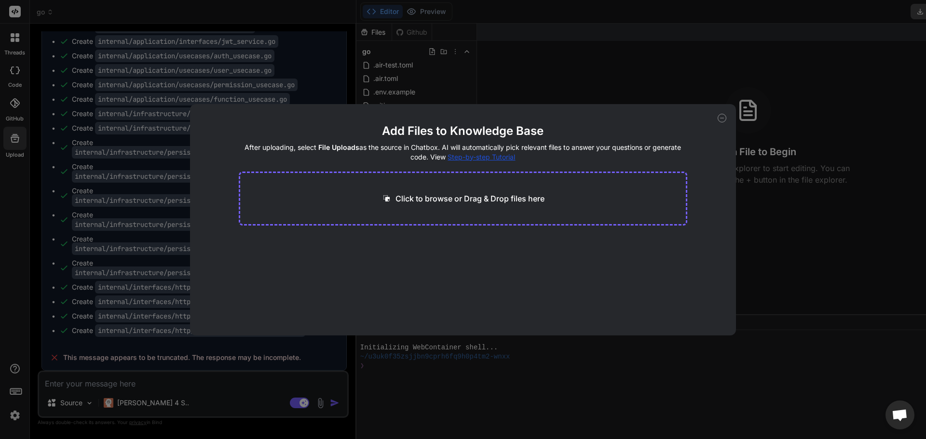
click at [490, 77] on div "Add Files to Knowledge Base After uploading, select File Uploads as the source …" at bounding box center [463, 219] width 926 height 439
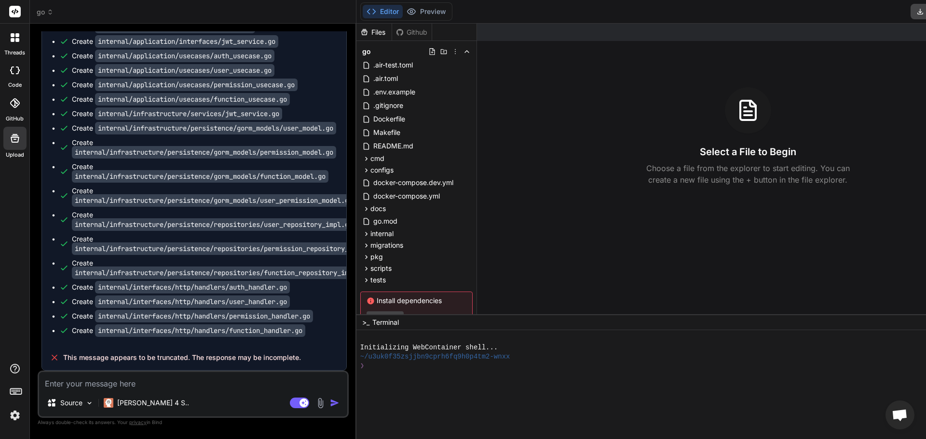
click at [13, 107] on icon at bounding box center [15, 103] width 10 height 10
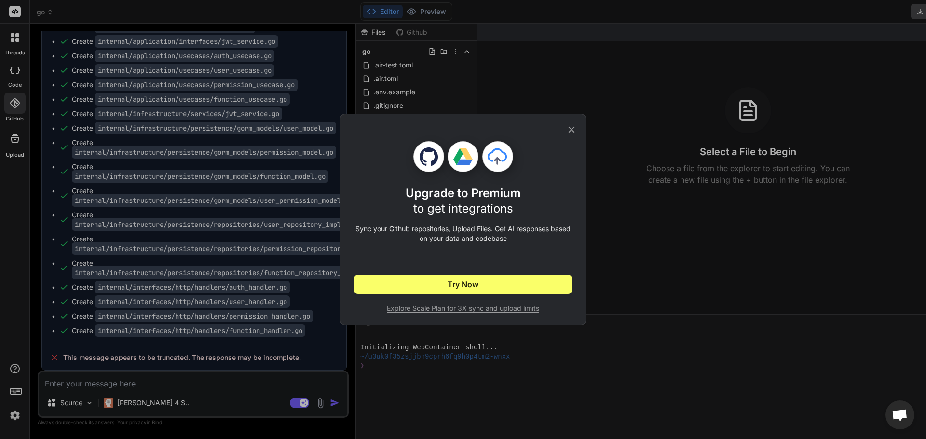
click at [174, 71] on div "Upgrade to Premium to get integrations Sync your Github repositories, Upload Fi…" at bounding box center [463, 219] width 926 height 439
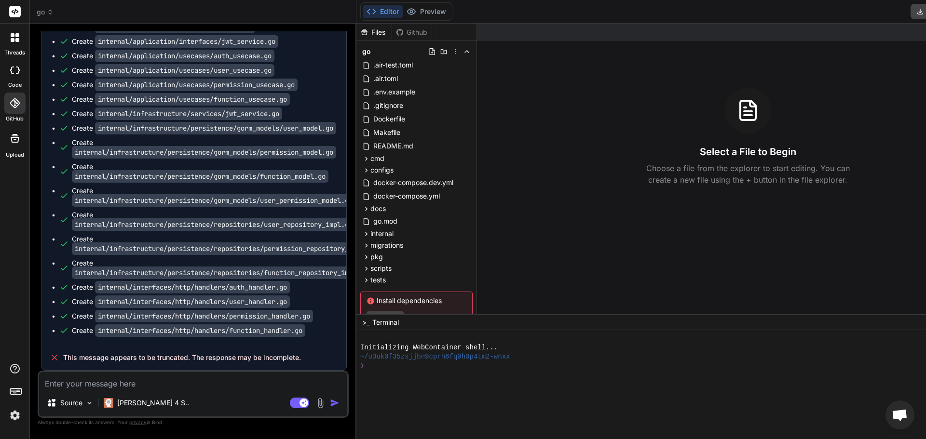
click at [15, 75] on div at bounding box center [14, 70] width 21 height 19
type textarea "x"
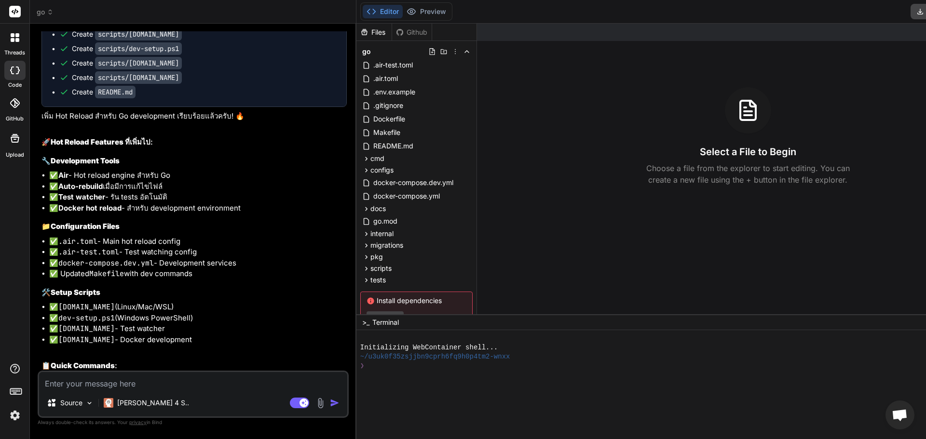
scroll to position [2311, 0]
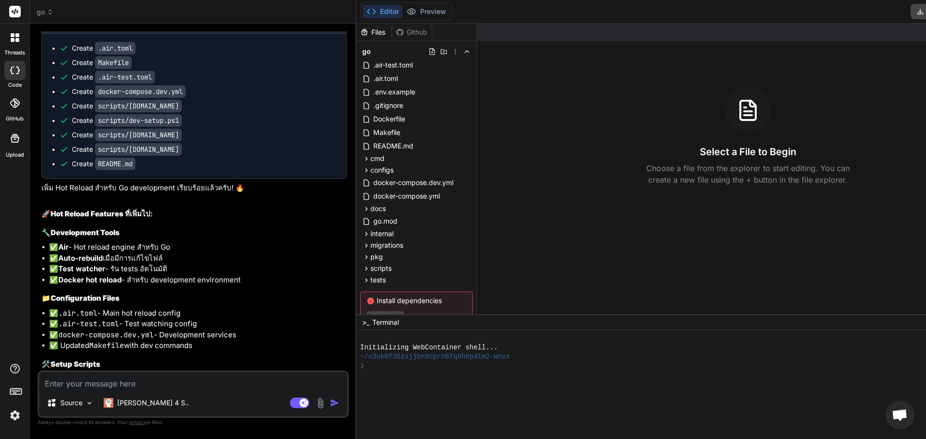
click at [40, 12] on span "go" at bounding box center [45, 12] width 17 height 10
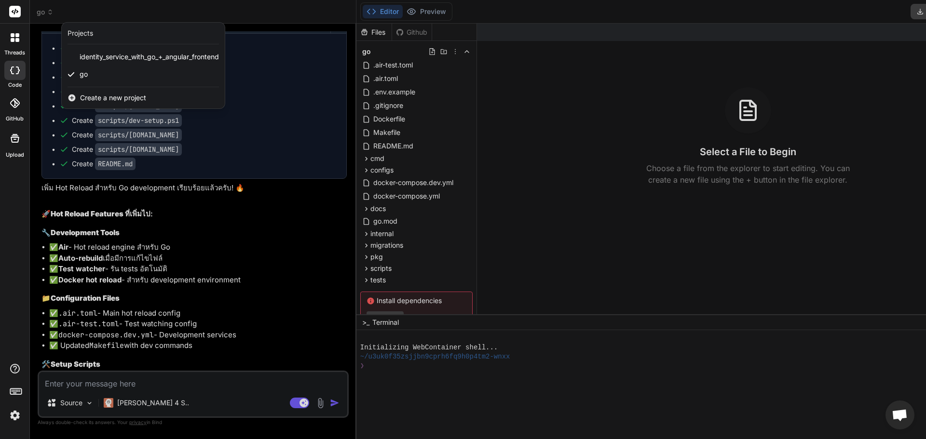
click at [99, 33] on div "Projects" at bounding box center [143, 33] width 151 height 10
click at [106, 101] on span "Create a new project" at bounding box center [113, 98] width 66 height 10
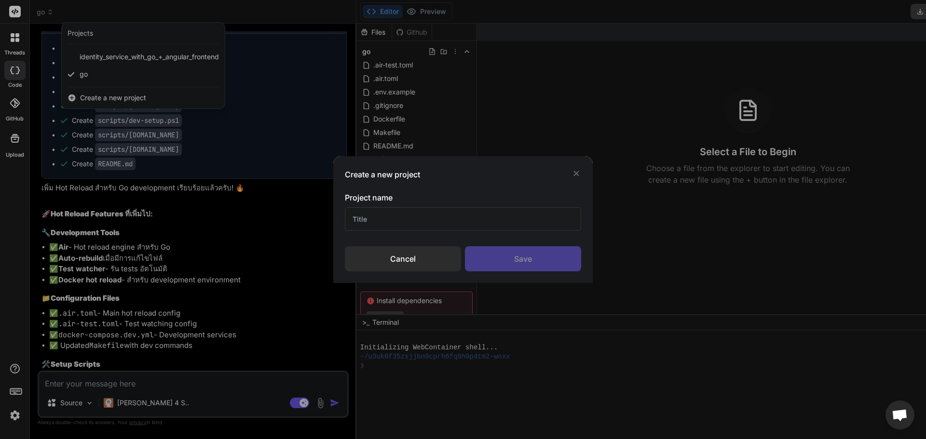
click at [438, 234] on div "Project name Cancel Save" at bounding box center [463, 232] width 236 height 80
click at [438, 224] on input "text" at bounding box center [463, 219] width 236 height 24
click at [461, 225] on input "ะำหะ" at bounding box center [463, 219] width 236 height 24
click at [460, 225] on input "ะำหะ" at bounding box center [463, 219] width 236 height 24
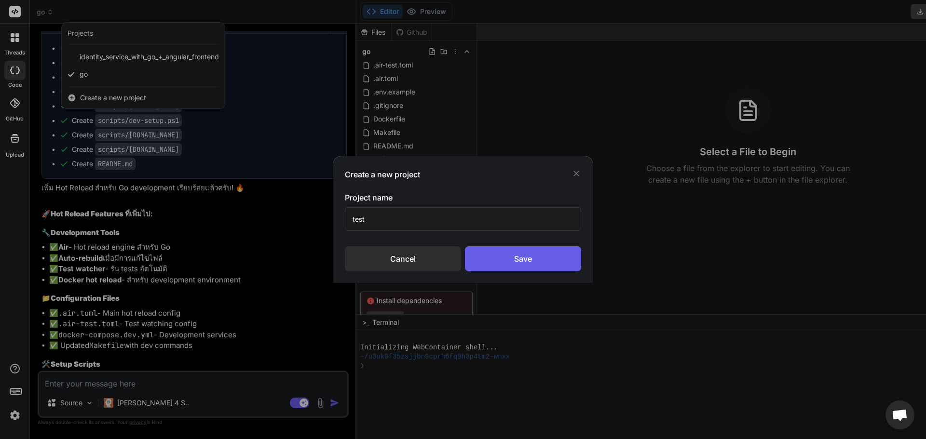
type input "test"
click at [511, 255] on div "Save" at bounding box center [523, 258] width 116 height 25
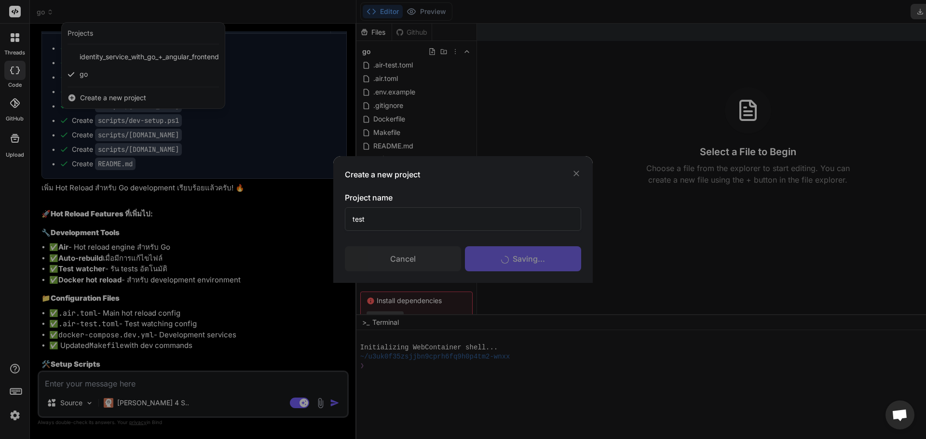
scroll to position [0, 0]
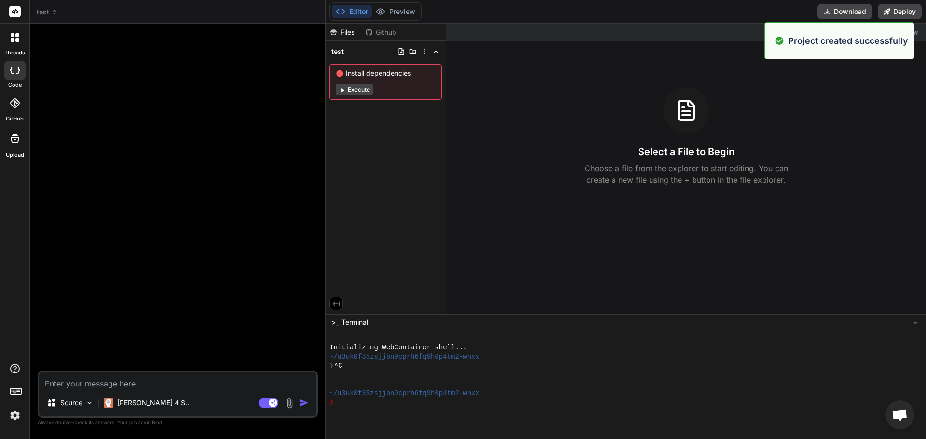
click at [83, 387] on textarea at bounding box center [177, 380] width 277 height 17
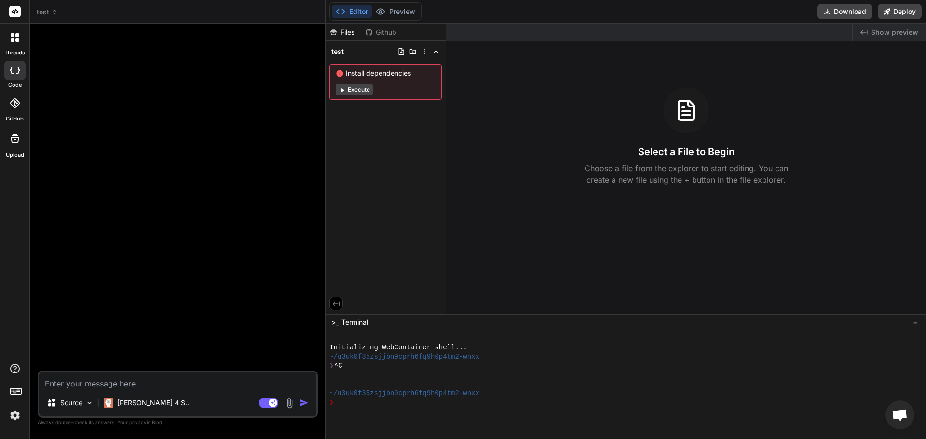
click at [360, 87] on div "Install dependencies Execute" at bounding box center [385, 82] width 112 height 36
click at [360, 87] on button "Execute" at bounding box center [354, 90] width 37 height 12
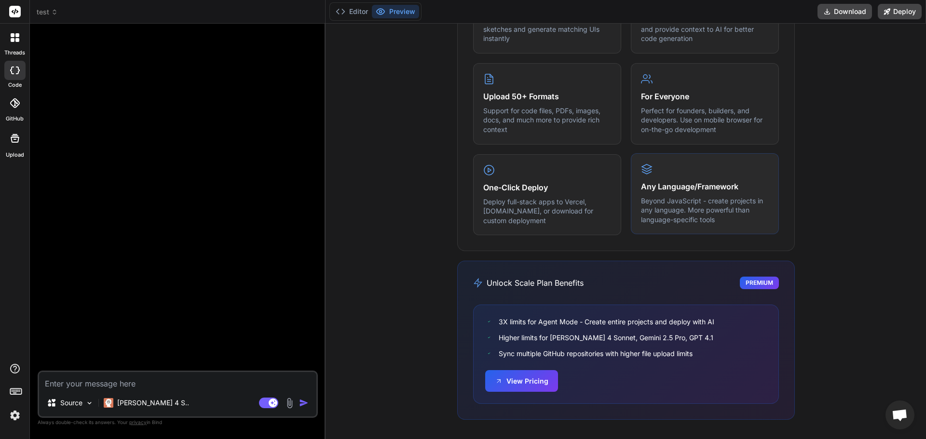
scroll to position [82, 0]
click at [521, 376] on button "View Pricing" at bounding box center [521, 380] width 73 height 22
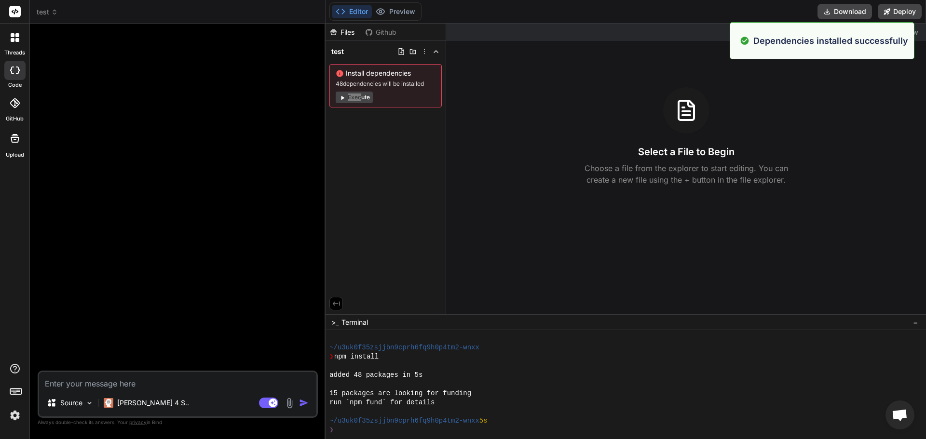
type textarea "x"
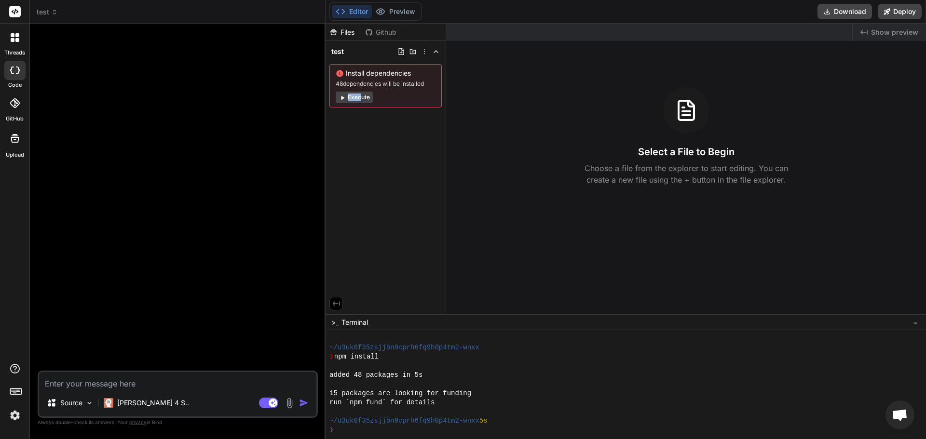
scroll to position [110, 0]
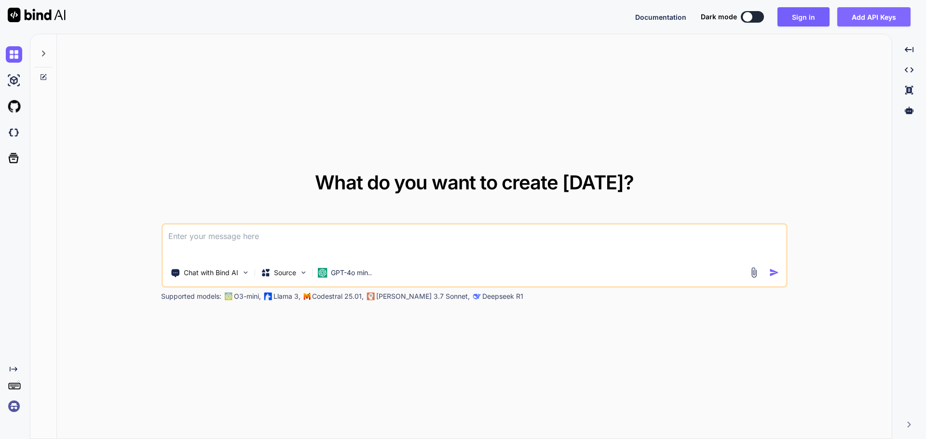
click at [886, 13] on button "Add API Keys" at bounding box center [873, 16] width 73 height 19
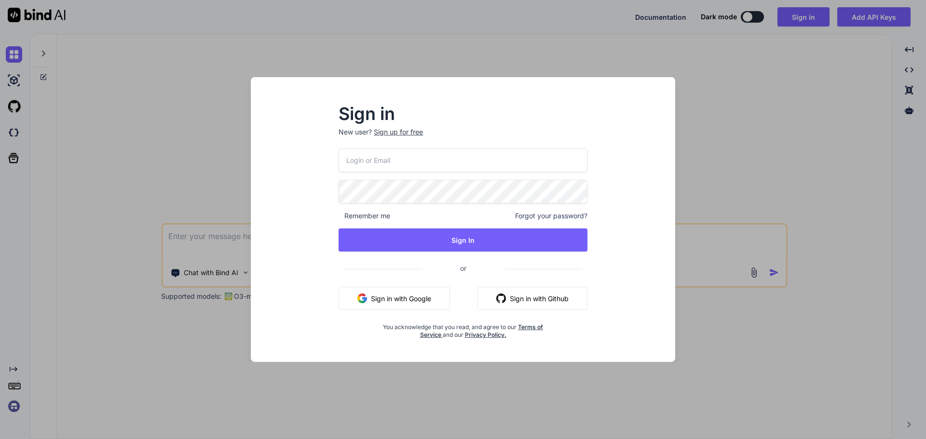
click at [454, 167] on input "email" at bounding box center [463, 161] width 249 height 24
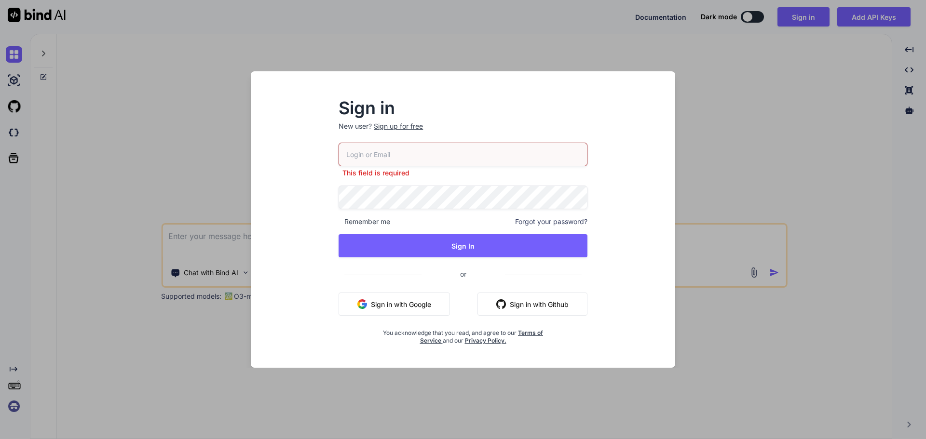
click at [564, 74] on div "Sign in New user? Sign up for free This field is required Remember me Forgot yo…" at bounding box center [463, 219] width 926 height 439
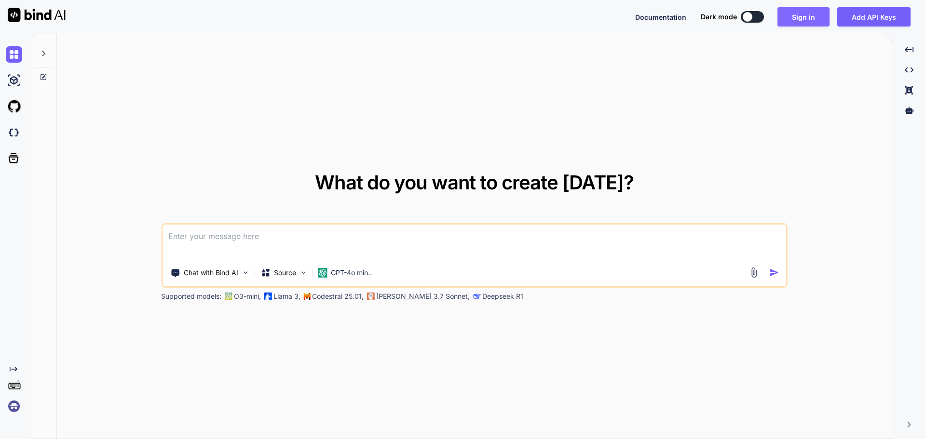
click at [794, 10] on button "Sign in" at bounding box center [803, 16] width 52 height 19
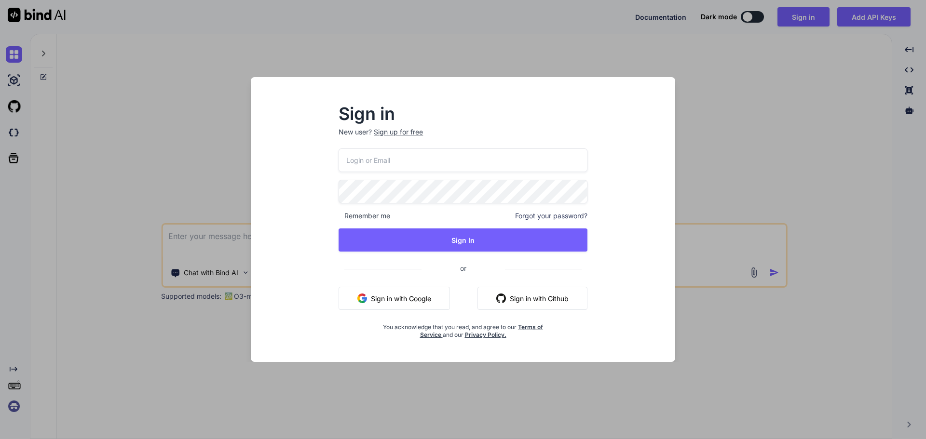
click at [391, 292] on button "Sign in with Google" at bounding box center [394, 298] width 111 height 23
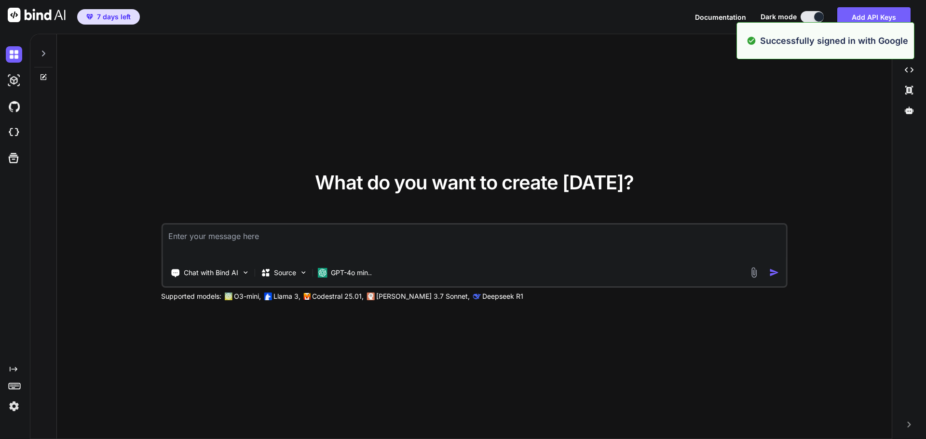
type textarea "x"
click at [210, 114] on div "What do you want to create today? Chat with Bind AI Source GPT-4o min.. Support…" at bounding box center [474, 237] width 835 height 406
click at [17, 130] on img at bounding box center [14, 132] width 16 height 16
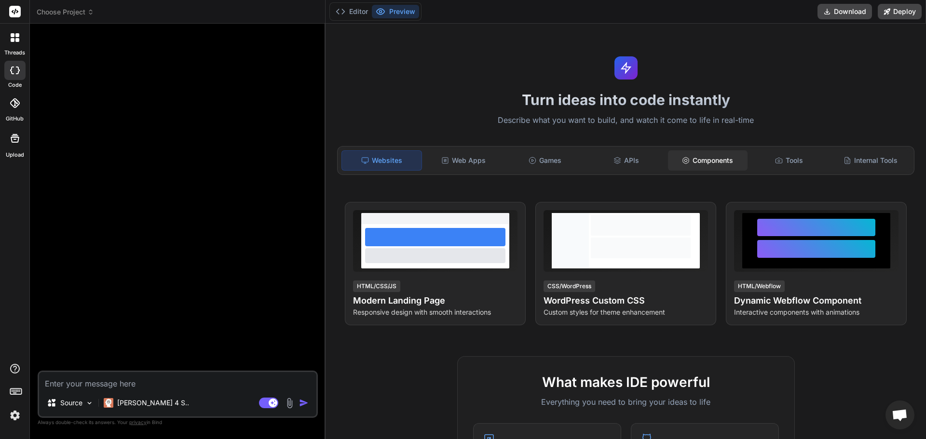
click at [706, 158] on div "Components" at bounding box center [708, 160] width 80 height 20
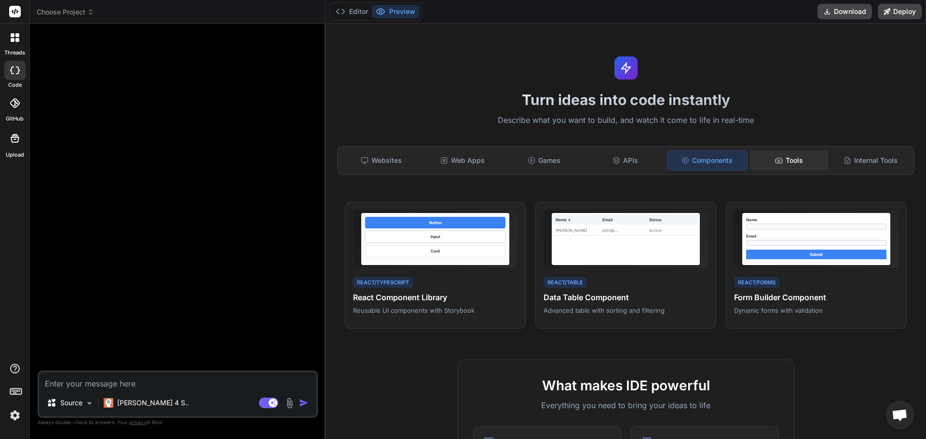
click at [787, 164] on div "Tools" at bounding box center [790, 160] width 80 height 20
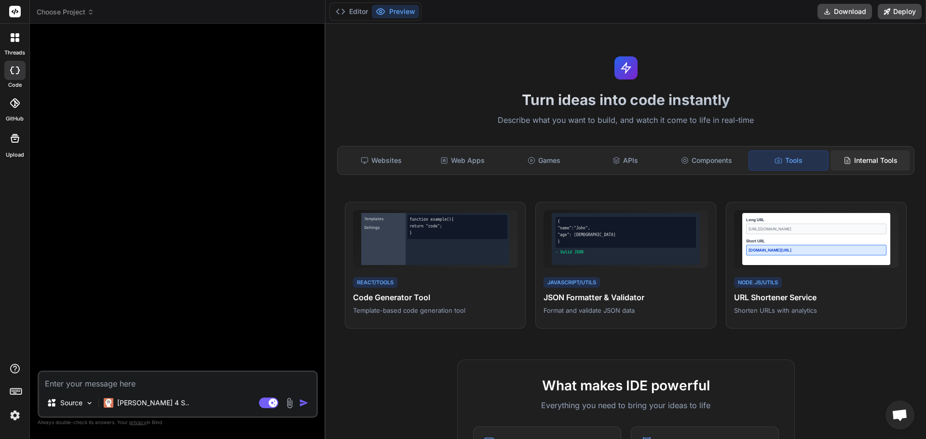
click at [861, 166] on div "Internal Tools" at bounding box center [871, 160] width 80 height 20
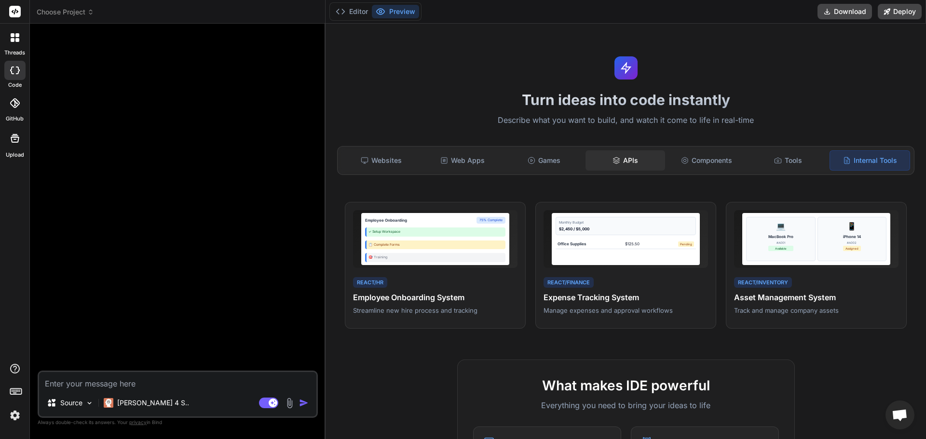
click at [640, 164] on div "APIs" at bounding box center [626, 160] width 80 height 20
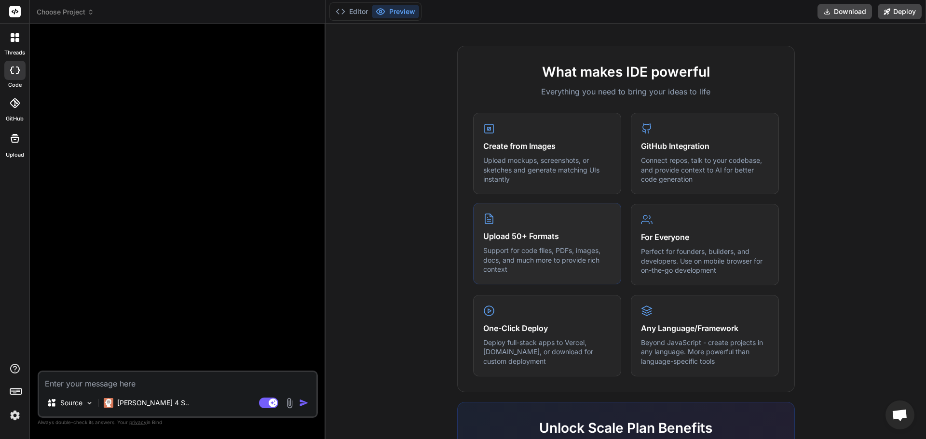
scroll to position [324, 0]
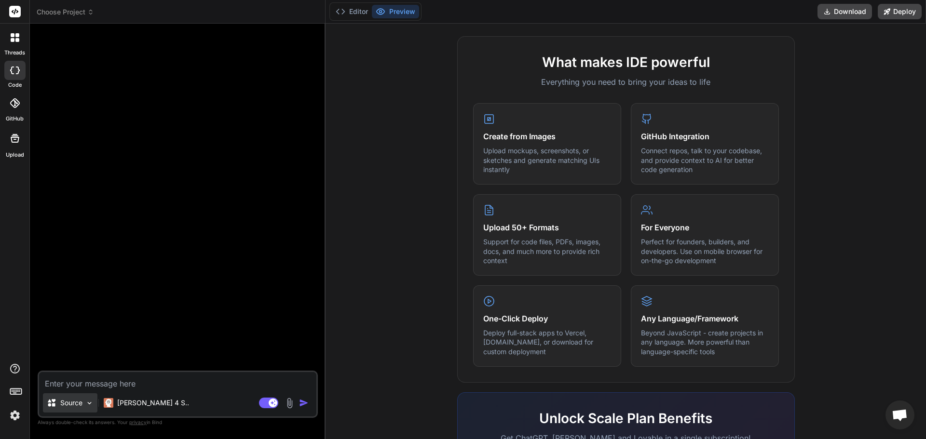
click at [62, 399] on p "Source" at bounding box center [71, 403] width 22 height 10
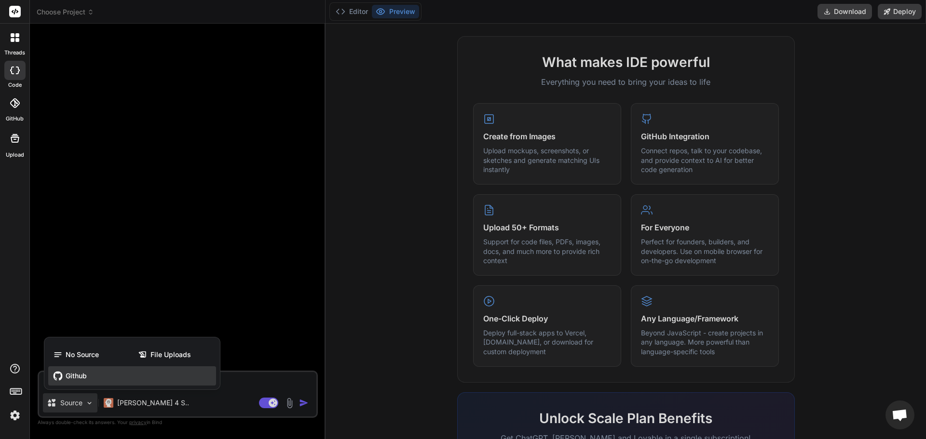
click at [83, 375] on span "Github" at bounding box center [76, 376] width 21 height 10
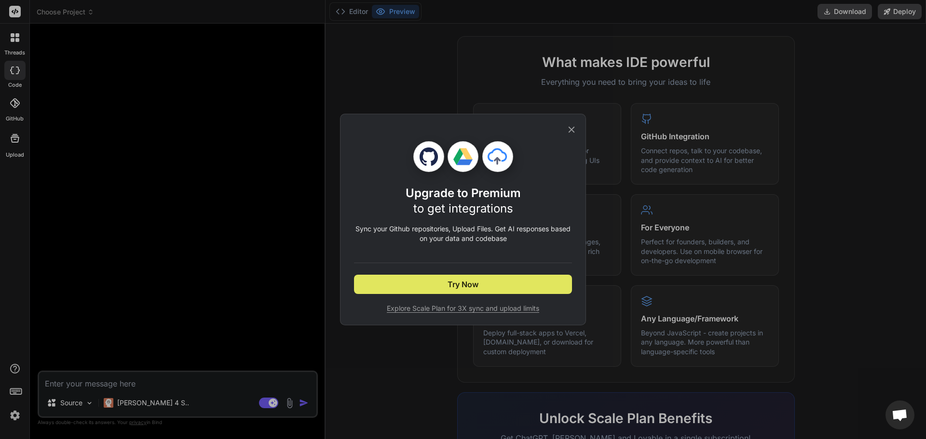
click at [517, 277] on button "Try Now" at bounding box center [463, 284] width 218 height 19
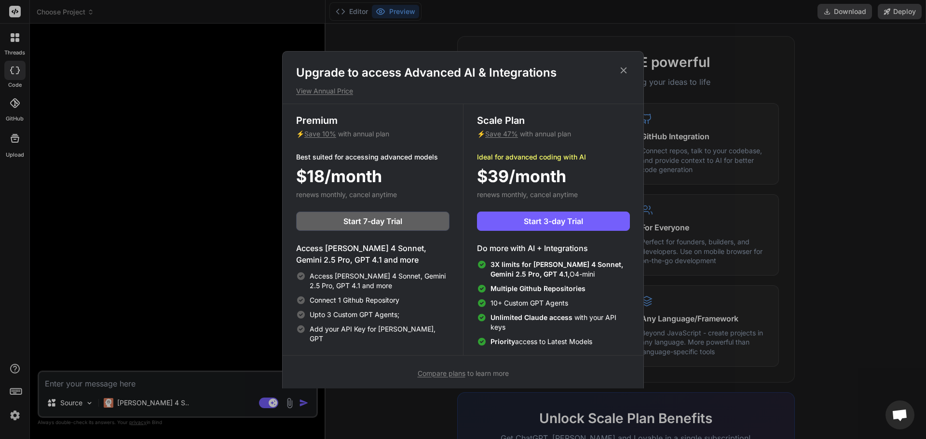
click at [197, 141] on div "Upgrade to access Advanced AI & Integrations View Annual Price Premium ⚡ Save 1…" at bounding box center [463, 219] width 926 height 439
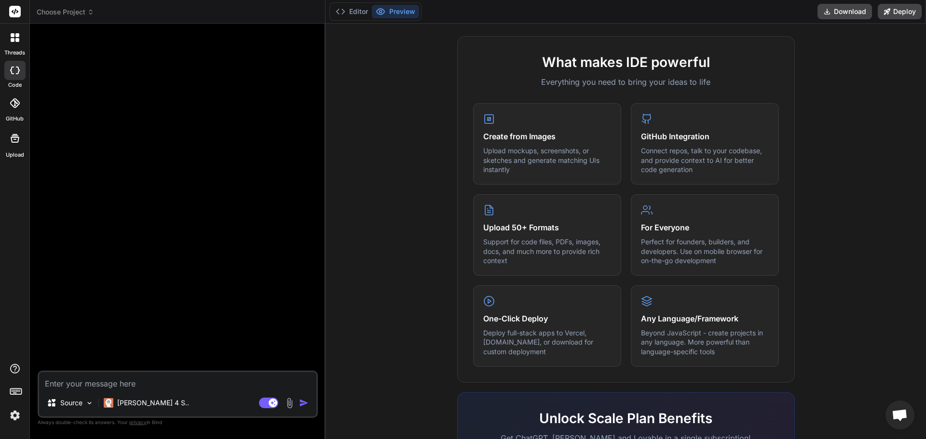
click at [190, 382] on textarea at bounding box center [177, 380] width 277 height 17
type textarea "x"
type textarea "v"
type textarea "x"
type textarea "vp"
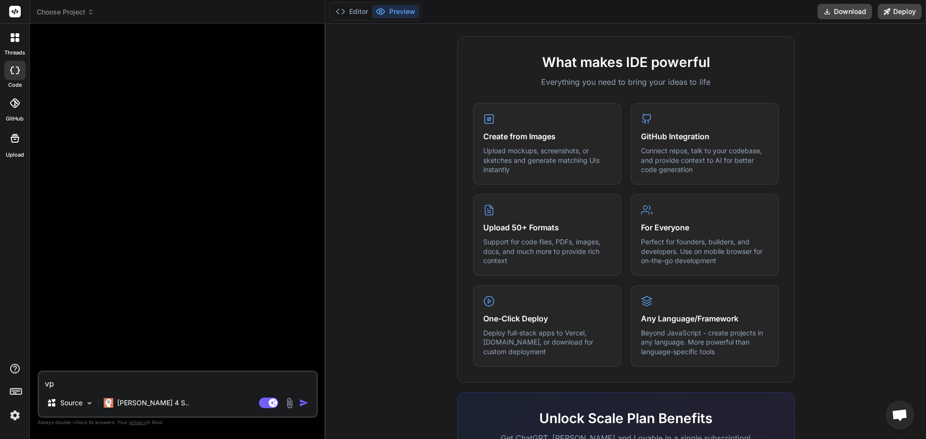
type textarea "x"
type textarea "vpk"
type textarea "x"
type textarea "vpkd"
type textarea "x"
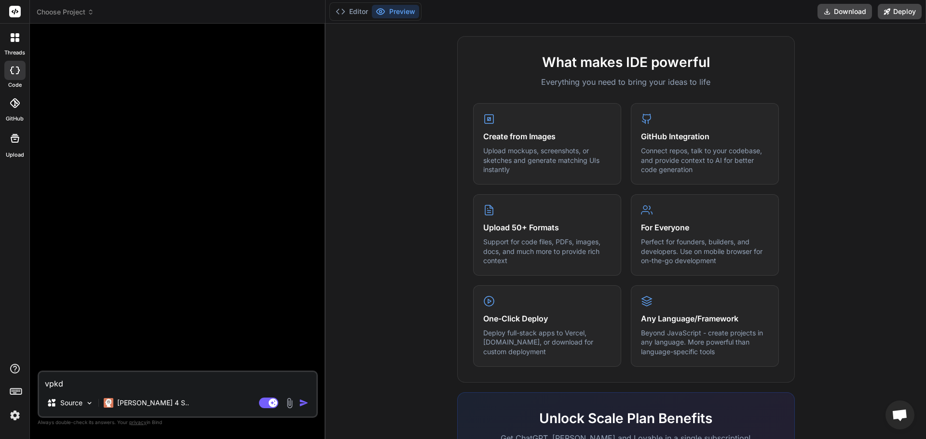
type textarea "vpk"
type textarea "x"
type textarea "vp"
type textarea "x"
type textarea "v"
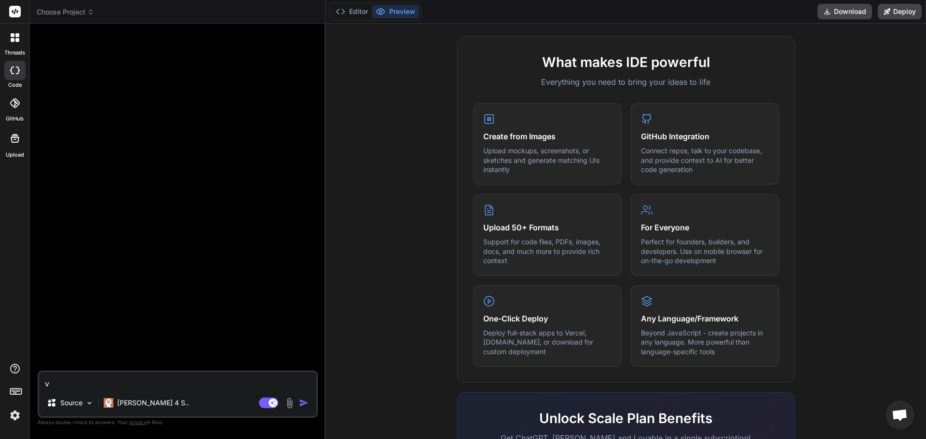
type textarea "x"
type textarea "อ"
type textarea "x"
type textarea "อย"
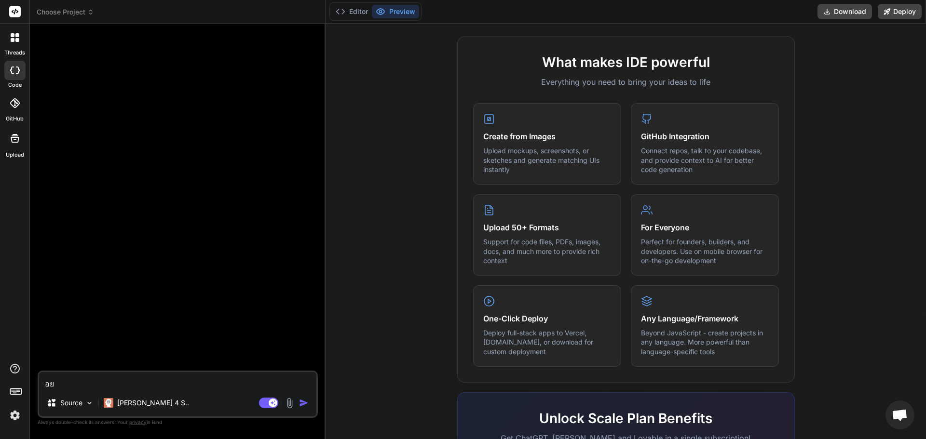
type textarea "x"
type textarea "อยา"
type textarea "x"
type textarea "อยาก"
type textarea "x"
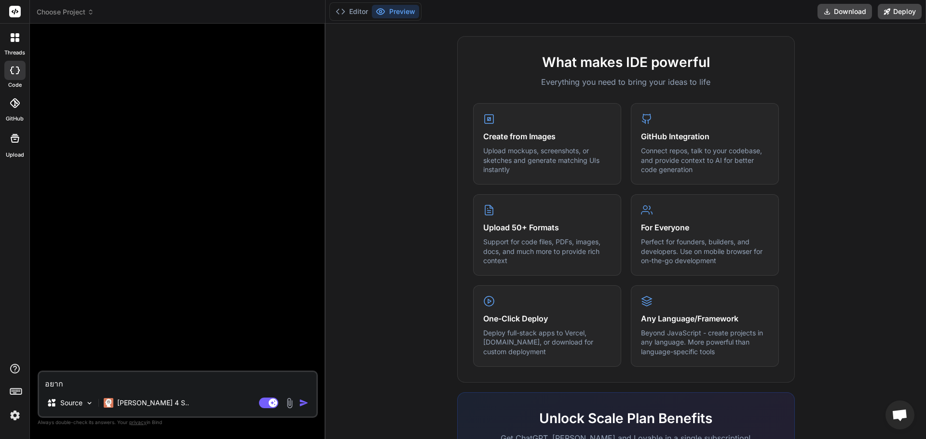
type textarea "อยากไ"
type textarea "x"
type textarea "อยากได"
type textarea "x"
type textarea "อยากได้"
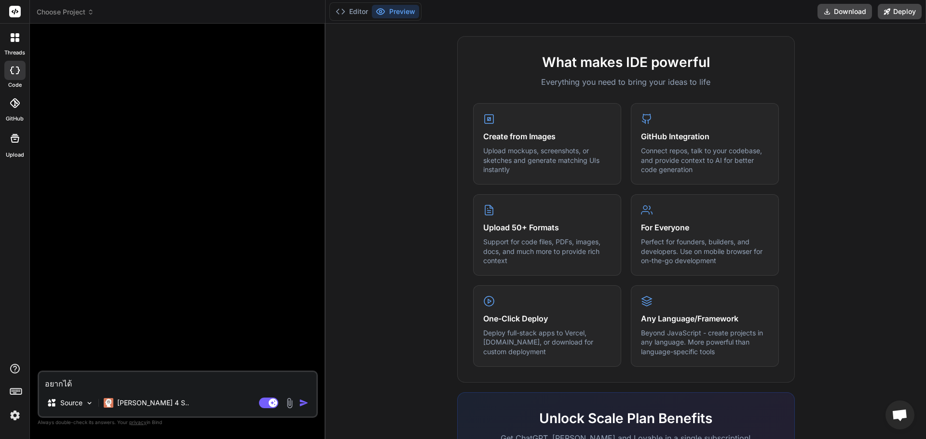
type textarea "x"
type textarea "อยากได้ ฌ"
type textarea "x"
type textarea "อยากได้ ฌโ"
type textarea "x"
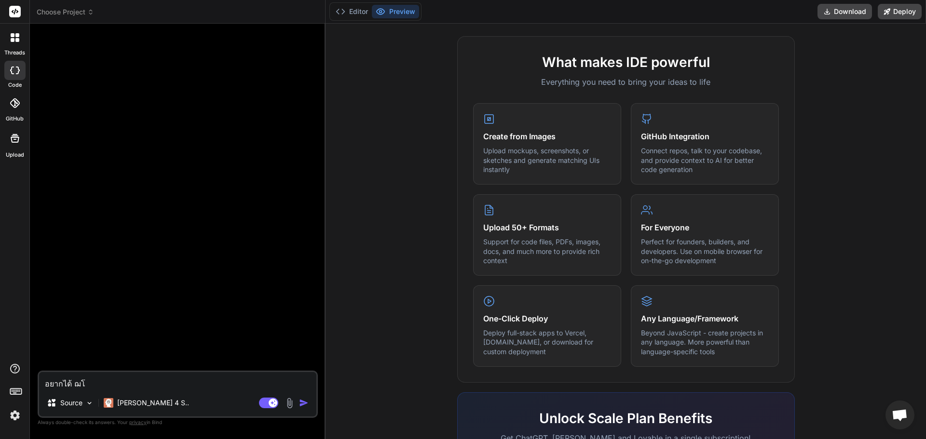
type textarea "อยากได้ ฌ"
type textarea "x"
type textarea "อยากได้"
type textarea "x"
type textarea "อยากได้ โ"
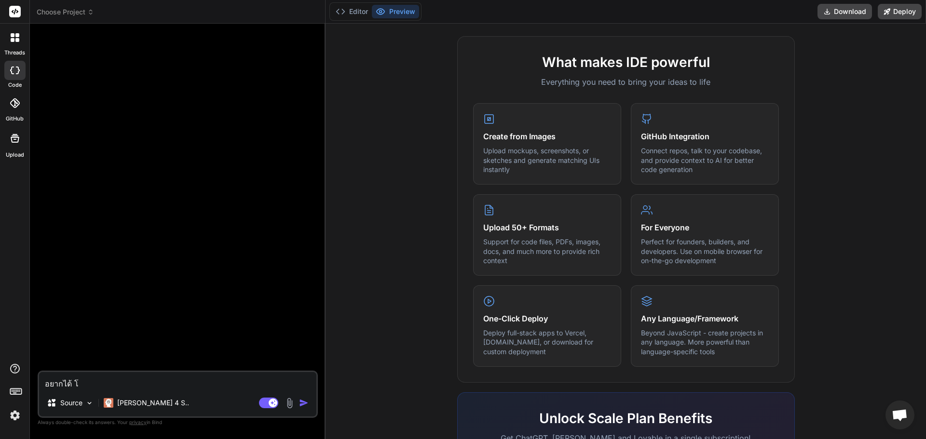
type textarea "x"
type textarea "อยาก[PERSON_NAME]"
type textarea "x"
type textarea "อยาก[PERSON_NAME]ร"
type textarea "x"
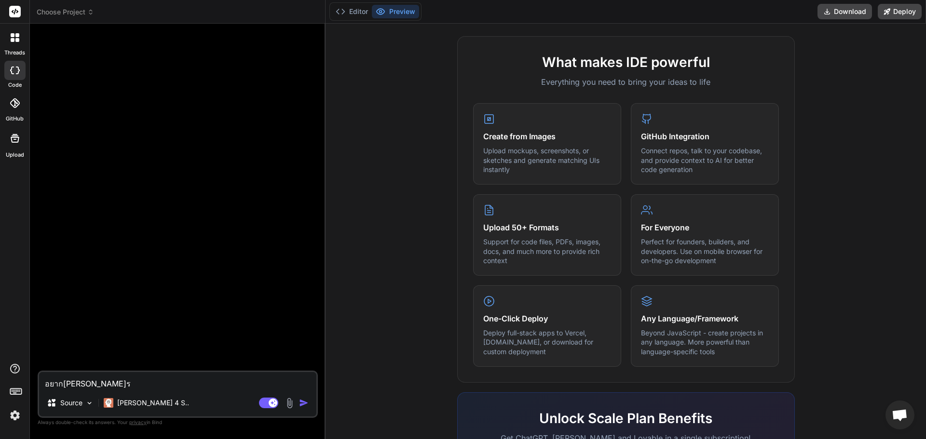
type textarea "อยากได้ โครง"
type textarea "x"
type textarea "อยากได้ โครงโ"
type textarea "x"
type textarea "อยากได้ โครงโปร"
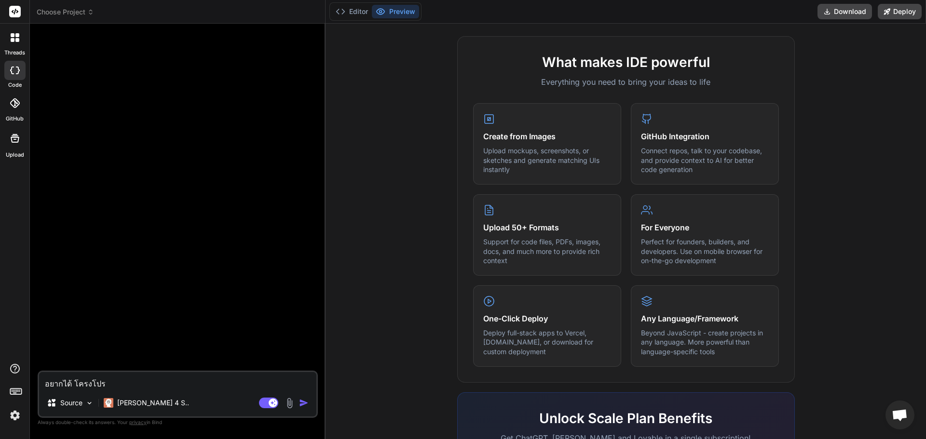
type textarea "x"
type textarea "อยากได้ โครงโปรเ"
type textarea "x"
type textarea "อยากได้ โครงโปรเจ"
type textarea "x"
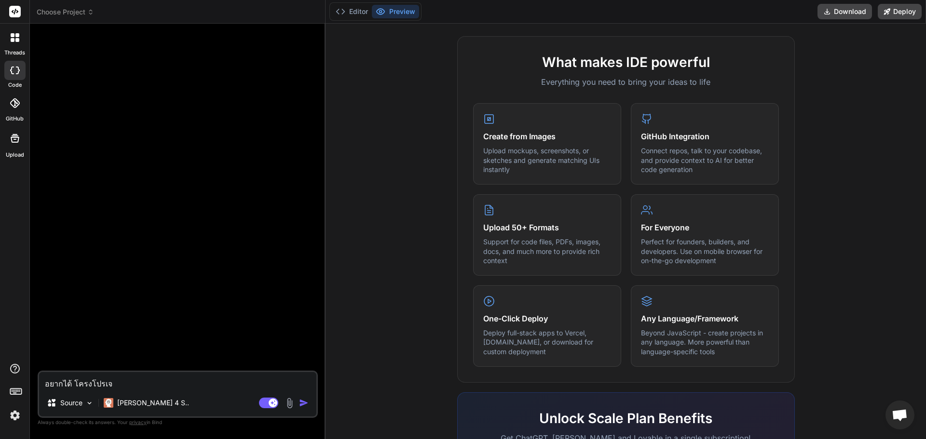
type textarea "อยากได้ โครงโปร[PERSON_NAME]"
type textarea "x"
type textarea "อยากได้ โครงโปร[PERSON_NAME]"
type textarea "x"
type textarea "อยากได้ โครงโปร[PERSON_NAME] g"
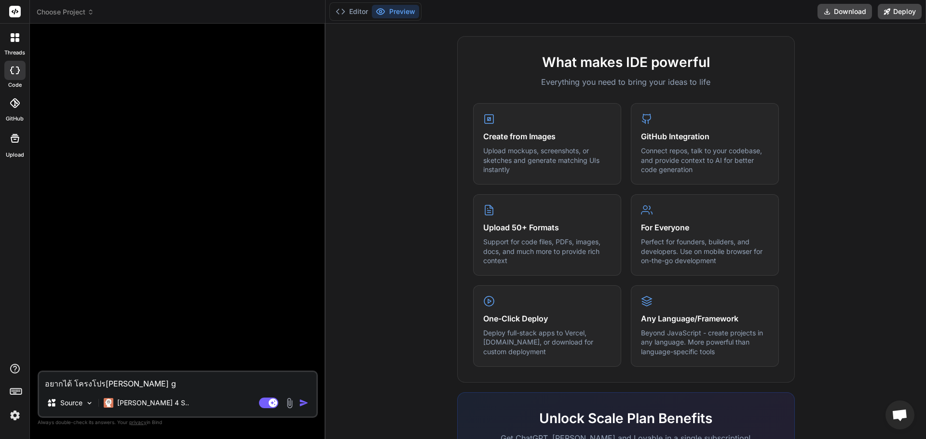
type textarea "x"
type textarea "อยากได้ โครงโปร[PERSON_NAME] go"
type textarea "x"
type textarea "อยากได้ โครงโปร[PERSON_NAME] go"
type textarea "x"
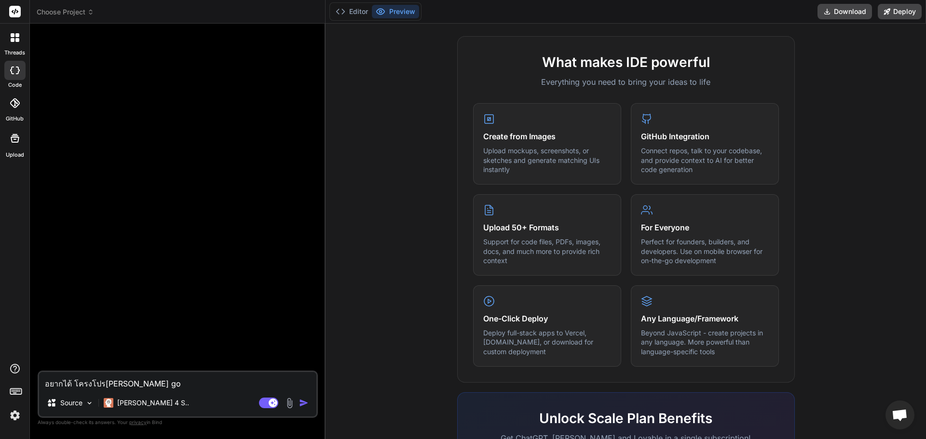
type textarea "อยากได้ โครงโปร[PERSON_NAME] go m"
type textarea "x"
type textarea "อยากได้ โครงโปร[PERSON_NAME] go mo"
drag, startPoint x: 149, startPoint y: 382, endPoint x: 115, endPoint y: 387, distance: 34.5
click at [115, 387] on textarea "อยากได้ โครงโปร[PERSON_NAME] go mo" at bounding box center [177, 380] width 277 height 17
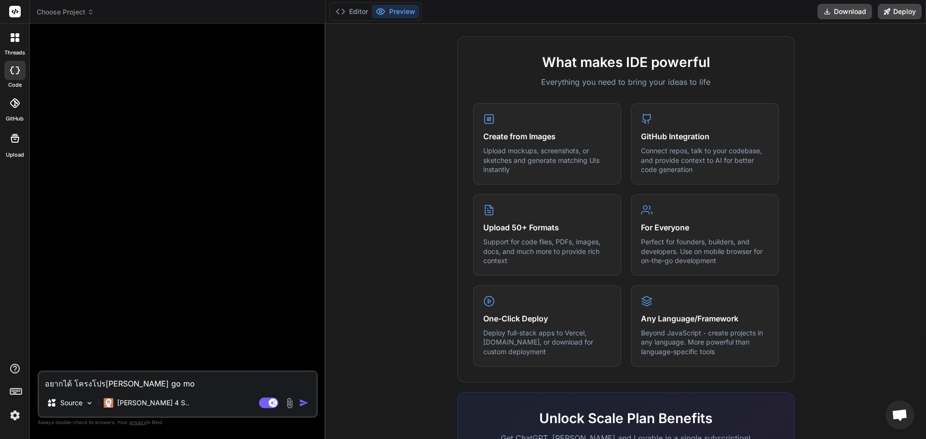
paste textarea "Go 1.20 + Fiber + GORM + SQL Server 2014 + Dockerfile + Swagger + Unit test เพื…"
type textarea "x"
type textarea "อยากได้ โครงโปร[PERSON_NAME] Go 1.20 + Fiber + GORM + SQL Server 2014 + Dockerf…"
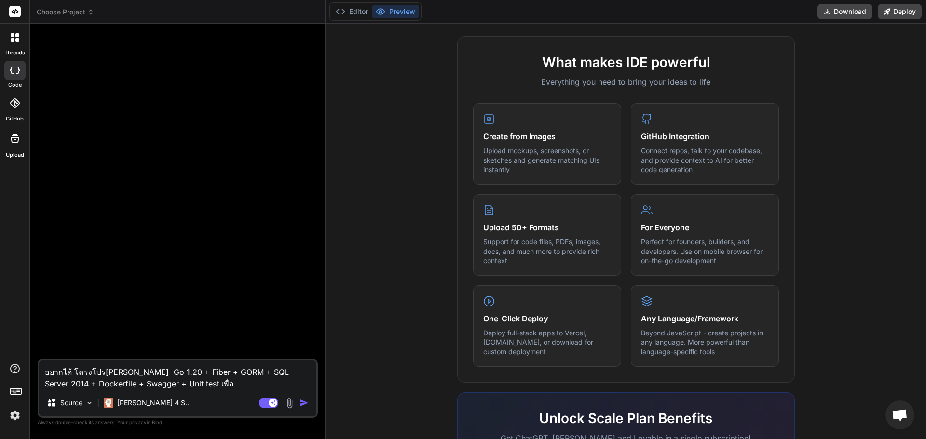
type textarea "x"
type textarea "อยากได้ โครงโปร[PERSON_NAME] Go 1.20 + Fiber + GORM + SQL Server 2014 + Dockerf…"
type textarea "x"
type textarea "อยากได้ โครงโปร[PERSON_NAME] Go 1.20 + Fiber + GORM + SQL Server 2014 + Dockerf…"
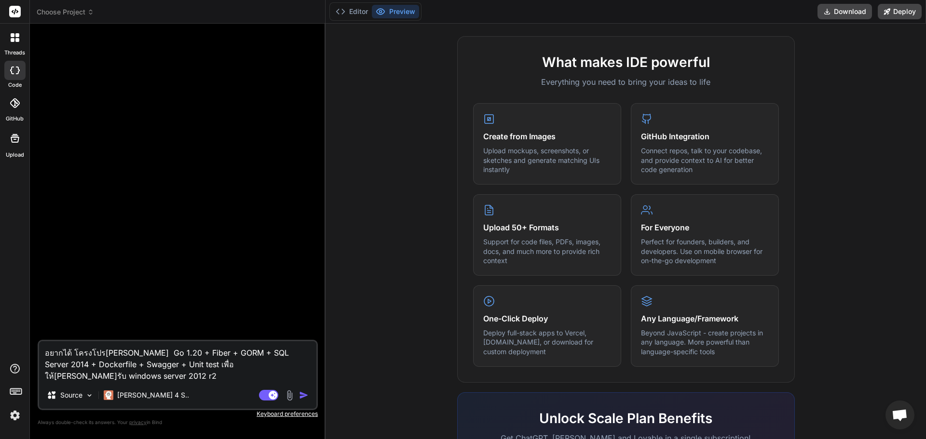
type textarea "x"
type textarea "อยากได้ โครงโปร[PERSON_NAME] Go 1.20 + Fiber + GORM + SQL Server 2014 + Dockerf…"
type textarea "x"
type textarea "อยากได้ โครงโปร[PERSON_NAME] Go 1.20 + Fiber + GORM + SQL Server 2014 + Dockerf…"
type textarea "x"
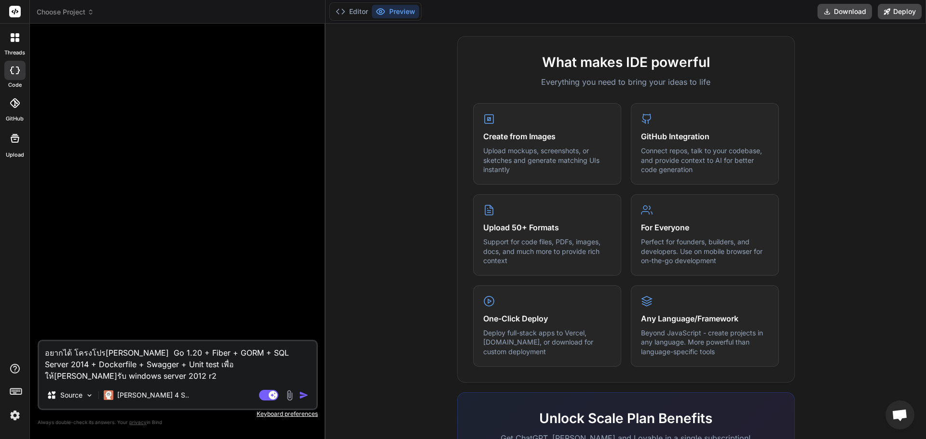
type textarea "อยากได้ โครงโปร[PERSON_NAME] Go 1.20 + Fiber + GORM + SQL Server 2014 + Dockerf…"
type textarea "x"
type textarea "อยากได้ โครงโปร[PERSON_NAME] Go 1.20 + Fiber + GORM + SQL Server 2014 + Dockerf…"
type textarea "x"
type textarea "อยากได้ โครงโปร[PERSON_NAME] Go 1.20 + Fiber + GORM + SQL Server 2014 + Dockerf…"
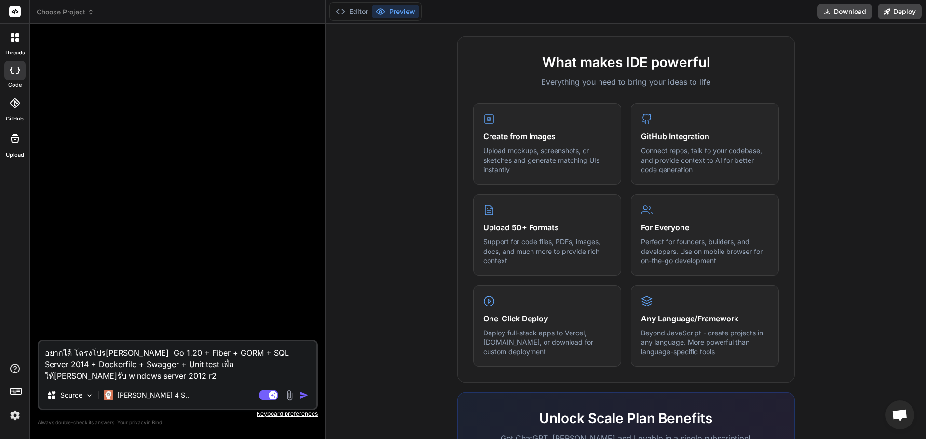
type textarea "x"
type textarea "อยากได้ โครงโปร[PERSON_NAME] Go 1.20 + Fiber + GORM + SQL Server 2014 + Dockerf…"
type textarea "x"
type textarea "อยากได้ โครงโปร[PERSON_NAME] Go 1.20 + Fiber + GORM + SQL Server 2014 + Dockerf…"
type textarea "x"
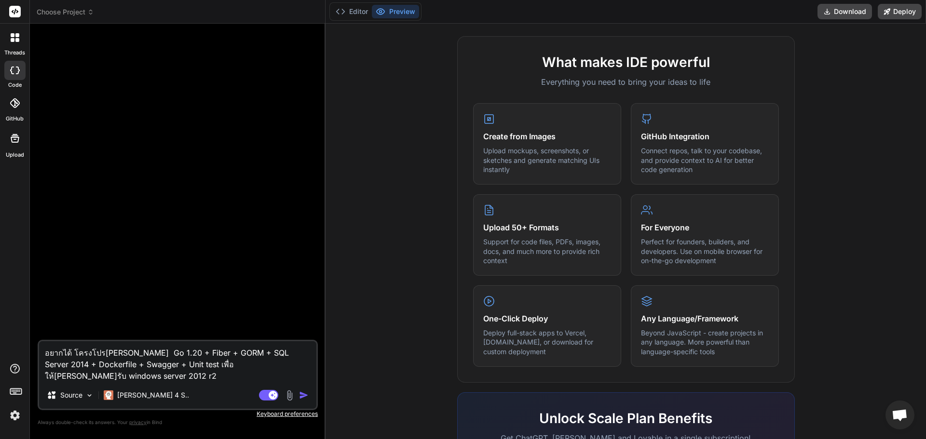
type textarea "อยากได้ โครงโปร[PERSON_NAME] Go 1.20 + Fiber + GORM + SQL Server 2014 + Dockerf…"
type textarea "x"
type textarea "อยากได้ โครงโปร[PERSON_NAME] Go 1.20 + Fiber + GORM + SQL Server 2014 + Dockerf…"
type textarea "x"
type textarea "อยากได้ โครงโปร[PERSON_NAME] Go 1.20 + Fiber + GORM + SQL Server 2014 + Dockerf…"
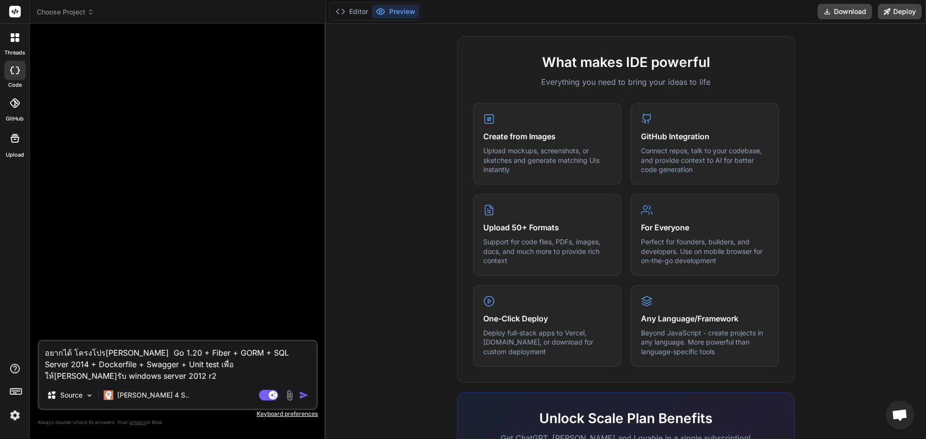
type textarea "x"
type textarea "อยากได้ โครงโปร[PERSON_NAME] Go 1.20 + Fiber + GORM + SQL Server 2014 + Dockerf…"
type textarea "x"
type textarea "อยากได้ โครงโปร[PERSON_NAME] Go 1.20 + Fiber + GORM + SQL Server 2014 + Dockerf…"
type textarea "x"
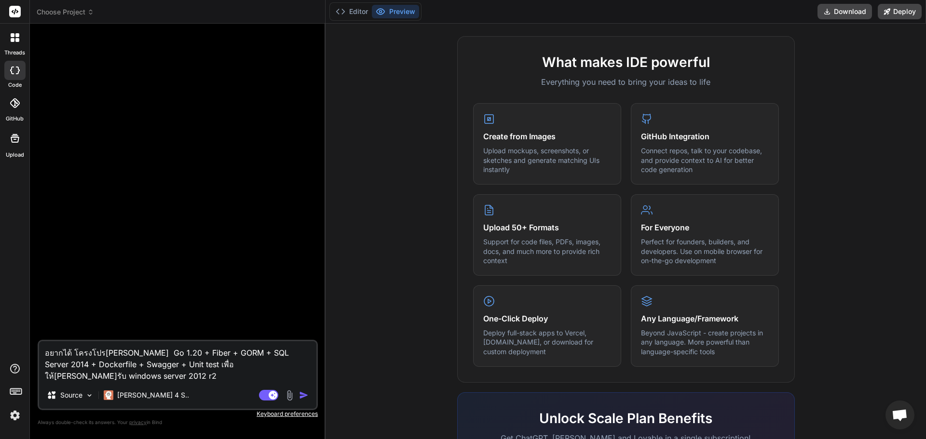
type textarea "อยากได้ โครงโปร[PERSON_NAME] Go 1.20 + Fiber + GORM + SQL Server 2014 + Dockerf…"
type textarea "x"
type textarea "อยากได้ โครงโปร[PERSON_NAME] Go 1.20 + Fiber + GORM + SQL Server 2014 + Dockerf…"
type textarea "x"
type textarea "อยากได้ โครงโปร[PERSON_NAME] Go 1.20 + Fiber + GORM + SQL Server 2014 + Dockerf…"
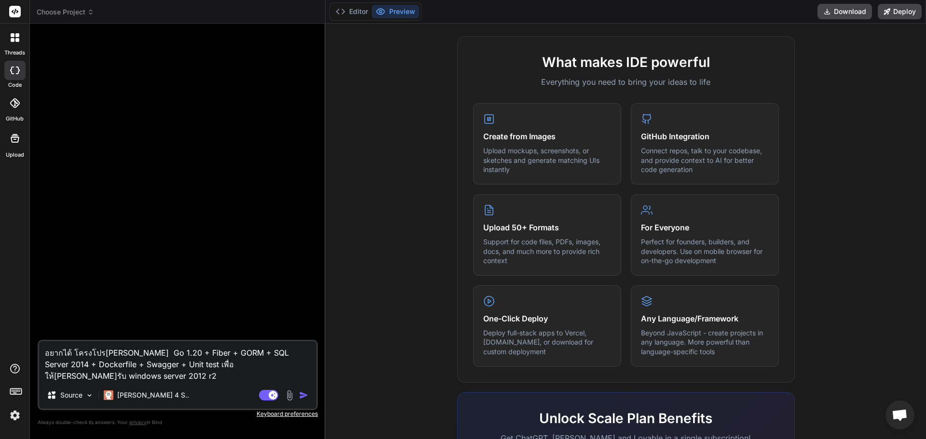
type textarea "x"
type textarea "อยากได้ โครงโปร[PERSON_NAME] Go 1.20 + Fiber + GORM + SQL Server 2014 + Dockerf…"
paste textarea "microservices"
type textarea "x"
type textarea "อยากได้ โครงโปร[PERSON_NAME] Go 1.20 + Fiber + GORM + SQL Server 2014 + Dockerf…"
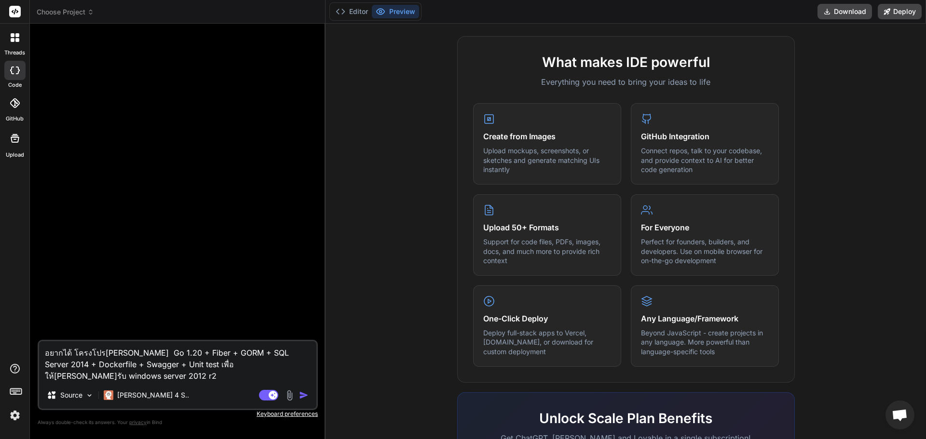
type textarea "x"
type textarea "อยากได้ โครงโปร[PERSON_NAME] Go 1.20 + Fiber + GORM + SQL Server 2014 + Dockerf…"
type textarea "x"
type textarea "อยากได้ โครงโปร[PERSON_NAME] Go 1.20 + Fiber + GORM + SQL Server 2014 + Dockerf…"
type textarea "x"
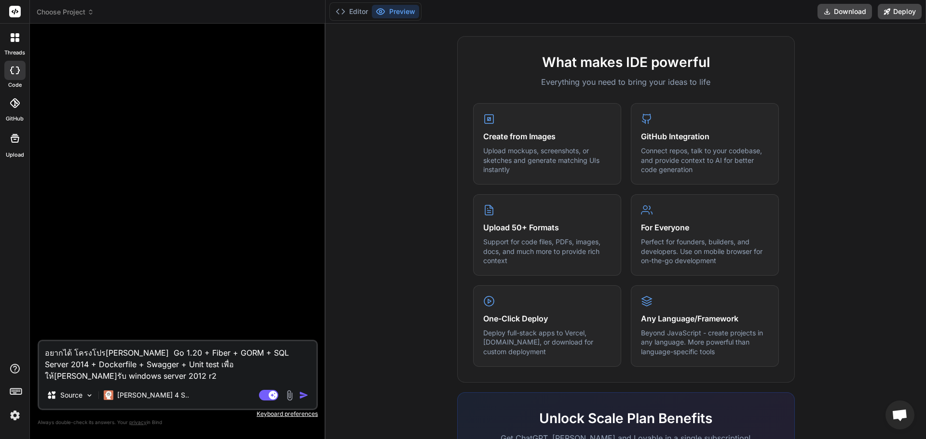
type textarea "อยากได้ โครงโปร[PERSON_NAME] Go 1.20 + Fiber + GORM + SQL Server 2014 + Dockerf…"
type textarea "x"
type textarea "อยากได้ โครงโปร[PERSON_NAME] Go 1.20 + Fiber + GORM + SQL Server 2014 + Dockerf…"
type textarea "x"
type textarea "อยากได้ โครงโปร[PERSON_NAME] Go 1.20 + Fiber + GORM + SQL Server 2014 + Dockerf…"
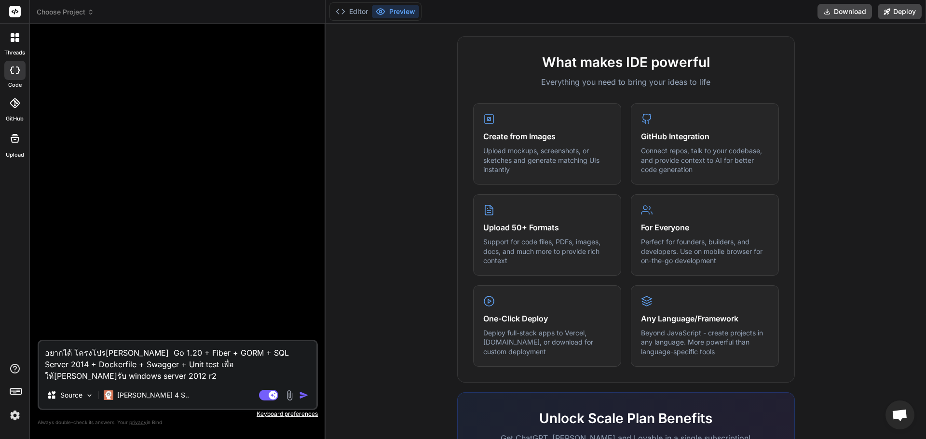
type textarea "x"
type textarea "อยากได้ โครงโปร[PERSON_NAME] Go 1.20 + Fiber + GORM + SQL Server 2014 + Dockerf…"
type textarea "x"
type textarea "อยากได้ โครงโปร[PERSON_NAME] Go 1.20 + Fiber + GORM + SQL Server 2014 + Dockerf…"
type textarea "x"
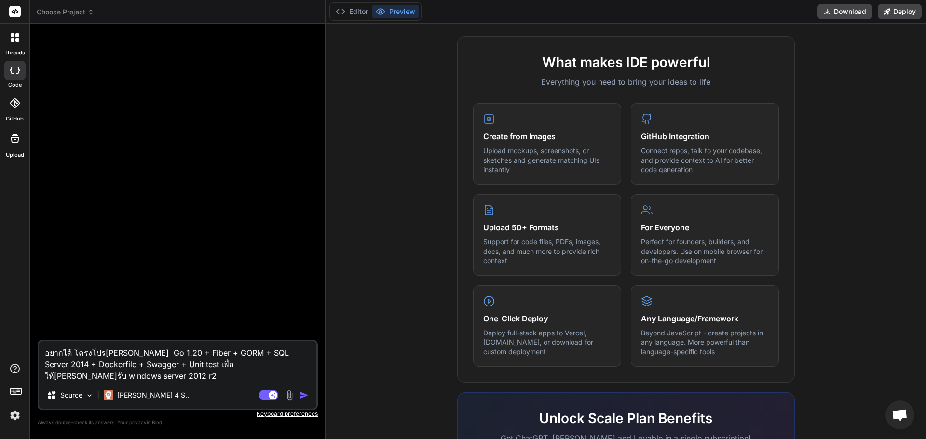
type textarea "อยากได้ โครงโปร[PERSON_NAME] Go 1.20 + Fiber + GORM + SQL Server 2014 + Dockerf…"
type textarea "x"
type textarea "อยากได้ โครงโปร[PERSON_NAME] Go 1.20 + Fiber + GORM + SQL Server 2014 + Dockerf…"
type textarea "x"
type textarea "อยากได้ โครงโปร[PERSON_NAME] Go 1.20 + Fiber + GORM + SQL Server 2014 + Dockerf…"
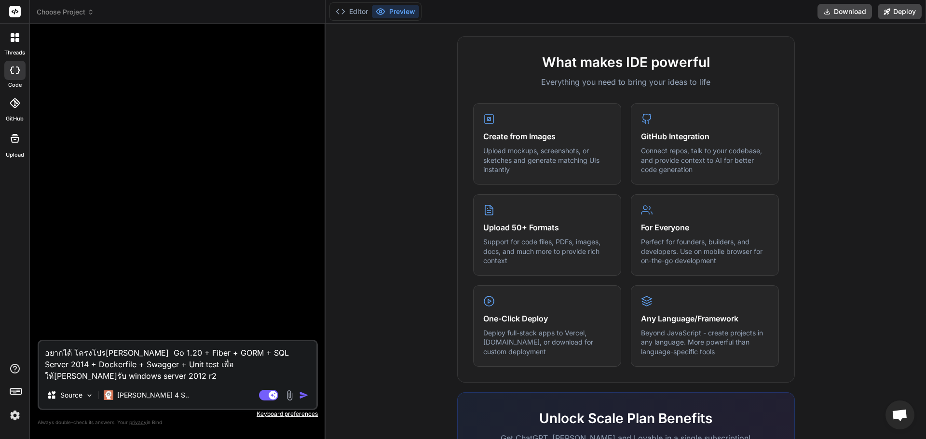
type textarea "x"
type textarea "อยากได้ โครงโปร[PERSON_NAME] Go 1.20 + Fiber + GORM + SQL Server 2014 + Dockerf…"
type textarea "x"
type textarea "อยากได้ โครงโปร[PERSON_NAME] Go 1.20 + Fiber + GORM + SQL Server 2014 + Dockerf…"
type textarea "x"
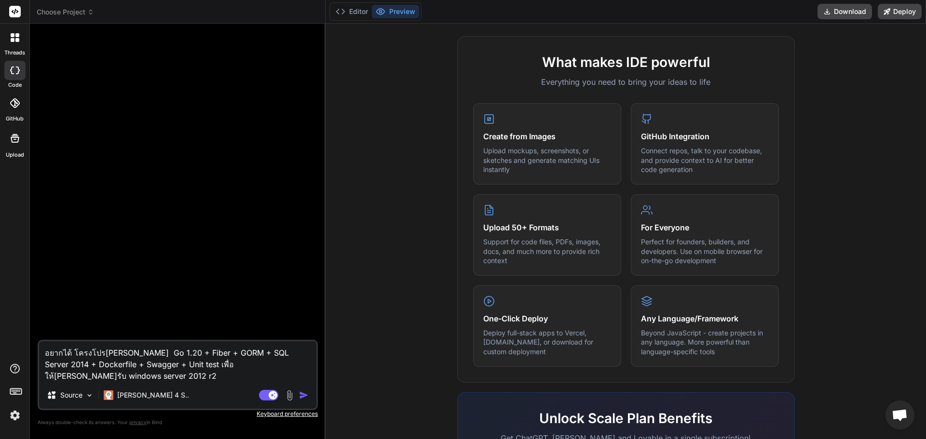
type textarea "อยากได้ โครงโปร[PERSON_NAME] Go 1.20 + Fiber + GORM + SQL Server 2014 + Dockerf…"
type textarea "x"
type textarea "อยากได้ โครงโปร[PERSON_NAME] Go 1.20 + Fiber + GORM + SQL Server 2014 + Dockerf…"
type textarea "x"
type textarea "อยากได้ โครงโปร[PERSON_NAME] Go 1.20 + Fiber + GORM + SQL Server 2014 + Dockerf…"
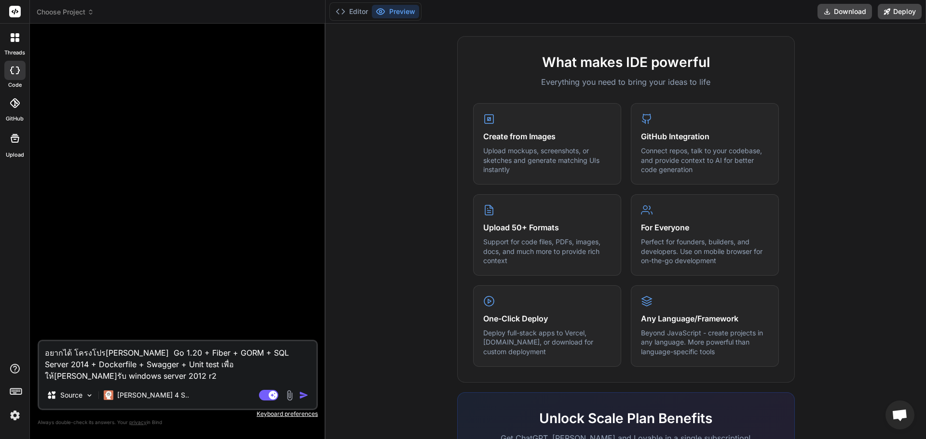
type textarea "x"
type textarea "อยากได้ โครงโปร[PERSON_NAME] Go 1.20 + Fiber + GORM + SQL Server 2014 + Dockerf…"
type textarea "x"
type textarea "อยากได้ โครงโปร[PERSON_NAME] Go 1.20 + Fiber + GORM + SQL Server 2014 + Dockerf…"
type textarea "x"
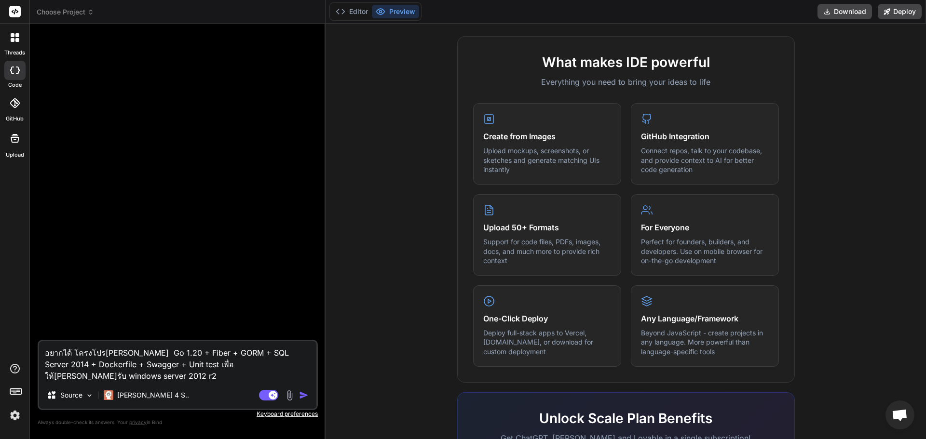
type textarea "อยากได้ โครงโปร[PERSON_NAME] Go 1.20 + Fiber + GORM + SQL Server 2014 + Dockerf…"
type textarea "x"
type textarea "อยากได้ โครงโปร[PERSON_NAME] Go 1.20 + Fiber + GORM + SQL Server 2014 + Dockerf…"
type textarea "x"
type textarea "อยากได้ โครงโปร[PERSON_NAME] Go 1.20 + Fiber + GORM + SQL Server 2014 + Dockerf…"
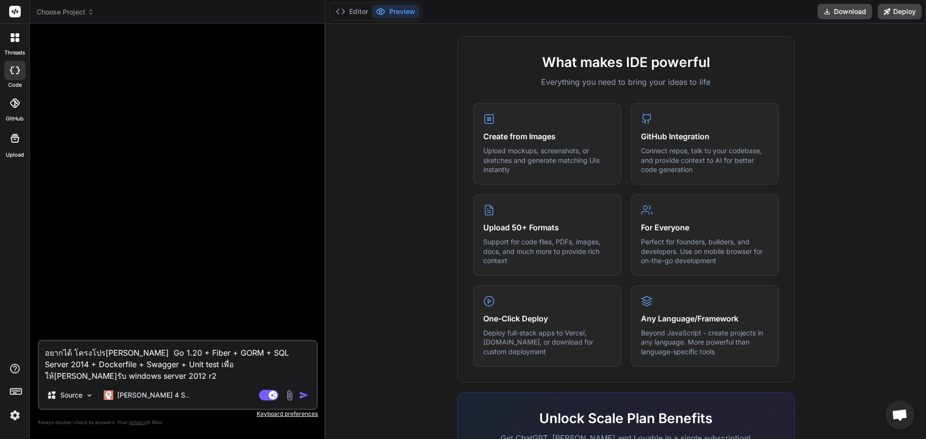
type textarea "x"
type textarea "อยากได้ โครงโปร[PERSON_NAME] Go 1.20 + Fiber + GORM + SQL Server 2014 + Dockerf…"
type textarea "x"
type textarea "อยากได้ โครงโปร[PERSON_NAME] Go 1.20 + Fiber + GORM + SQL Server 2014 + Dockerf…"
type textarea "x"
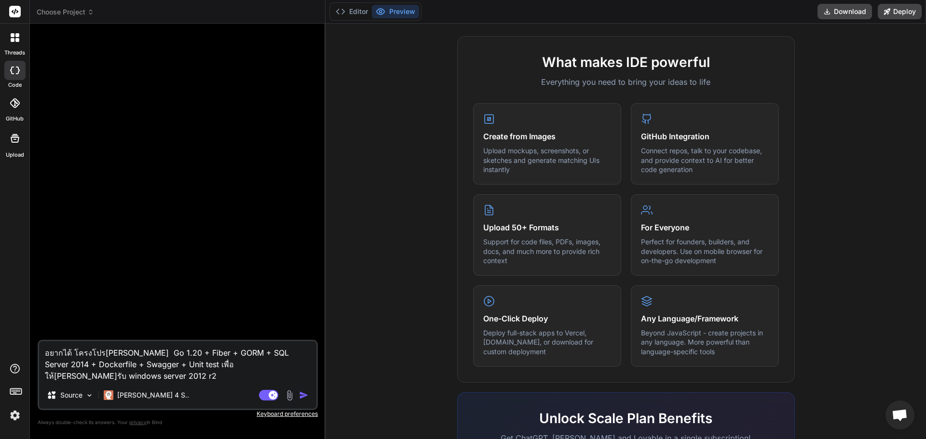
type textarea "อยากได้ โครงโปร[PERSON_NAME] Go 1.20 + Fiber + GORM + SQL Server 2014 + Dockerf…"
type textarea "x"
type textarea "อยากได้ โครงโปร[PERSON_NAME] Go 1.20 + Fiber + GORM + SQL Server 2014 + Dockerf…"
type textarea "x"
type textarea "อยากได้ โครงโปร[PERSON_NAME] Go 1.20 + Fiber + GORM + SQL Server 2014 + Dockerf…"
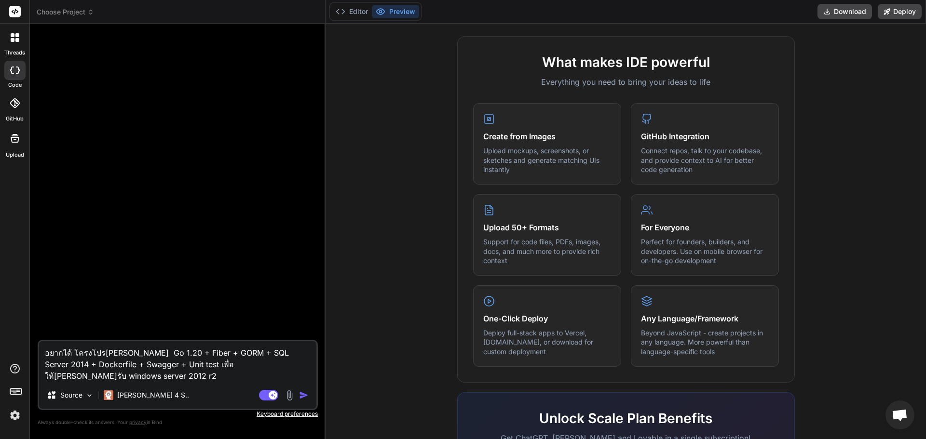
type textarea "x"
type textarea "อยากได้ โครงโปร[PERSON_NAME] Go 1.20 + Fiber + GORM + SQL Server 2014 + Dockerf…"
type textarea "x"
type textarea "อยากได้ โครงโปร[PERSON_NAME] Go 1.20 + Fiber + GORM + SQL Server 2014 + Dockerf…"
type textarea "x"
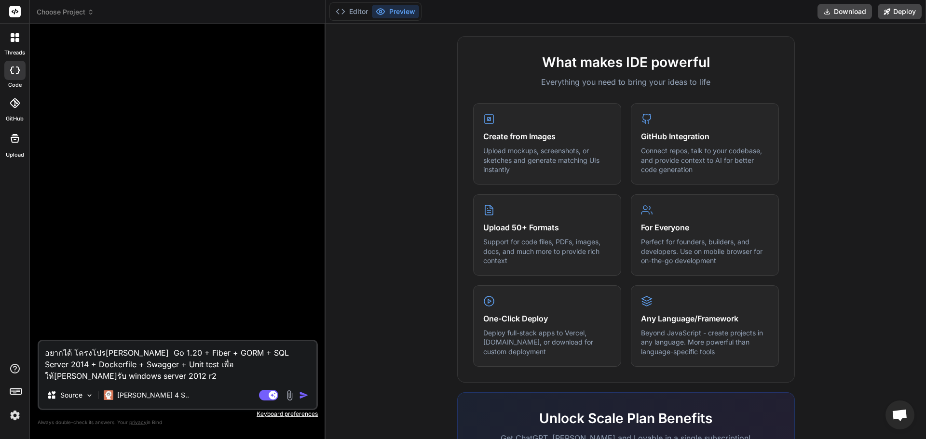
type textarea "อยากได้ โครงโปร[PERSON_NAME] Go 1.20 + Fiber + GORM + SQL Server 2014 + Dockerf…"
type textarea "x"
type textarea "อยากได้ โครงโปร[PERSON_NAME] Go 1.20 + Fiber + GORM + SQL Server 2014 + Dockerf…"
type textarea "x"
type textarea "อยากได้ โครงโปร[PERSON_NAME] Go 1.20 + Fiber + GORM + SQL Server 2014 + Dockerf…"
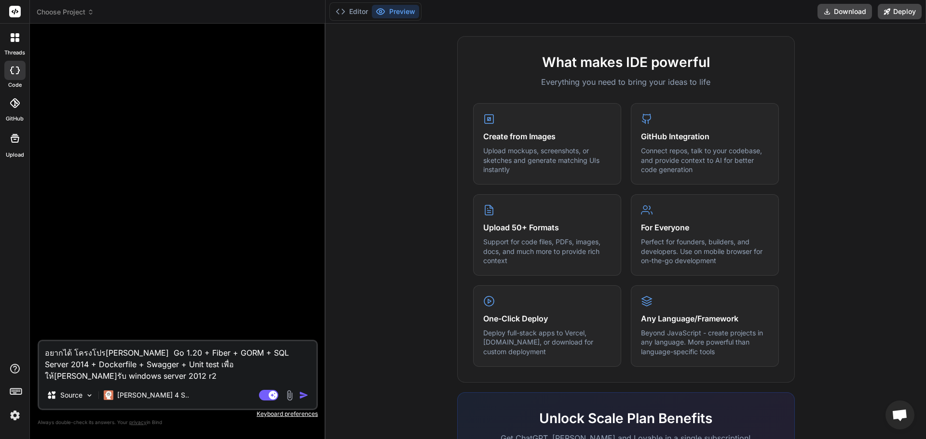
type textarea "x"
type textarea "อยากได้ โครงโปร[PERSON_NAME] Go 1.20 + Fiber + GORM + SQL Server 2014 + Dockerf…"
type textarea "x"
type textarea "อยากได้ โครงโปร[PERSON_NAME] Go 1.20 + Fiber + GORM + SQL Server 2014 + Dockerf…"
type textarea "x"
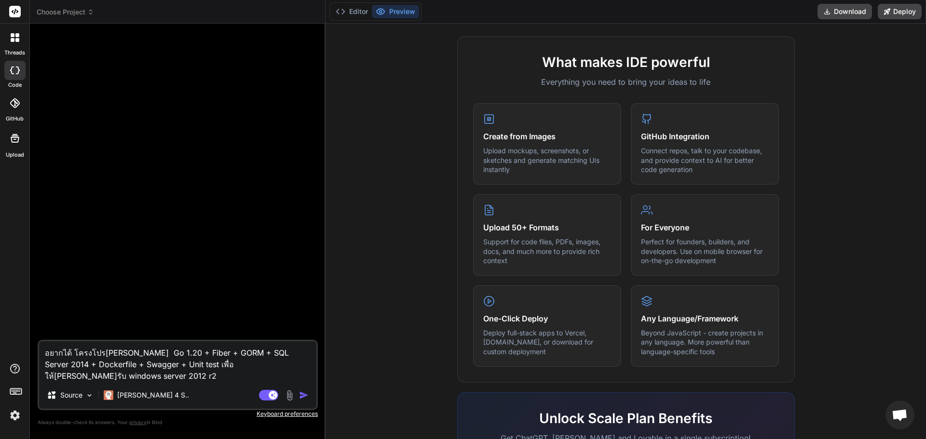
type textarea "อยากได้ โครงโปร[PERSON_NAME] Go 1.20 + Fiber + GORM + SQL Server 2014 + Dockerf…"
type textarea "x"
type textarea "อยากได้ โครงโปร[PERSON_NAME] Go 1.20 + Fiber + GORM + SQL Server 2014 + Dockerf…"
type textarea "x"
type textarea "อยากได้ โครงโปร[PERSON_NAME] Go 1.20 + Fiber + GORM + SQL Server 2014 + Dockerf…"
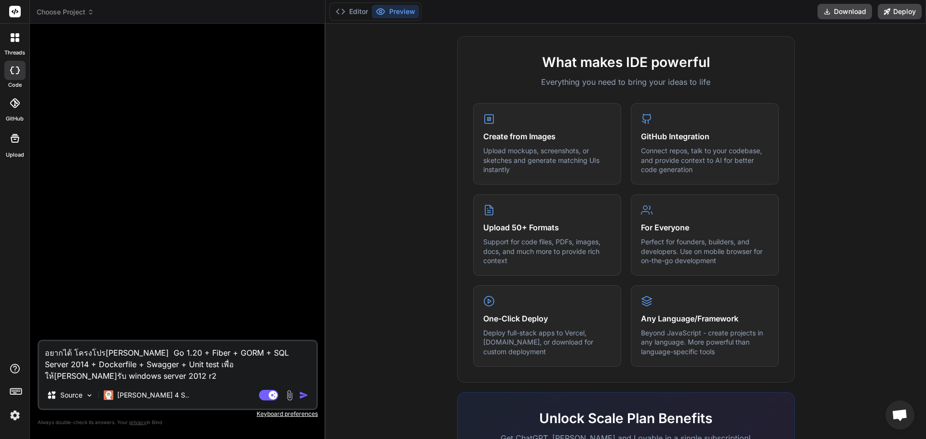
type textarea "x"
type textarea "อยากได้ โครงโปร[PERSON_NAME] Go 1.20 + Fiber + GORM + SQL Server 2014 + Dockerf…"
type textarea "x"
type textarea "อยากได้ โครงโปร[PERSON_NAME] Go 1.20 + Fiber + GORM + SQL Server 2014 + Dockerf…"
type textarea "x"
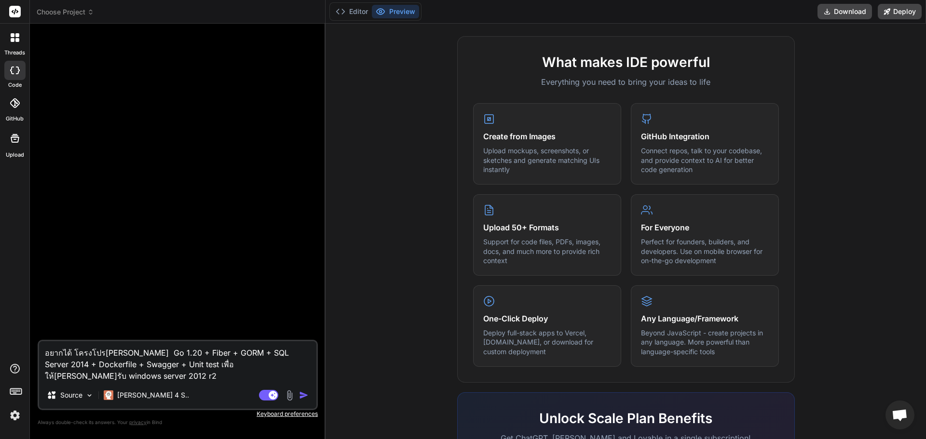
type textarea "อยากได้ โครงโปร[PERSON_NAME] Go 1.20 + Fiber + GORM + SQL Server 2014 + Dockerf…"
type textarea "x"
type textarea "อยากได้ โครงโปร[PERSON_NAME] Go 1.20 + Fiber + GORM + SQL Server 2014 + Dockerf…"
type textarea "x"
type textarea "อยากได้ โครงโปร[PERSON_NAME] Go 1.20 + Fiber + GORM + SQL Server 2014 + Dockerf…"
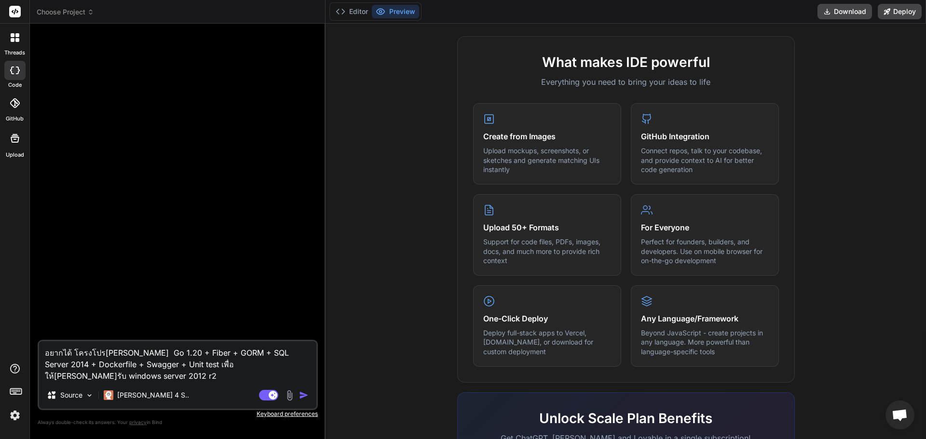
type textarea "x"
type textarea "อยากได้ โครงโปร[PERSON_NAME] Go 1.20 + Fiber + GORM + SQL Server 2014 + Dockerf…"
type textarea "x"
type textarea "อยากได้ โครงโปร[PERSON_NAME] Go 1.20 + Fiber + GORM + SQL Server 2014 + Dockerf…"
type textarea "x"
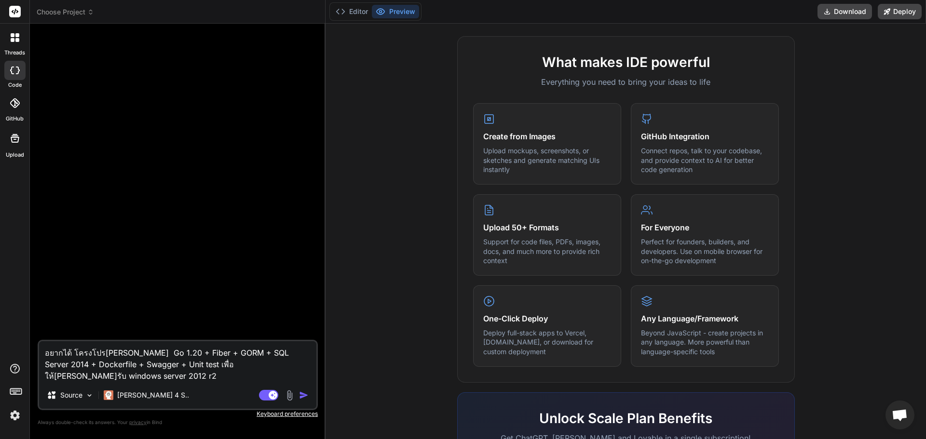
type textarea "อยากได้ โครงโปร[PERSON_NAME] Go 1.20 + Fiber + GORM + SQL Server 2014 + Dockerf…"
type textarea "x"
type textarea "อยากได้ โครงโปร[PERSON_NAME] Go 1.20 + Fiber + GORM + SQL Server 2014 + Dockerf…"
type textarea "x"
type textarea "อยากได้ โครงโปร[PERSON_NAME] Go 1.20 + Fiber + GORM + SQL Server 2014 + Dockerf…"
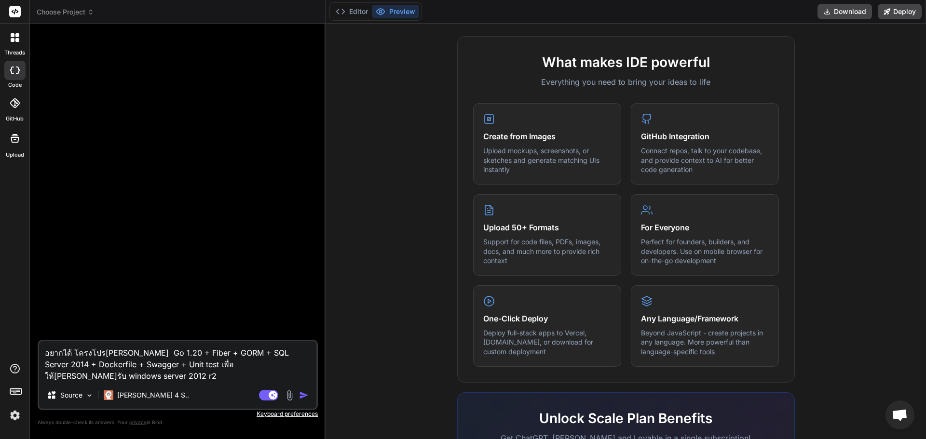
type textarea "x"
type textarea "อยากได้ โครงโปร[PERSON_NAME] Go 1.20 + Fiber + GORM + SQL Server 2014 + Dockerf…"
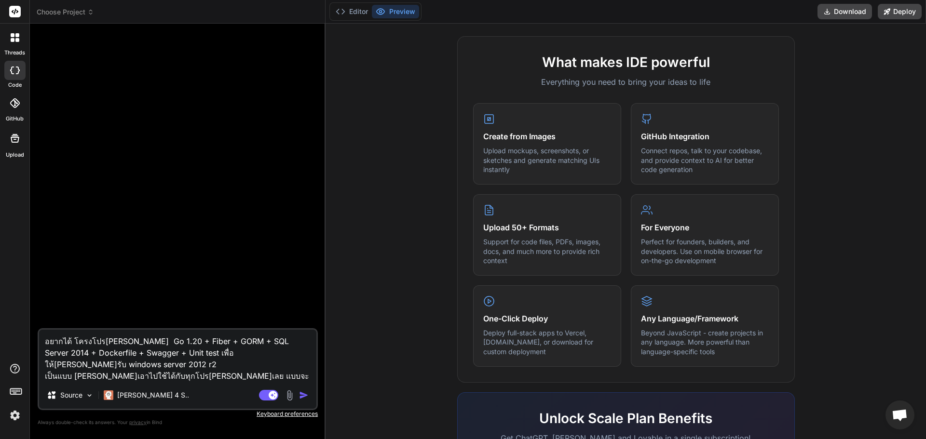
click at [200, 374] on textarea "อยากได้ โครงโปร[PERSON_NAME] Go 1.20 + Fiber + GORM + SQL Server 2014 + Dockerf…" at bounding box center [177, 356] width 277 height 52
drag, startPoint x: 200, startPoint y: 377, endPoint x: 59, endPoint y: 363, distance: 141.1
click at [28, 339] on div "threads code GitHub Upload Choose Project Created with Pixso. Bind AI Web Searc…" at bounding box center [463, 219] width 926 height 439
click at [218, 388] on div "Source Claude 4 S.." at bounding box center [177, 397] width 277 height 23
drag, startPoint x: 164, startPoint y: 353, endPoint x: 221, endPoint y: 360, distance: 56.8
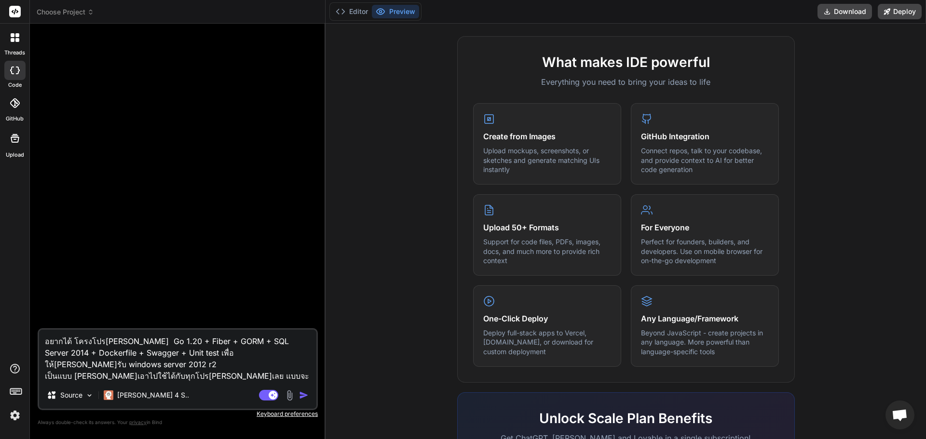
click at [166, 353] on textarea "อยากได้ โครงโปร[PERSON_NAME] Go 1.20 + Fiber + GORM + SQL Server 2014 + Dockerf…" at bounding box center [177, 356] width 277 height 52
paste textarea "Hot Reload"
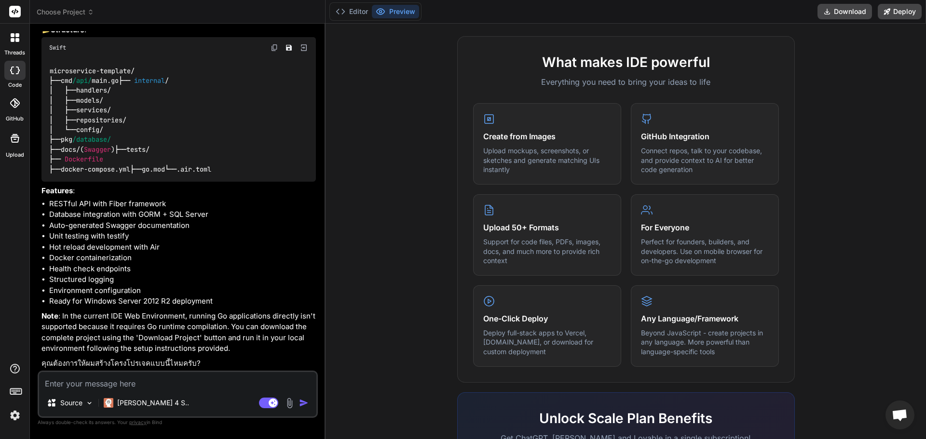
scroll to position [190, 0]
drag, startPoint x: 91, startPoint y: 360, endPoint x: 164, endPoint y: 362, distance: 72.9
click at [164, 362] on p "คุณต้องการให้ผมสร้างโครงโปรเจคแบบนี้ไหมครับ?" at bounding box center [178, 363] width 274 height 11
copy p "สร้างโครงโปร[PERSON_NAME]แบบนี้ไ"
click at [156, 379] on textarea at bounding box center [177, 380] width 277 height 17
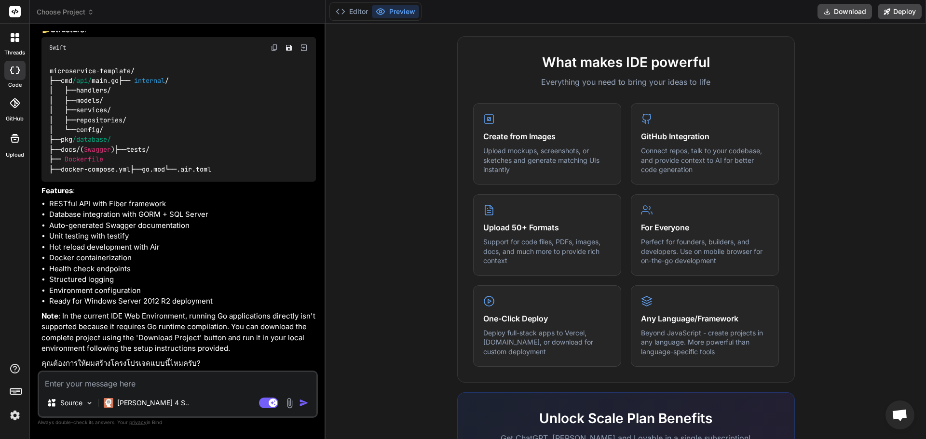
paste textarea "สร้างโครงโปร[PERSON_NAME]แบบนี้ไ"
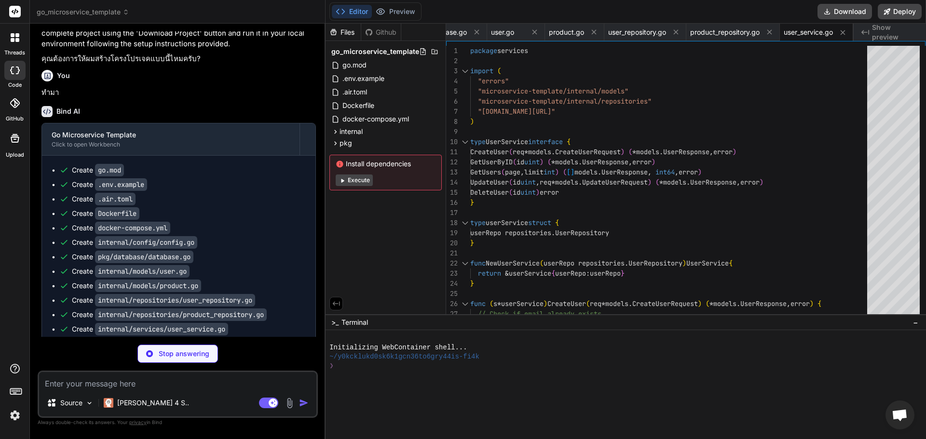
scroll to position [516, 0]
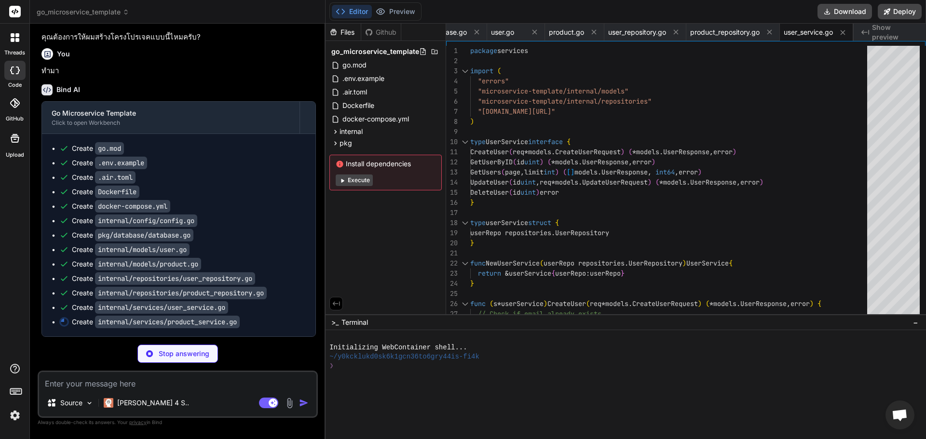
click at [178, 217] on code "internal/config/config.go" at bounding box center [146, 221] width 102 height 13
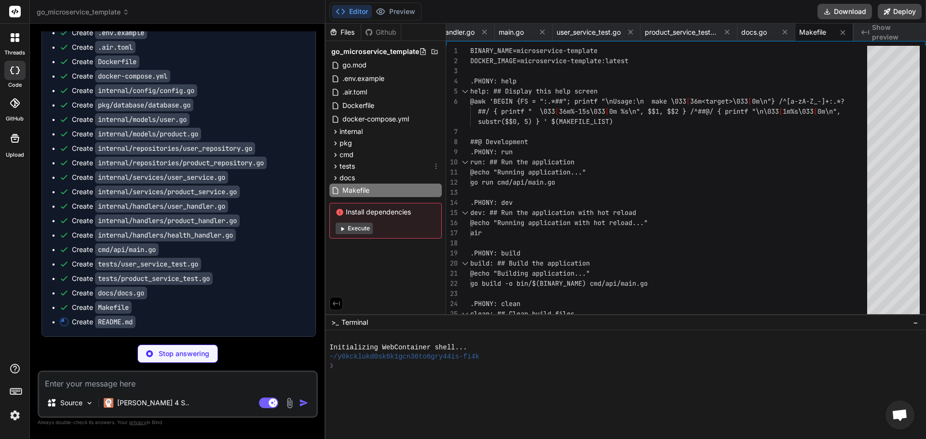
scroll to position [646, 0]
click at [165, 89] on code "internal/config/config.go" at bounding box center [146, 90] width 102 height 13
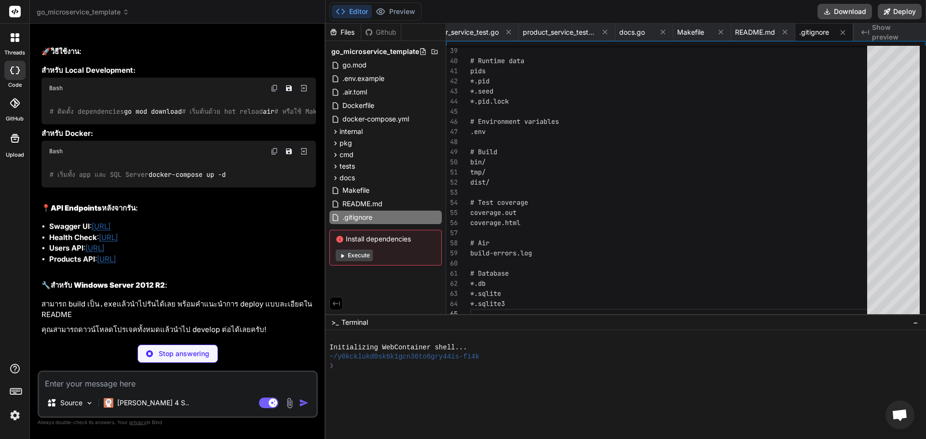
scroll to position [1137, 0]
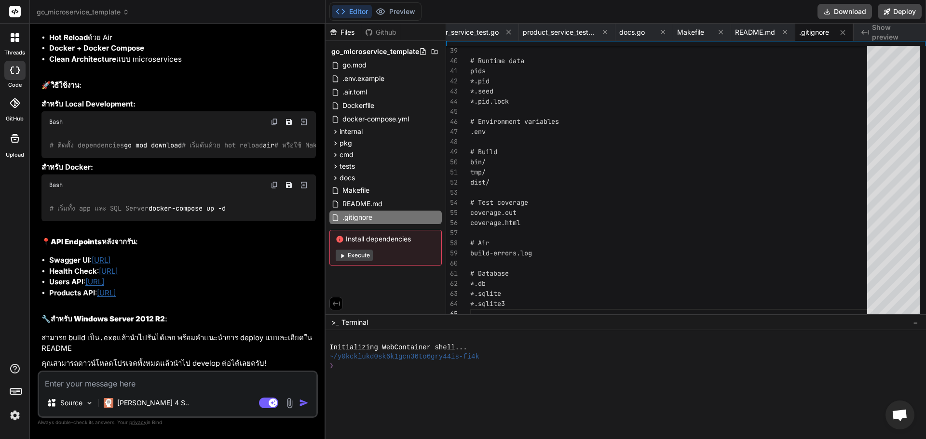
click at [221, 339] on p "[PERSON_NAME] build เป็น .exe แล้วนำไปรันได้เลย พร้อมคำแนะนำการ deploy แบบละเอี…" at bounding box center [178, 344] width 274 height 22
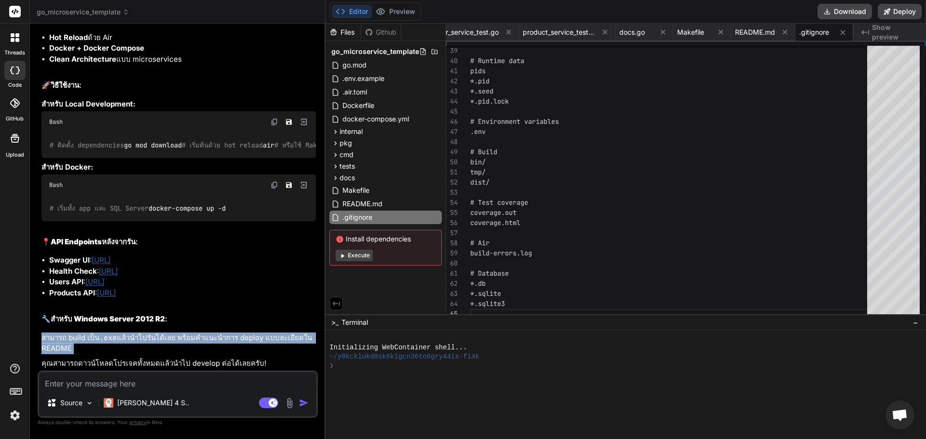
click at [221, 339] on p "[PERSON_NAME] build เป็น .exe แล้วนำไปรันได้เลย พร้อมคำแนะนำการ deploy แบบละเอี…" at bounding box center [178, 344] width 274 height 22
click at [165, 350] on p "[PERSON_NAME] build เป็น .exe แล้วนำไปรันได้เลย พร้อมคำแนะนำการ deploy แบบละเอี…" at bounding box center [178, 344] width 274 height 22
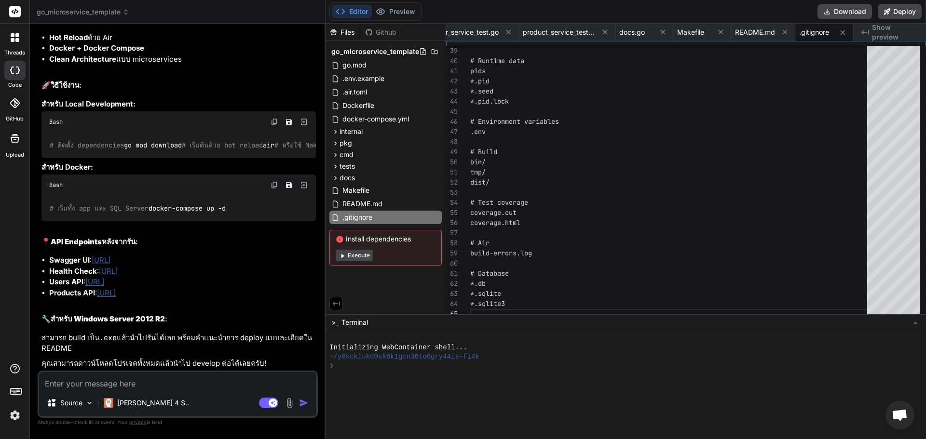
click at [162, 374] on textarea at bounding box center [177, 380] width 277 height 17
click at [156, 377] on textarea at bounding box center [177, 380] width 277 height 17
click at [840, 7] on button "Download" at bounding box center [845, 11] width 55 height 15
